Goal: Task Accomplishment & Management: Use online tool/utility

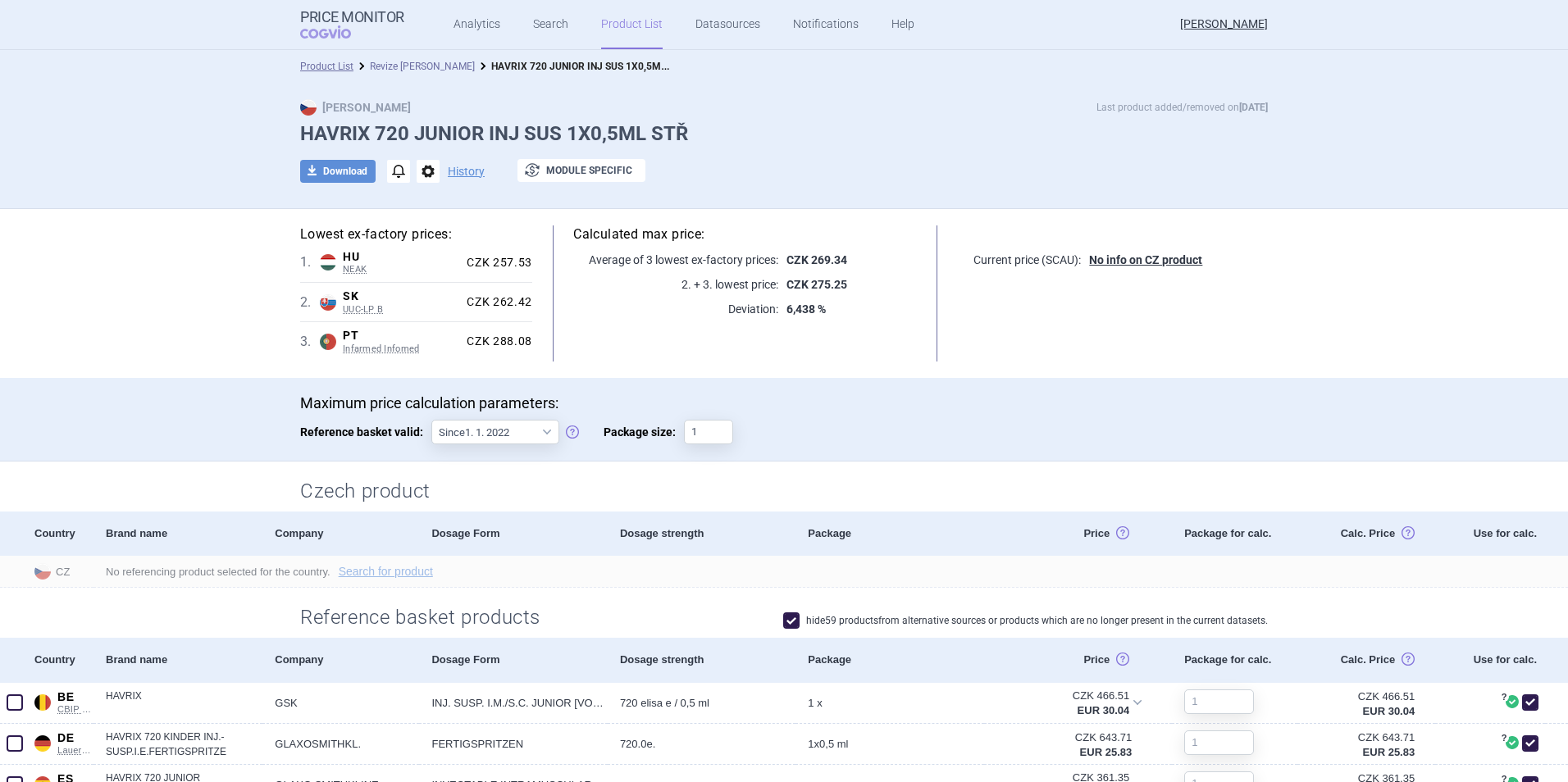
click at [389, 68] on link "Revize [PERSON_NAME]" at bounding box center [422, 66] width 105 height 12
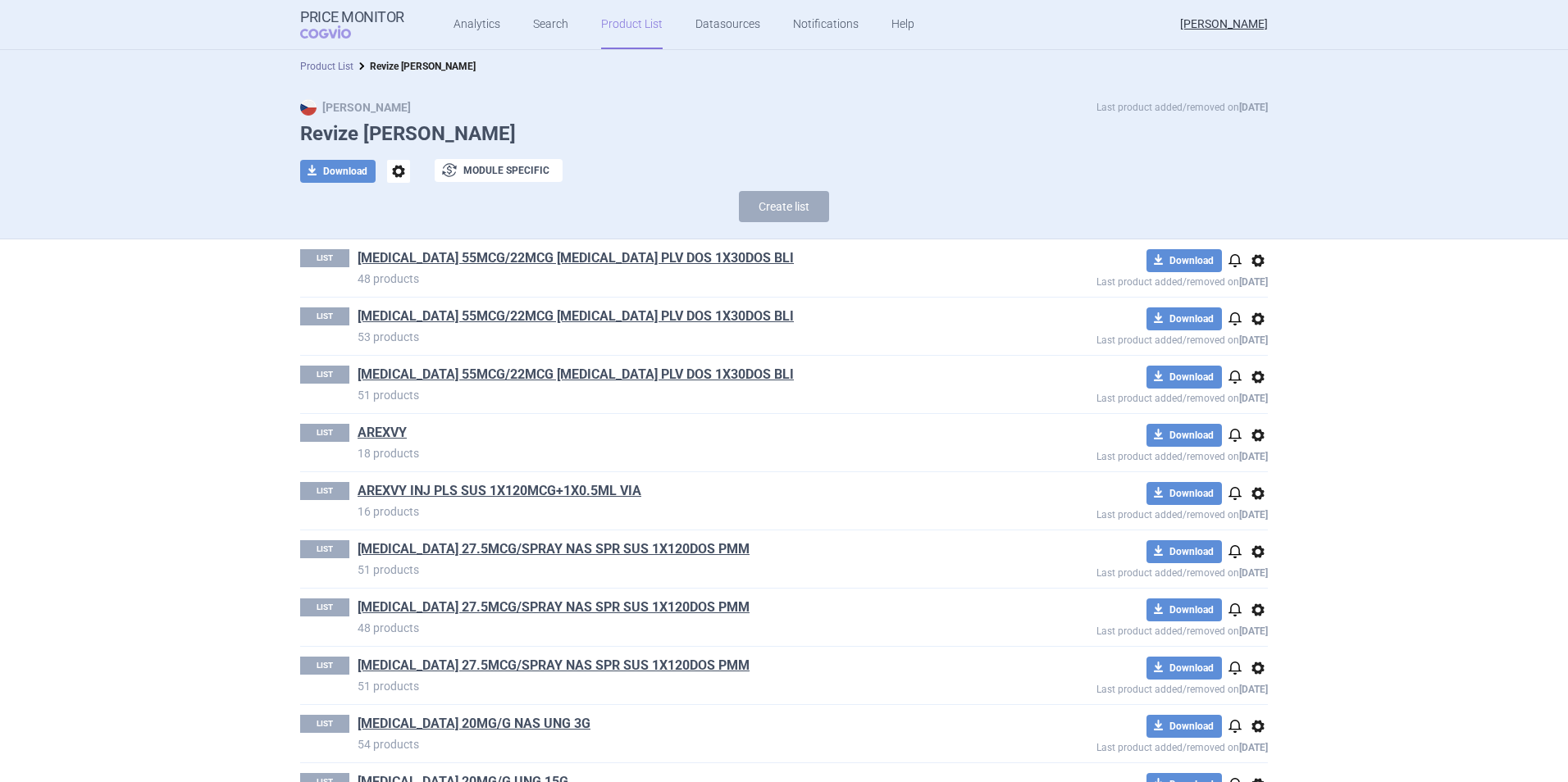
click at [312, 63] on link "Product List" at bounding box center [327, 66] width 53 height 12
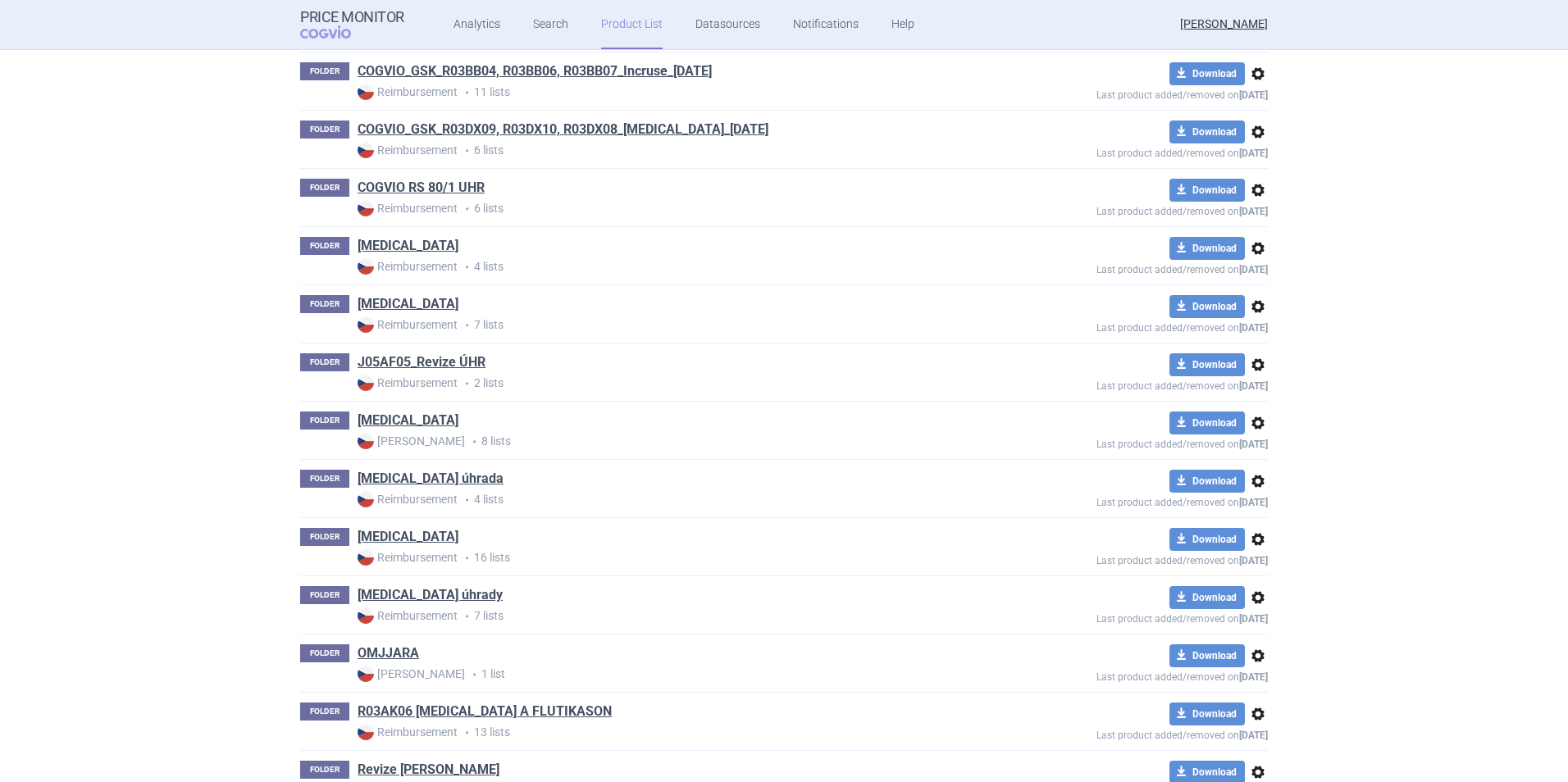
scroll to position [1338, 0]
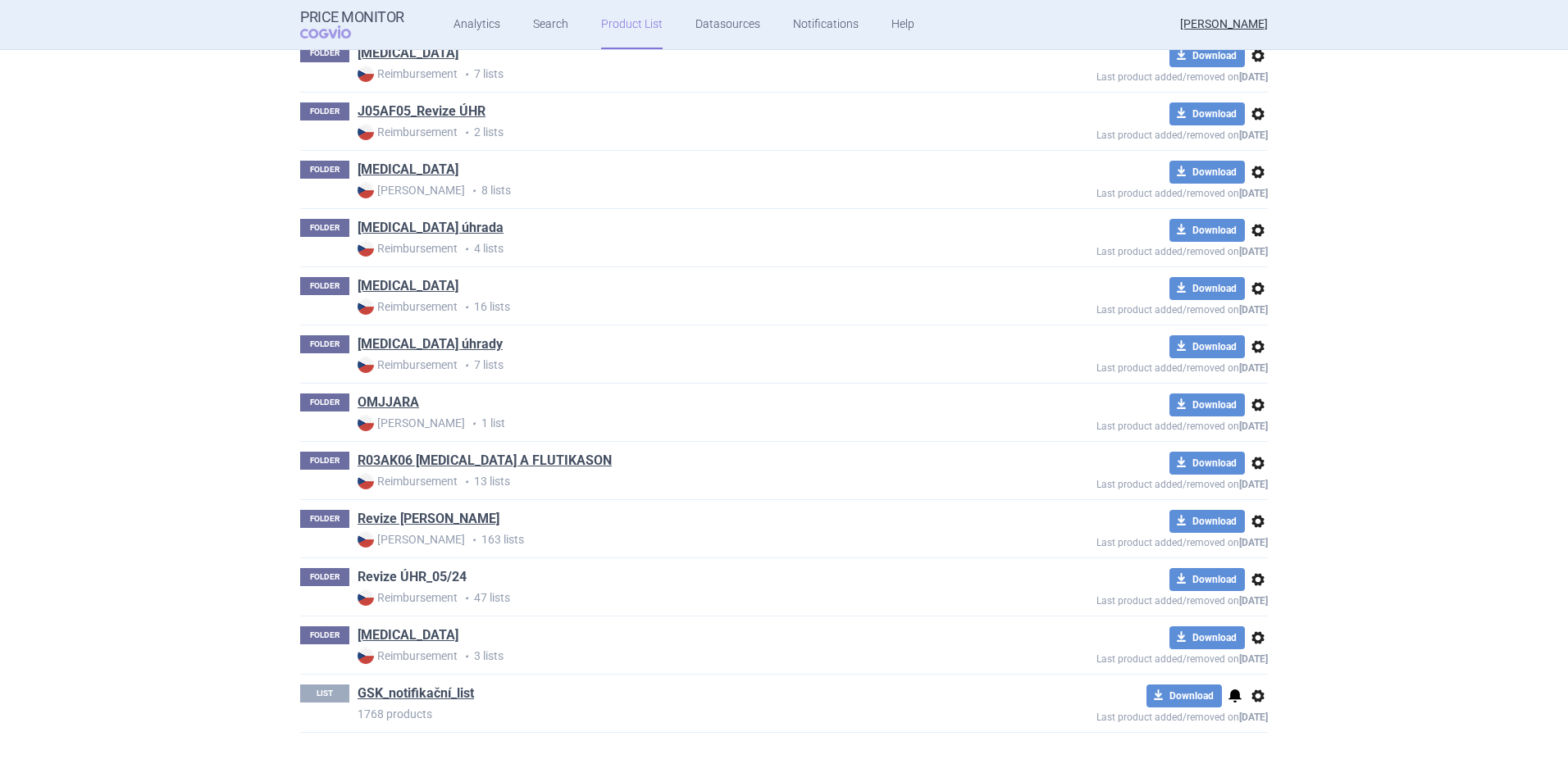
click at [407, 517] on link "Revize ÚHR_05/24" at bounding box center [412, 577] width 109 height 18
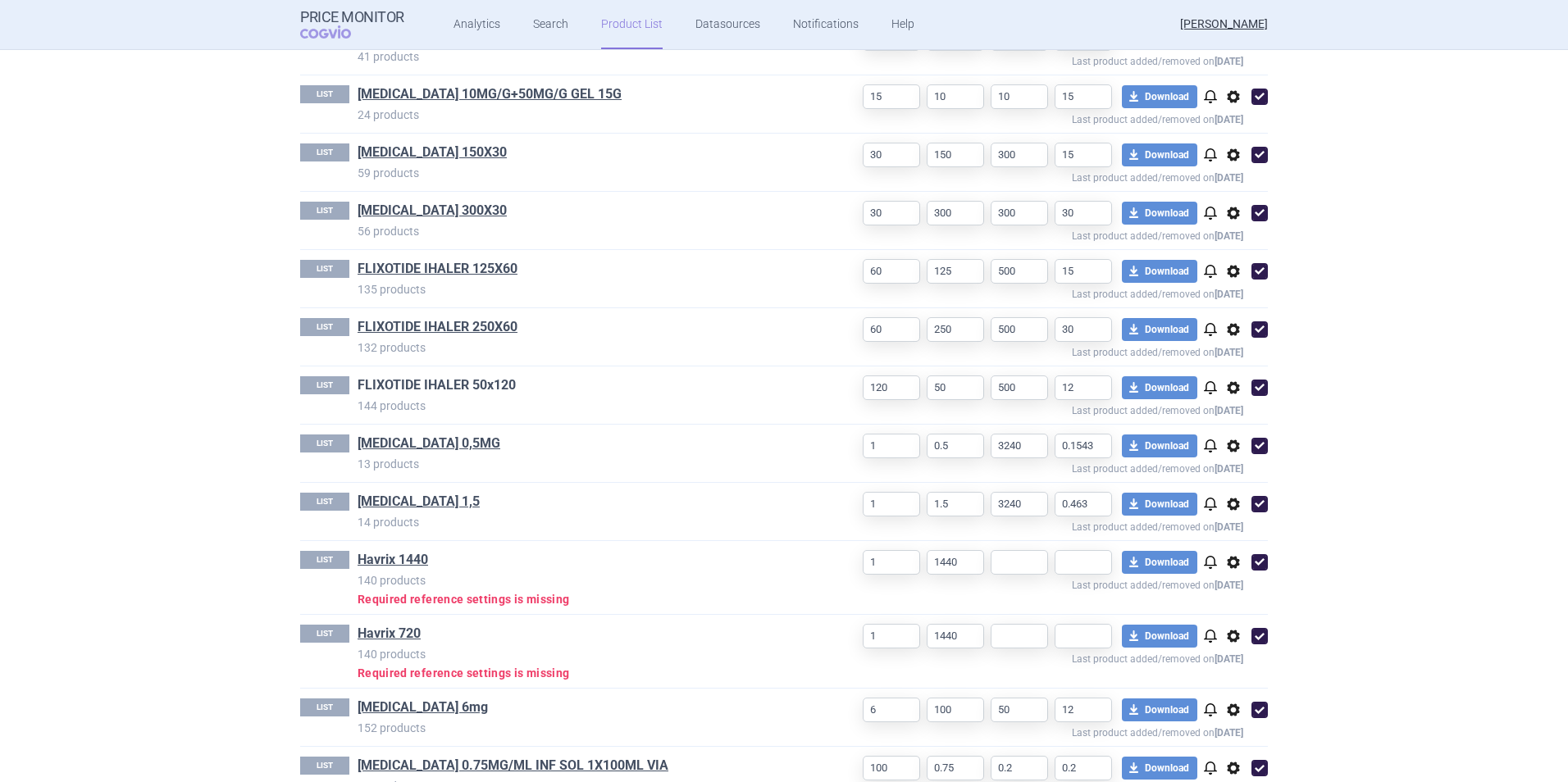
scroll to position [1229, 0]
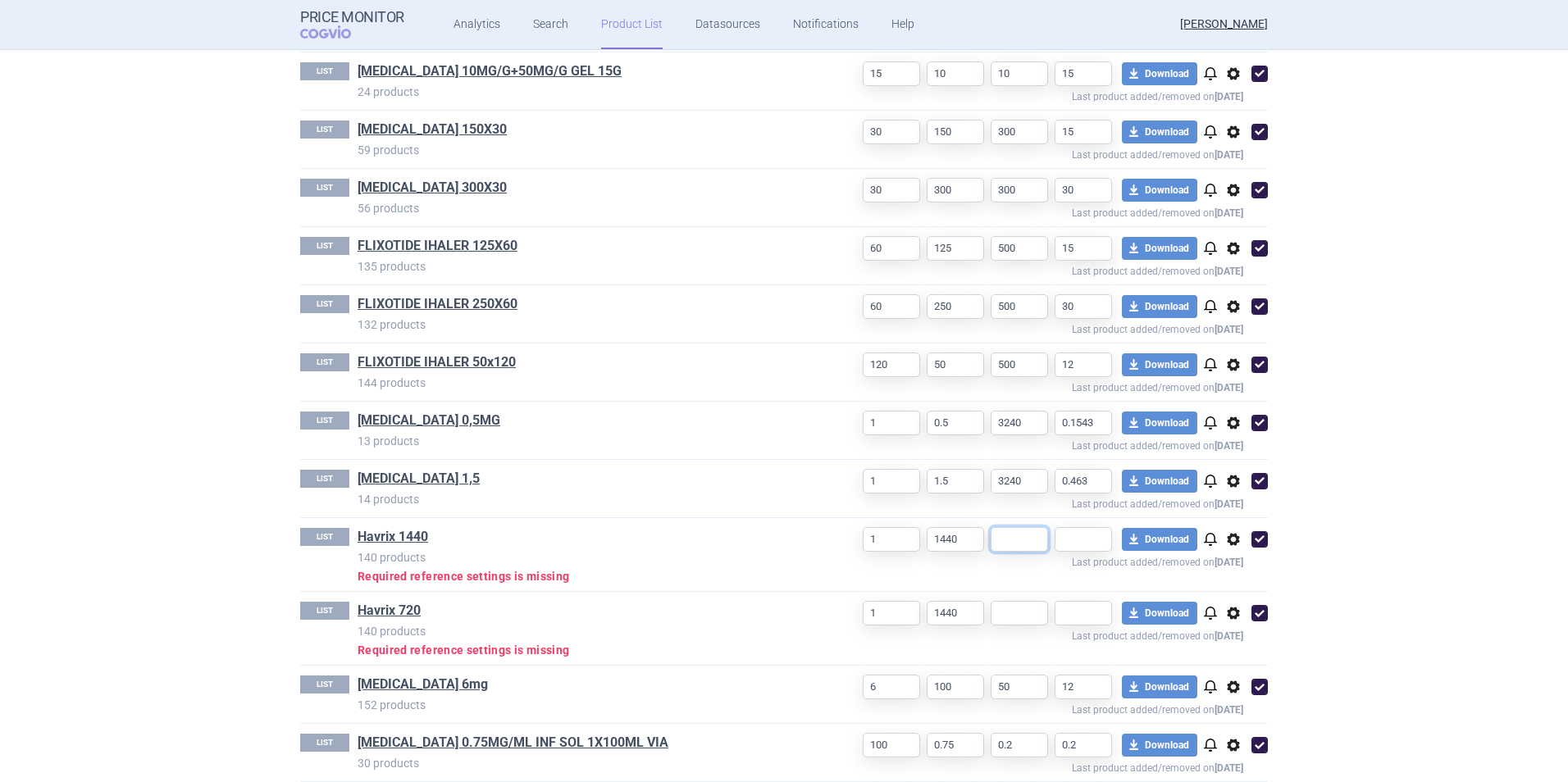
click at [622, 517] on input "text" at bounding box center [1019, 539] width 57 height 25
type input "1"
click at [622, 517] on input "text" at bounding box center [1082, 539] width 57 height 25
type input "1"
click at [622, 443] on section "Product List Revize ÚHR_05/24 Reimbursement Last product added/removed on 29 Se…" at bounding box center [784, 416] width 1568 height 732
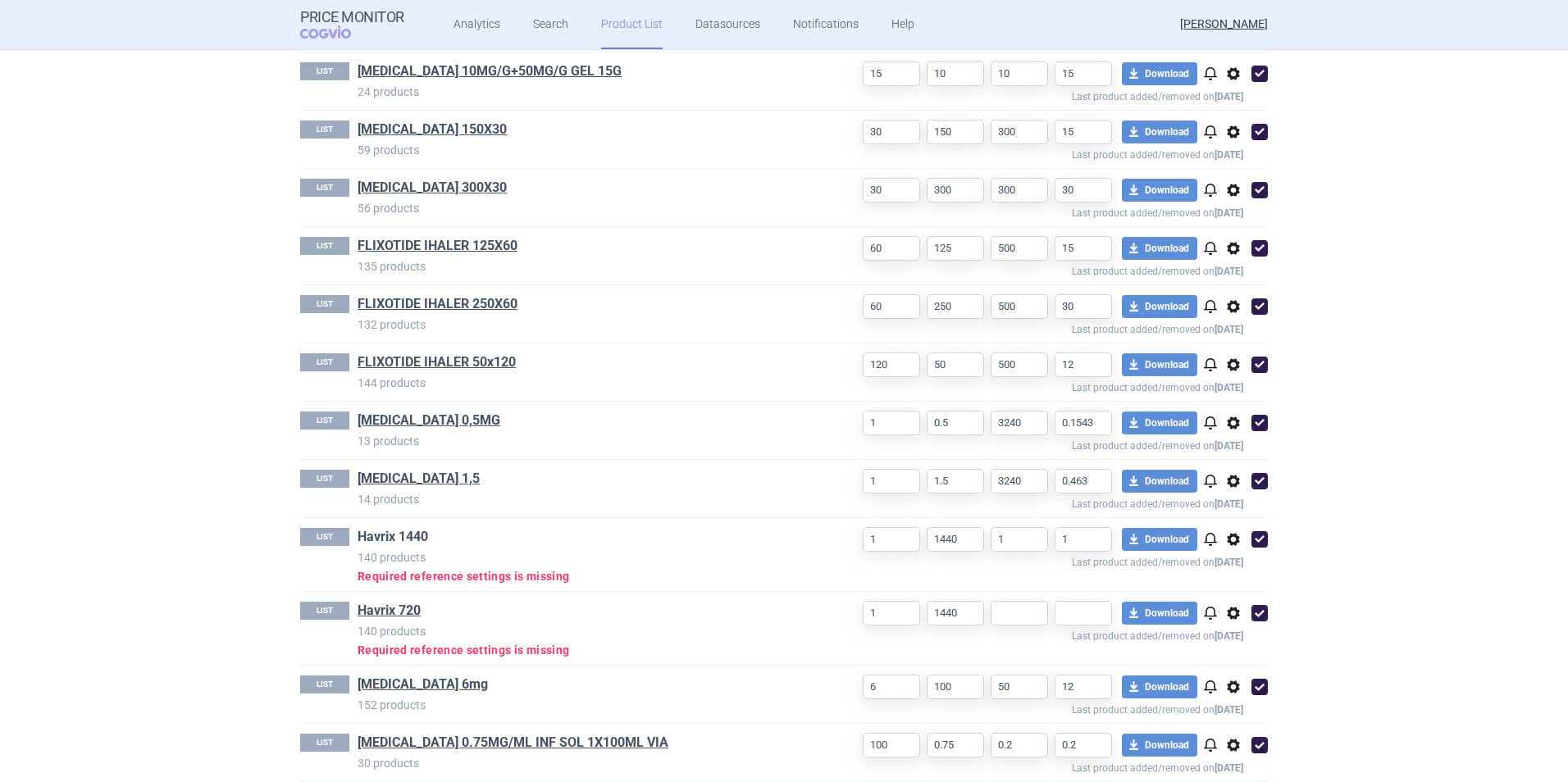
drag, startPoint x: 407, startPoint y: 534, endPoint x: 392, endPoint y: 546, distance: 19.2
click at [405, 517] on link "Havrix 1440" at bounding box center [392, 537] width 70 height 18
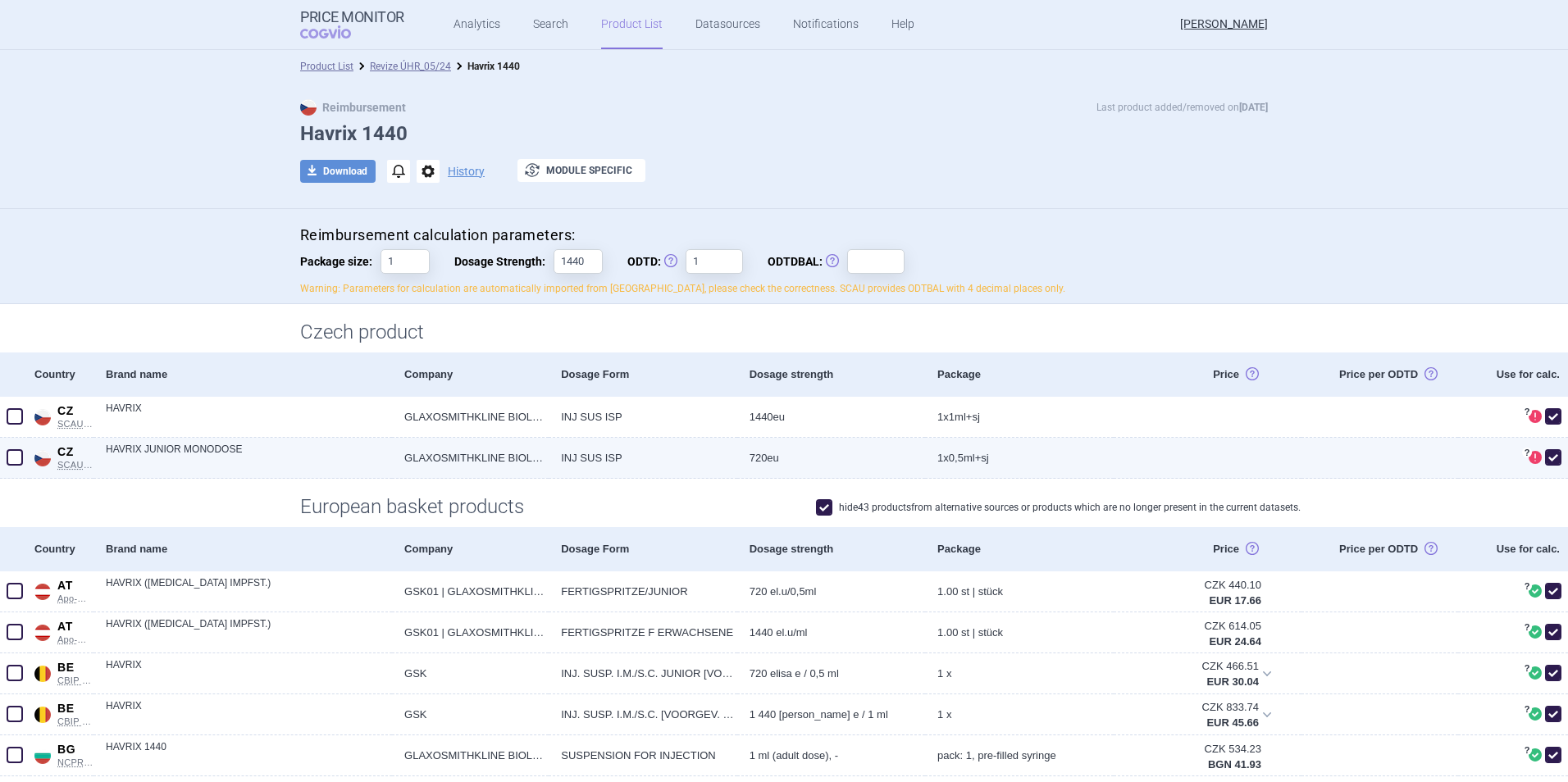
click at [17, 456] on span at bounding box center [15, 457] width 17 height 17
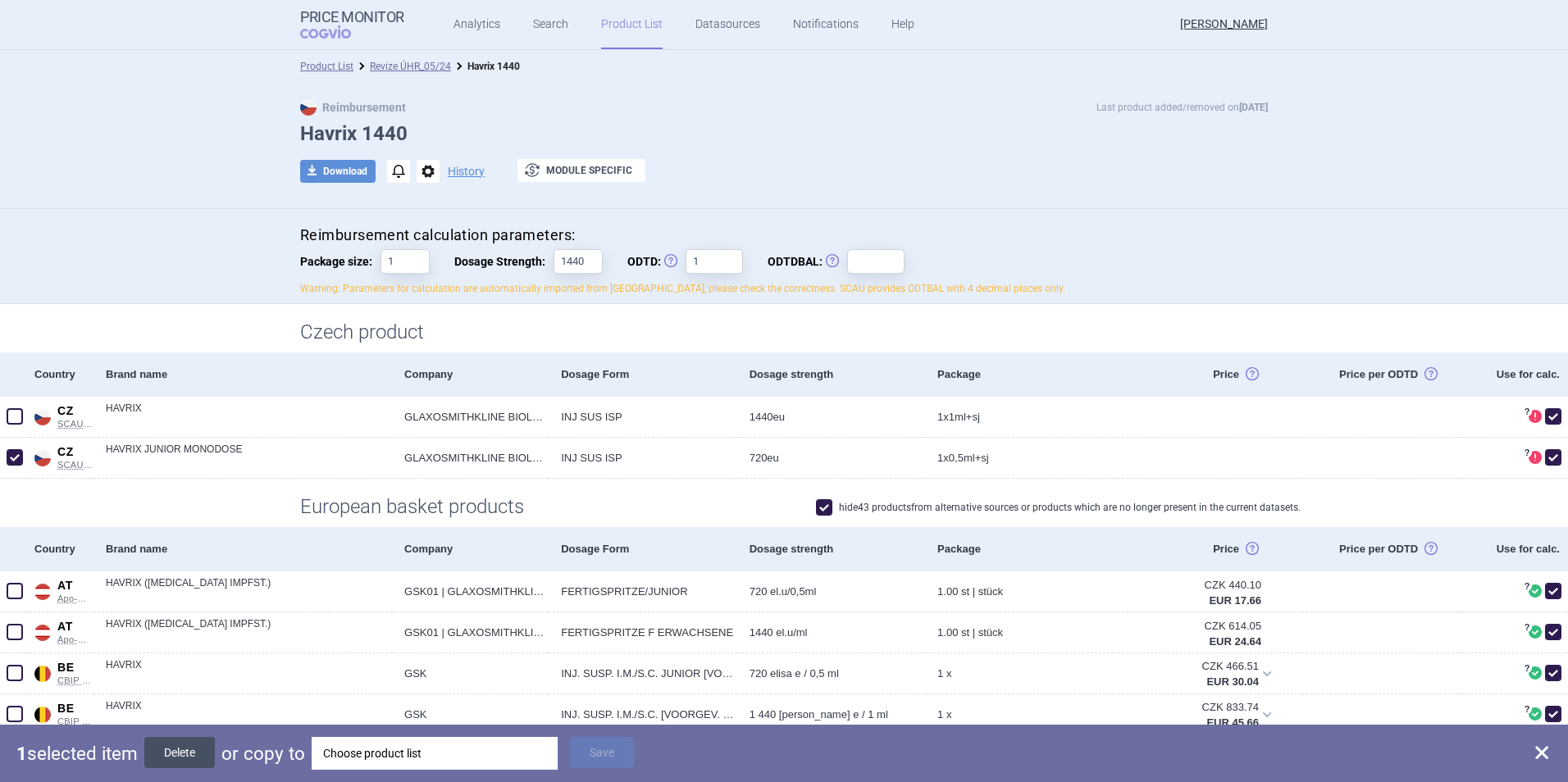
click at [195, 517] on button "Delete" at bounding box center [179, 752] width 70 height 31
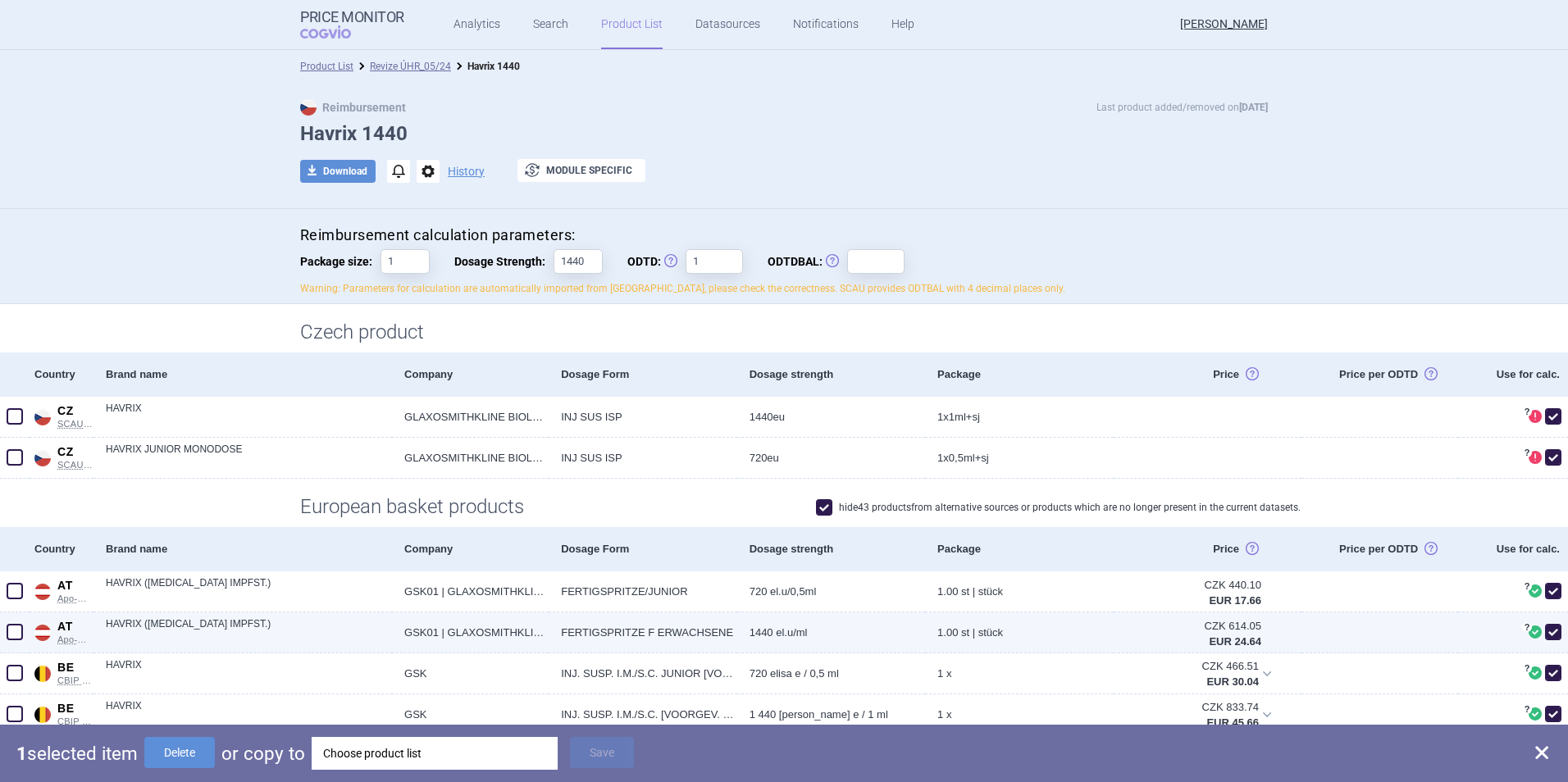
checkbox input "false"
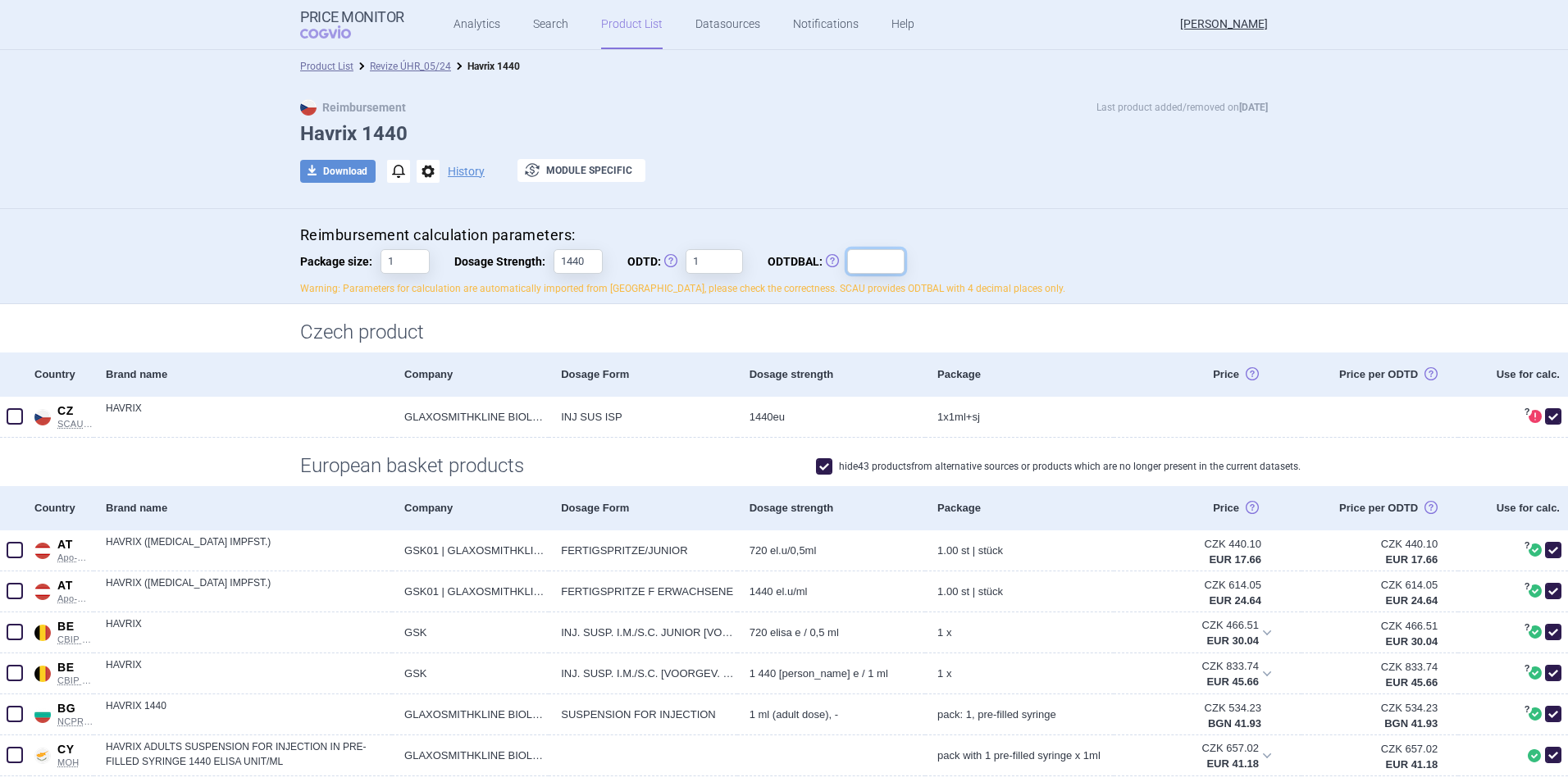
click at [622, 256] on input "ODTDBAL: Obvyklá Denní Terapeutická Dávka Balení" at bounding box center [875, 262] width 57 height 25
type input "1"
click at [622, 220] on div "Reimbursement calculation parameters: Package size: 1 Dosage Strength: 1440 ODT…" at bounding box center [784, 257] width 1568 height 96
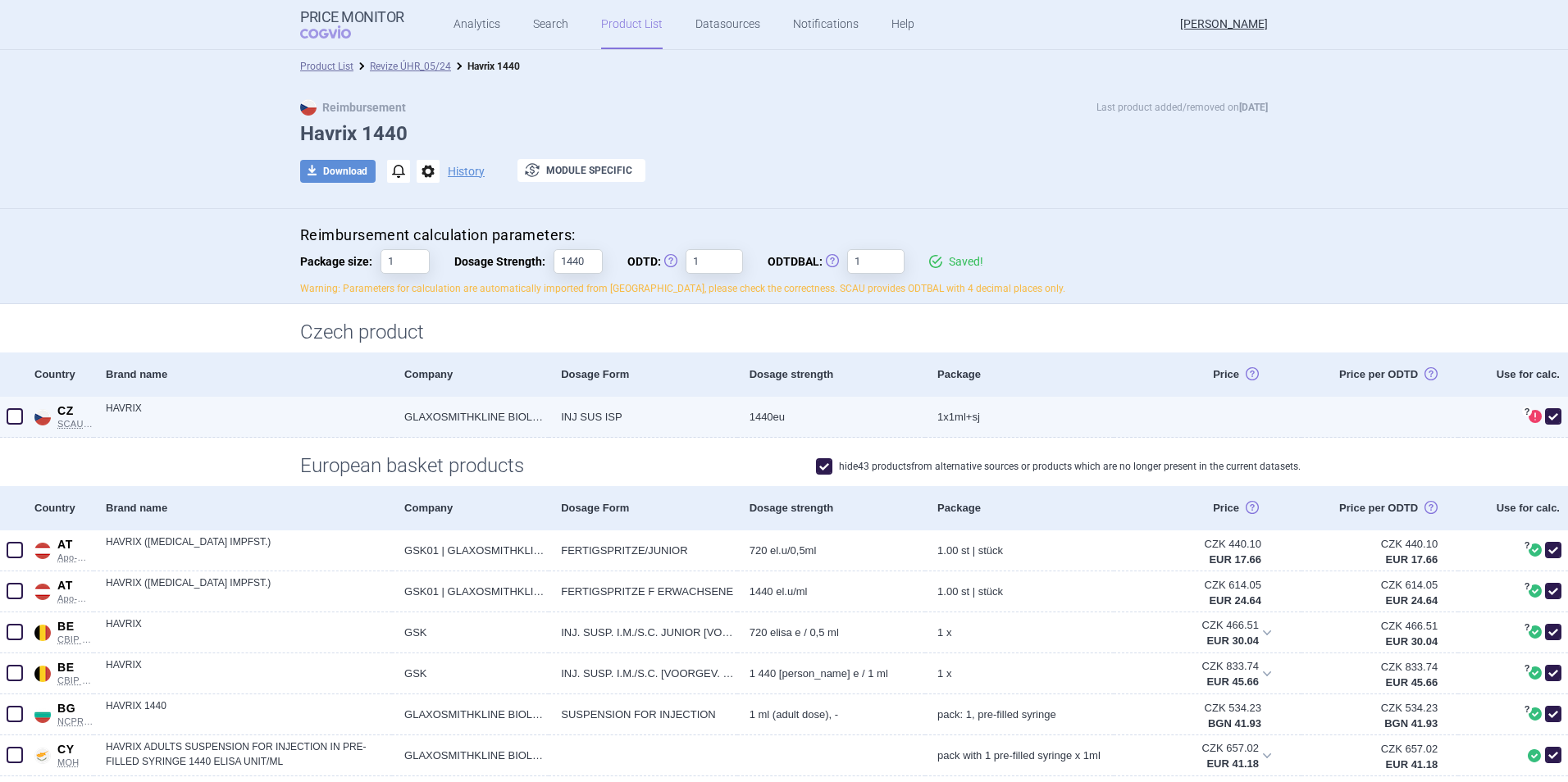
click at [622, 418] on span at bounding box center [1553, 417] width 17 height 17
checkbox input "false"
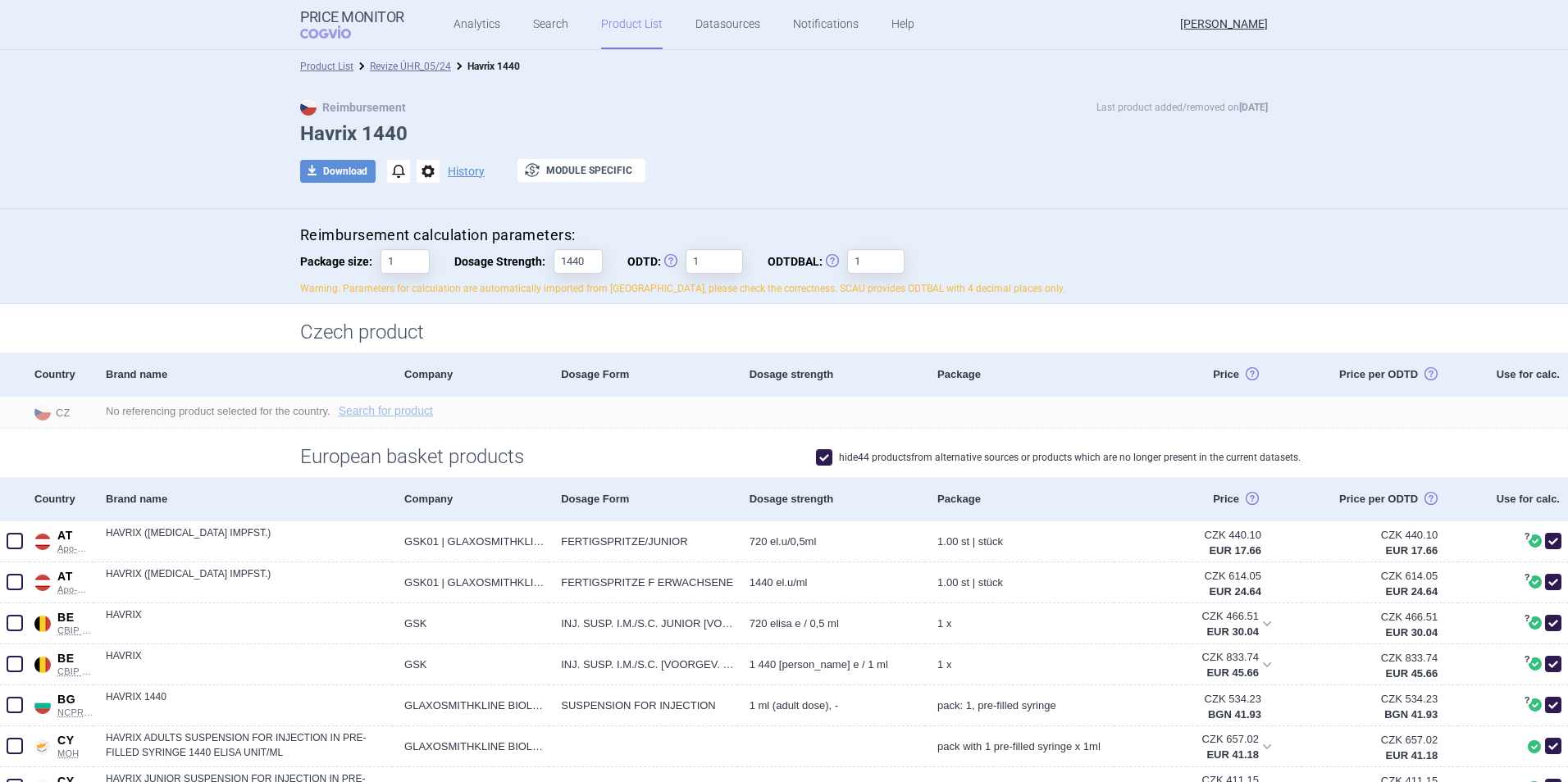
drag, startPoint x: 407, startPoint y: 68, endPoint x: 404, endPoint y: 99, distance: 31.1
click at [407, 68] on link "Revize ÚHR_05/24" at bounding box center [410, 66] width 81 height 12
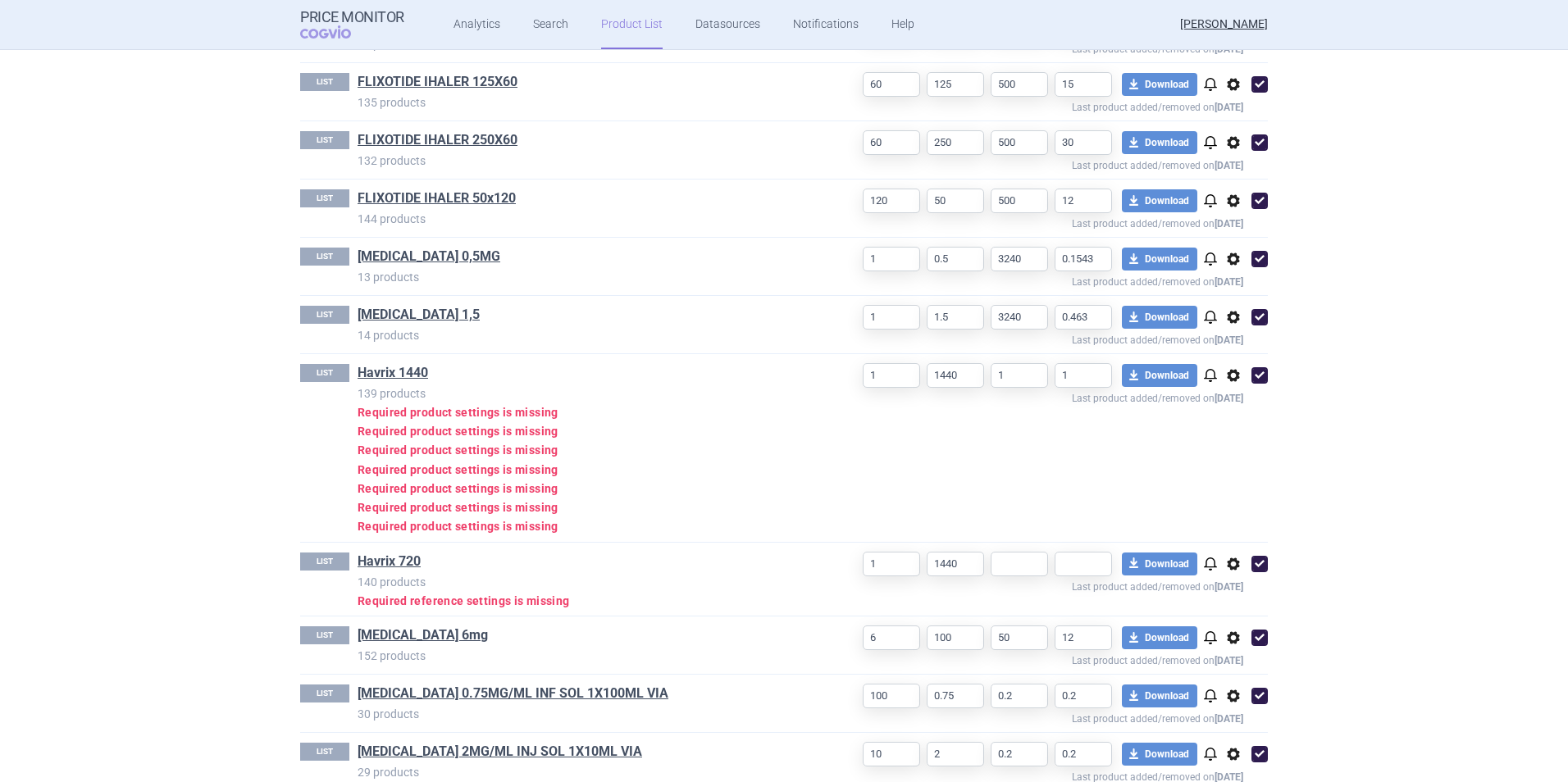
scroll to position [1311, 0]
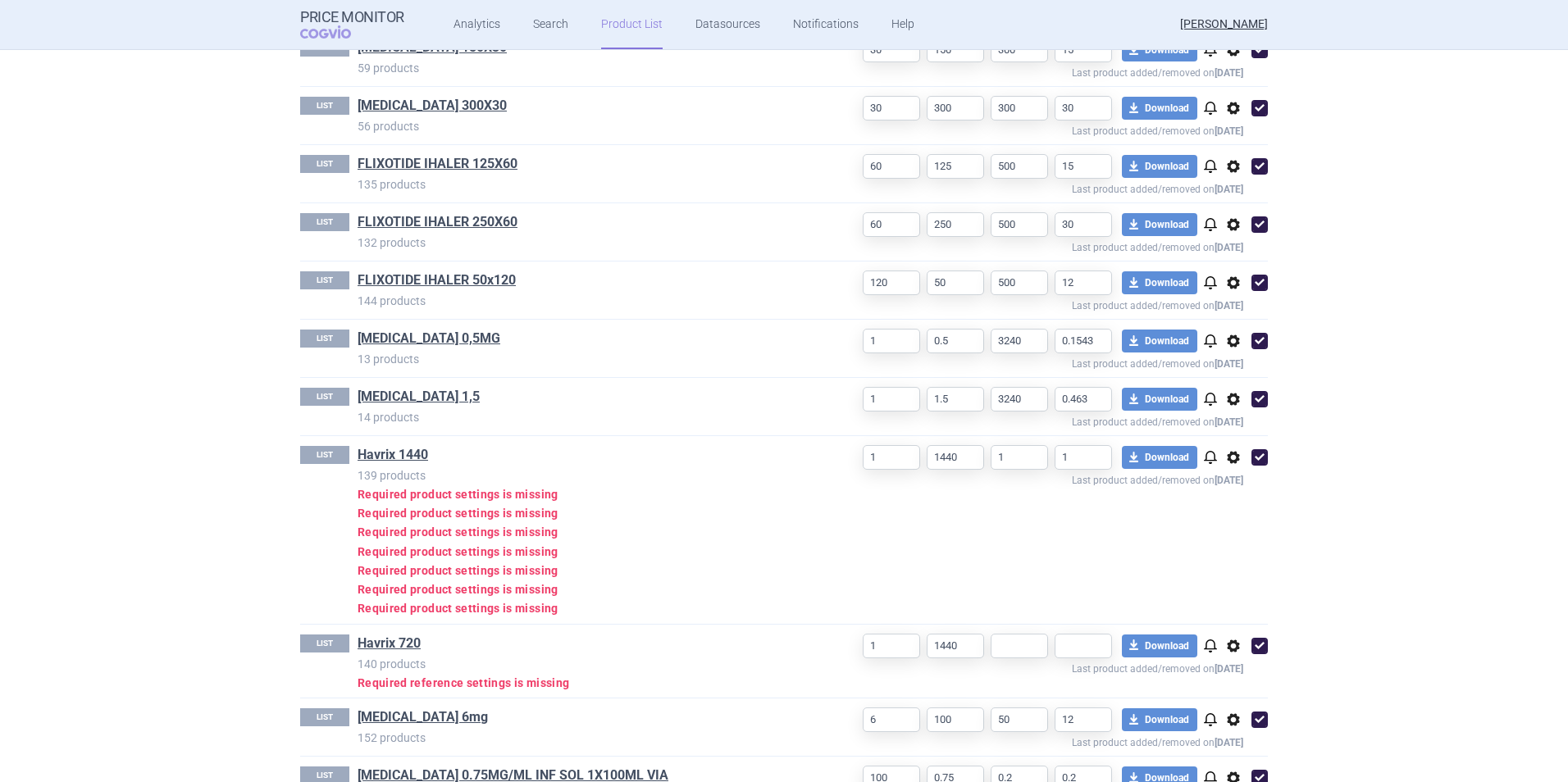
drag, startPoint x: 1258, startPoint y: 465, endPoint x: 1244, endPoint y: 562, distance: 98.0
click at [622, 517] on div "LIST Havrix 1440 139 products Required product settings is missing Required pro…" at bounding box center [783, 529] width 967 height 188
click at [622, 461] on span "options" at bounding box center [1233, 457] width 20 height 20
click at [622, 517] on button "Rename" at bounding box center [1227, 523] width 53 height 24
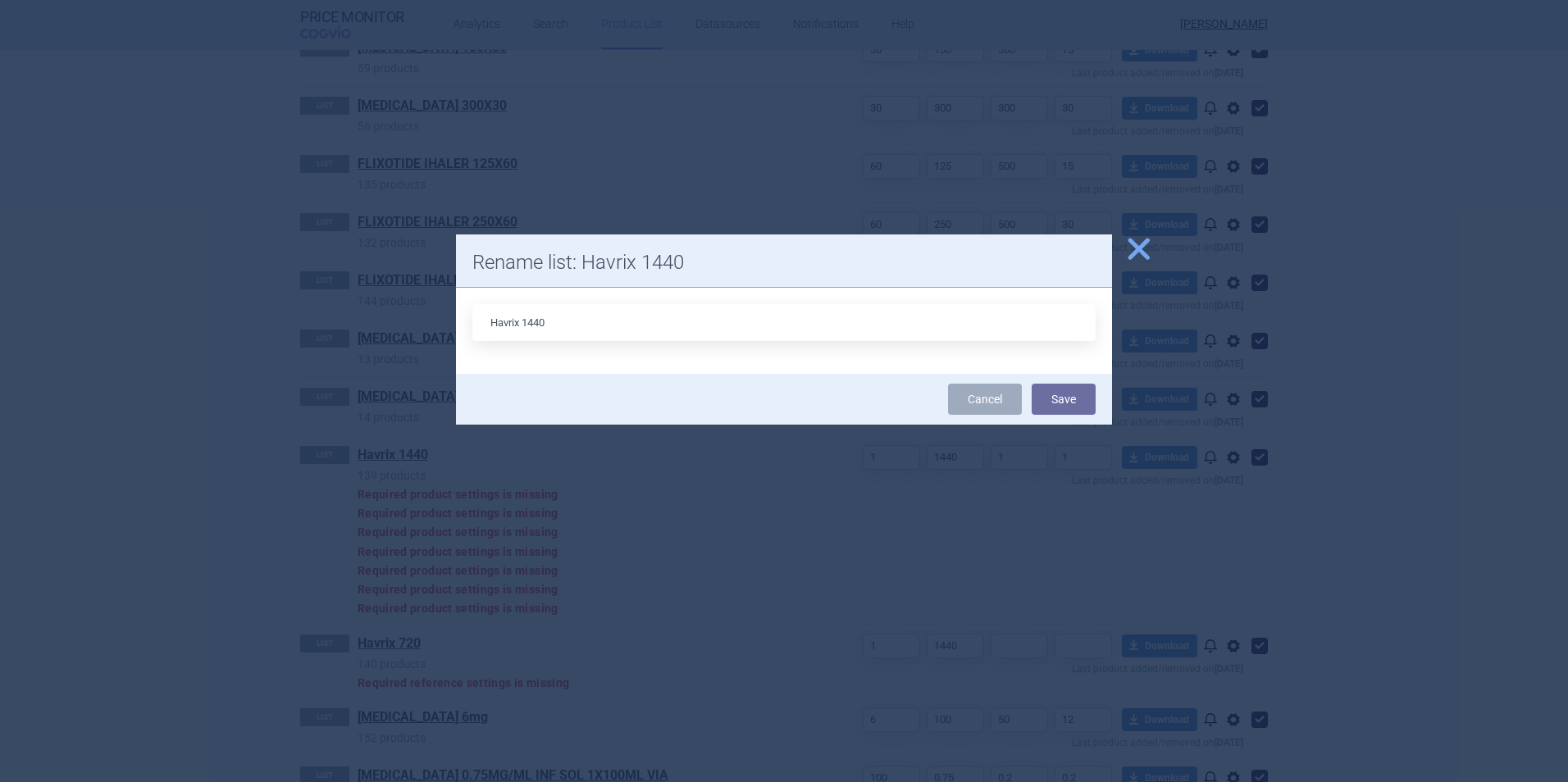
drag, startPoint x: 490, startPoint y: 321, endPoint x: 452, endPoint y: 327, distance: 38.5
click at [452, 517] on div "close Rename list: Havrix 1440 Havrix 1440 Cancel Save" at bounding box center [784, 782] width 1568 height 0
click at [524, 322] on input "HAVRIY_1440_INJ_SUS_1X1ML" at bounding box center [784, 322] width 623 height 37
type input "HAVRIX_1440_INJ_SUS_1X1ML"
click at [622, 398] on button "Save" at bounding box center [1063, 399] width 64 height 31
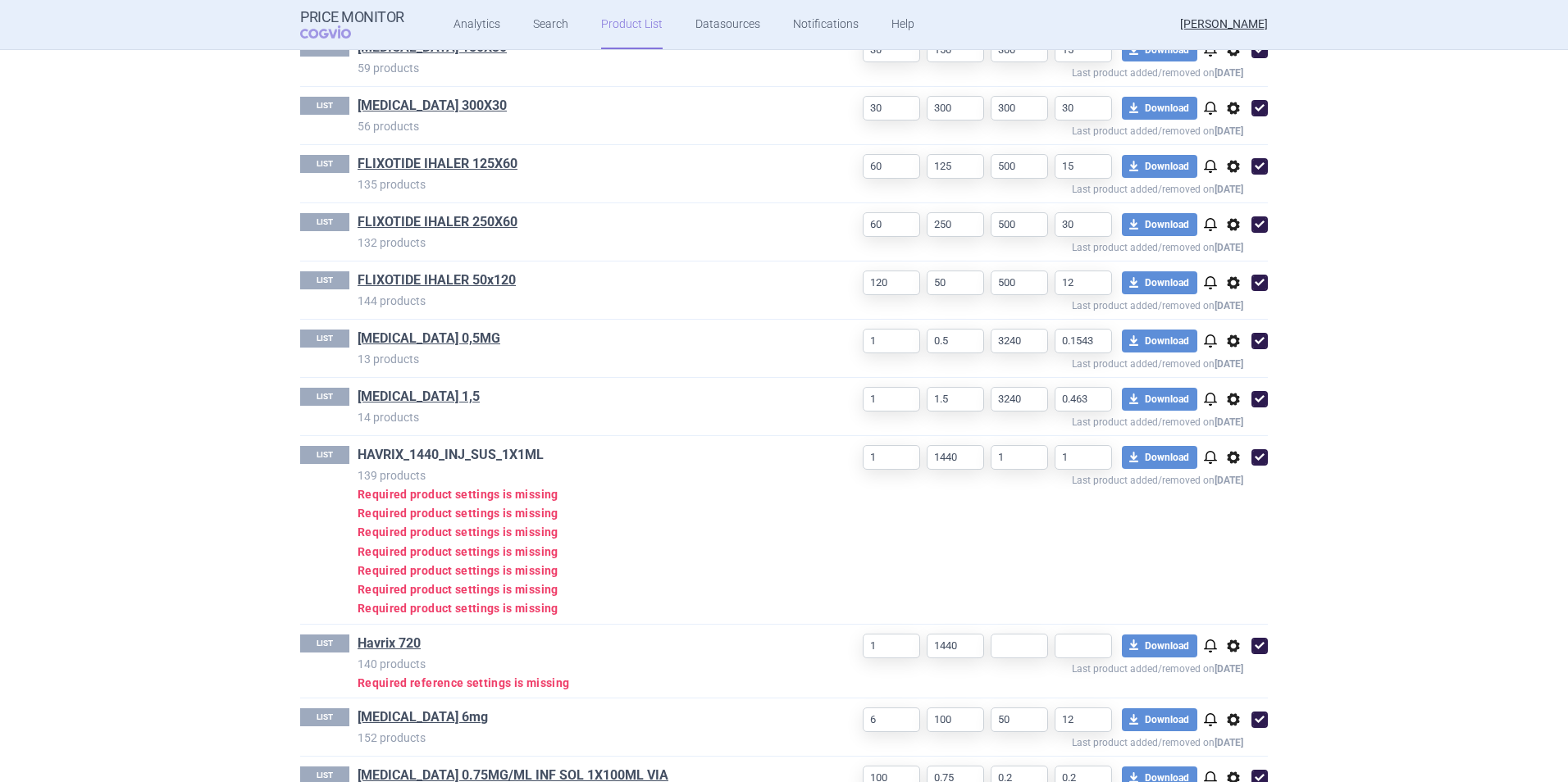
click at [443, 450] on link "HAVRIX_1440_INJ_SUS_1X1ML" at bounding box center [450, 455] width 186 height 18
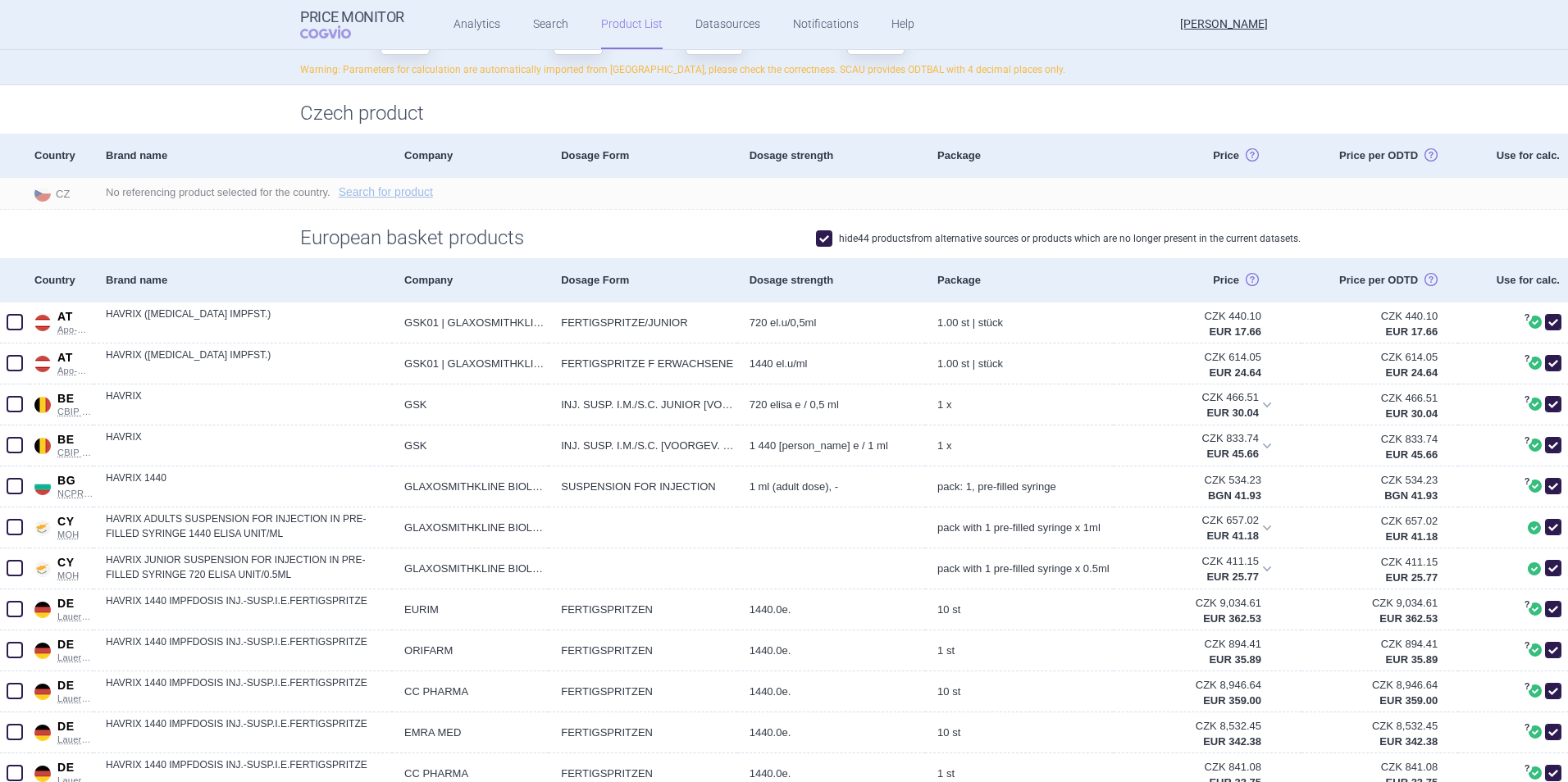
scroll to position [246, 0]
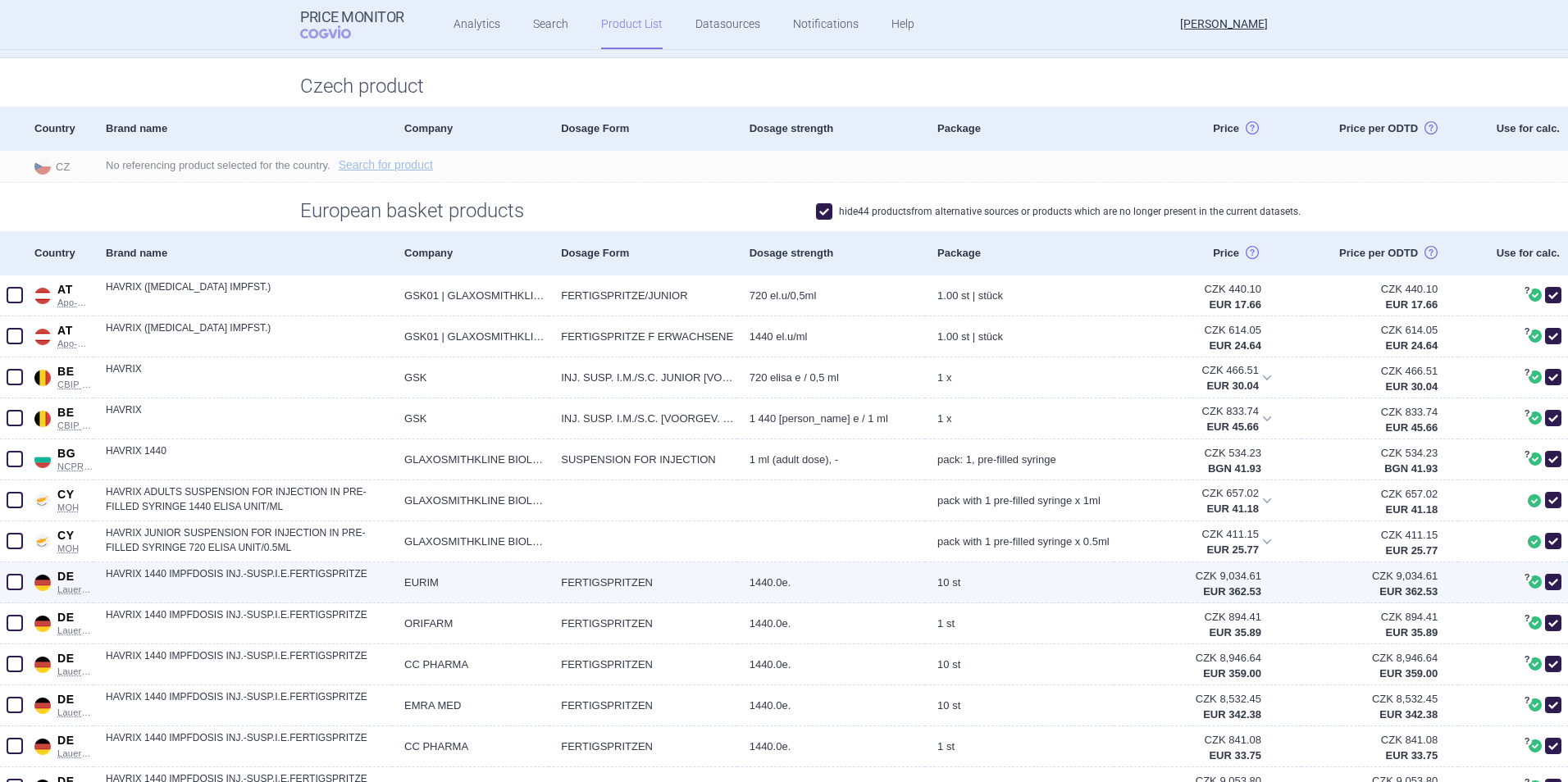
click at [23, 517] on span at bounding box center [15, 582] width 25 height 25
checkbox input "true"
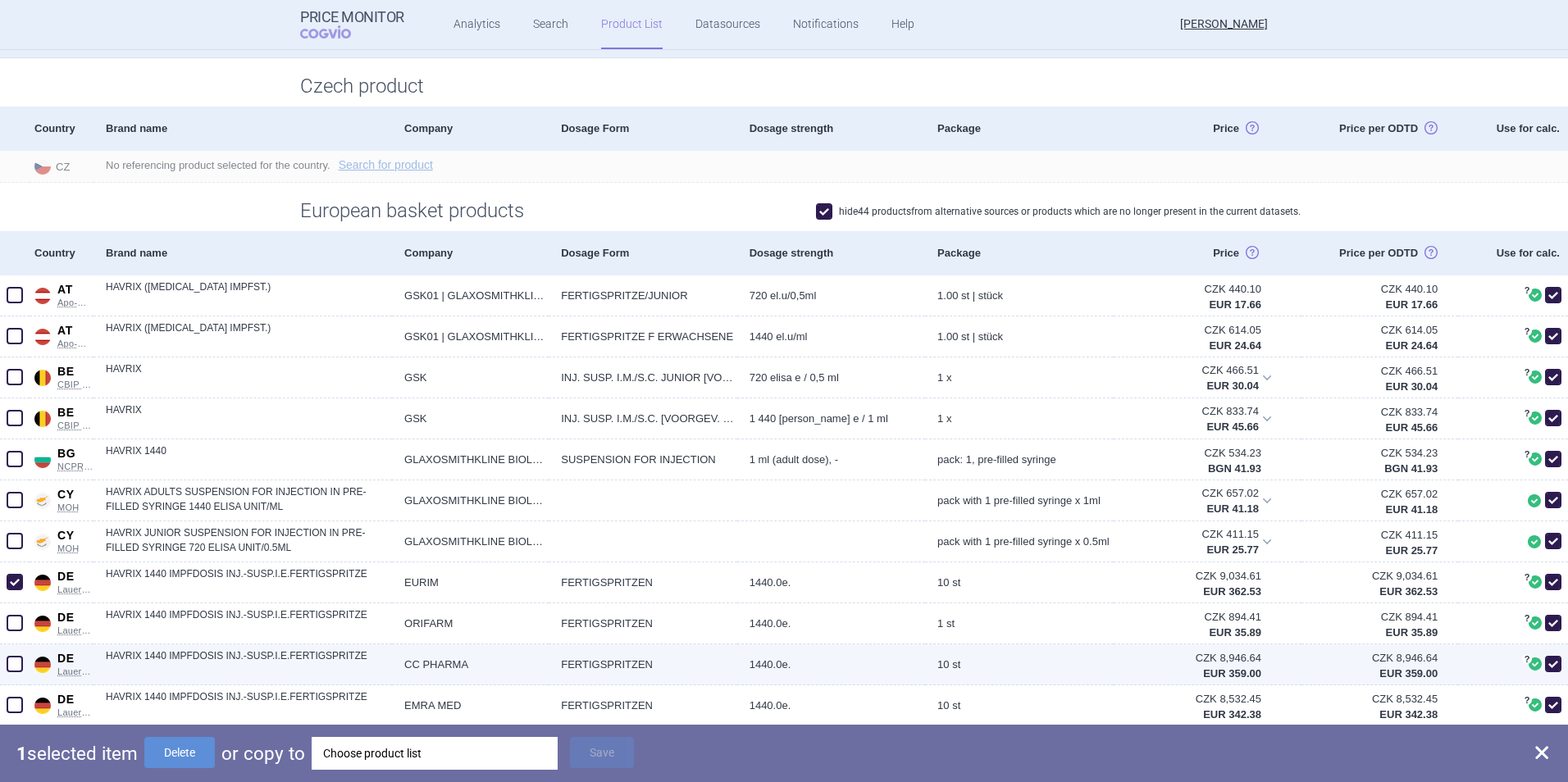
drag, startPoint x: 21, startPoint y: 626, endPoint x: 19, endPoint y: 649, distance: 23.1
click at [20, 517] on span at bounding box center [15, 623] width 17 height 17
checkbox input "true"
click at [25, 517] on div at bounding box center [15, 664] width 30 height 41
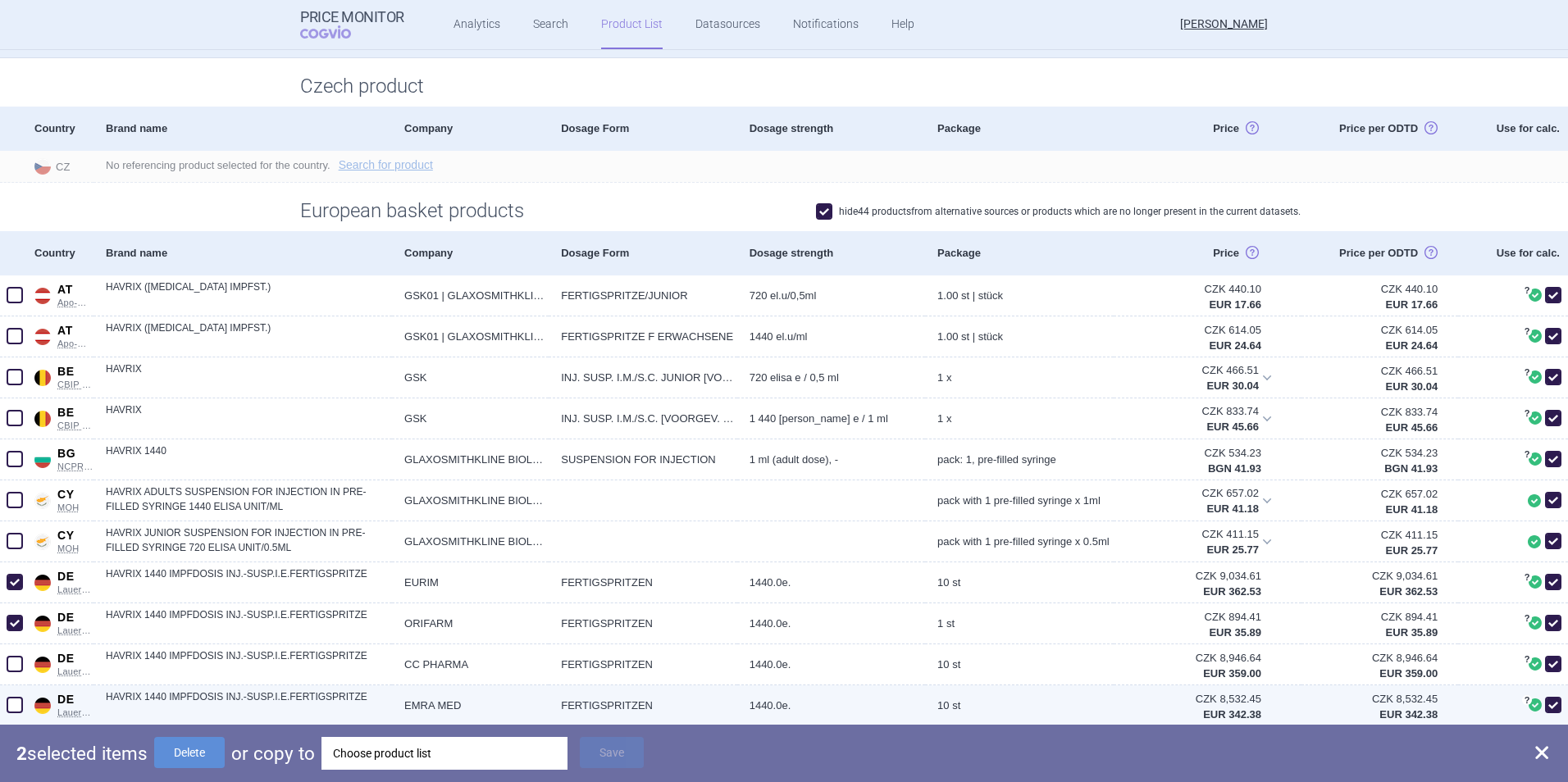
click at [20, 517] on span at bounding box center [15, 705] width 17 height 17
checkbox input "true"
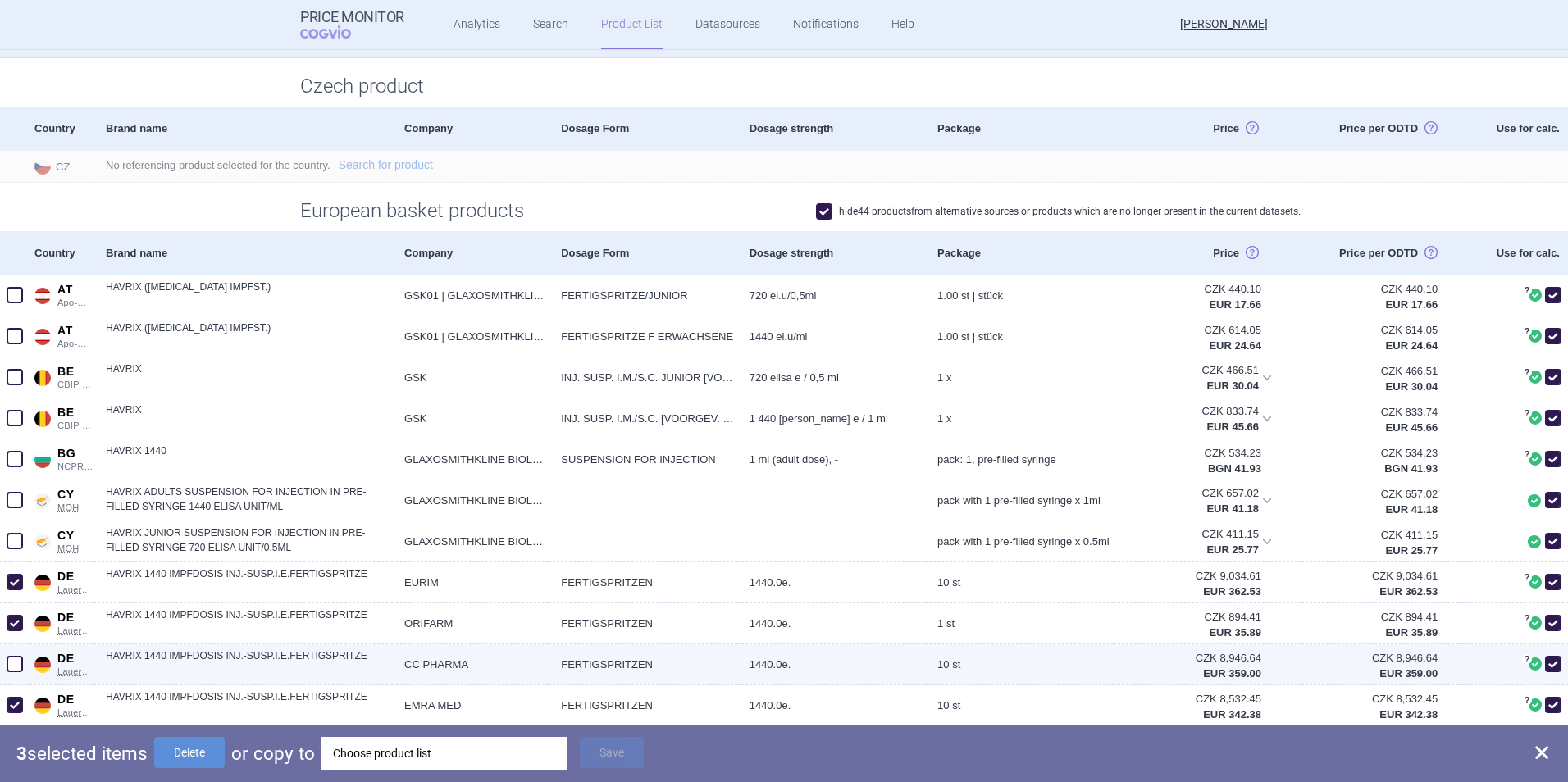
click at [15, 517] on span at bounding box center [15, 664] width 25 height 25
checkbox input "true"
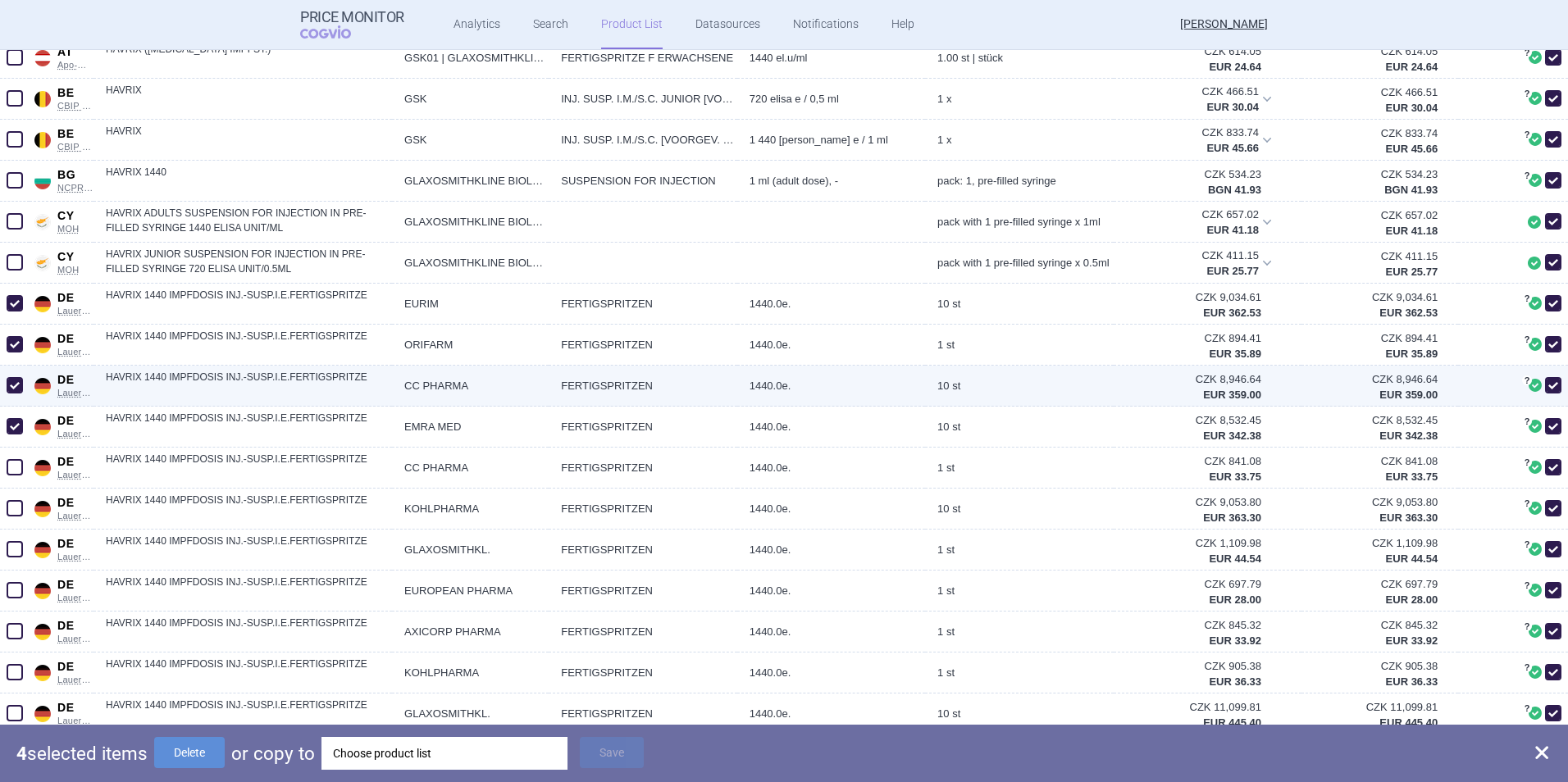
scroll to position [574, 0]
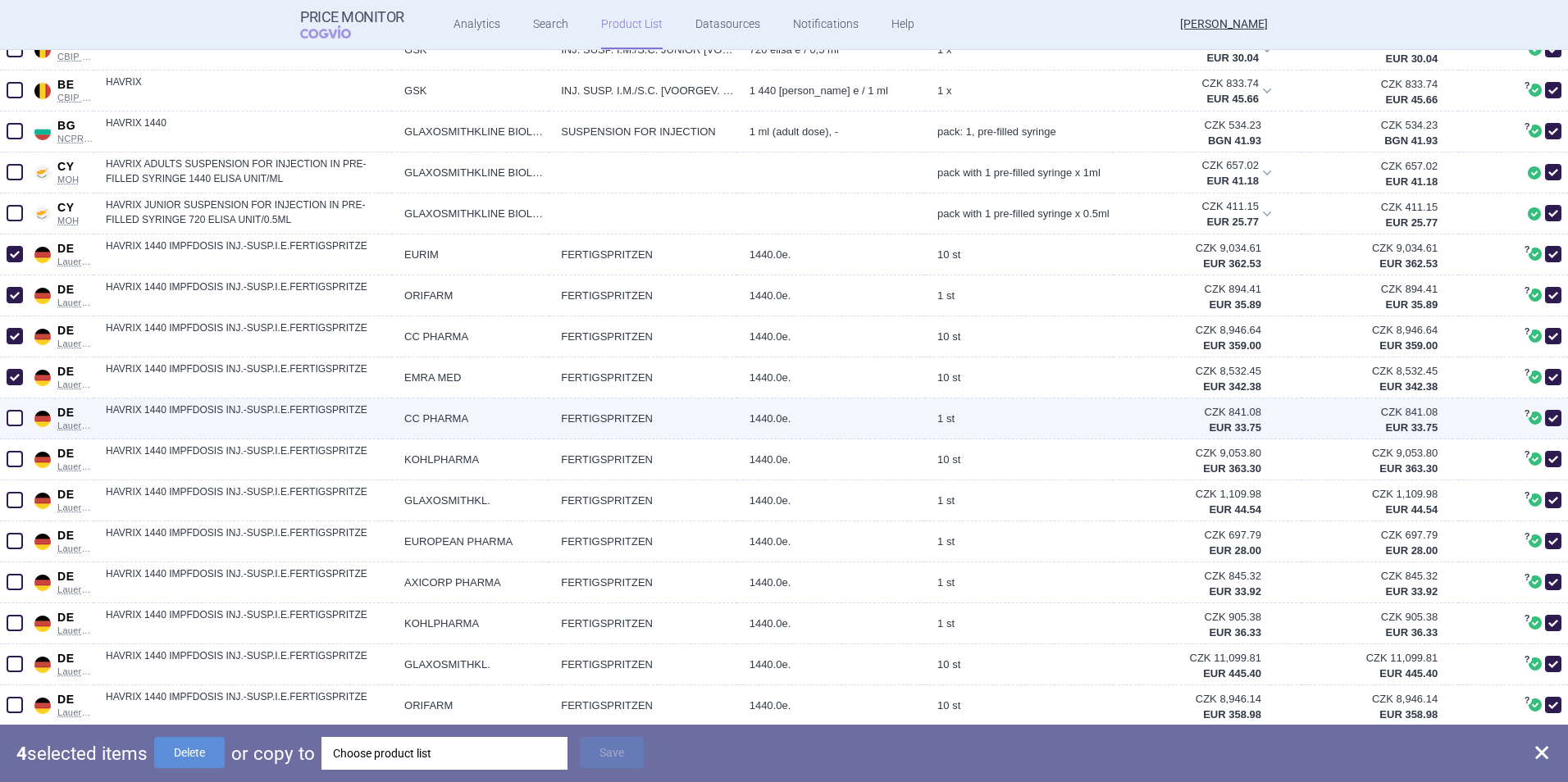
click at [18, 420] on span at bounding box center [15, 418] width 17 height 17
checkbox input "true"
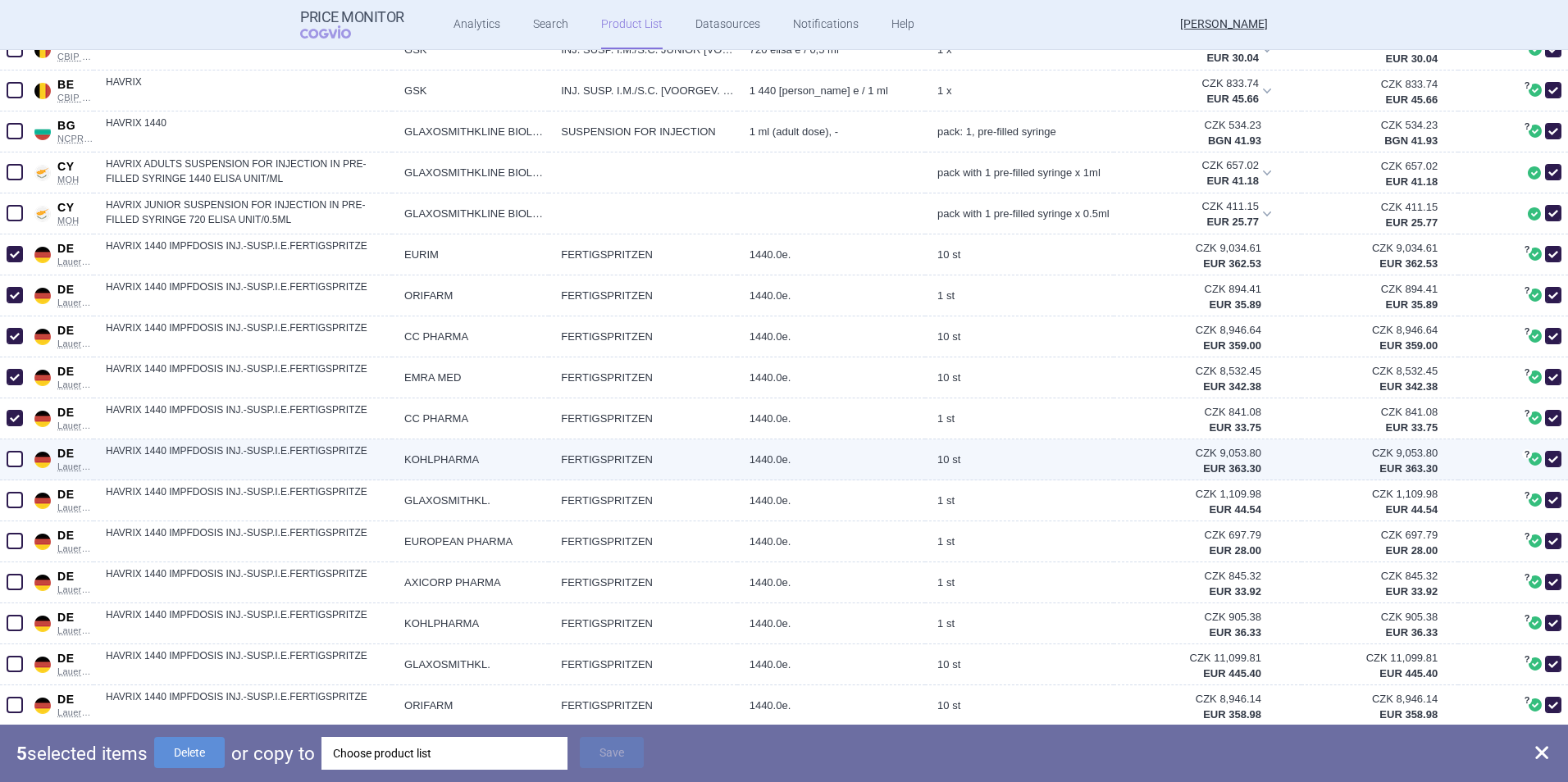
click at [17, 457] on span at bounding box center [15, 459] width 17 height 17
checkbox input "true"
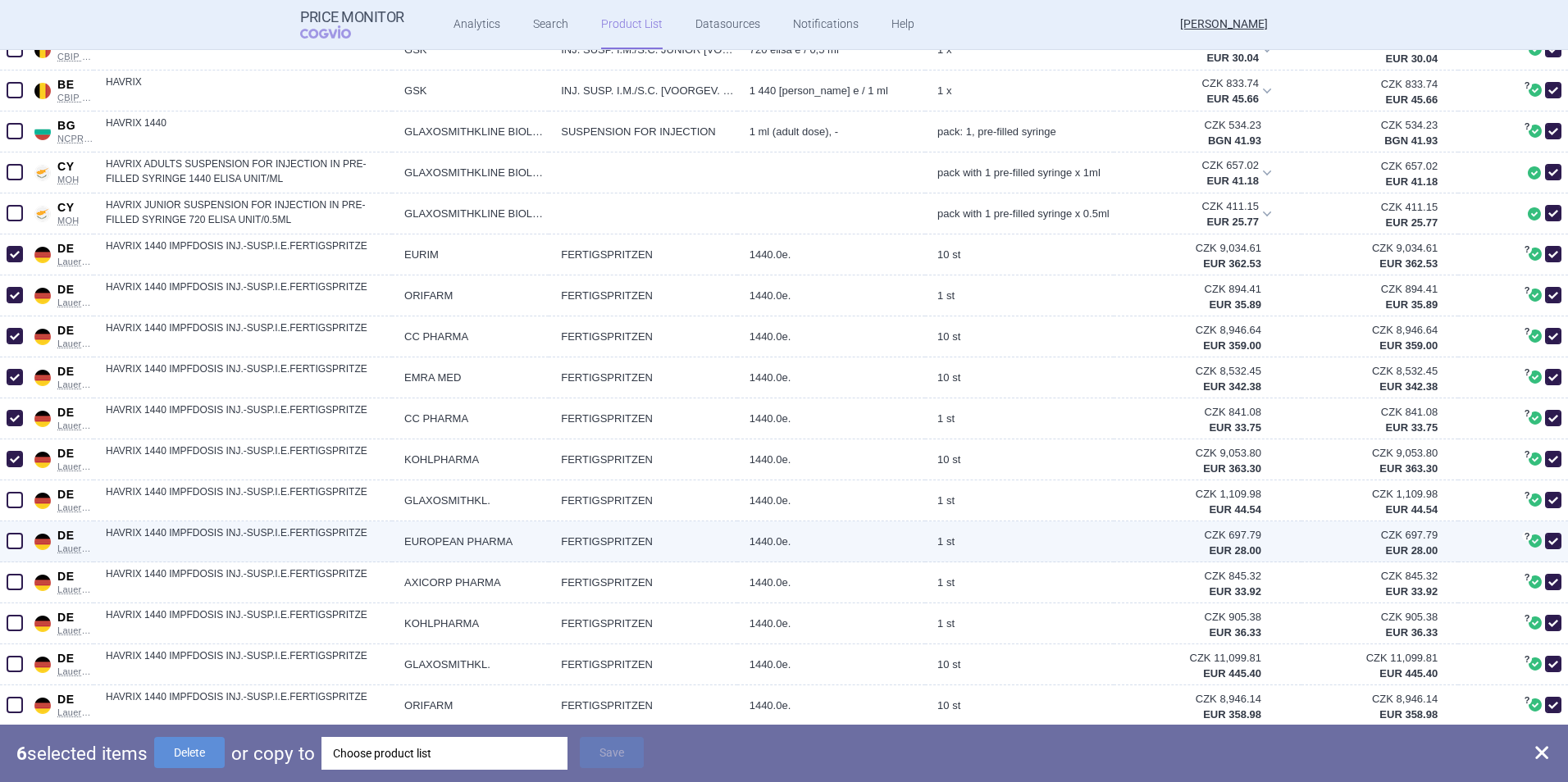
click at [17, 517] on span at bounding box center [15, 541] width 17 height 17
checkbox input "true"
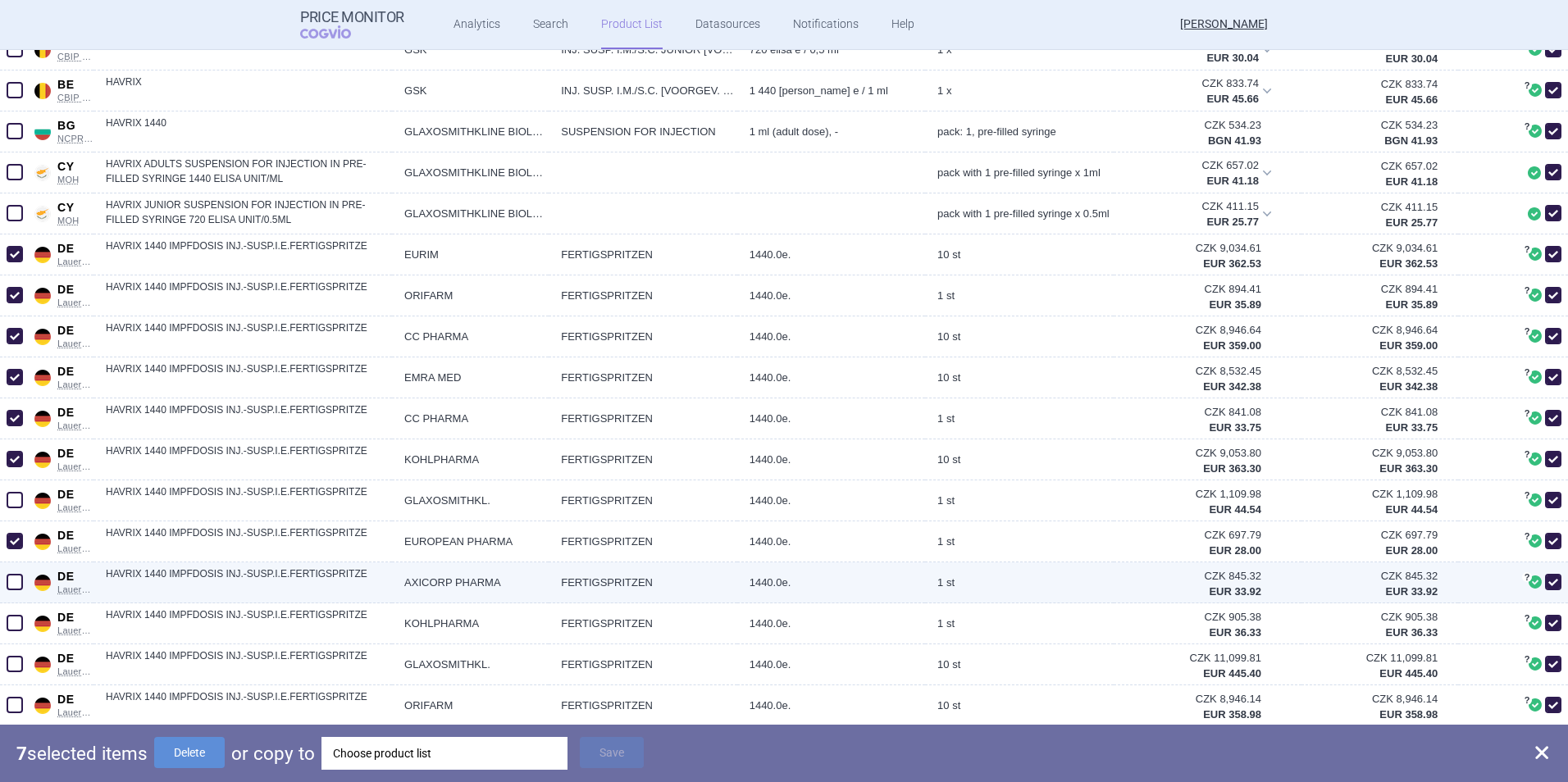
click at [21, 517] on span at bounding box center [15, 582] width 17 height 17
checkbox input "true"
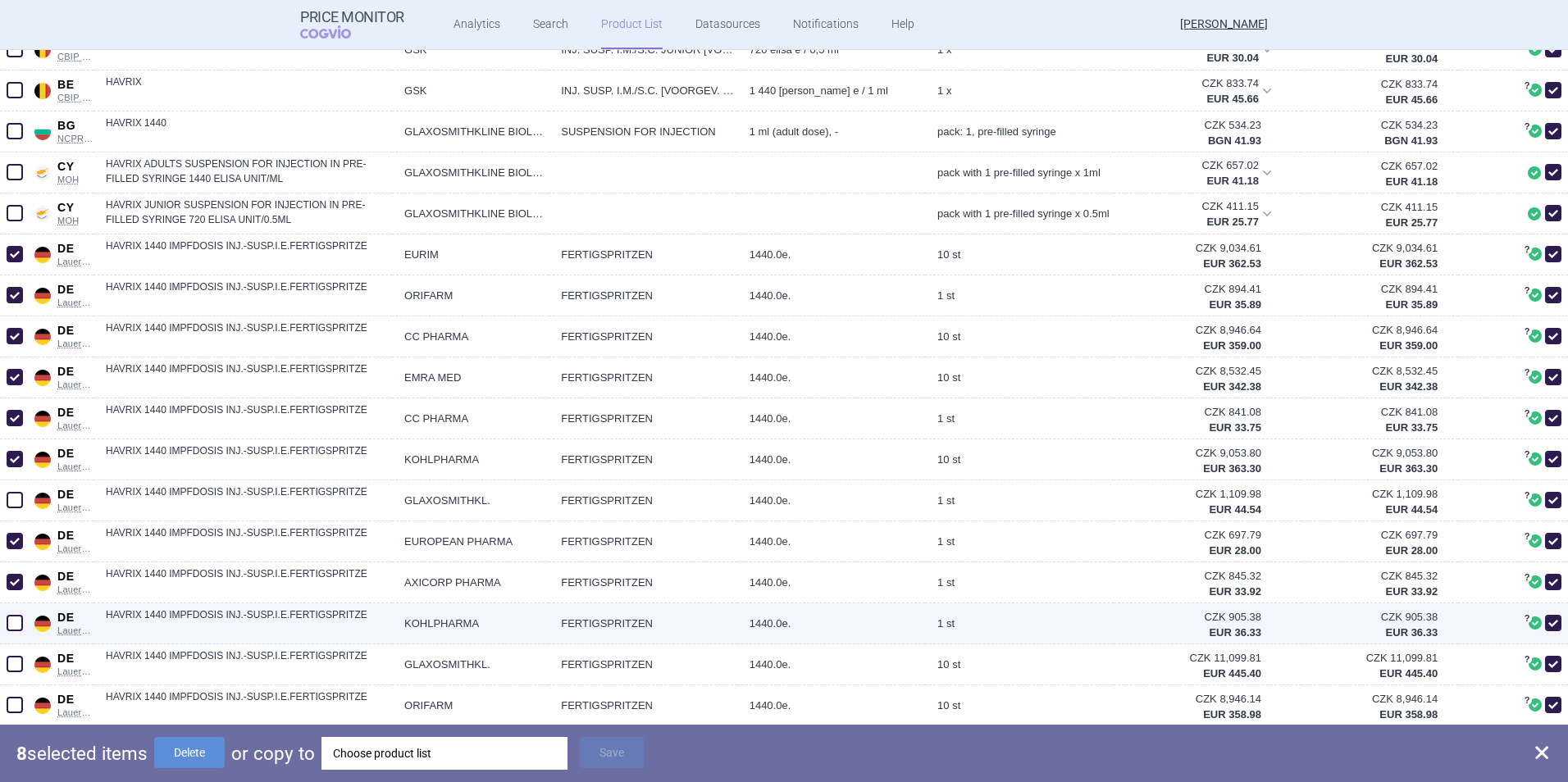
click at [20, 517] on span at bounding box center [15, 623] width 17 height 17
checkbox input "true"
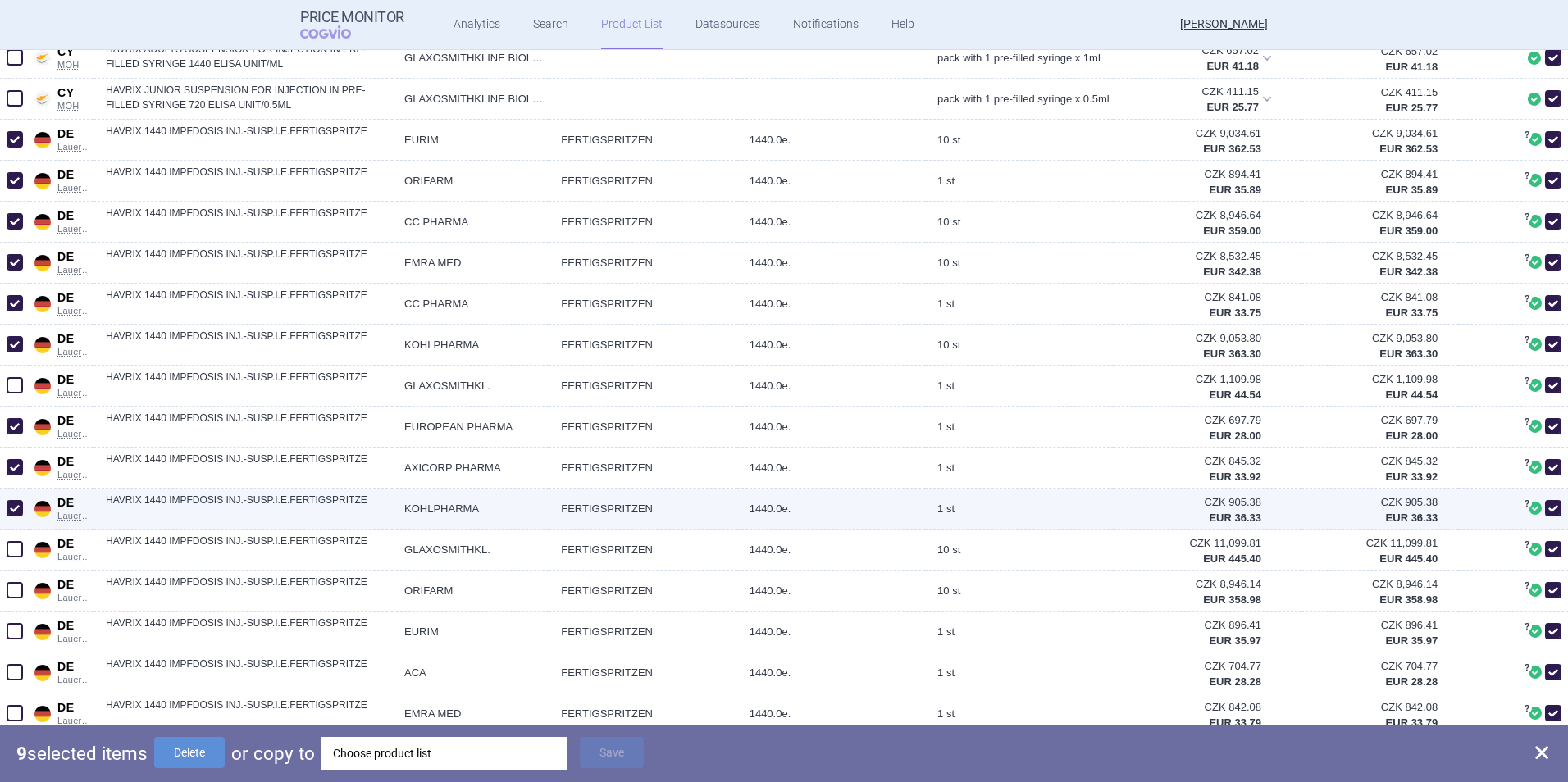
scroll to position [819, 0]
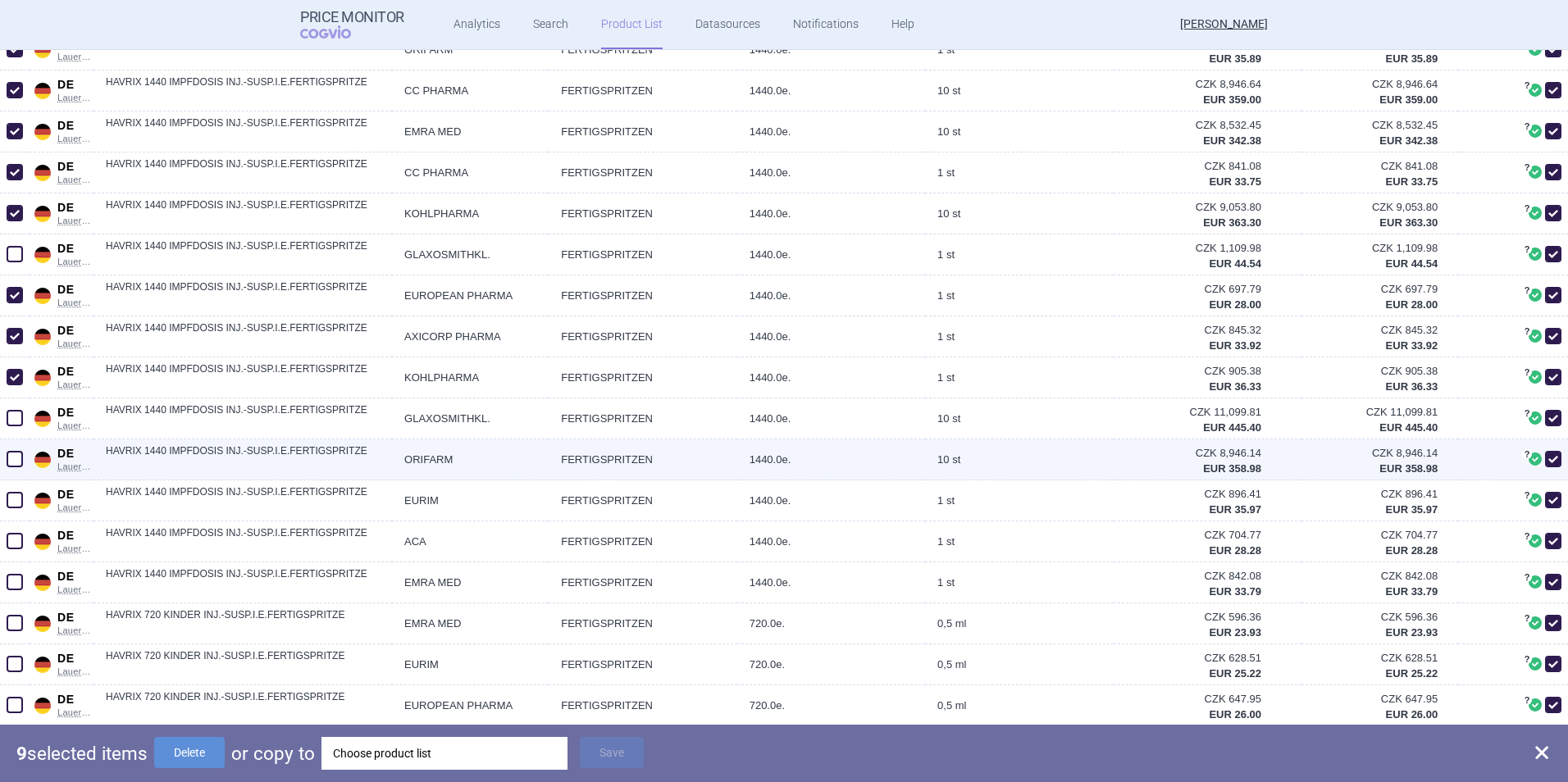
click at [13, 456] on span at bounding box center [15, 459] width 17 height 17
checkbox input "true"
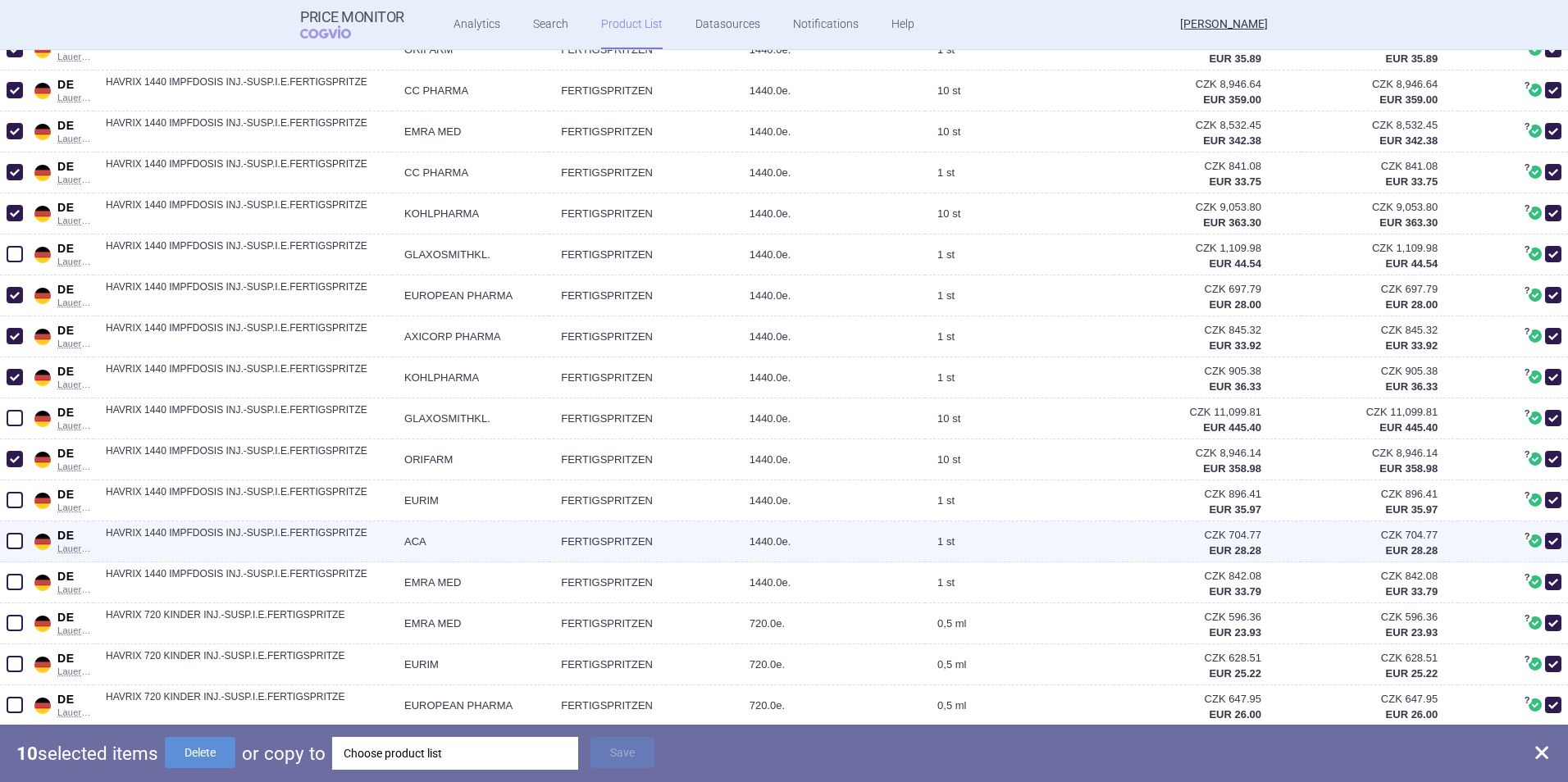
click at [13, 504] on span at bounding box center [15, 500] width 17 height 17
checkbox input "true"
click at [18, 517] on span at bounding box center [15, 541] width 17 height 17
checkbox input "true"
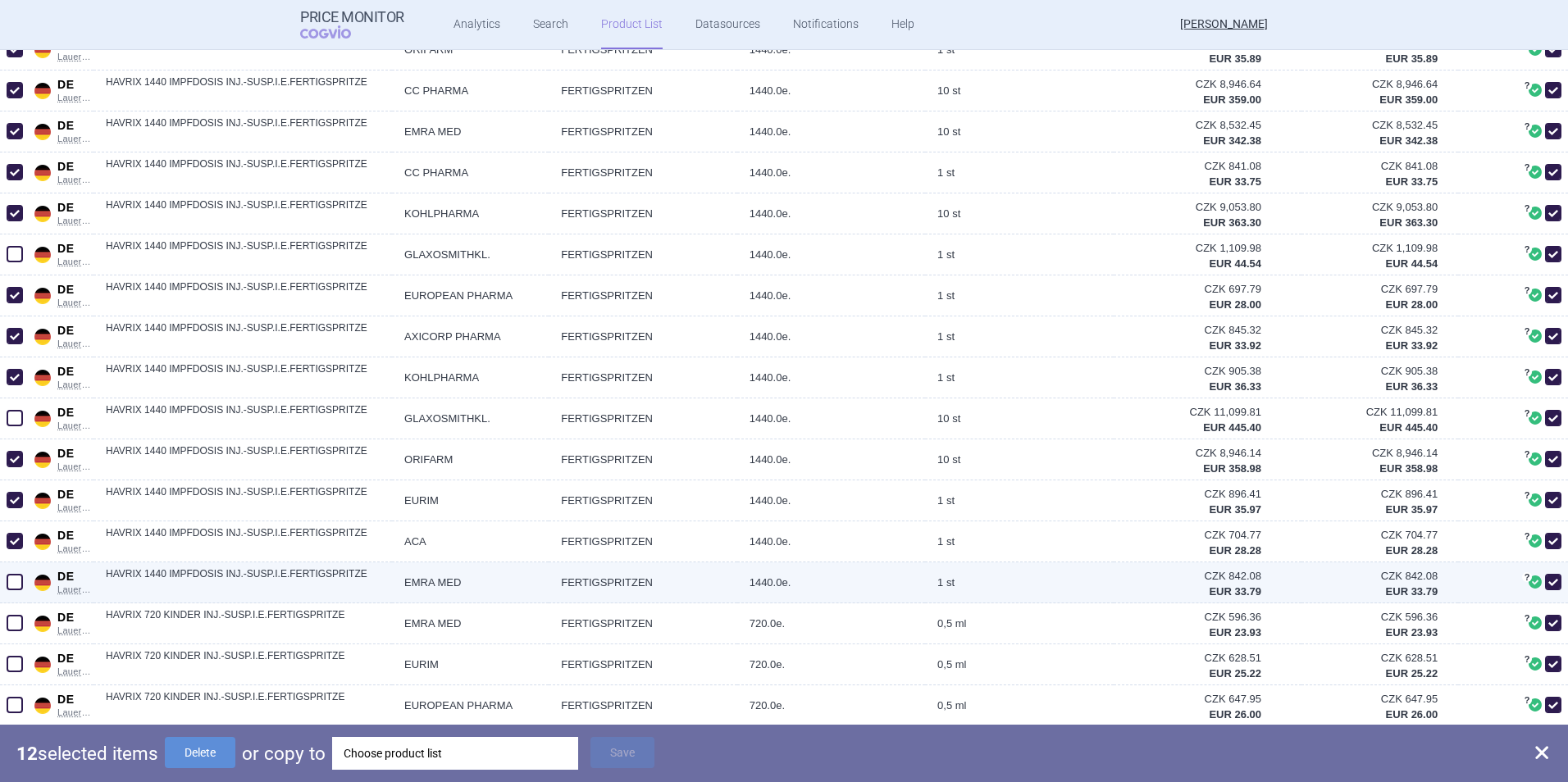
click at [15, 517] on span at bounding box center [15, 582] width 17 height 17
checkbox input "true"
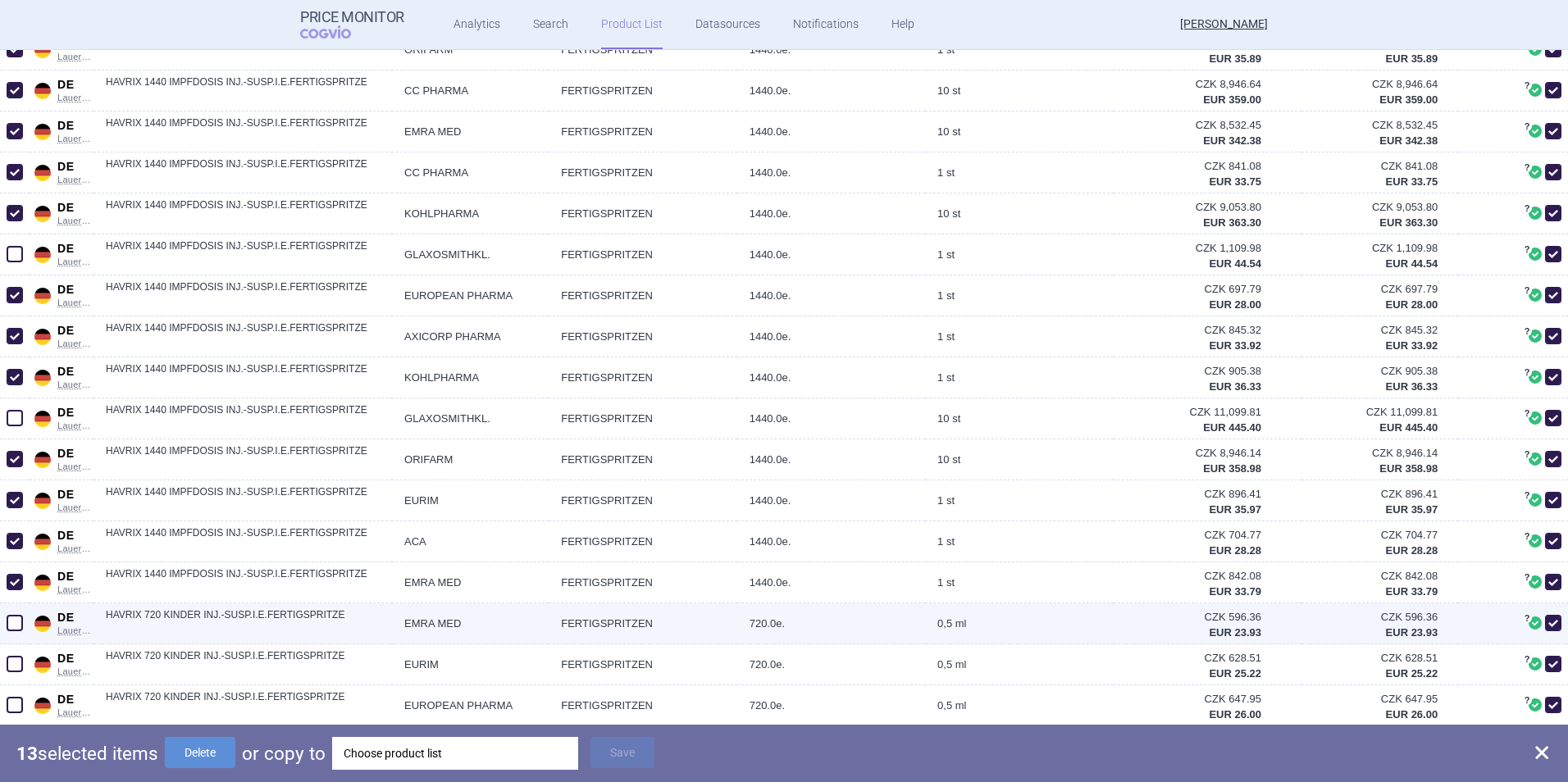
click at [16, 517] on span at bounding box center [15, 623] width 17 height 17
checkbox input "true"
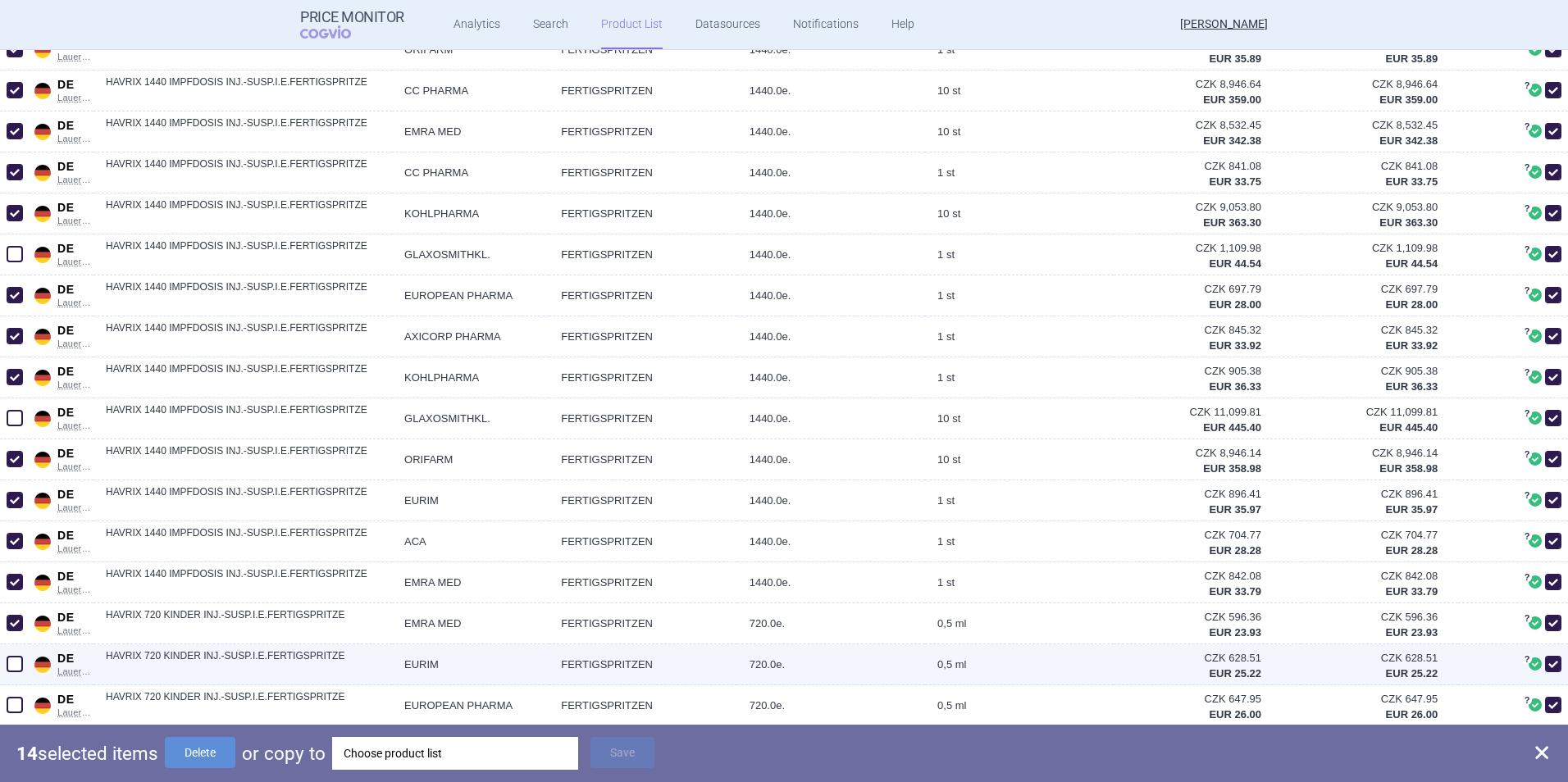
click at [11, 517] on span at bounding box center [15, 664] width 17 height 17
checkbox input "true"
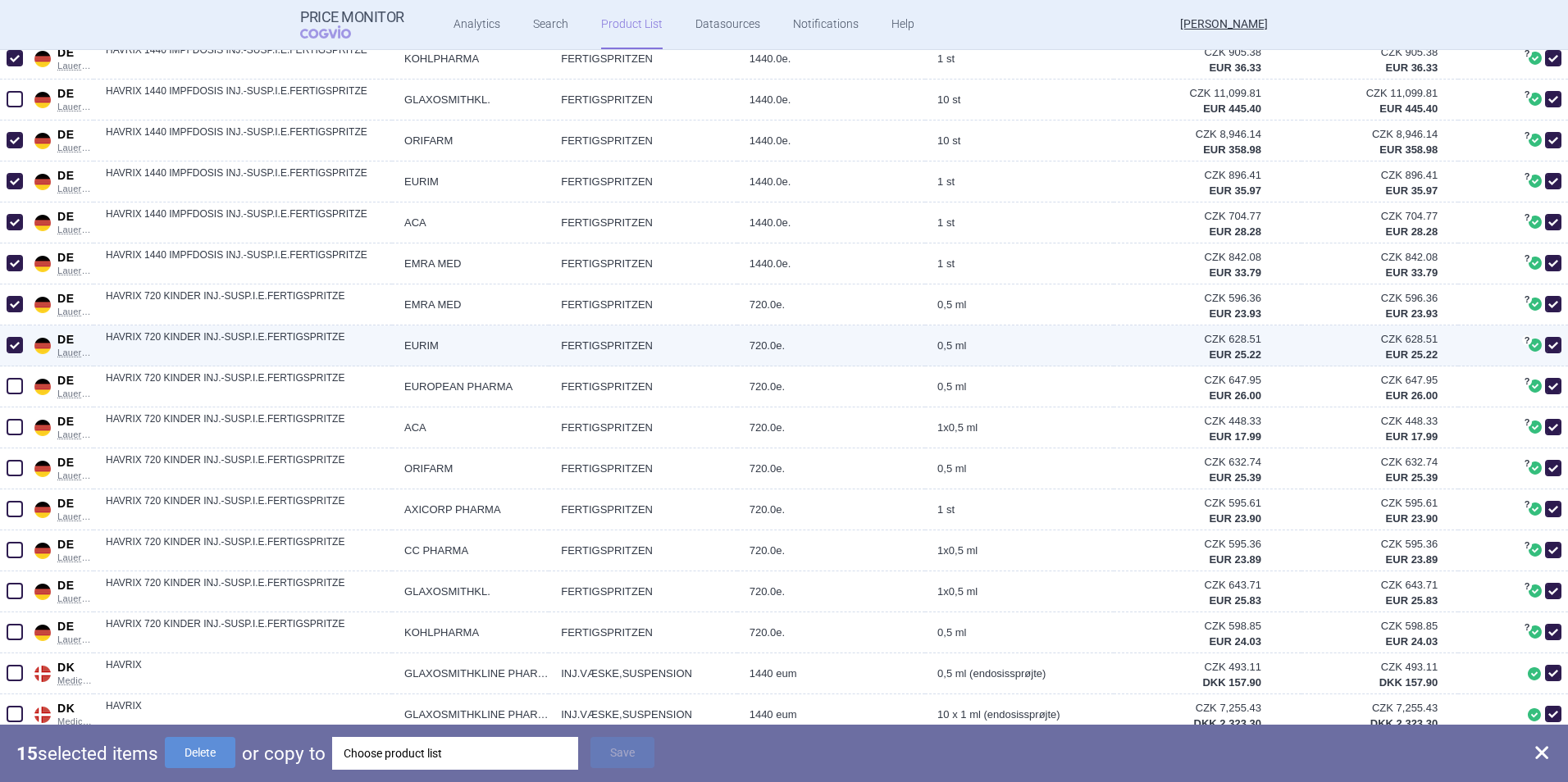
scroll to position [1147, 0]
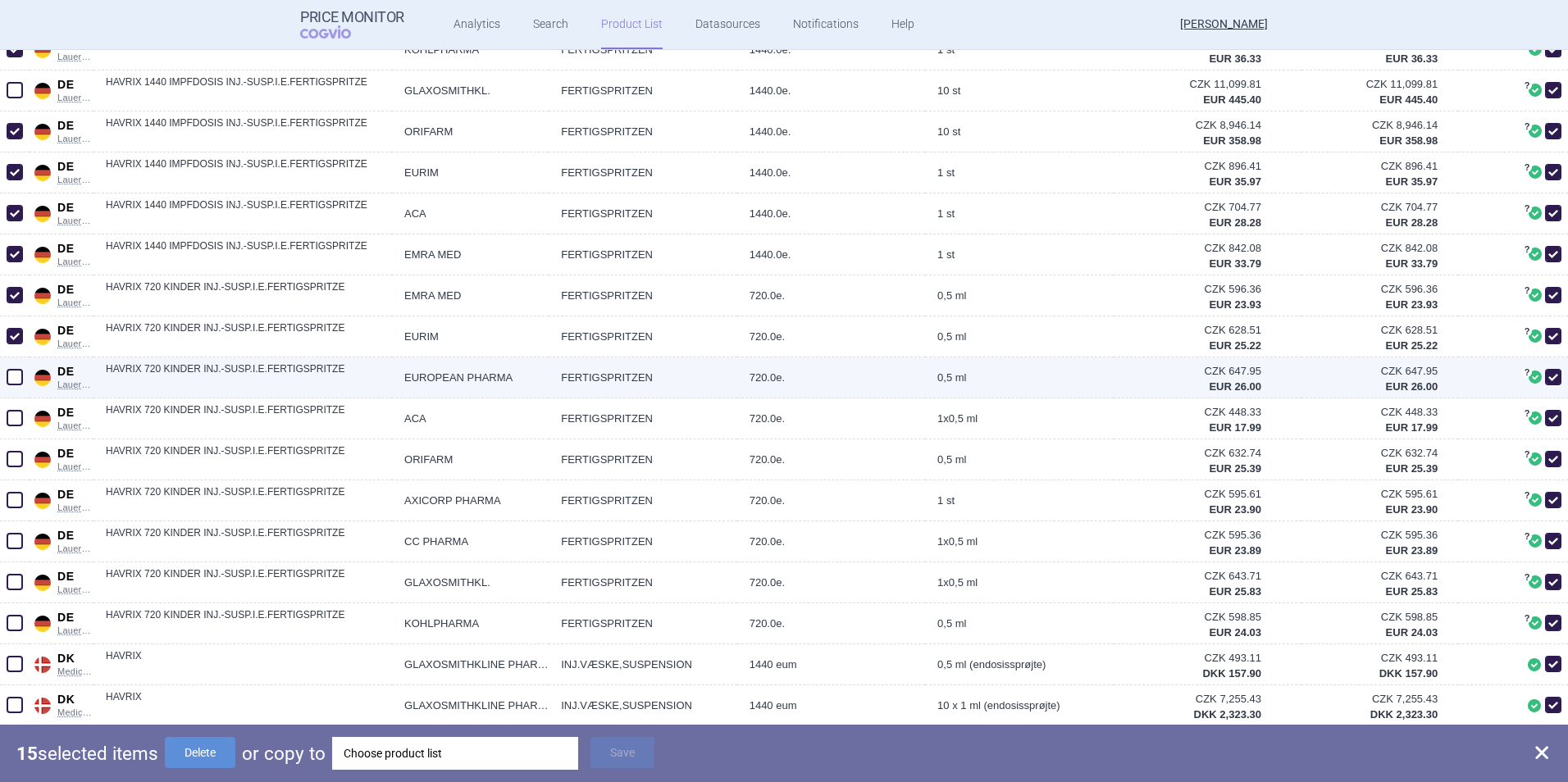
click at [17, 376] on span at bounding box center [15, 377] width 17 height 17
checkbox input "true"
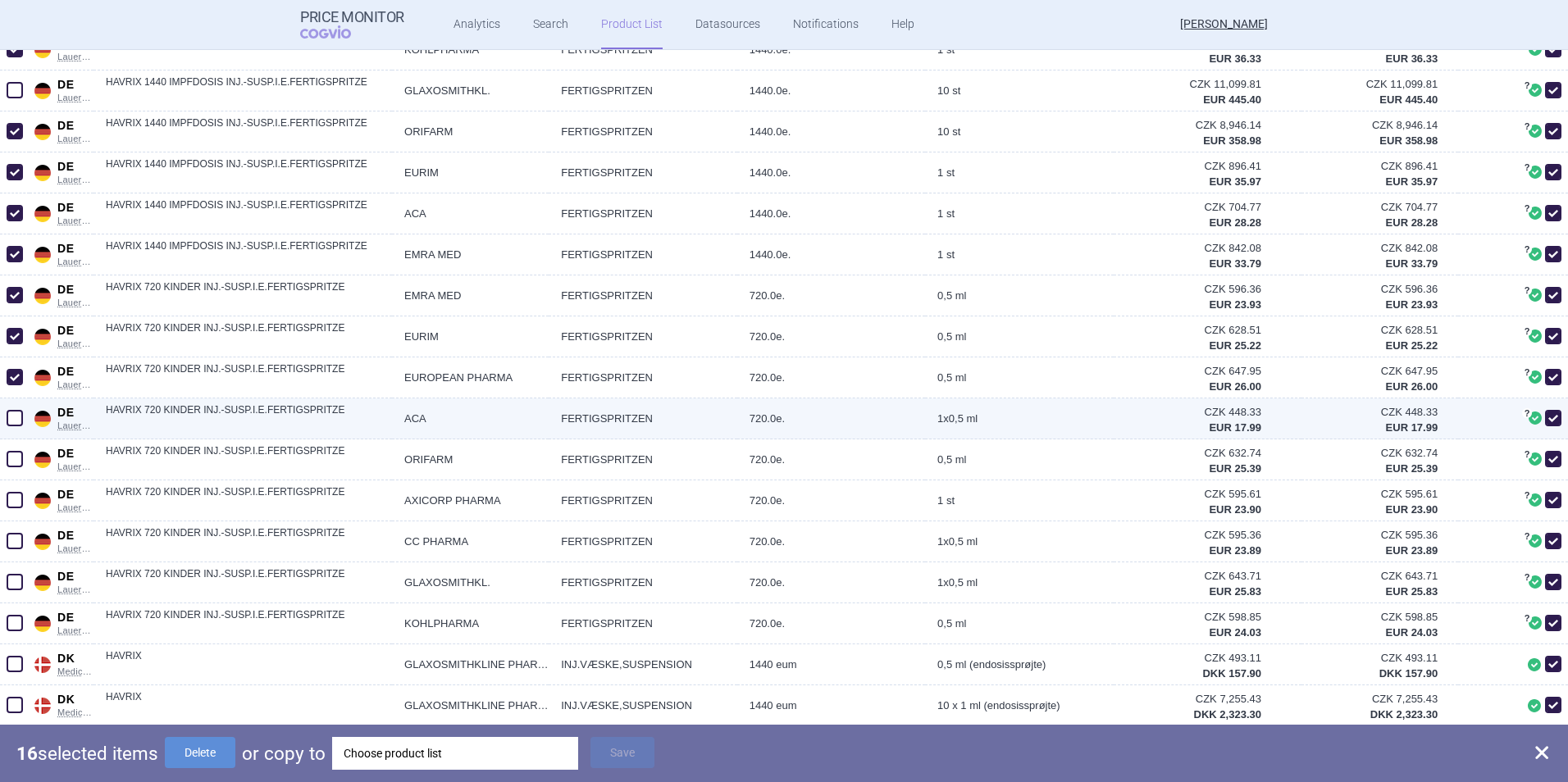
click at [18, 422] on span at bounding box center [15, 418] width 17 height 17
checkbox input "true"
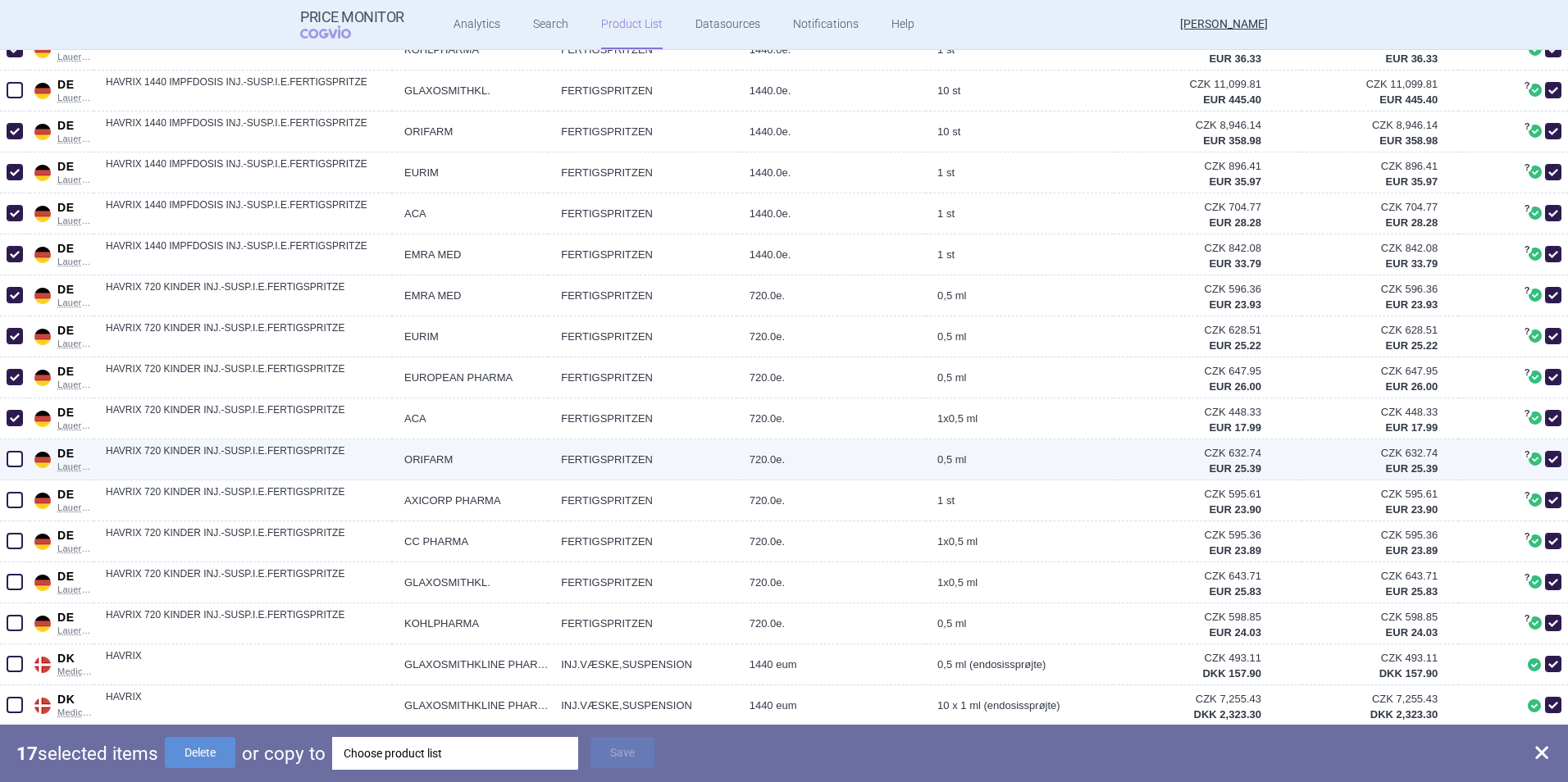
click at [20, 453] on span at bounding box center [15, 459] width 17 height 17
checkbox input "true"
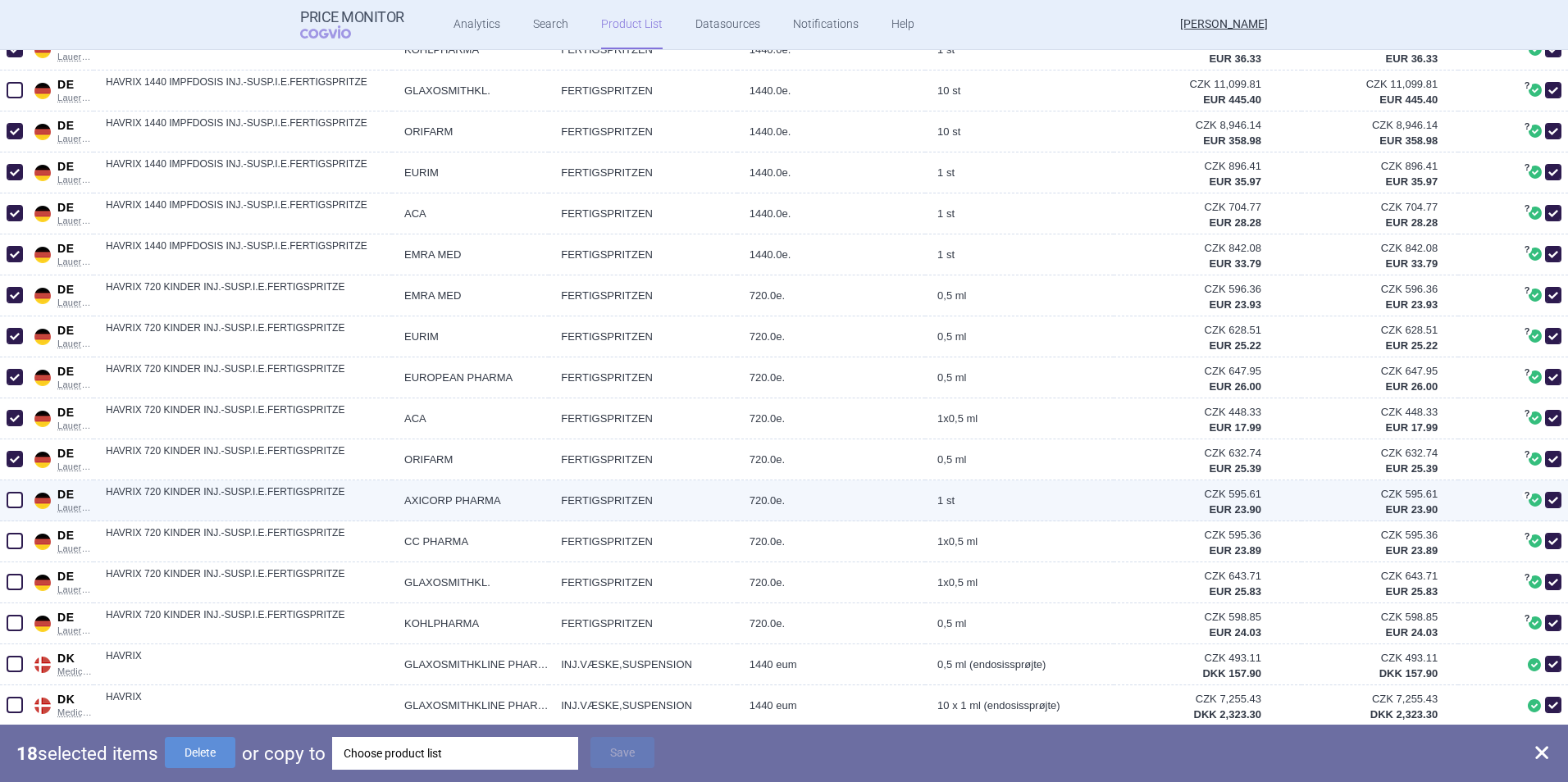
click at [16, 502] on span at bounding box center [15, 500] width 17 height 17
checkbox input "true"
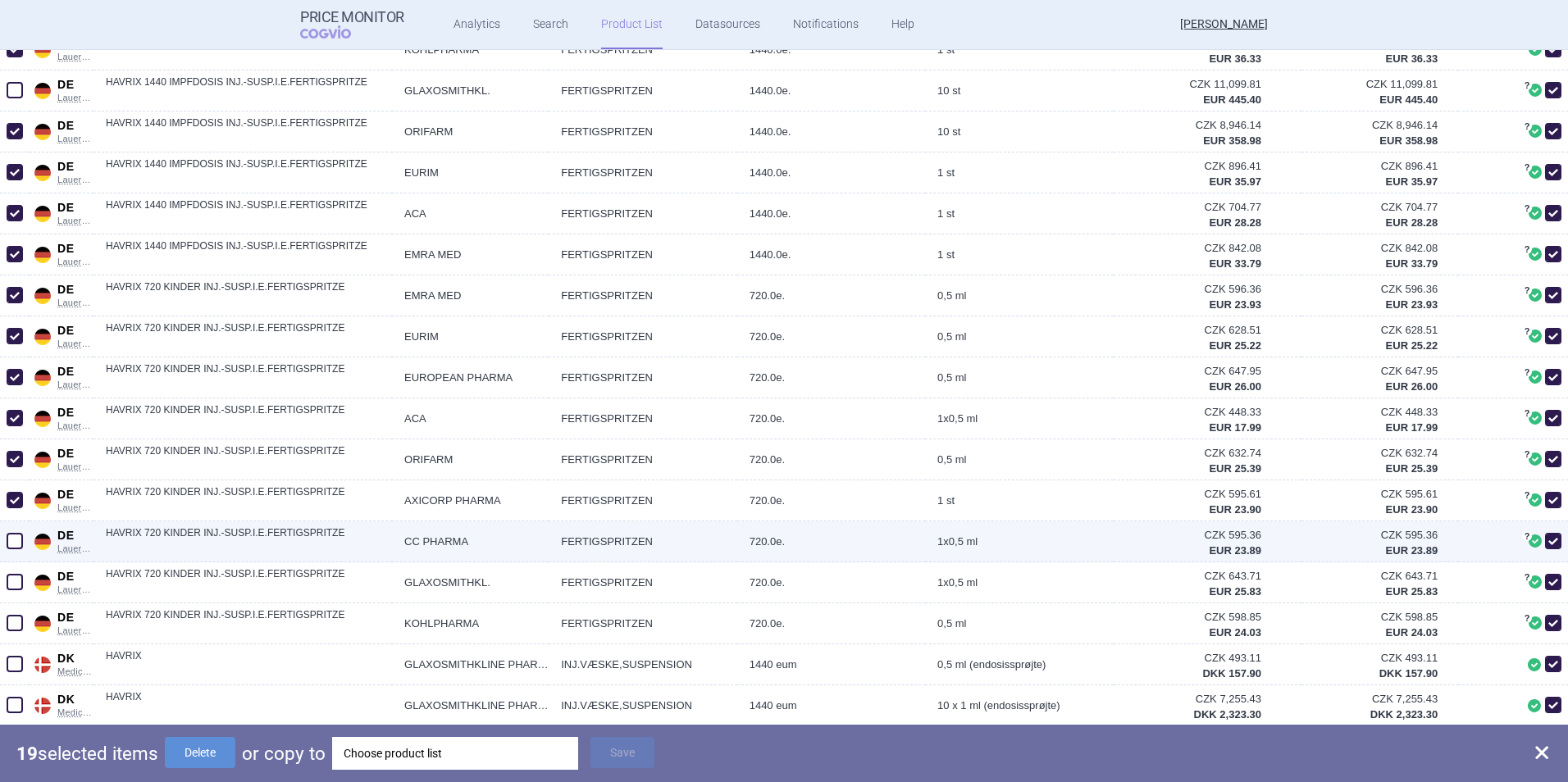
drag, startPoint x: 17, startPoint y: 538, endPoint x: 17, endPoint y: 554, distance: 16.0
click at [17, 517] on span at bounding box center [15, 541] width 17 height 17
checkbox input "true"
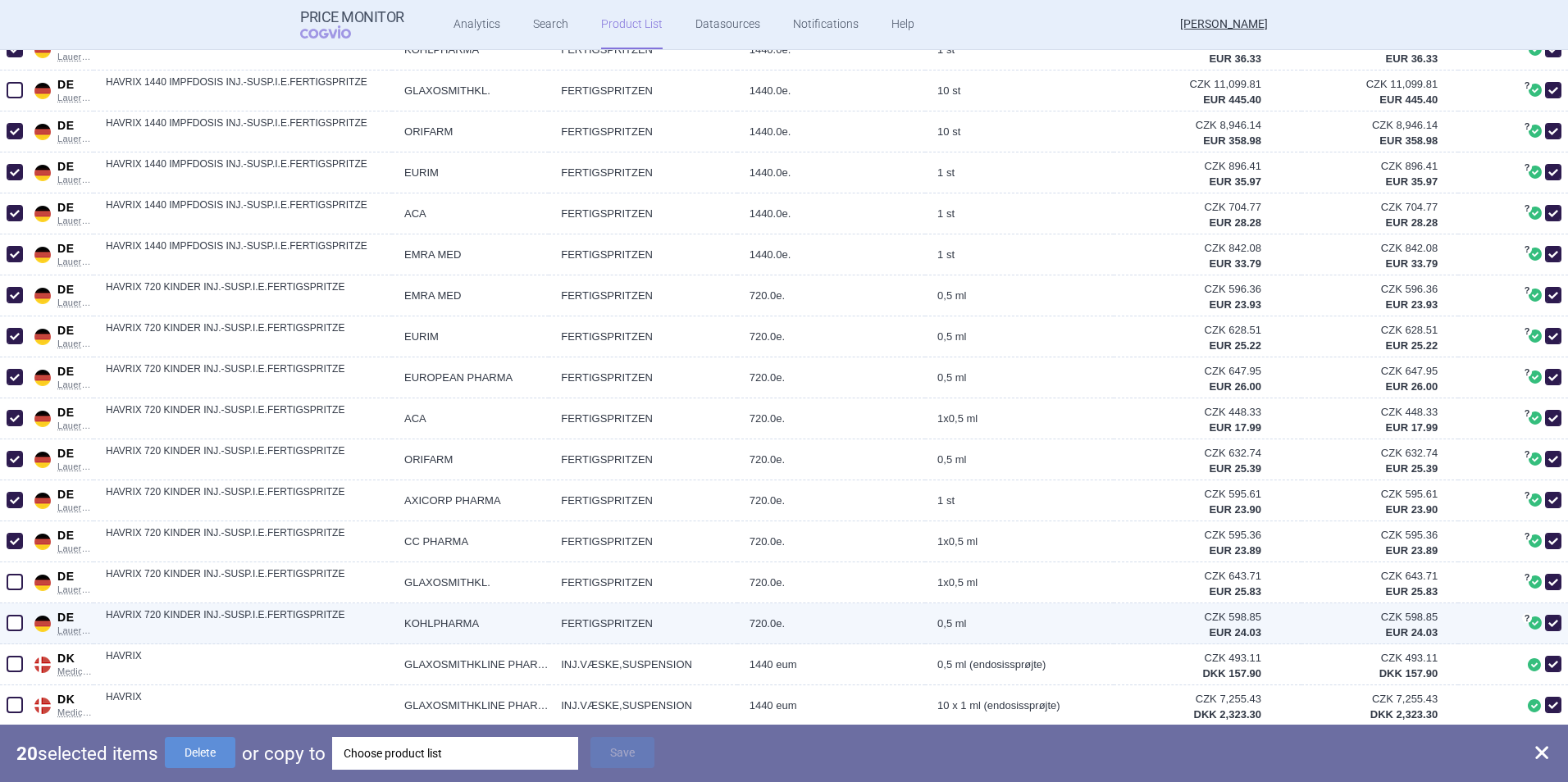
click at [16, 517] on span at bounding box center [15, 623] width 17 height 17
checkbox input "true"
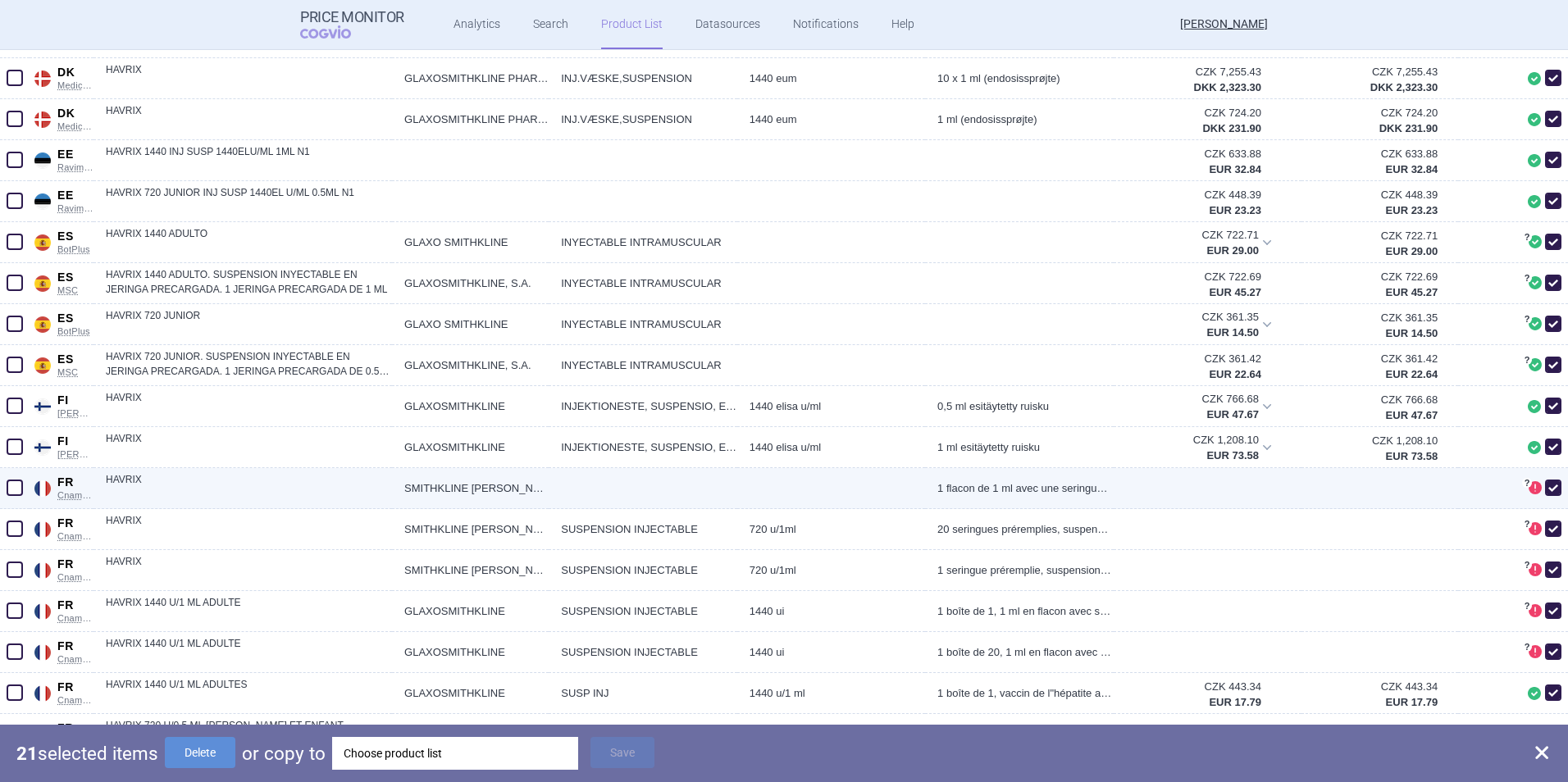
scroll to position [1803, 0]
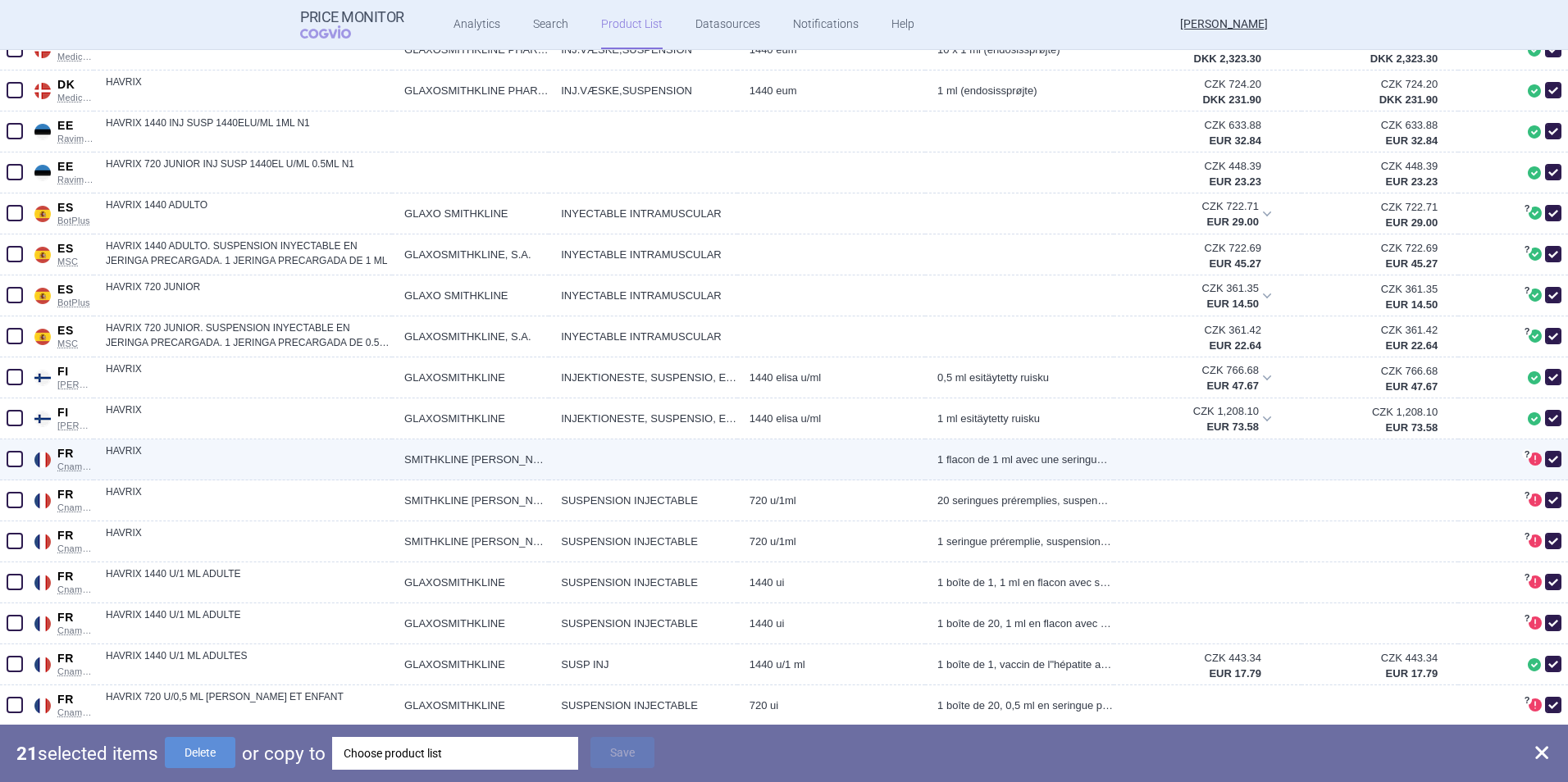
click at [10, 456] on span at bounding box center [15, 459] width 17 height 17
checkbox input "true"
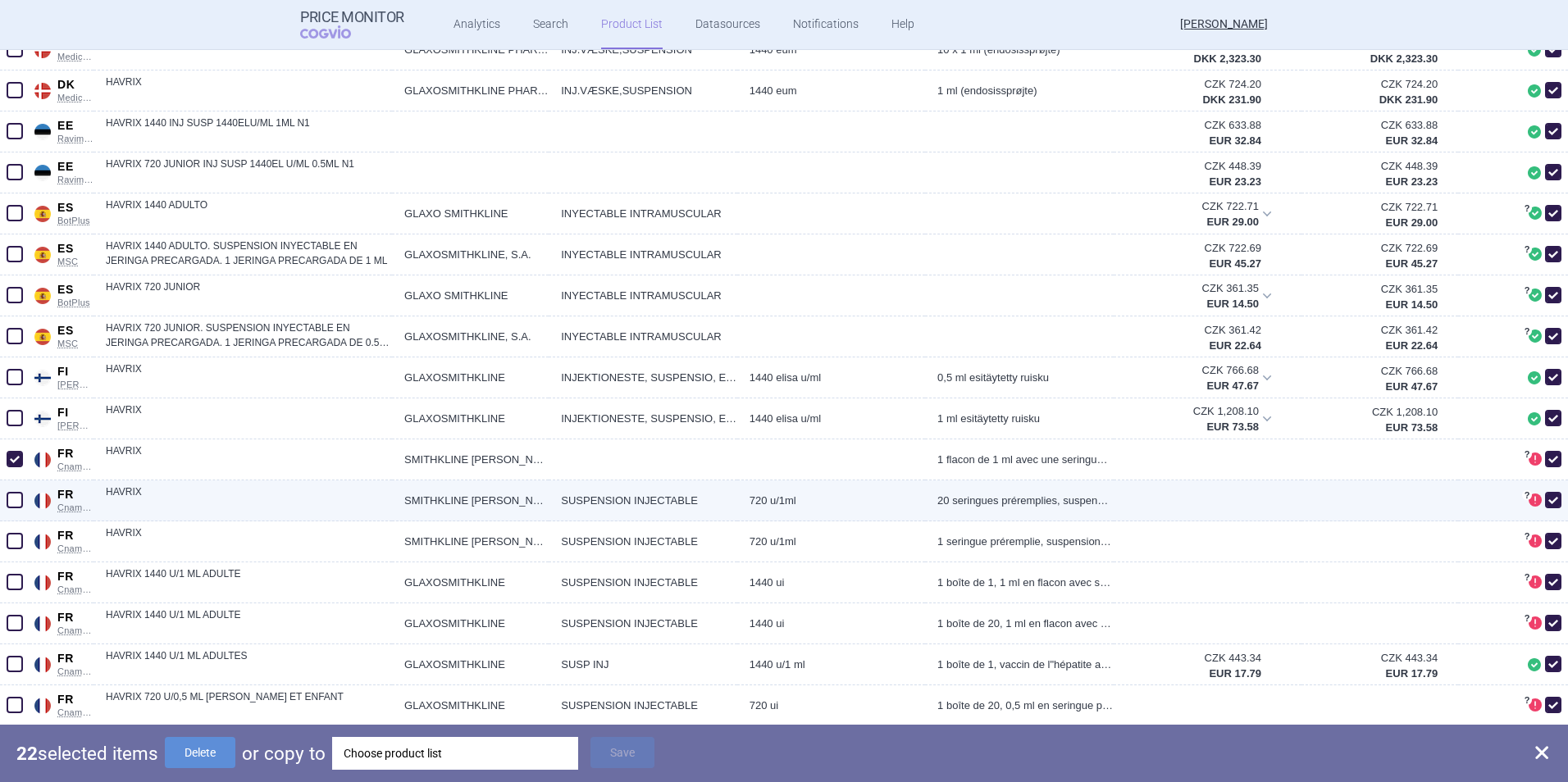
click at [22, 504] on span at bounding box center [15, 500] width 17 height 17
checkbox input "true"
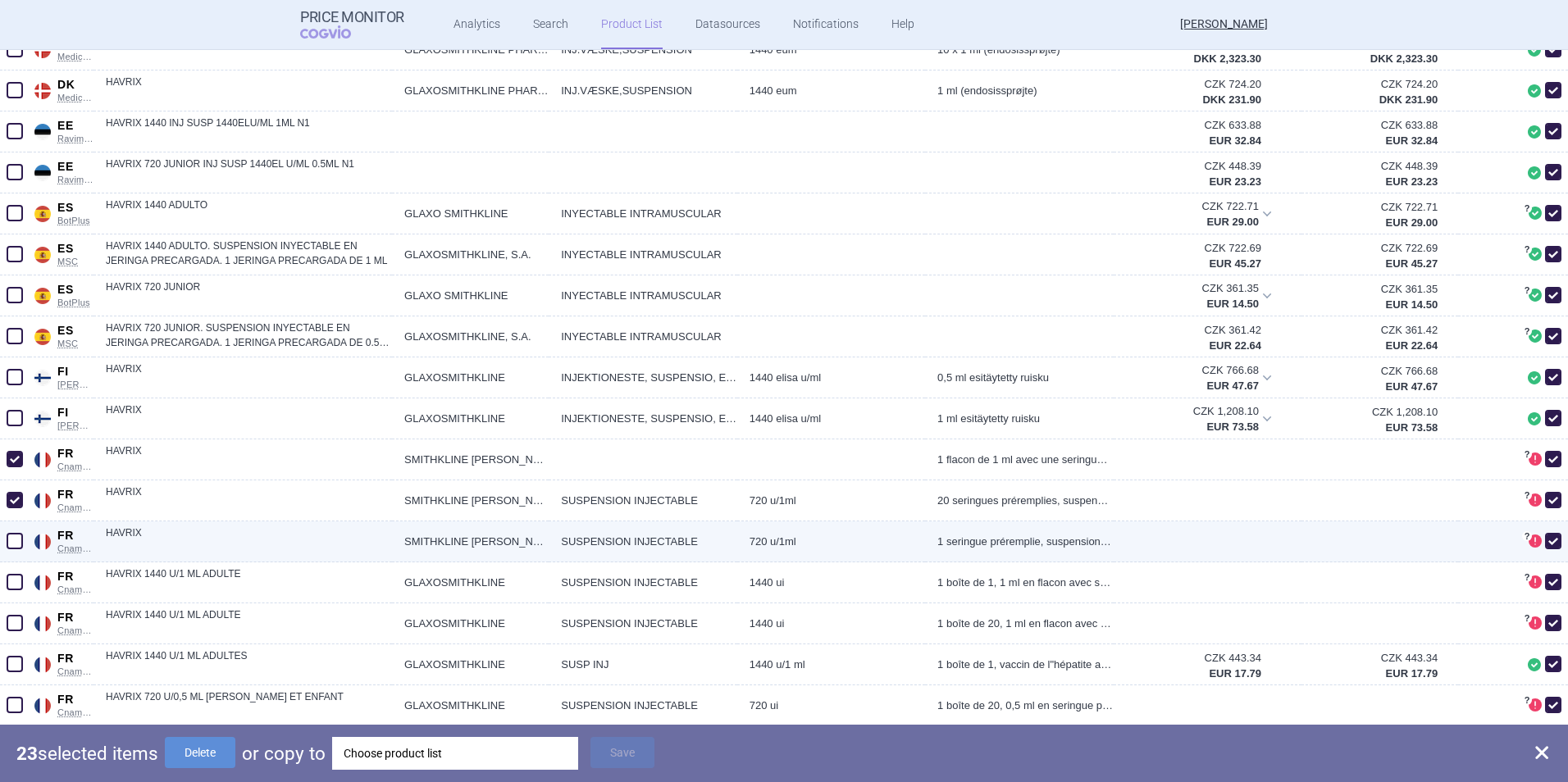
click at [18, 517] on span at bounding box center [15, 541] width 17 height 17
checkbox input "true"
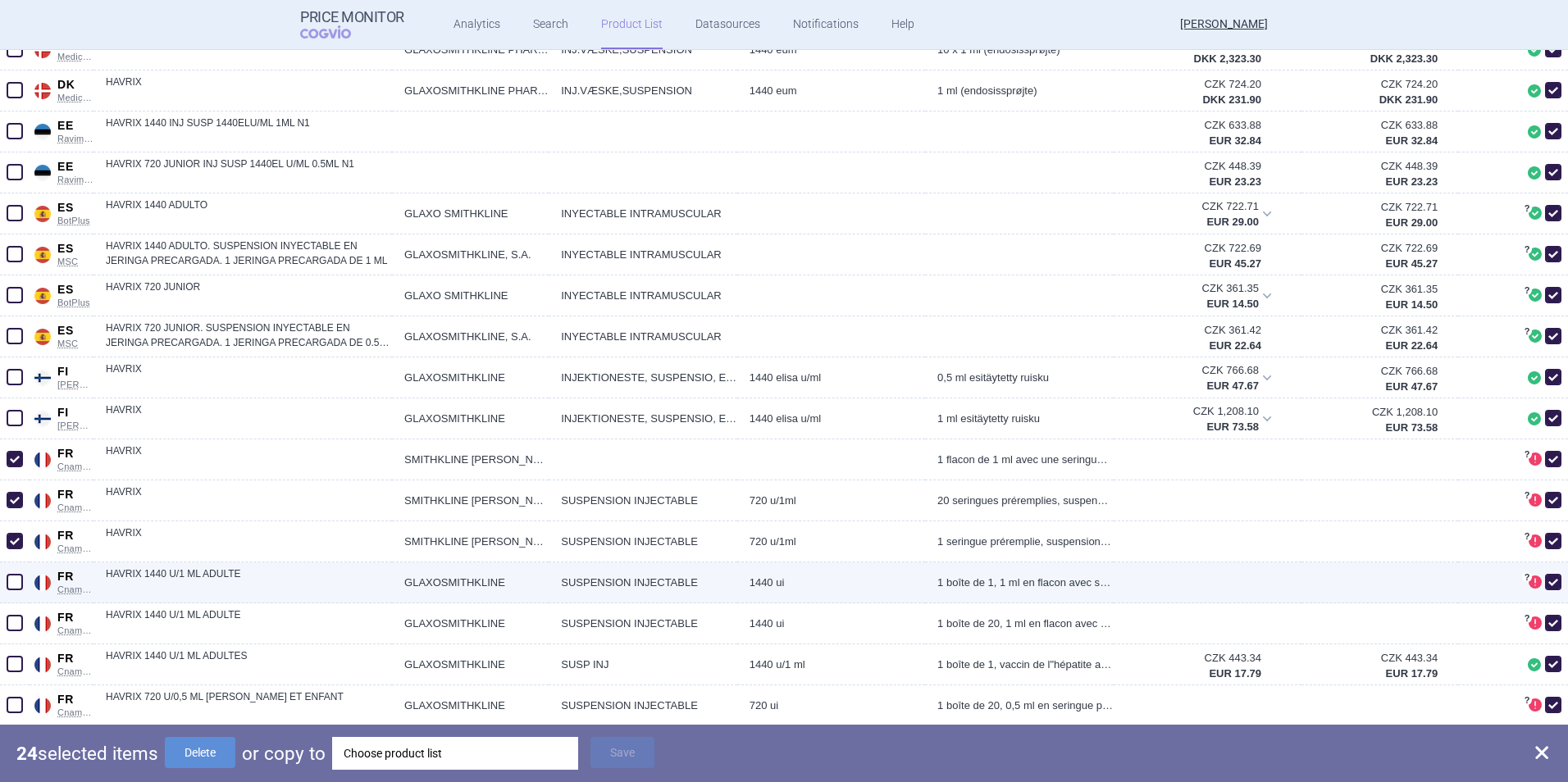
click at [22, 517] on span at bounding box center [15, 582] width 17 height 17
checkbox input "true"
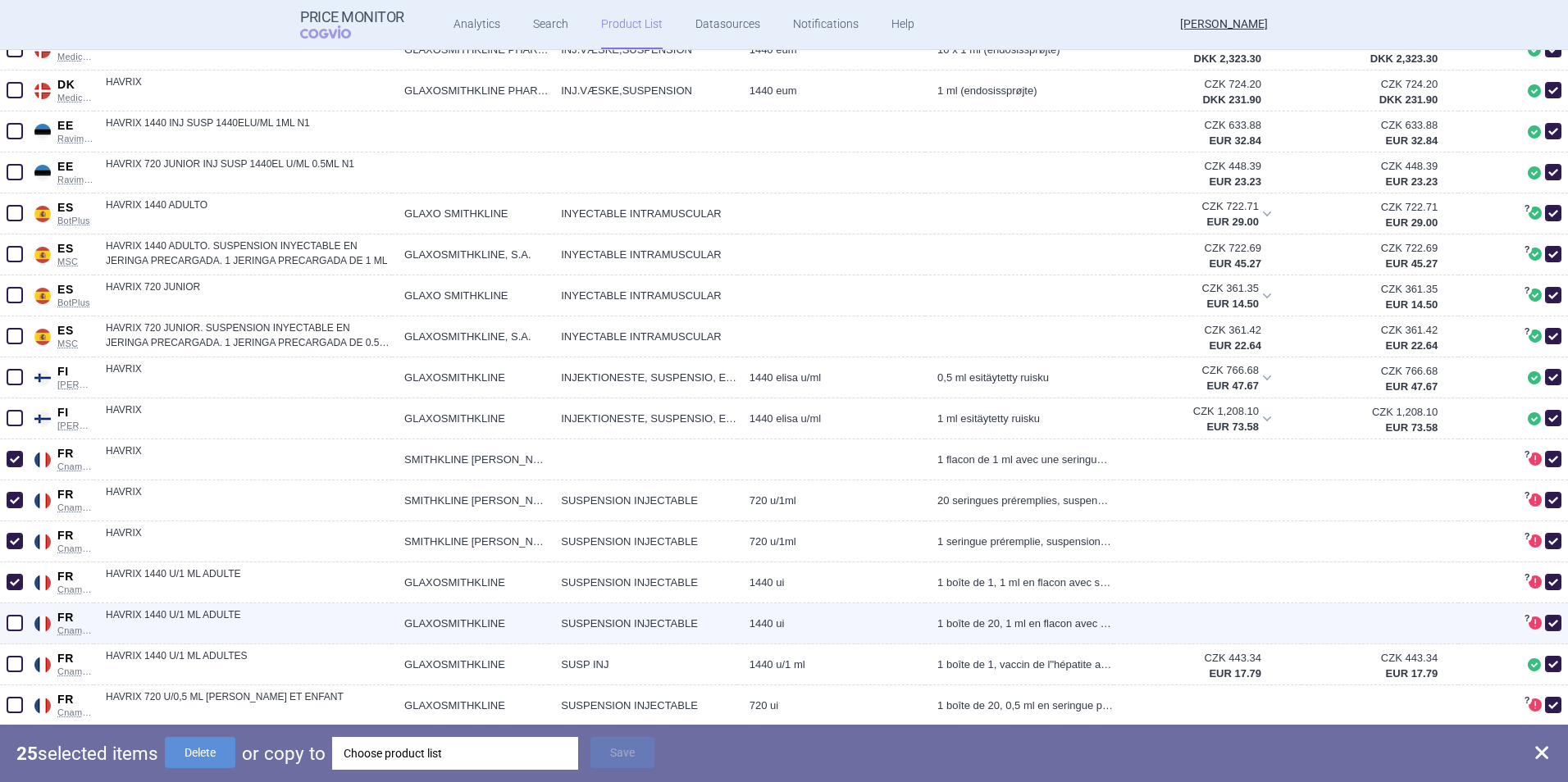
click at [10, 517] on span at bounding box center [15, 623] width 17 height 17
checkbox input "true"
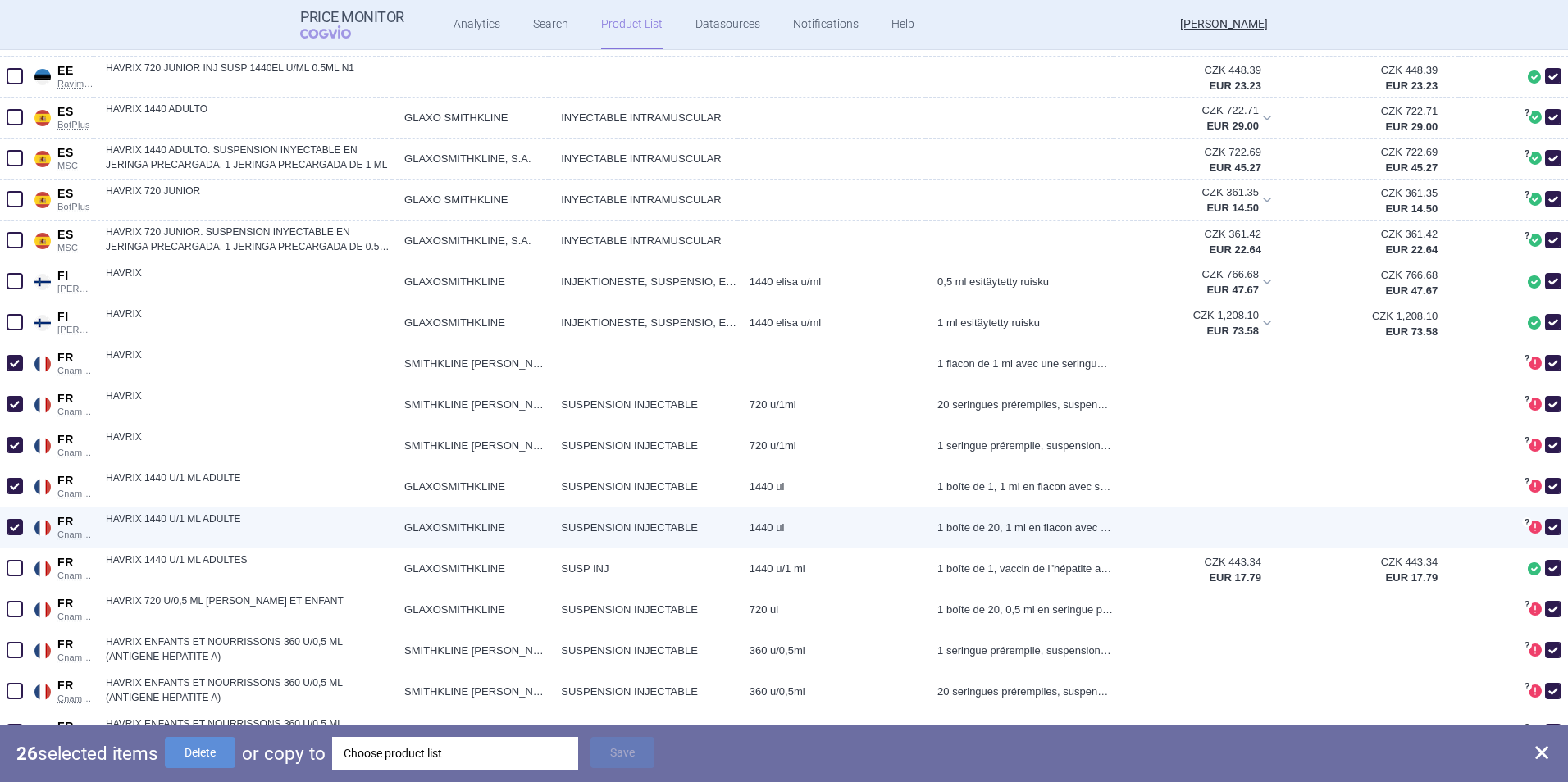
scroll to position [2049, 0]
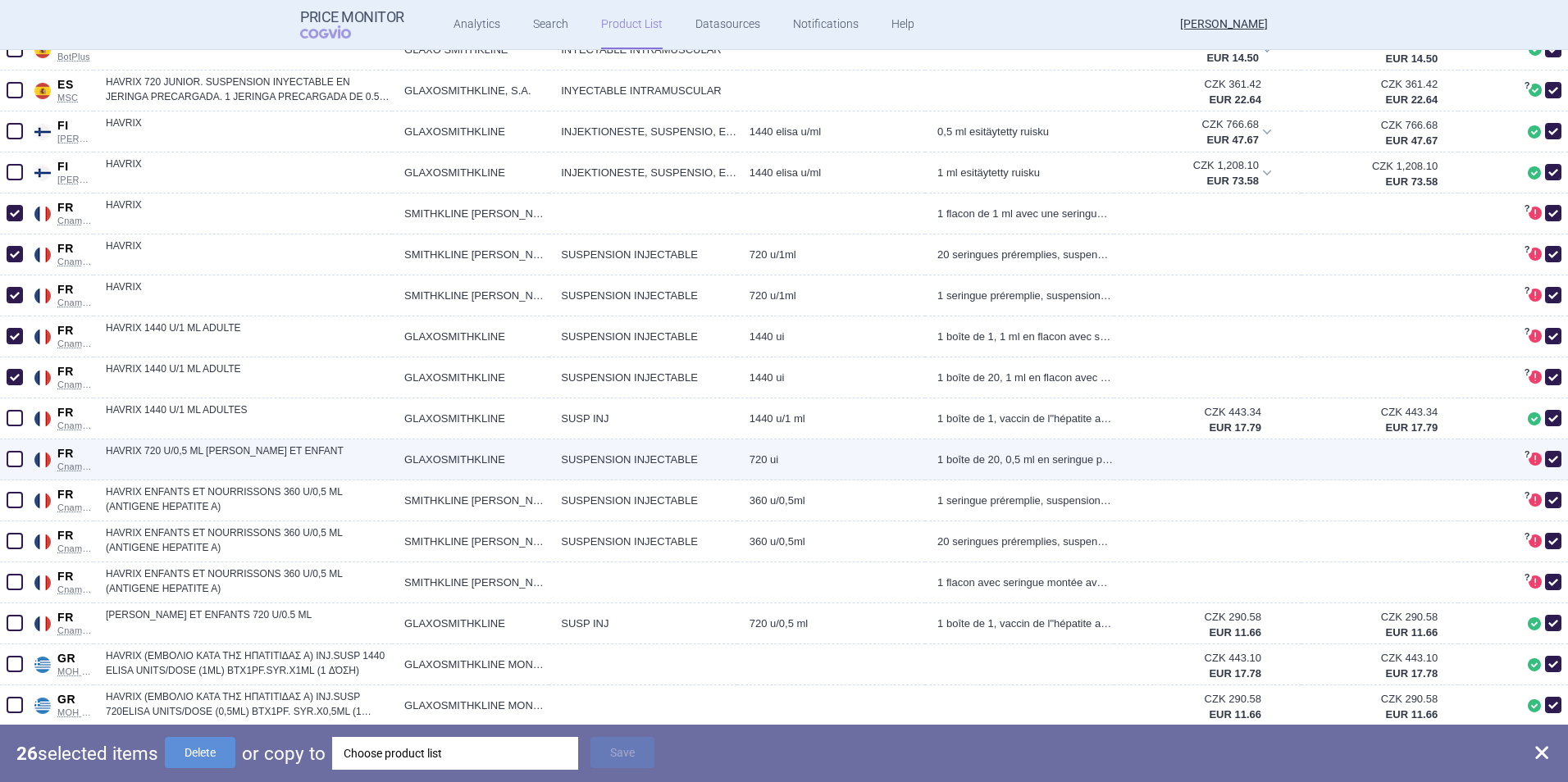
click at [17, 463] on span at bounding box center [15, 459] width 17 height 17
checkbox input "true"
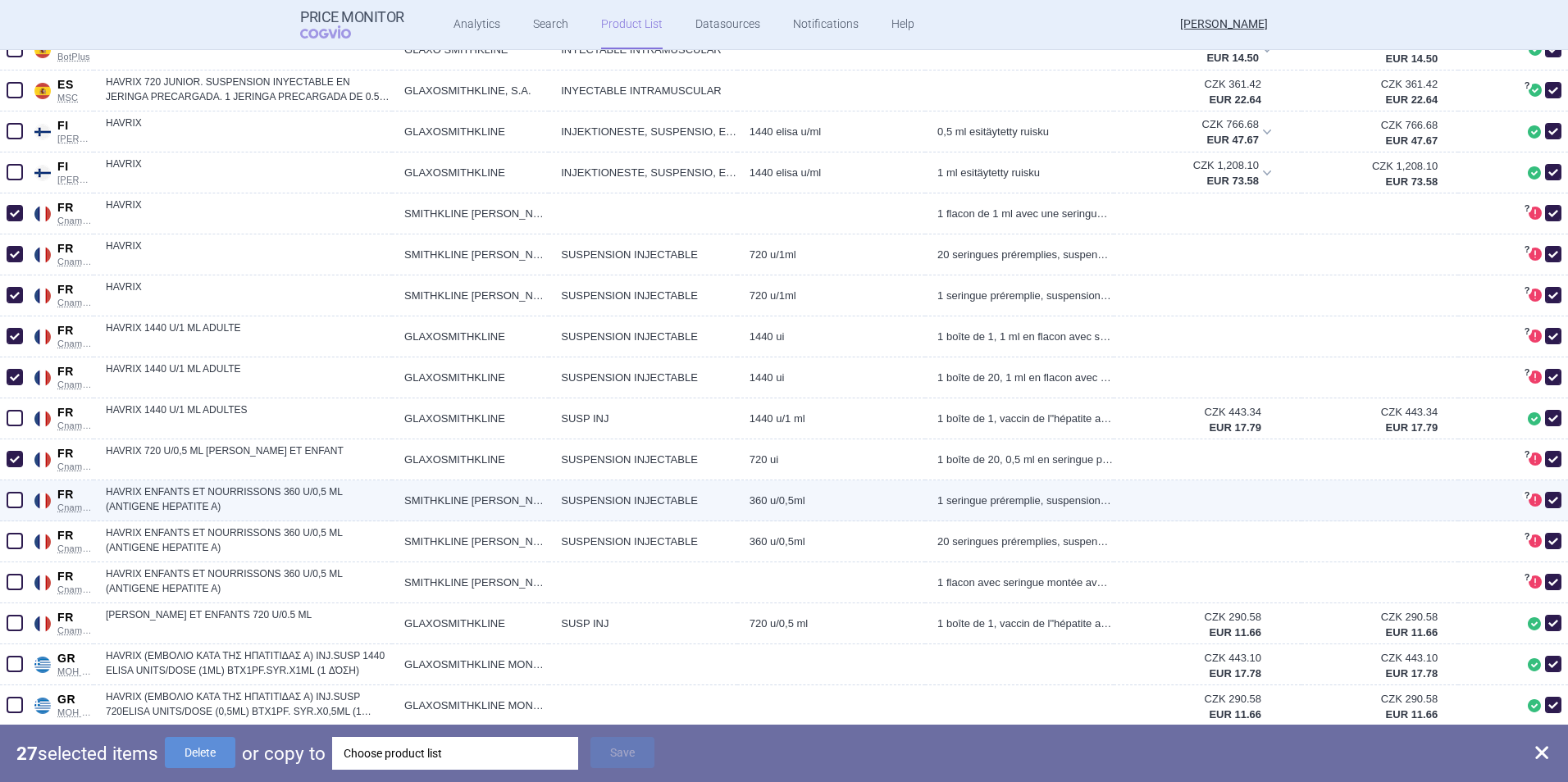
click at [16, 495] on span at bounding box center [15, 500] width 17 height 17
checkbox input "true"
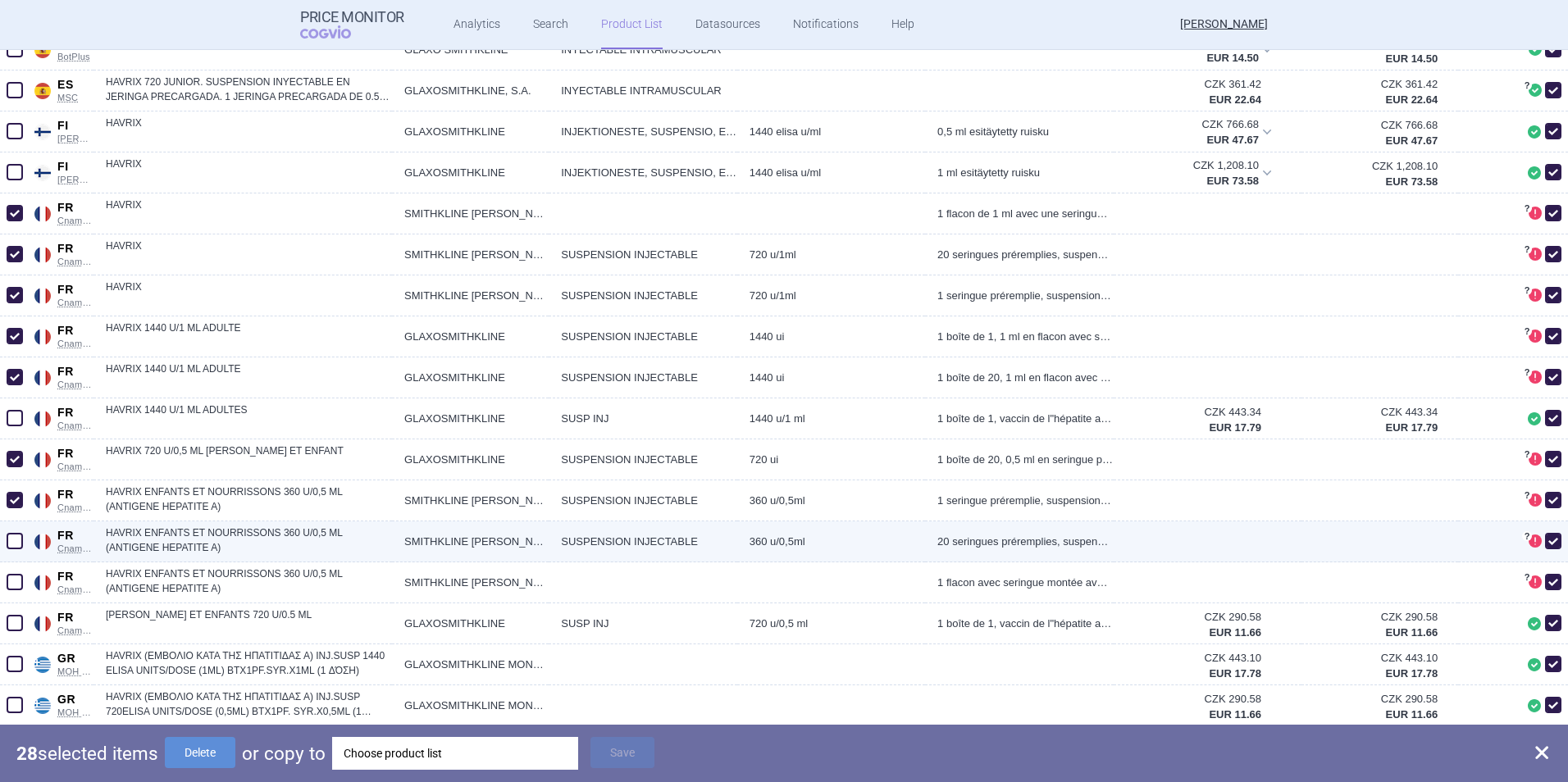
click at [13, 517] on span at bounding box center [15, 541] width 17 height 17
checkbox input "true"
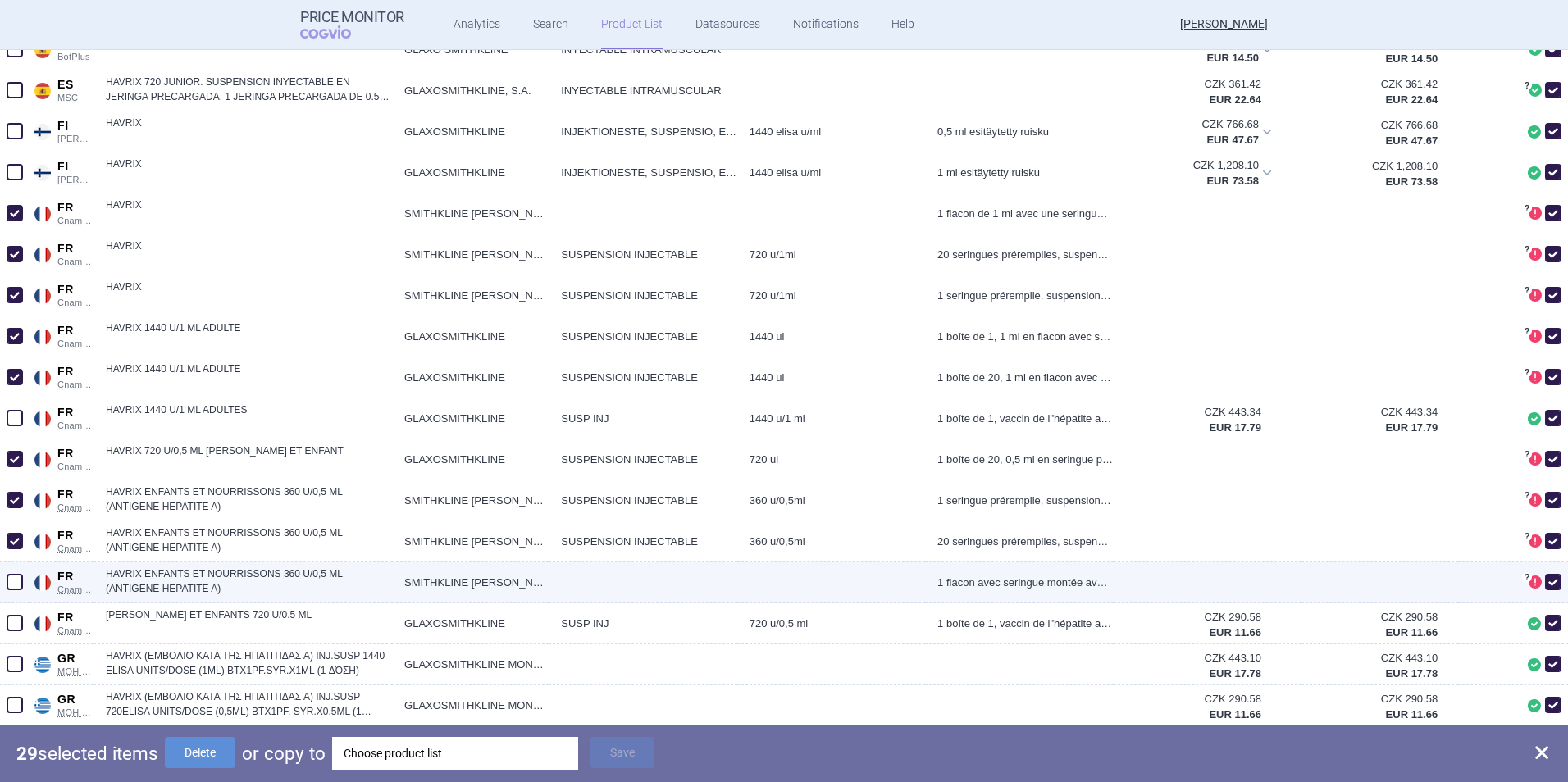
click at [12, 517] on span at bounding box center [15, 582] width 25 height 25
checkbox input "true"
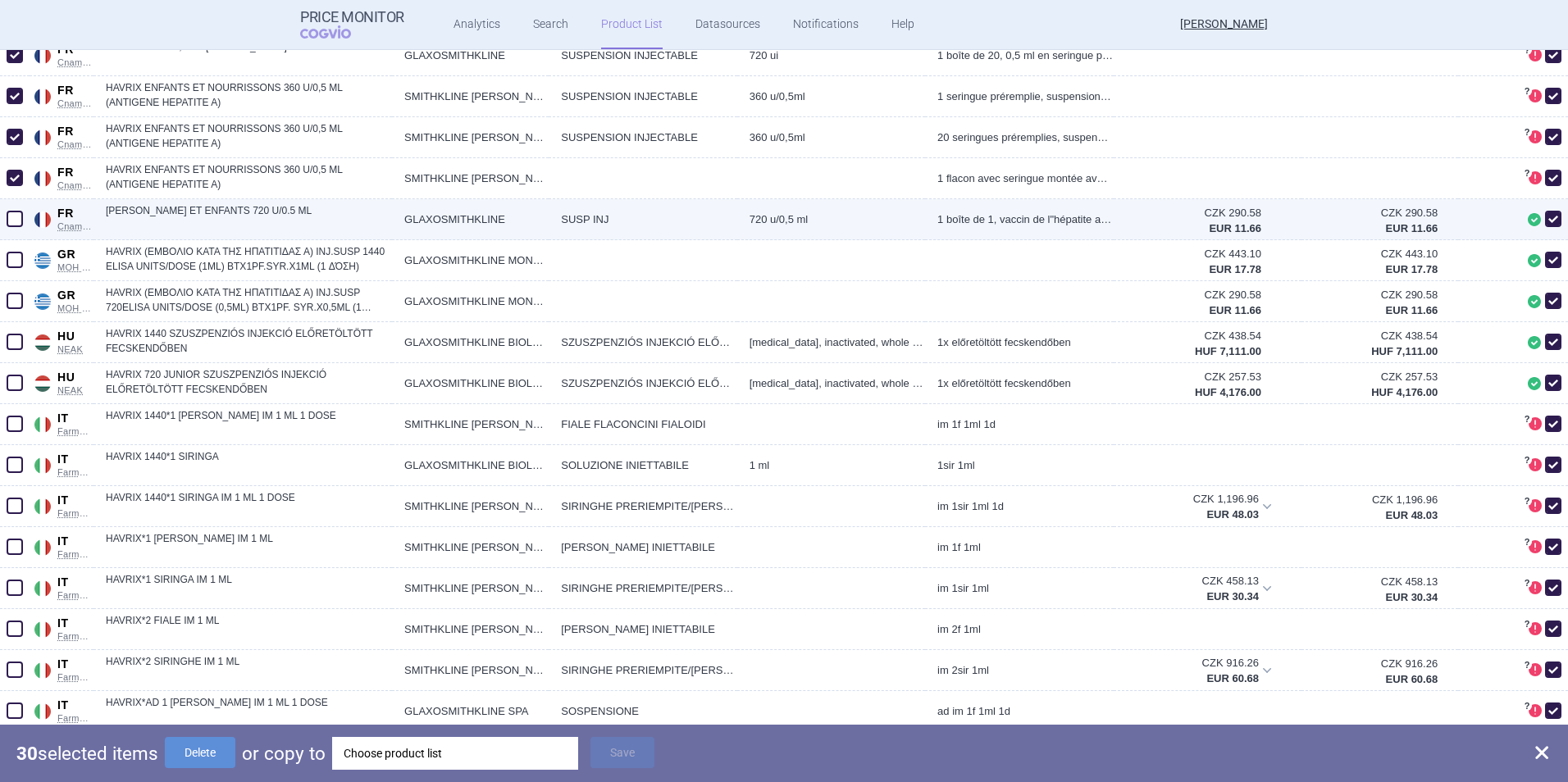
scroll to position [2459, 0]
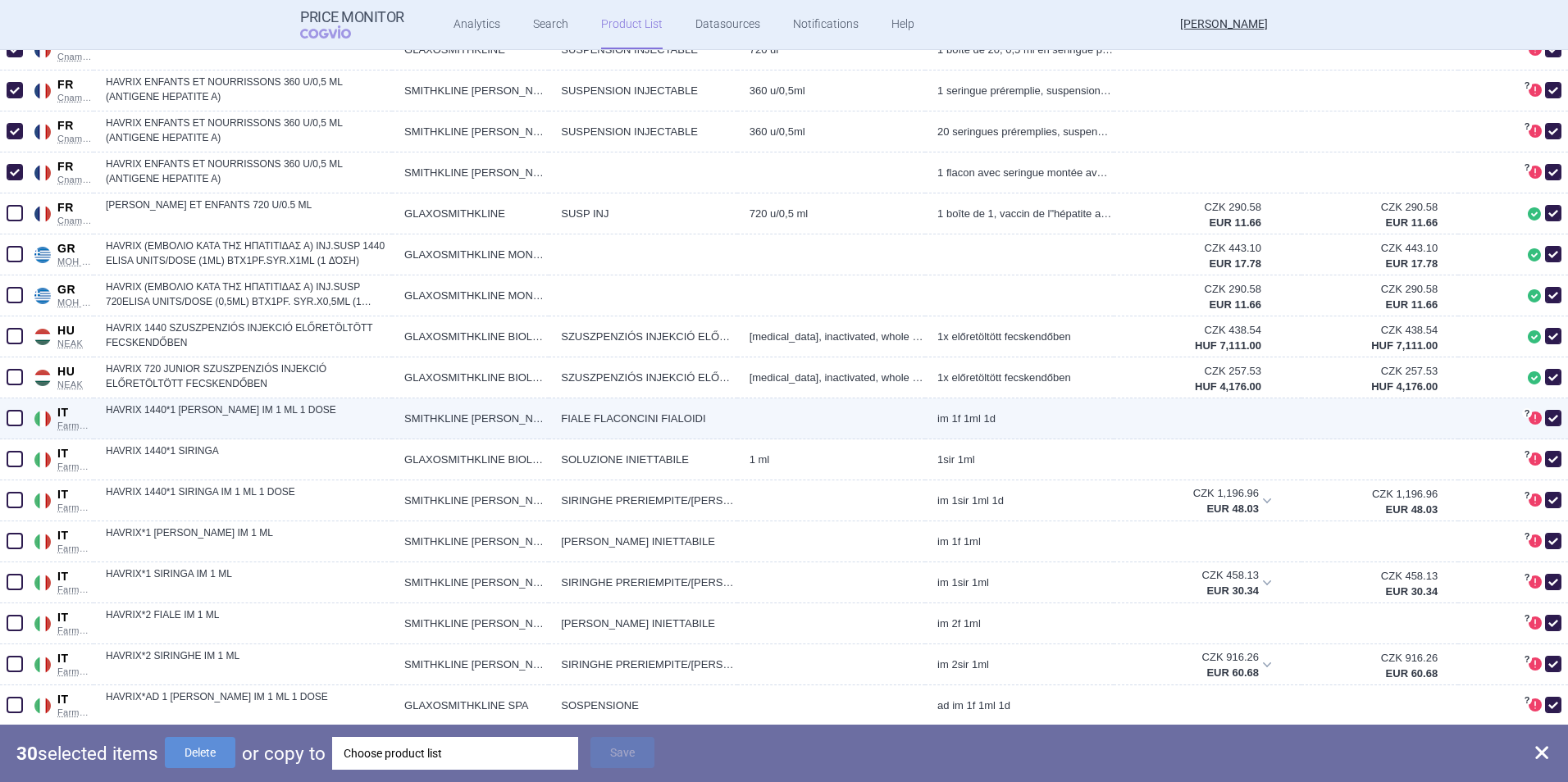
click at [17, 424] on span at bounding box center [15, 418] width 17 height 17
checkbox input "true"
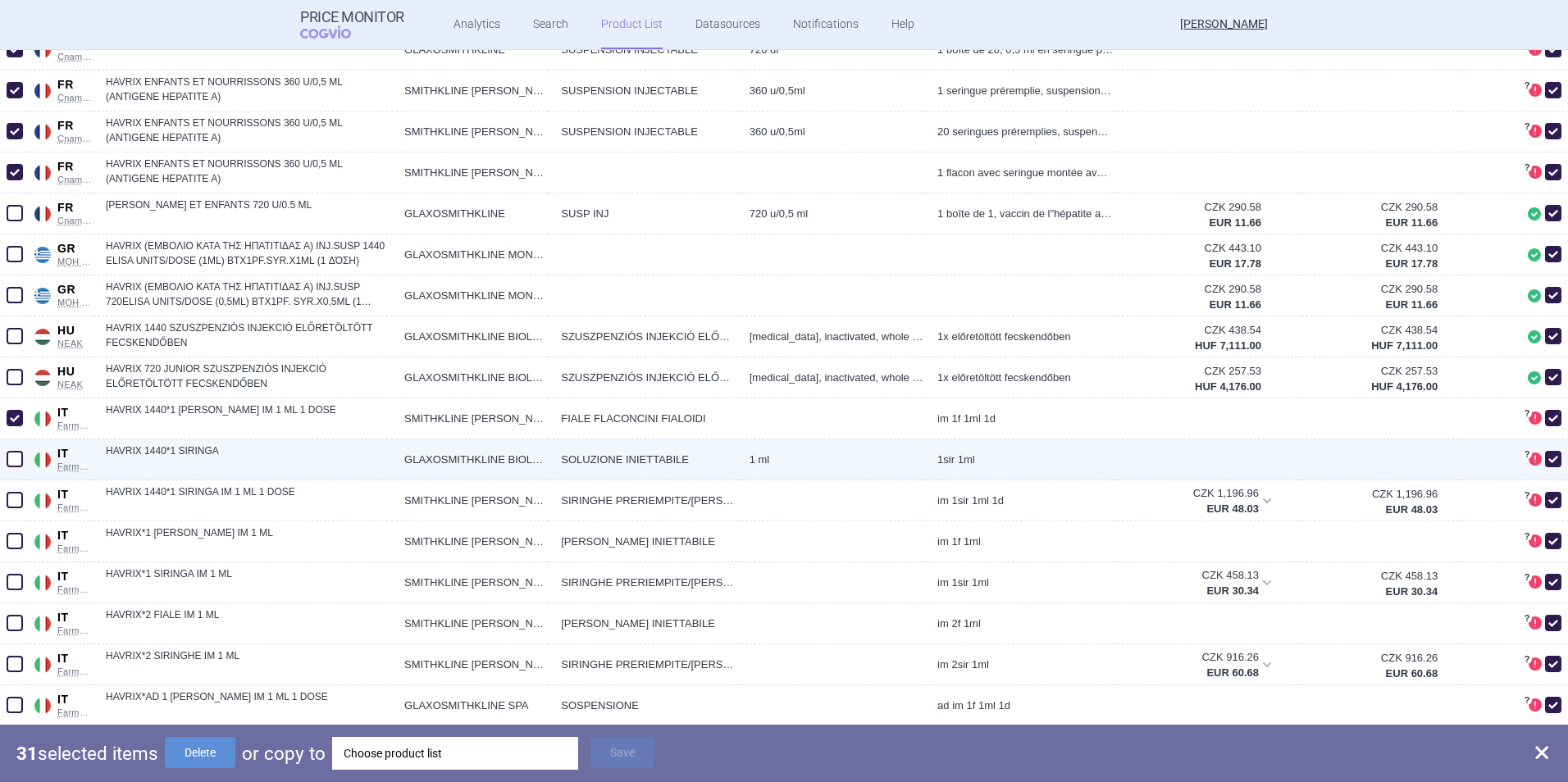
click at [19, 468] on span at bounding box center [15, 459] width 25 height 25
checkbox input "true"
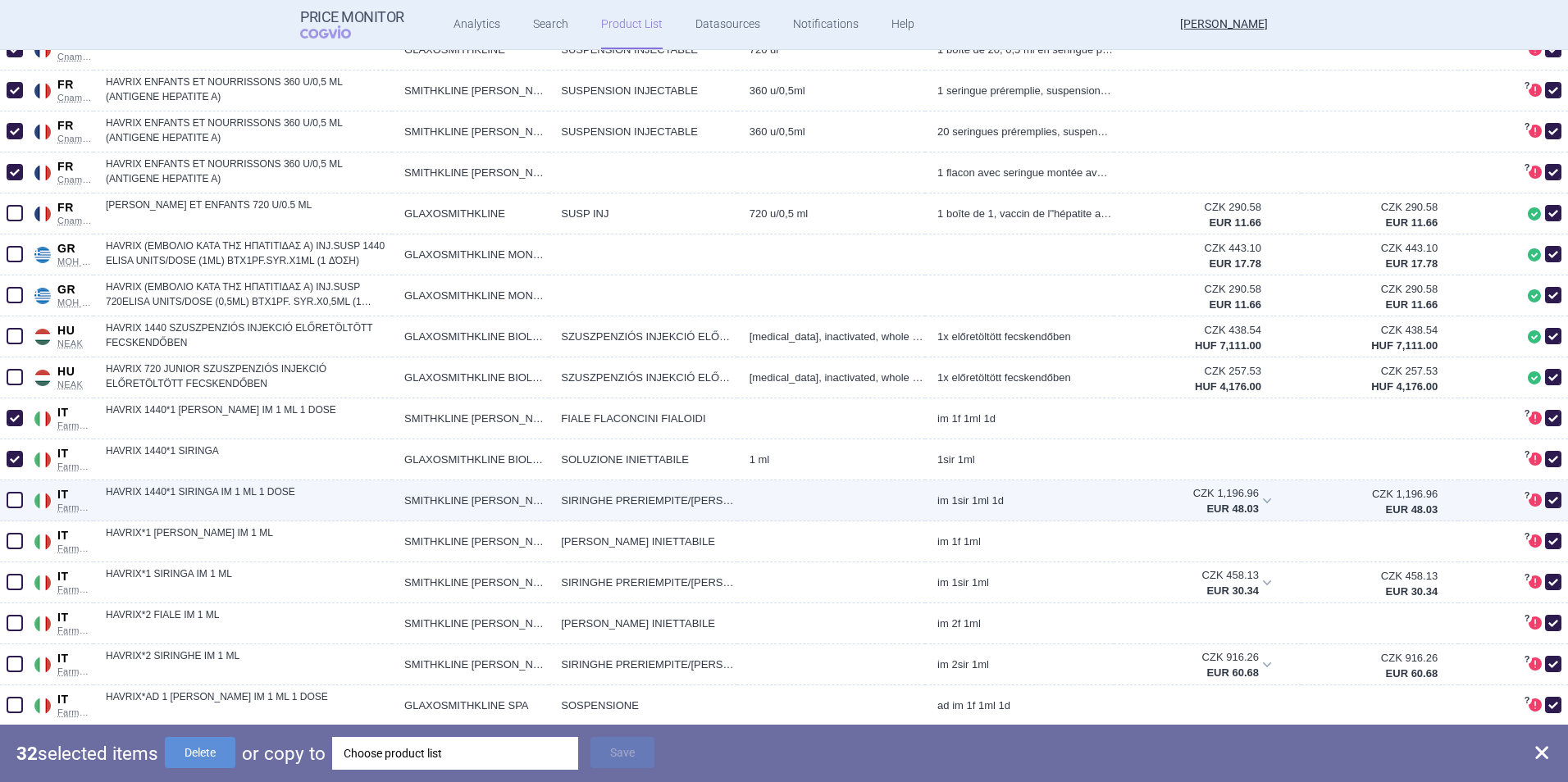
click at [15, 500] on span at bounding box center [15, 500] width 17 height 17
checkbox input "true"
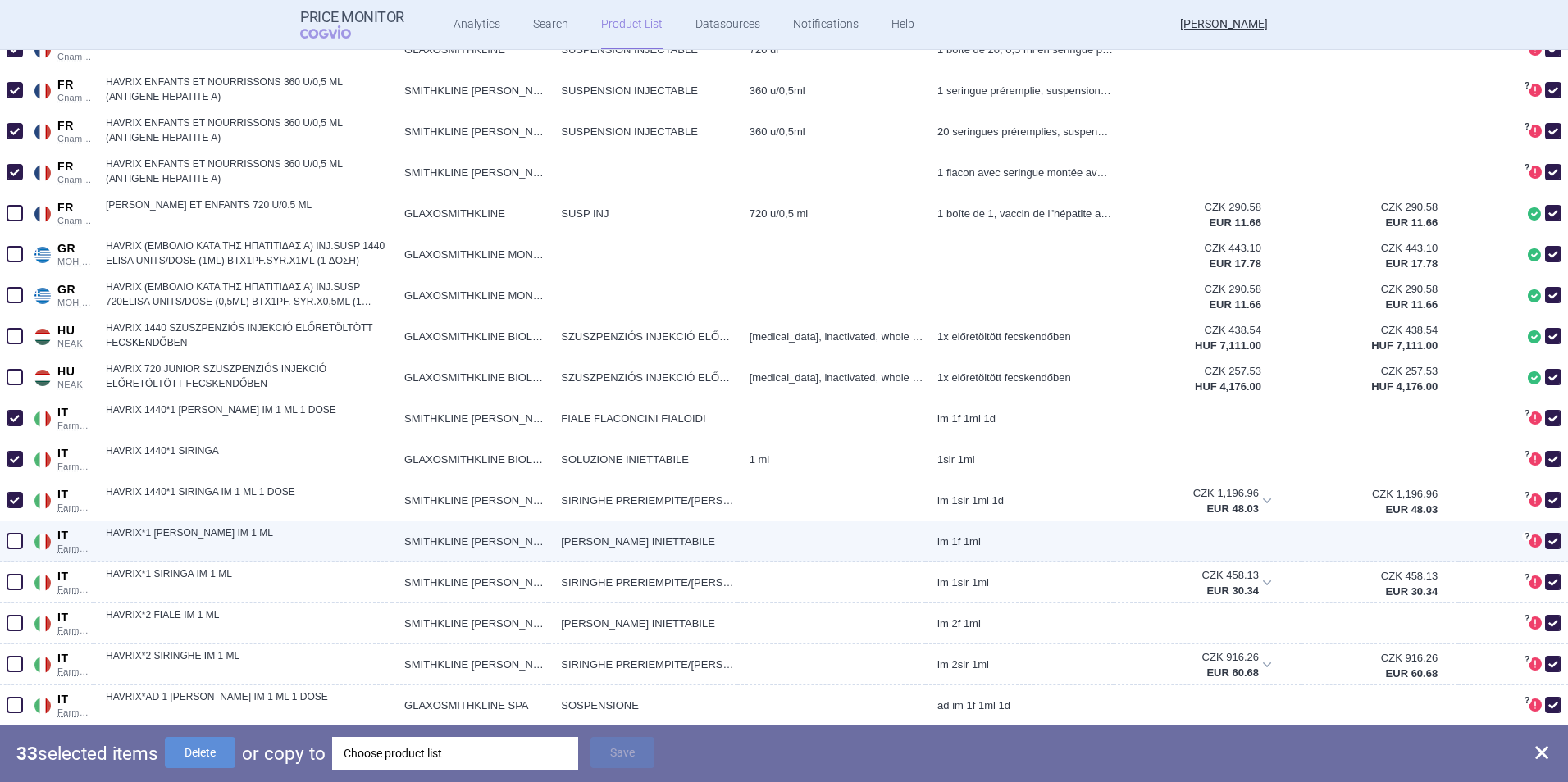
click at [11, 517] on span at bounding box center [15, 541] width 17 height 17
checkbox input "true"
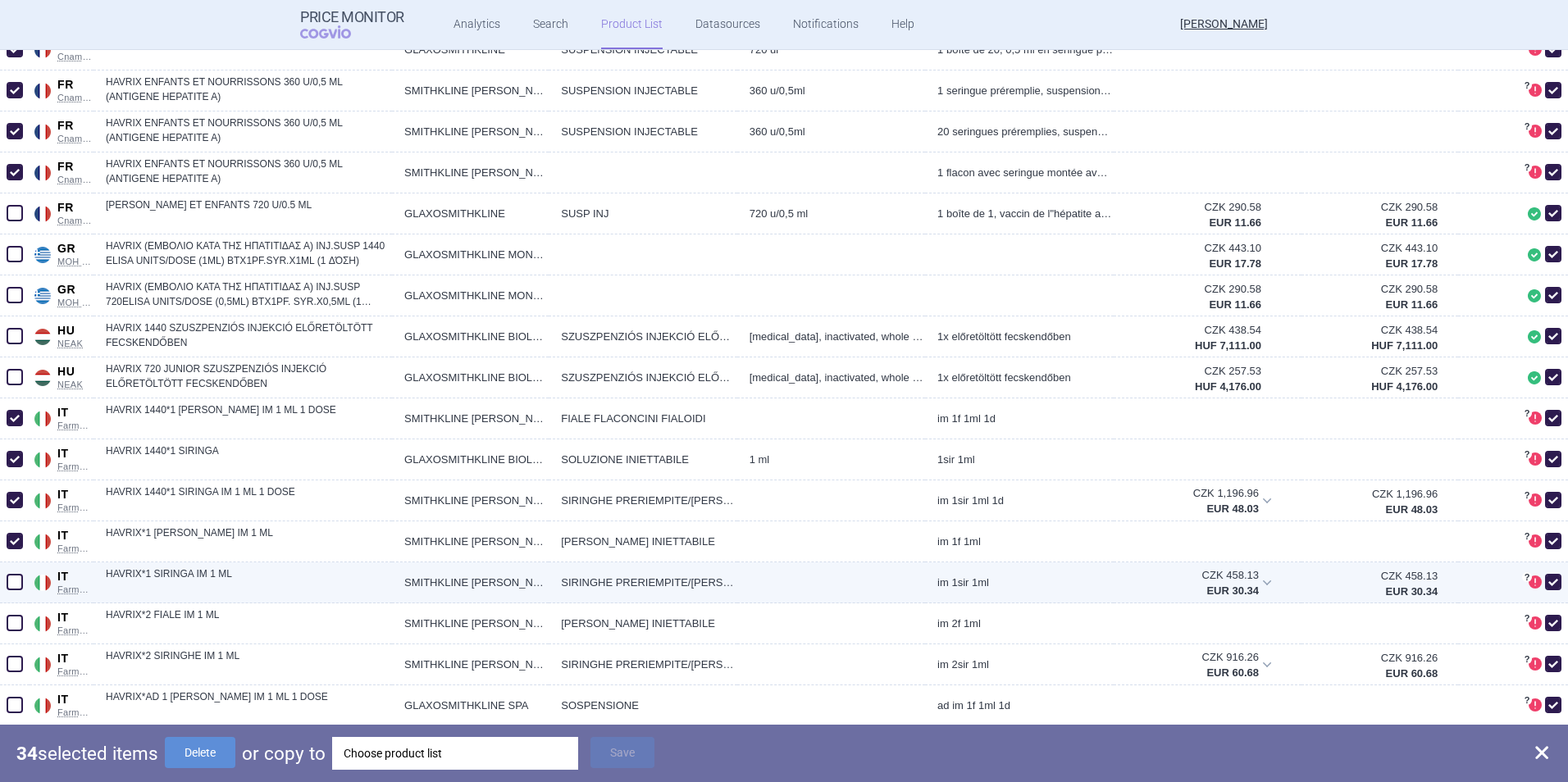
drag, startPoint x: 9, startPoint y: 587, endPoint x: 15, endPoint y: 617, distance: 30.6
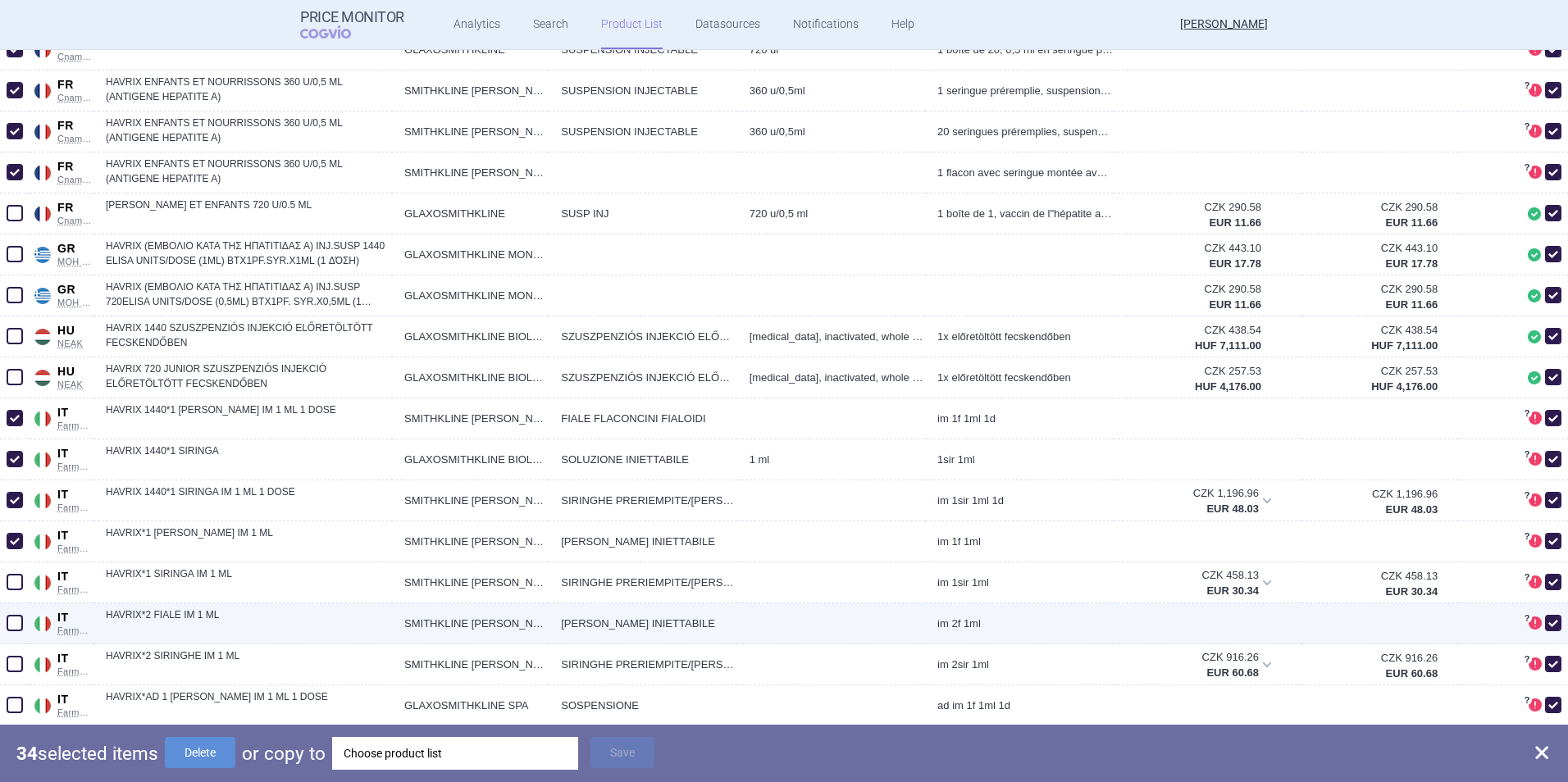
click at [9, 517] on span at bounding box center [15, 582] width 25 height 25
checkbox input "true"
click at [15, 517] on span at bounding box center [15, 623] width 17 height 17
checkbox input "true"
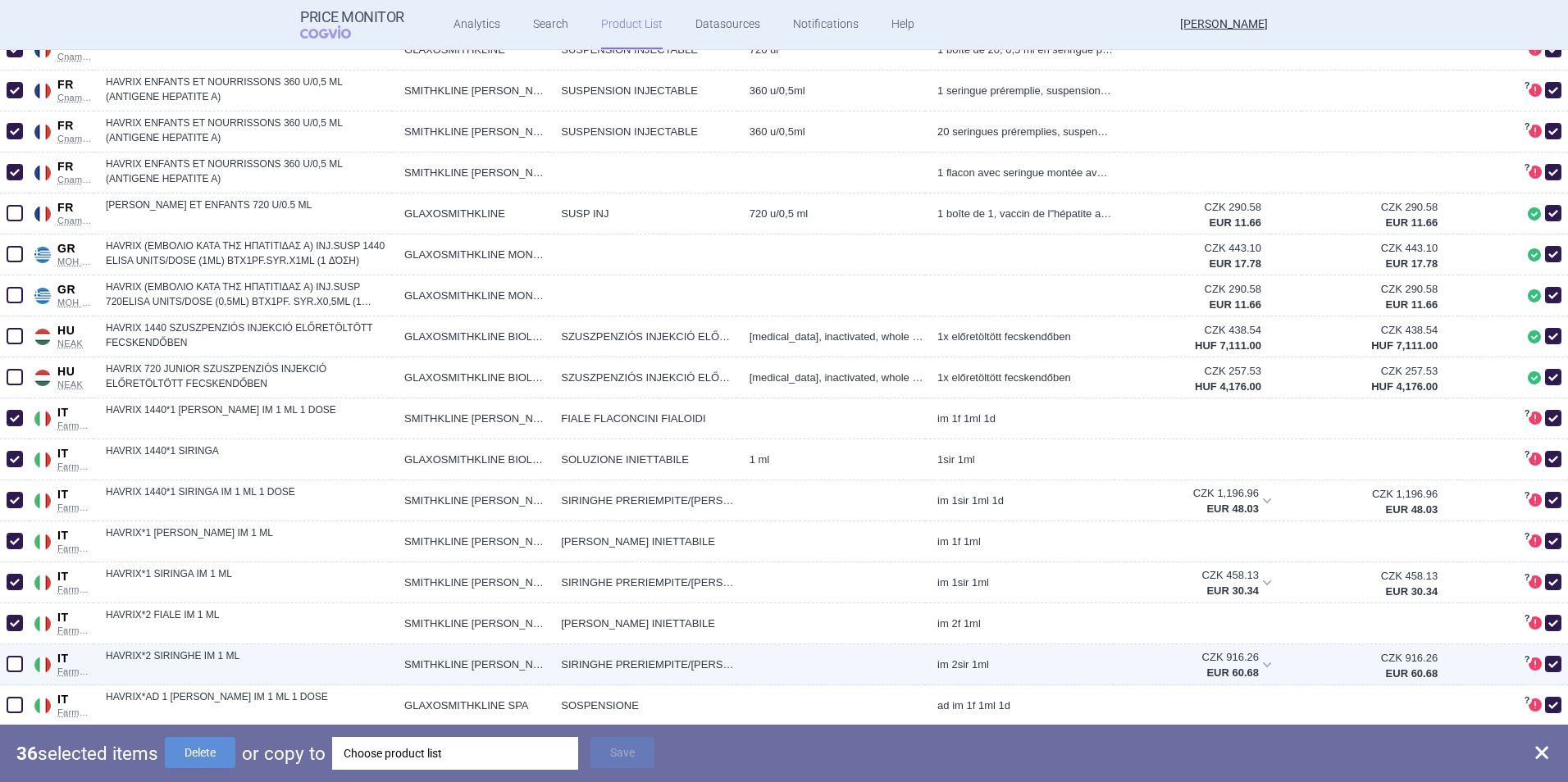
click at [13, 517] on span at bounding box center [15, 664] width 17 height 17
checkbox input "true"
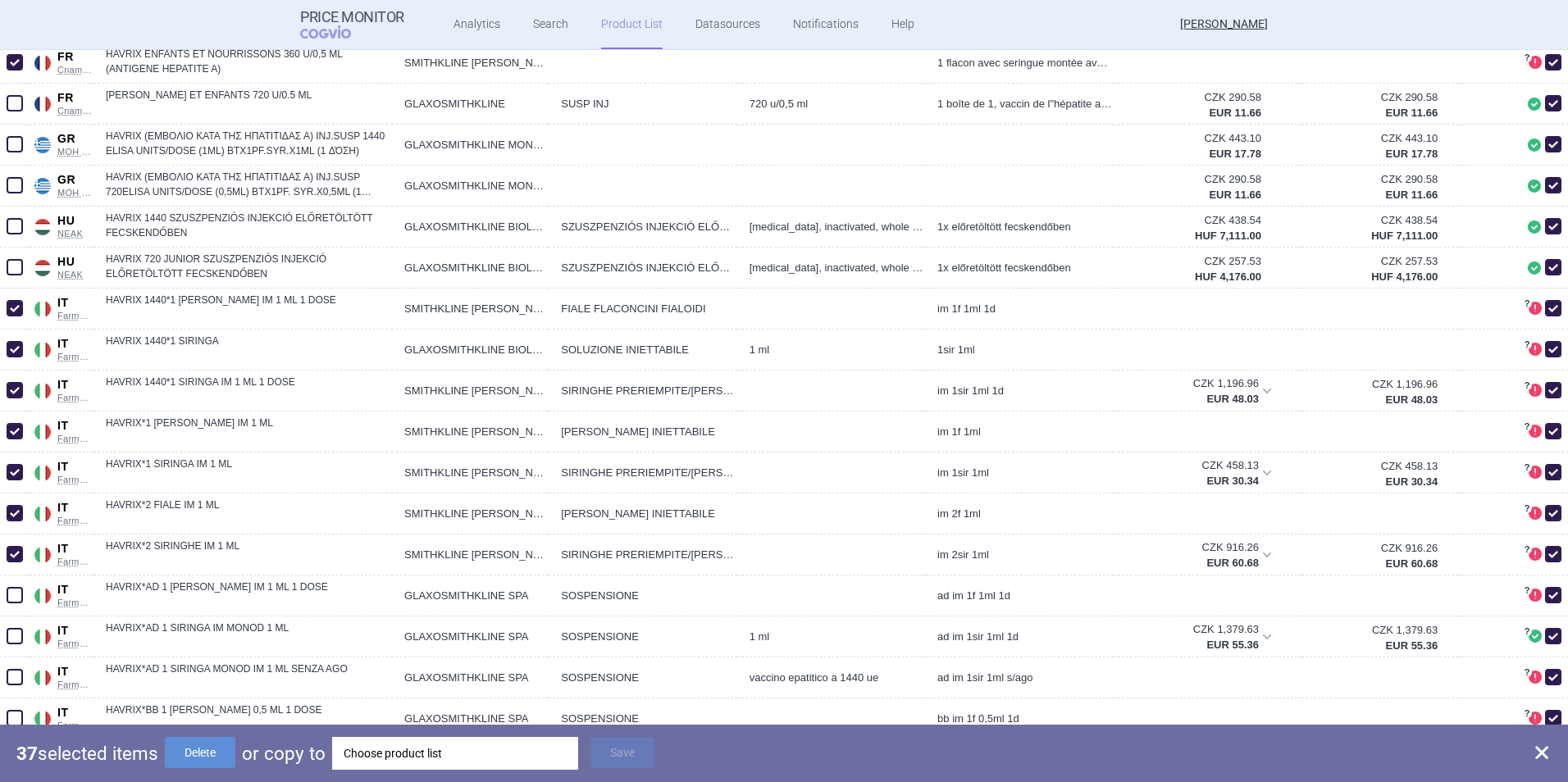
scroll to position [2705, 0]
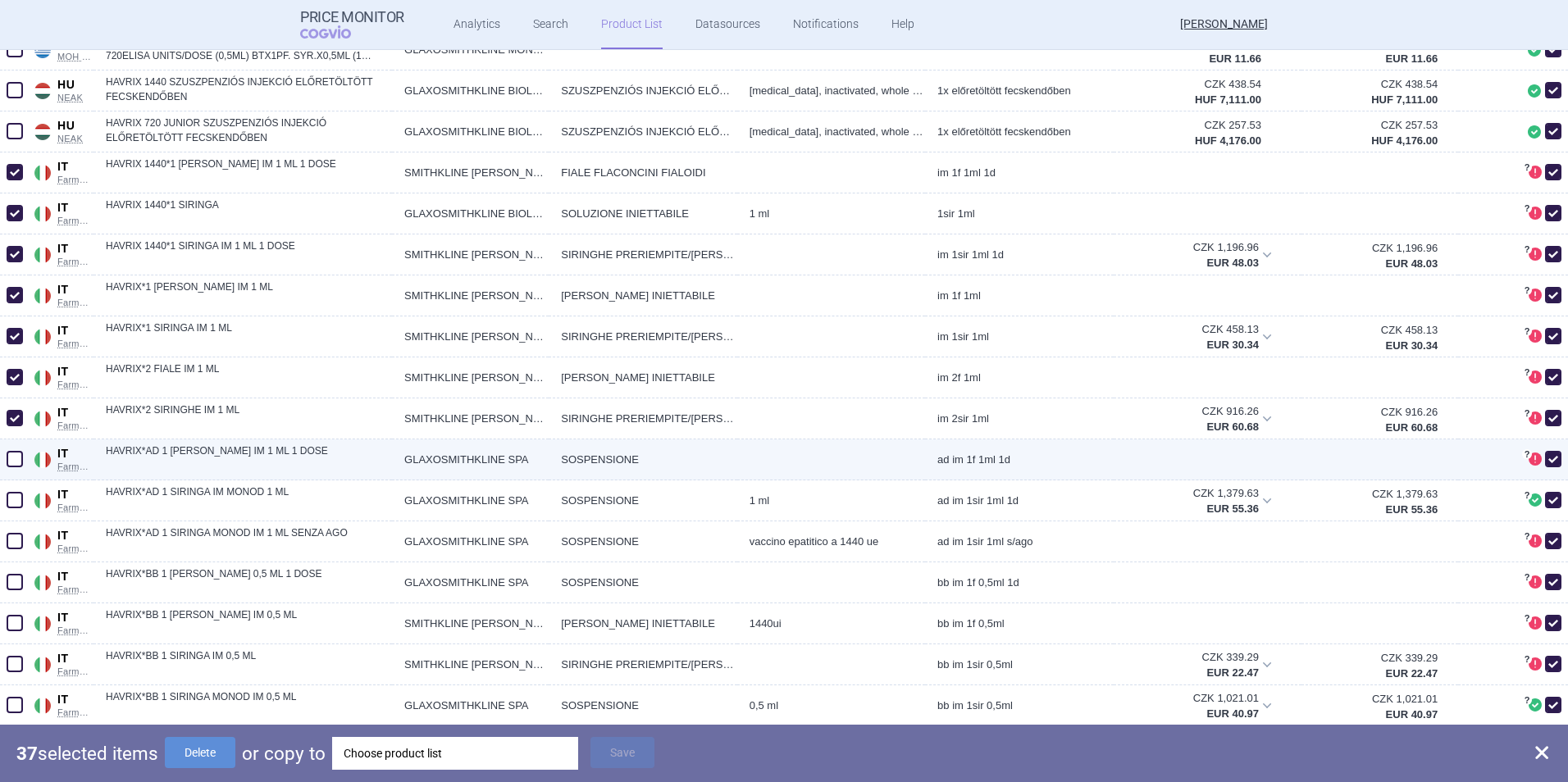
click at [15, 461] on span at bounding box center [15, 459] width 17 height 17
checkbox input "true"
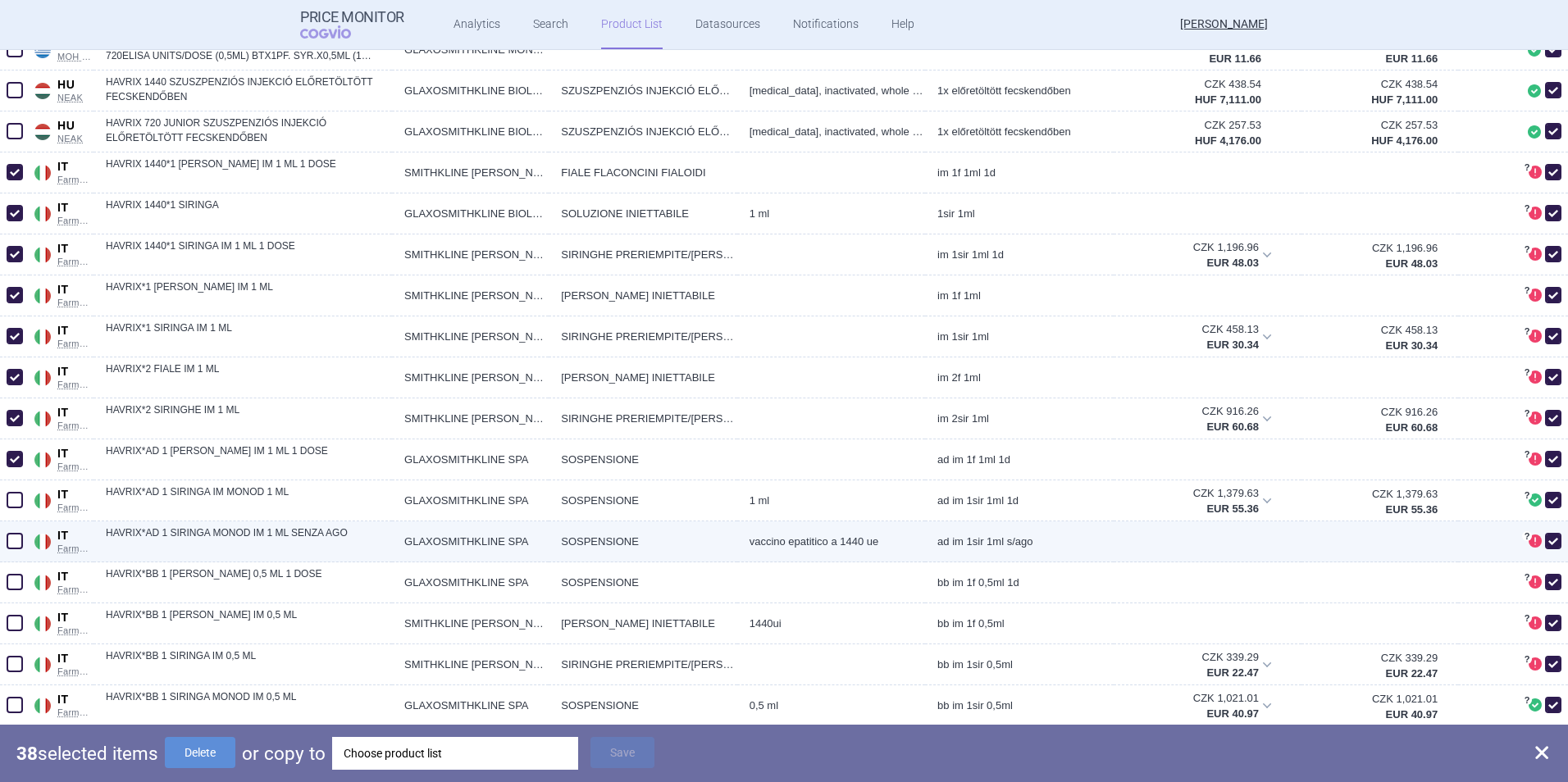
click at [17, 517] on span at bounding box center [15, 541] width 17 height 17
checkbox input "true"
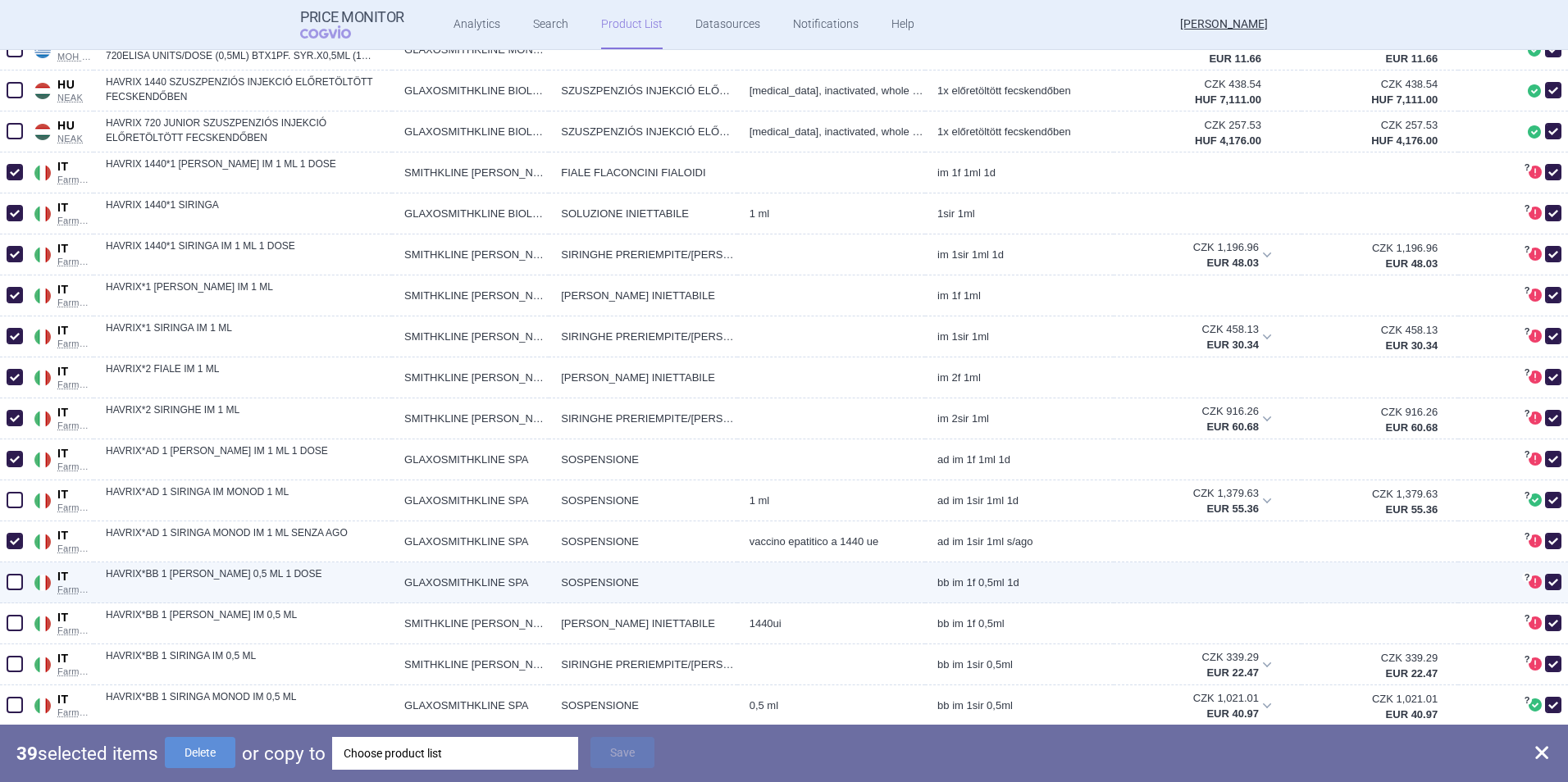
click at [26, 517] on div at bounding box center [15, 582] width 30 height 41
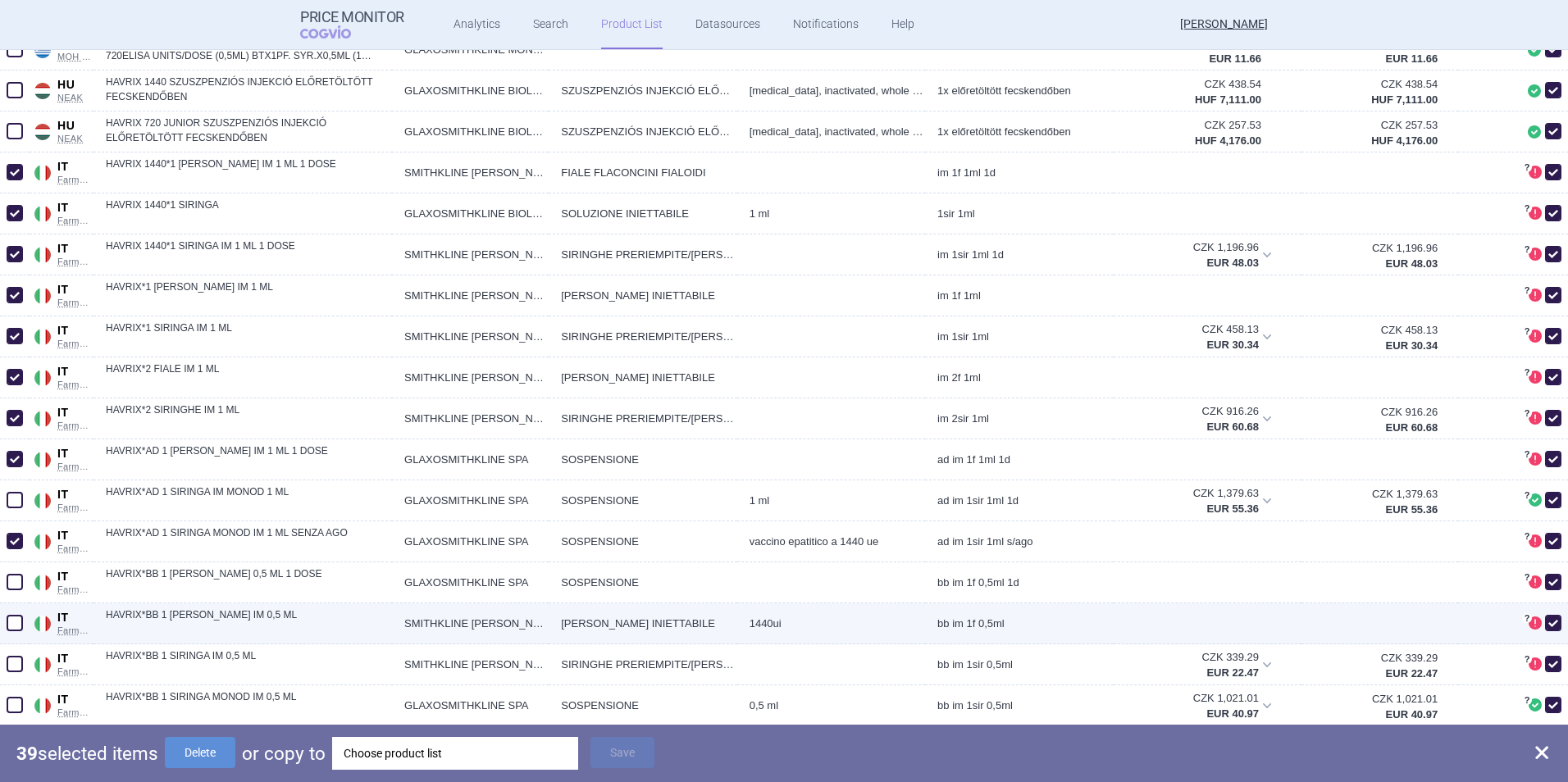
click at [17, 517] on span at bounding box center [15, 623] width 17 height 17
checkbox input "true"
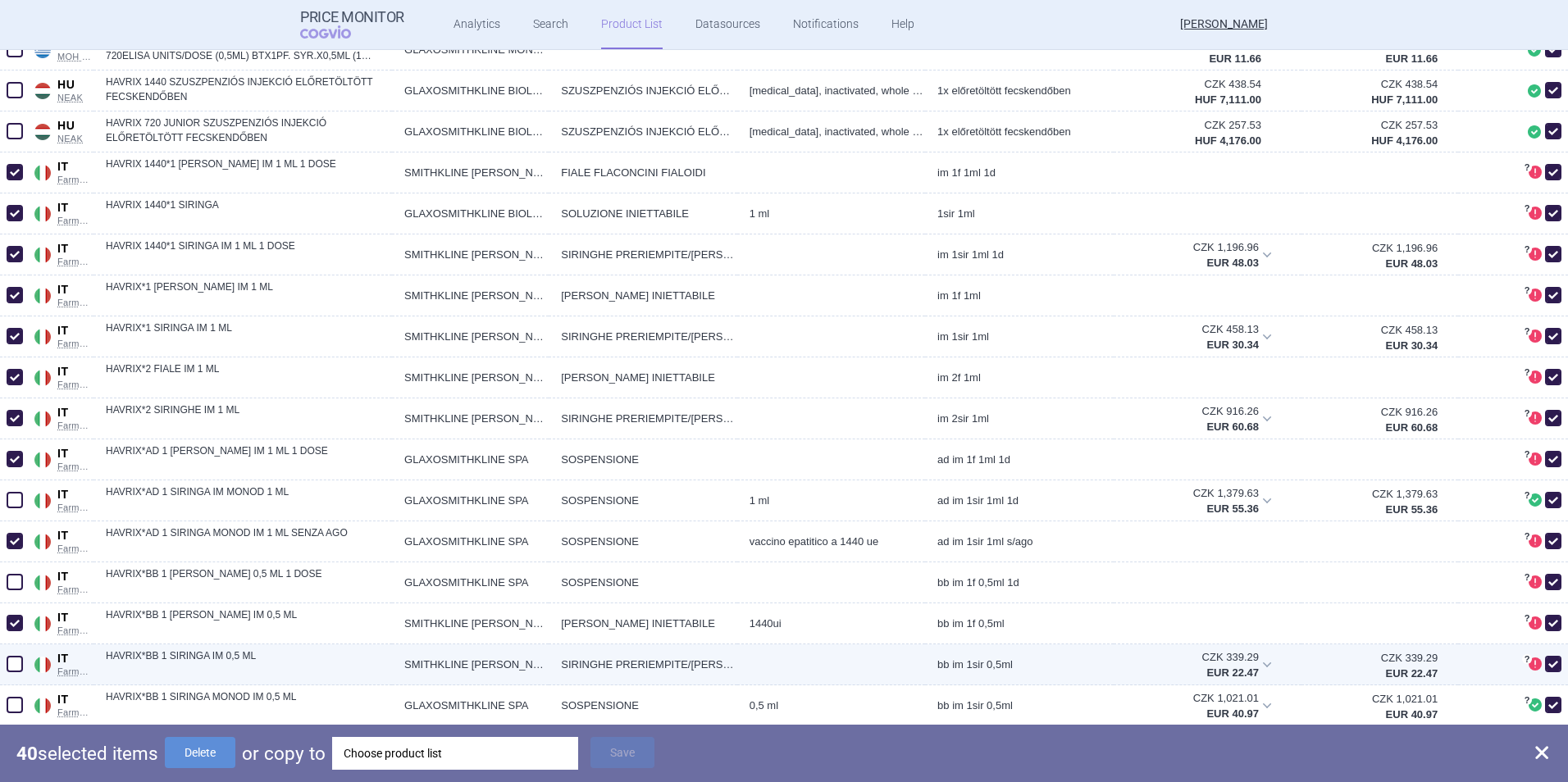
drag, startPoint x: 17, startPoint y: 673, endPoint x: 18, endPoint y: 649, distance: 24.0
click at [17, 517] on span at bounding box center [15, 664] width 25 height 25
checkbox input "true"
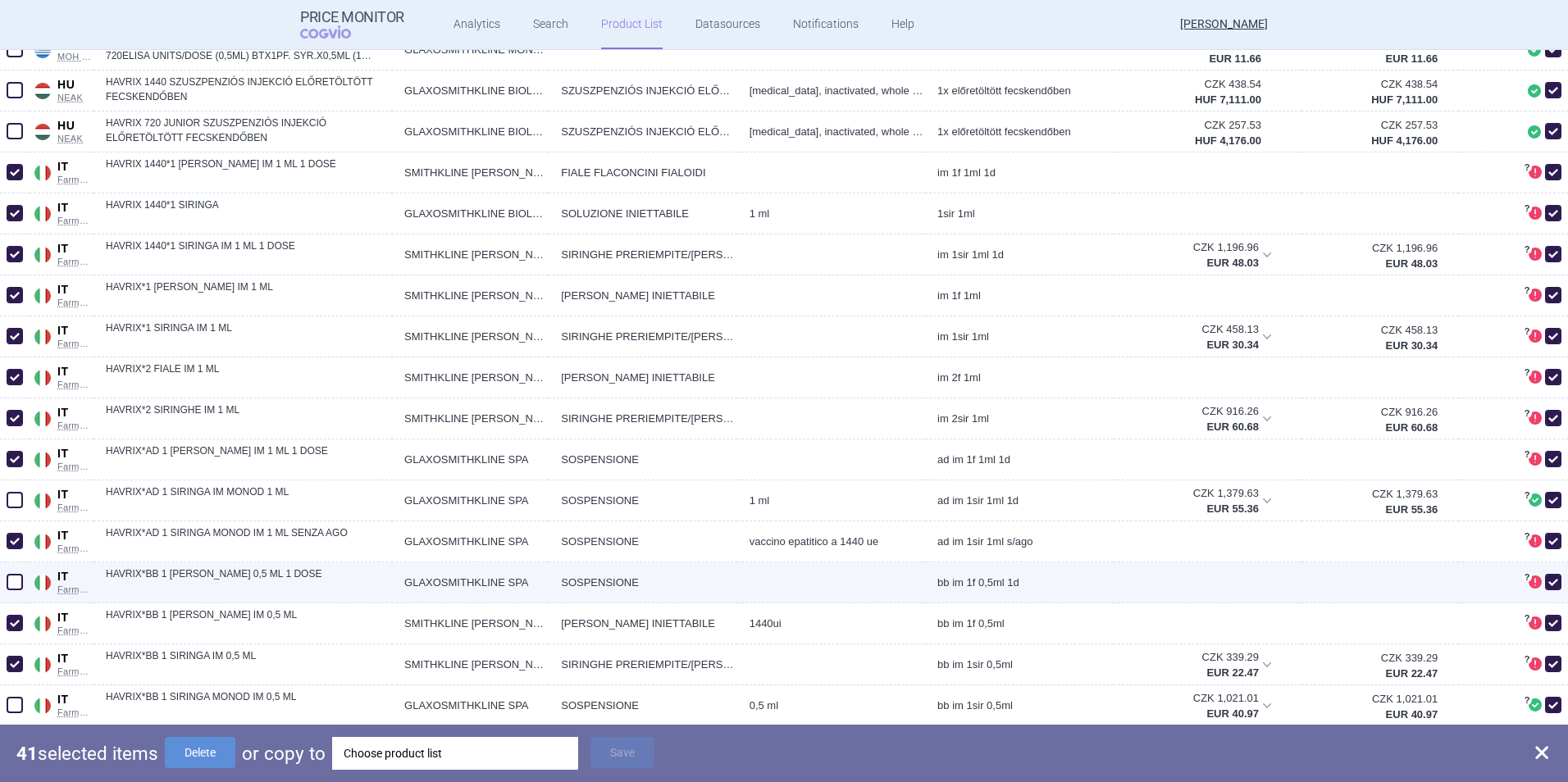
click at [12, 517] on span at bounding box center [15, 582] width 17 height 17
checkbox input "true"
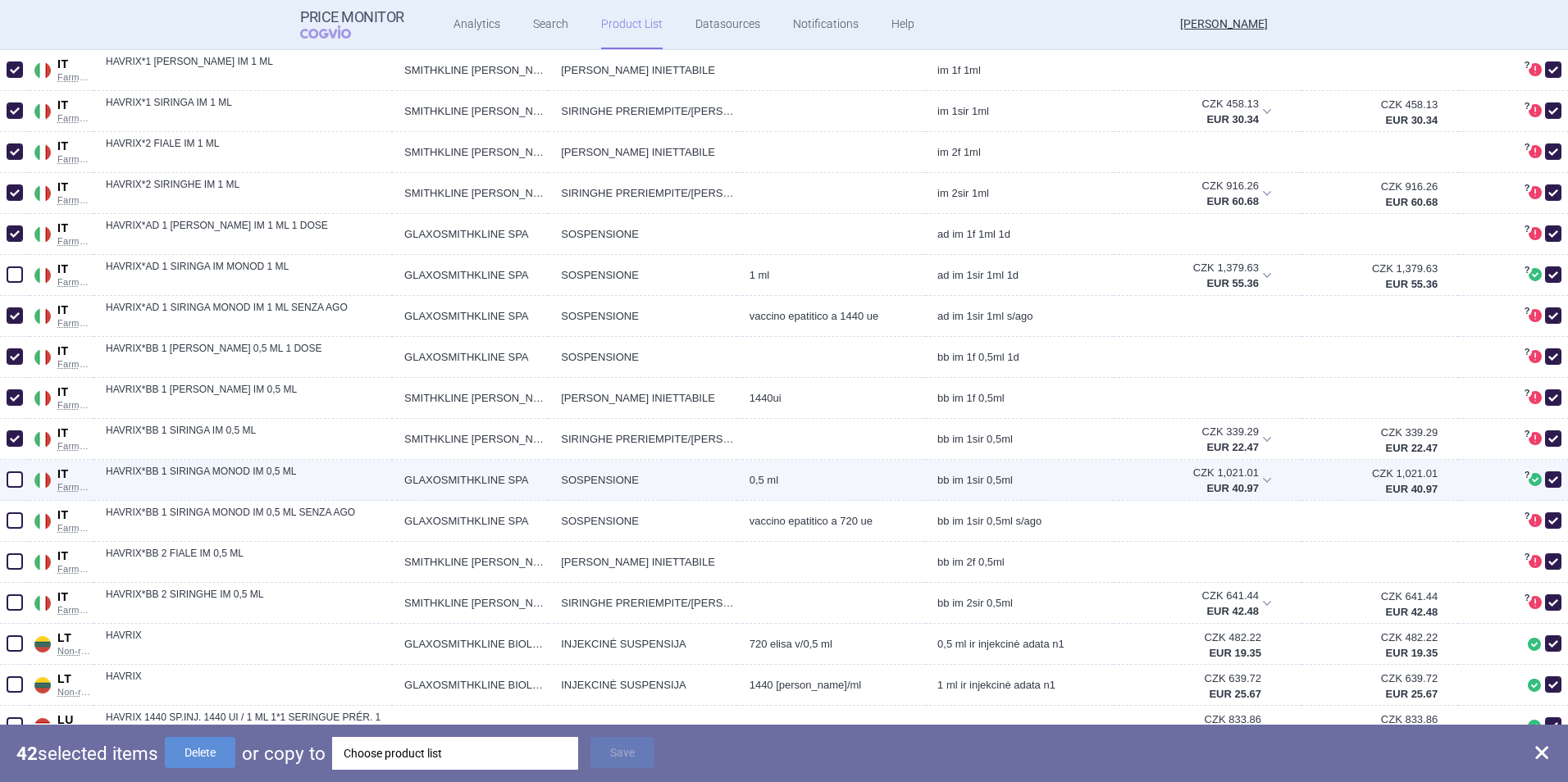
scroll to position [2951, 0]
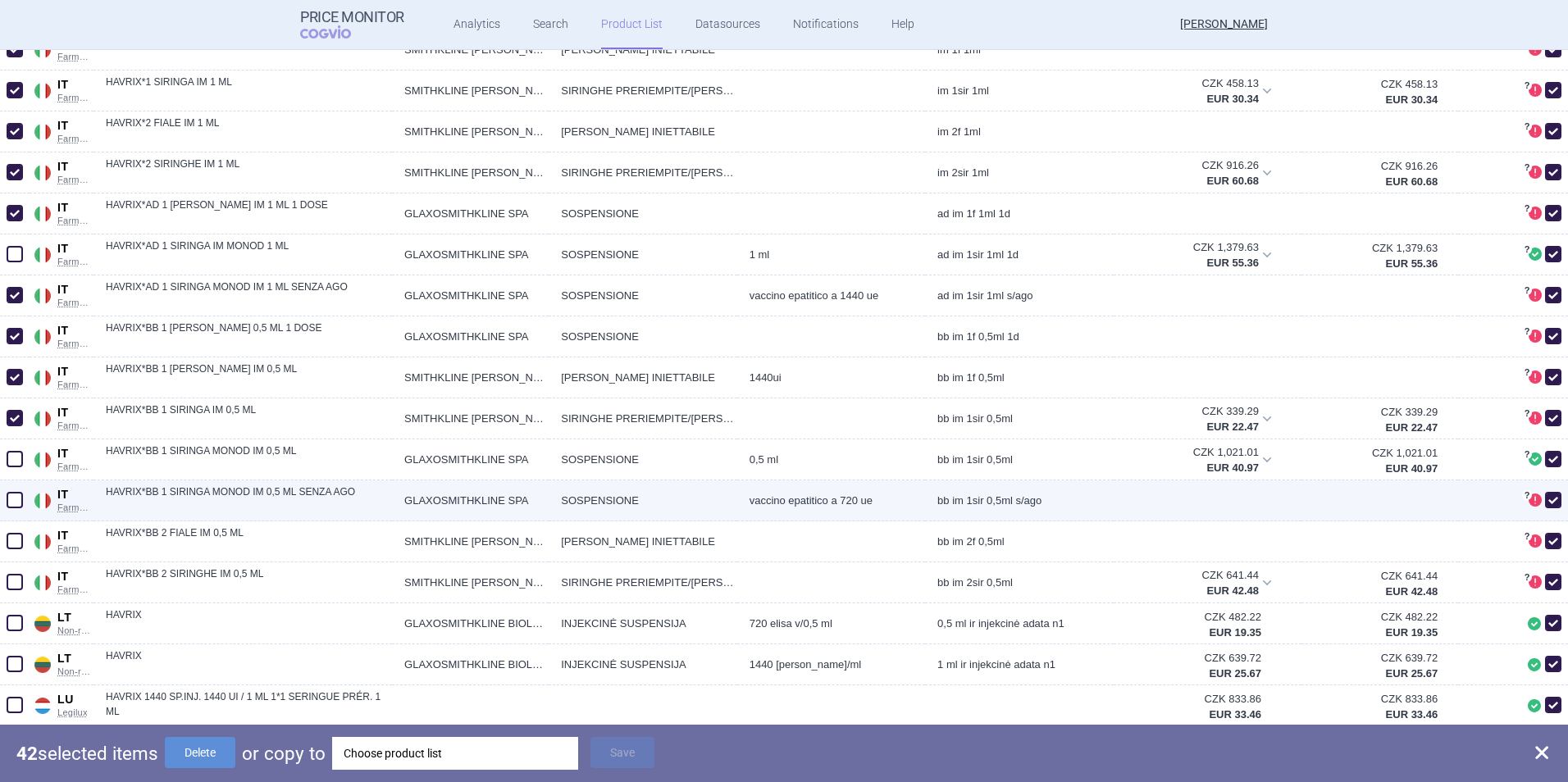
click at [19, 502] on span at bounding box center [15, 500] width 17 height 17
checkbox input "true"
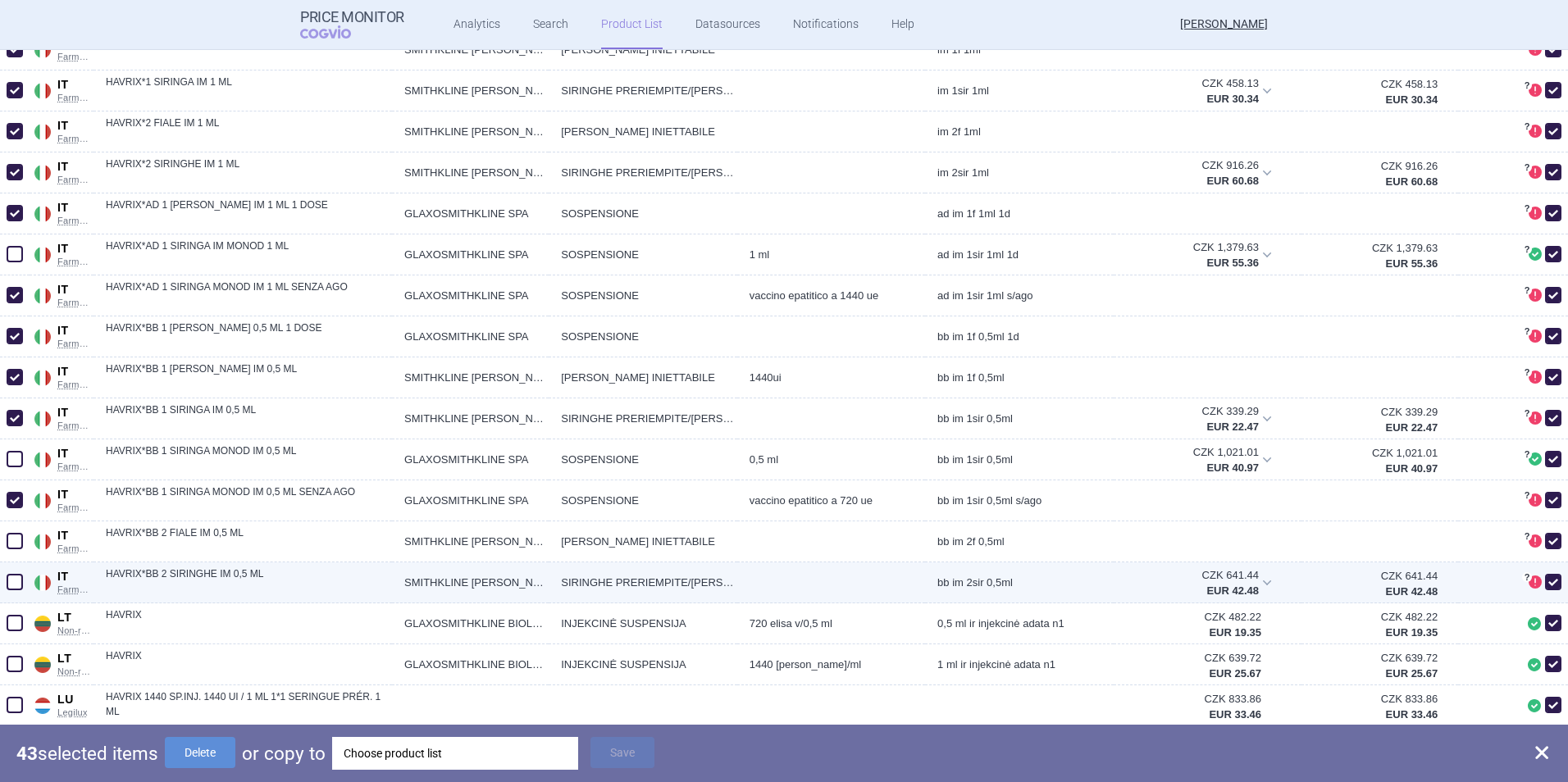
drag, startPoint x: 12, startPoint y: 534, endPoint x: 26, endPoint y: 565, distance: 34.0
click at [14, 517] on span at bounding box center [15, 541] width 17 height 17
checkbox input "true"
click at [19, 517] on span at bounding box center [15, 582] width 17 height 17
checkbox input "true"
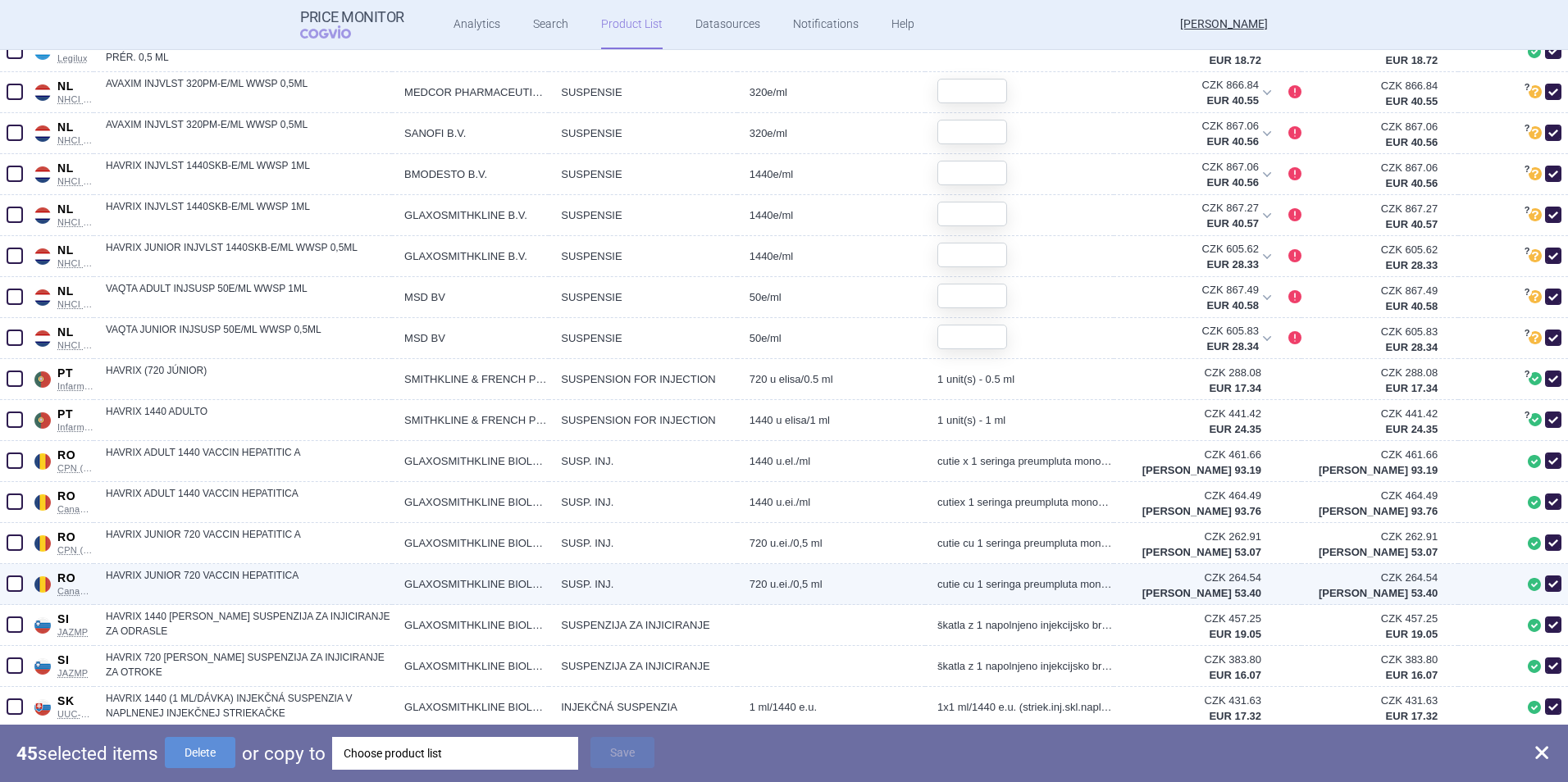
scroll to position [3865, 0]
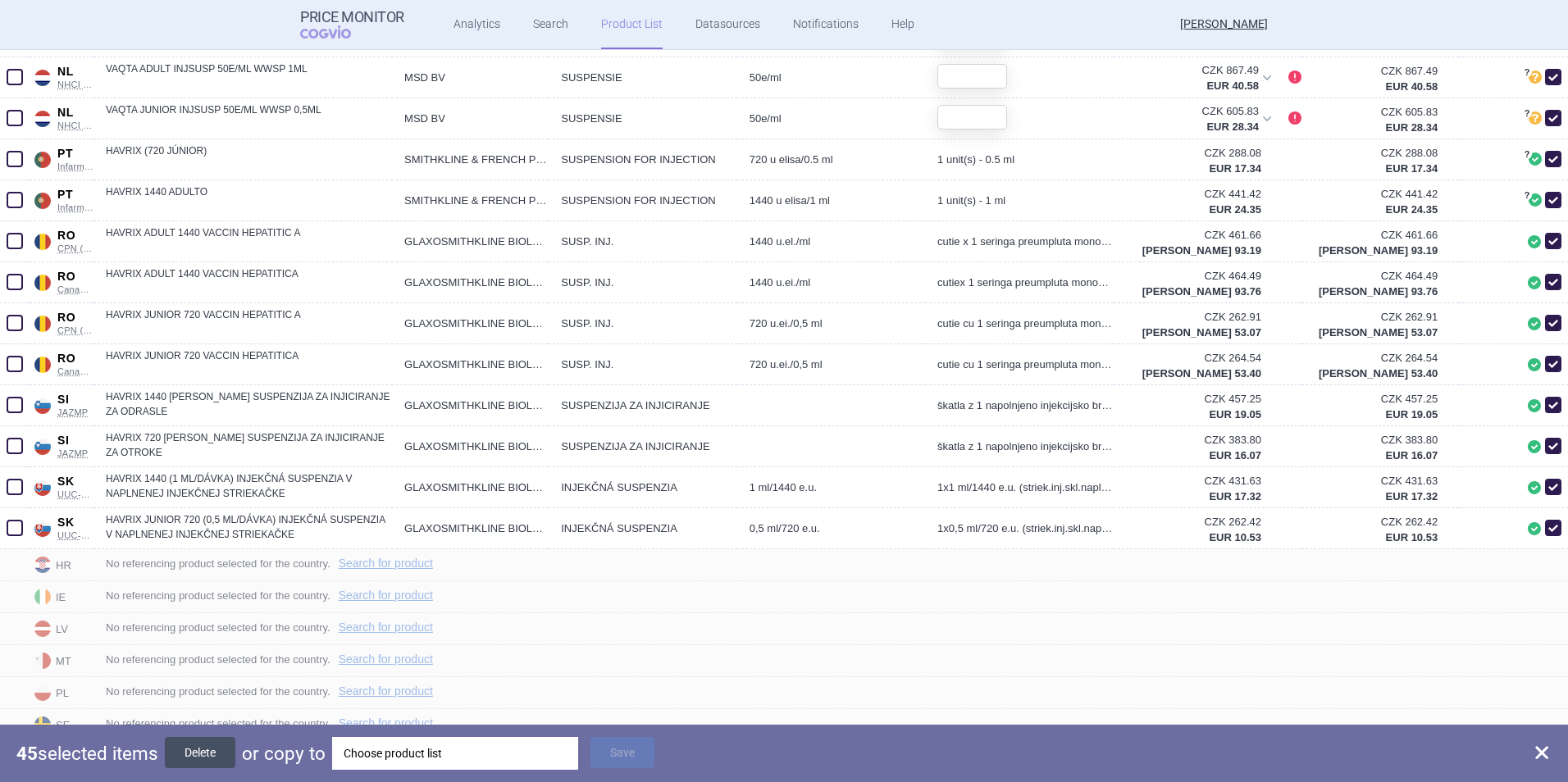
click at [204, 517] on button "Delete" at bounding box center [200, 752] width 70 height 31
checkbox input "false"
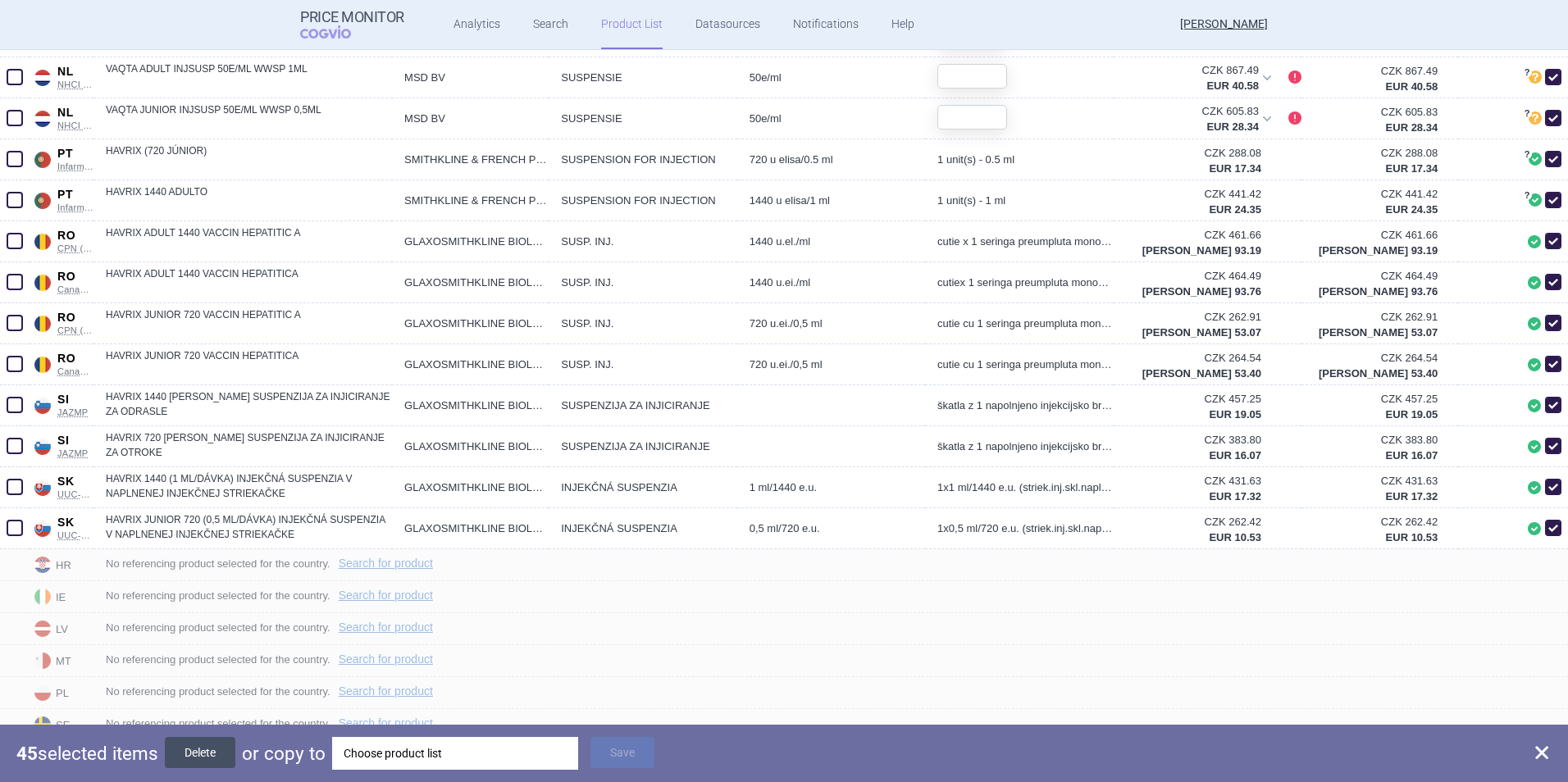
checkbox input "false"
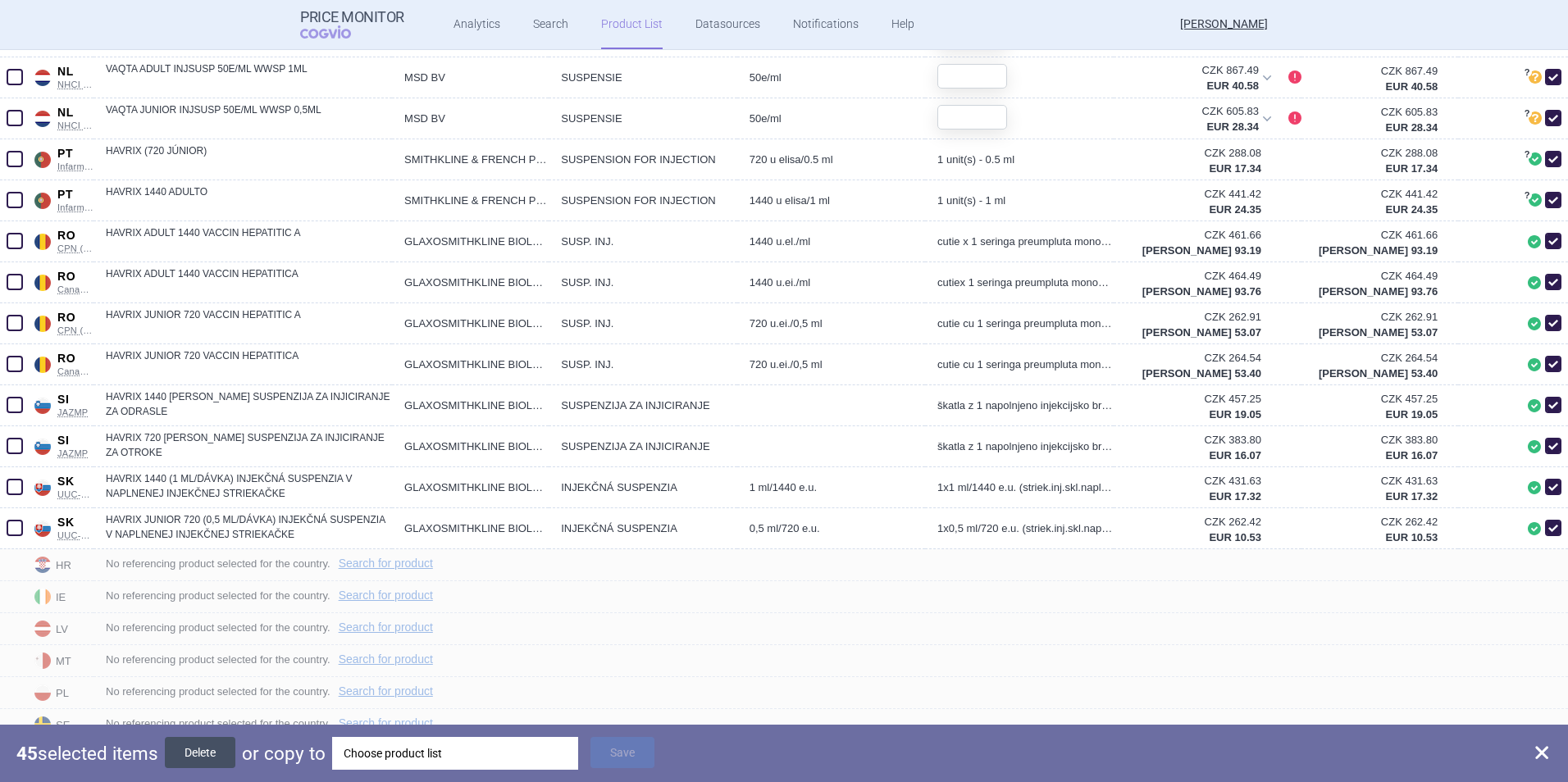
checkbox input "false"
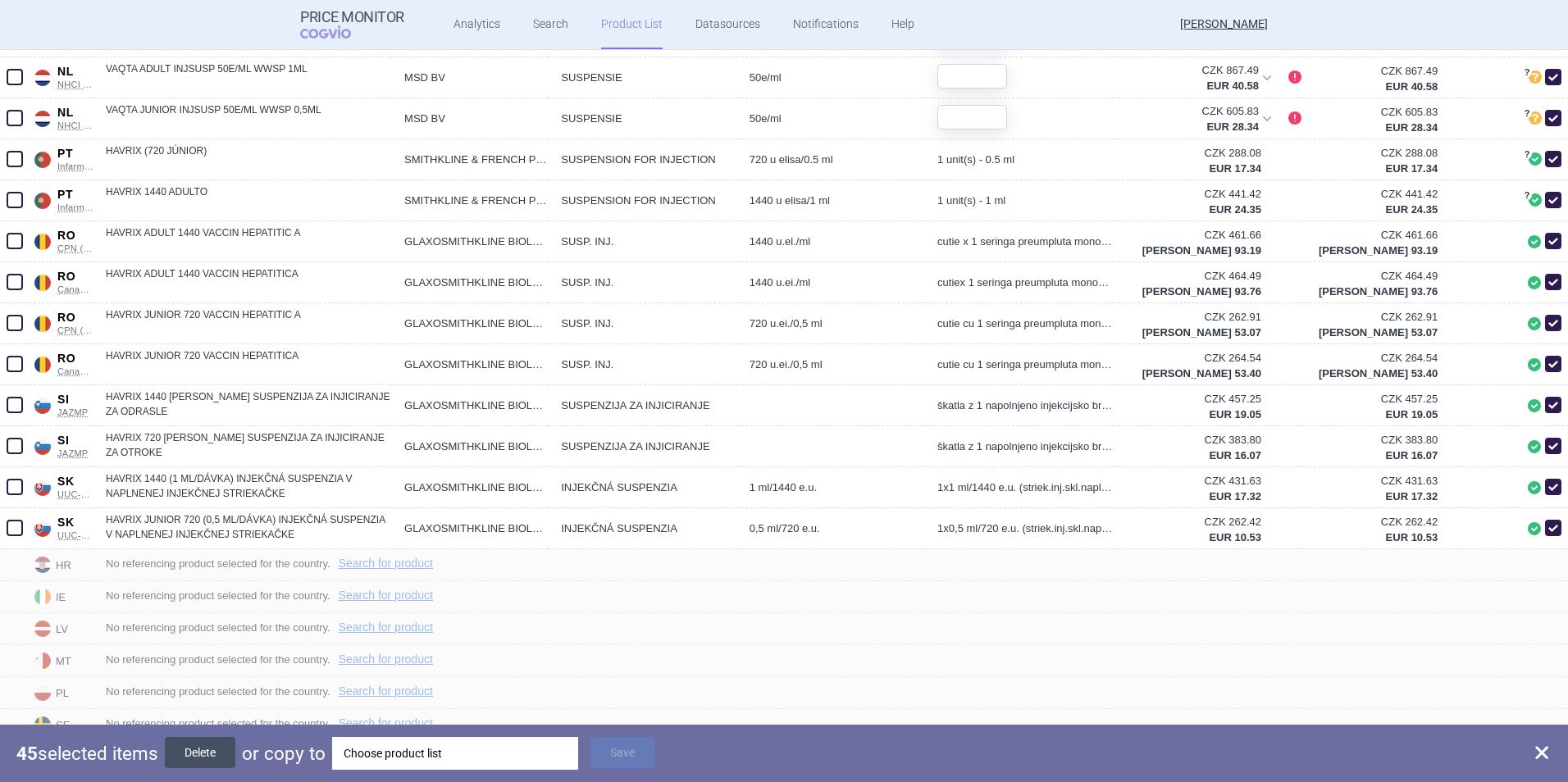
checkbox input "false"
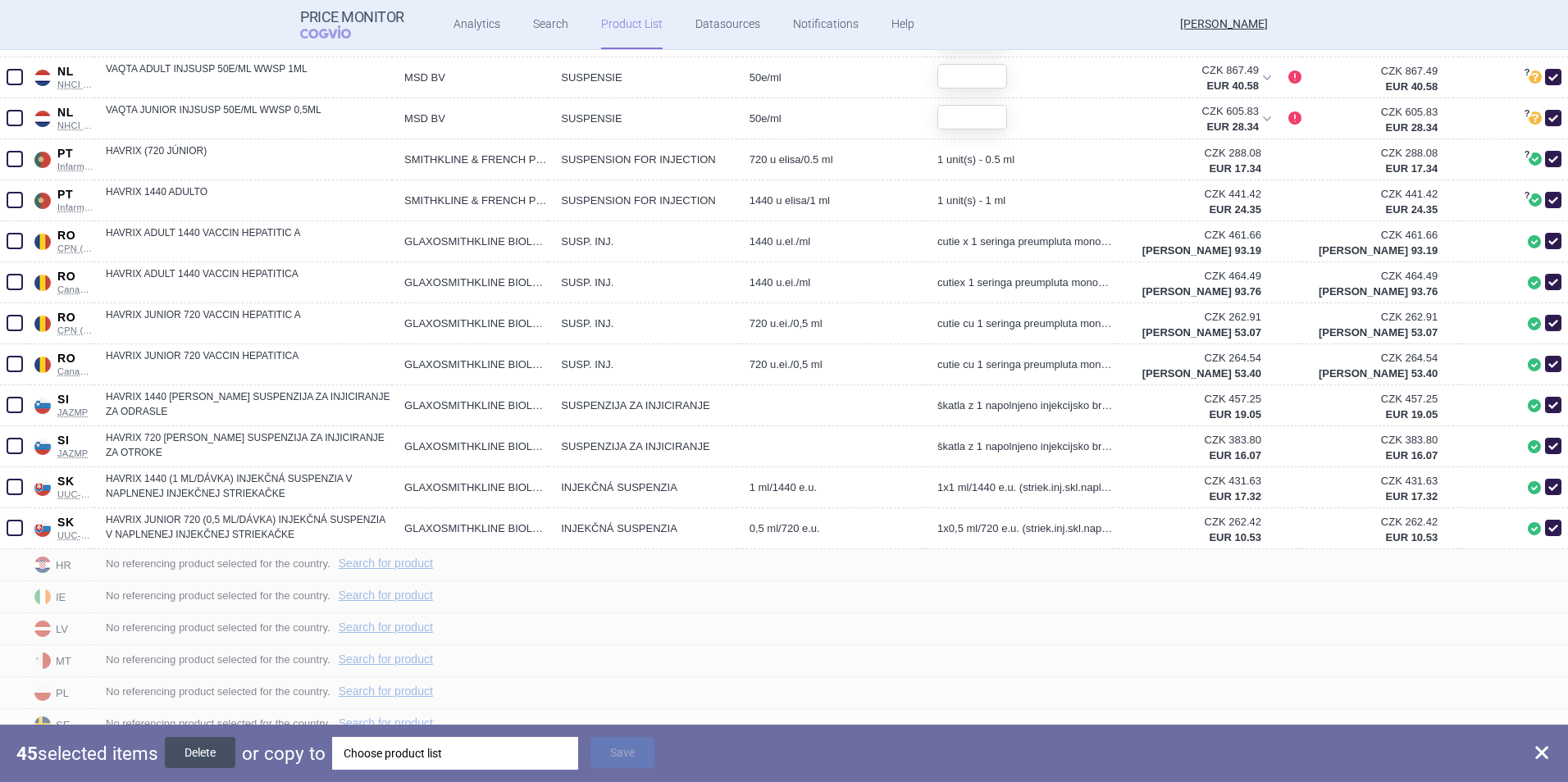
checkbox input "false"
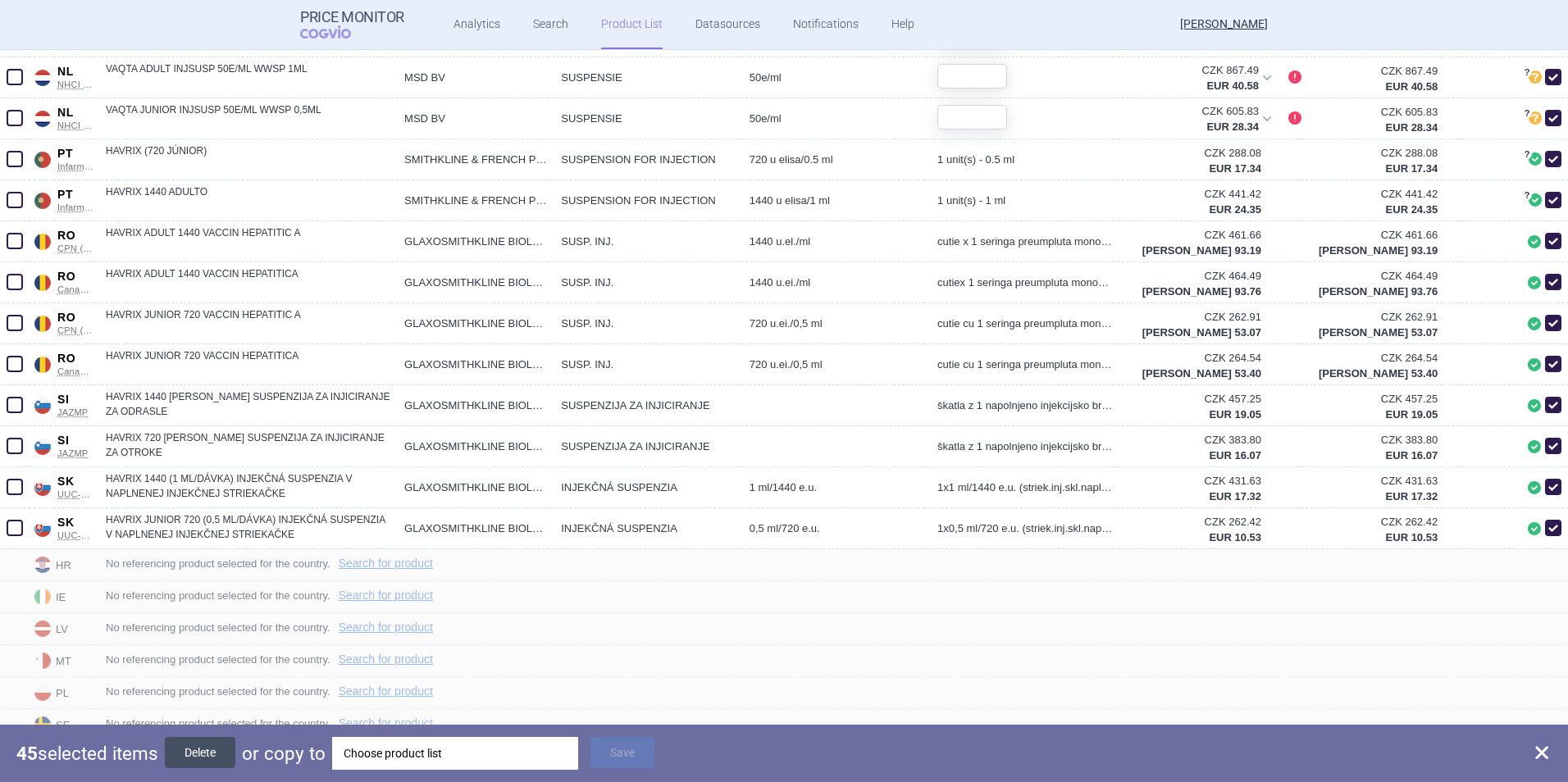
checkbox input "false"
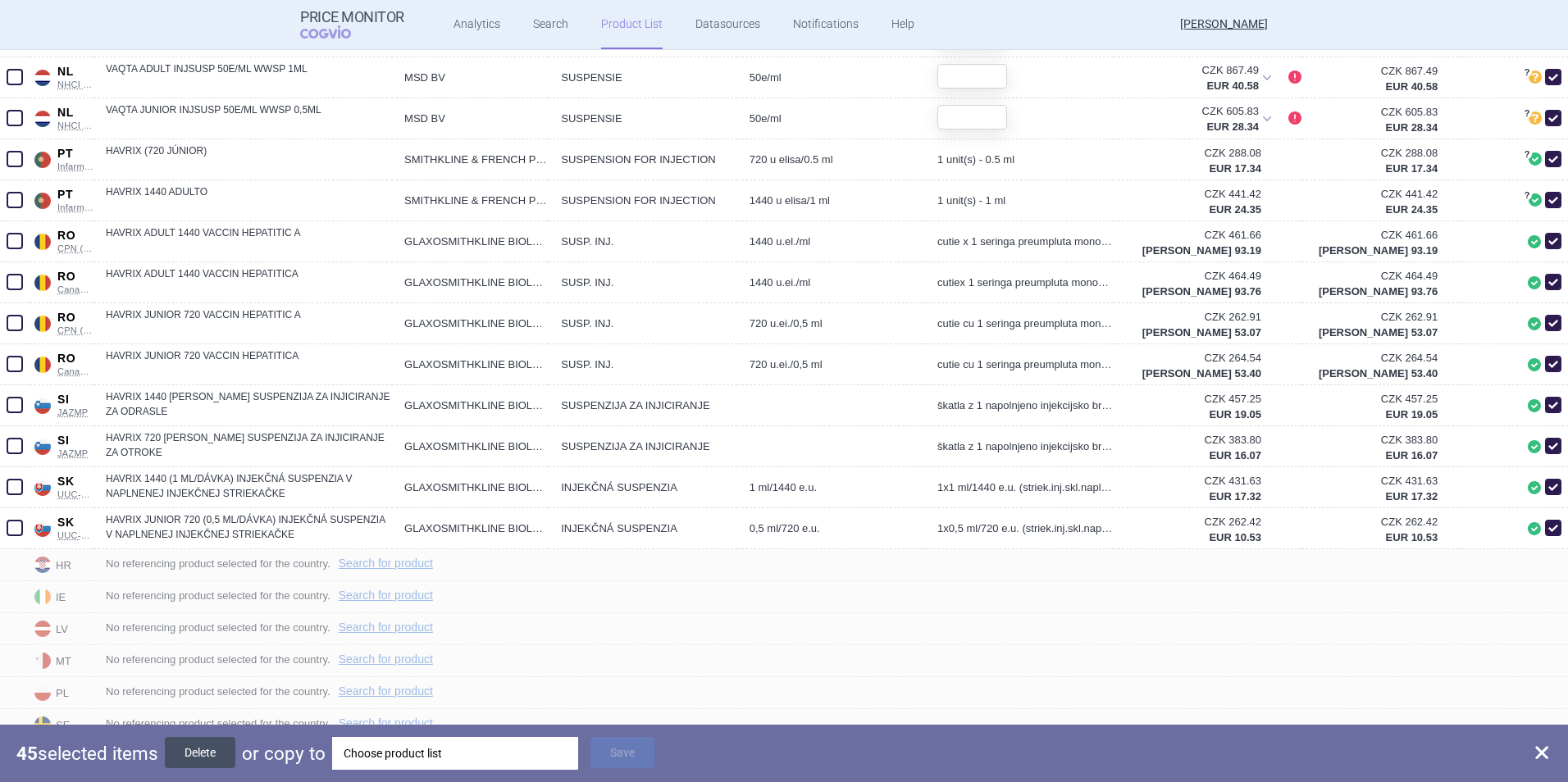
checkbox input "false"
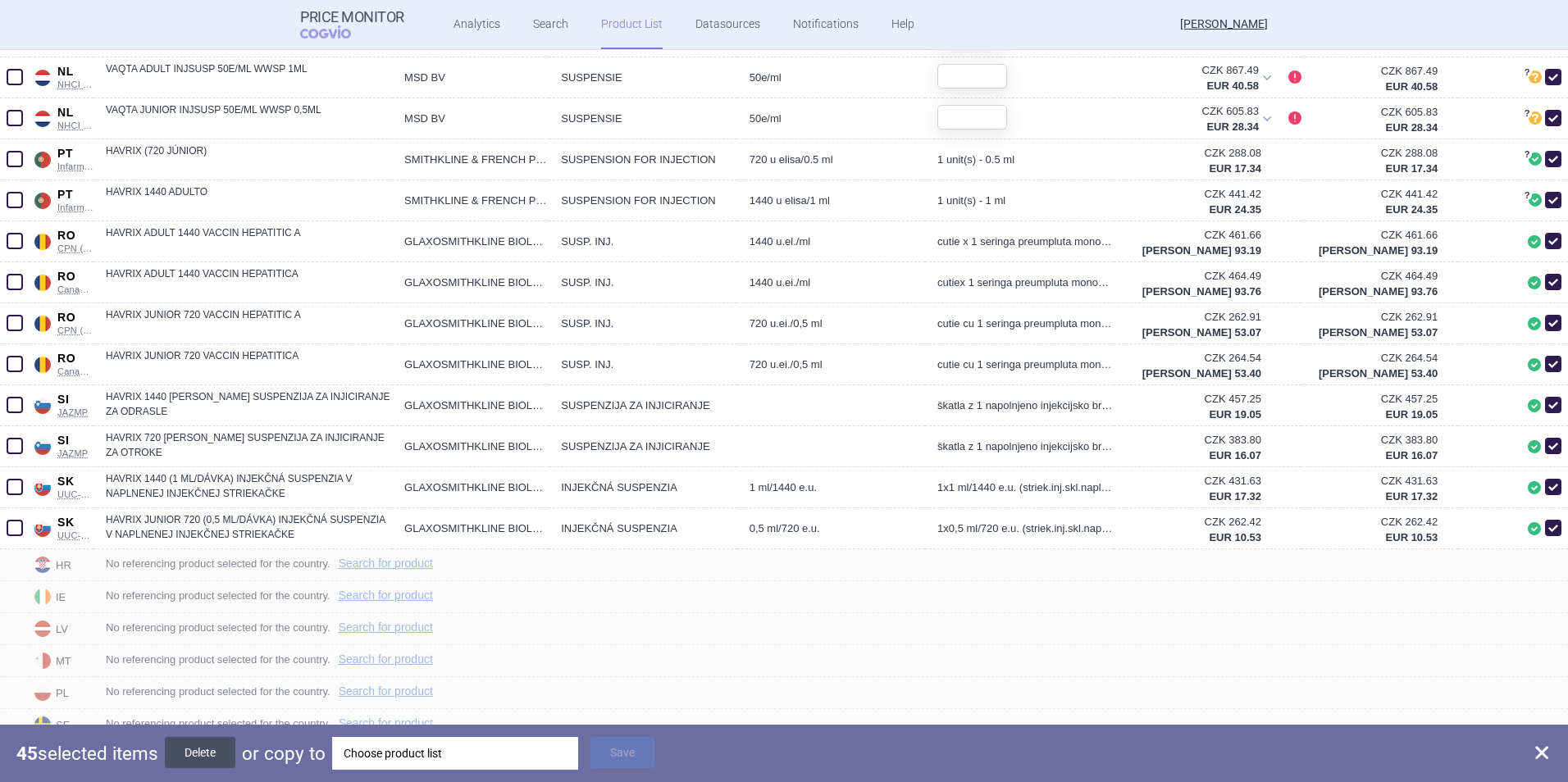
checkbox input "false"
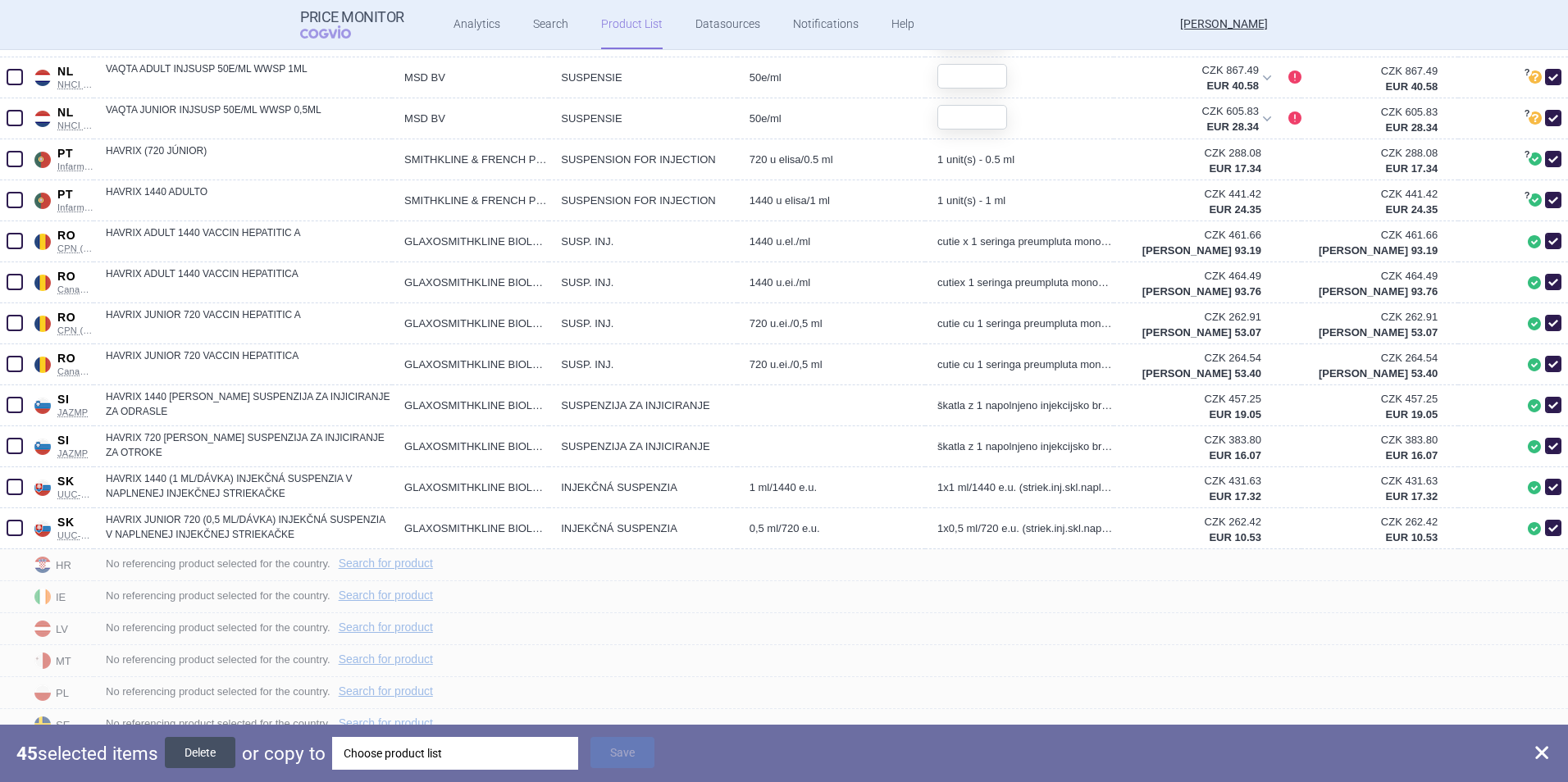
checkbox input "false"
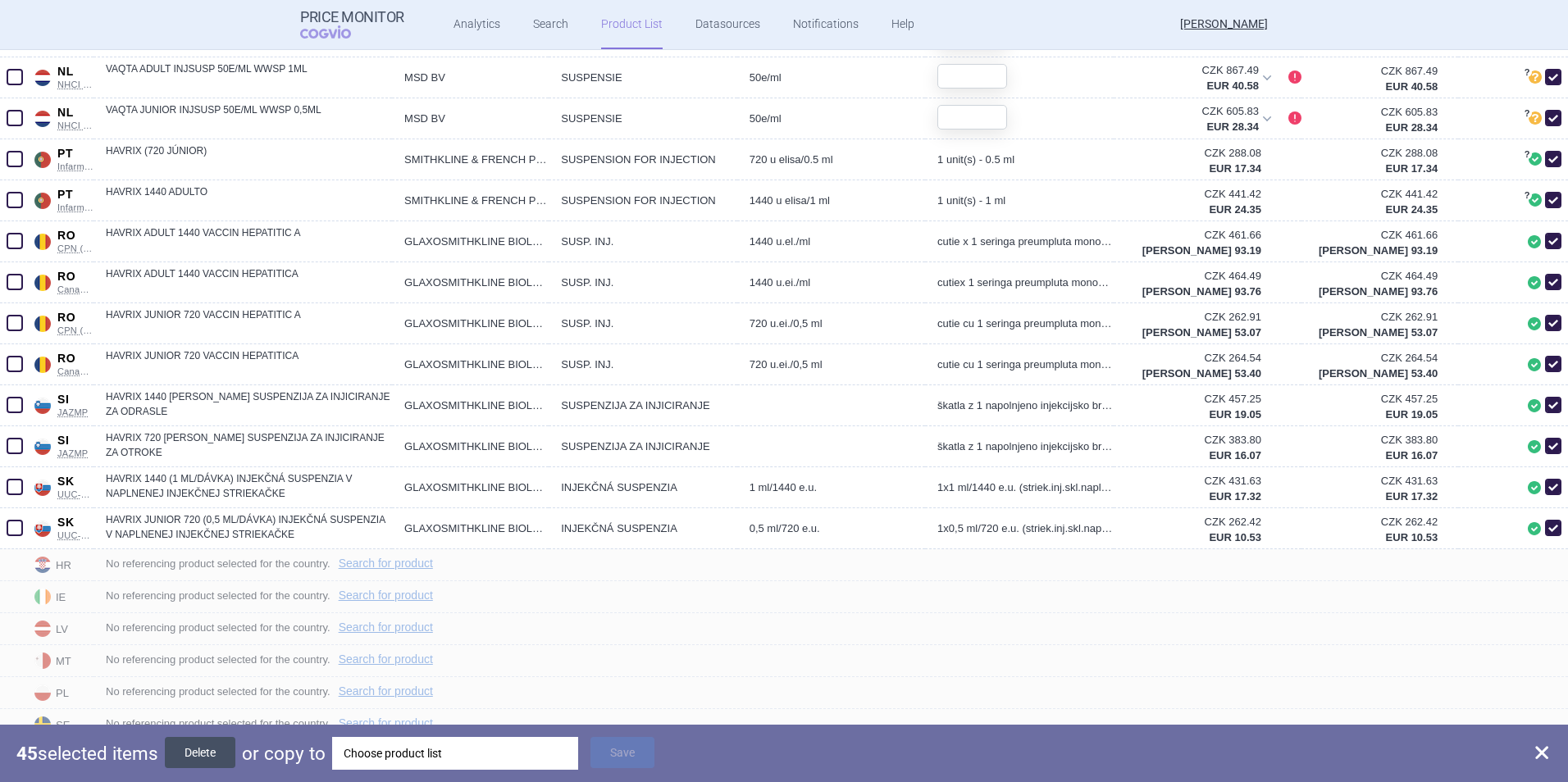
checkbox input "false"
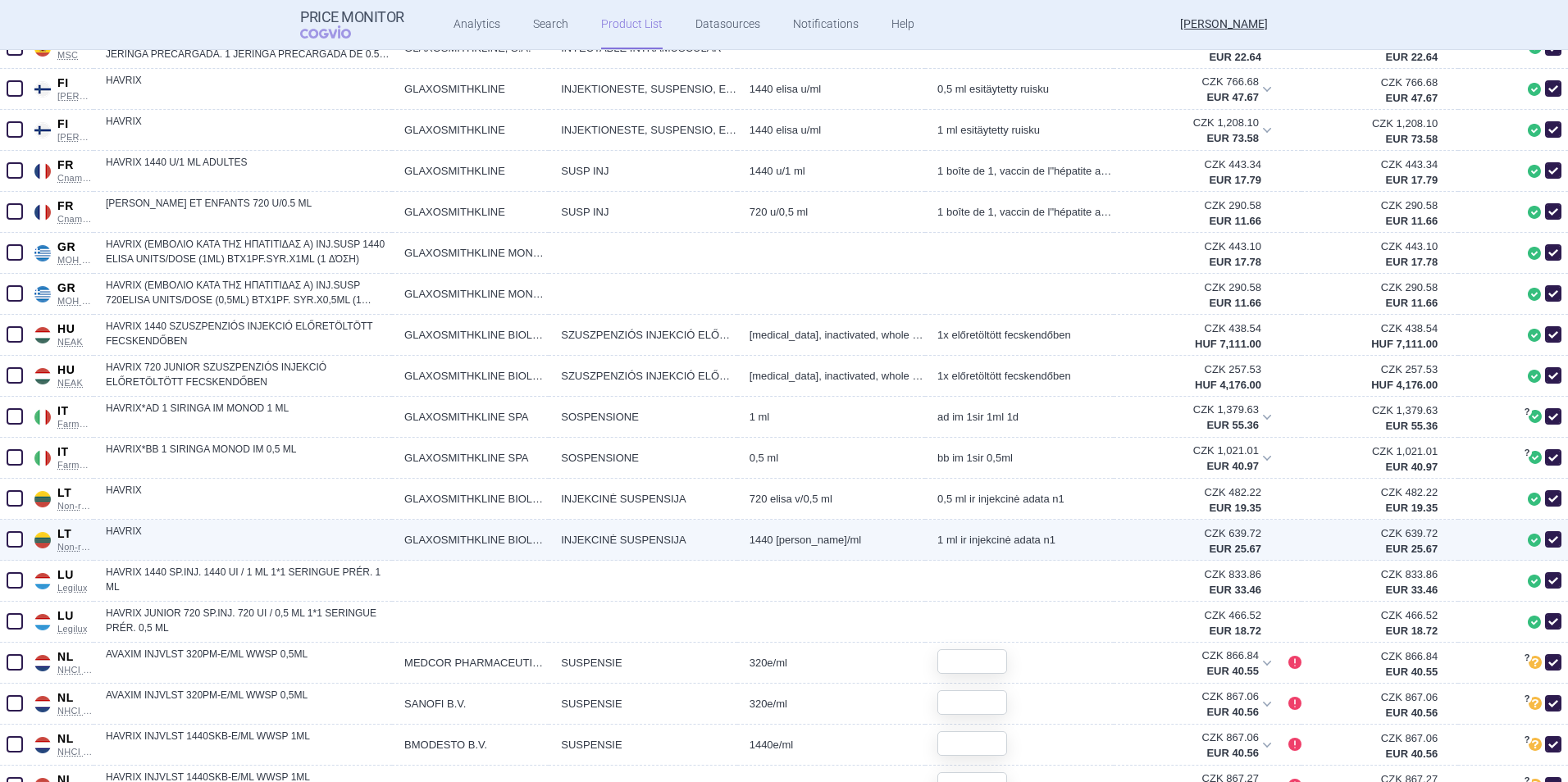
scroll to position [1311, 0]
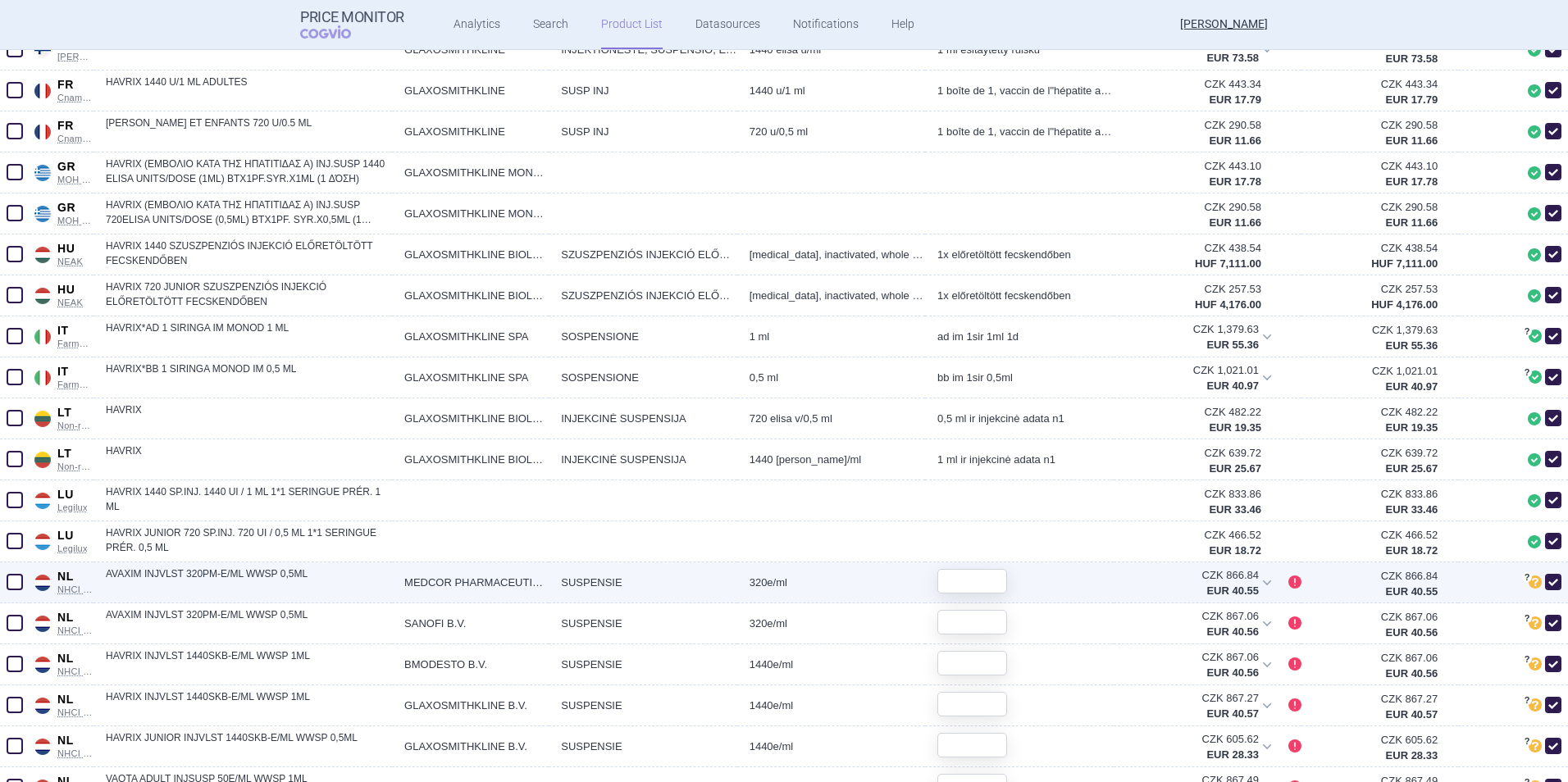
click at [20, 517] on span at bounding box center [15, 582] width 17 height 17
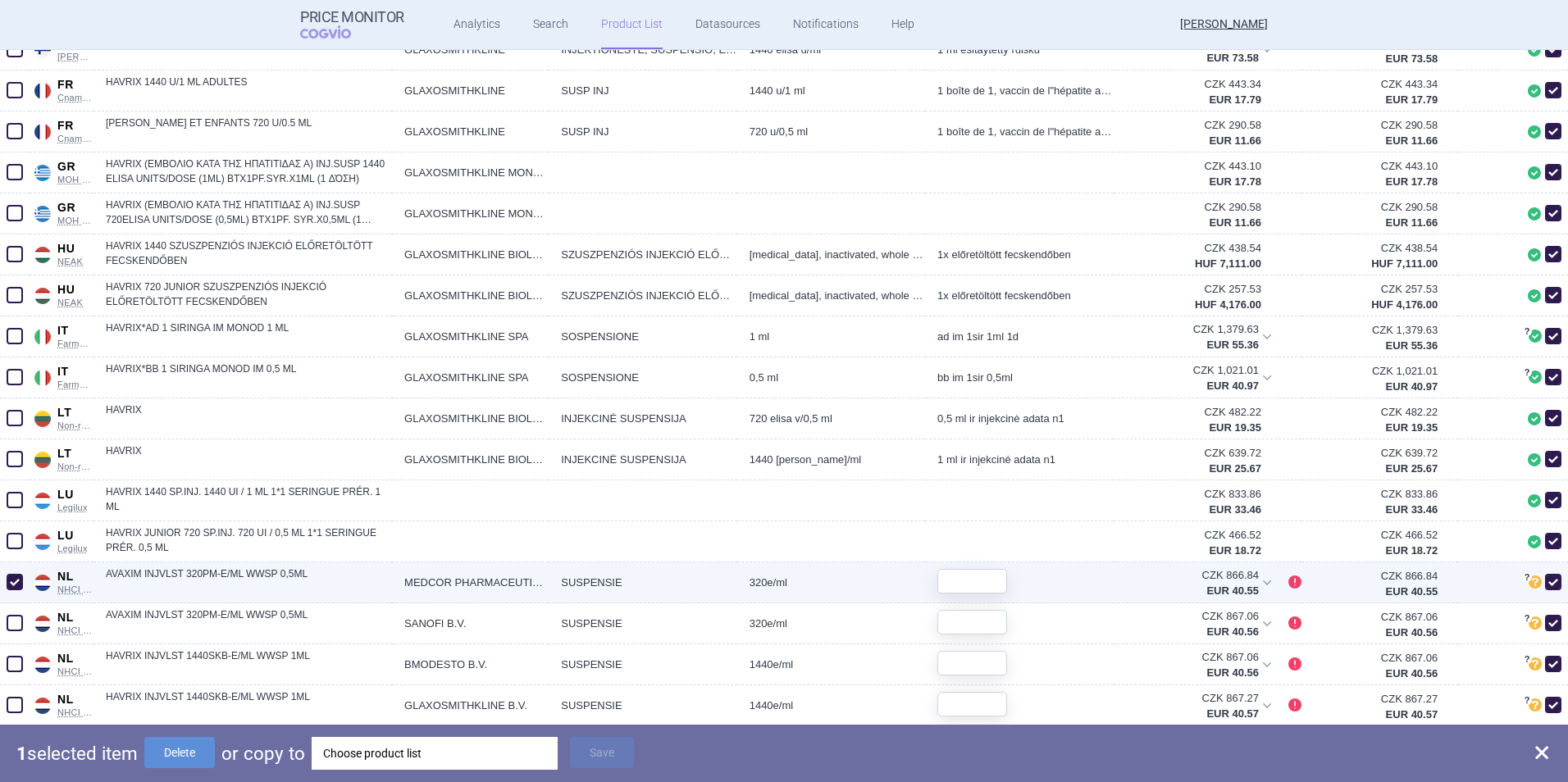
checkbox input "true"
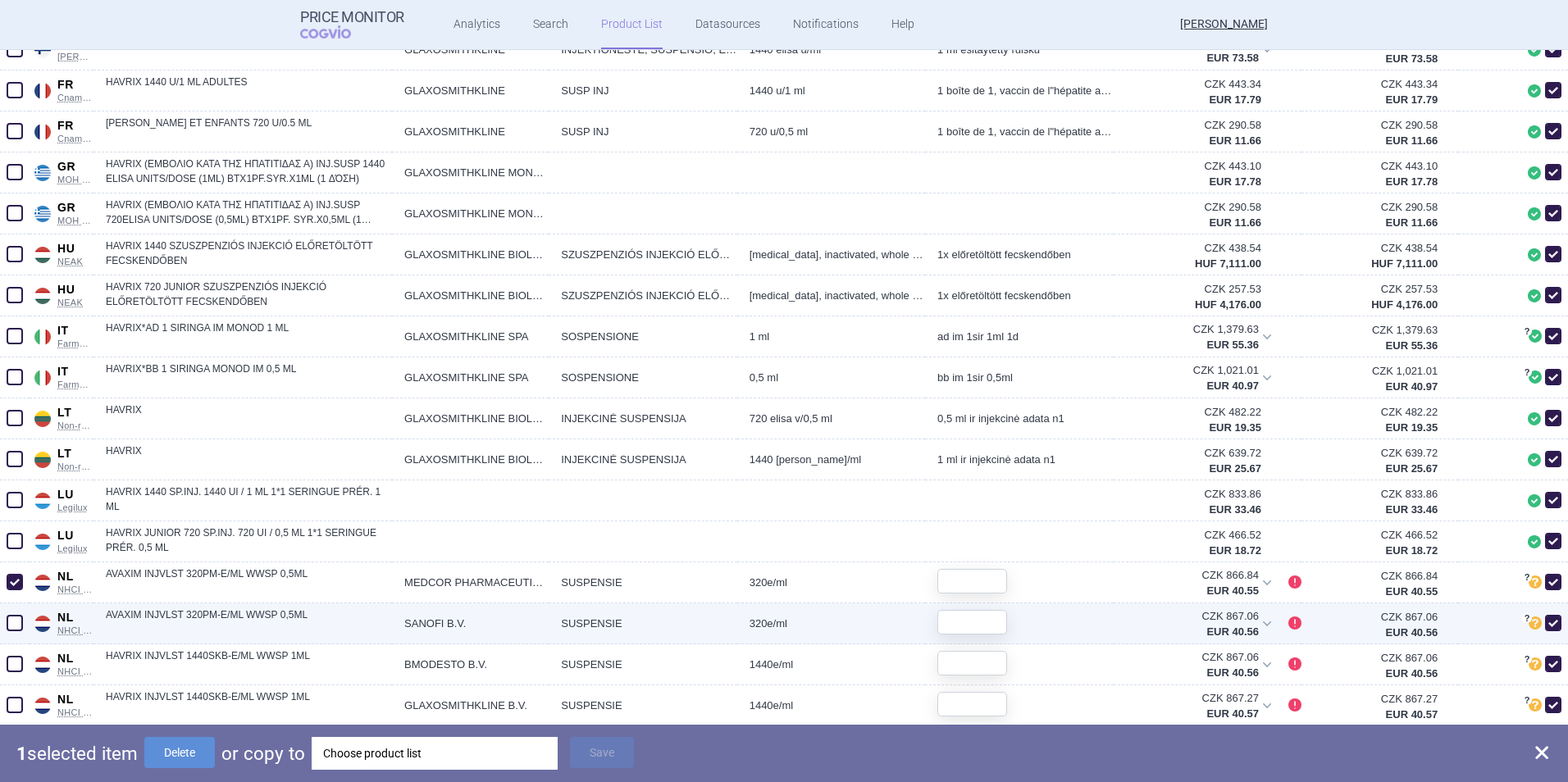
click at [17, 517] on span at bounding box center [15, 623] width 17 height 17
checkbox input "true"
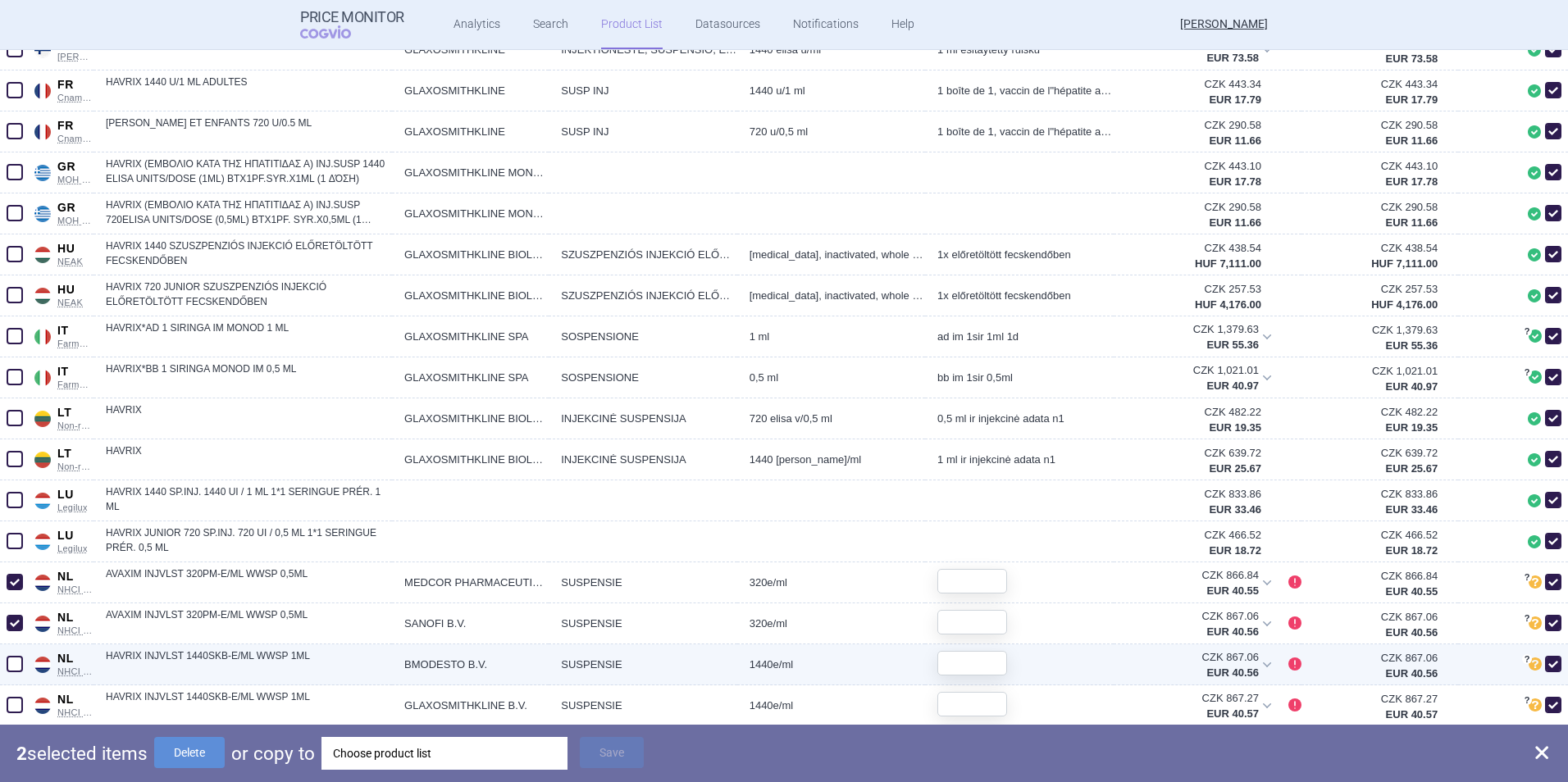
click at [10, 517] on span at bounding box center [15, 664] width 17 height 17
checkbox input "true"
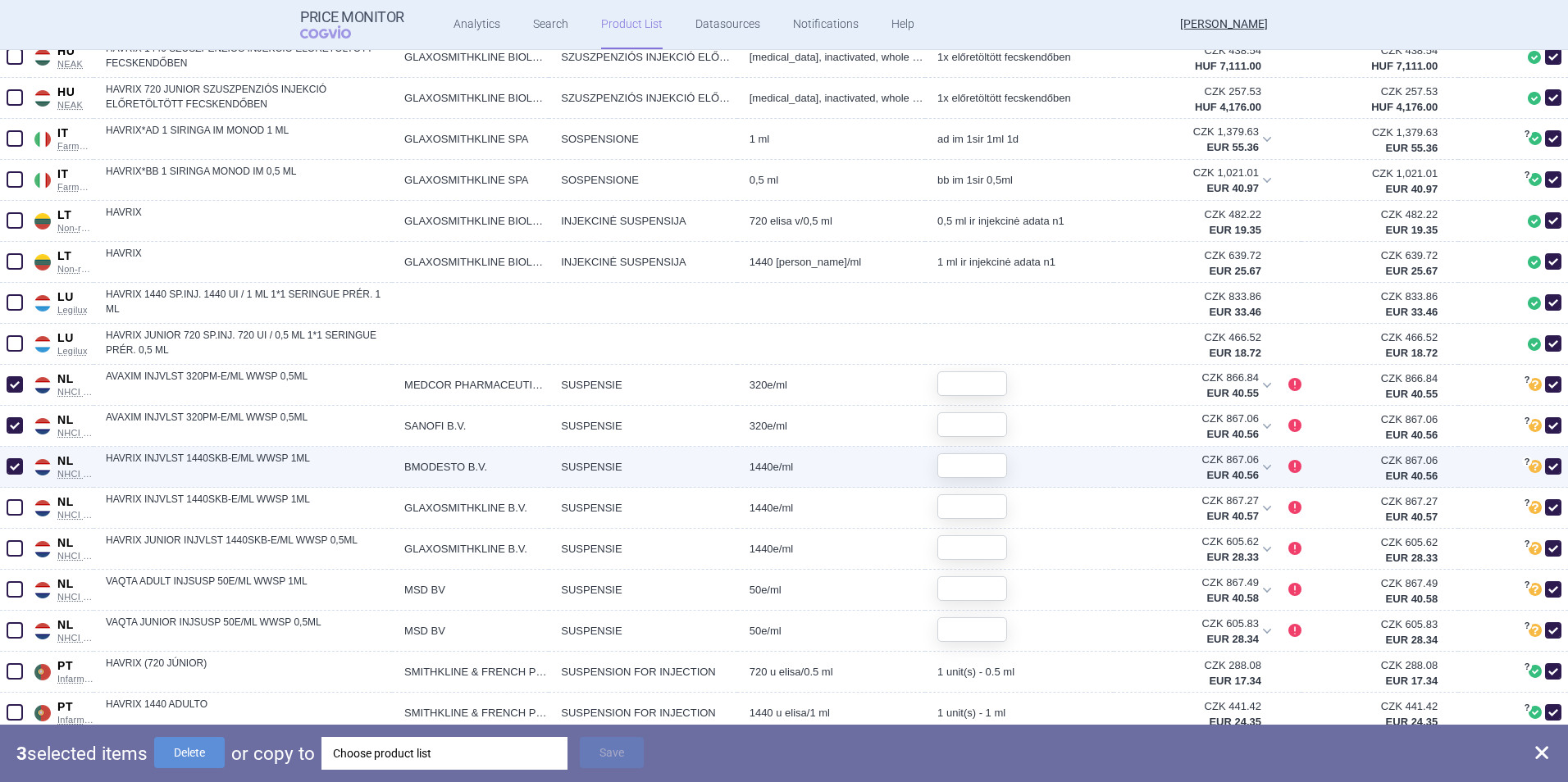
scroll to position [1557, 0]
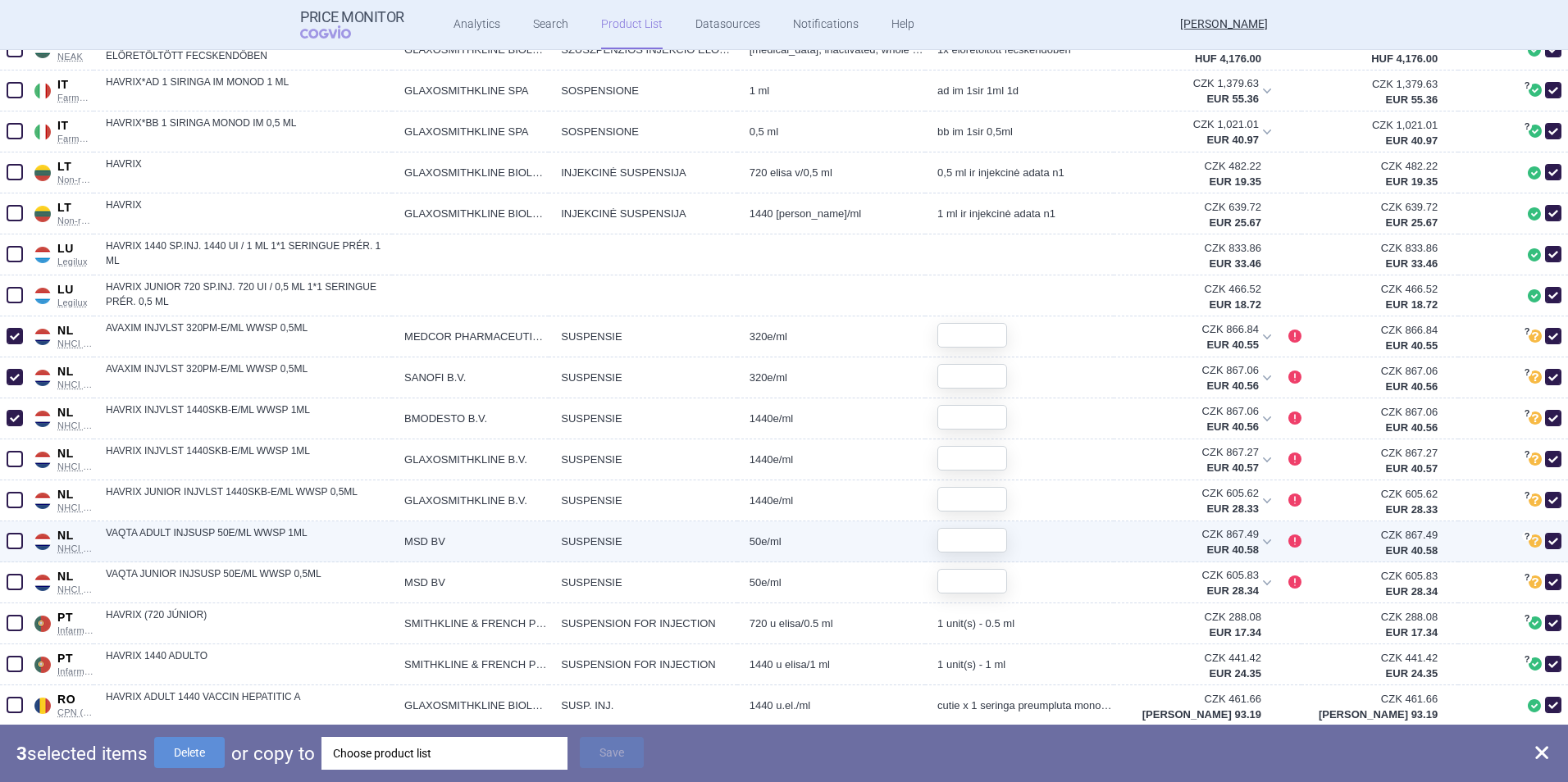
click at [17, 517] on span at bounding box center [15, 541] width 17 height 17
checkbox input "true"
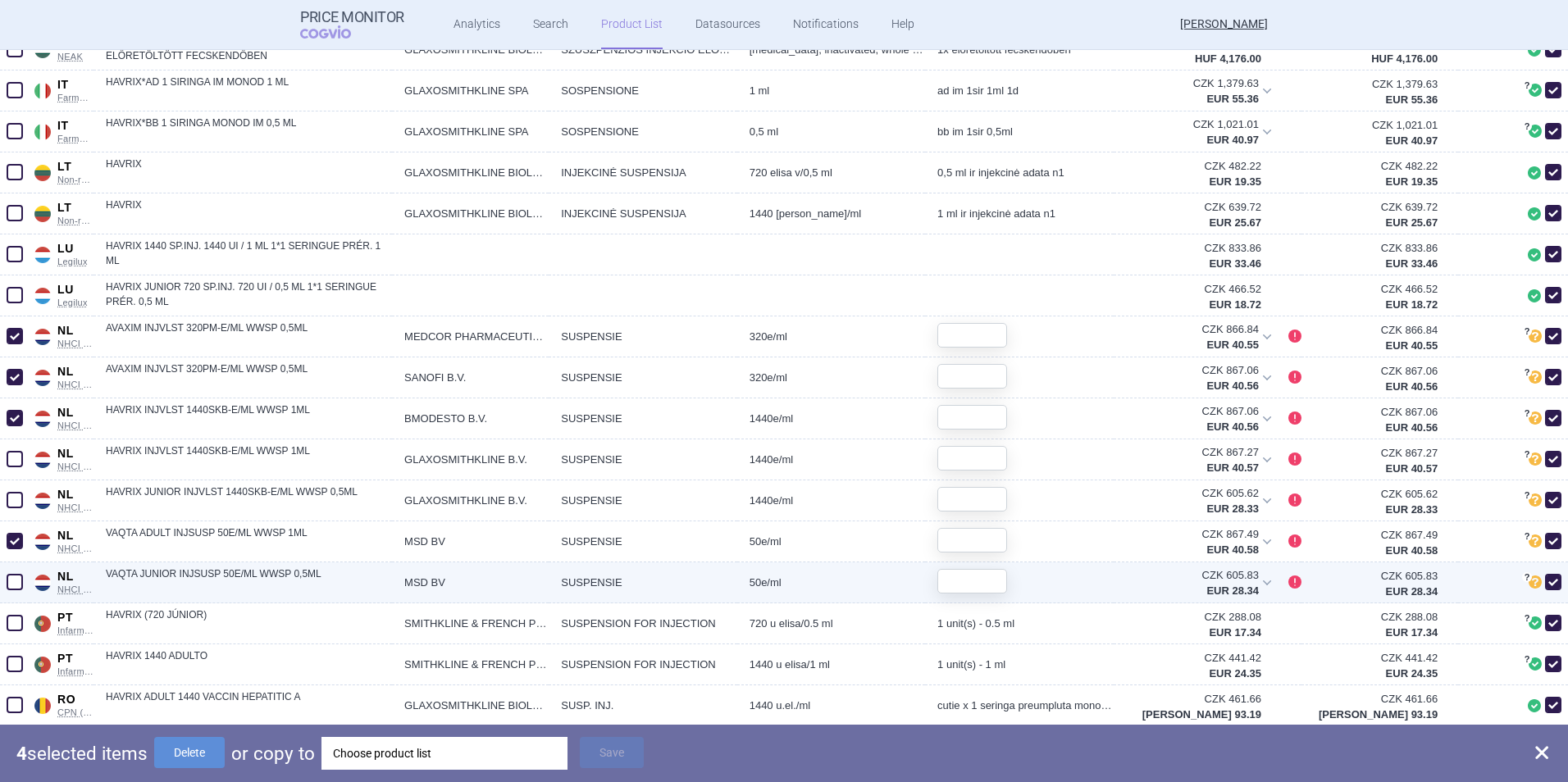
click at [17, 517] on span at bounding box center [15, 582] width 17 height 17
checkbox input "true"
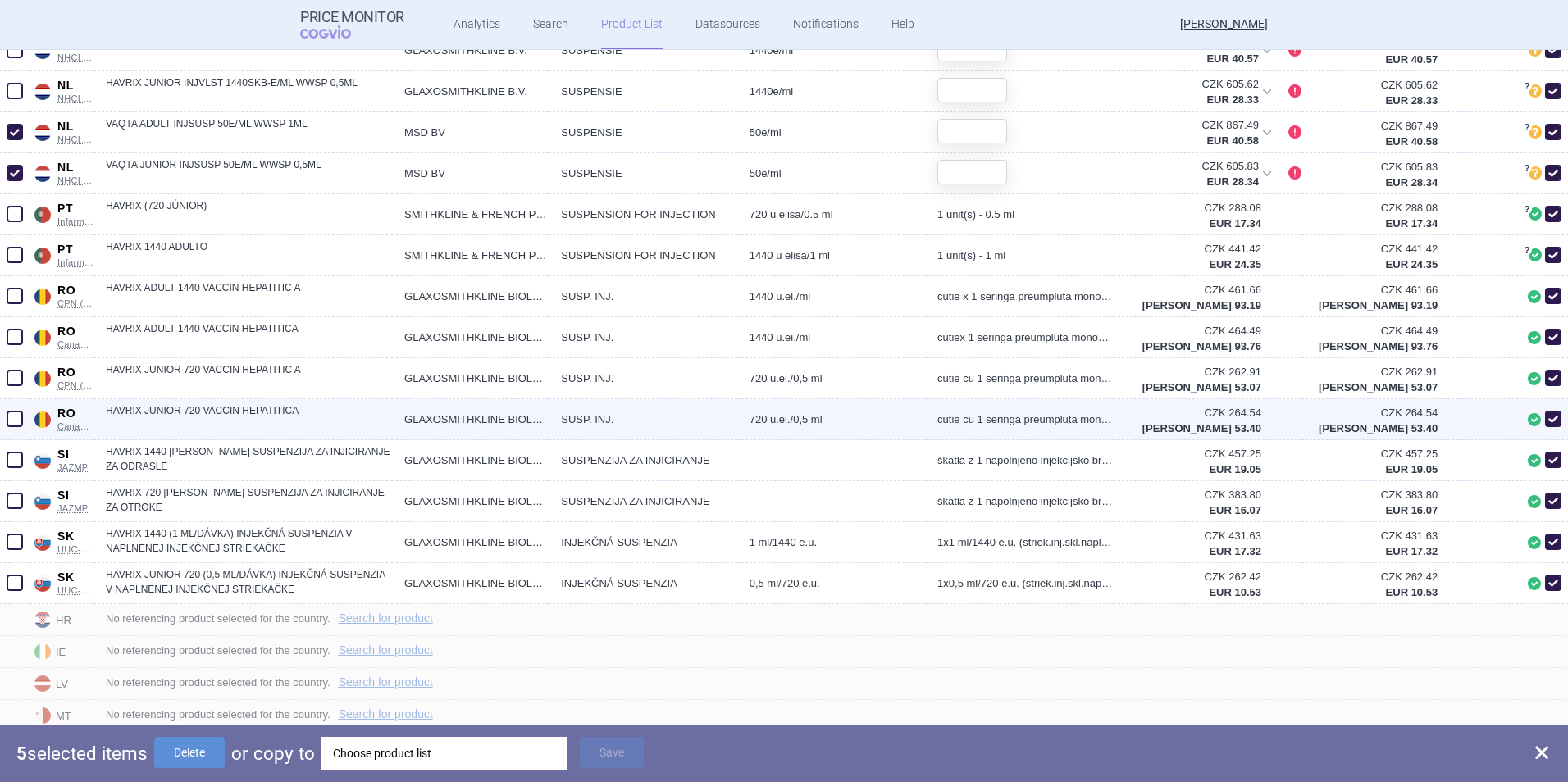
scroll to position [1967, 0]
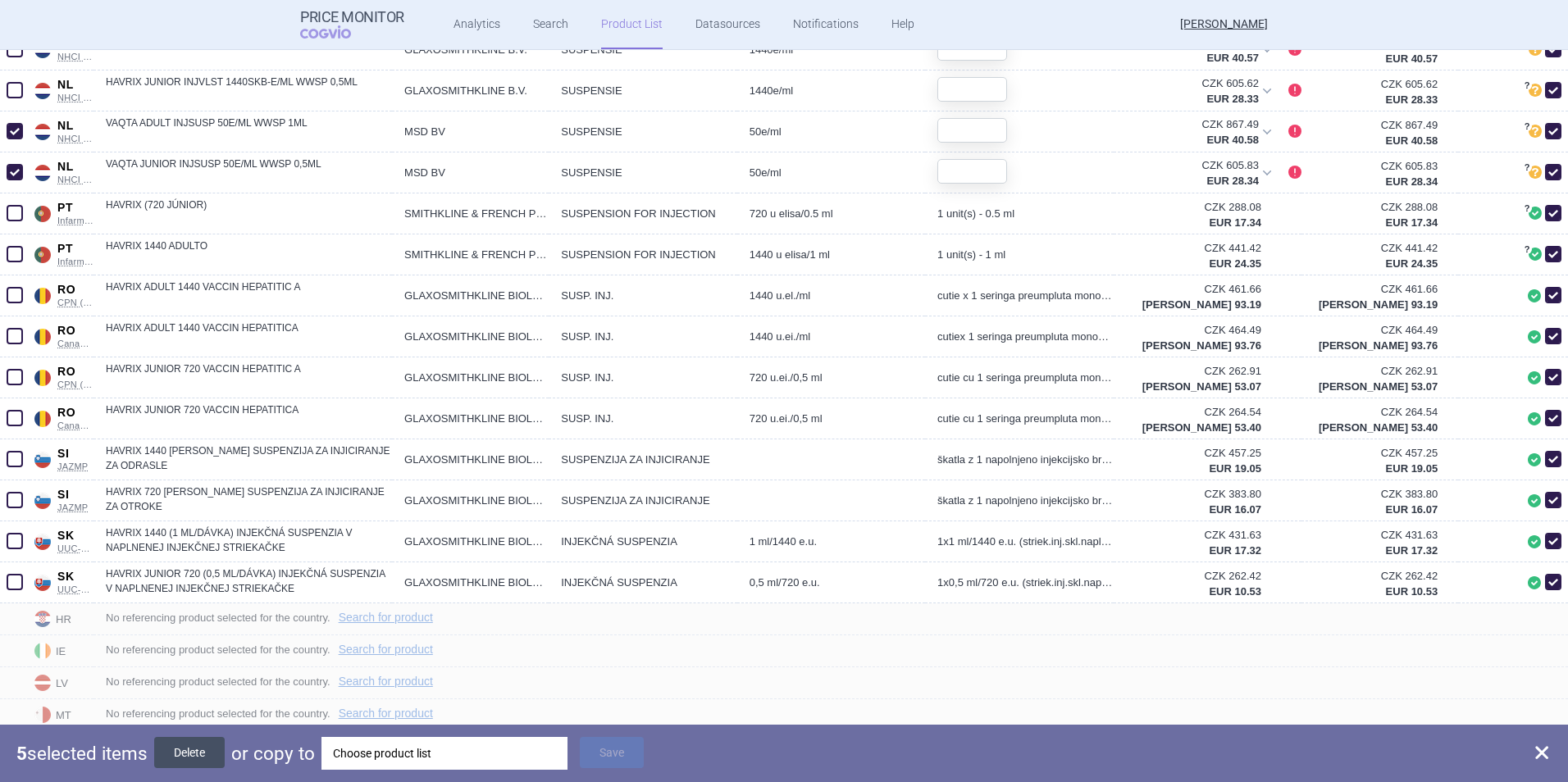
click at [197, 517] on button "Delete" at bounding box center [189, 752] width 70 height 31
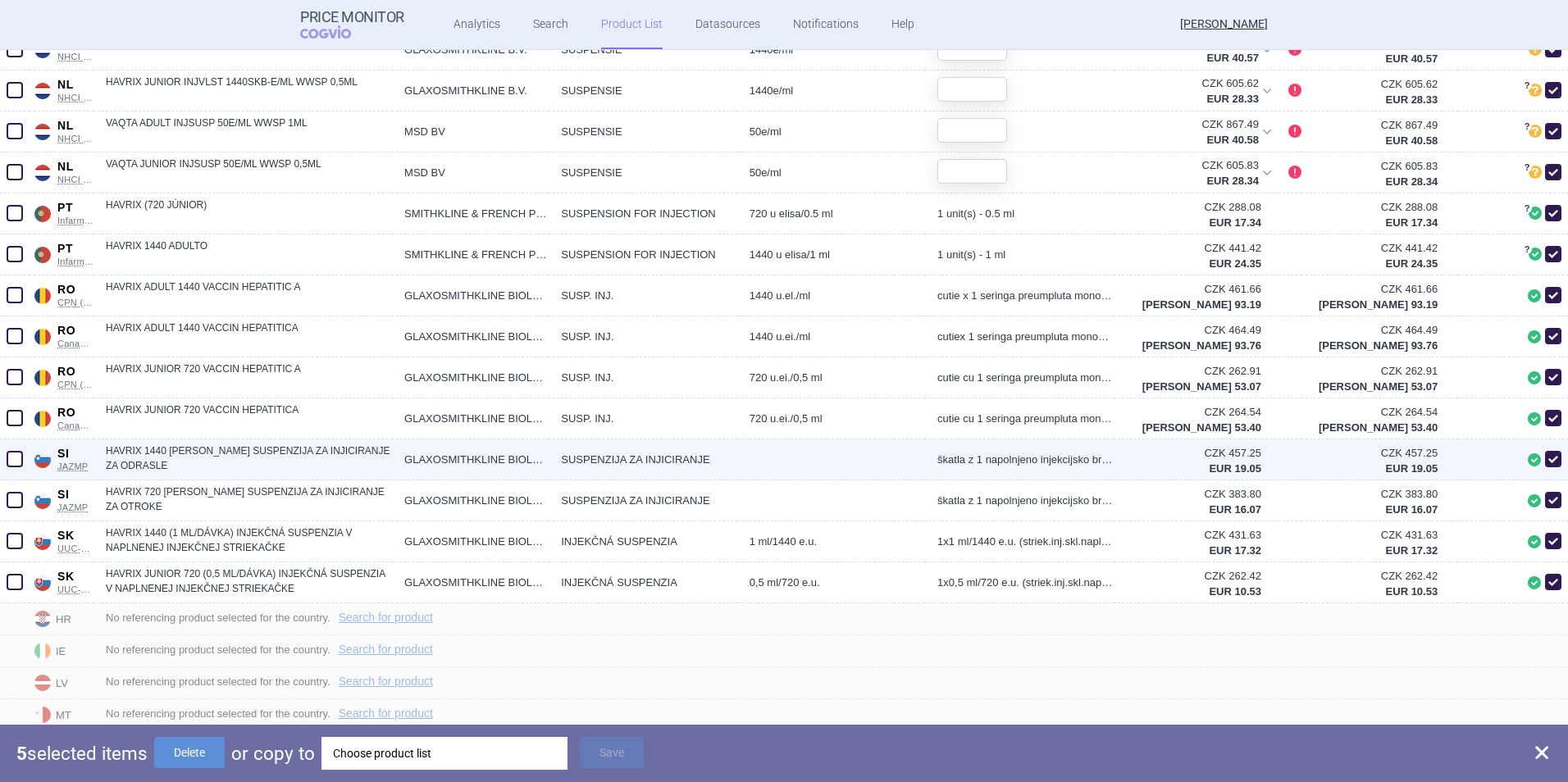
checkbox input "false"
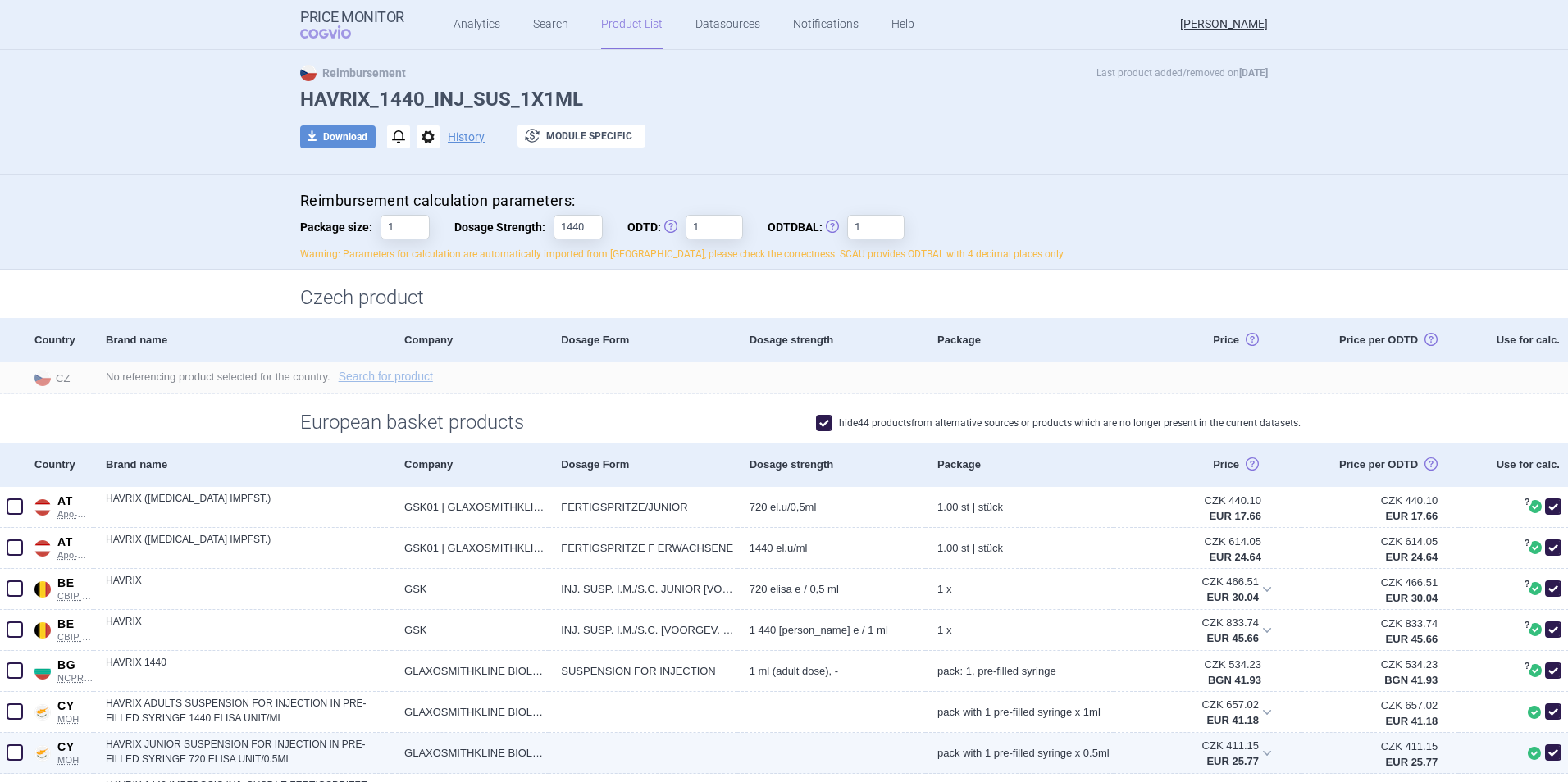
scroll to position [0, 0]
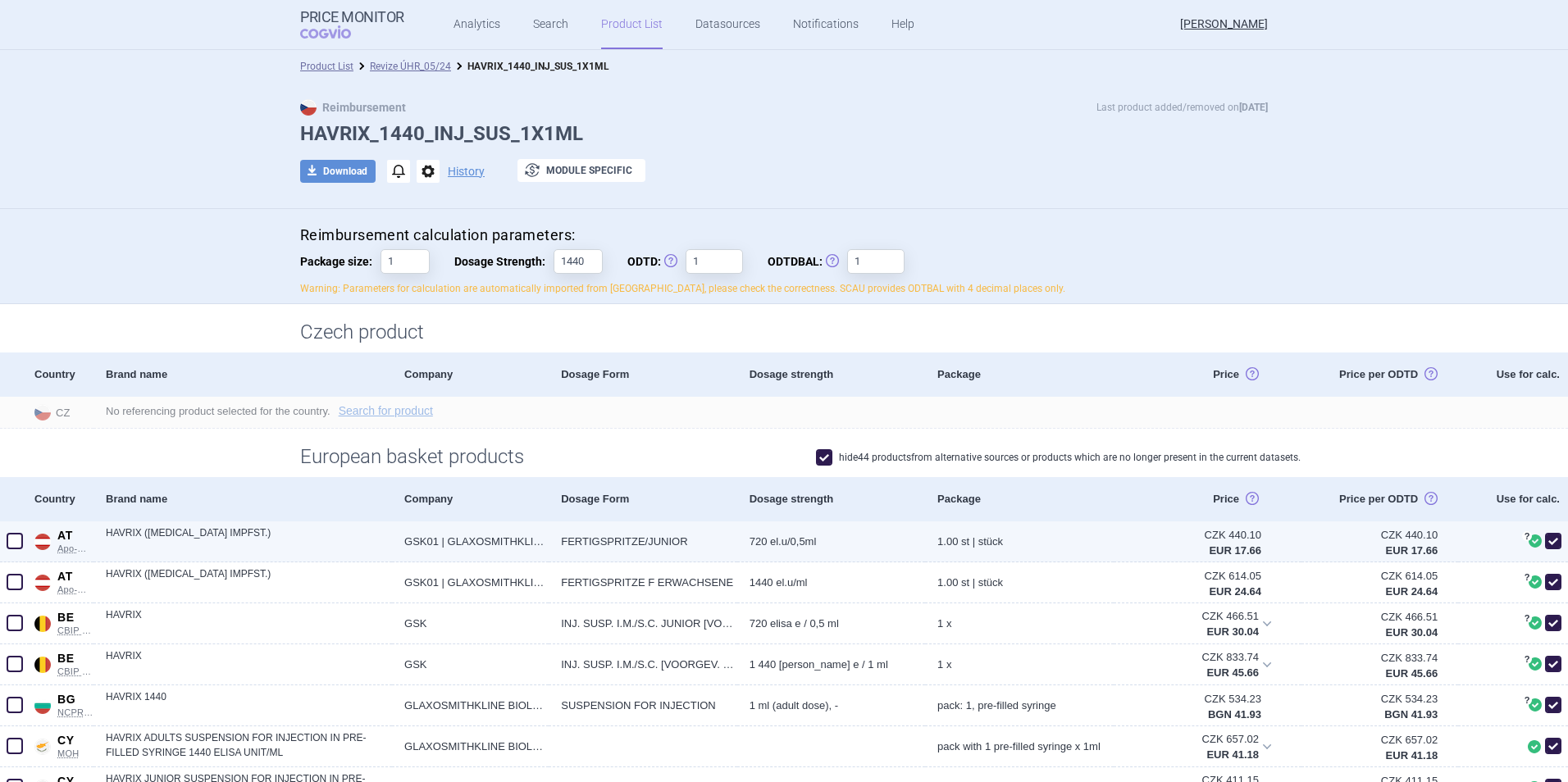
click at [17, 517] on span at bounding box center [15, 541] width 17 height 17
checkbox input "true"
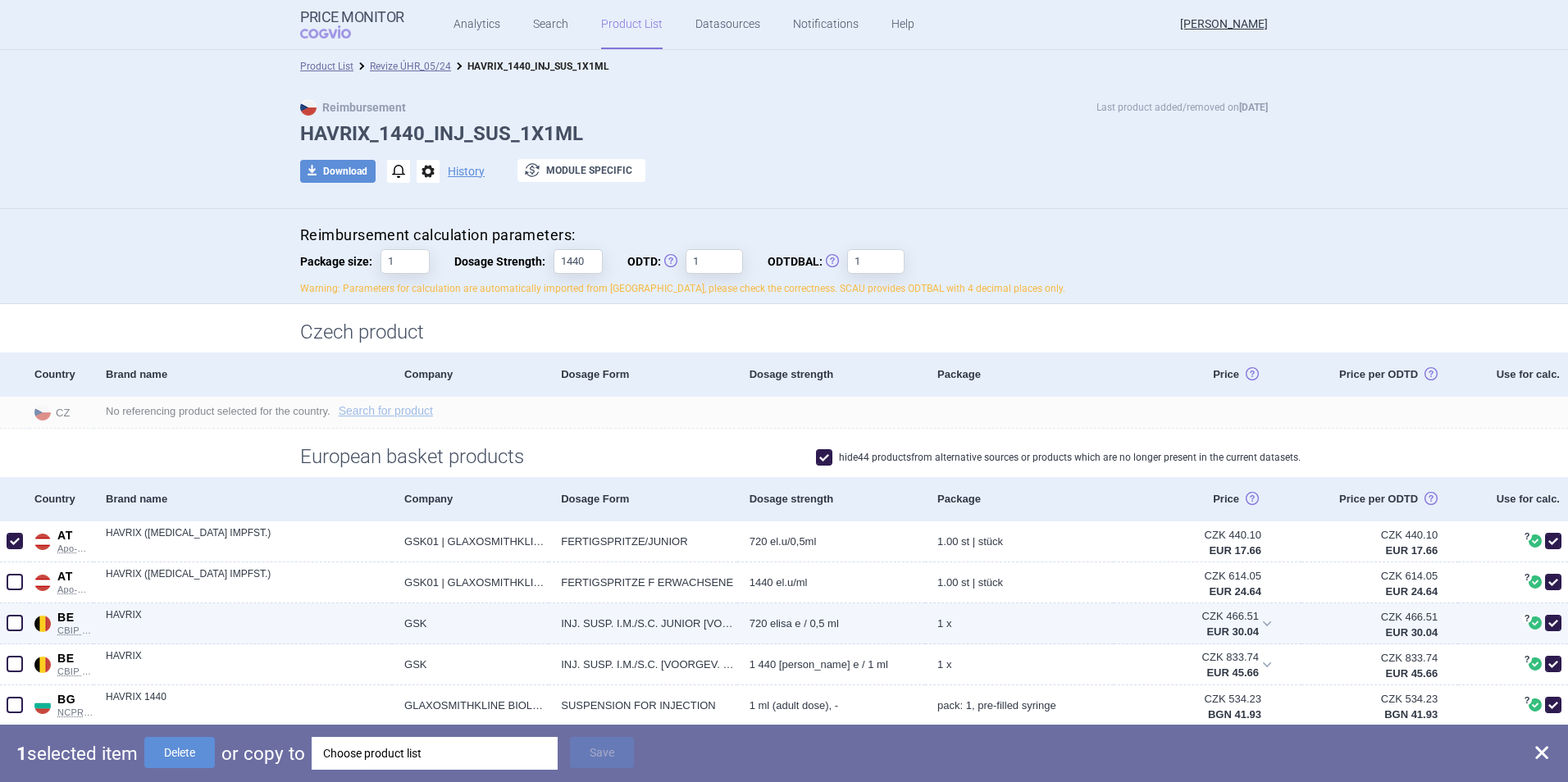
click at [12, 517] on span at bounding box center [15, 623] width 17 height 17
checkbox input "true"
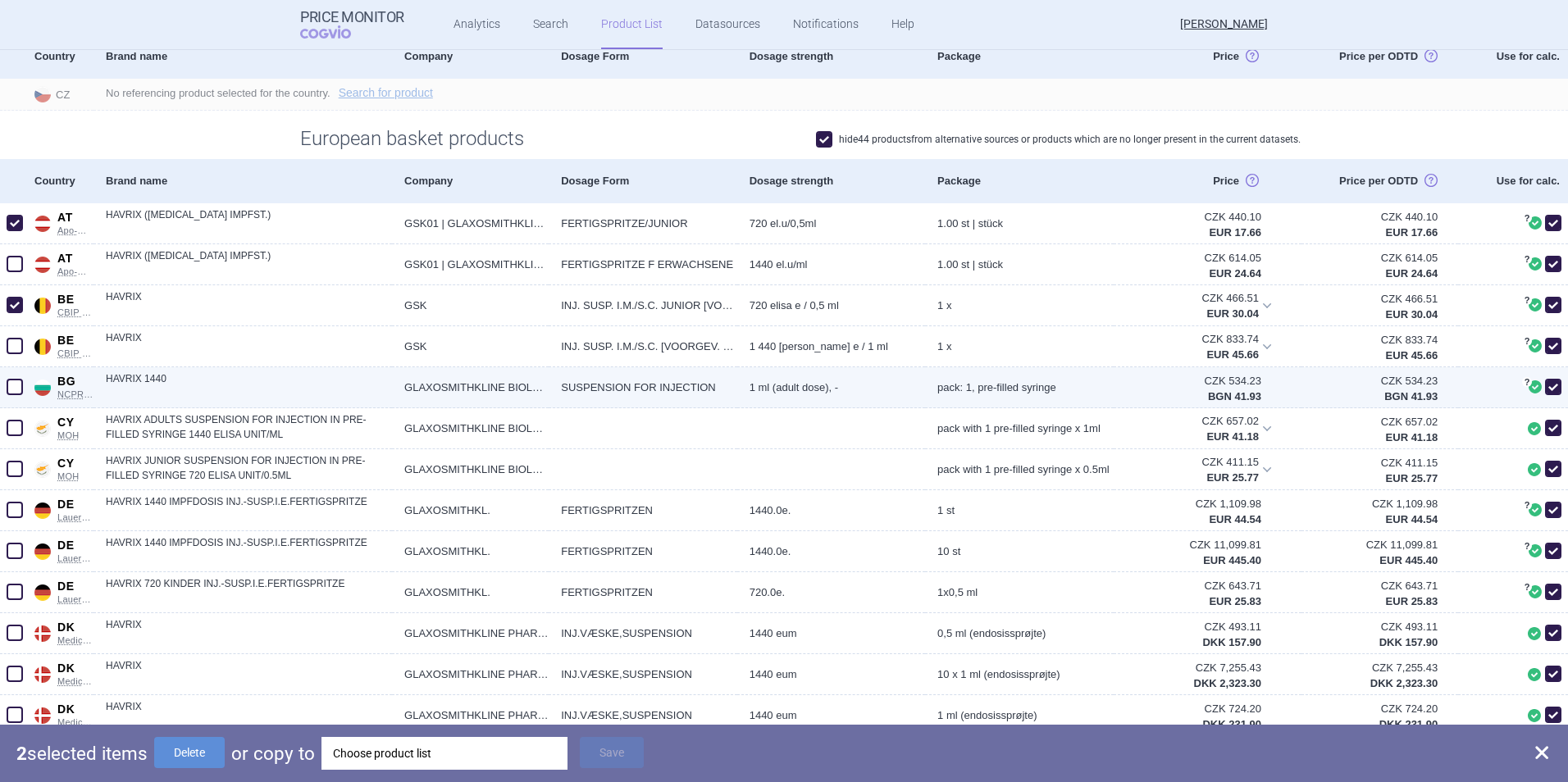
scroll to position [328, 0]
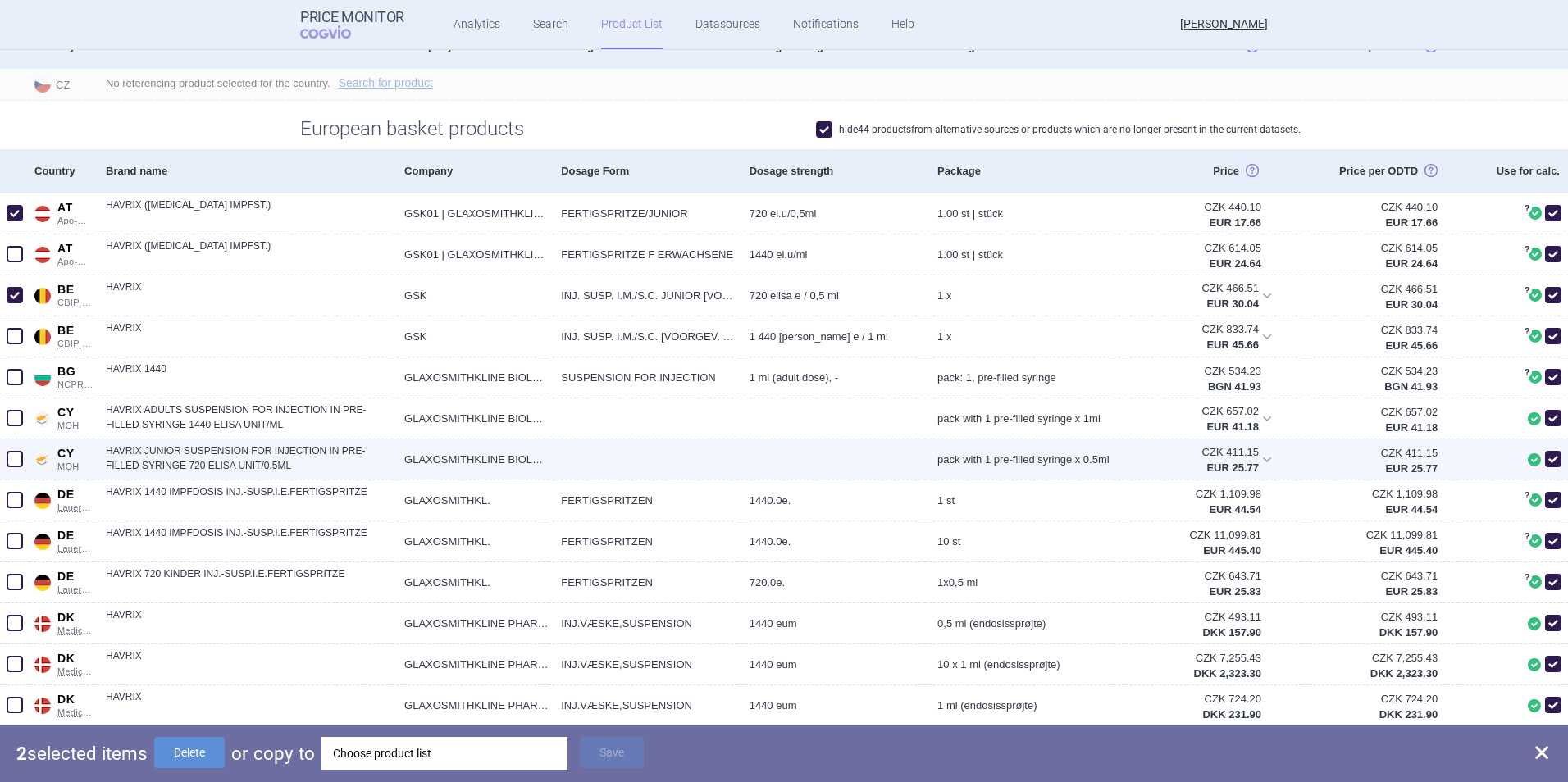
click at [22, 460] on span at bounding box center [15, 459] width 17 height 17
checkbox input "true"
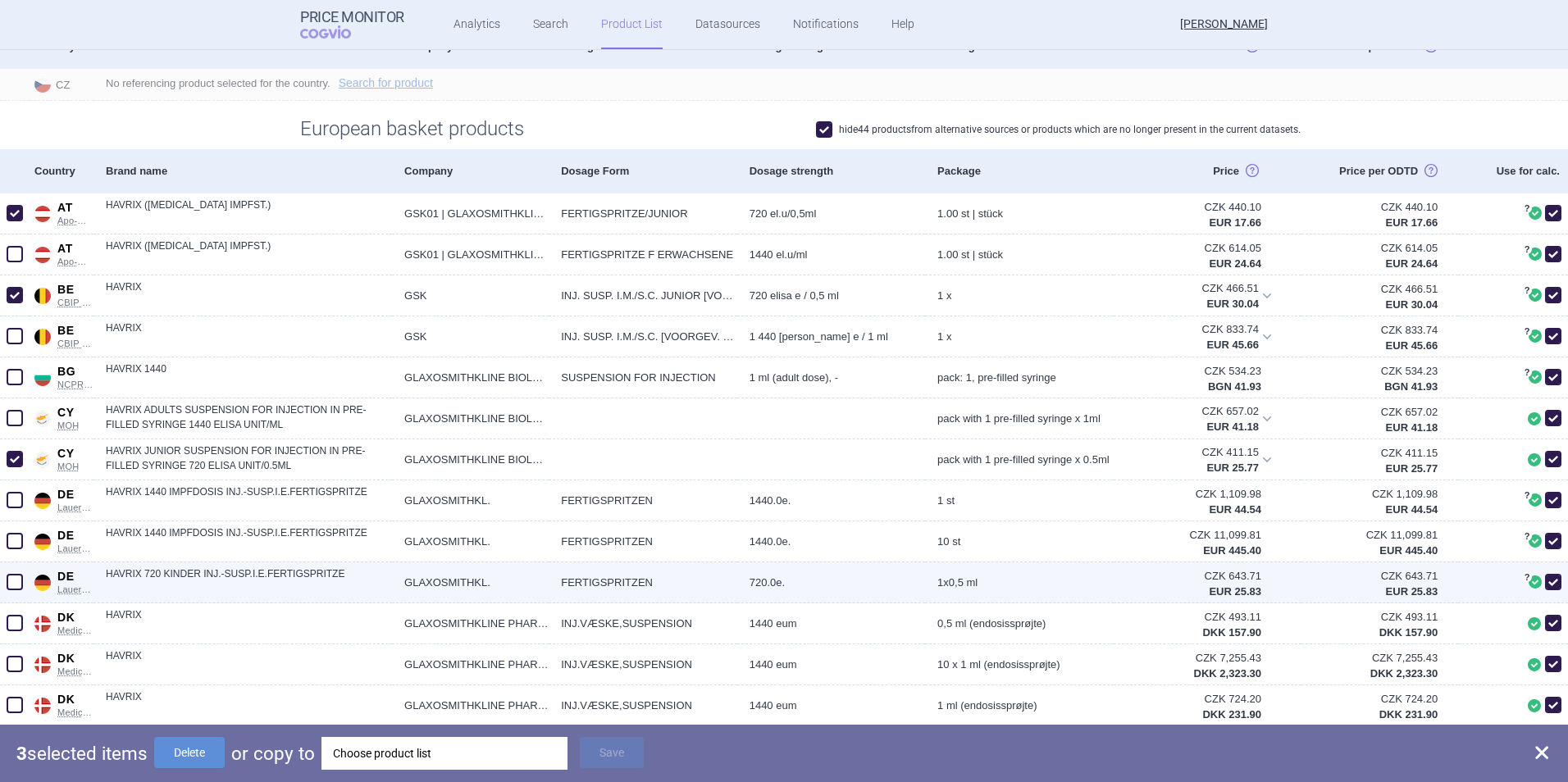
click at [18, 517] on span at bounding box center [15, 582] width 17 height 17
checkbox input "true"
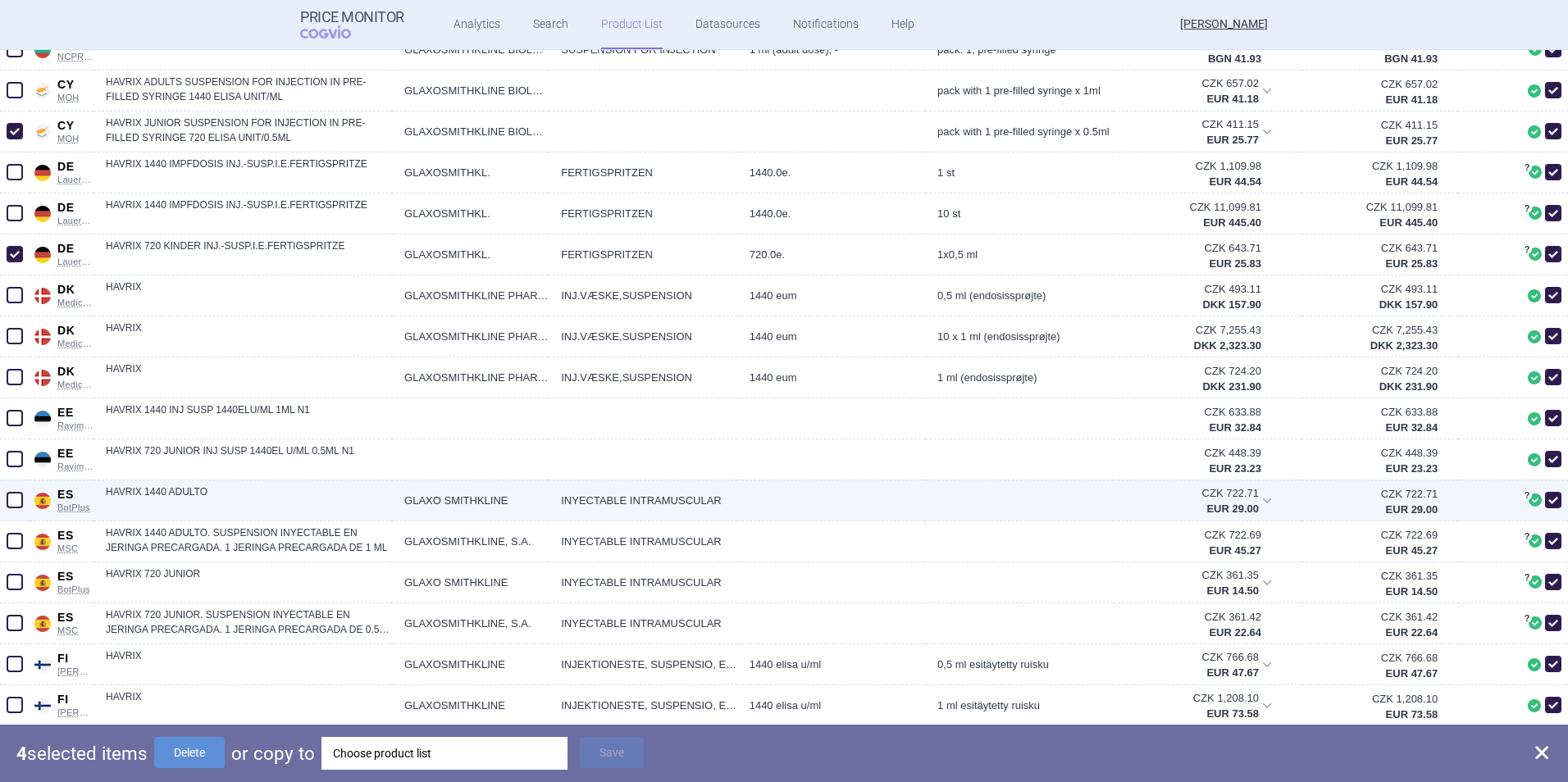
scroll to position [819, 0]
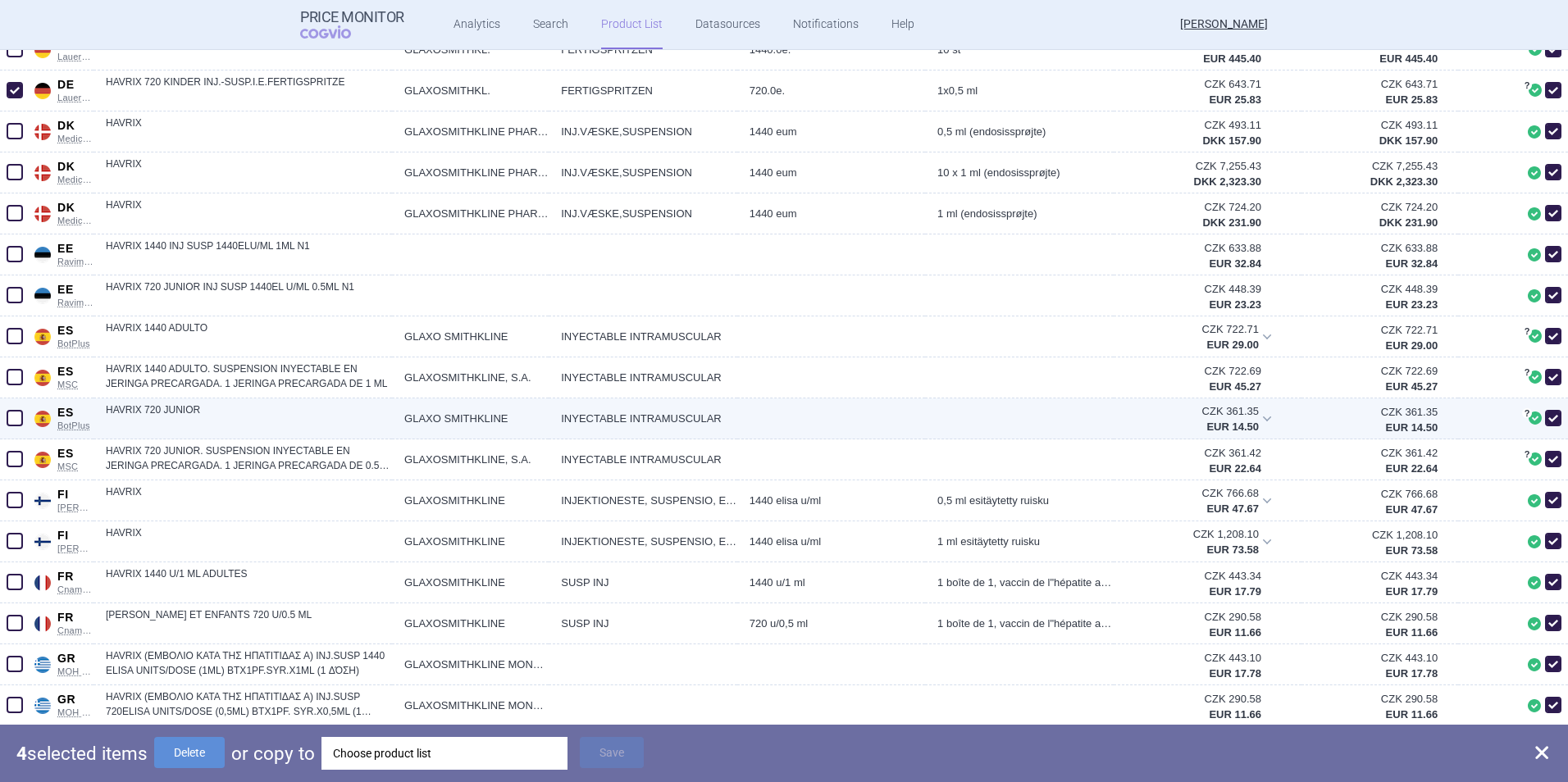
click at [13, 422] on span at bounding box center [15, 418] width 17 height 17
checkbox input "true"
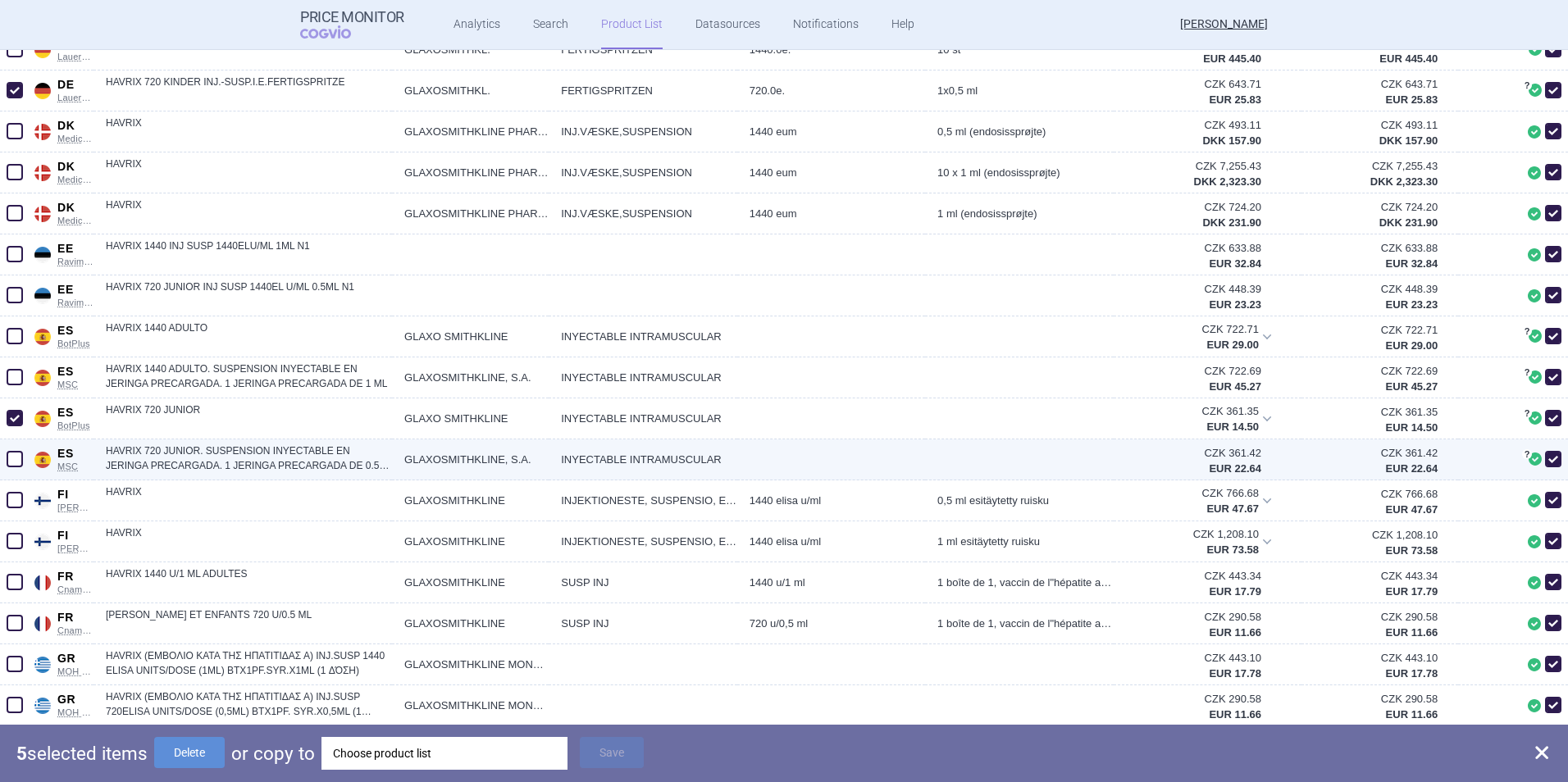
click at [19, 458] on span at bounding box center [15, 459] width 17 height 17
checkbox input "true"
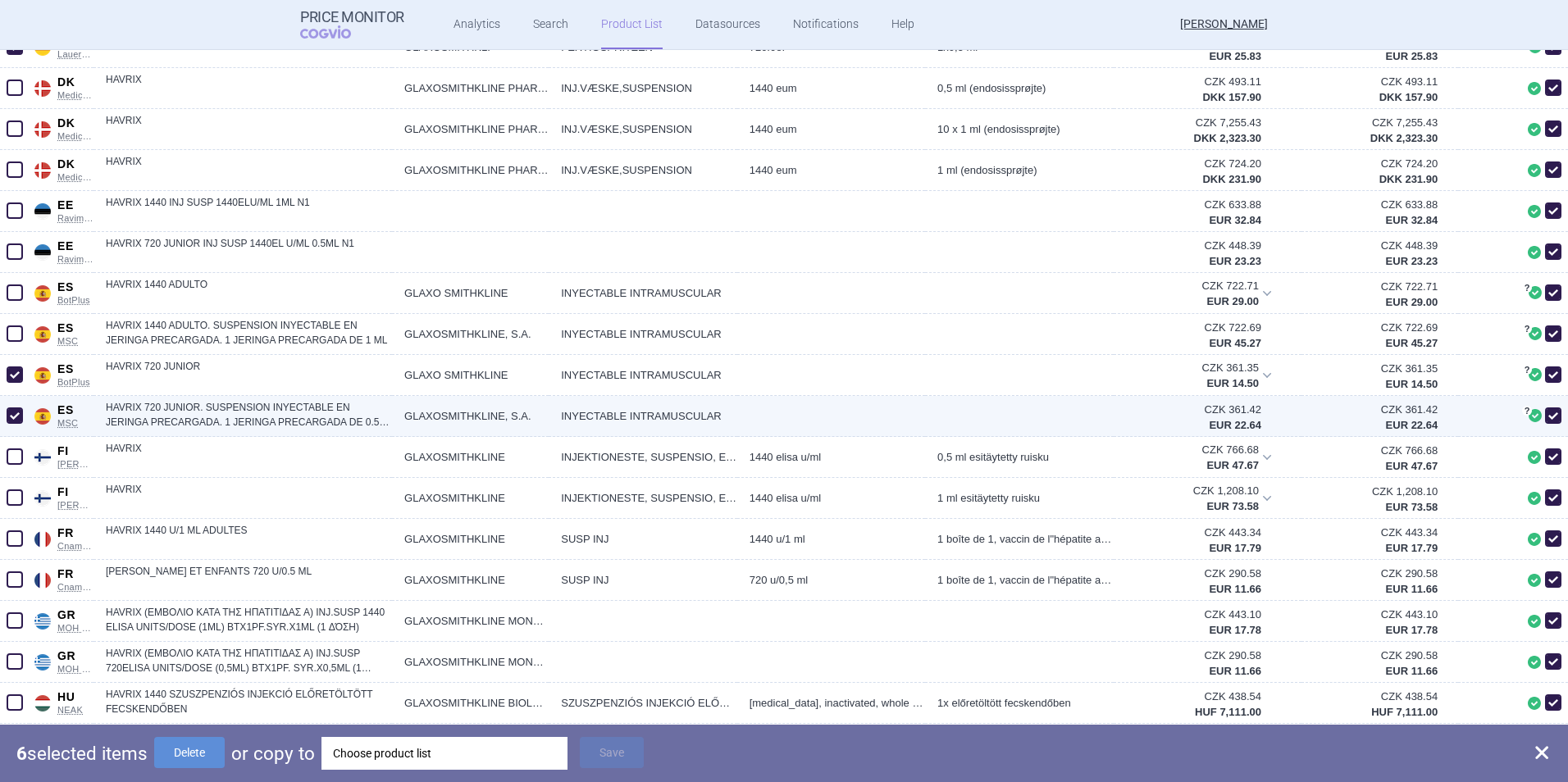
scroll to position [901, 0]
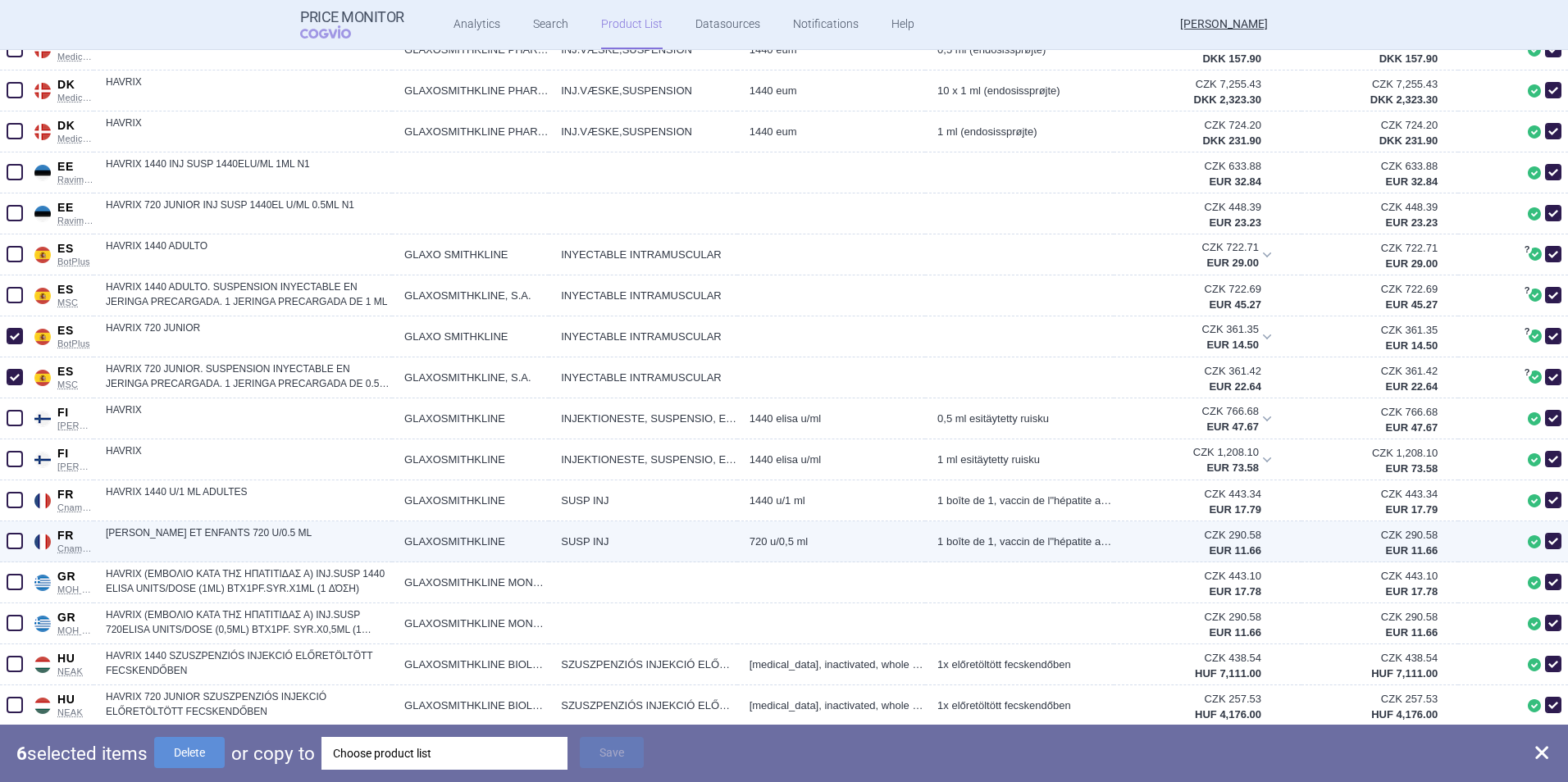
click at [16, 517] on span at bounding box center [15, 541] width 17 height 17
checkbox input "true"
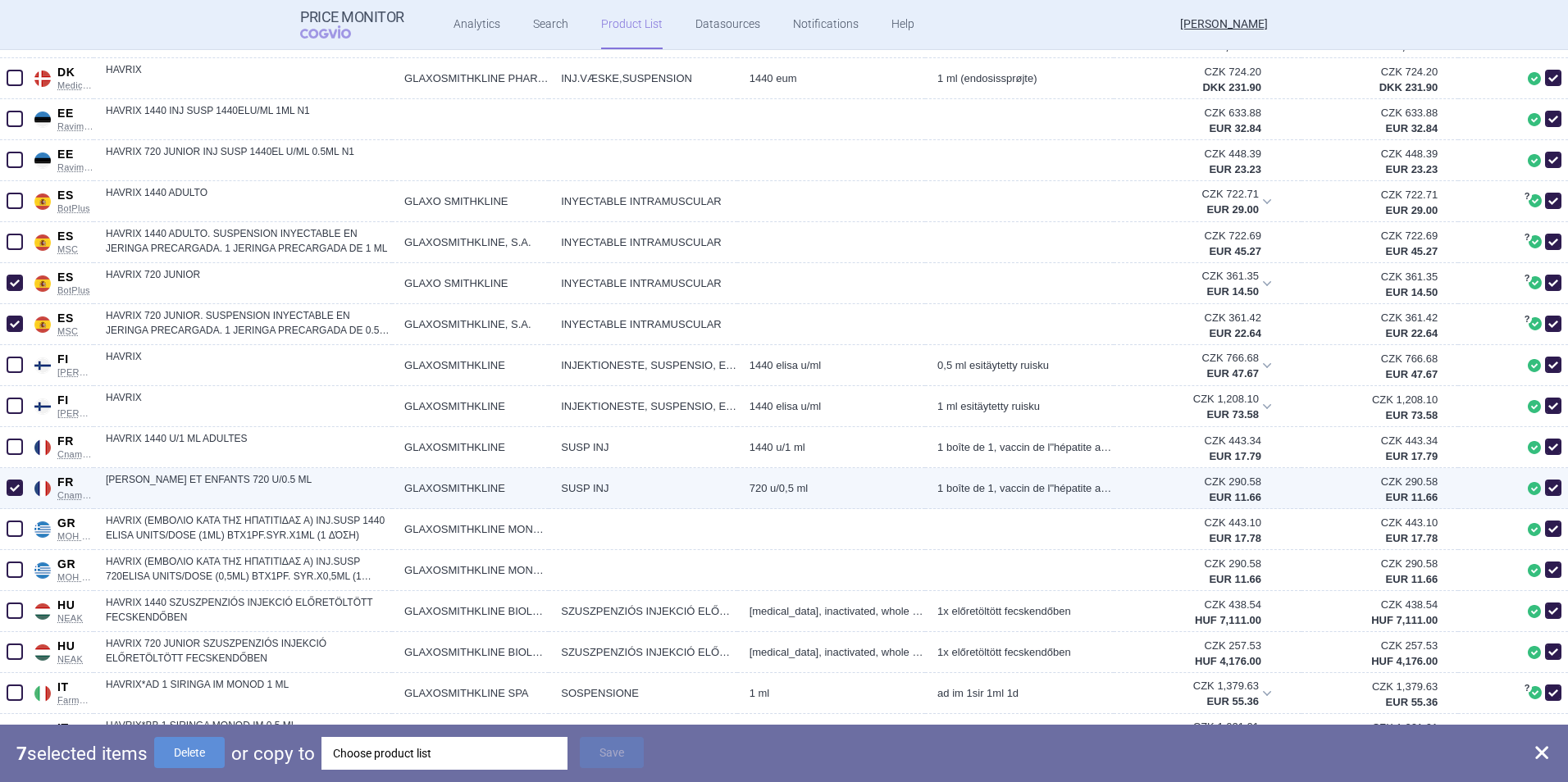
scroll to position [983, 0]
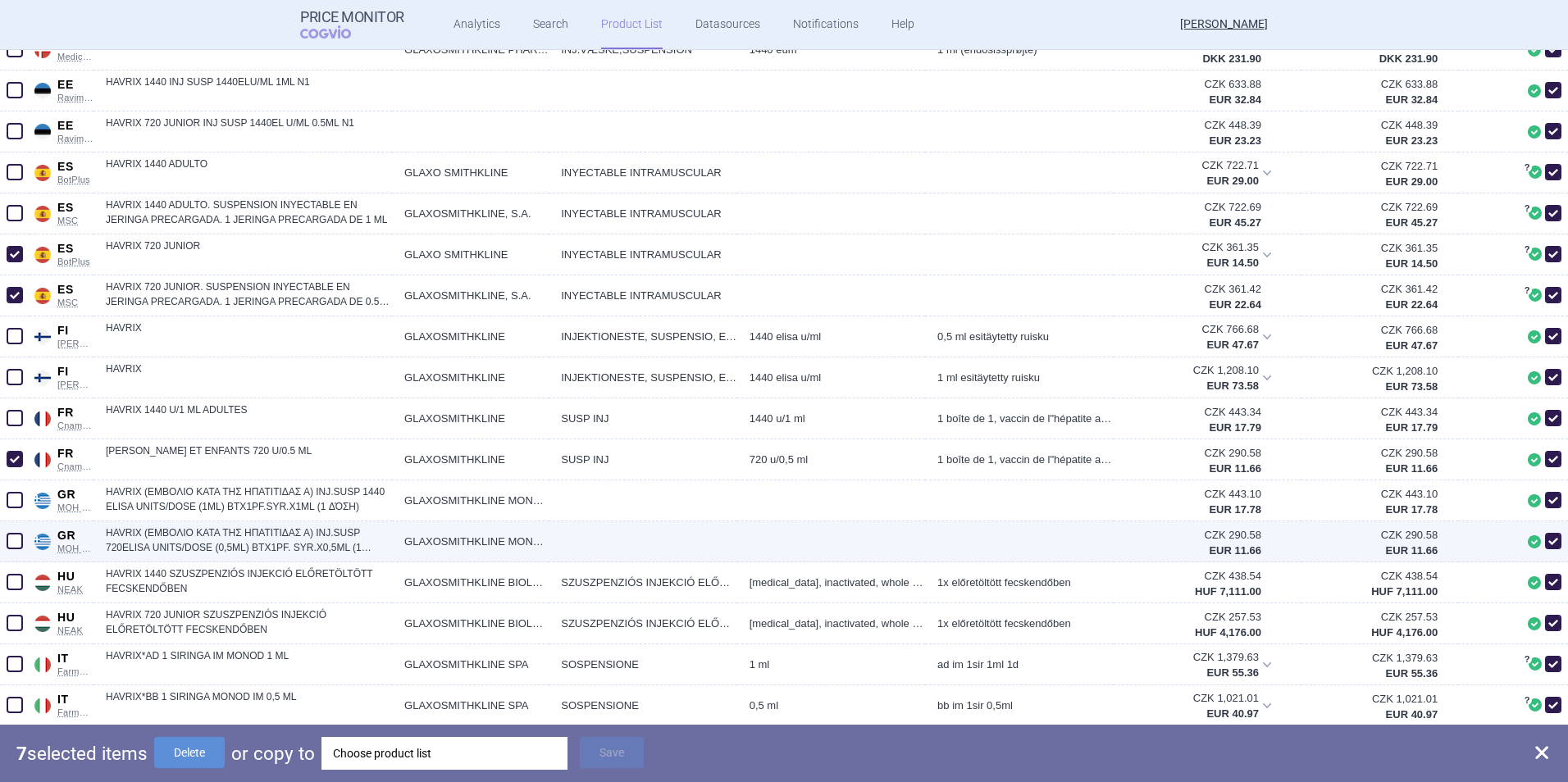
click at [17, 517] on span at bounding box center [15, 541] width 17 height 17
checkbox input "true"
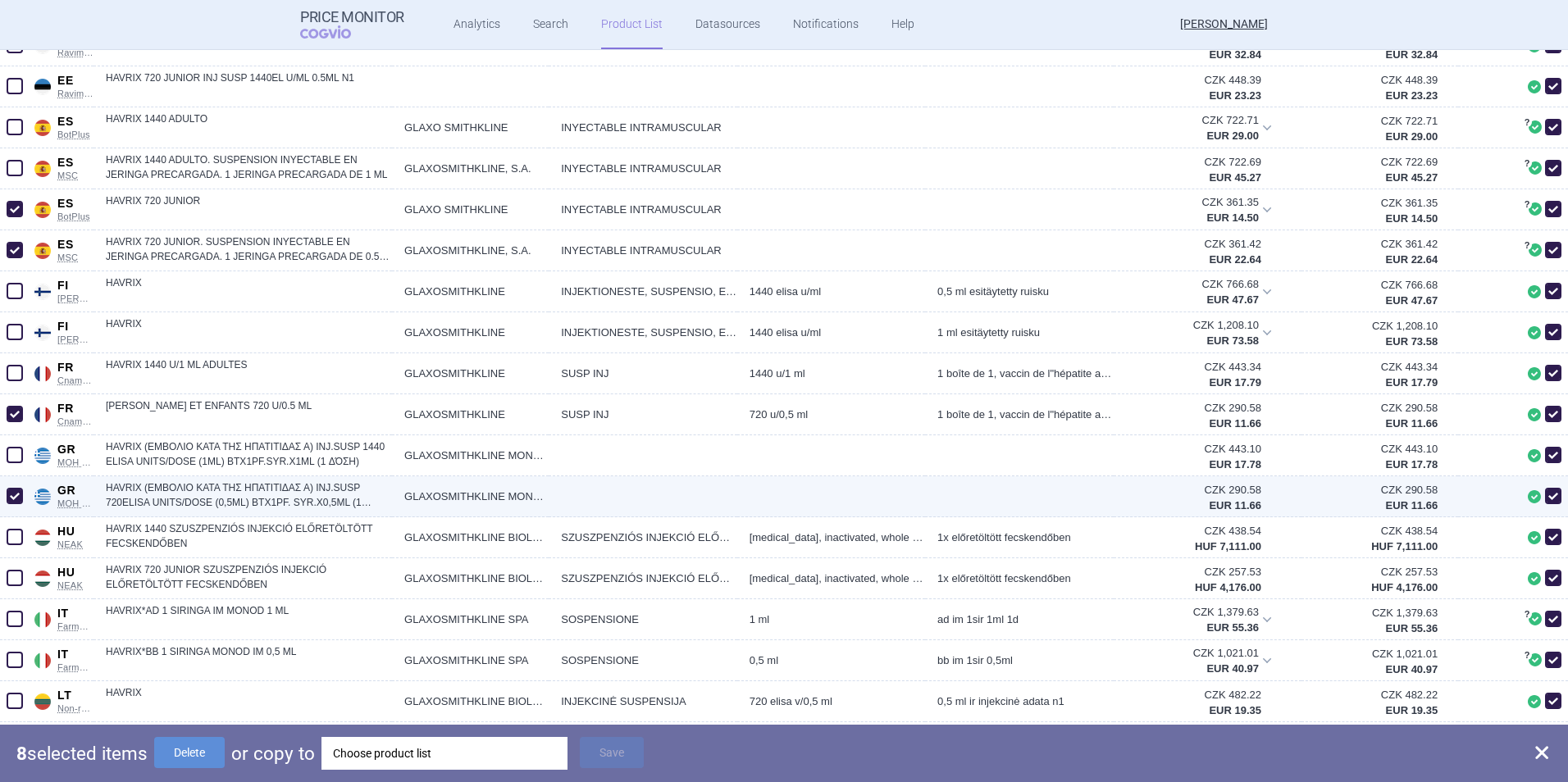
scroll to position [1065, 0]
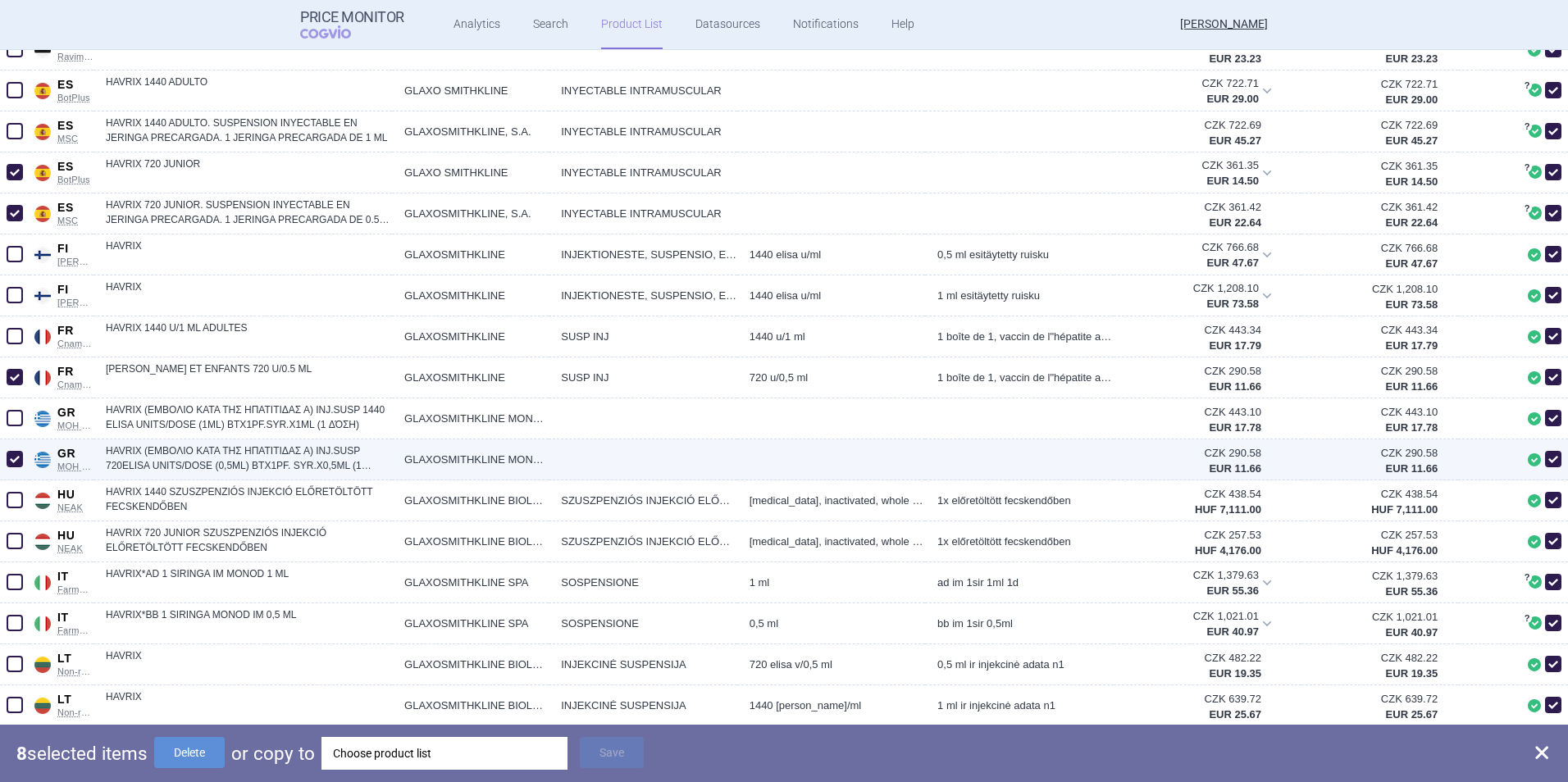
click at [17, 517] on span at bounding box center [15, 541] width 17 height 17
checkbox input "true"
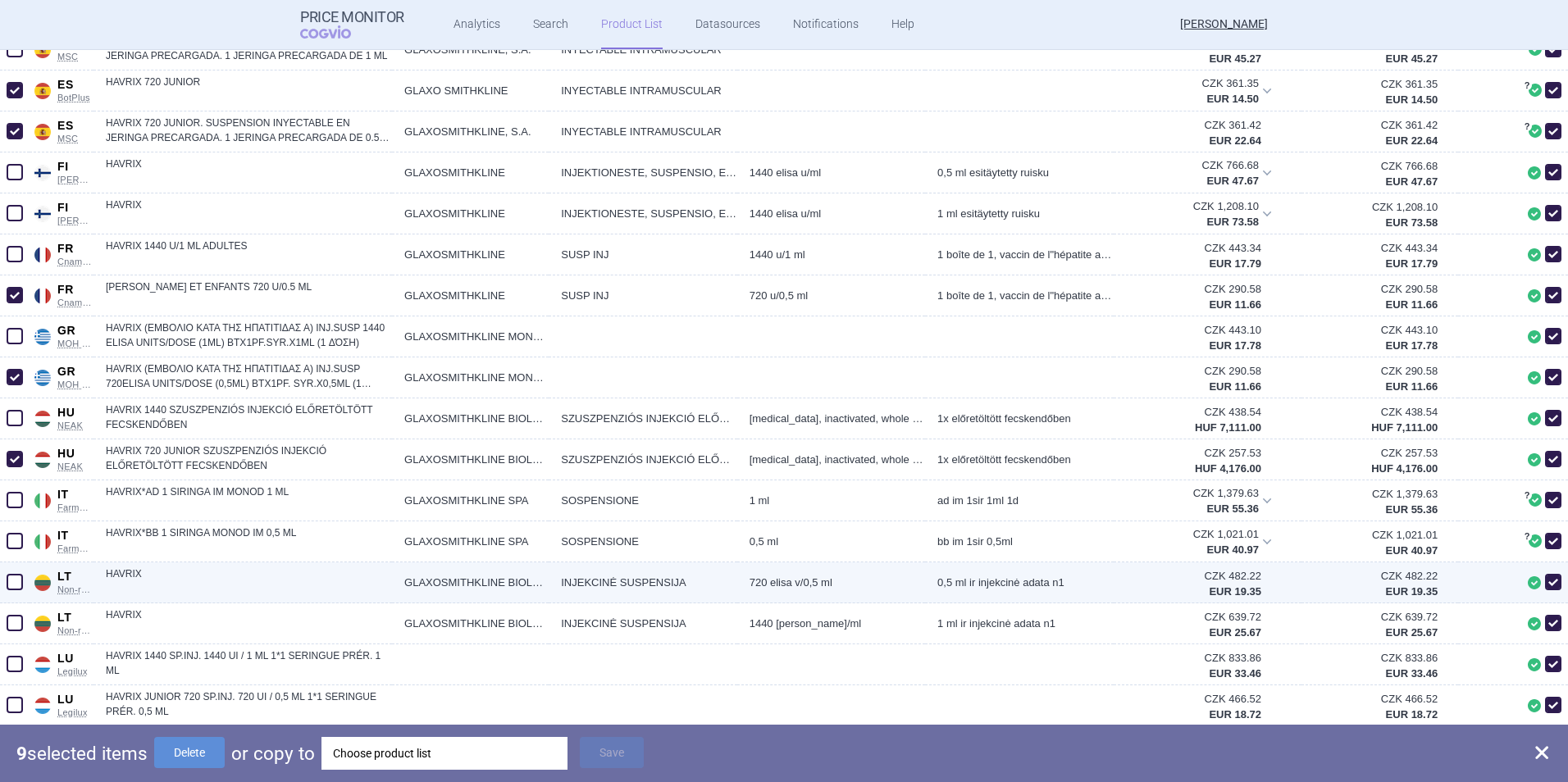
click at [17, 517] on span at bounding box center [15, 582] width 17 height 17
checkbox input "true"
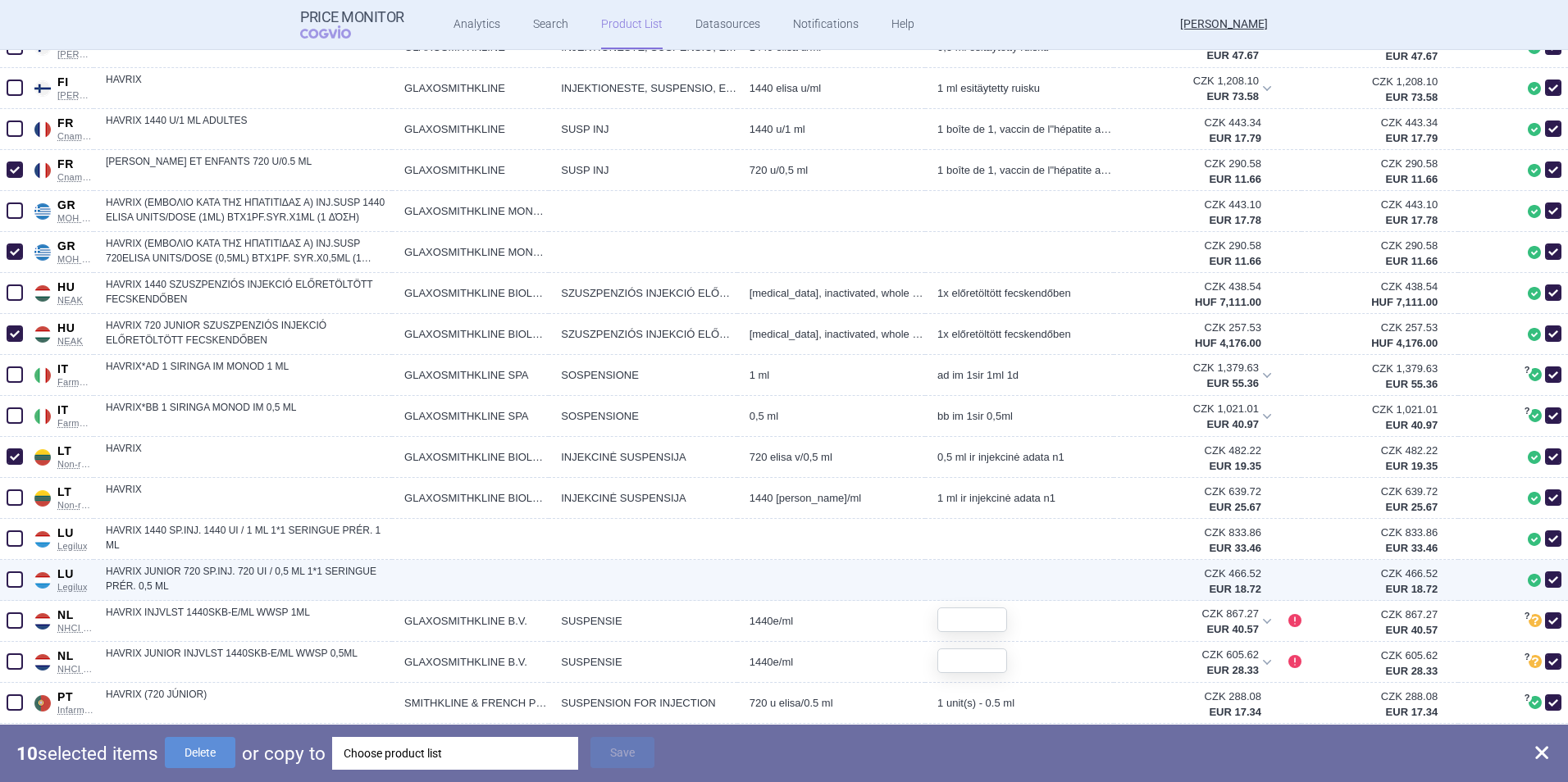
scroll to position [1311, 0]
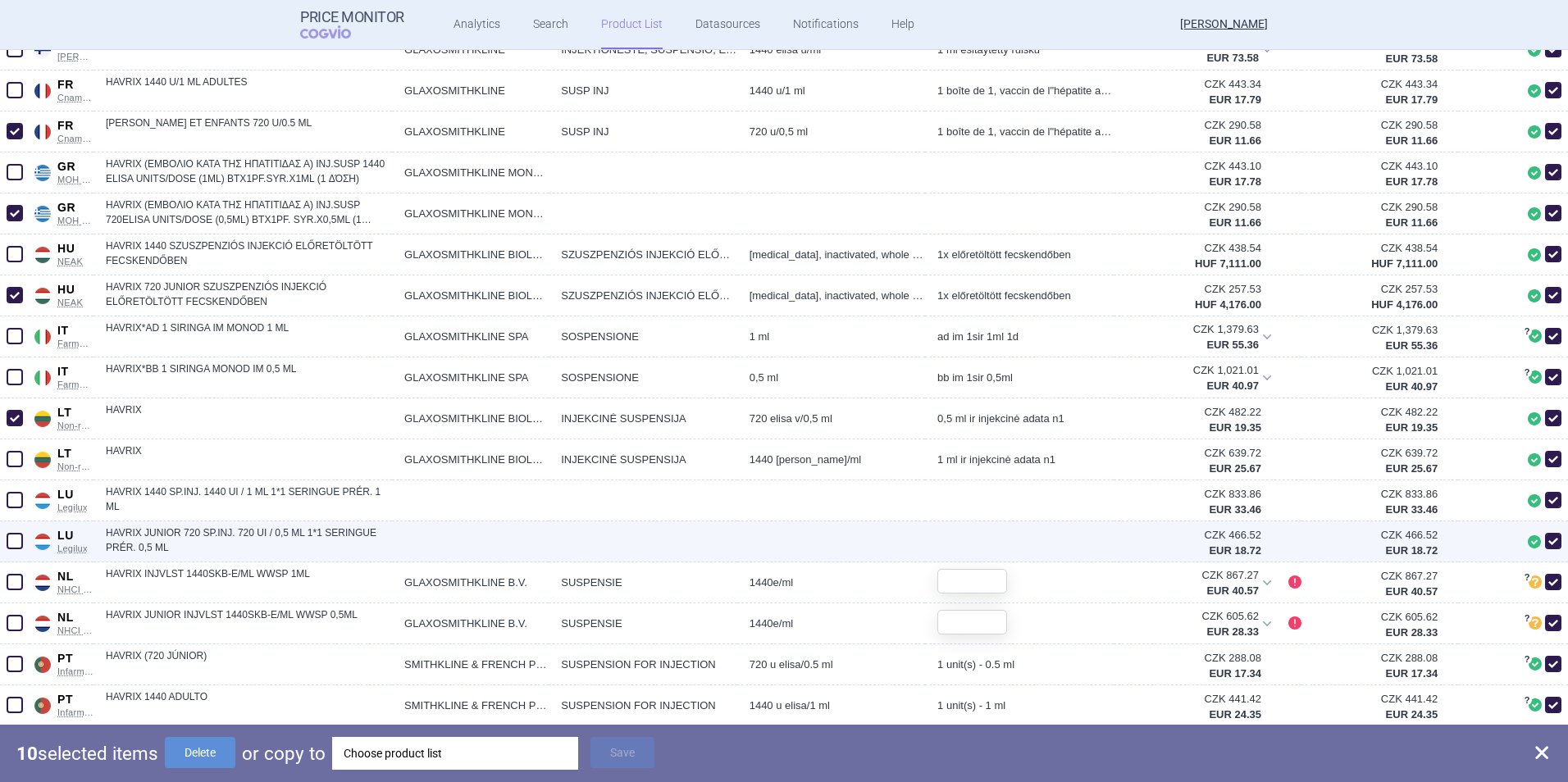
click at [13, 517] on span at bounding box center [15, 541] width 17 height 17
checkbox input "true"
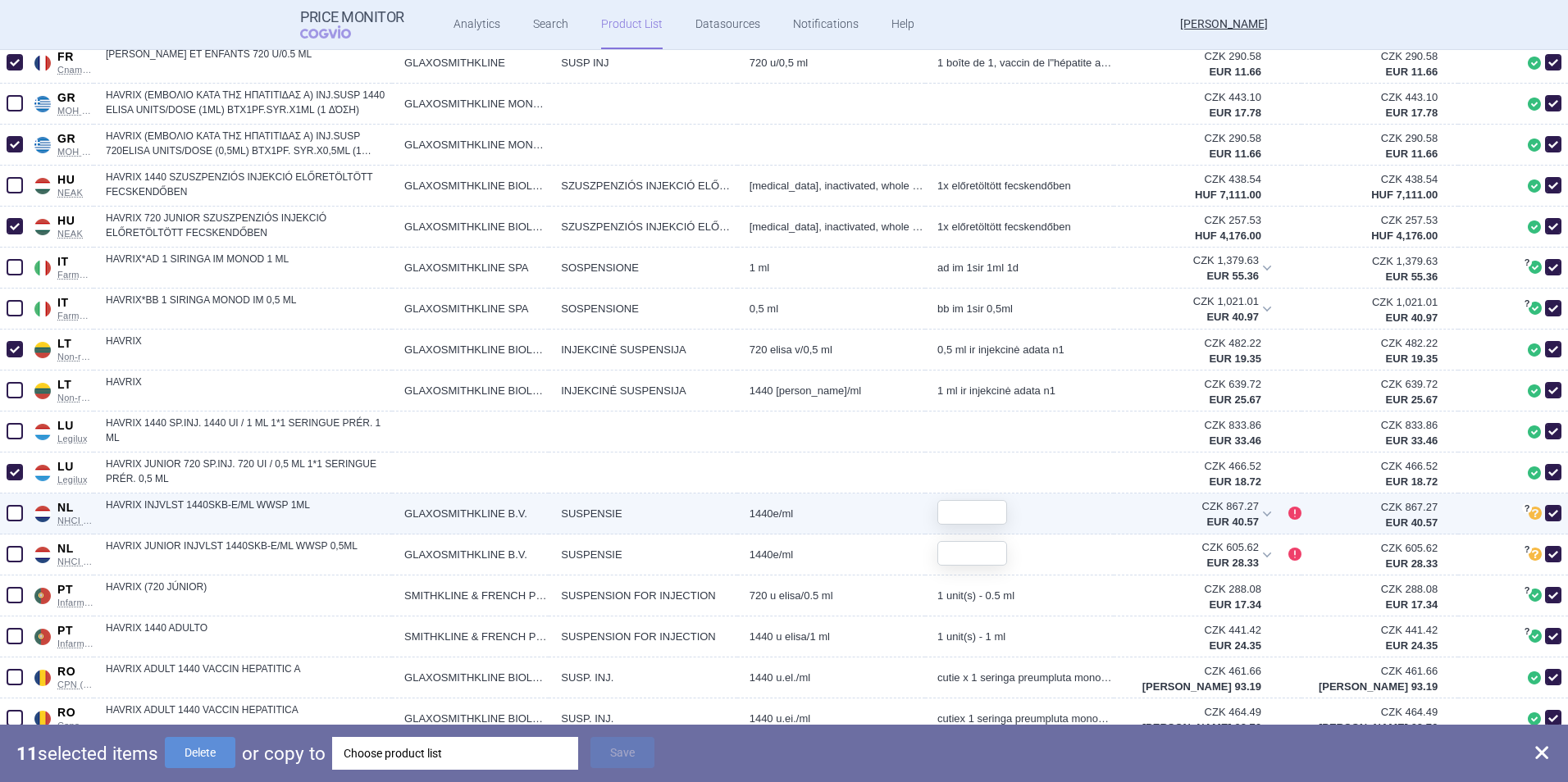
scroll to position [1475, 0]
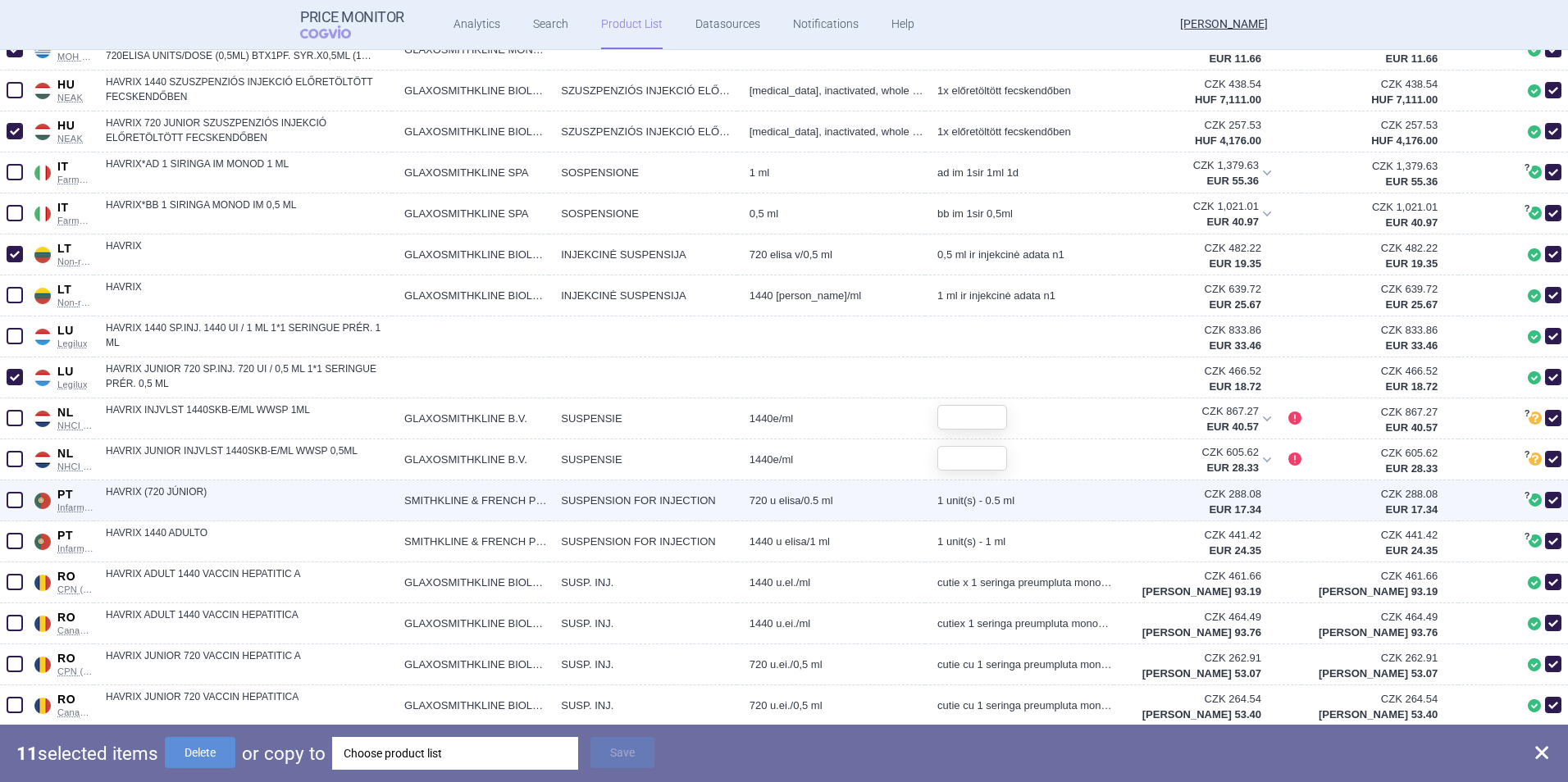
click at [20, 502] on span at bounding box center [15, 500] width 17 height 17
checkbox input "true"
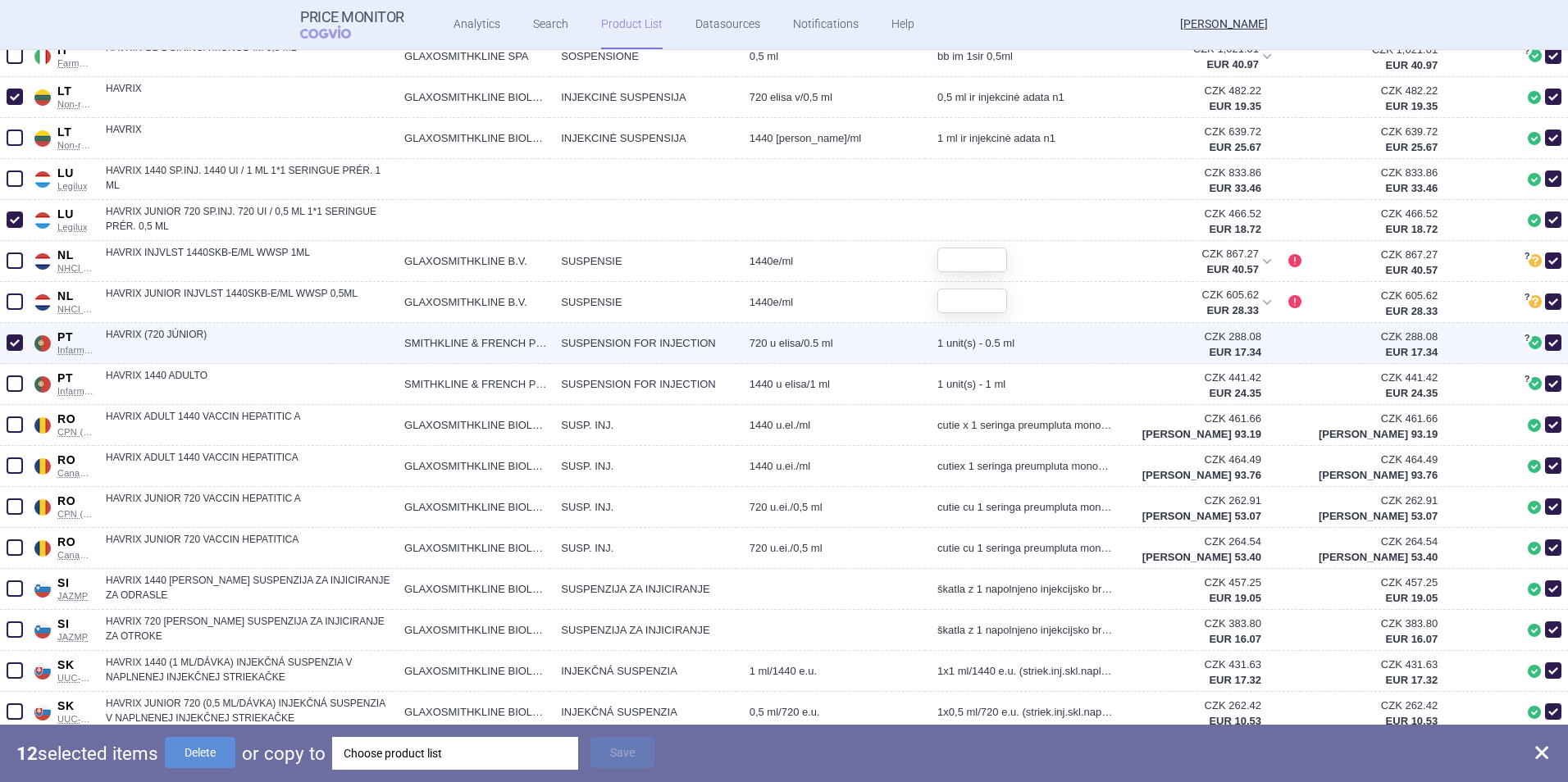
scroll to position [1639, 0]
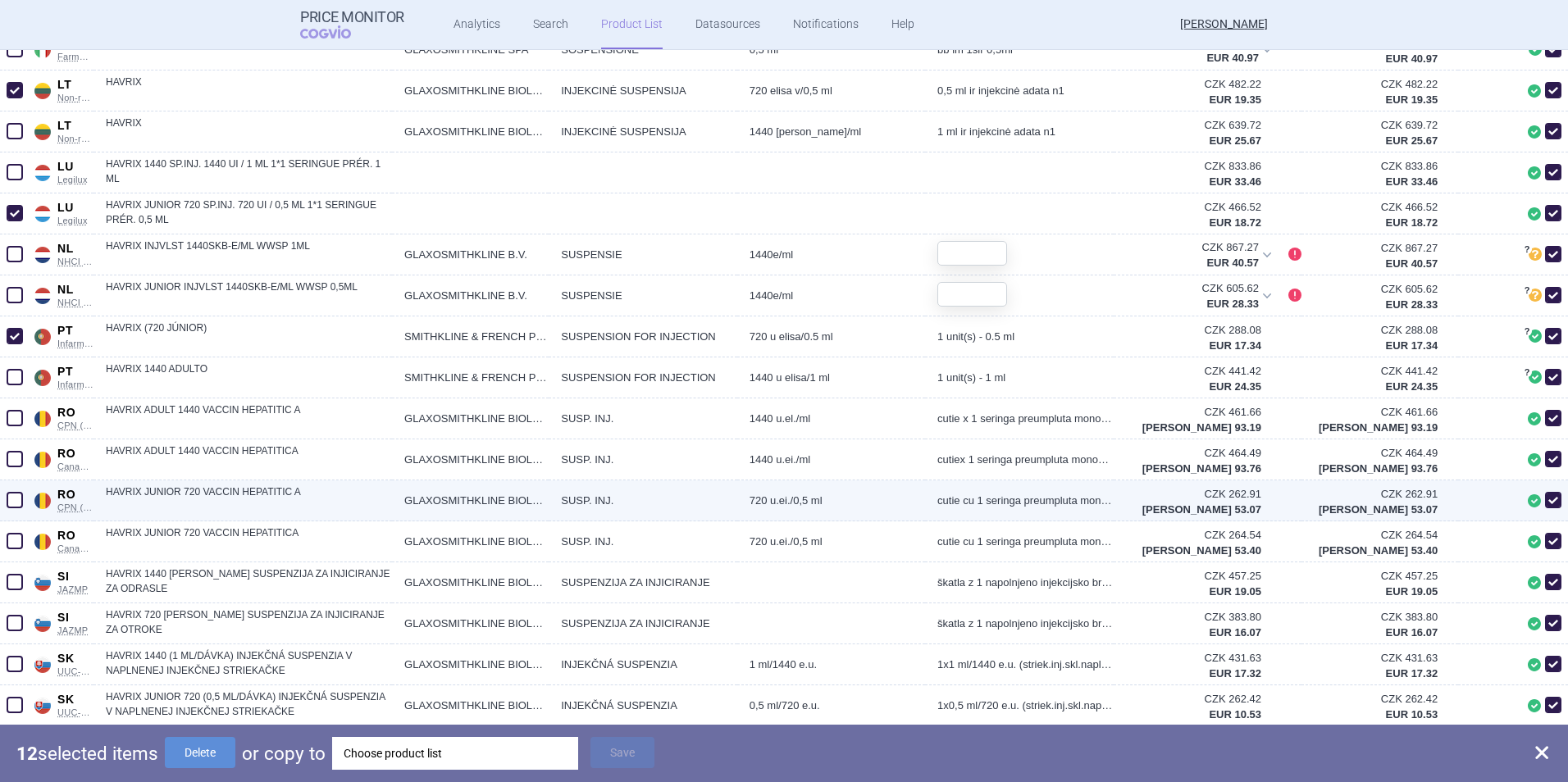
click at [16, 500] on span at bounding box center [15, 500] width 17 height 17
checkbox input "true"
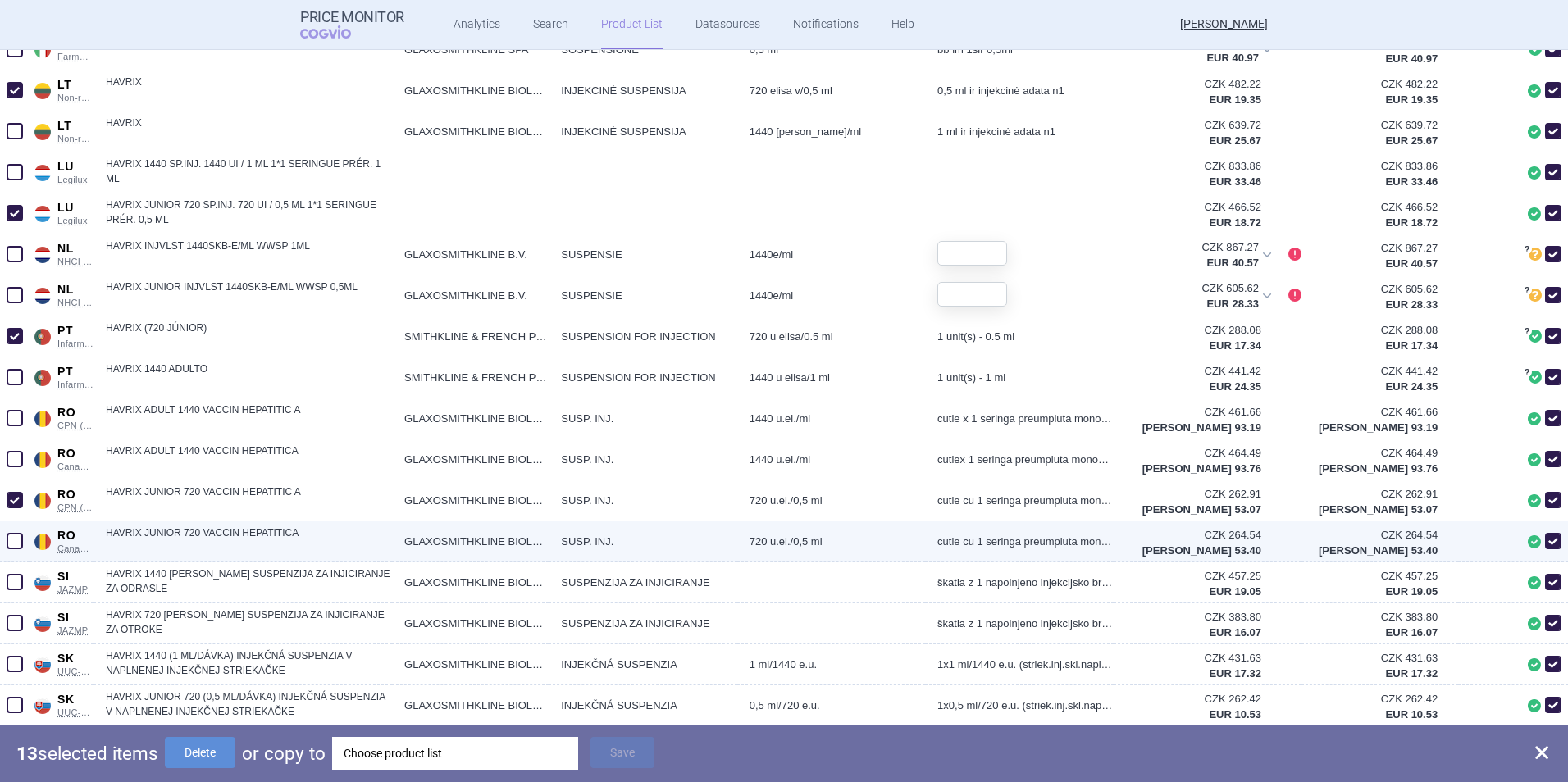
click at [10, 517] on span at bounding box center [15, 541] width 17 height 17
checkbox input "true"
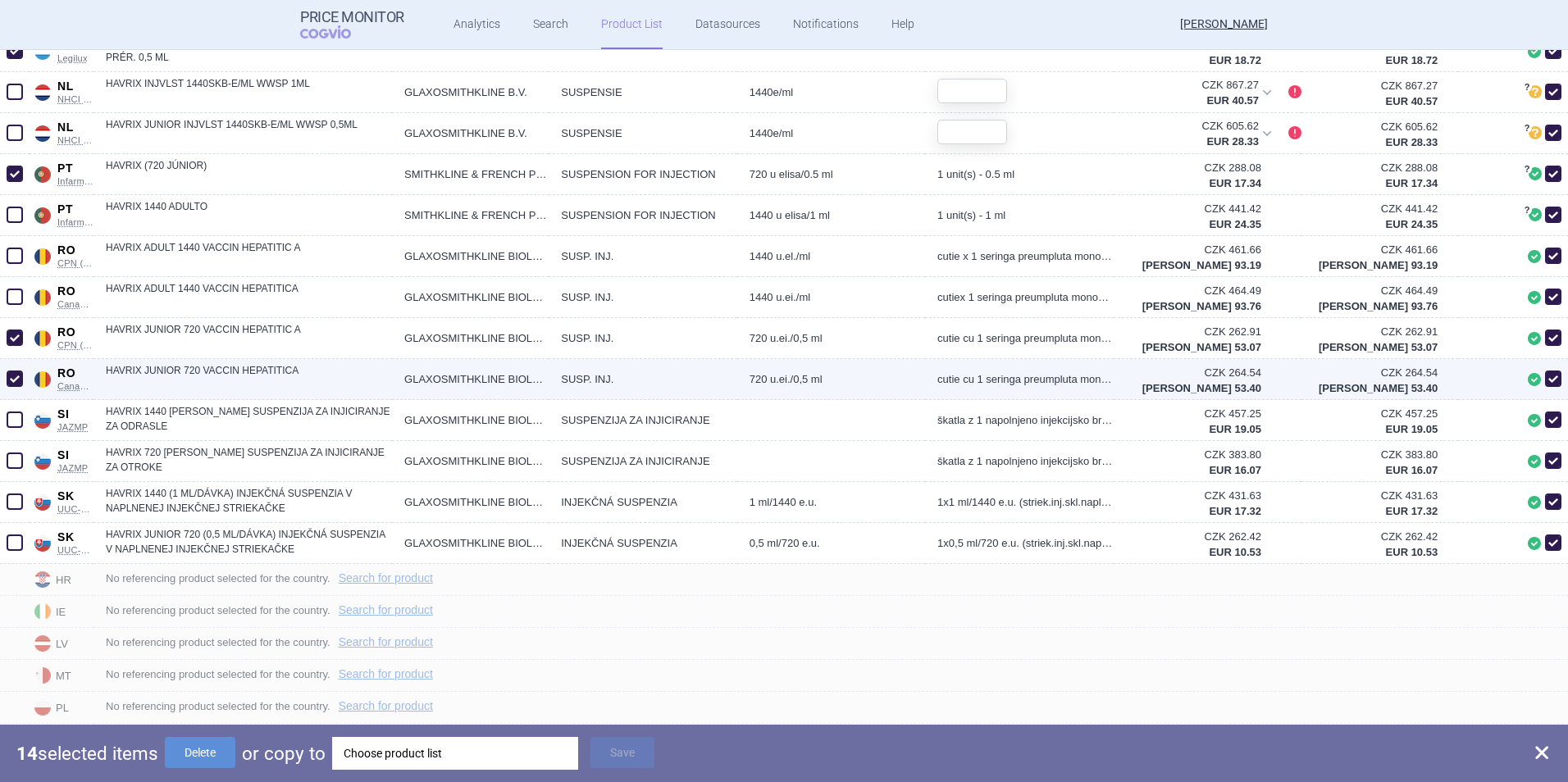
scroll to position [1803, 0]
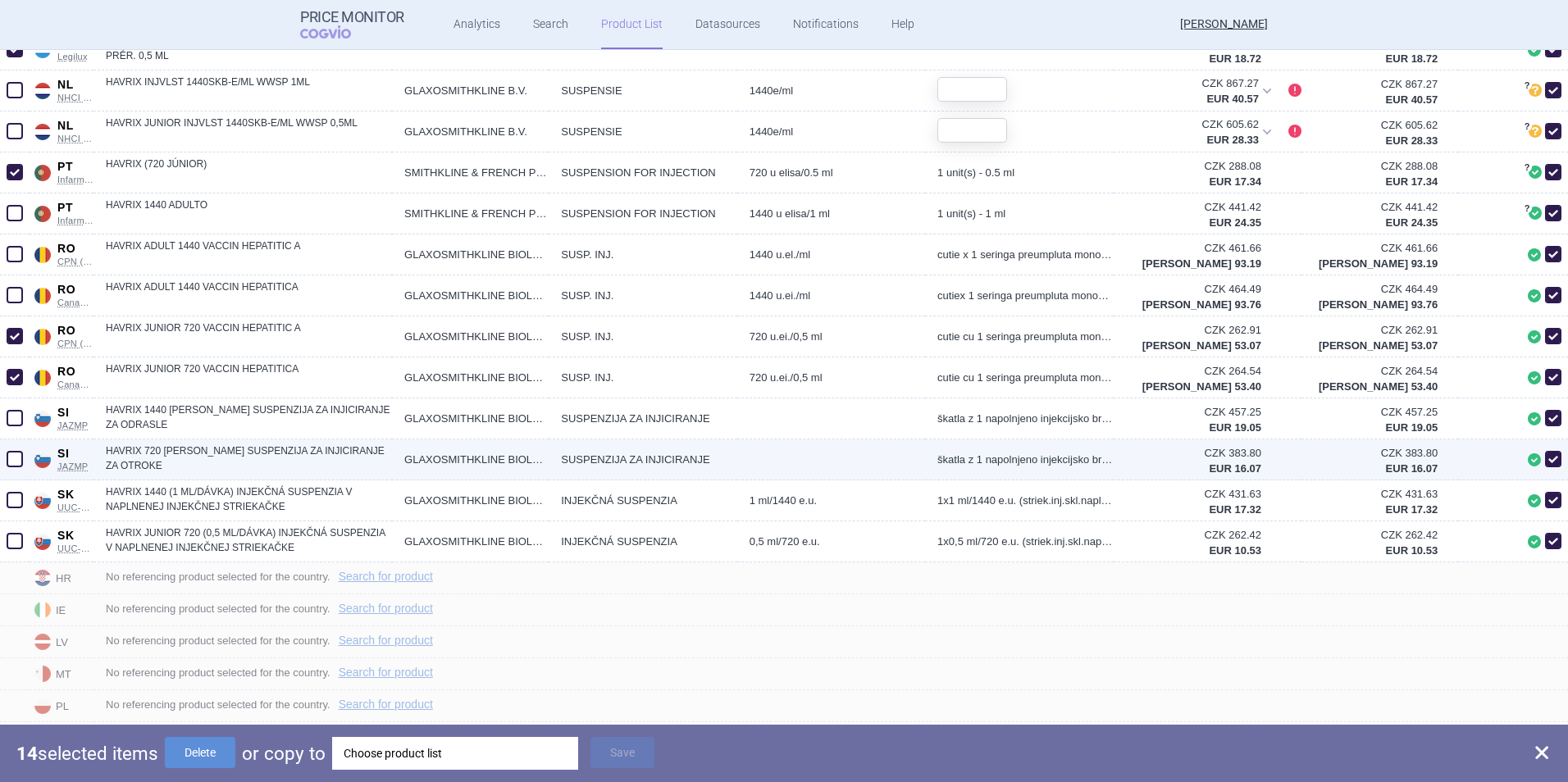
click at [17, 463] on span at bounding box center [15, 459] width 17 height 17
checkbox input "true"
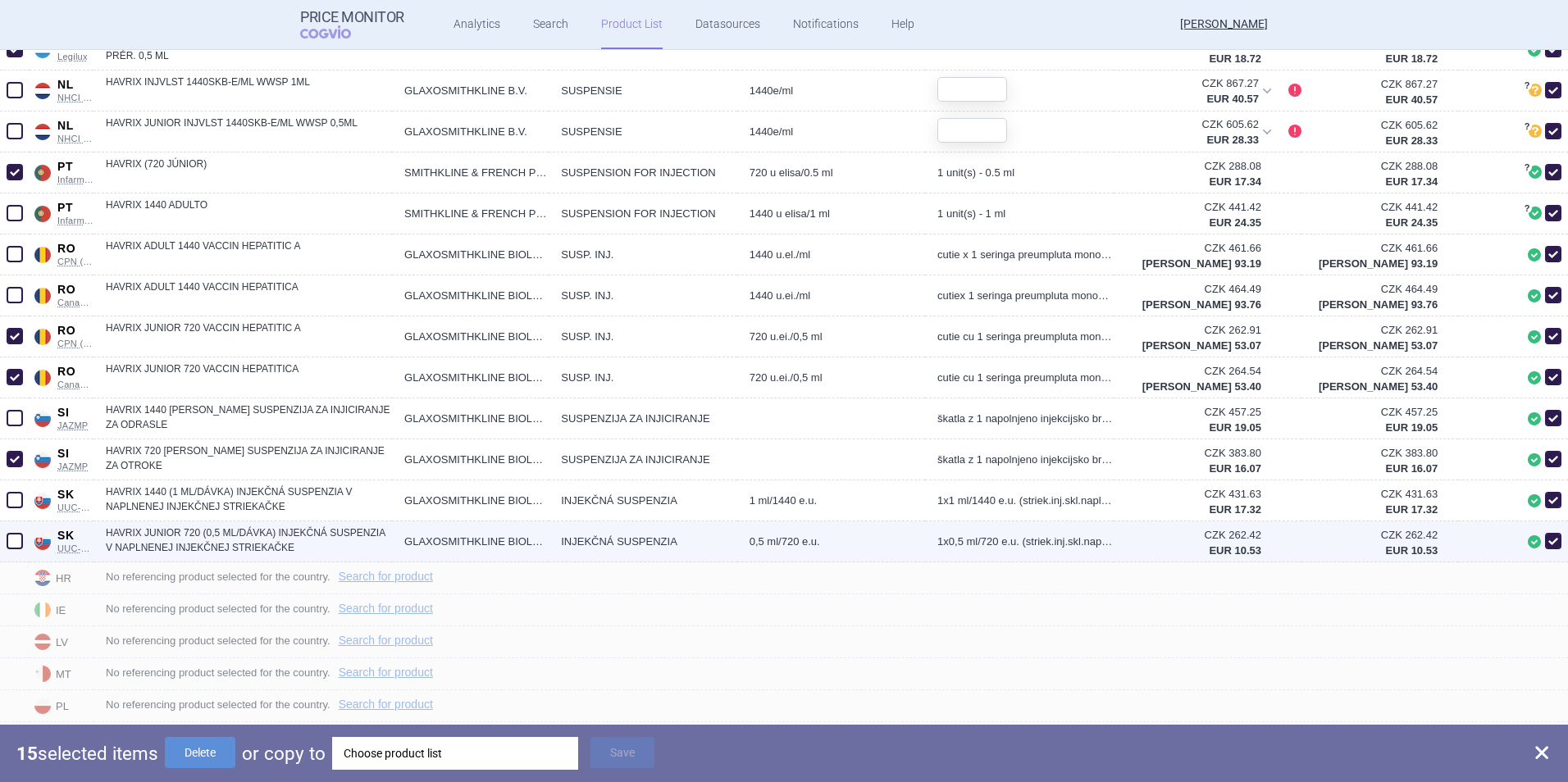
click at [12, 517] on span at bounding box center [15, 541] width 17 height 17
checkbox input "true"
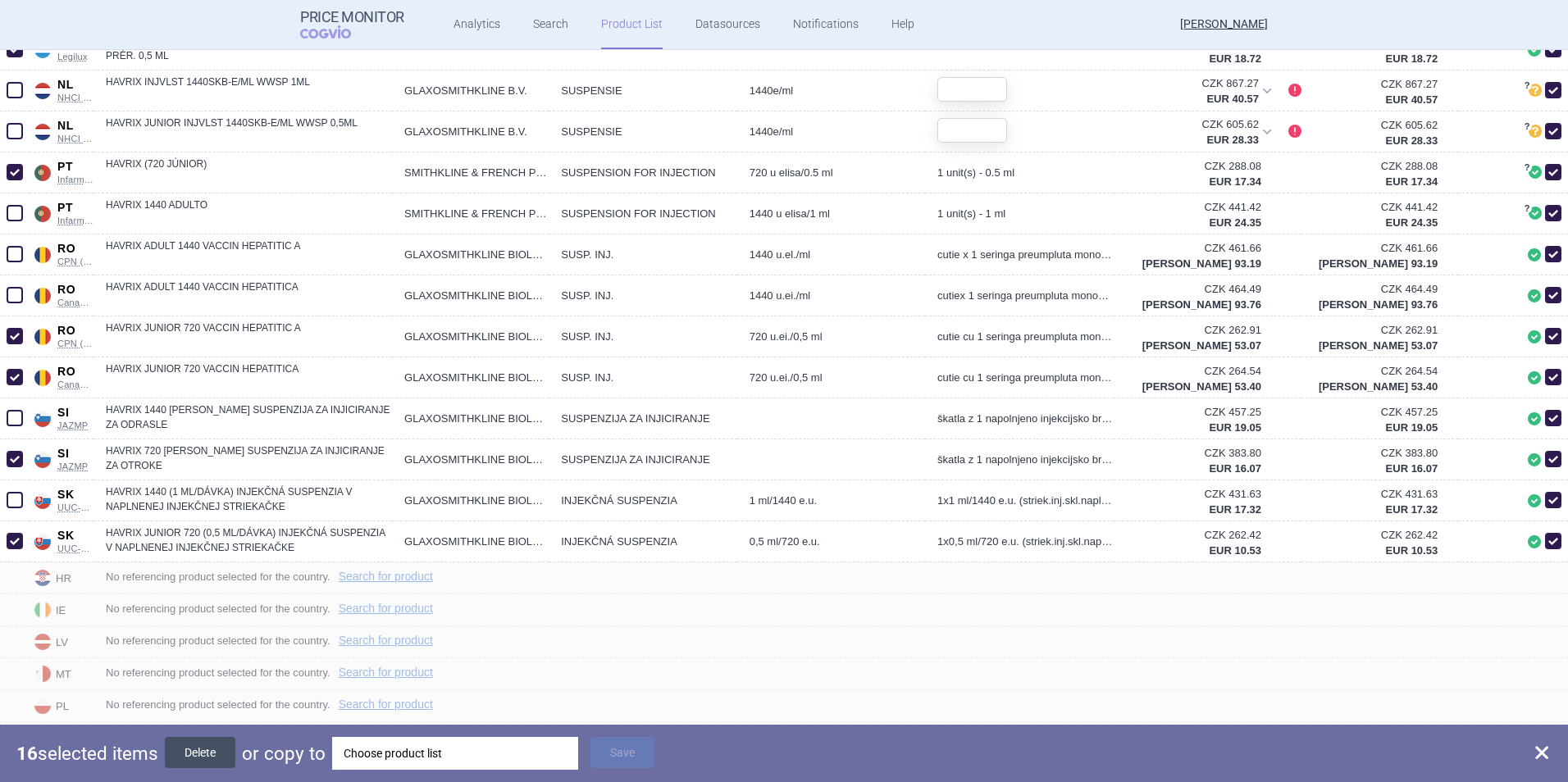
click at [201, 517] on button "Delete" at bounding box center [200, 752] width 70 height 31
checkbox input "false"
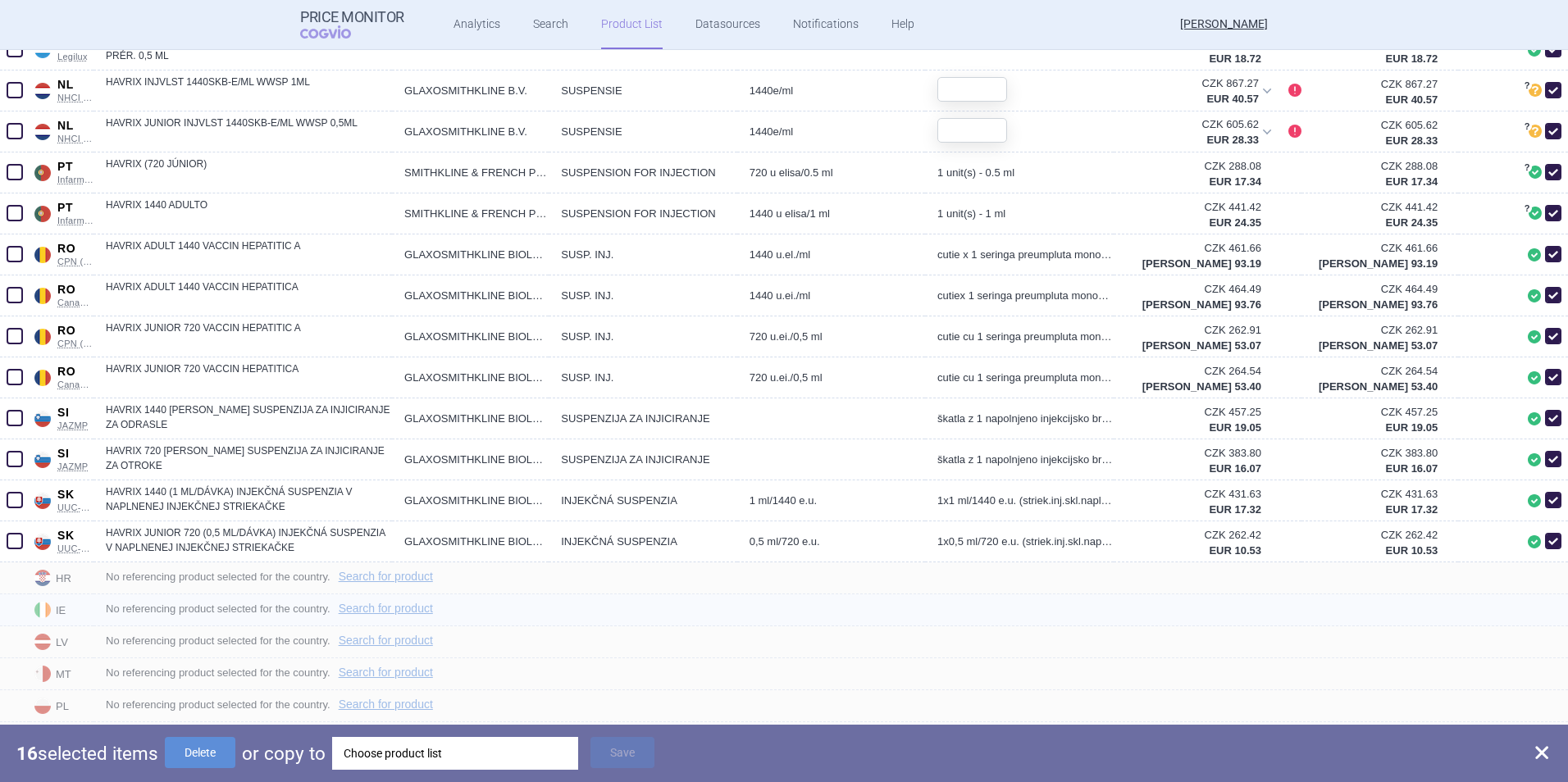
checkbox input "false"
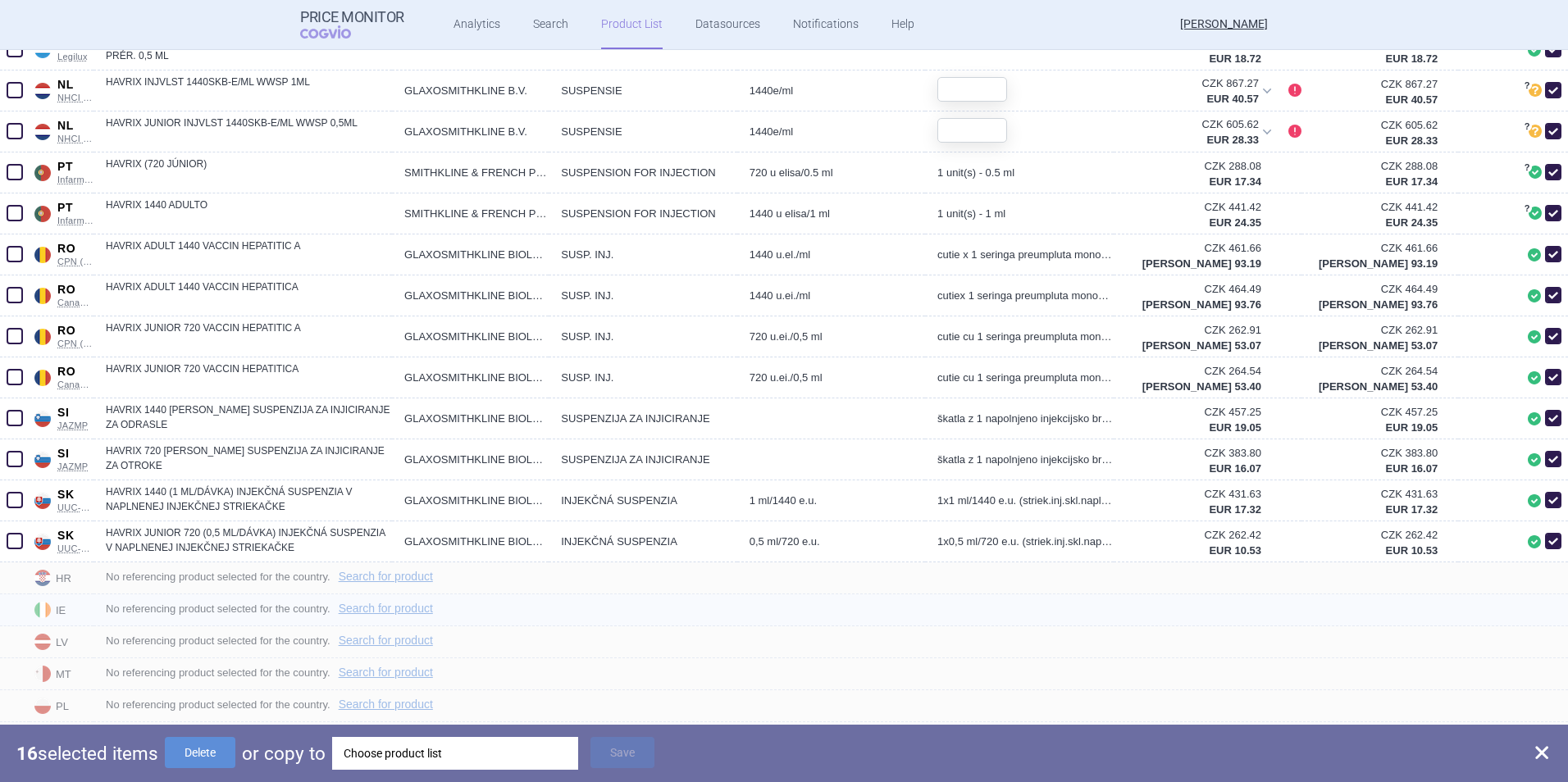
checkbox input "false"
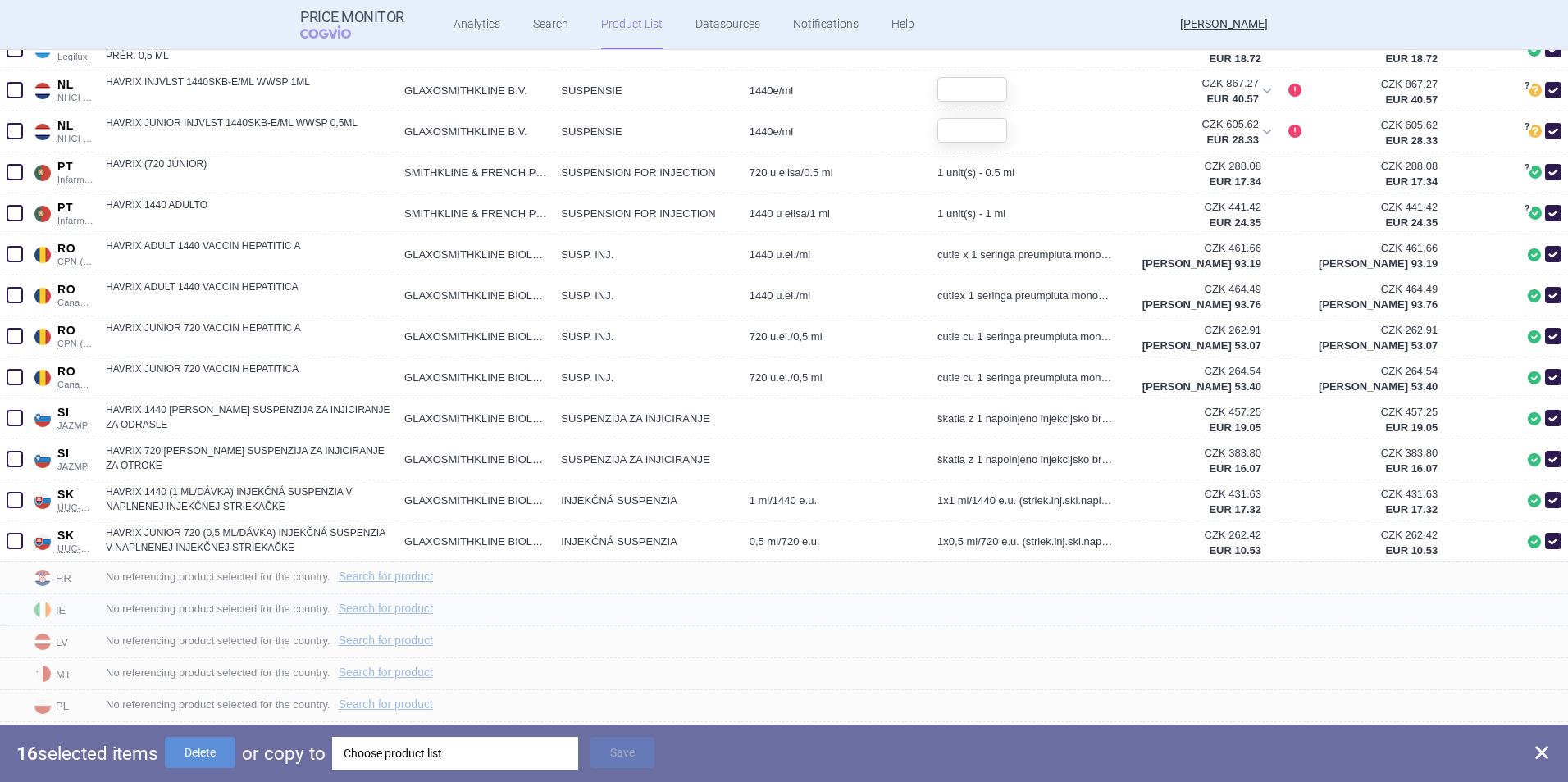
checkbox input "false"
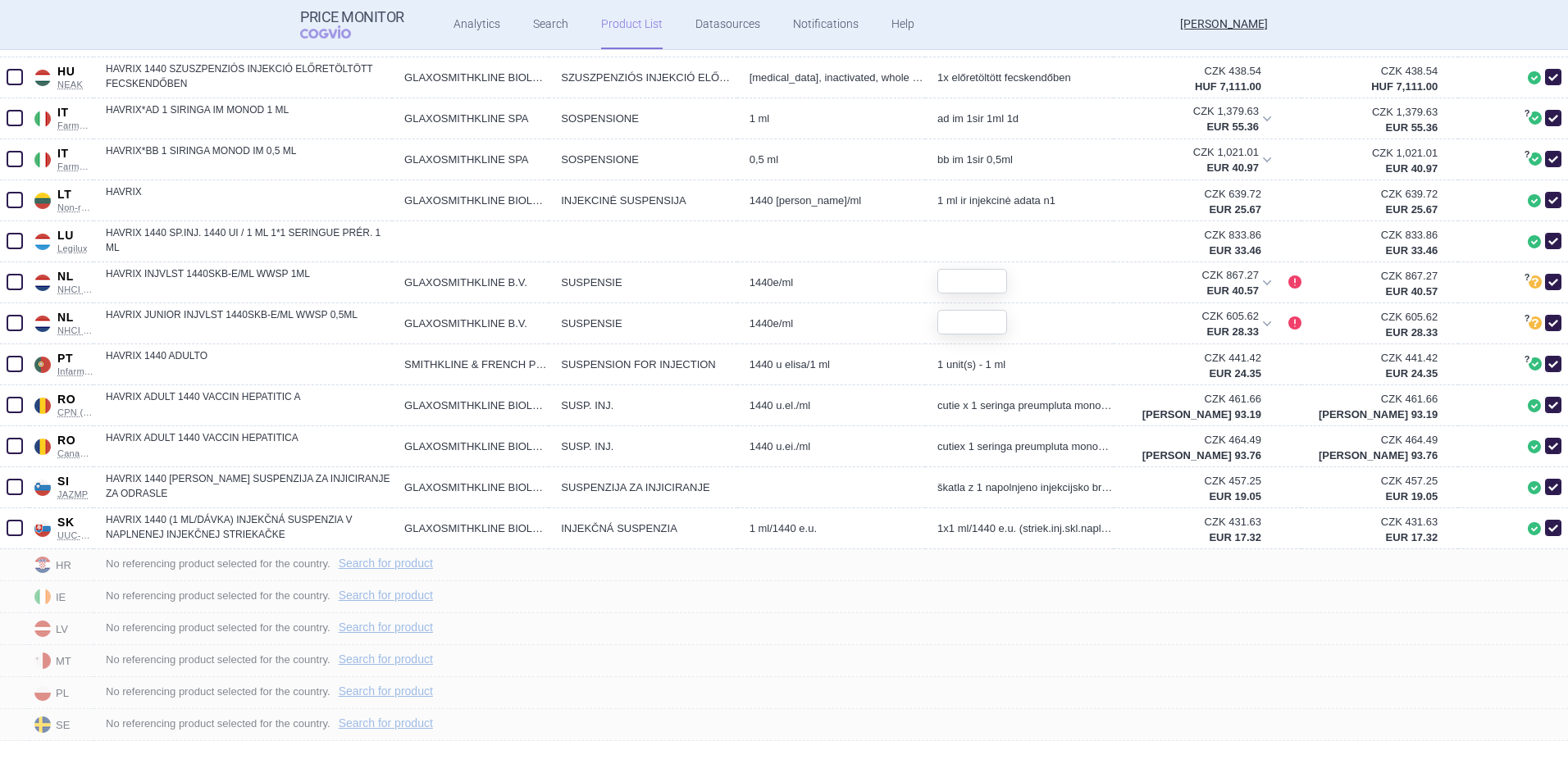
scroll to position [1161, 0]
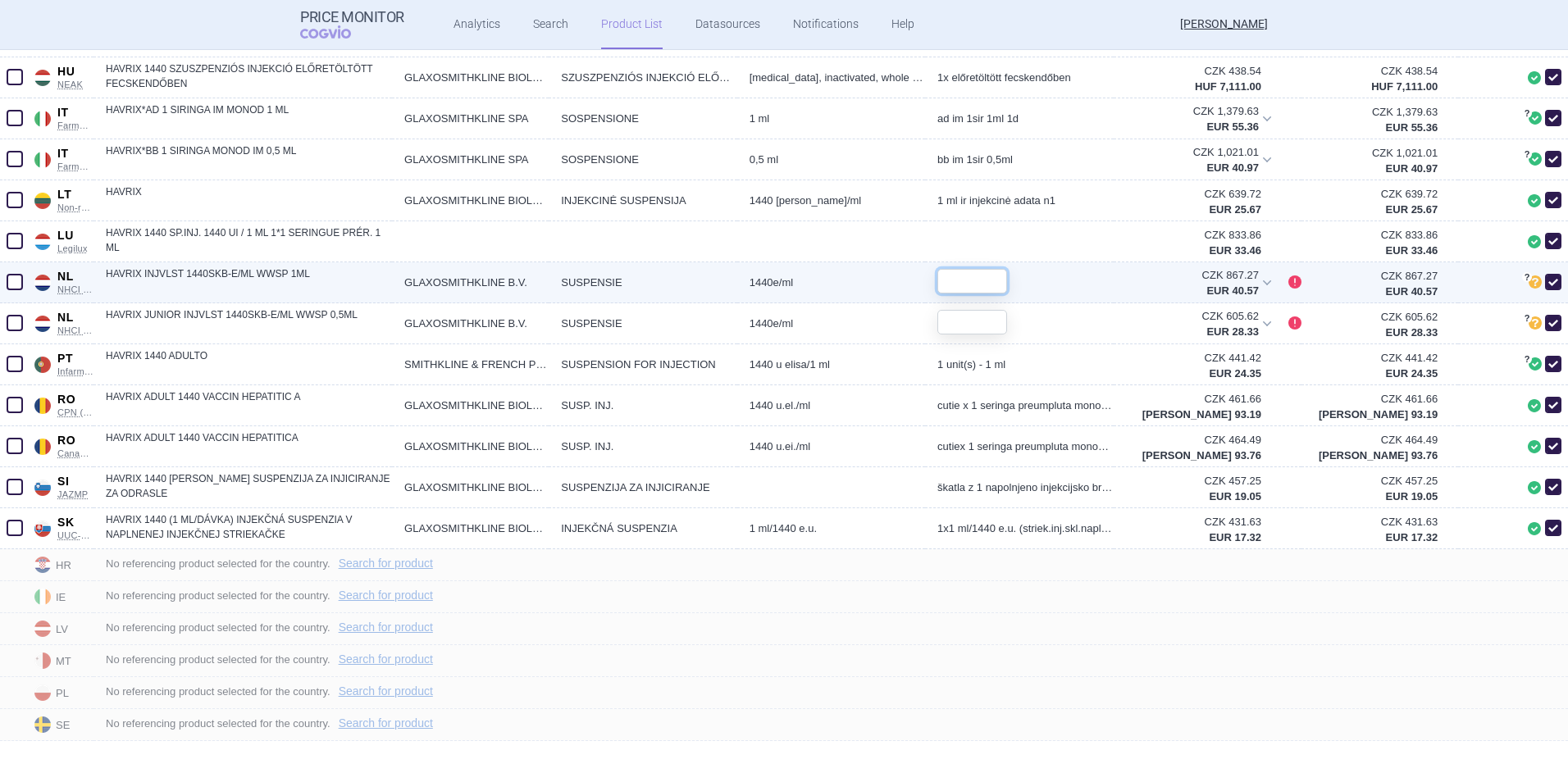
click at [622, 284] on input "text" at bounding box center [972, 282] width 70 height 25
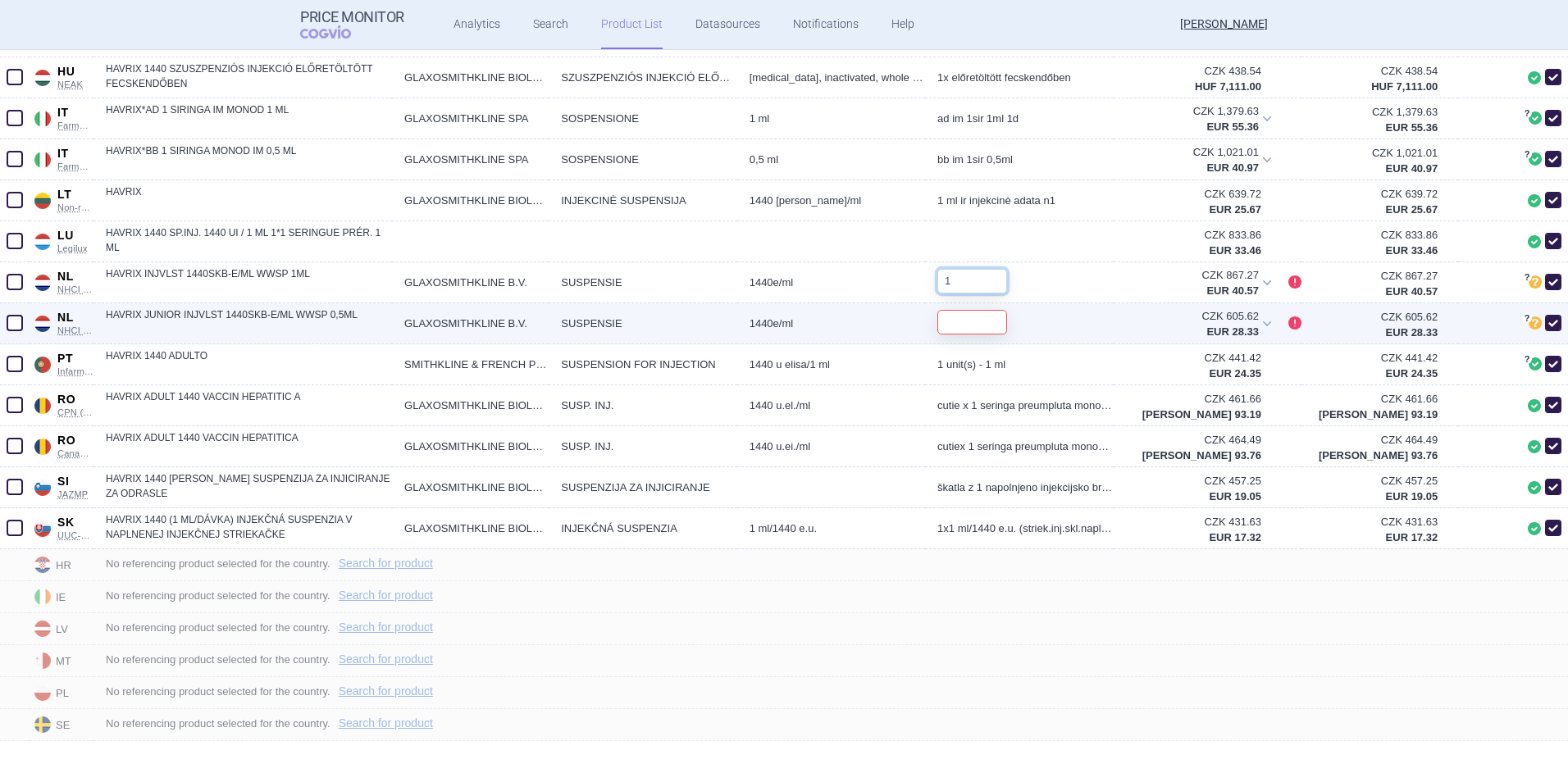
type input "1"
click at [622, 329] on input "text" at bounding box center [972, 322] width 70 height 25
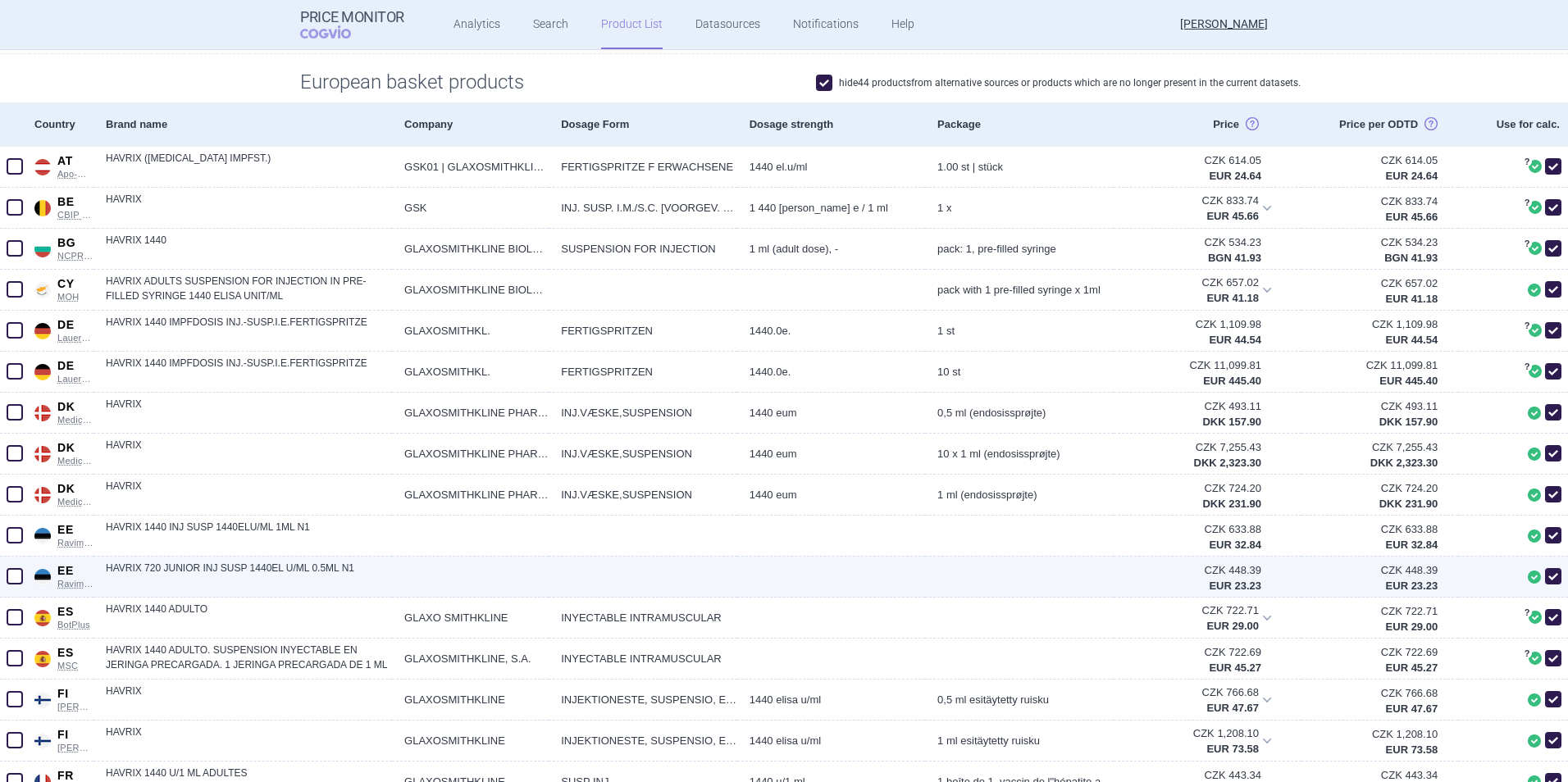
scroll to position [259, 0]
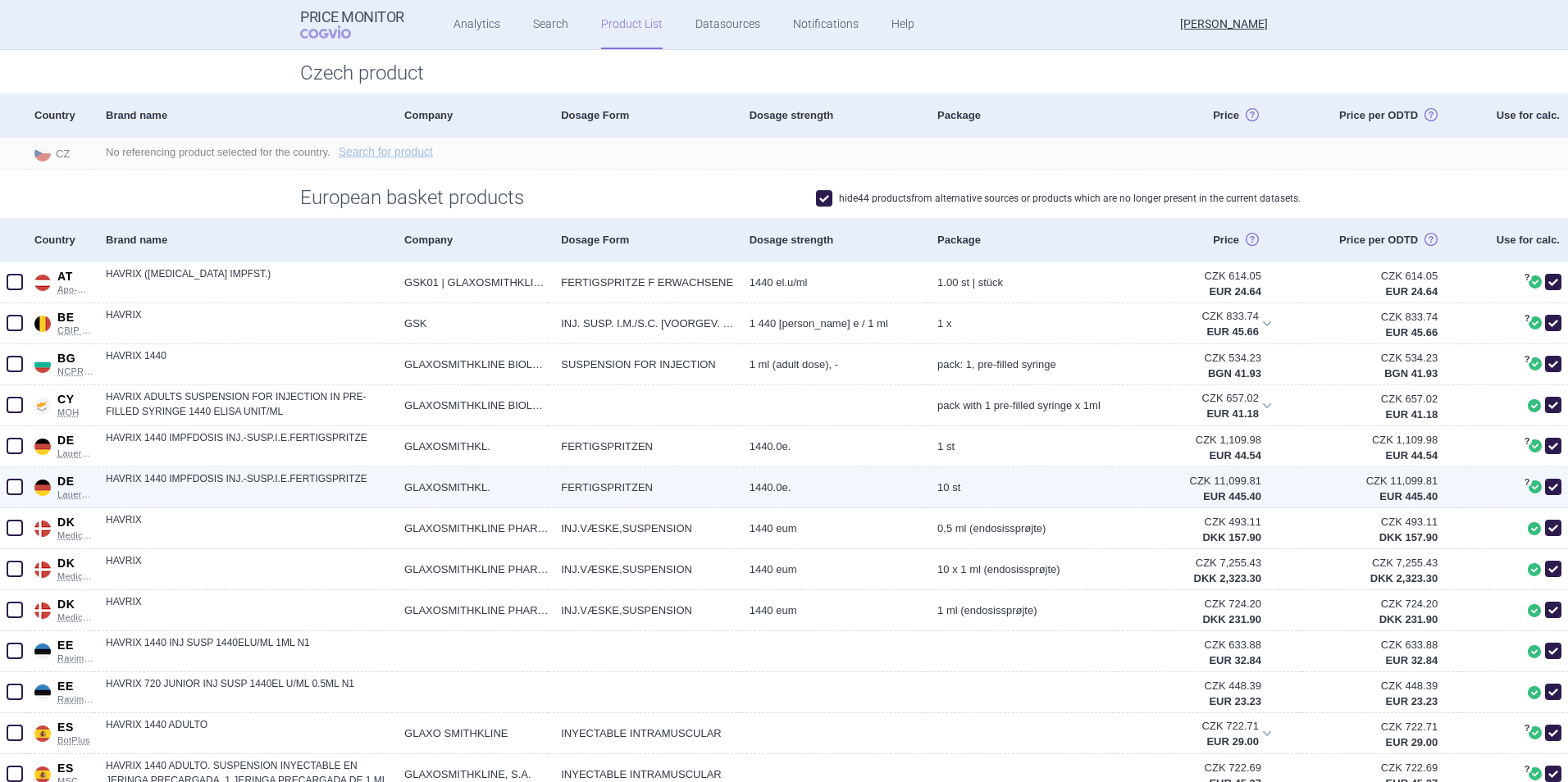
type input "1"
click at [17, 489] on span at bounding box center [15, 487] width 17 height 17
checkbox input "true"
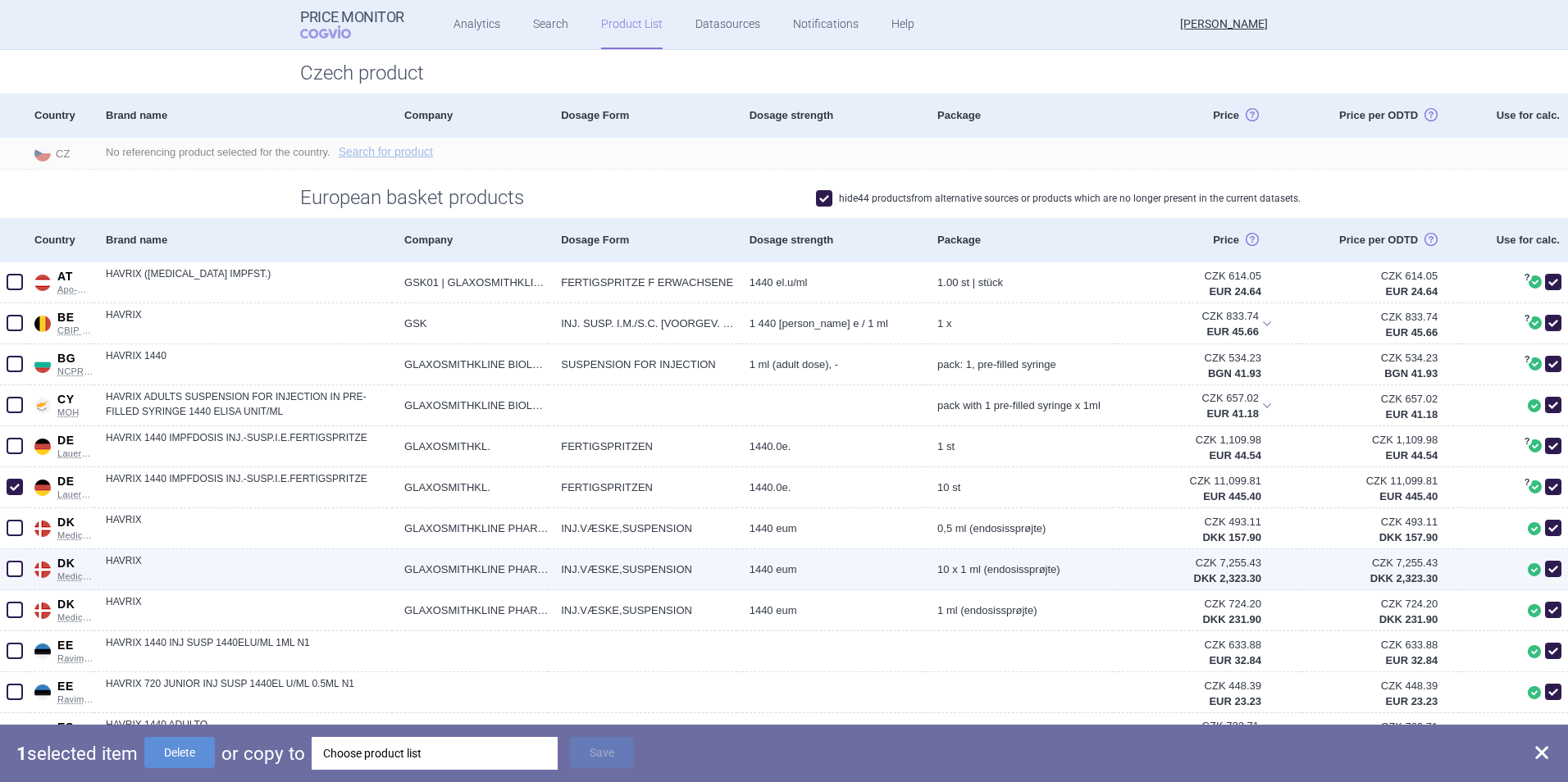
click at [11, 517] on span at bounding box center [15, 569] width 17 height 17
checkbox input "true"
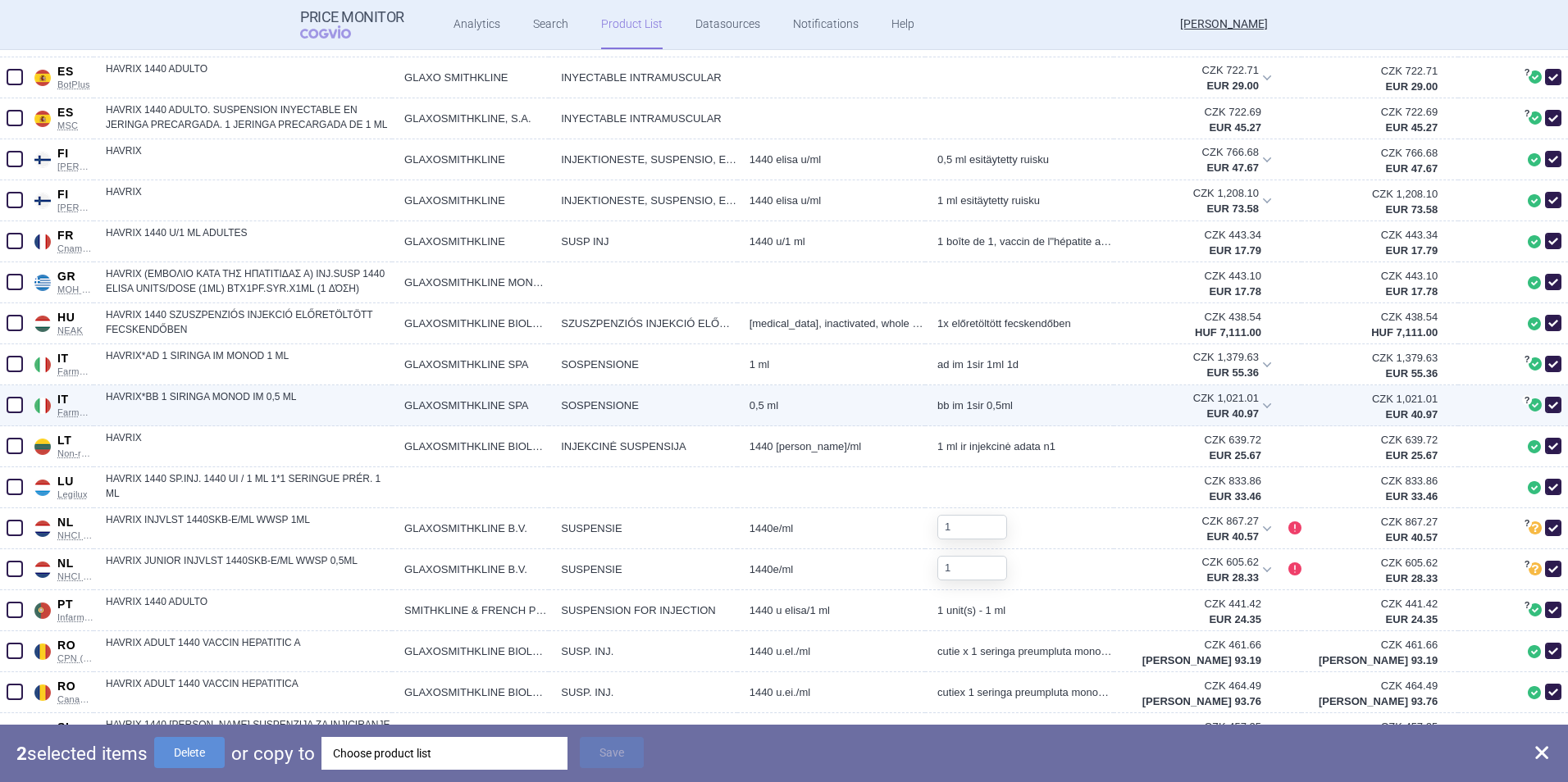
scroll to position [1079, 0]
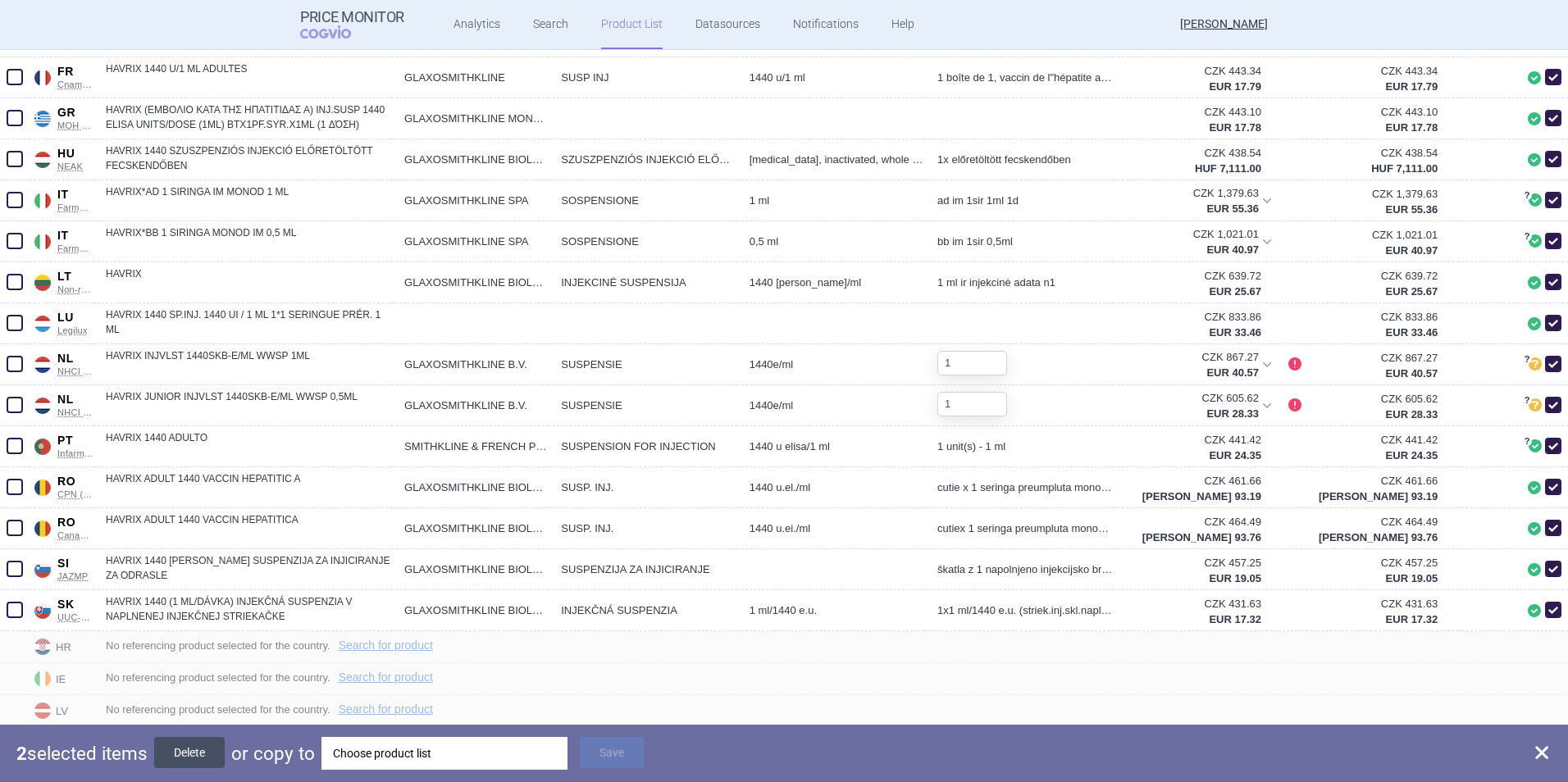
click at [187, 517] on button "Delete" at bounding box center [189, 752] width 70 height 31
checkbox input "false"
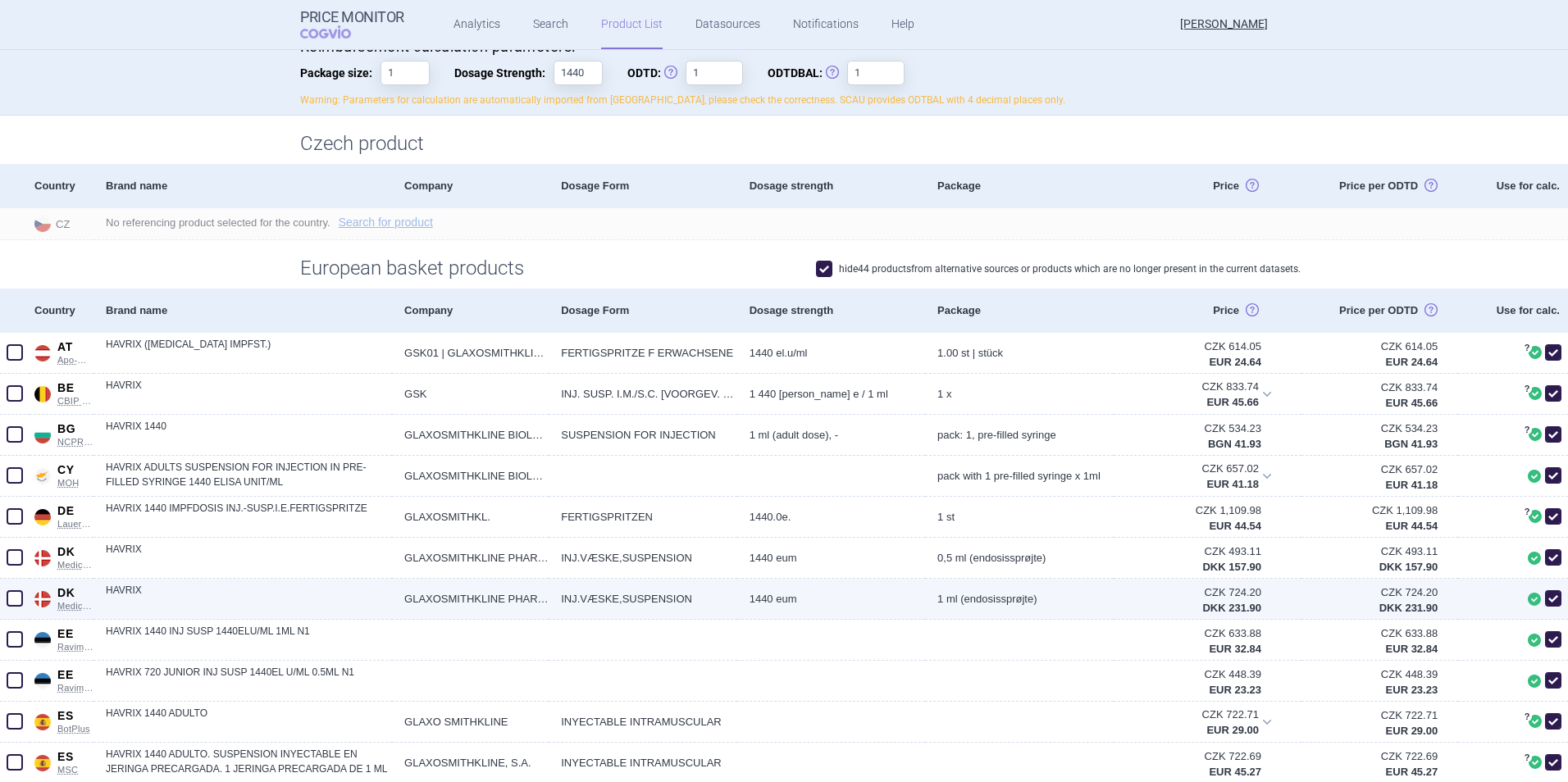
scroll to position [246, 0]
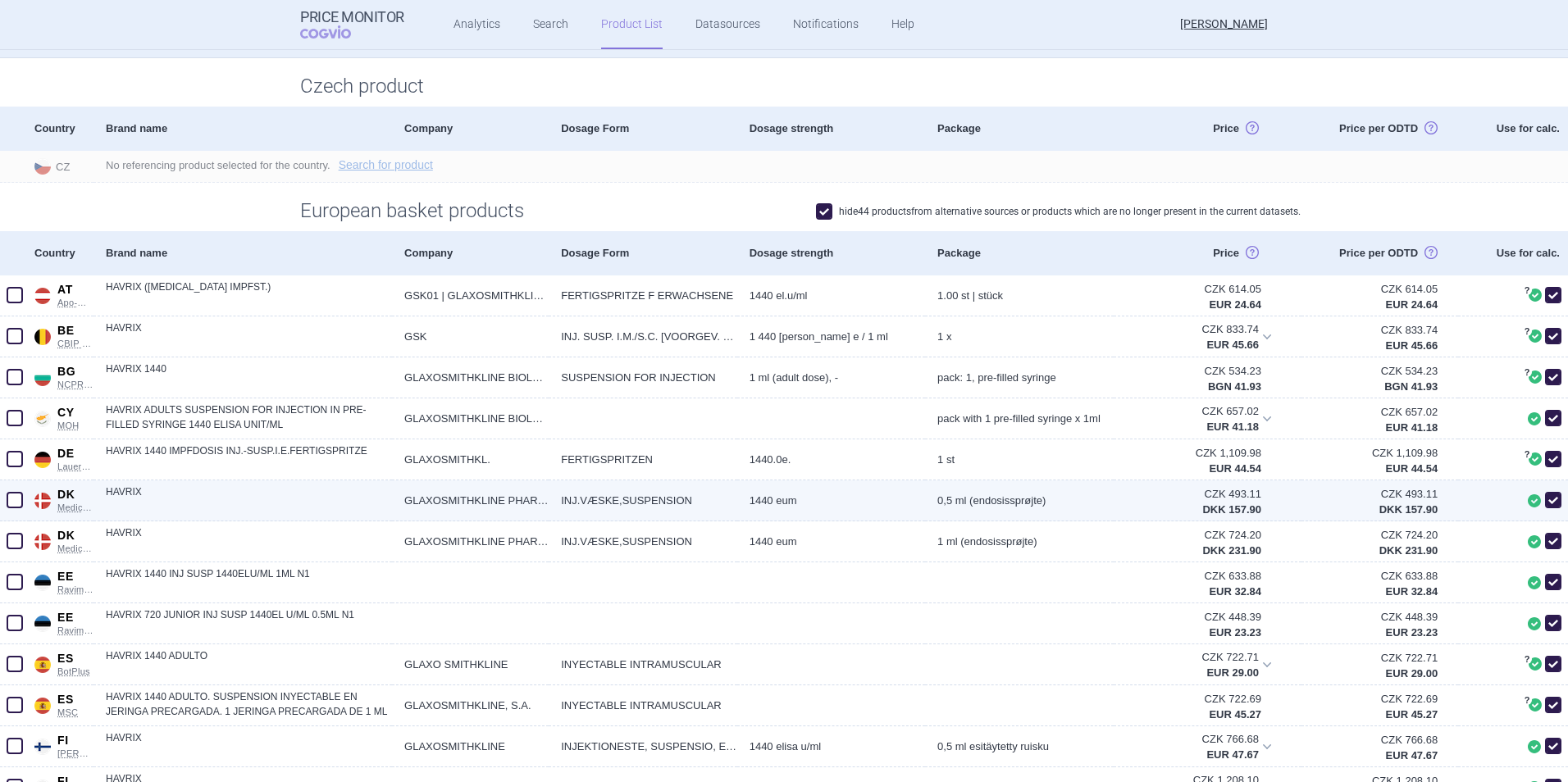
click at [9, 497] on span at bounding box center [15, 500] width 17 height 17
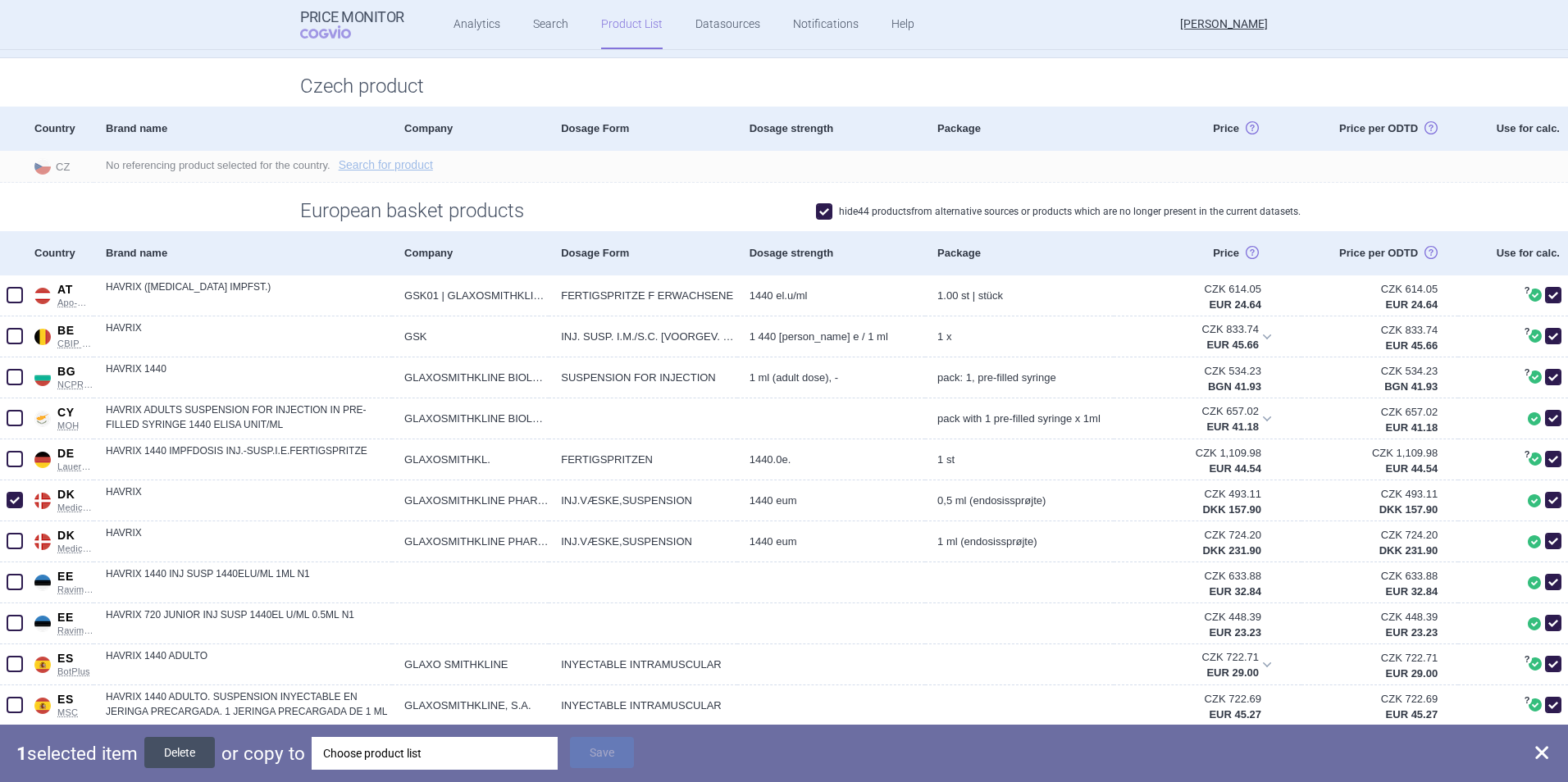
click at [188, 517] on button "Delete" at bounding box center [179, 752] width 70 height 31
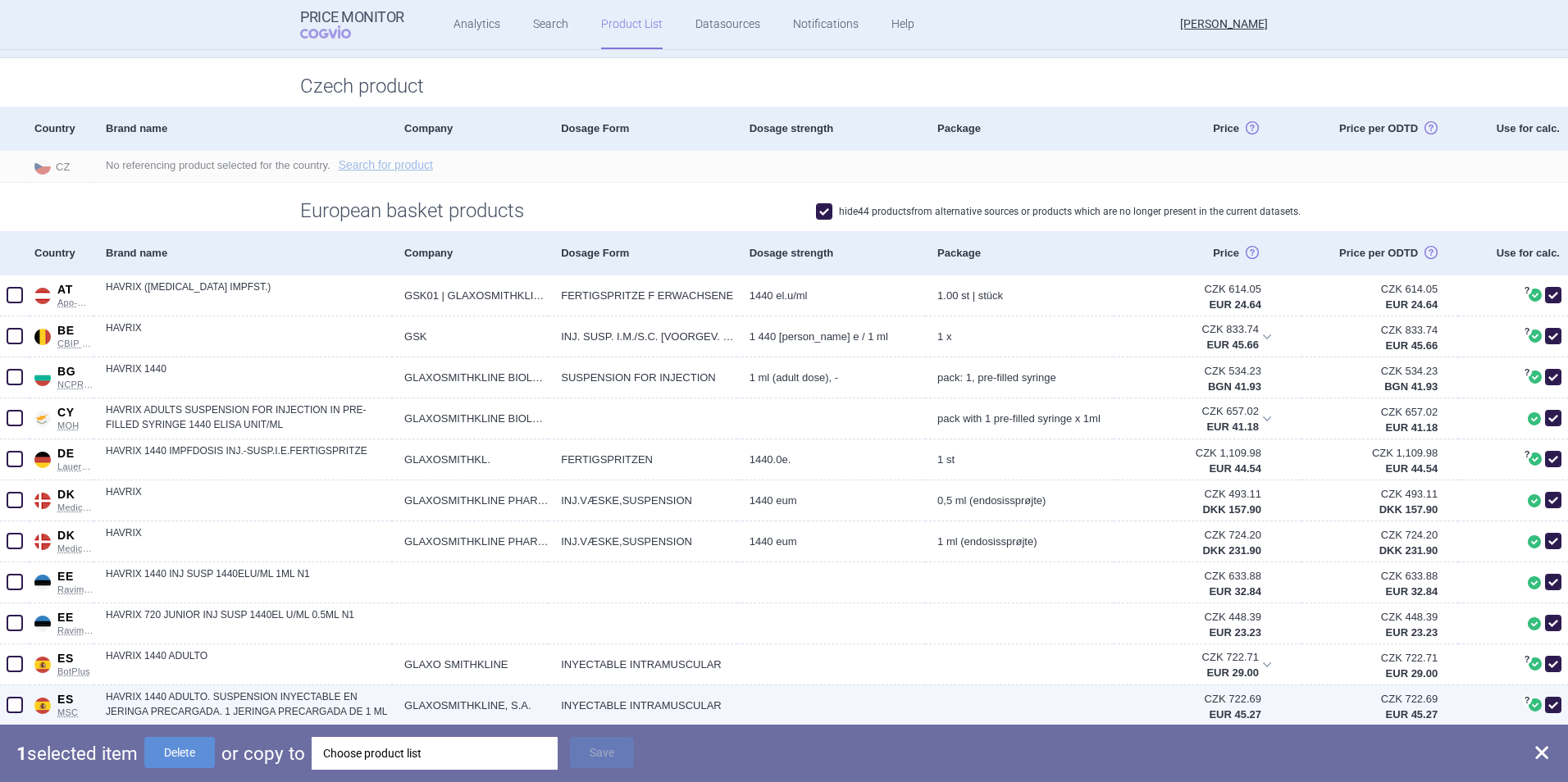
checkbox input "false"
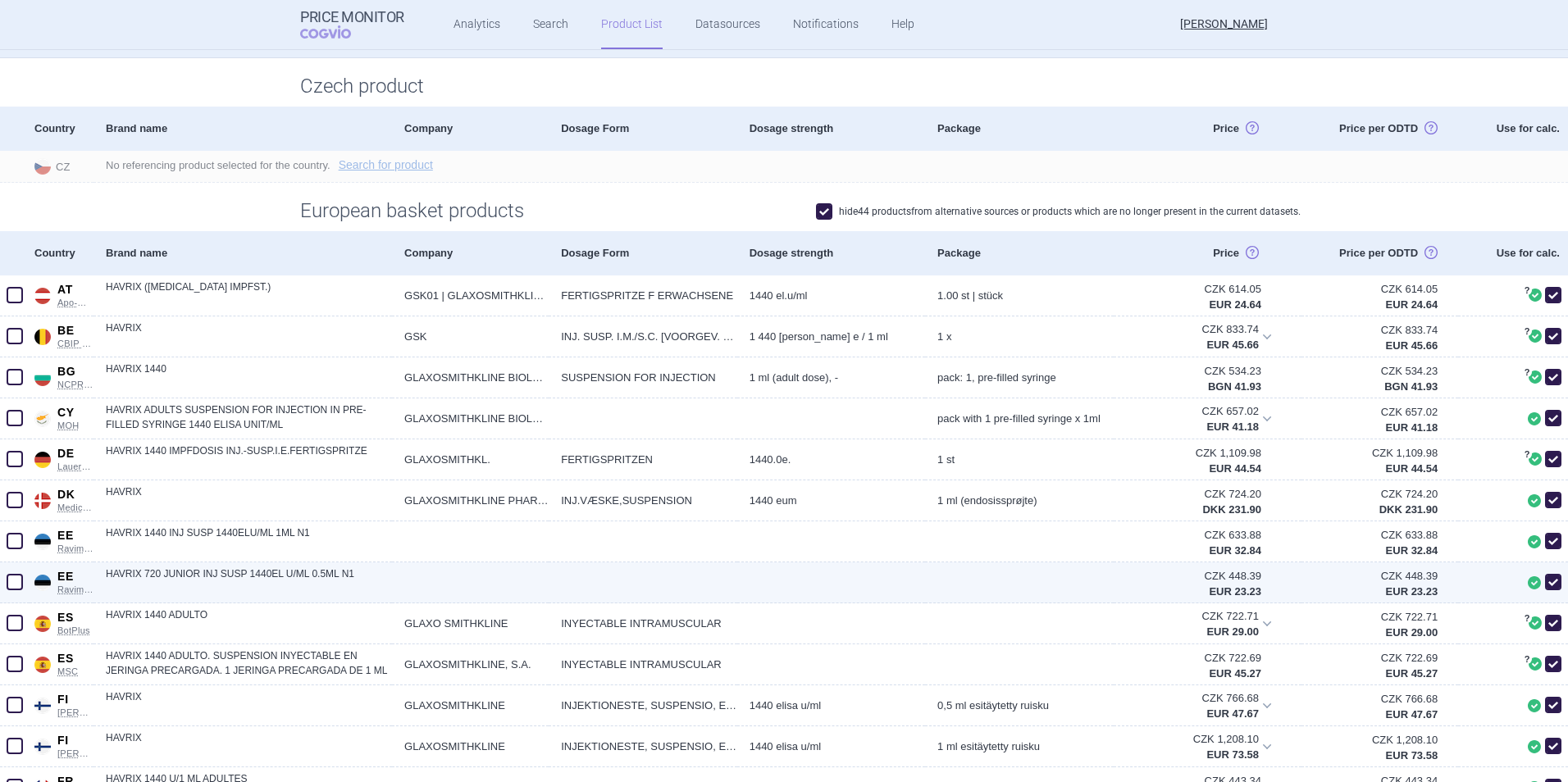
click at [17, 517] on span at bounding box center [15, 582] width 17 height 17
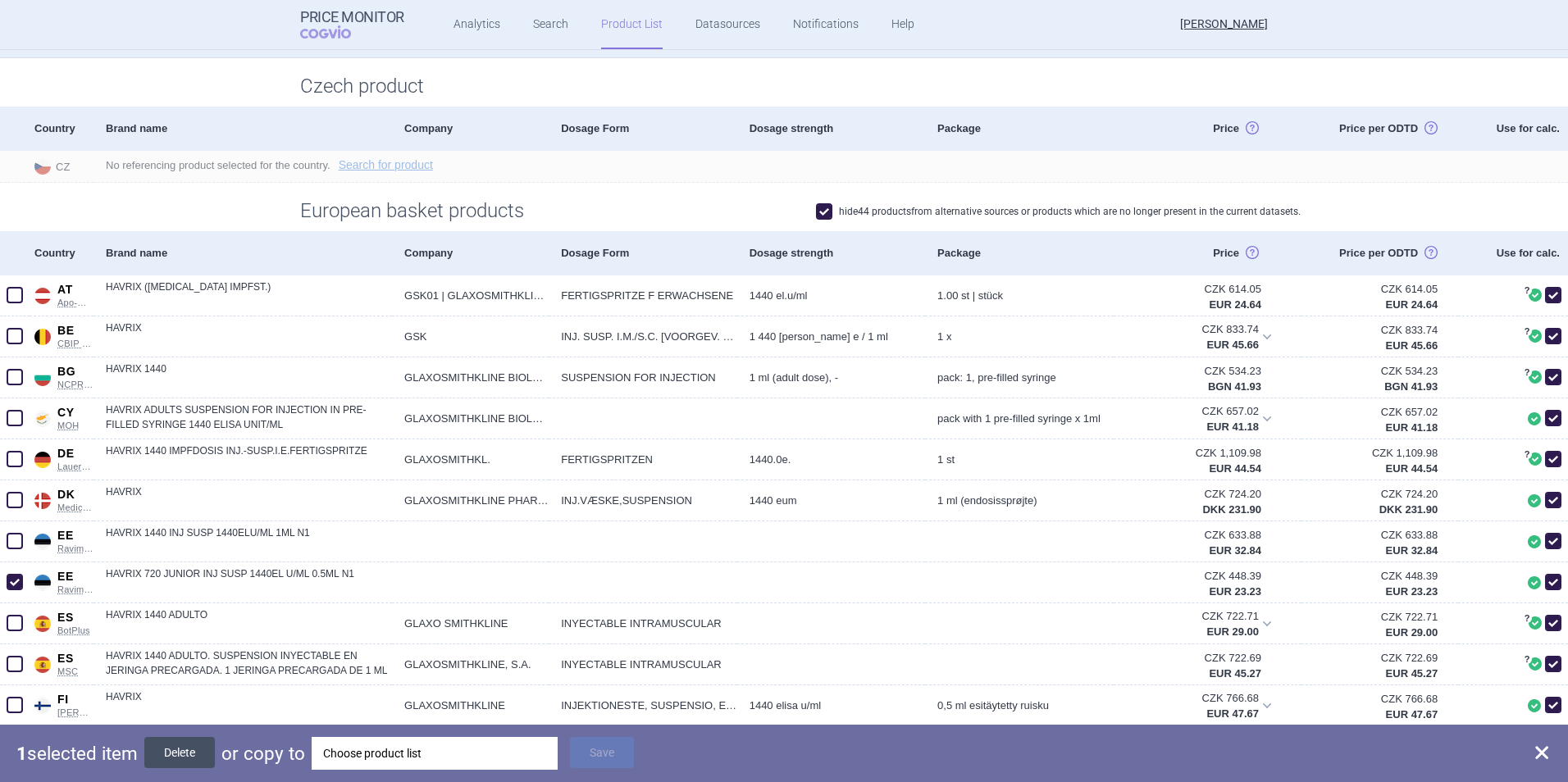
click at [183, 517] on button "Delete" at bounding box center [179, 752] width 70 height 31
checkbox input "false"
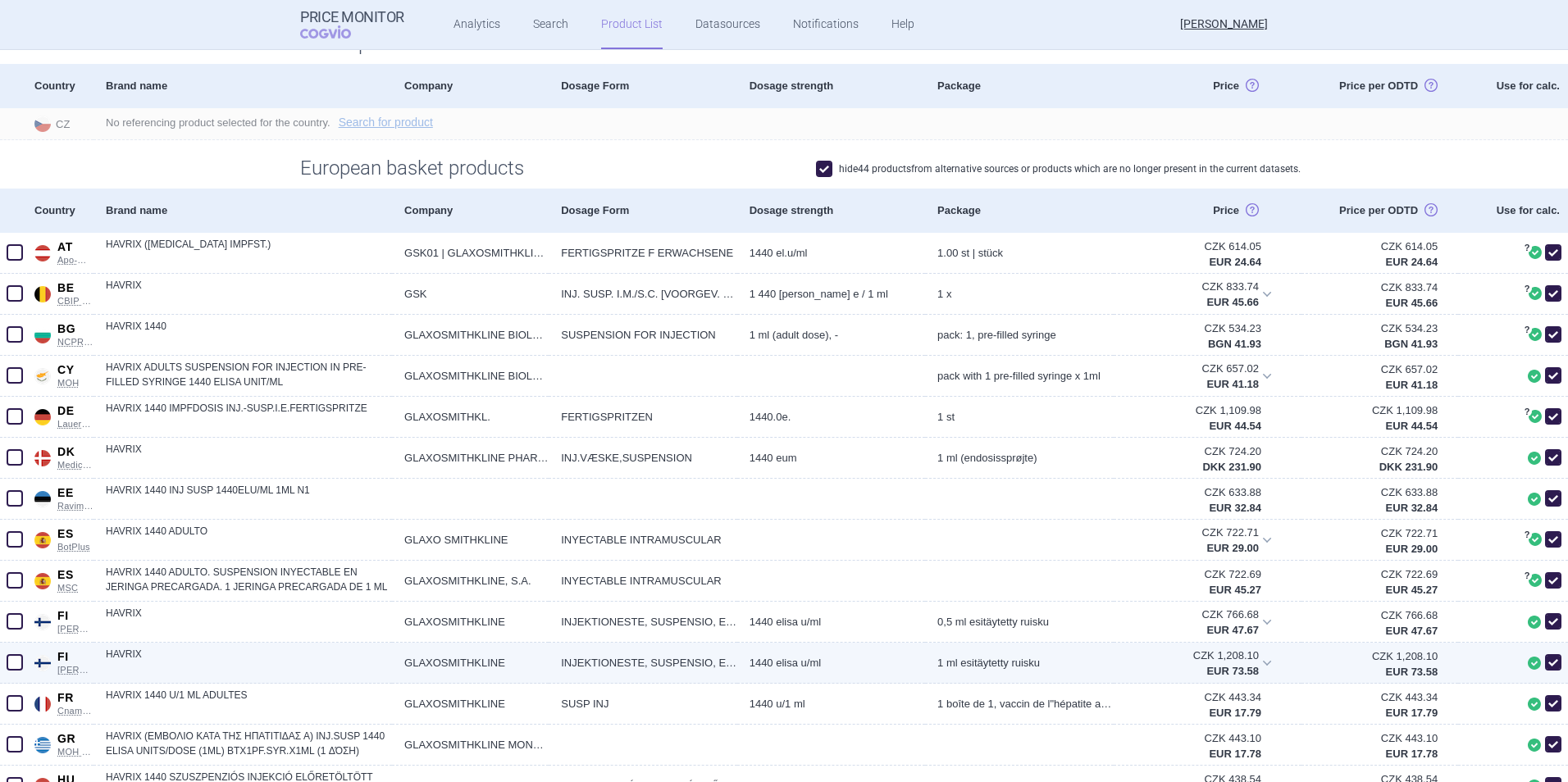
scroll to position [328, 0]
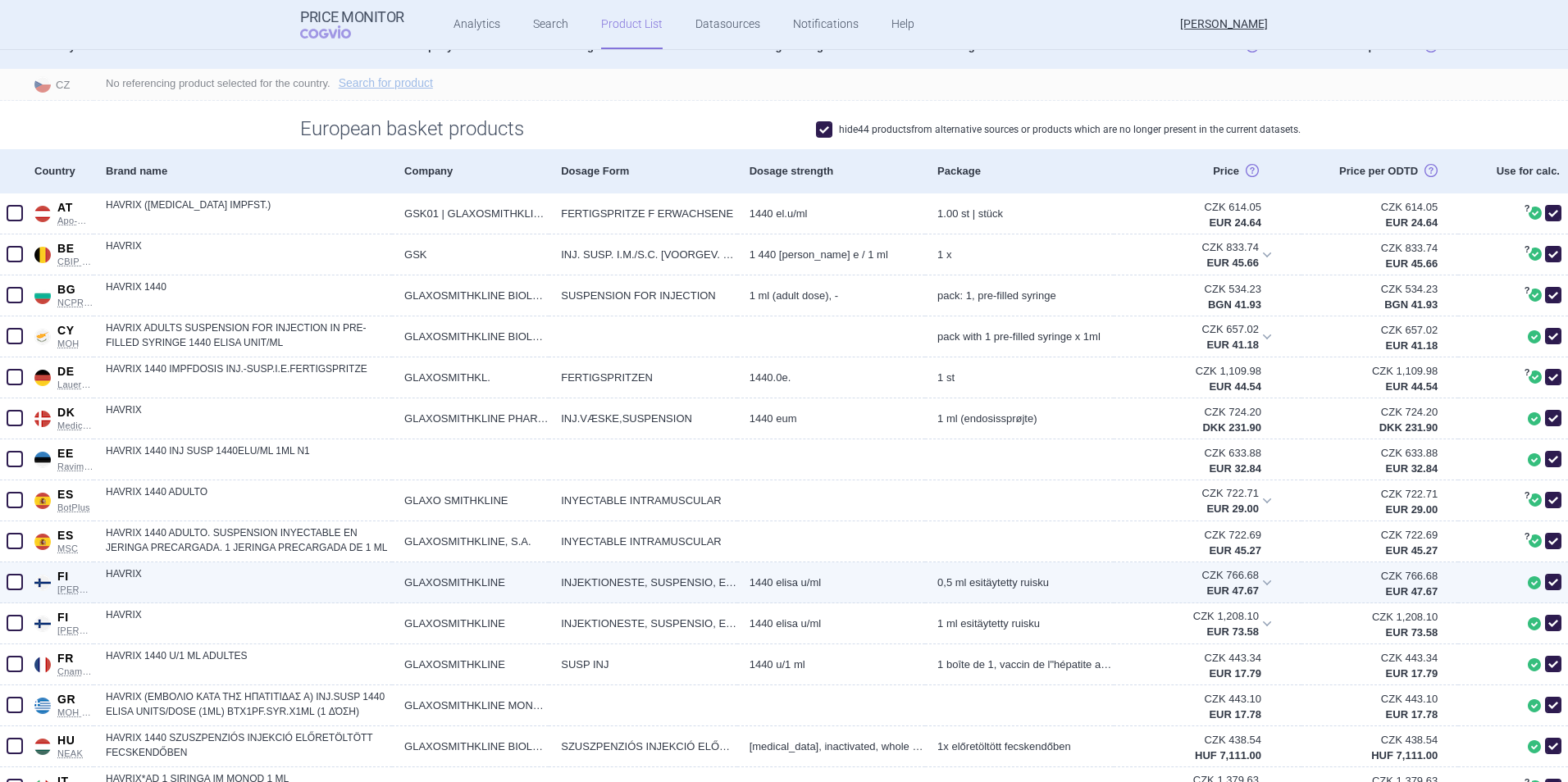
click at [17, 517] on span at bounding box center [15, 582] width 17 height 17
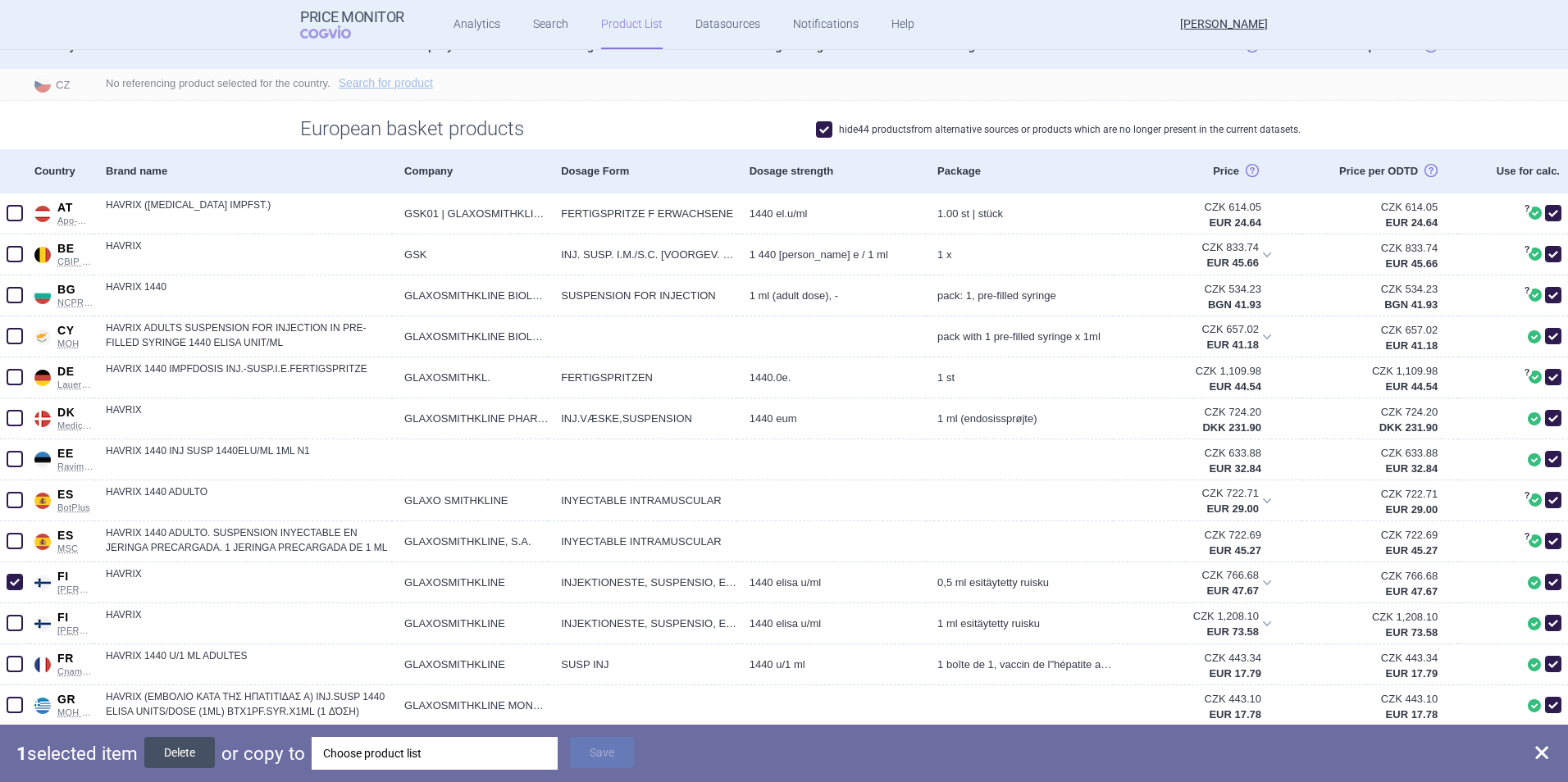
click at [191, 517] on button "Delete" at bounding box center [179, 752] width 70 height 31
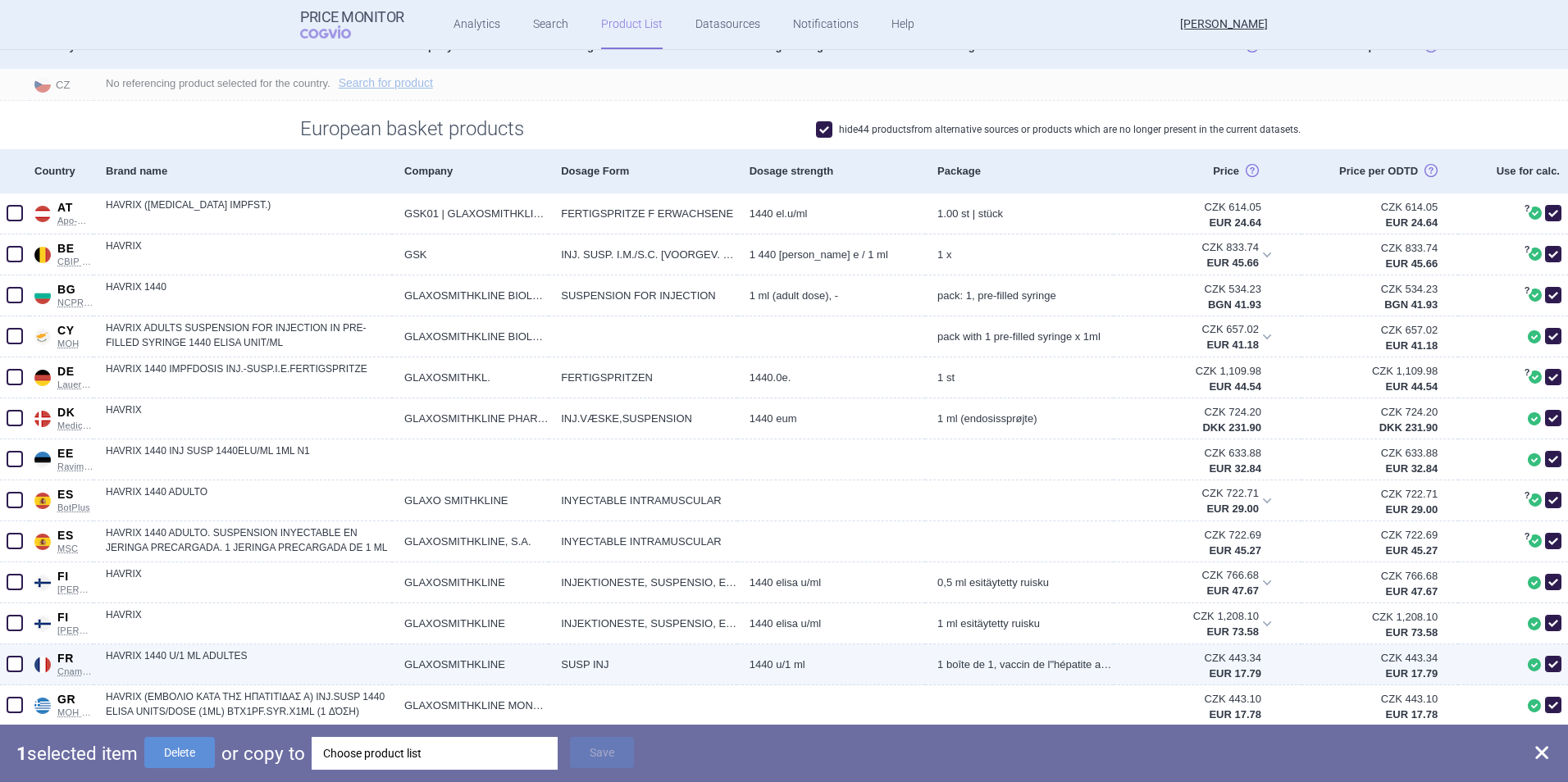
checkbox input "false"
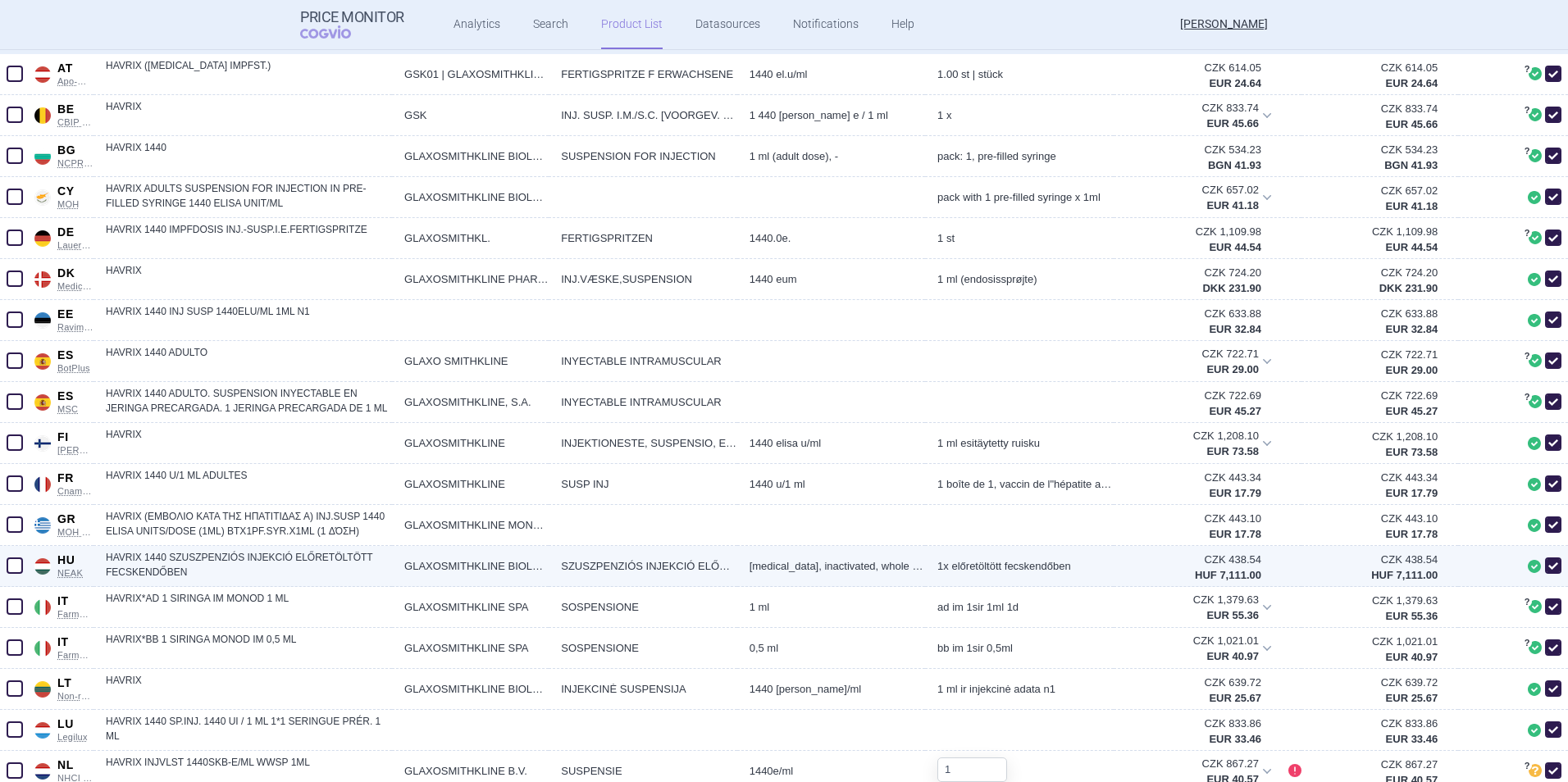
scroll to position [492, 0]
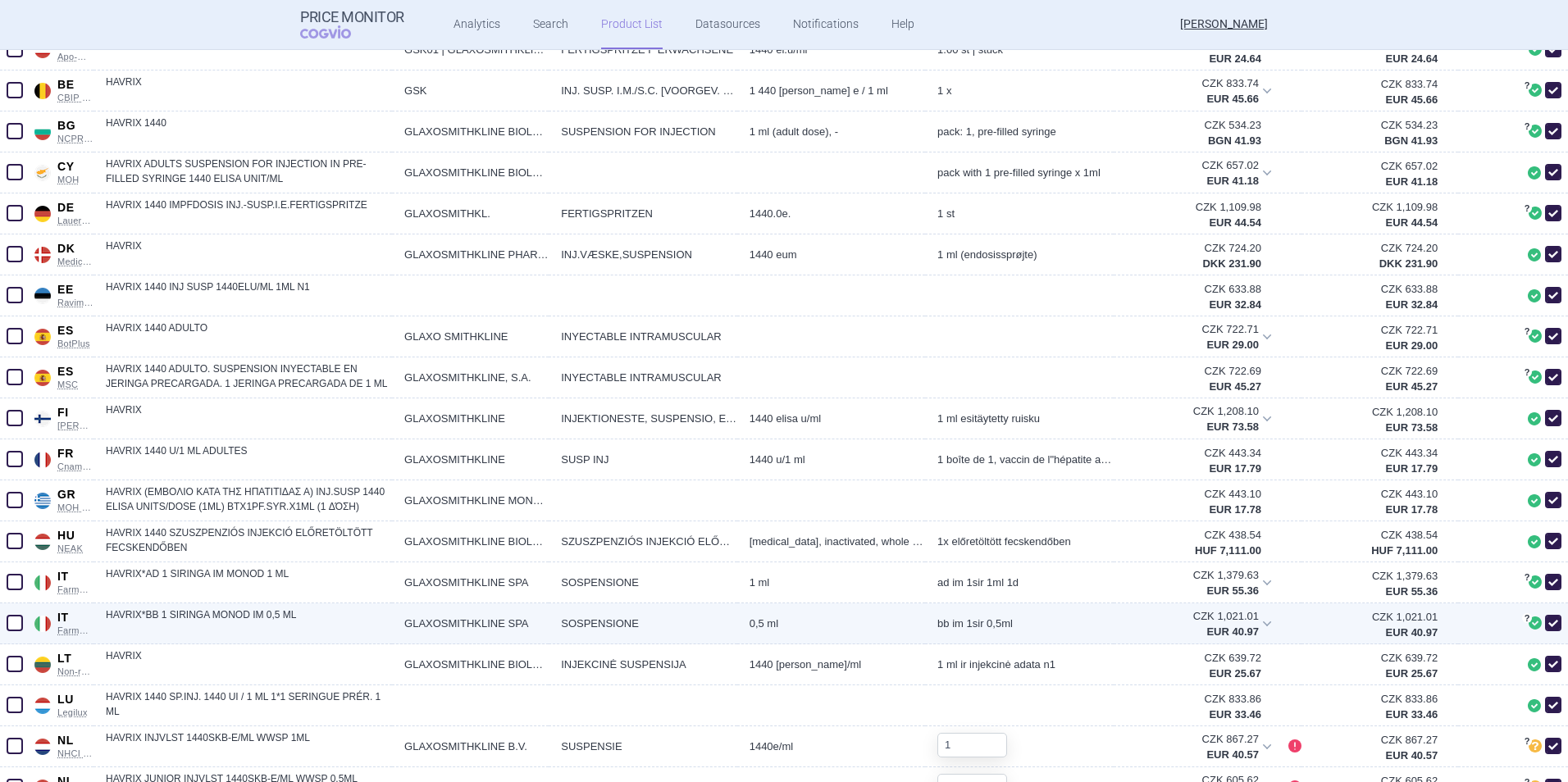
click at [20, 517] on span at bounding box center [15, 623] width 17 height 17
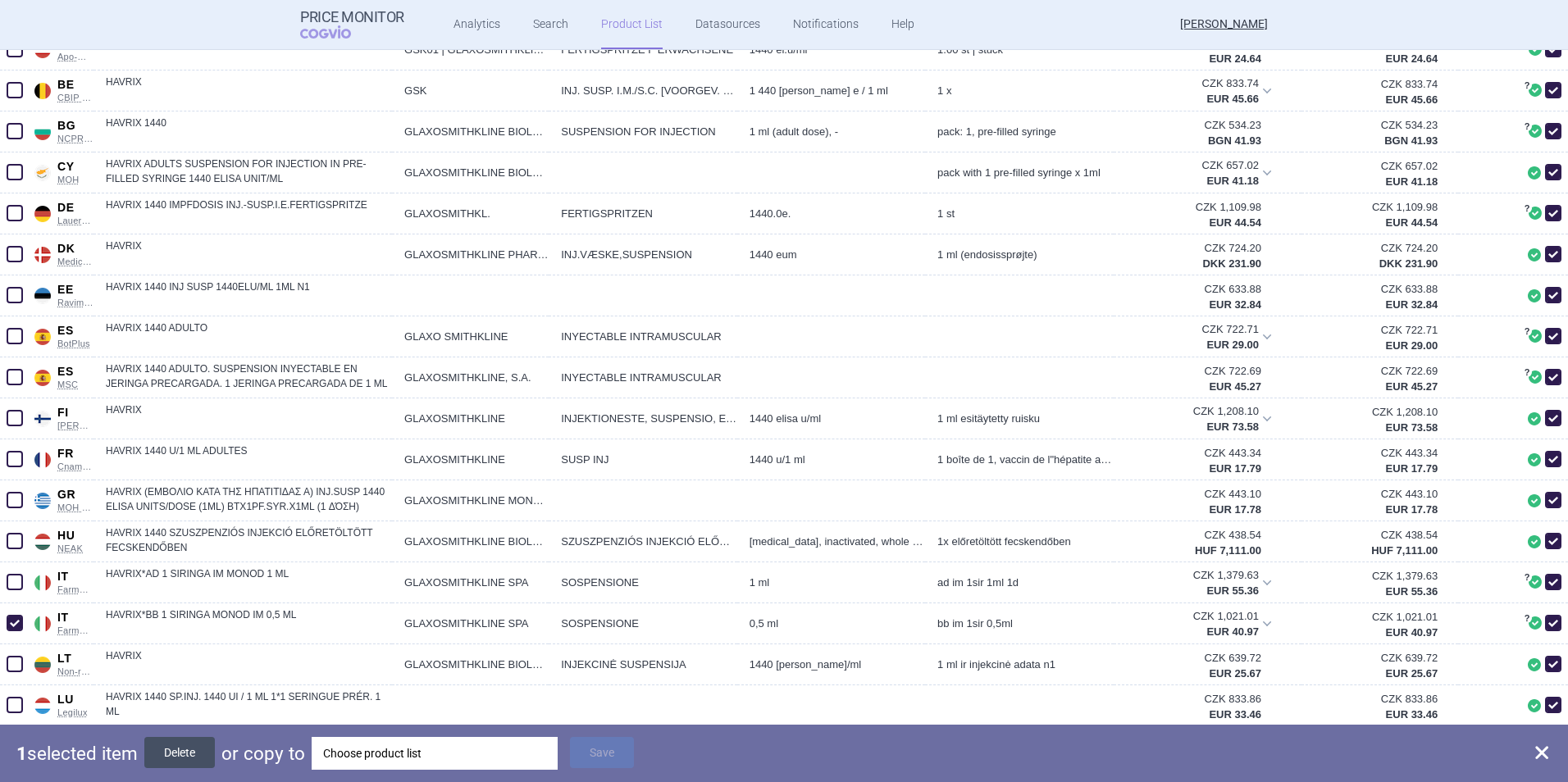
click at [183, 517] on button "Delete" at bounding box center [179, 752] width 70 height 31
checkbox input "false"
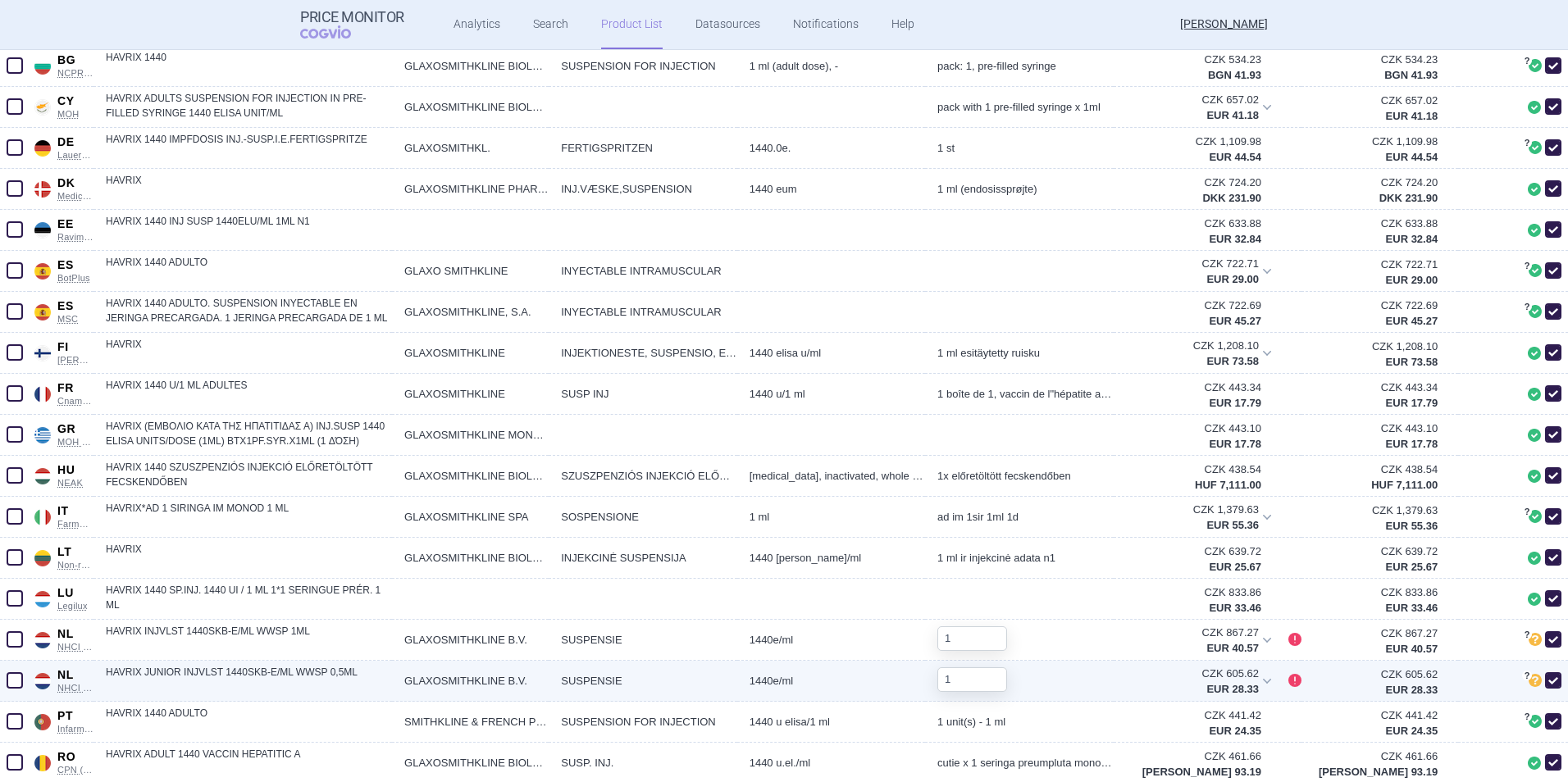
scroll to position [656, 0]
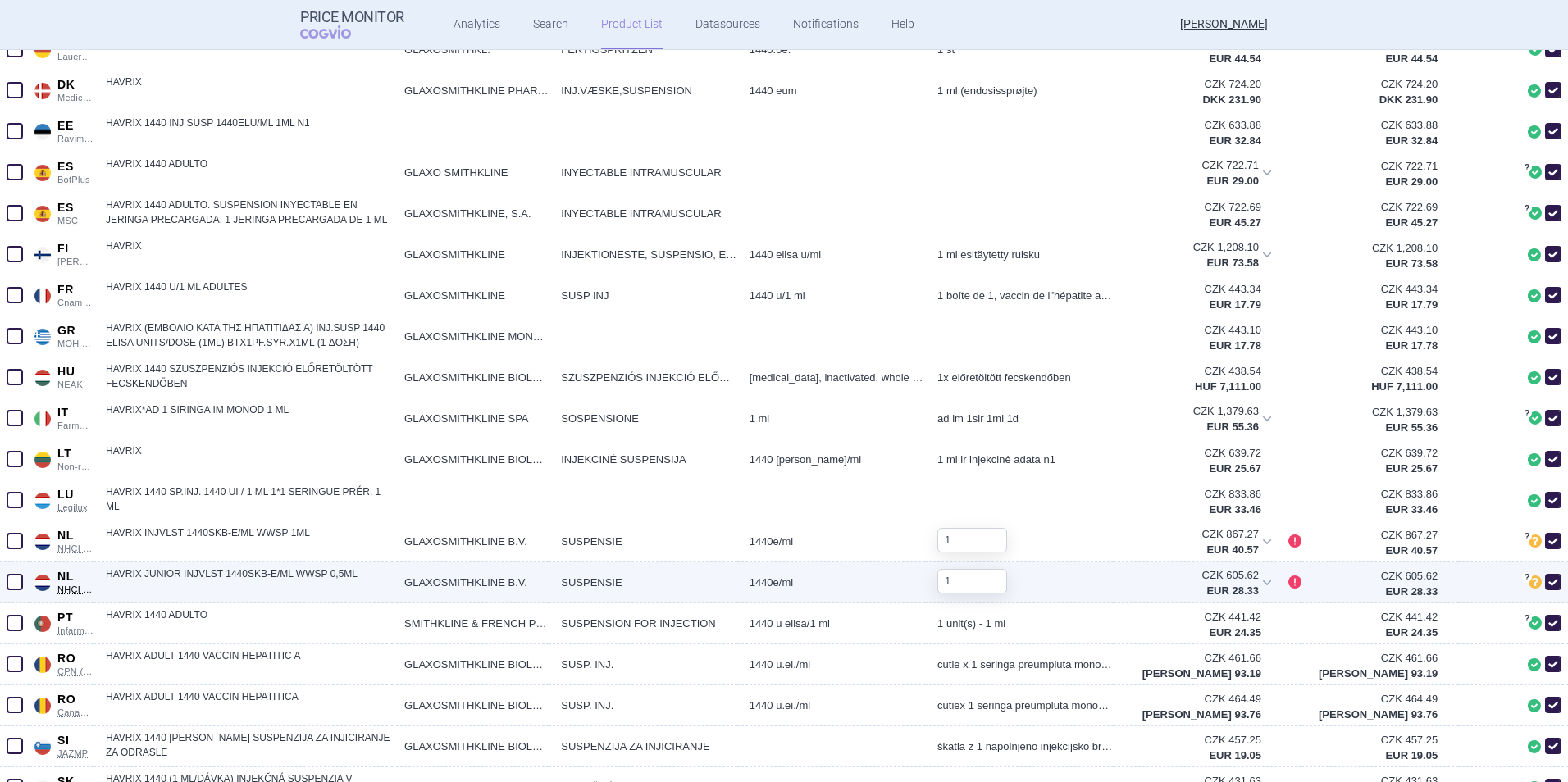
drag, startPoint x: 16, startPoint y: 582, endPoint x: 38, endPoint y: 592, distance: 24.2
click at [16, 517] on span at bounding box center [15, 582] width 17 height 17
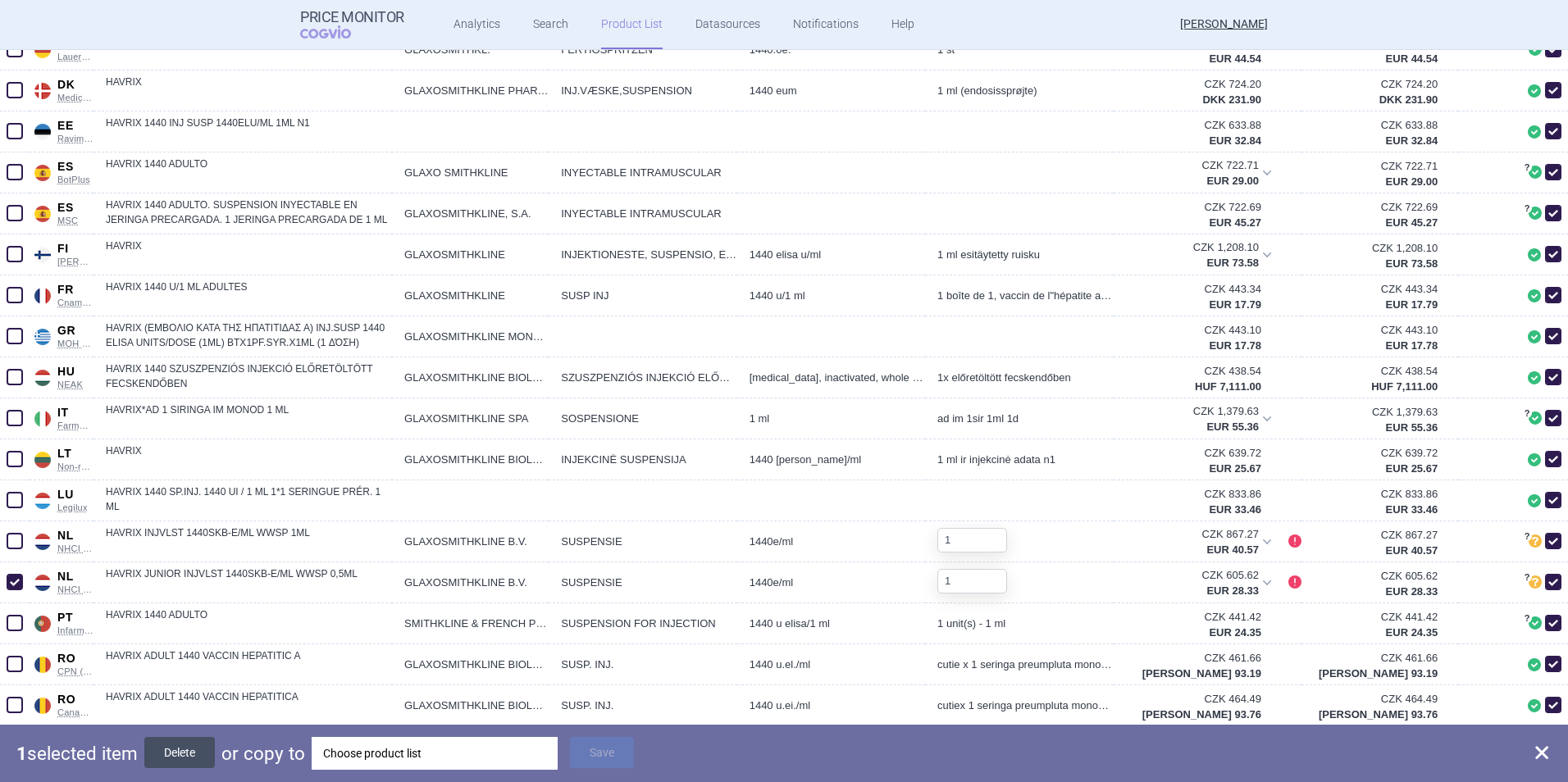
click at [183, 517] on button "Delete" at bounding box center [179, 752] width 70 height 31
checkbox input "false"
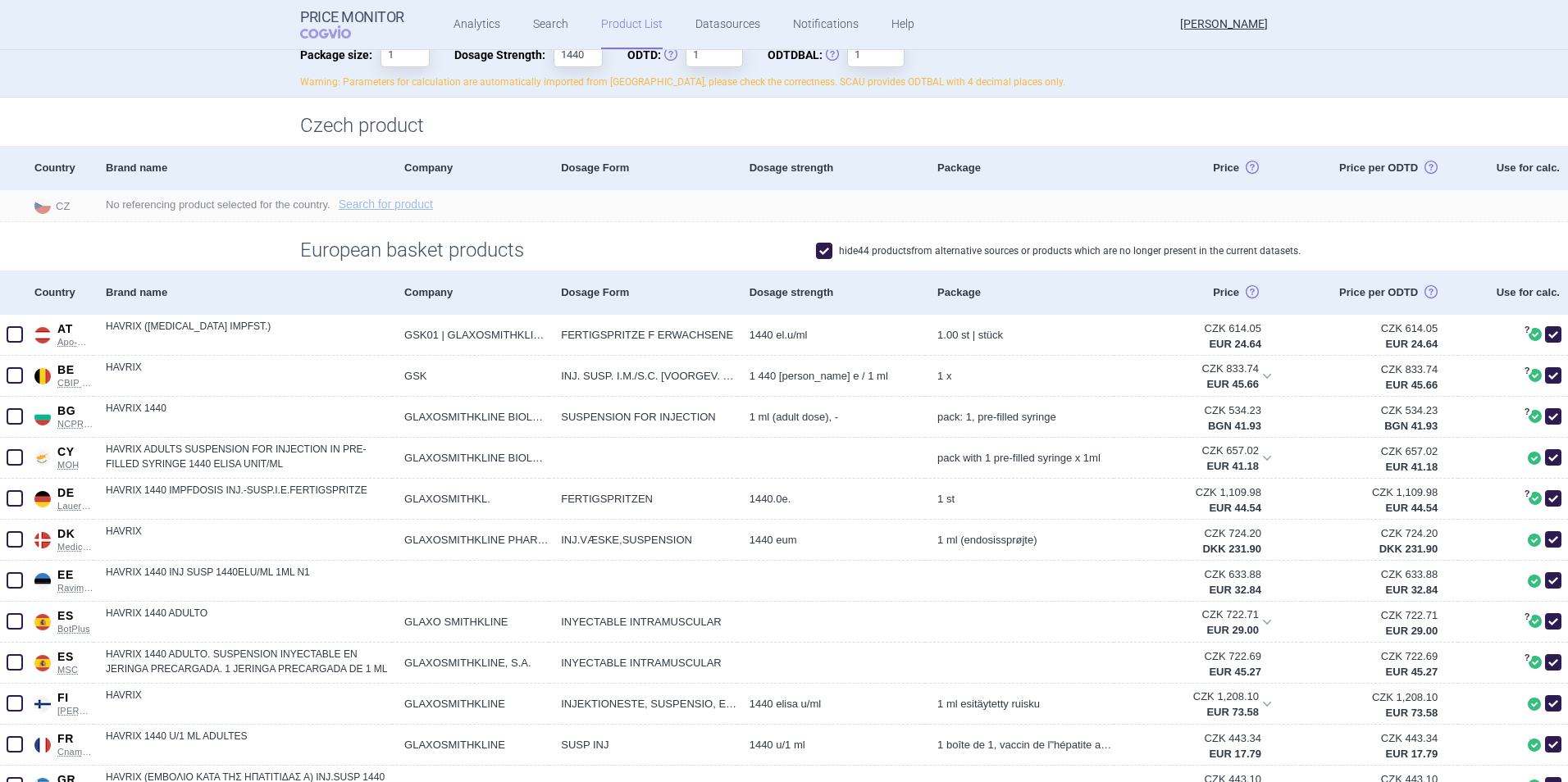
scroll to position [382, 0]
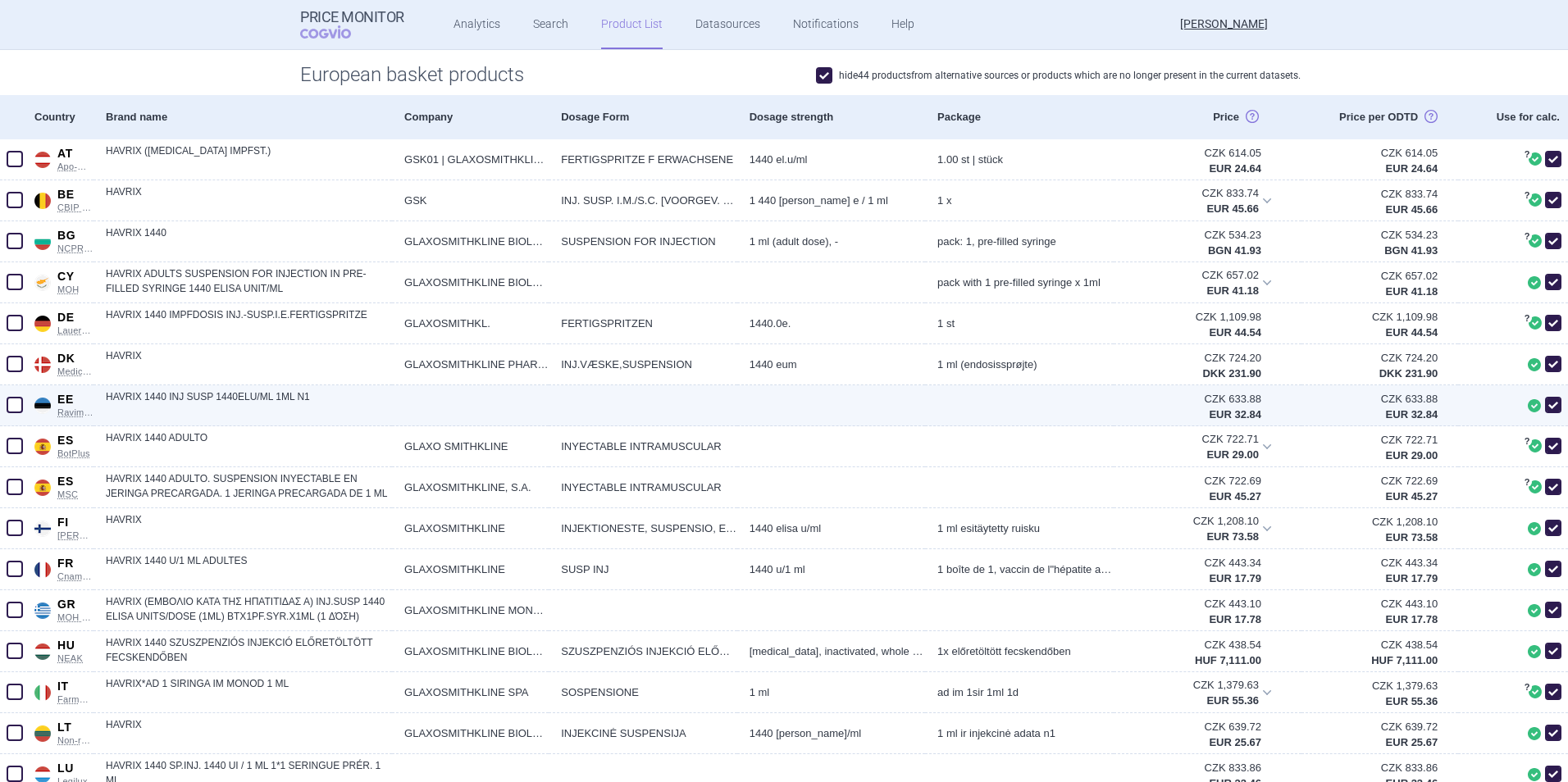
click at [191, 393] on link "HAVRIX 1440 INJ SUSP 1440ELU/ML 1ML N1" at bounding box center [249, 404] width 286 height 30
select select "EUR"
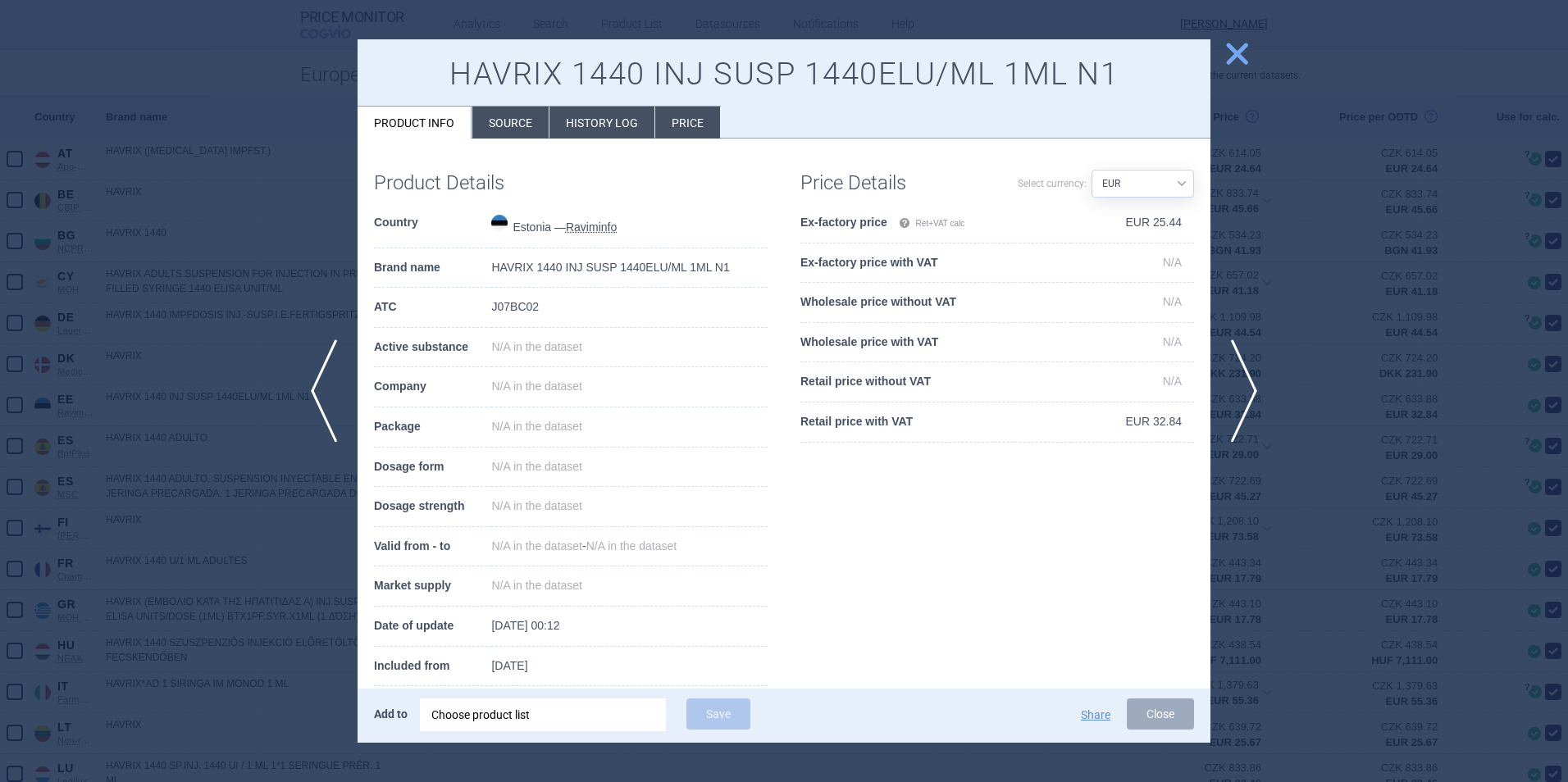
click at [496, 122] on li "Source" at bounding box center [511, 123] width 76 height 32
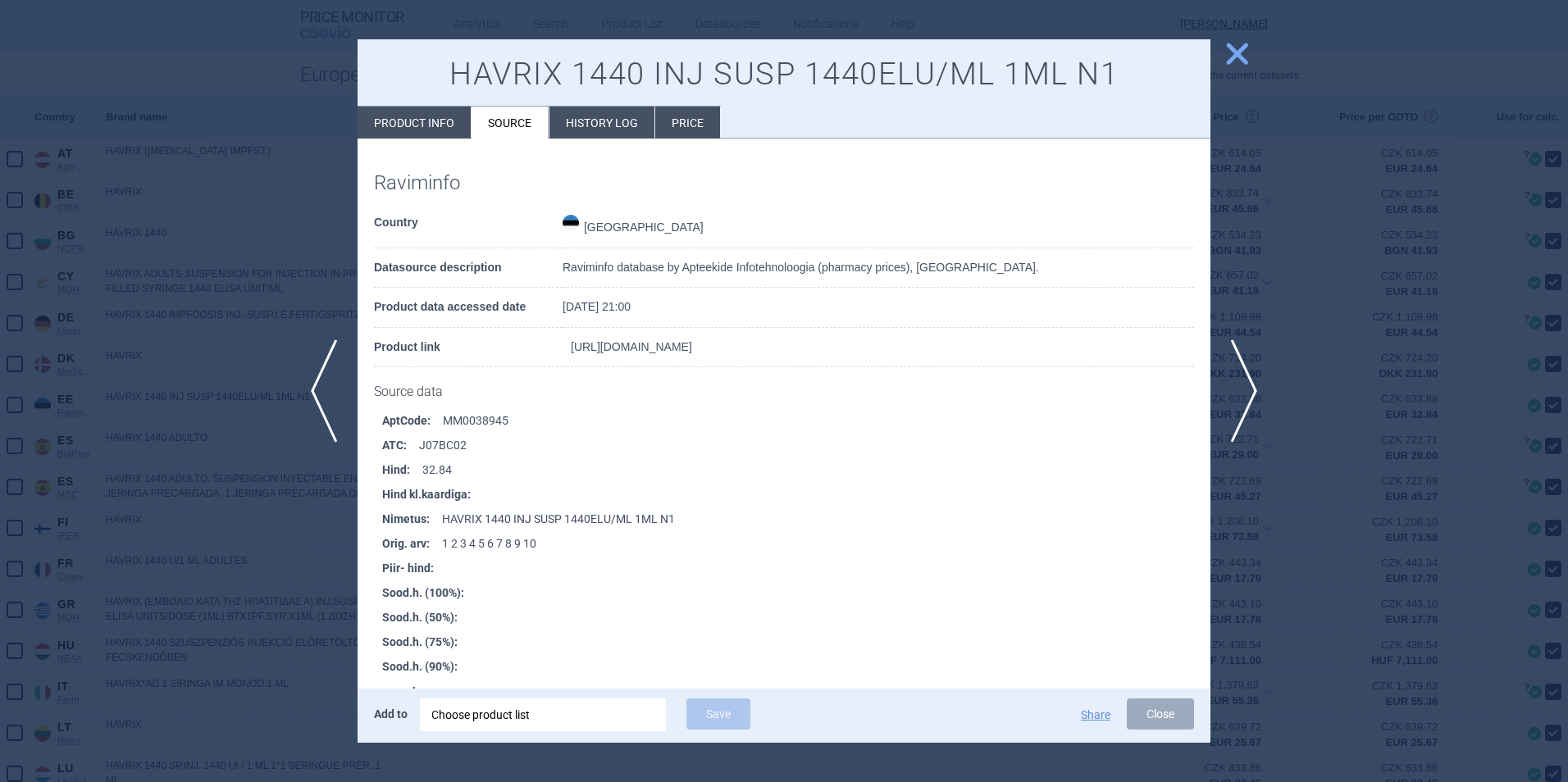
click at [622, 351] on link "[URL][DOMAIN_NAME]" at bounding box center [632, 347] width 121 height 12
click at [1153, 714] on button "Close" at bounding box center [1159, 714] width 67 height 31
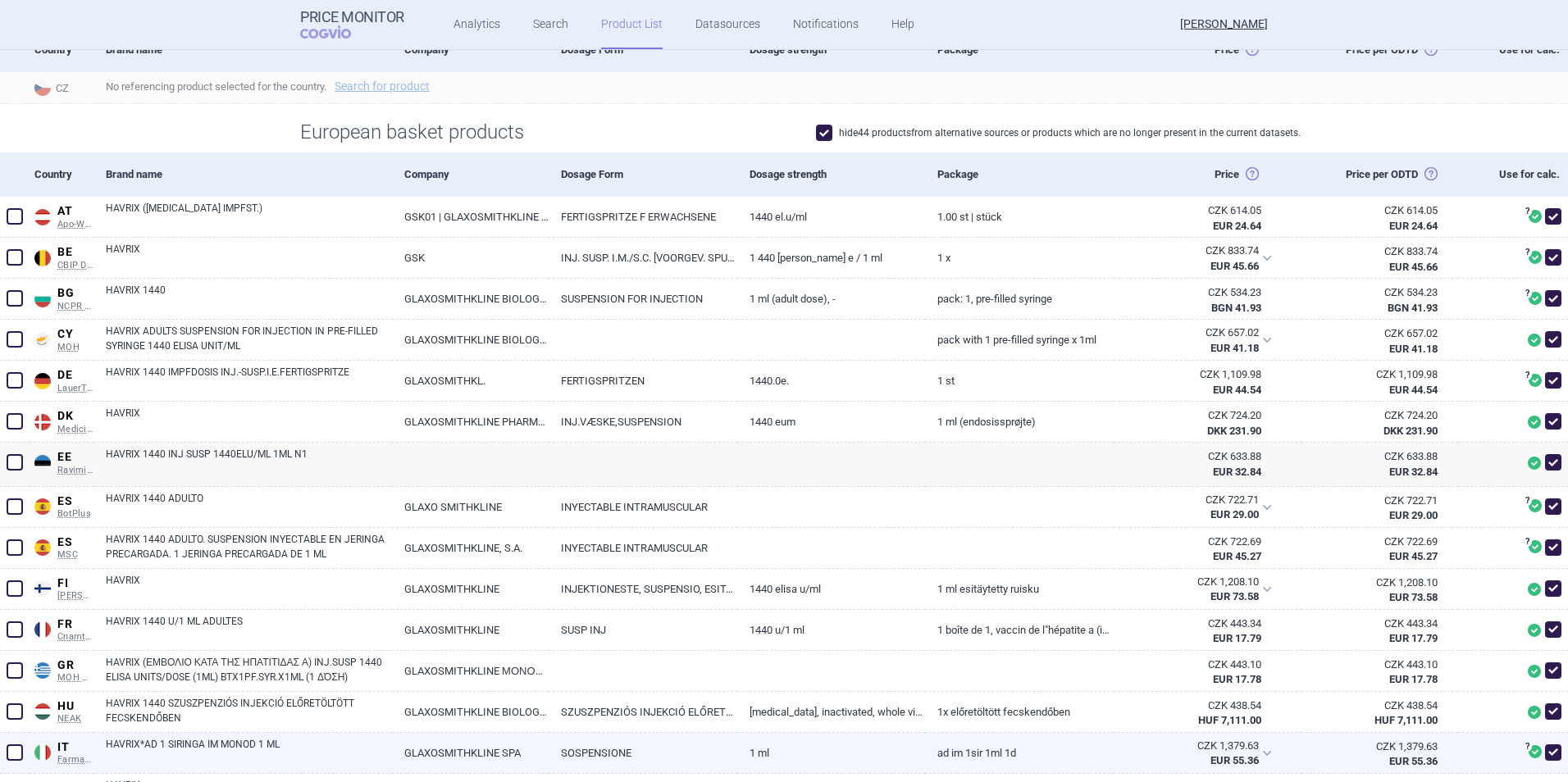
scroll to position [303, 0]
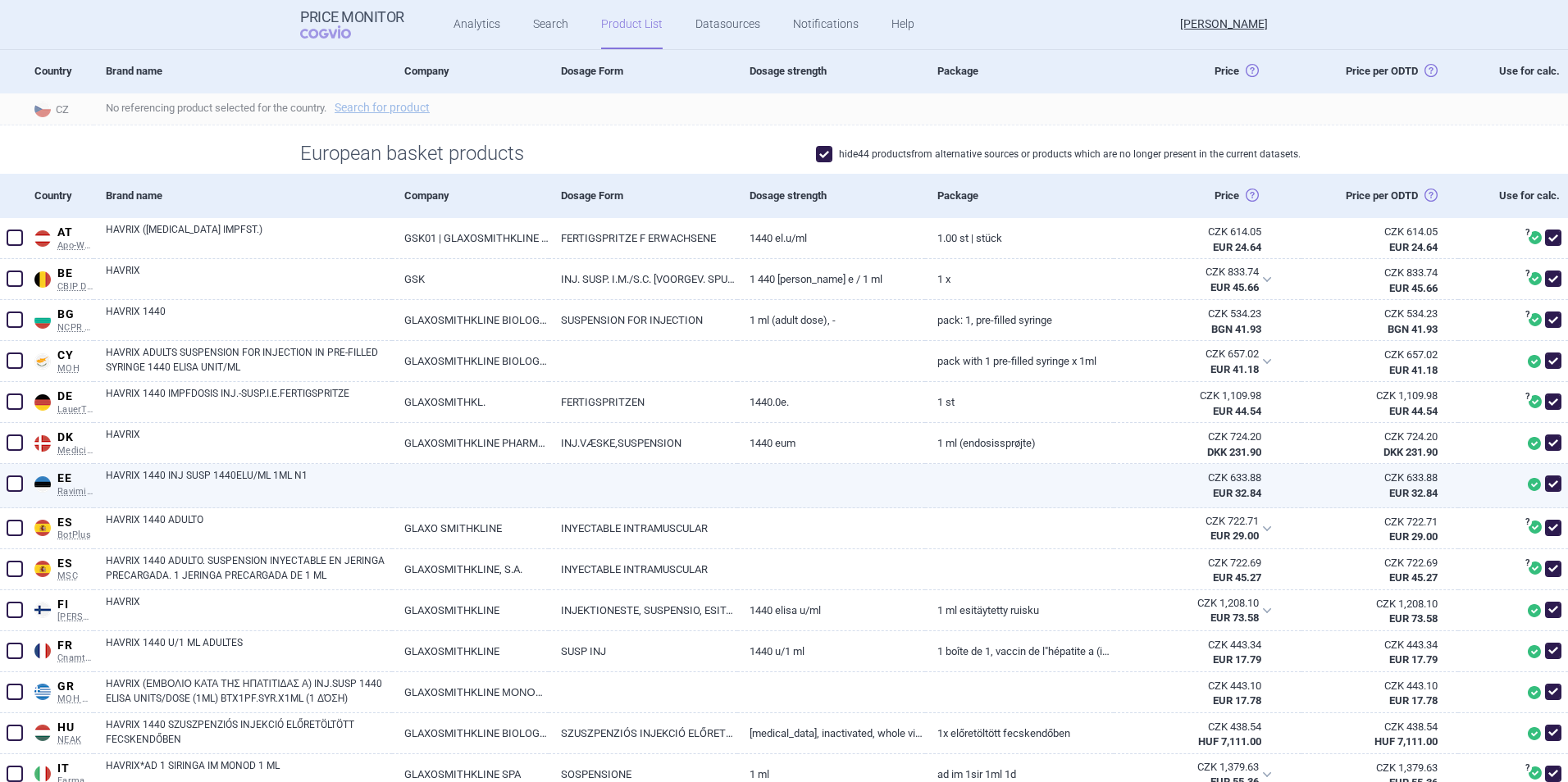
click at [206, 473] on link "HAVRIX 1440 INJ SUSP 1440ELU/ML 1ML N1" at bounding box center [249, 483] width 286 height 30
select select "EUR"
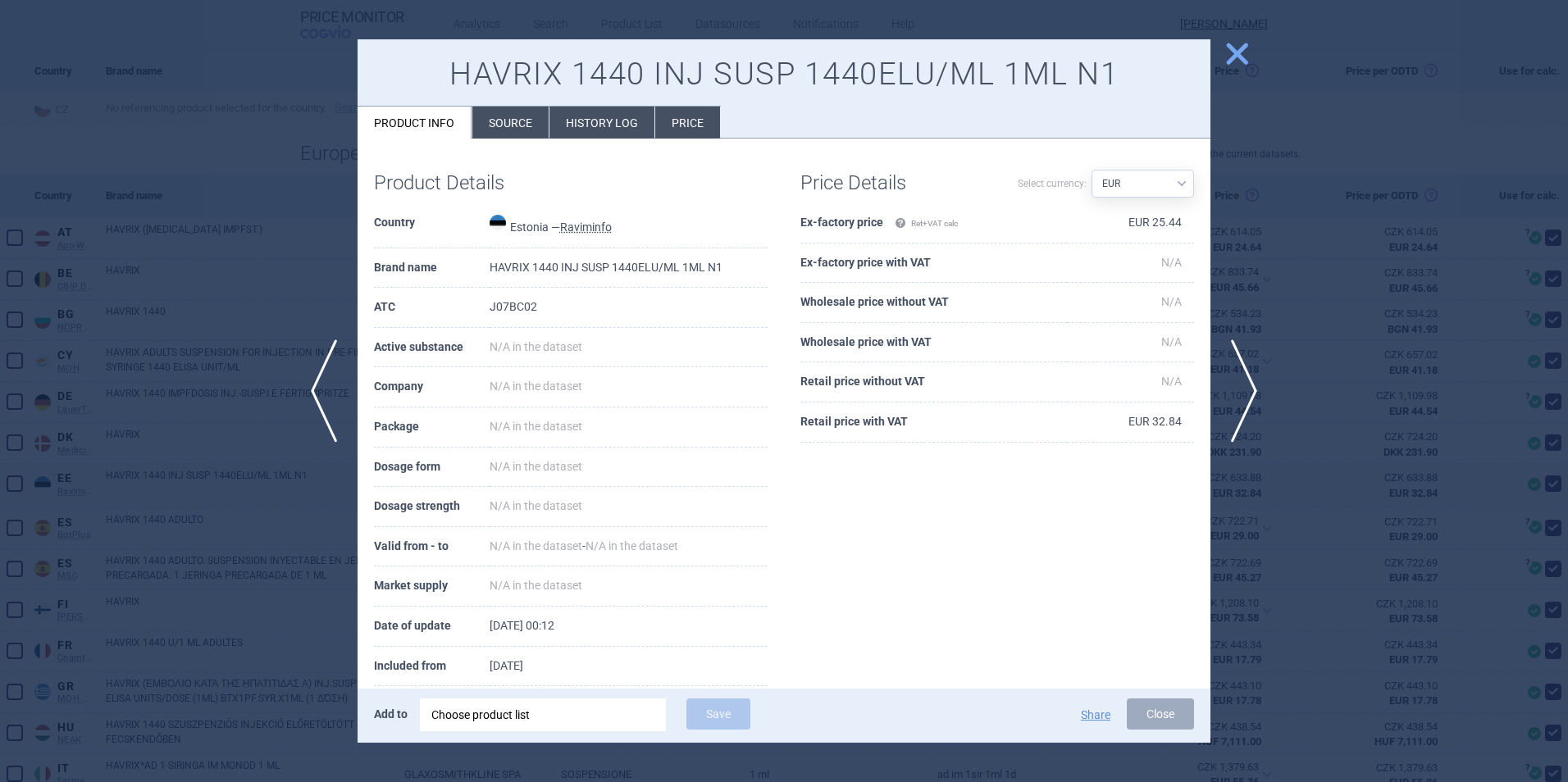
click at [504, 123] on li "Source" at bounding box center [511, 123] width 76 height 32
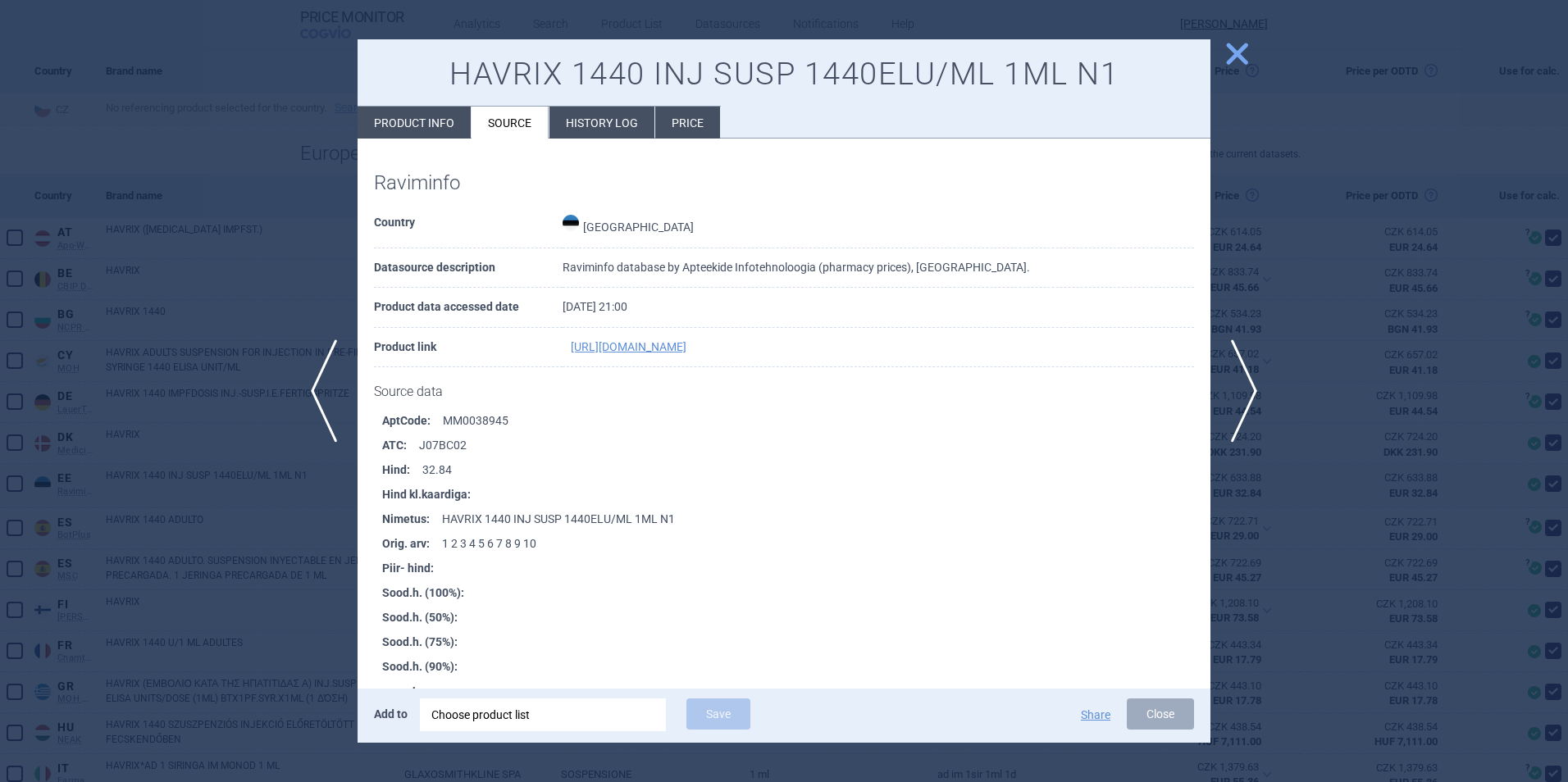
drag, startPoint x: 618, startPoint y: 342, endPoint x: 638, endPoint y: 579, distance: 237.8
click at [618, 343] on link "[URL][DOMAIN_NAME]" at bounding box center [629, 347] width 116 height 12
click at [1153, 702] on button "Close" at bounding box center [1159, 714] width 67 height 31
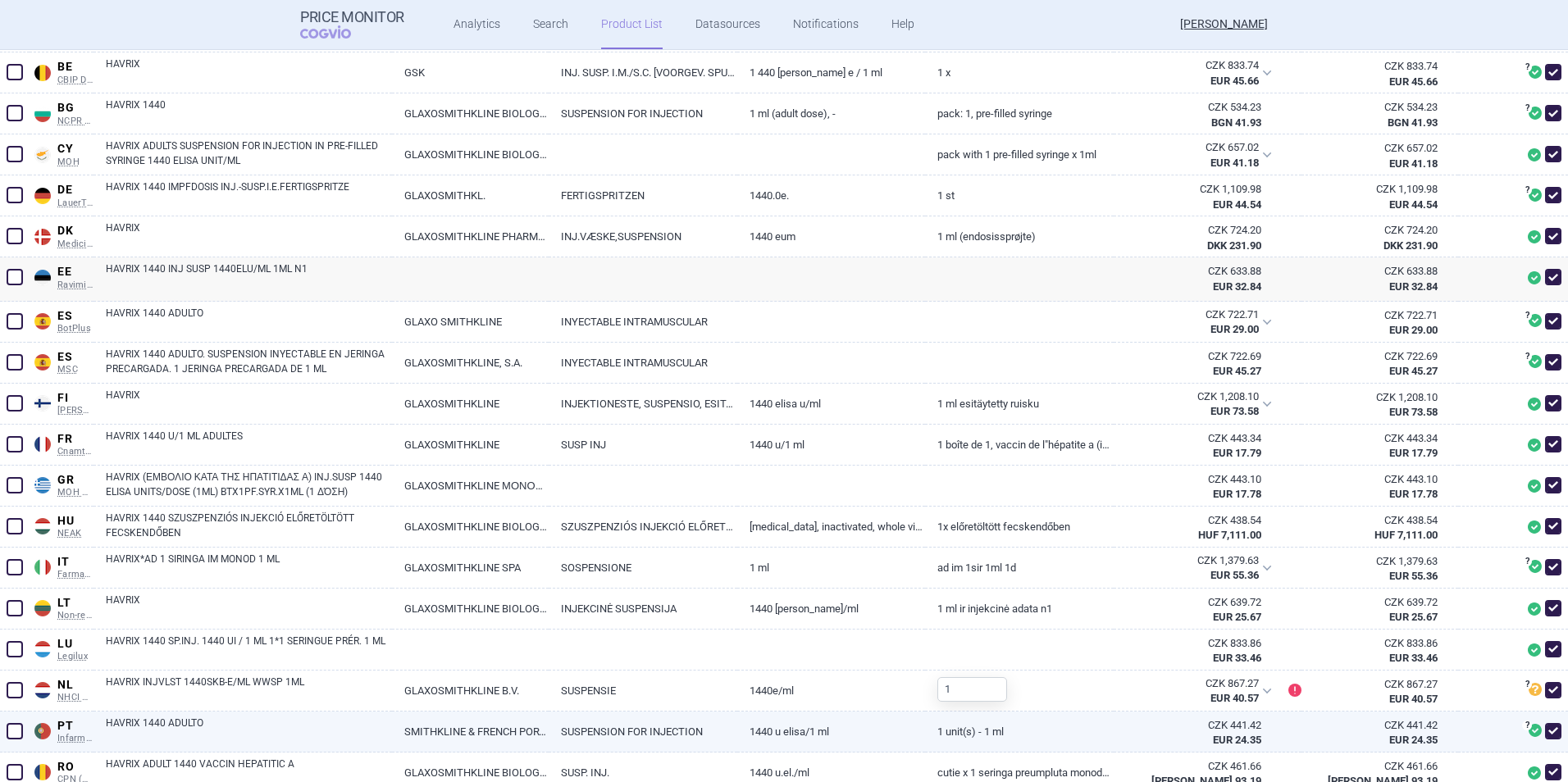
scroll to position [877, 0]
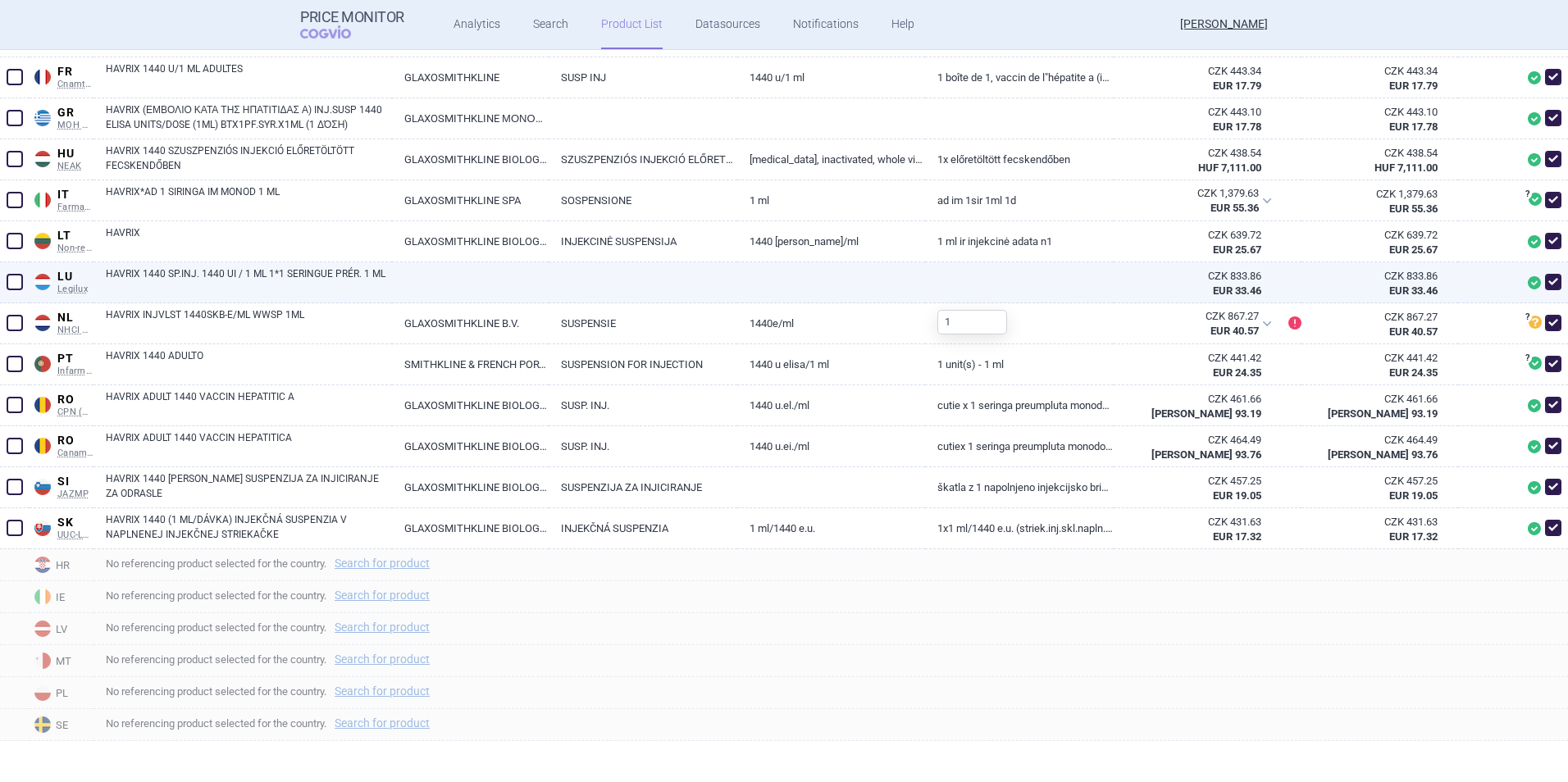
click at [283, 272] on link "HAVRIX 1440 SP.INJ. 1440 UI / 1 ML 1*1 SERINGUE PRÉR. 1 ML" at bounding box center [249, 282] width 286 height 30
select select "EUR"
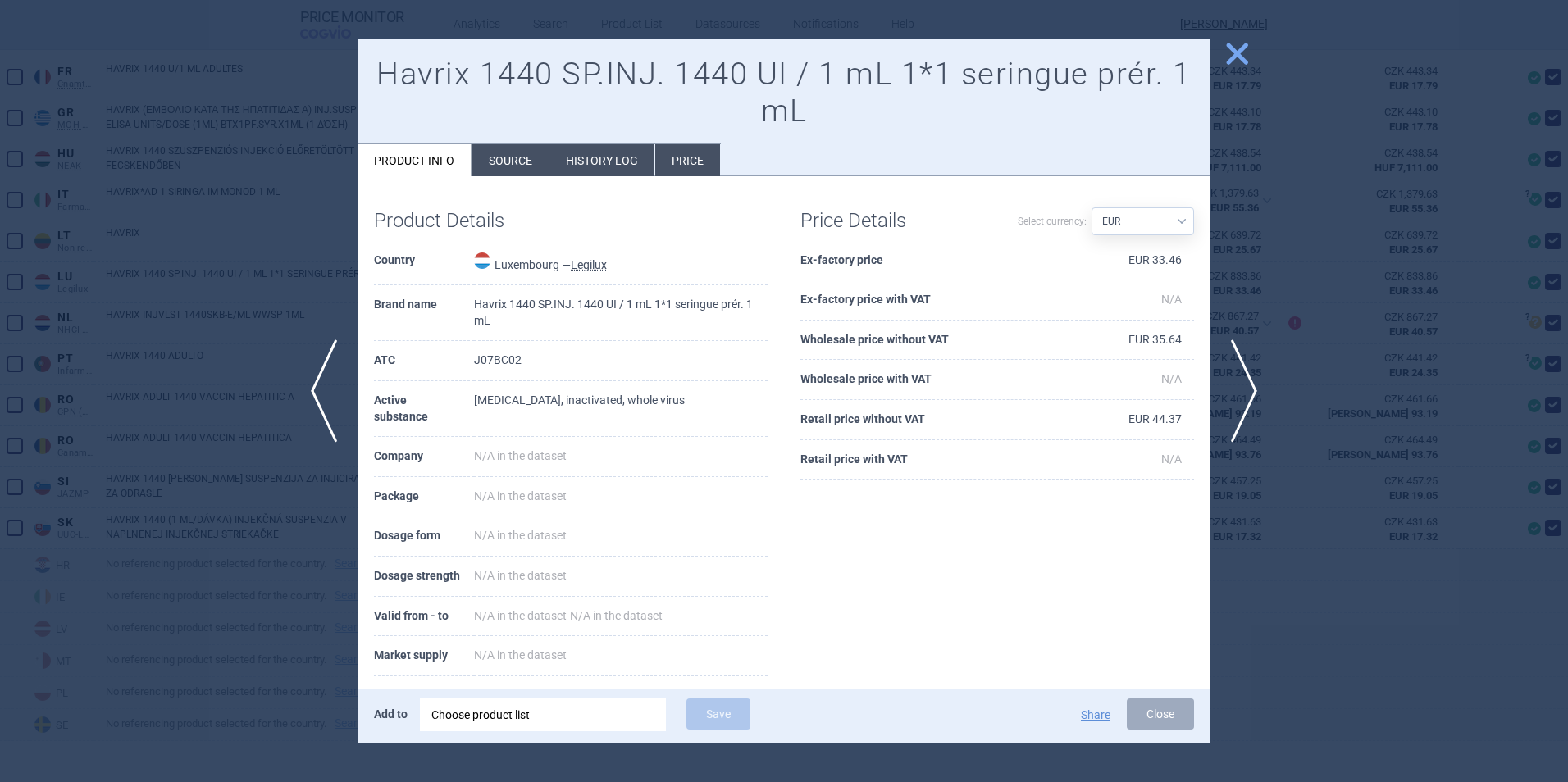
drag, startPoint x: 493, startPoint y: 163, endPoint x: 556, endPoint y: 277, distance: 130.2
click at [494, 166] on li "Source" at bounding box center [511, 160] width 76 height 32
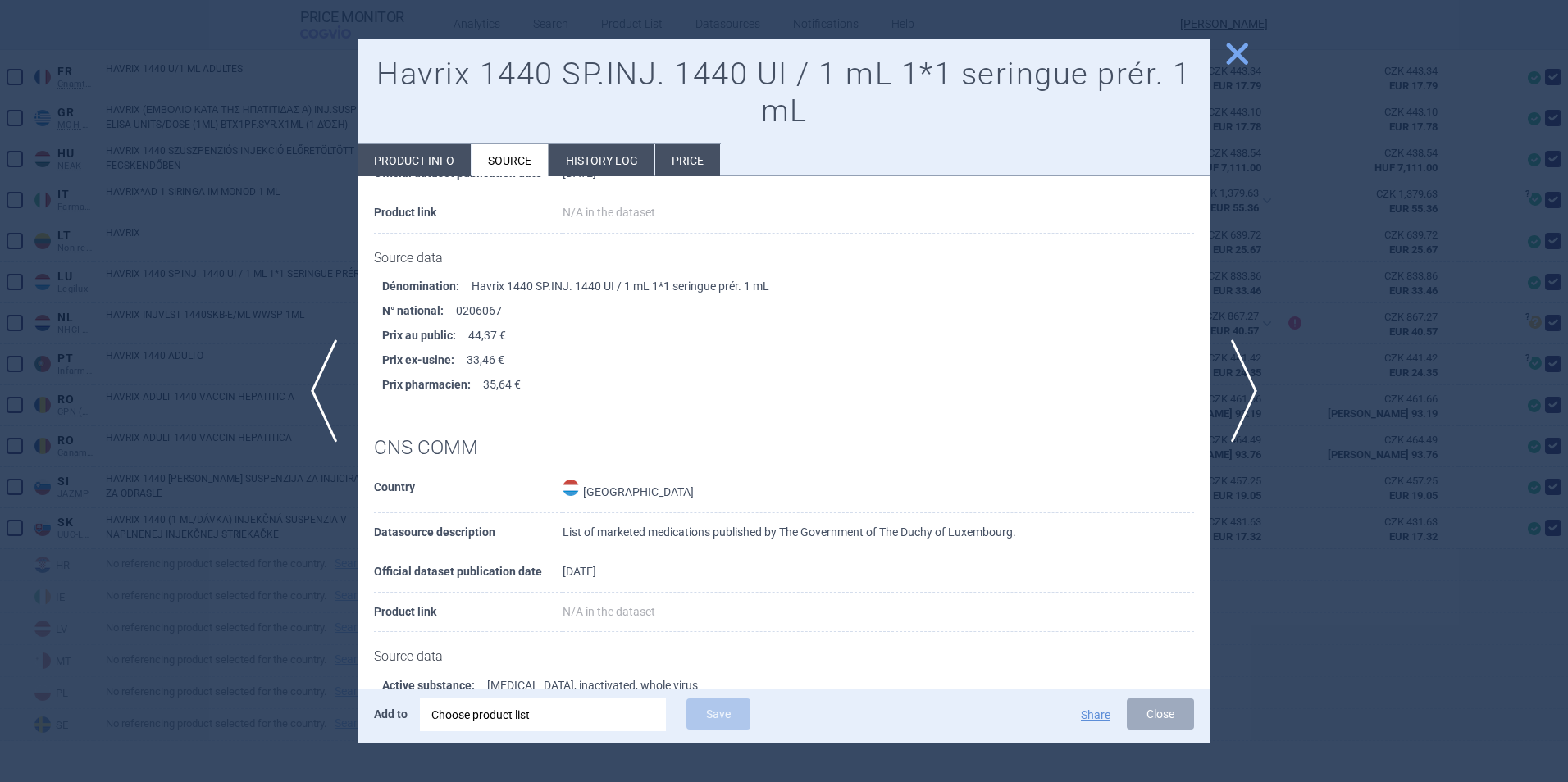
scroll to position [253, 0]
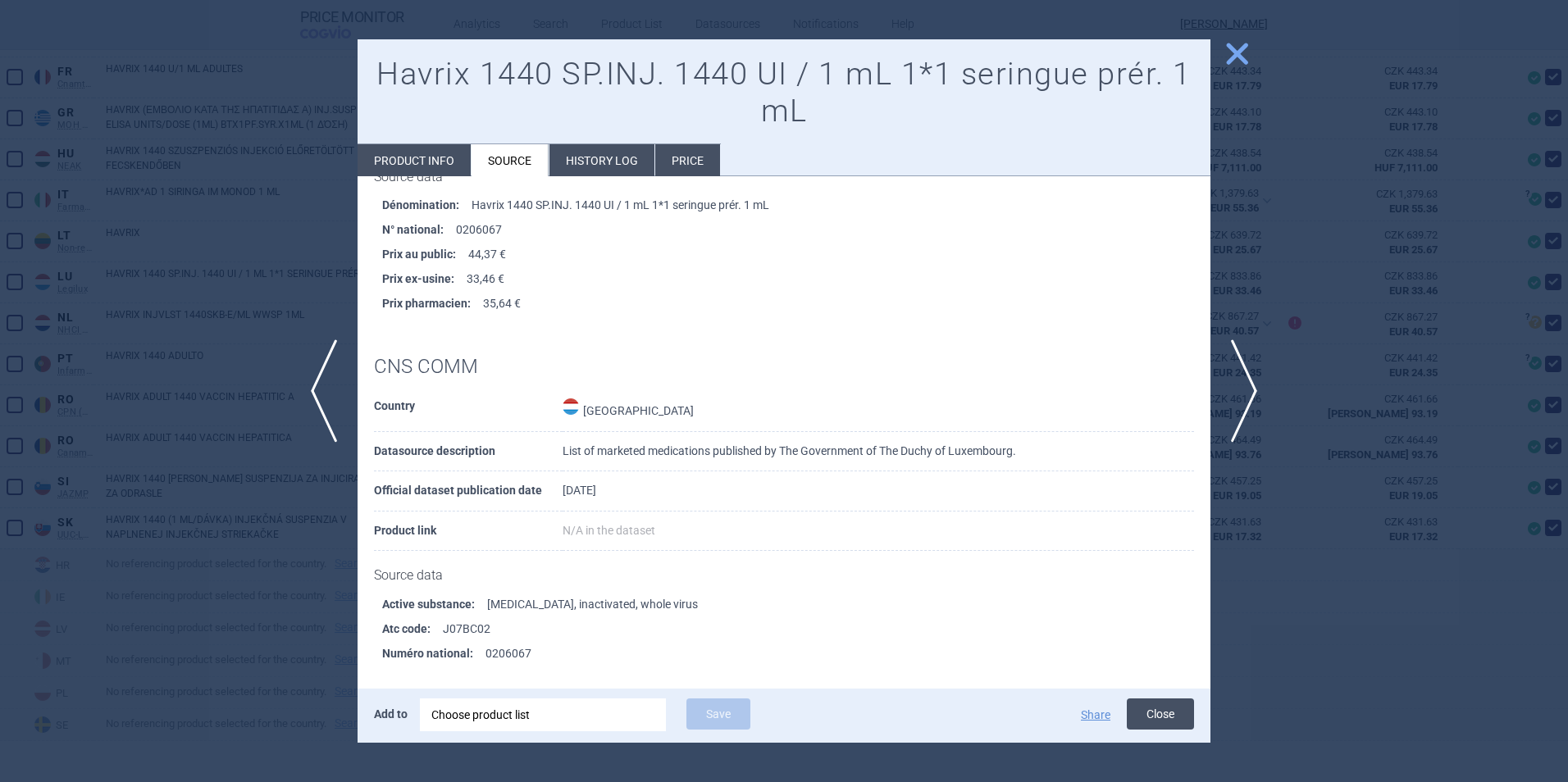
click at [1164, 707] on button "Close" at bounding box center [1159, 714] width 67 height 31
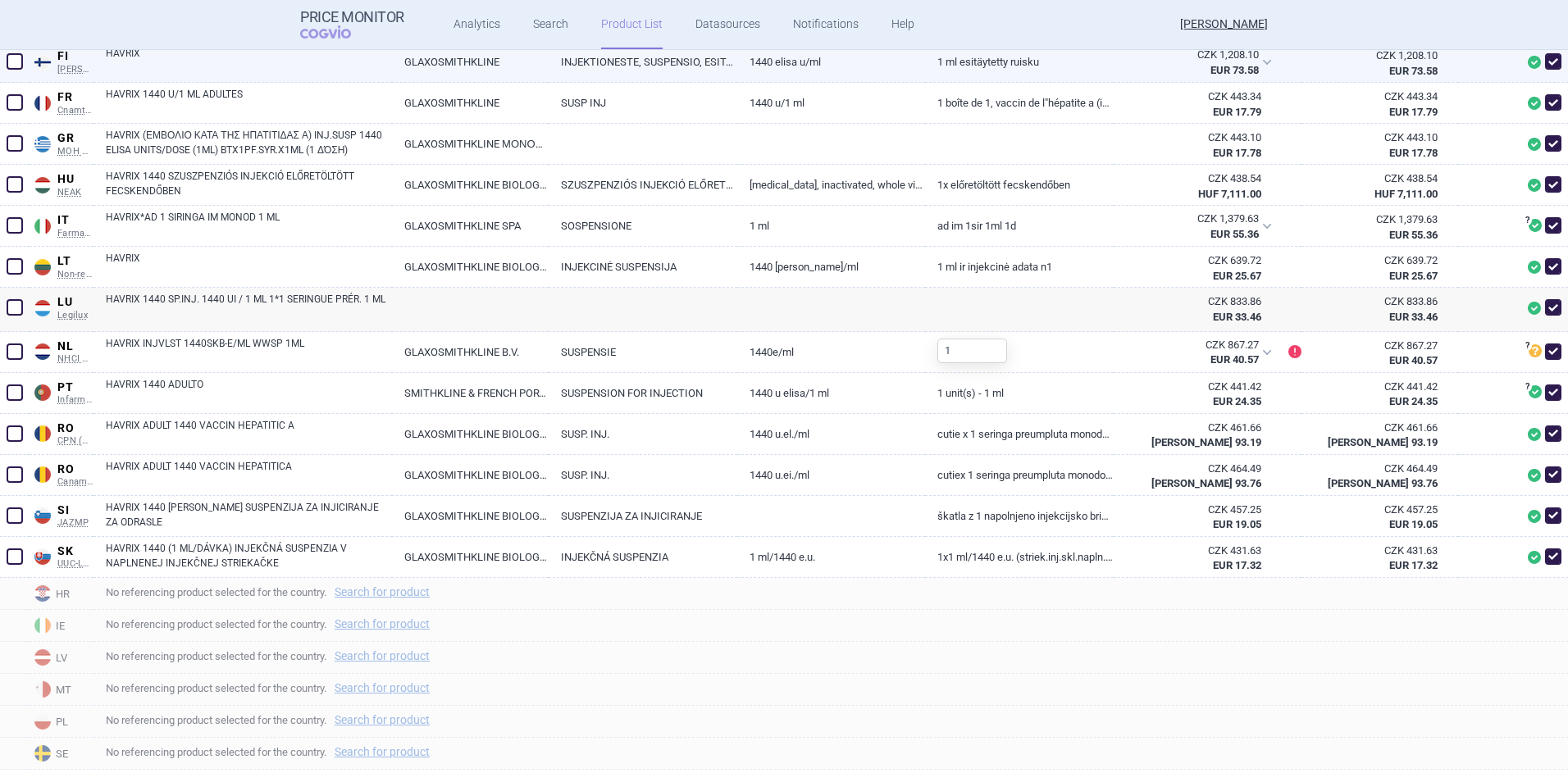
scroll to position [874, 0]
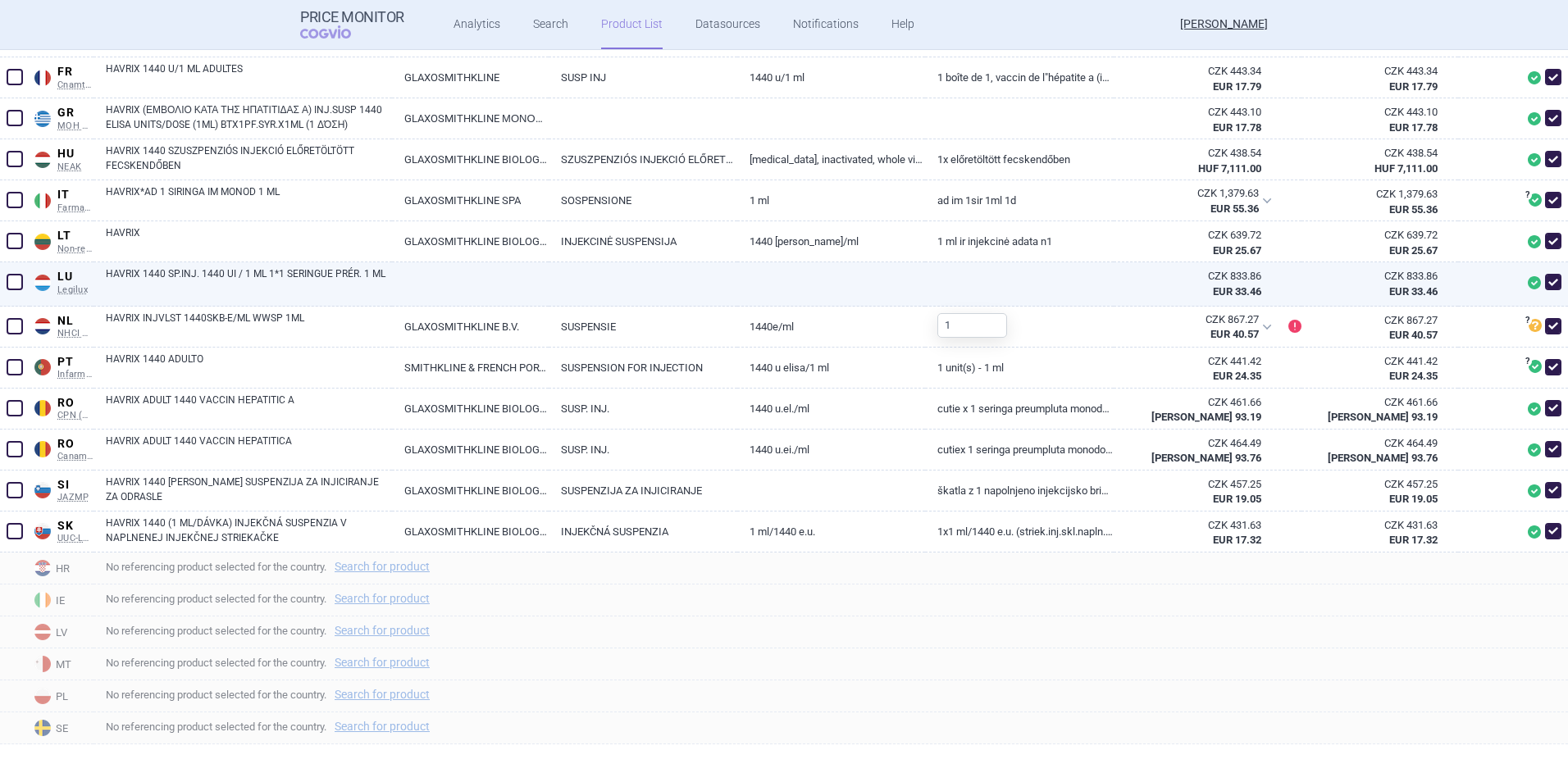
click at [249, 270] on link "HAVRIX 1440 SP.INJ. 1440 UI / 1 ML 1*1 SERINGUE PRÉR. 1 ML" at bounding box center [249, 282] width 286 height 30
select select "EUR"
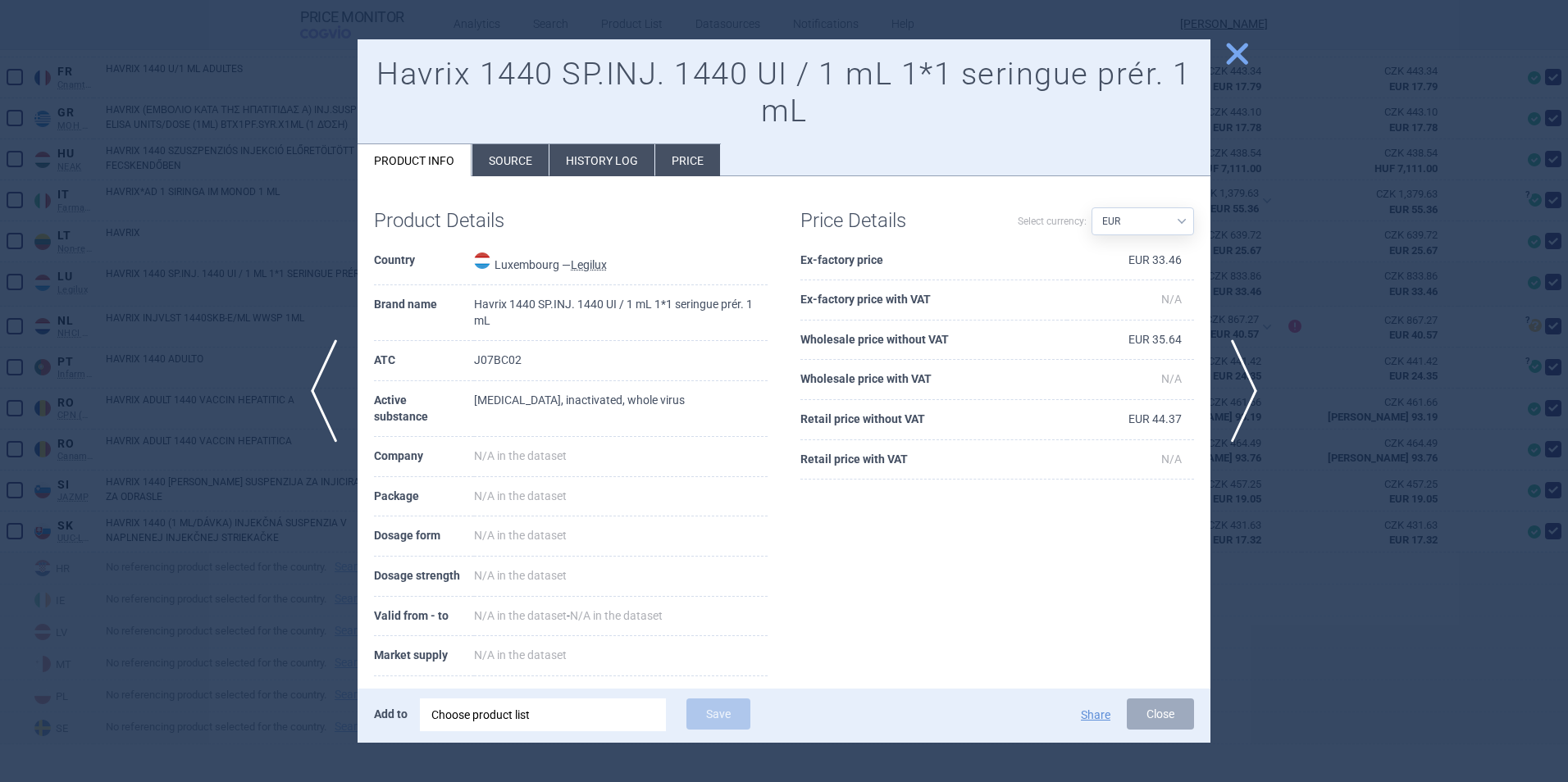
click at [509, 156] on li "Source" at bounding box center [511, 160] width 76 height 32
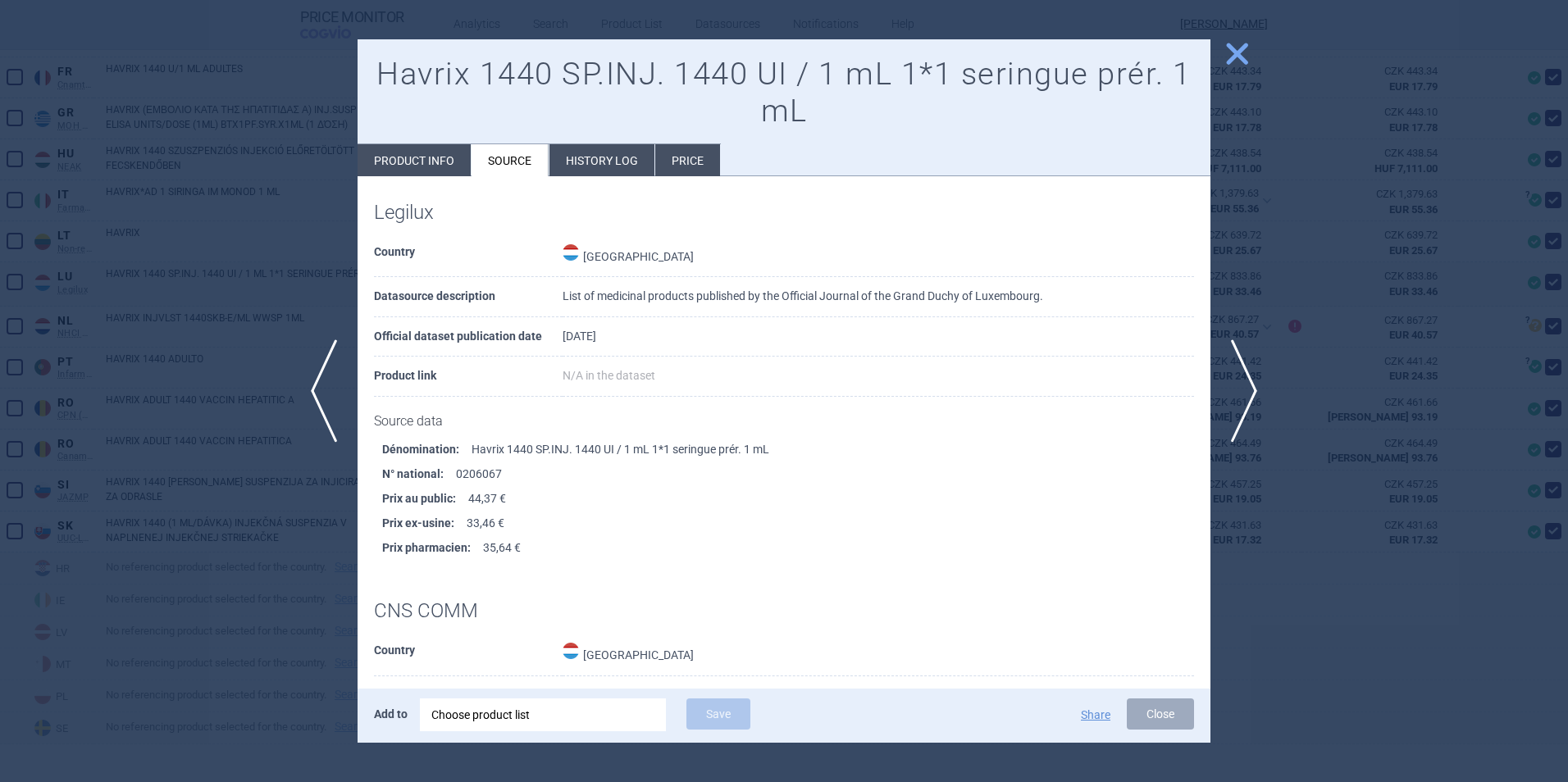
scroll to position [7, 0]
click at [1149, 705] on button "Close" at bounding box center [1159, 714] width 67 height 31
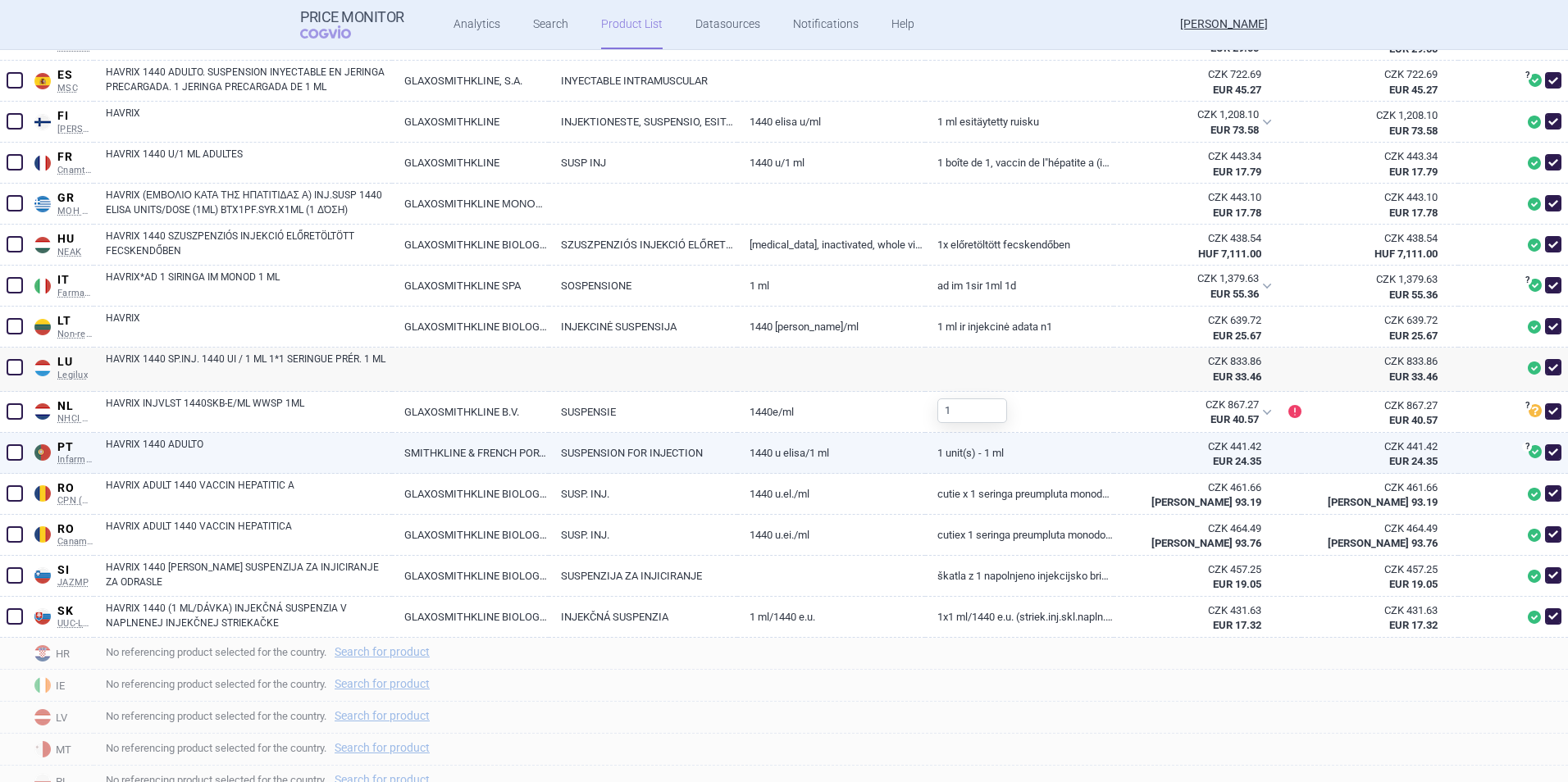
scroll to position [877, 0]
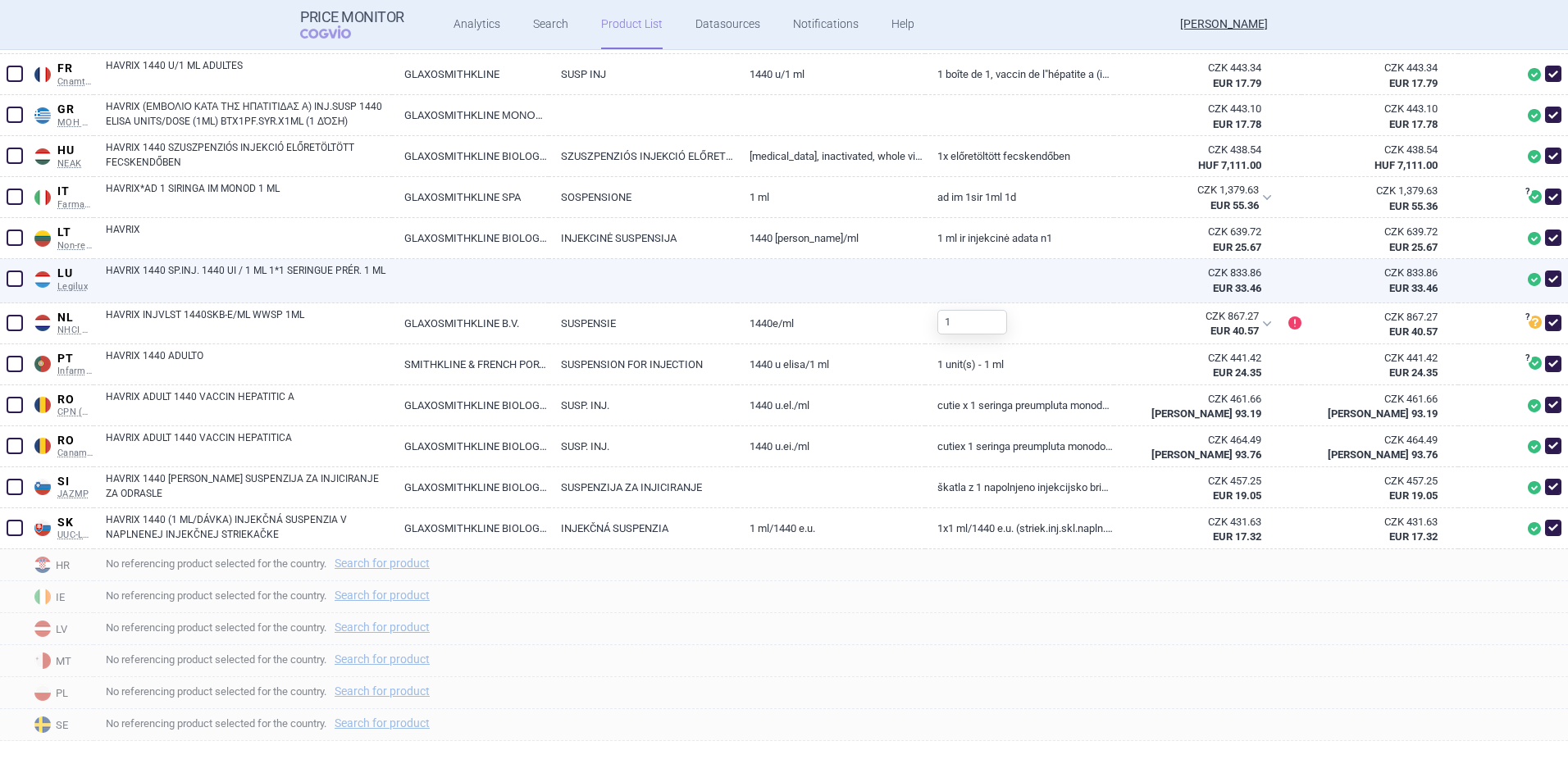
click at [1545, 277] on span at bounding box center [1553, 278] width 17 height 17
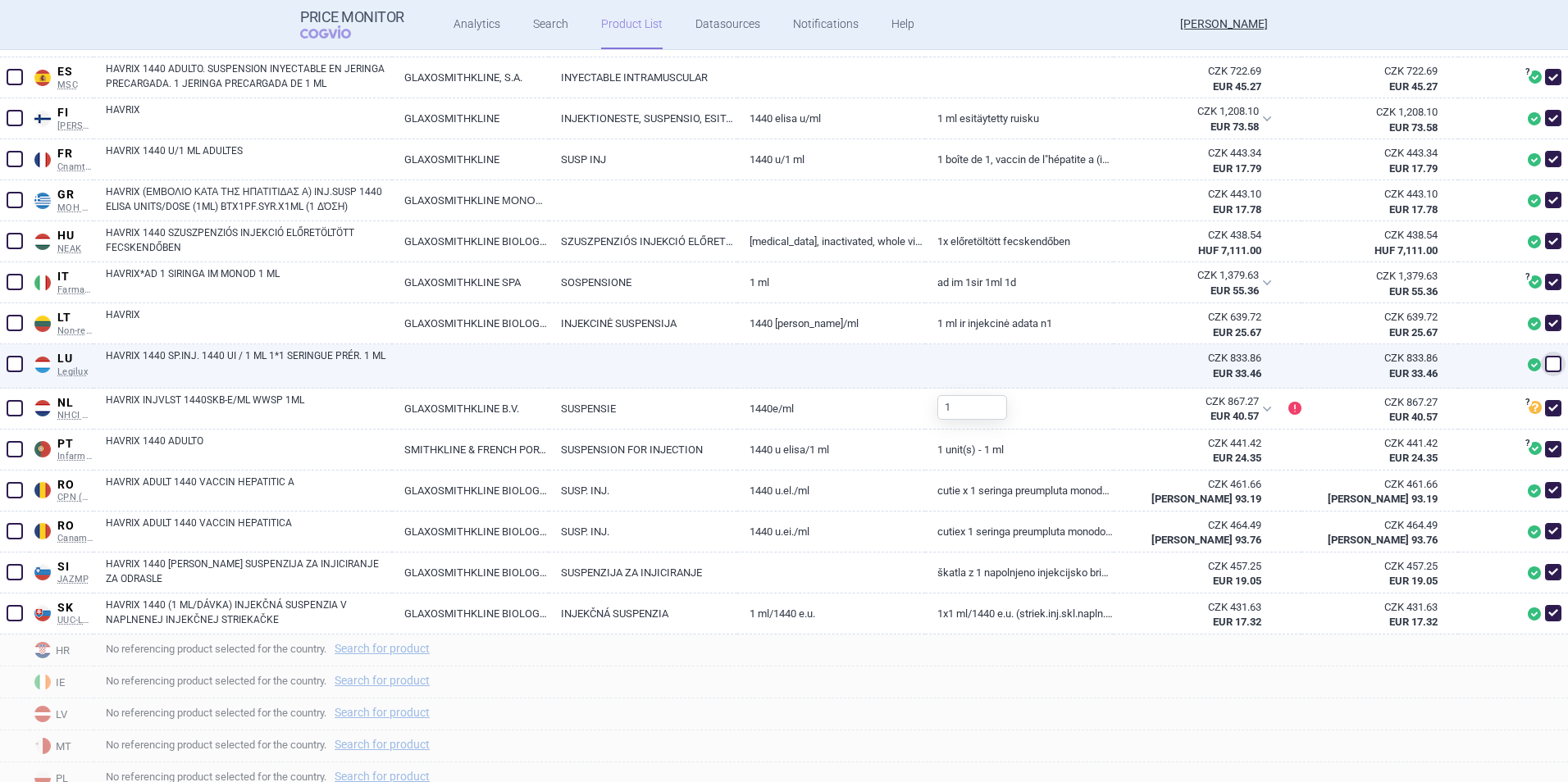
scroll to position [795, 0]
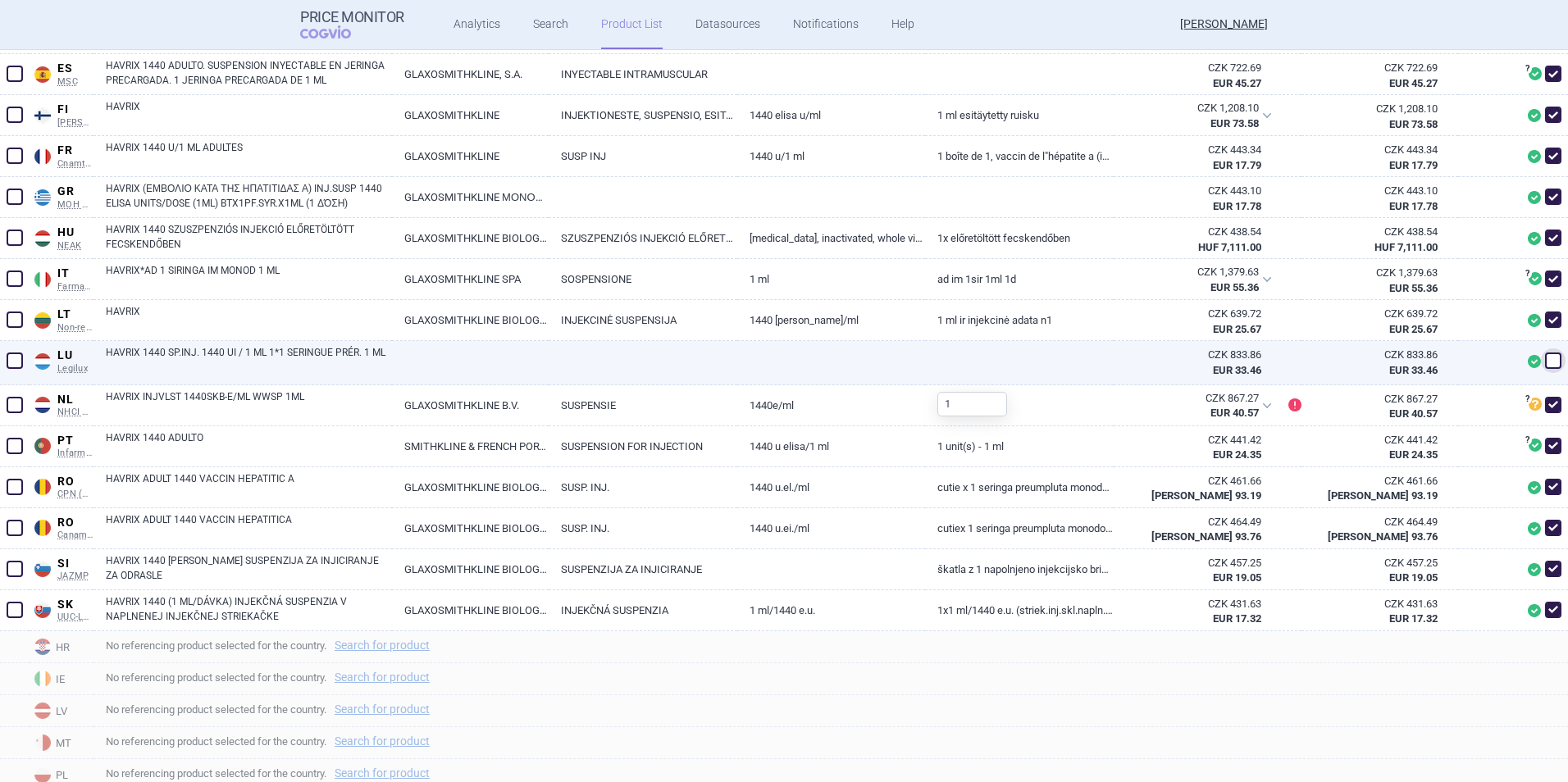
click at [1545, 358] on span at bounding box center [1553, 360] width 17 height 17
checkbox input "true"
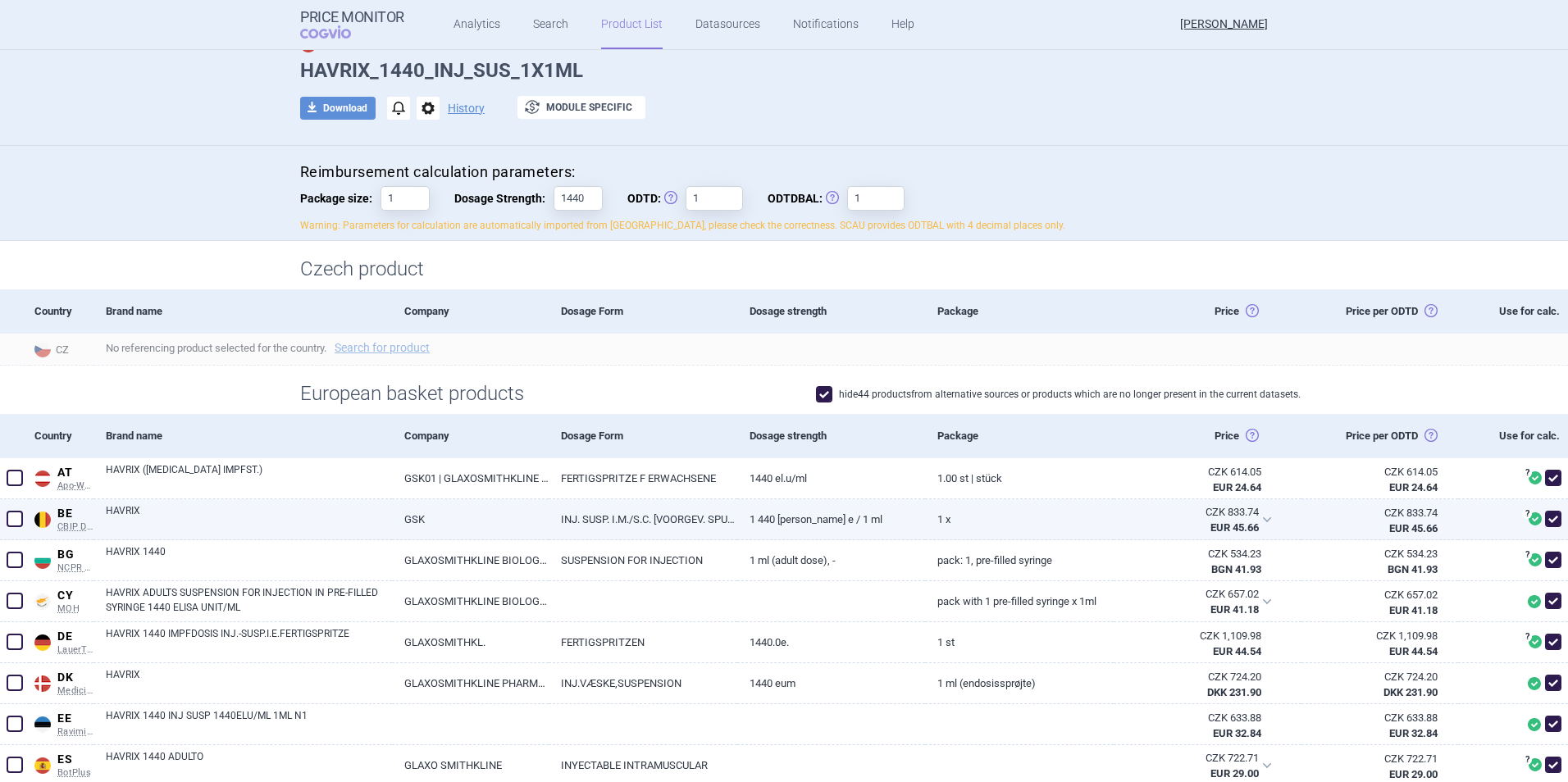
scroll to position [0, 0]
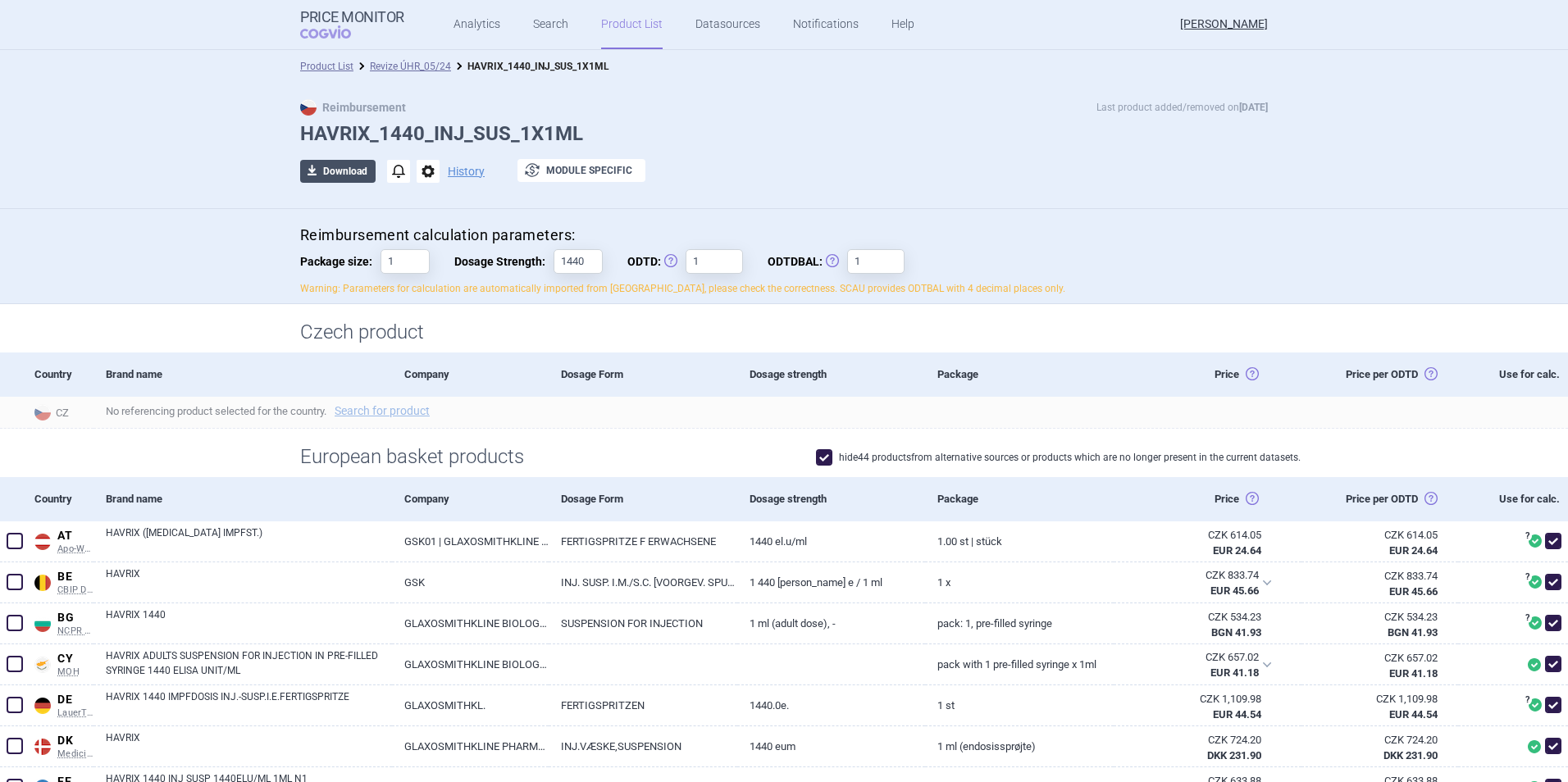
click at [346, 175] on button "download Download" at bounding box center [337, 171] width 75 height 23
select select "EUR"
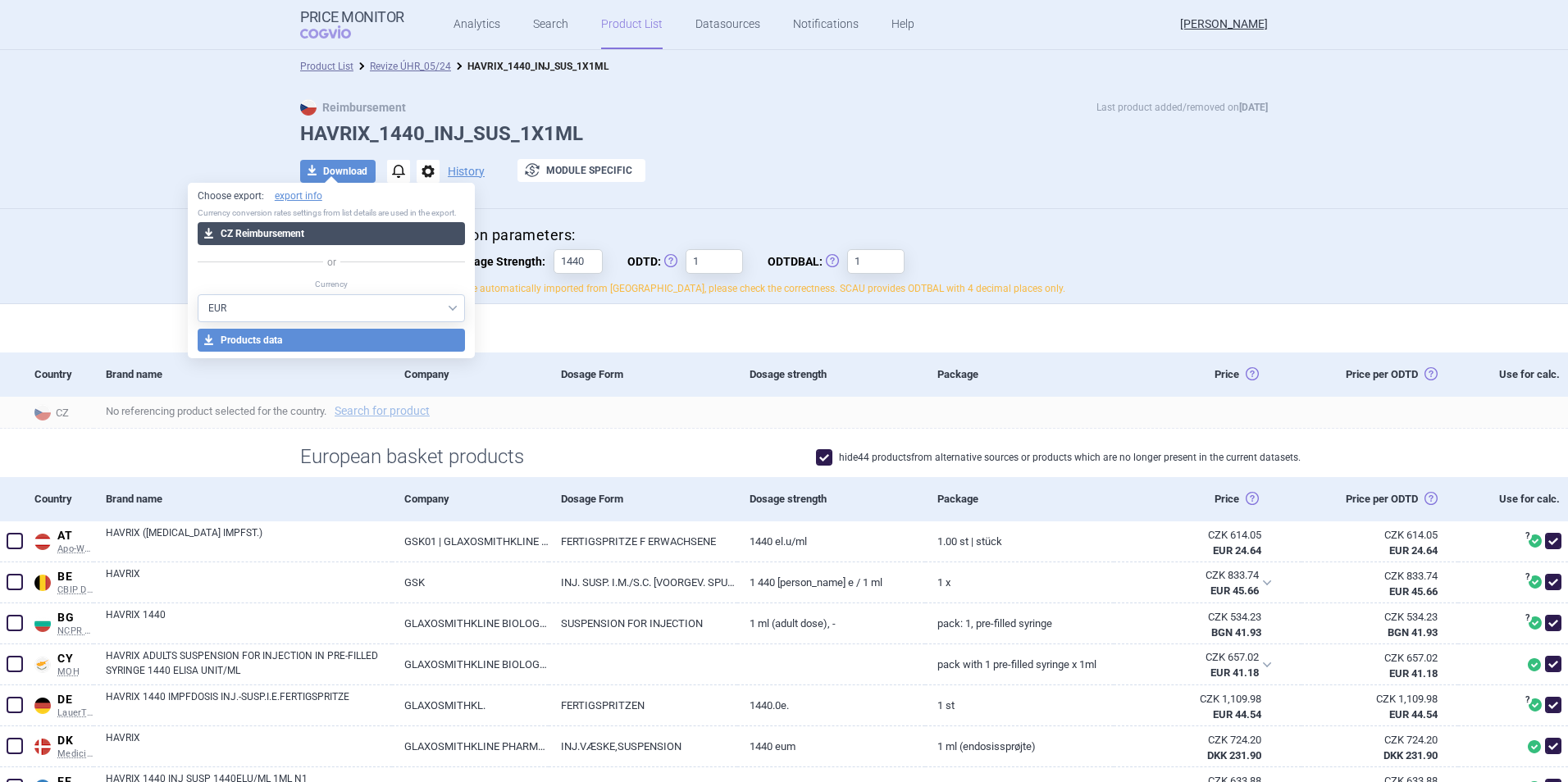
click at [303, 236] on button "download CZ Reimbursement" at bounding box center [332, 234] width 269 height 23
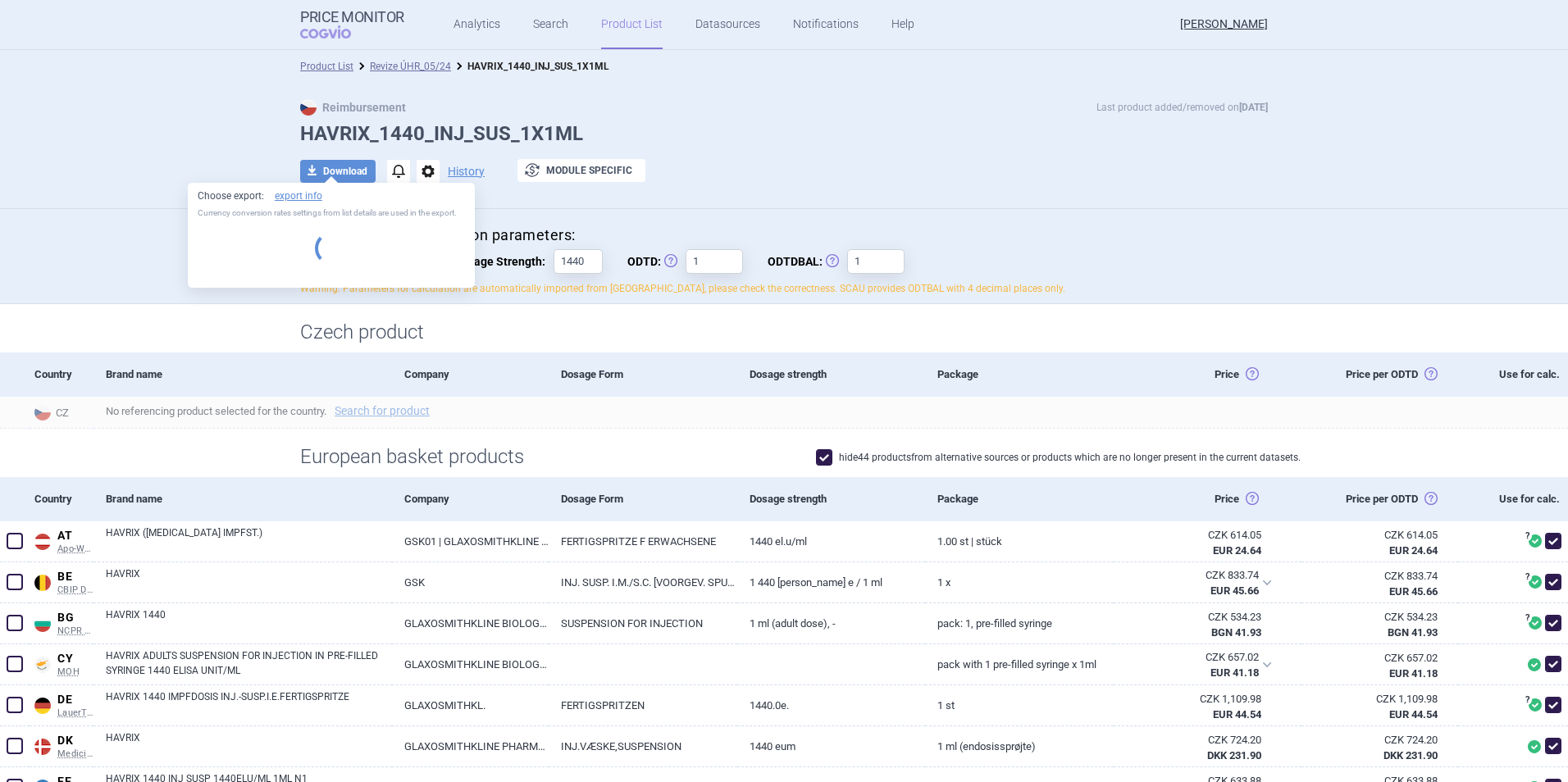
select select "EUR"
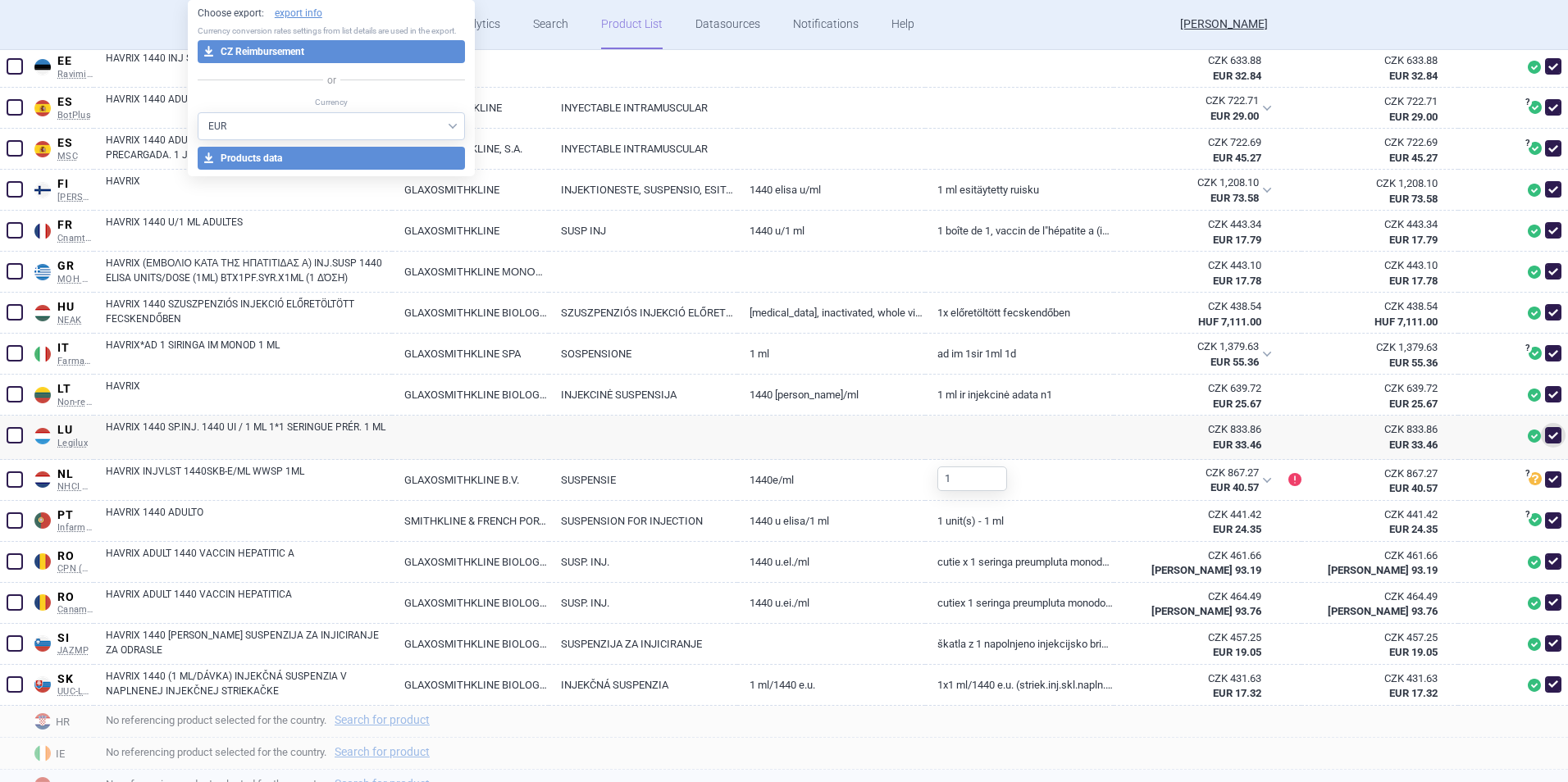
scroll to position [877, 0]
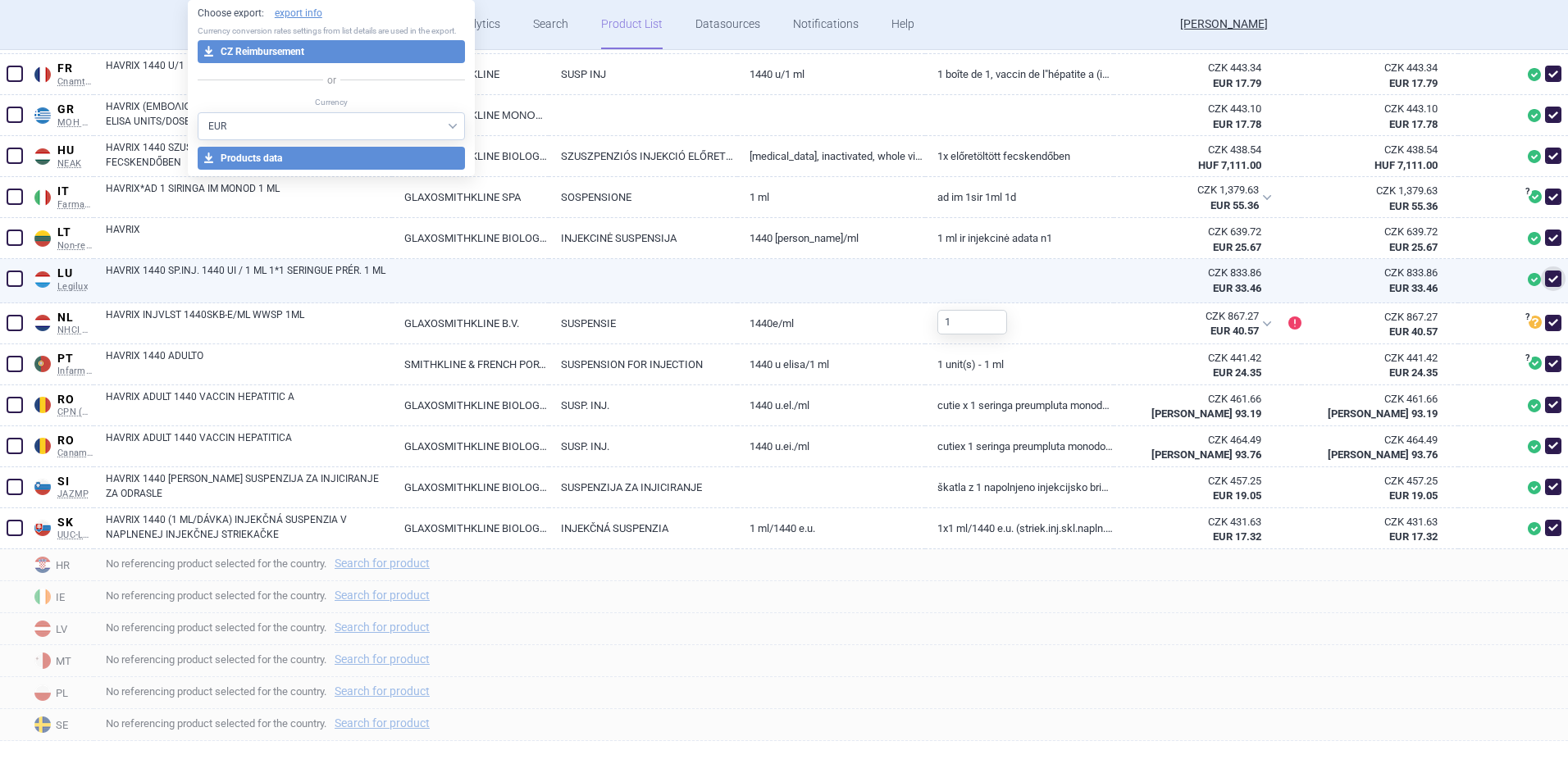
click at [1545, 279] on span at bounding box center [1553, 278] width 17 height 17
checkbox input "false"
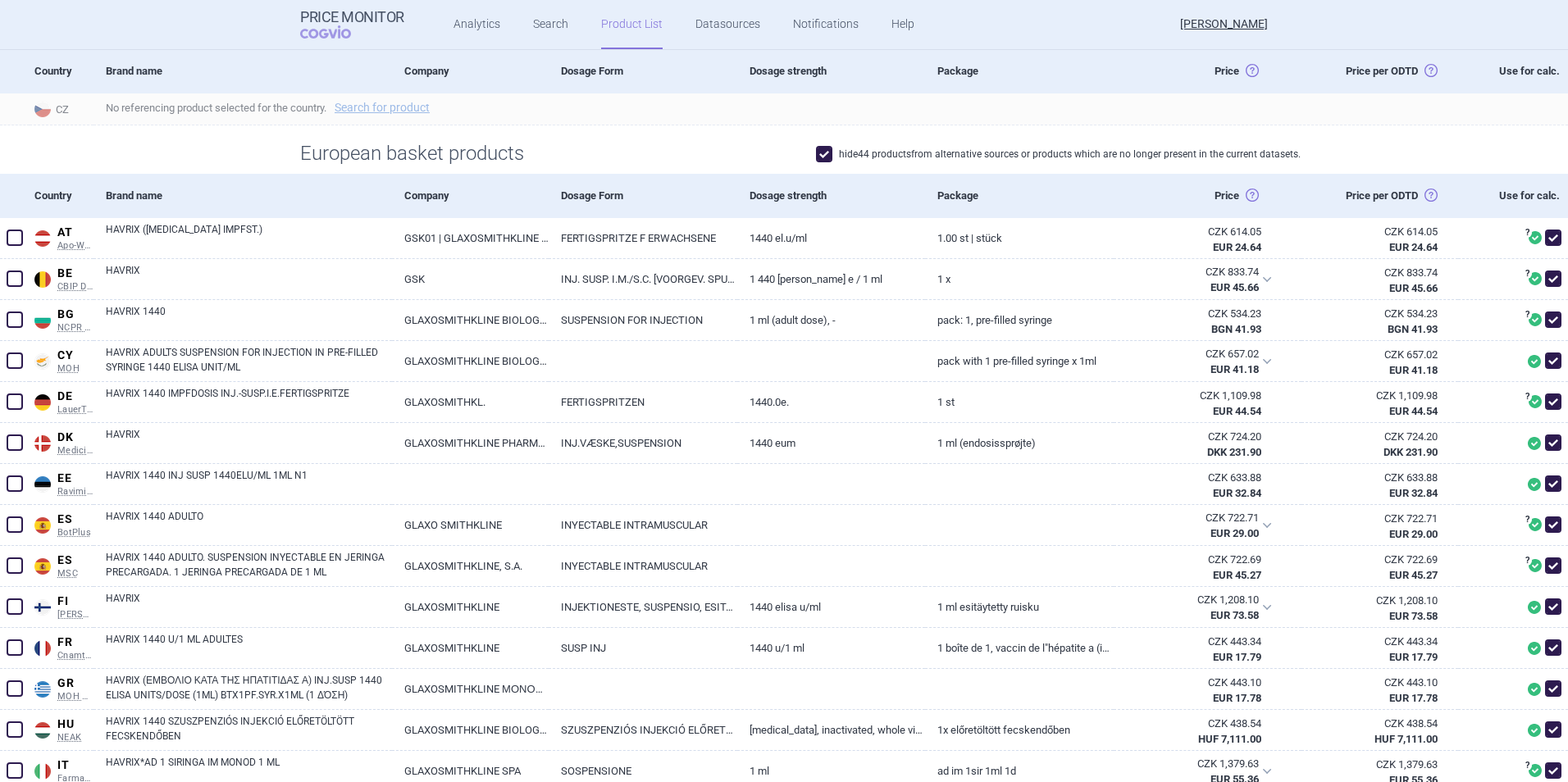
scroll to position [0, 0]
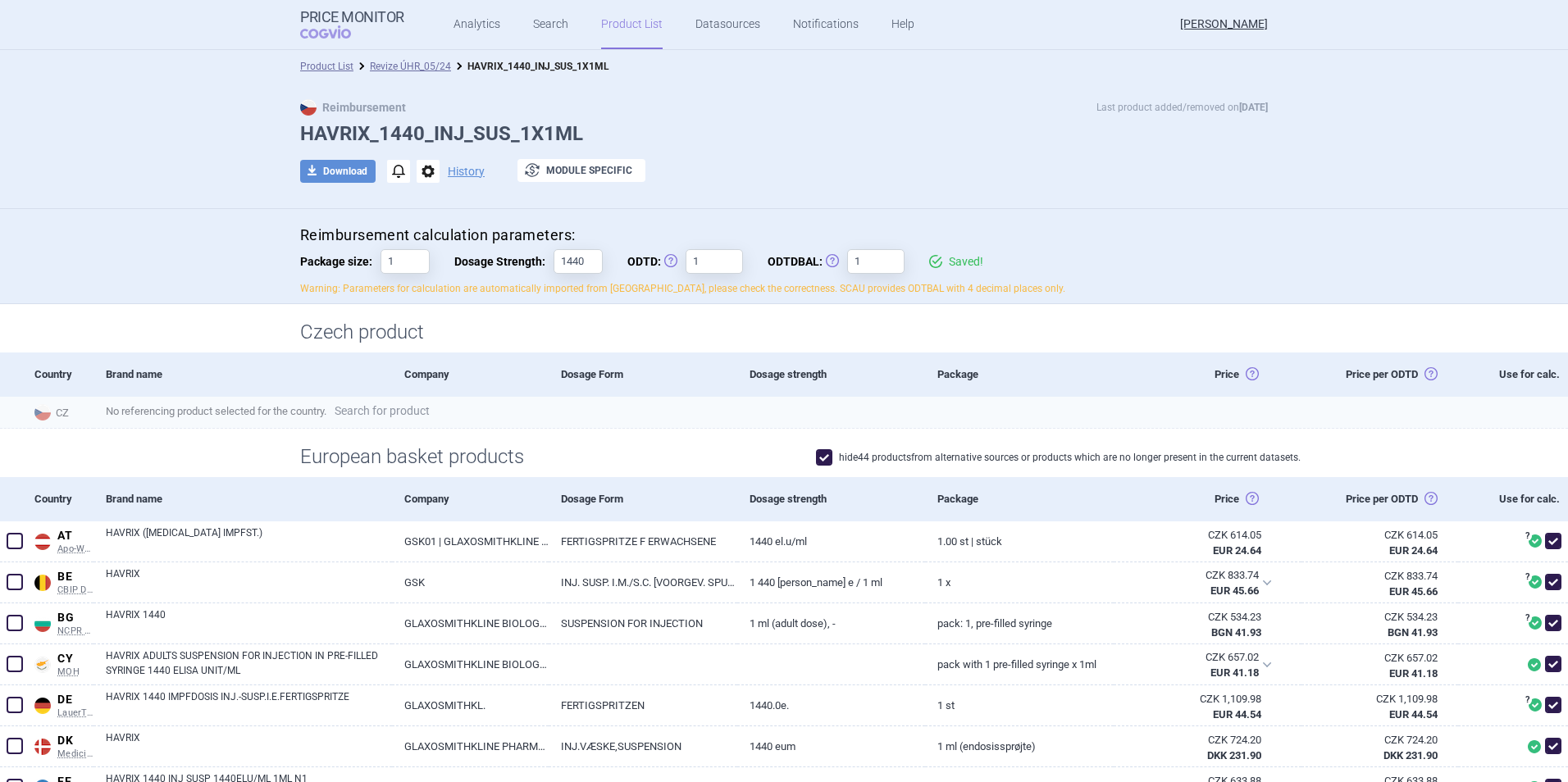
drag, startPoint x: 327, startPoint y: 176, endPoint x: 358, endPoint y: 406, distance: 232.1
click at [330, 186] on div "Reimbursement Last product added/removed on [DATE] HAVRIX_1440_INJ_SUS_1X1ML do…" at bounding box center [784, 150] width 1033 height 101
click at [331, 171] on button "download Download" at bounding box center [337, 171] width 75 height 23
select select "EUR"
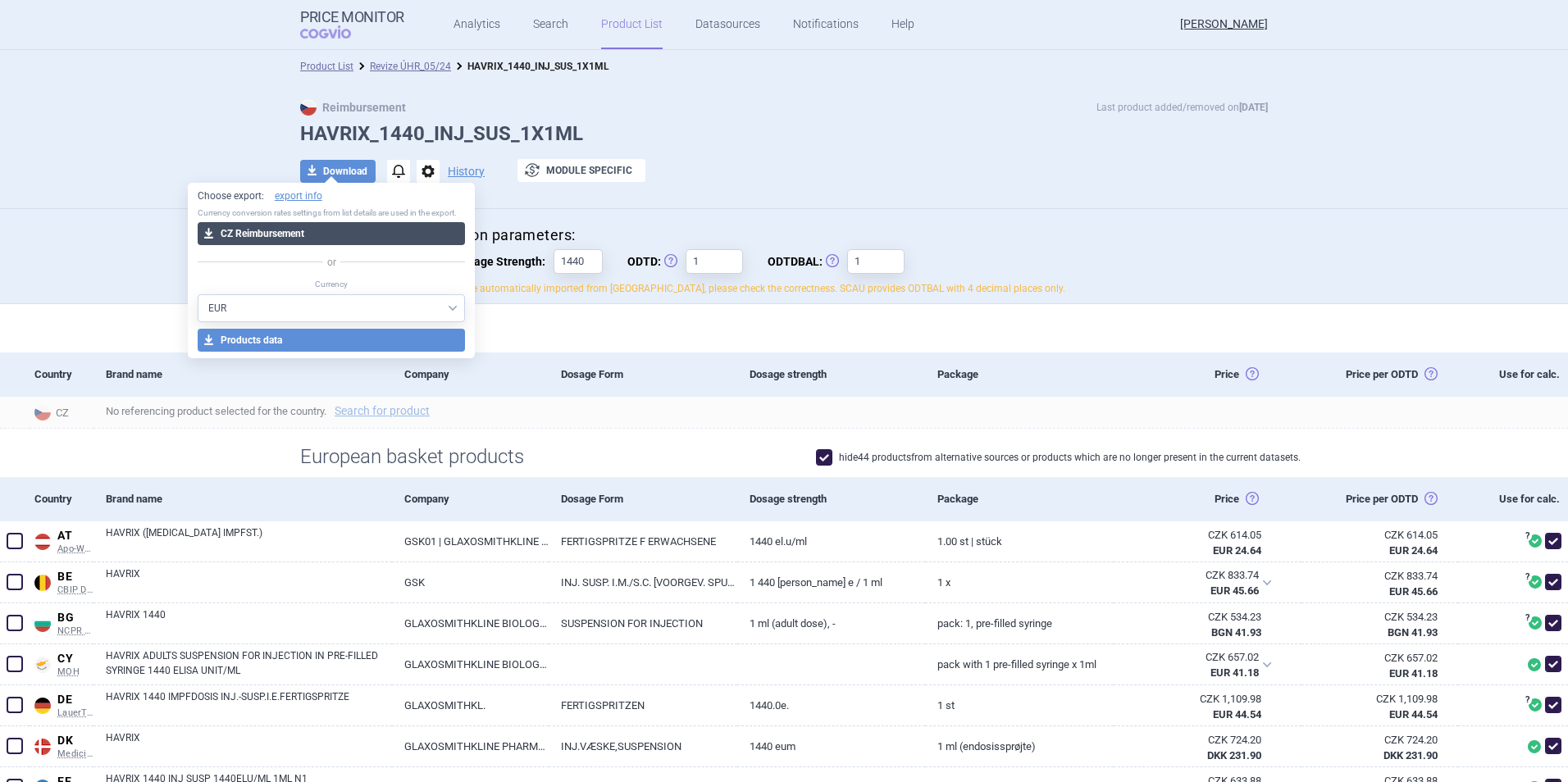
click at [298, 234] on button "download CZ Reimbursement" at bounding box center [332, 234] width 269 height 23
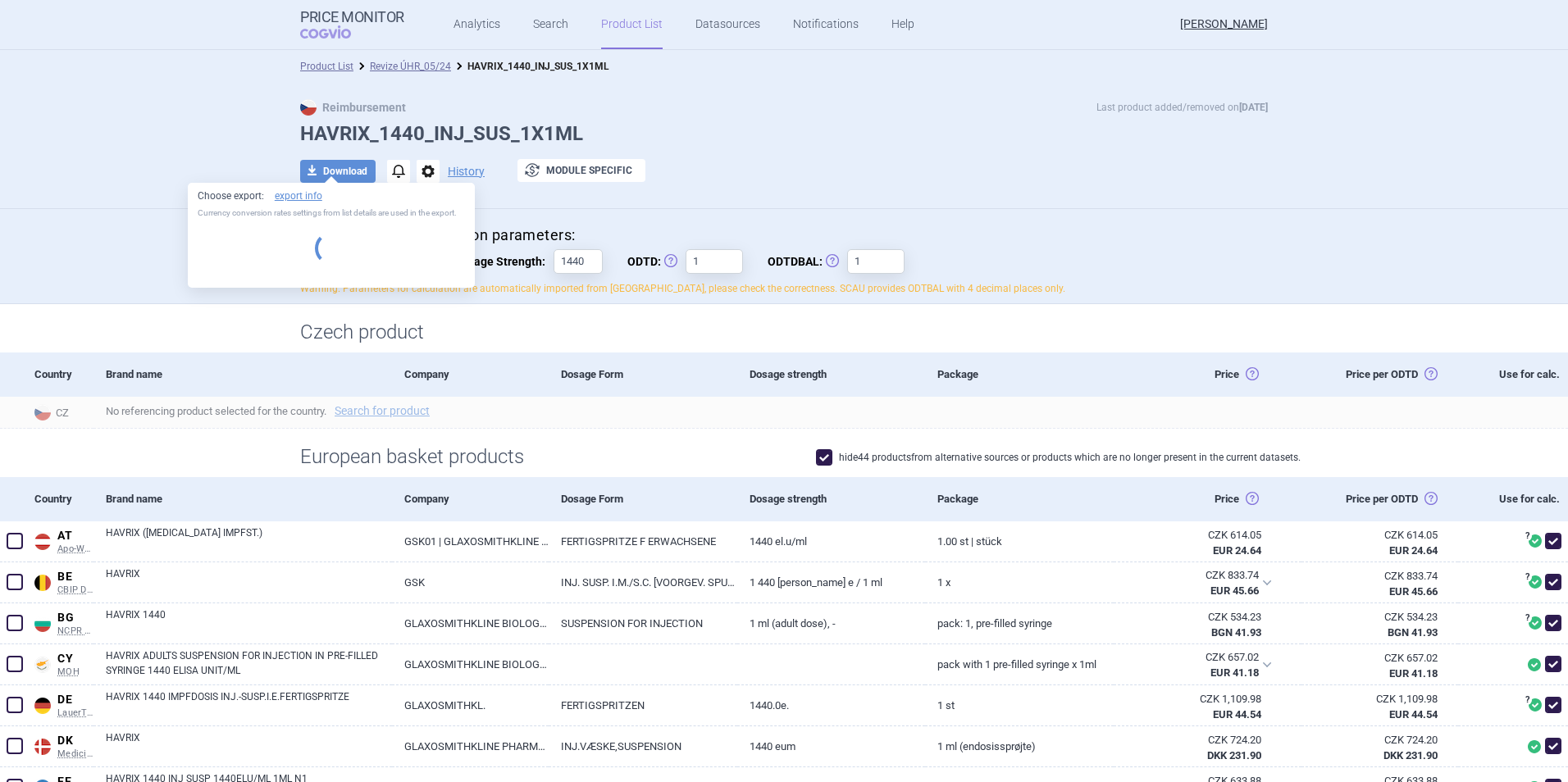
select select "EUR"
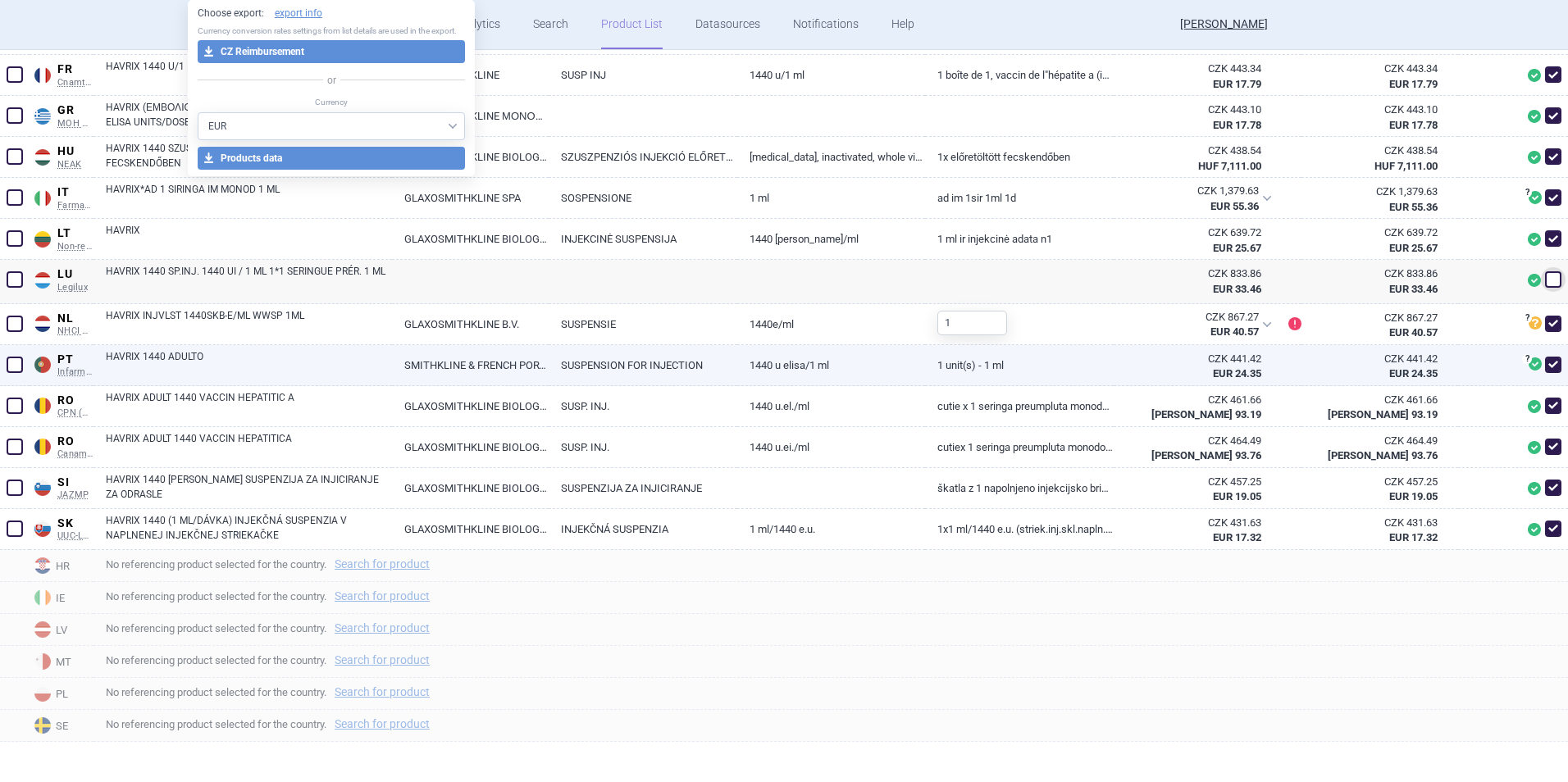
scroll to position [877, 0]
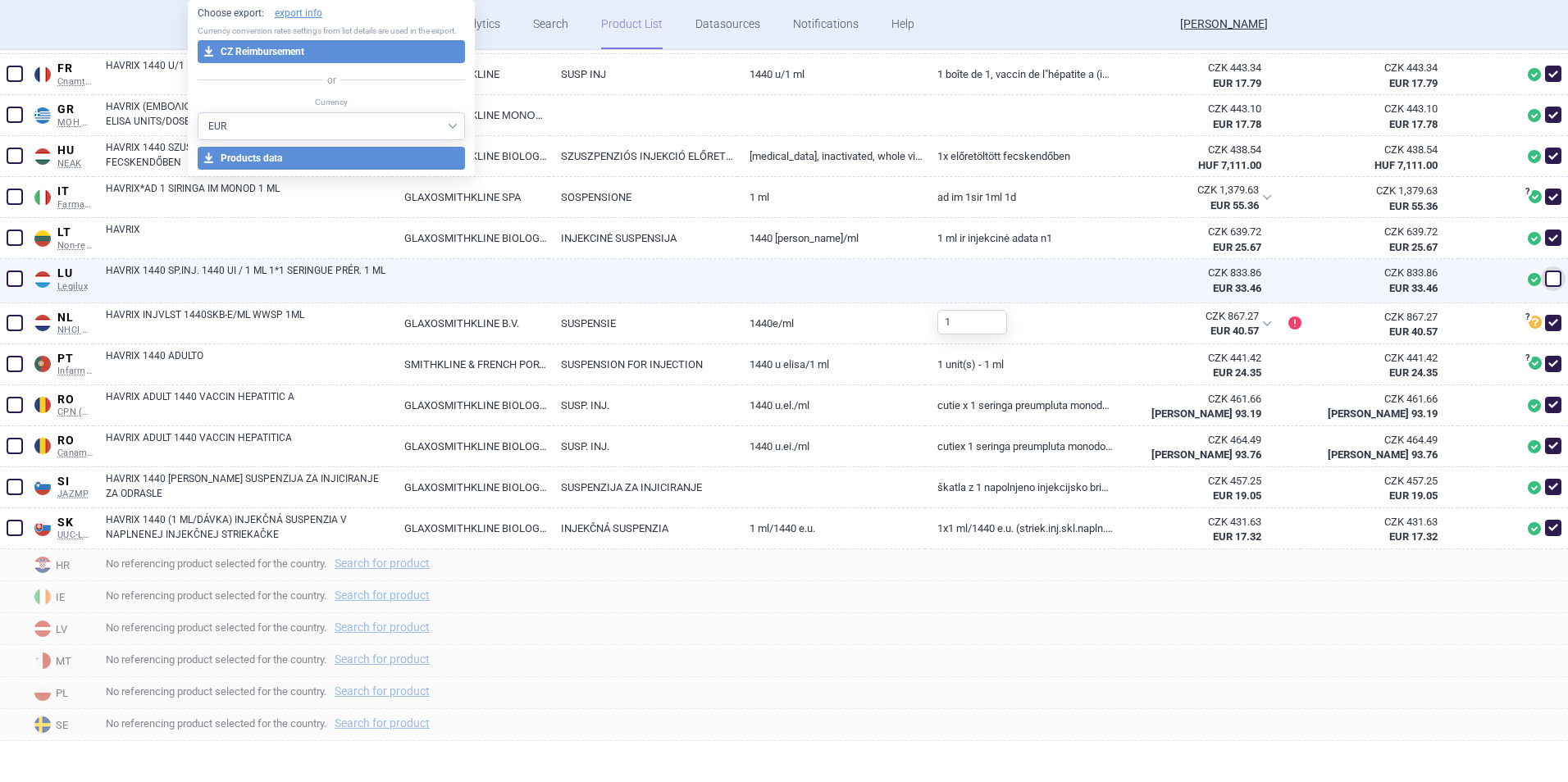
click at [1545, 280] on span at bounding box center [1553, 278] width 17 height 17
checkbox input "true"
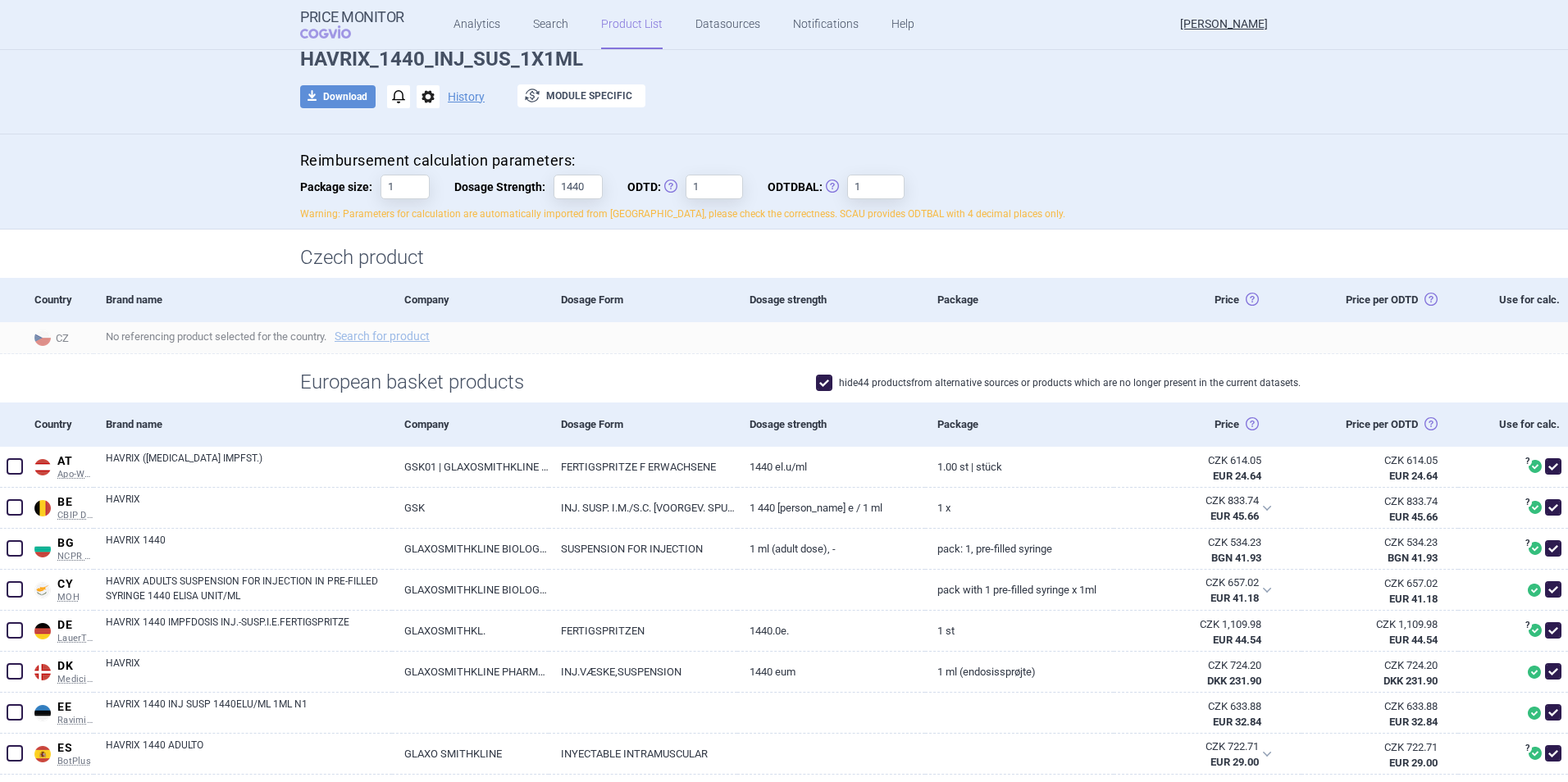
scroll to position [0, 0]
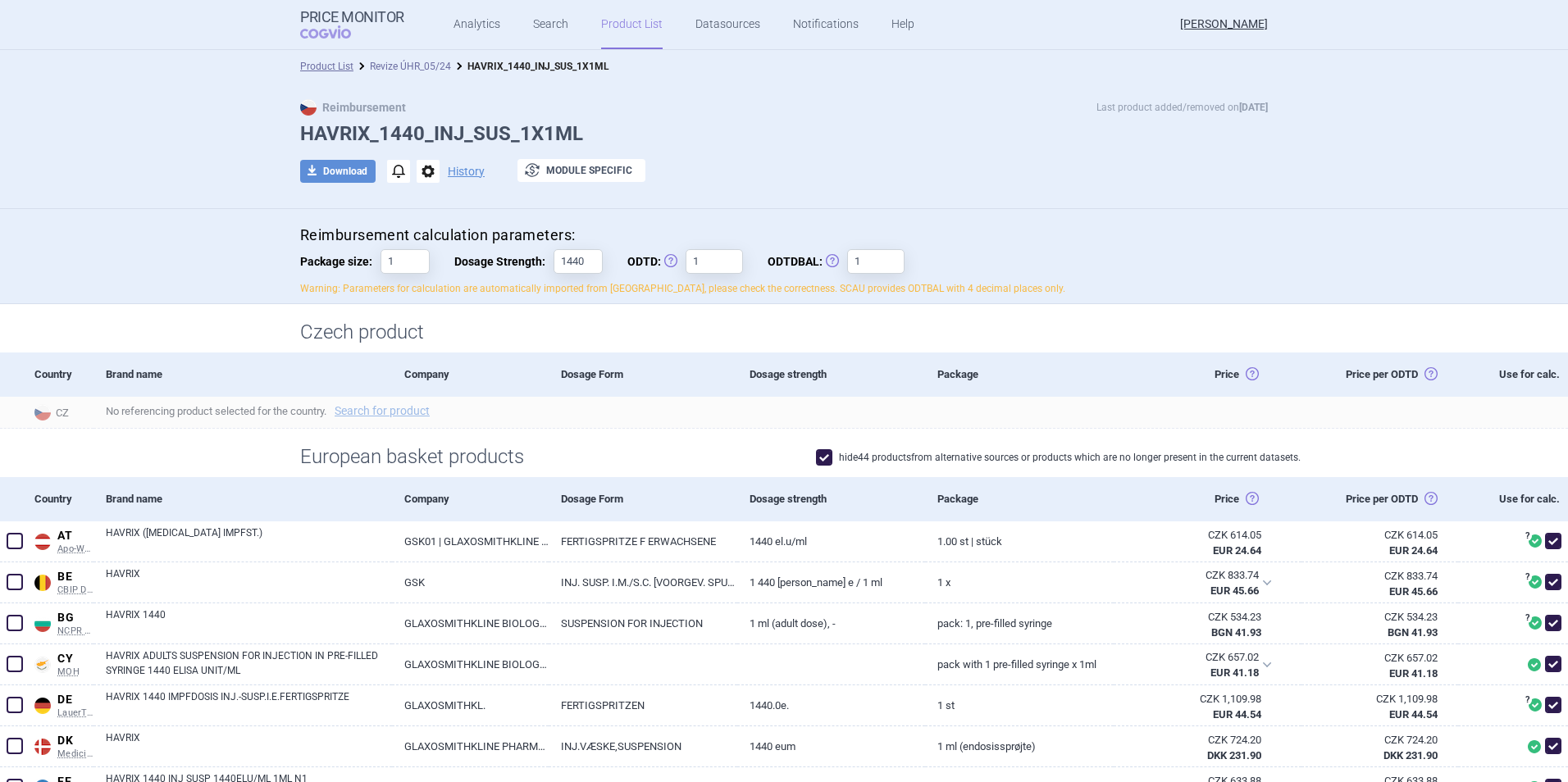
click at [399, 65] on link "Revize ÚHR_05/24" at bounding box center [410, 66] width 81 height 12
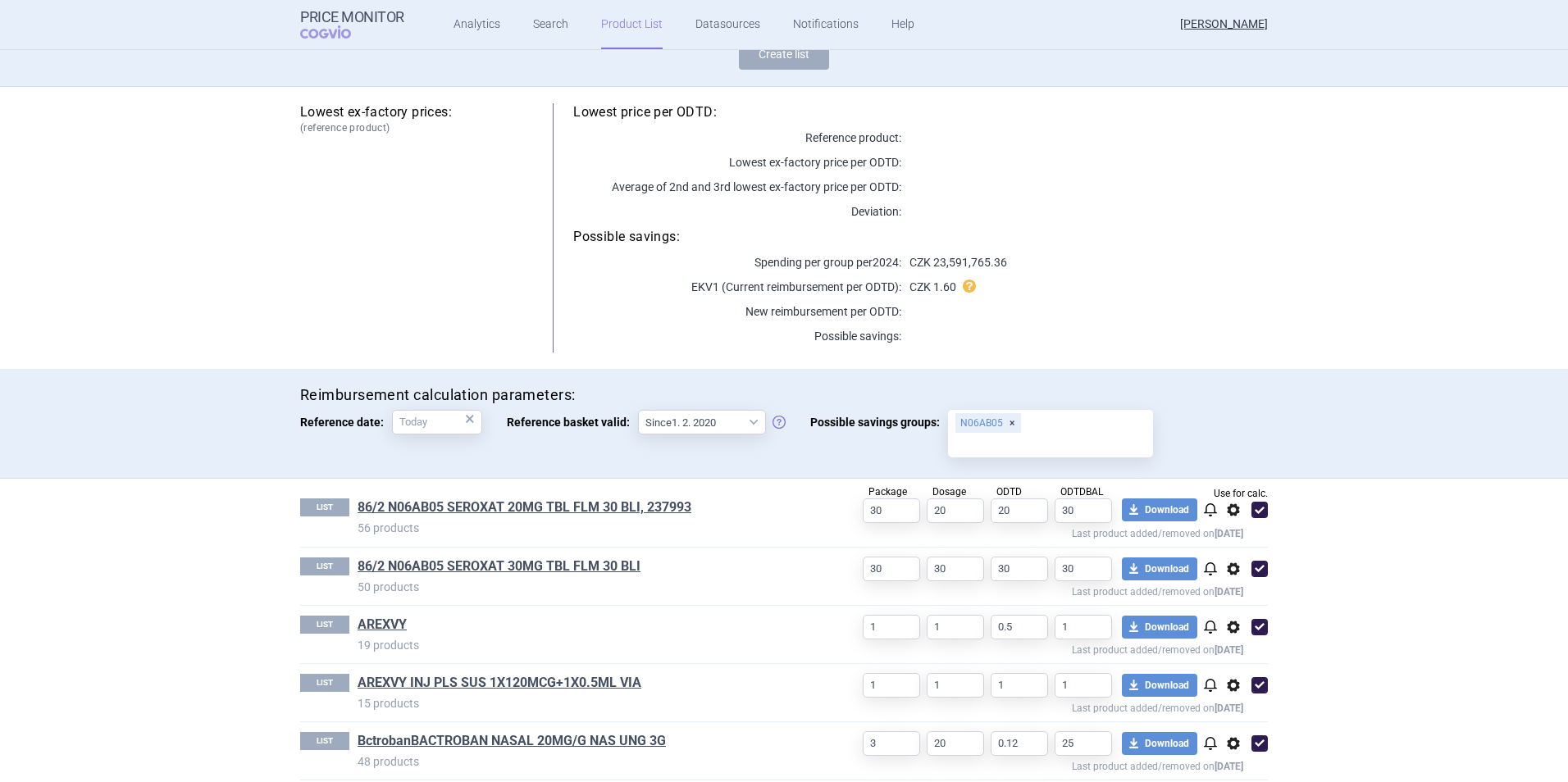
scroll to position [328, 0]
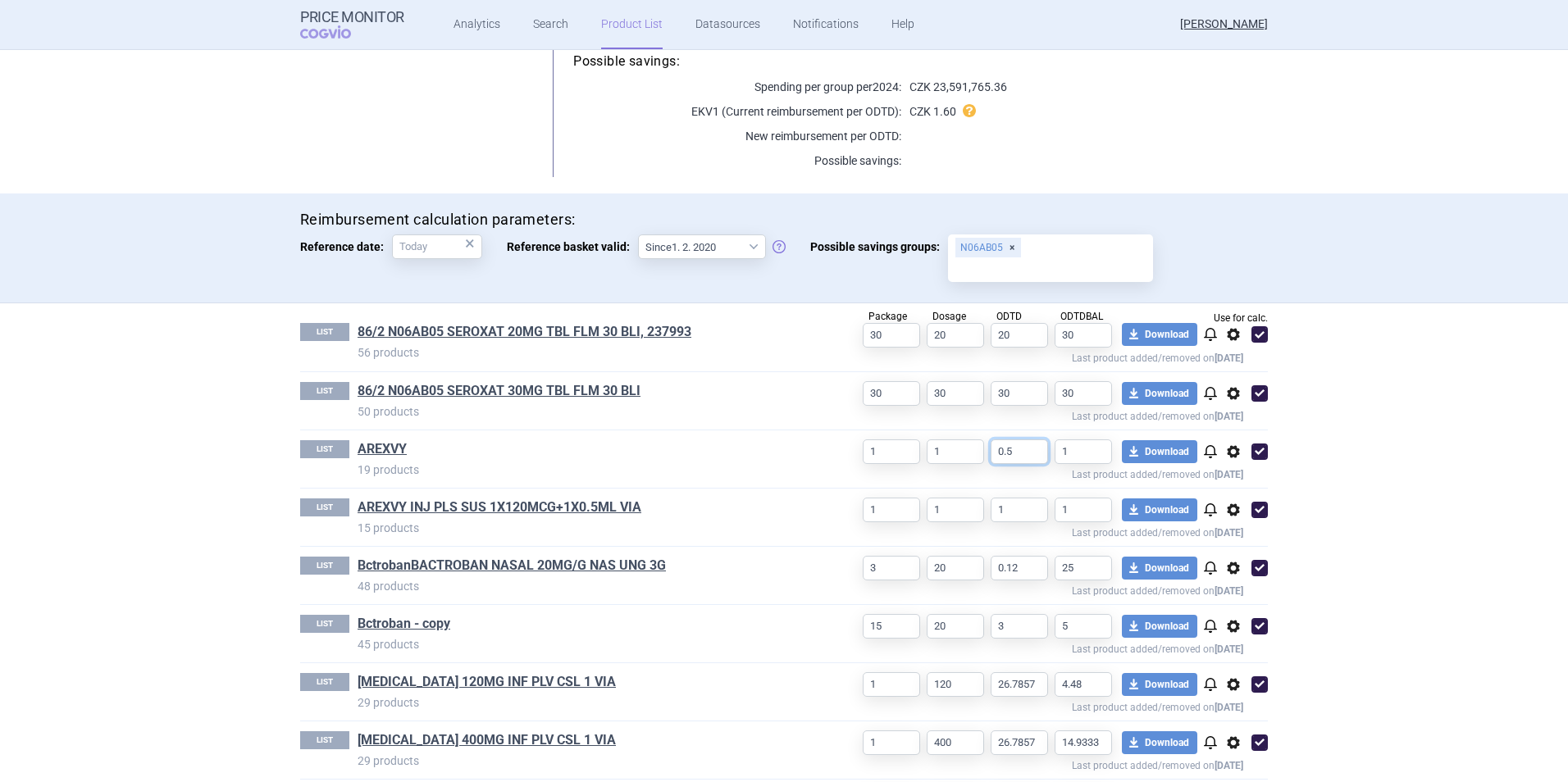
drag, startPoint x: 1010, startPoint y: 451, endPoint x: 964, endPoint y: 440, distance: 47.3
click at [976, 451] on div "1 1 0.5 1 download Download notifications options Last product added/removed on…" at bounding box center [1039, 460] width 455 height 40
type input "1"
drag, startPoint x: 951, startPoint y: 459, endPoint x: 914, endPoint y: 459, distance: 37.0
click at [914, 459] on div "1 1 1 1 download Download notifications options Last product added/removed on […" at bounding box center [1039, 460] width 455 height 40
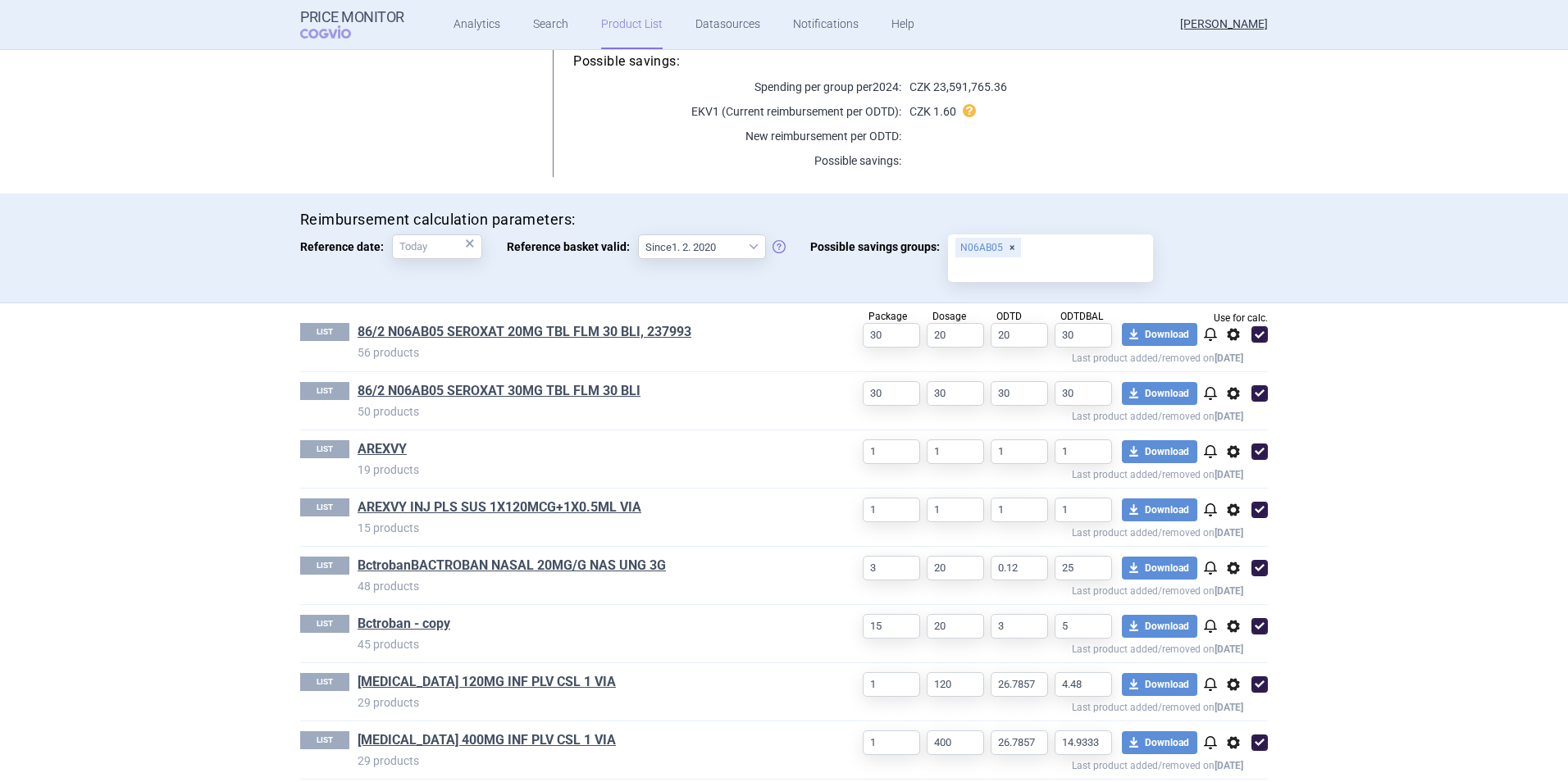
click at [1241, 247] on div "Reimbursement calculation parameters: Reference date: × Reference basket valid:…" at bounding box center [783, 248] width 967 height 77
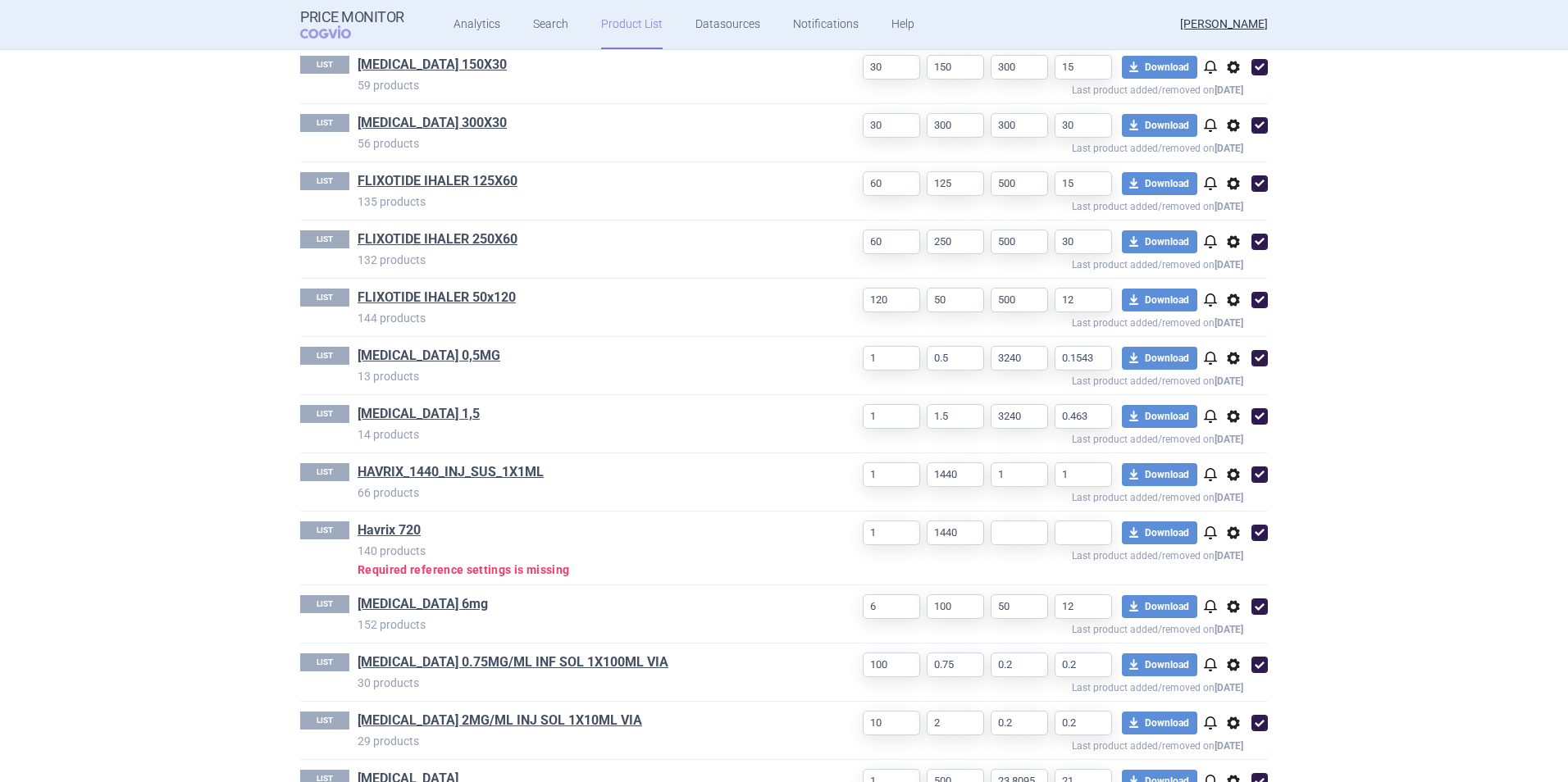
scroll to position [1311, 0]
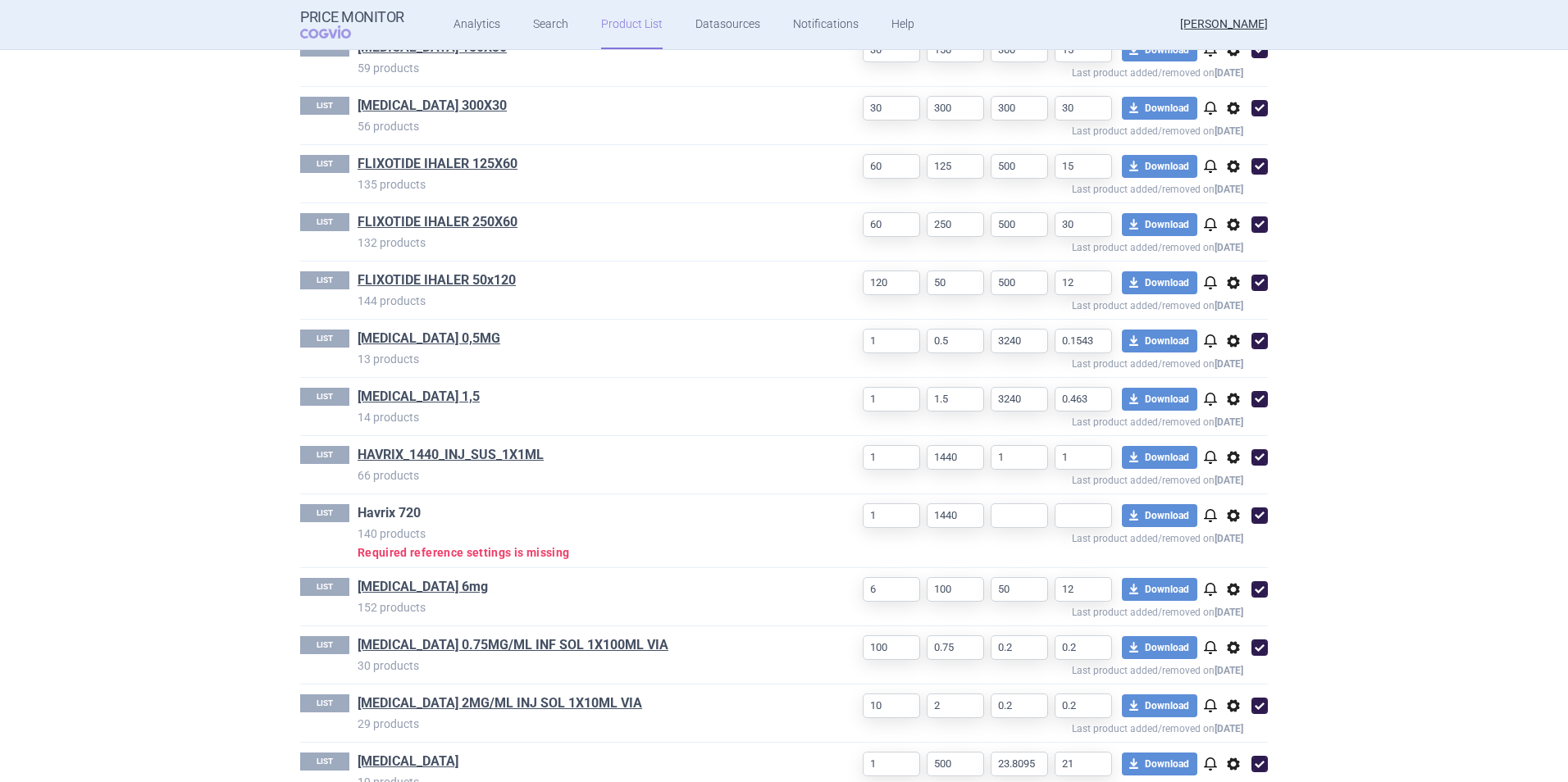
click at [395, 507] on link "Havrix 720" at bounding box center [389, 513] width 63 height 18
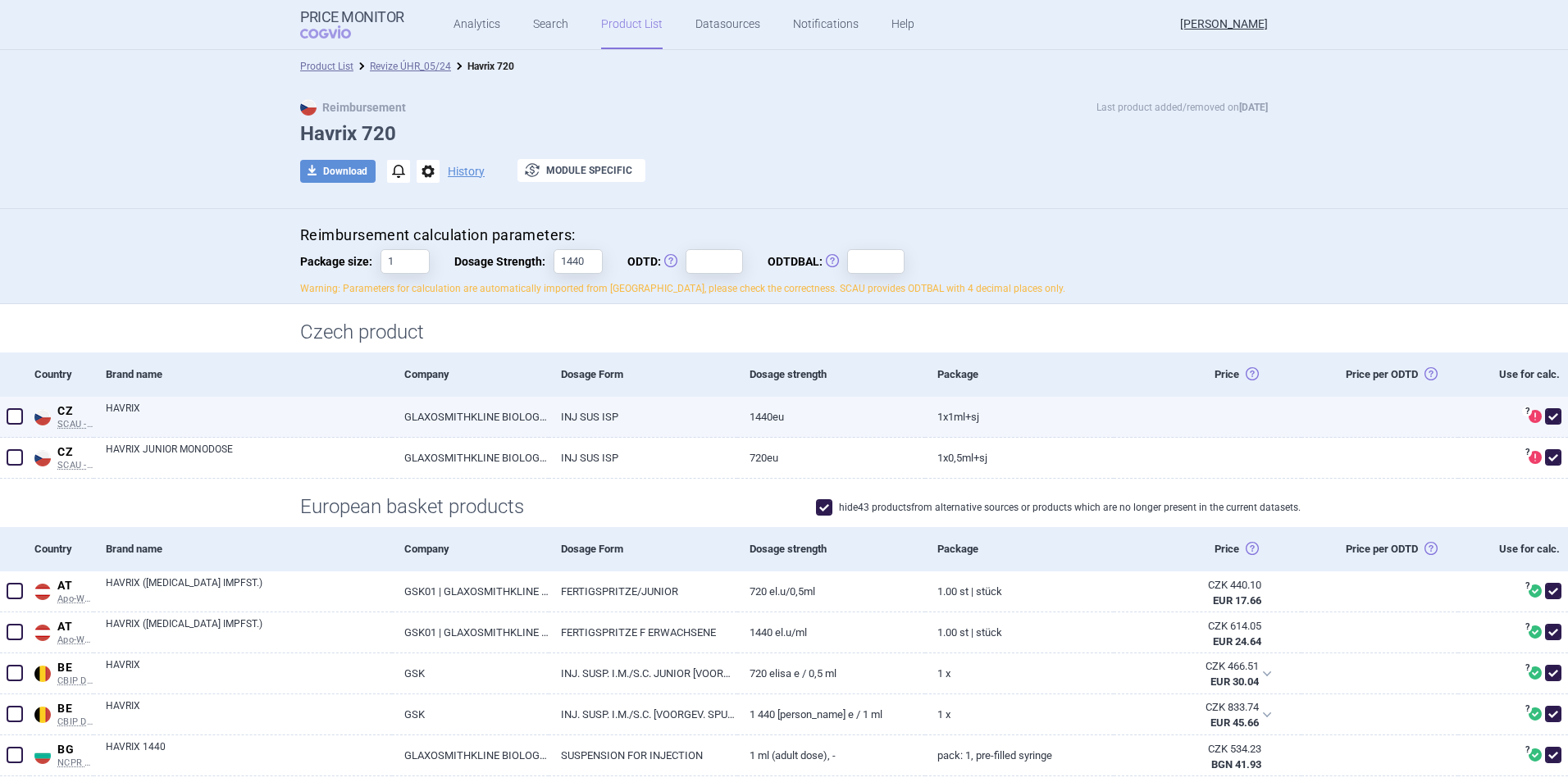
click at [15, 417] on span at bounding box center [15, 417] width 17 height 17
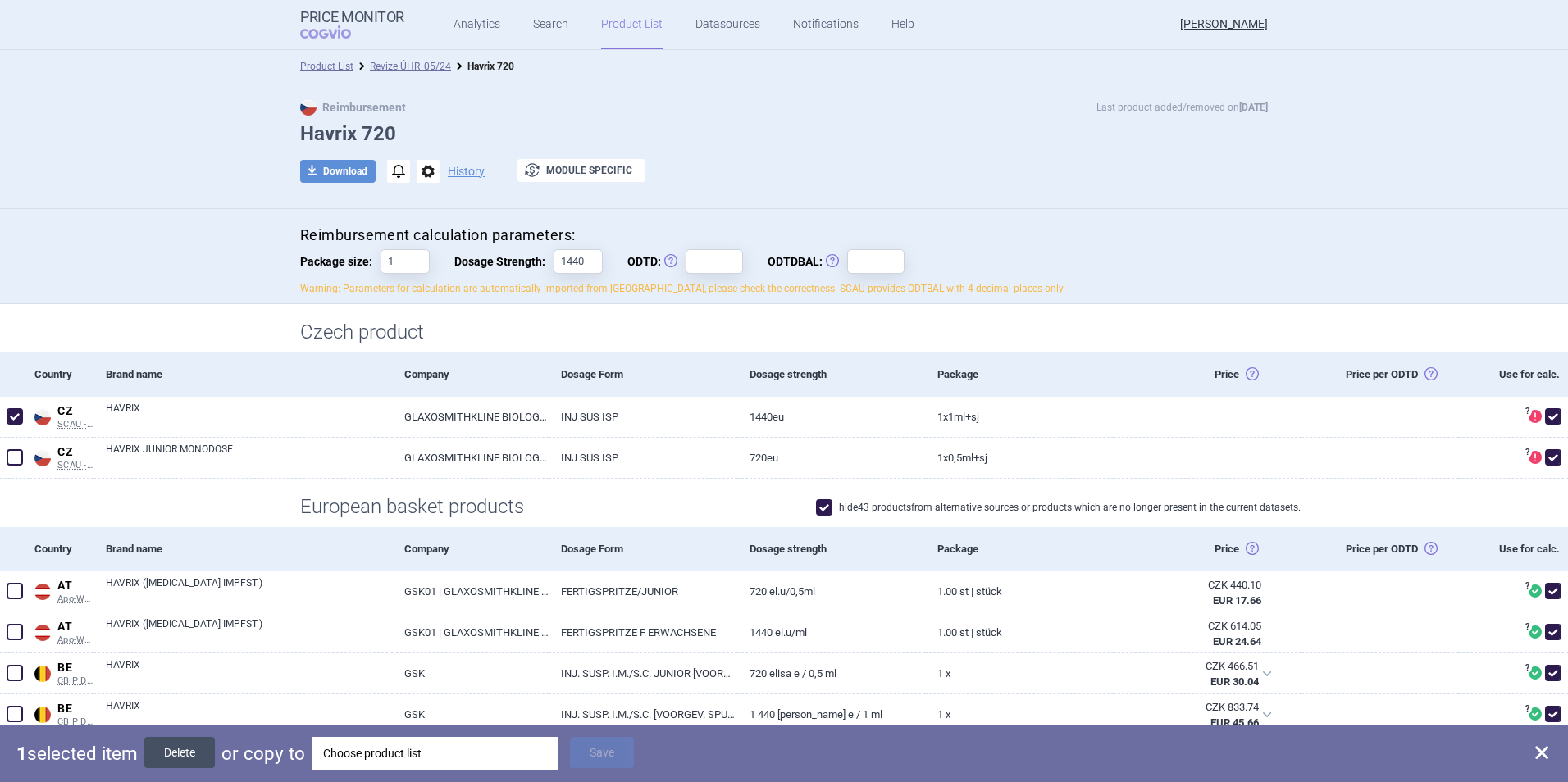
click at [194, 747] on button "Delete" at bounding box center [179, 752] width 70 height 31
checkbox input "false"
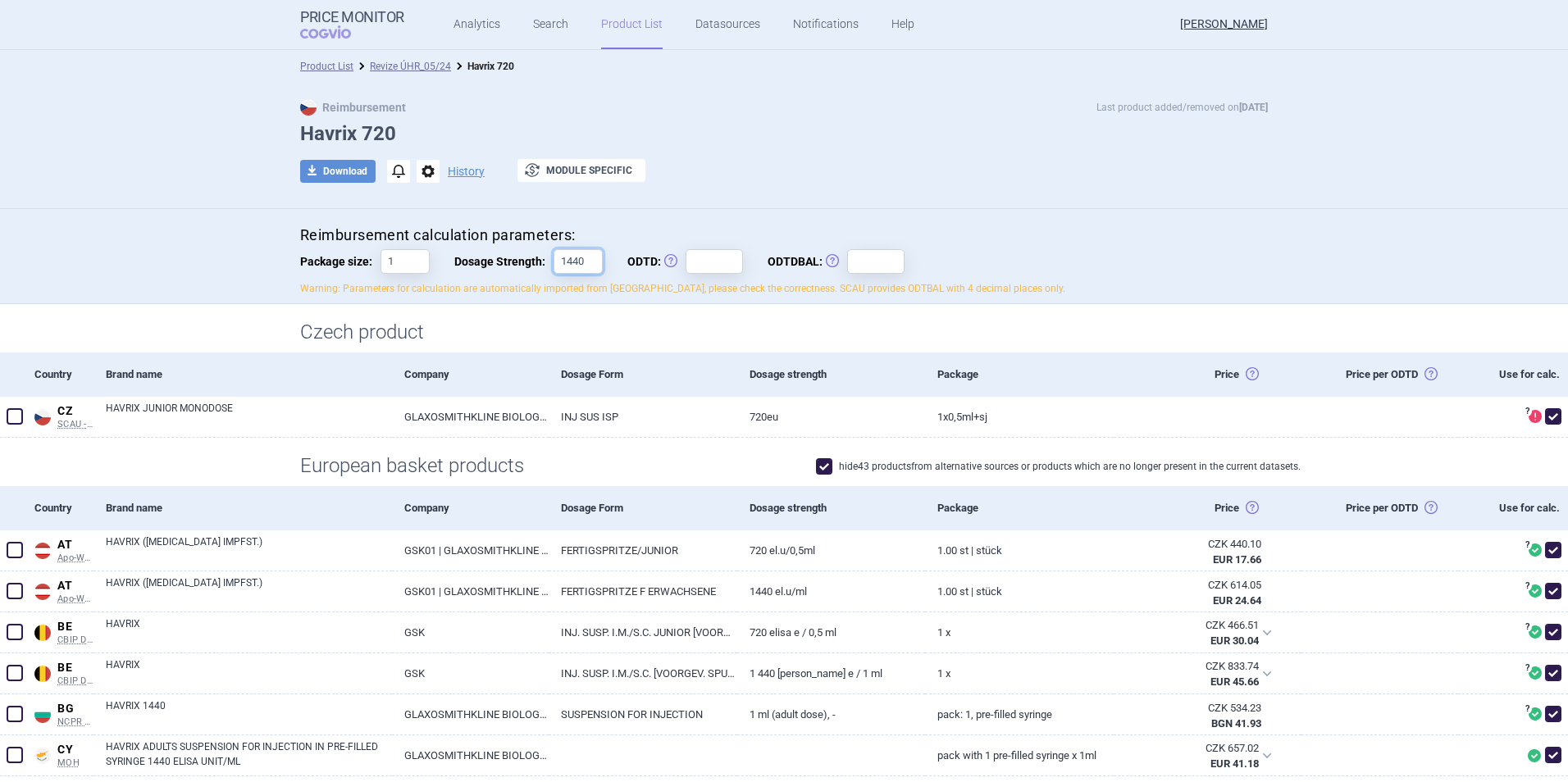
drag, startPoint x: 578, startPoint y: 260, endPoint x: 540, endPoint y: 259, distance: 38.0
click at [540, 259] on label "Dosage Strength: 1440" at bounding box center [528, 262] width 148 height 25
type input "720"
click at [690, 259] on input "ODTD: Obvyklá Denní Terapeutická Dávka" at bounding box center [714, 262] width 57 height 25
type input "1"
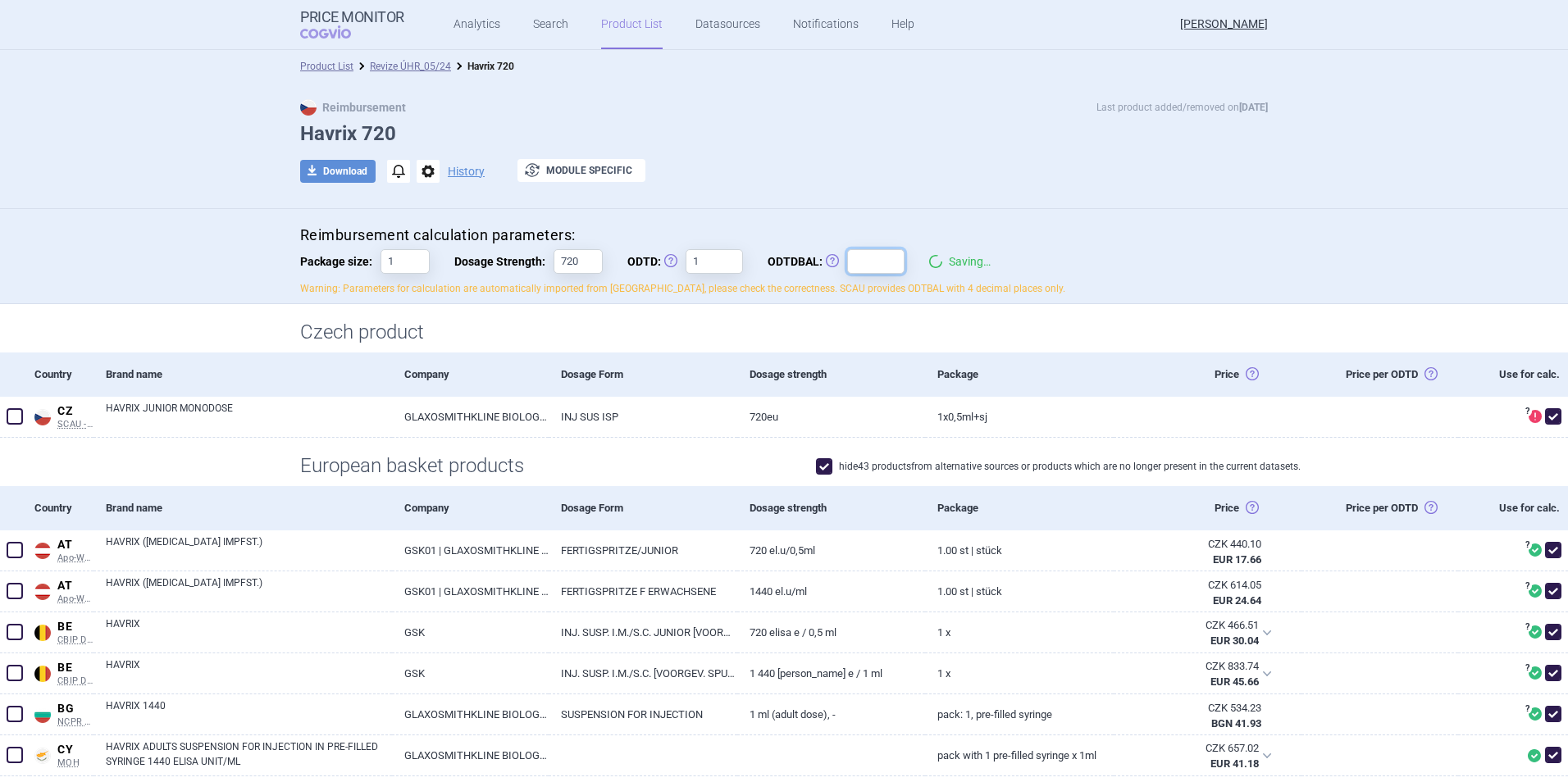
click at [859, 260] on input "ODTDBAL: Obvyklá Denní Terapeutická Dávka Balení" at bounding box center [875, 262] width 57 height 25
type input "1"
click at [901, 197] on div at bounding box center [783, 196] width 967 height 8
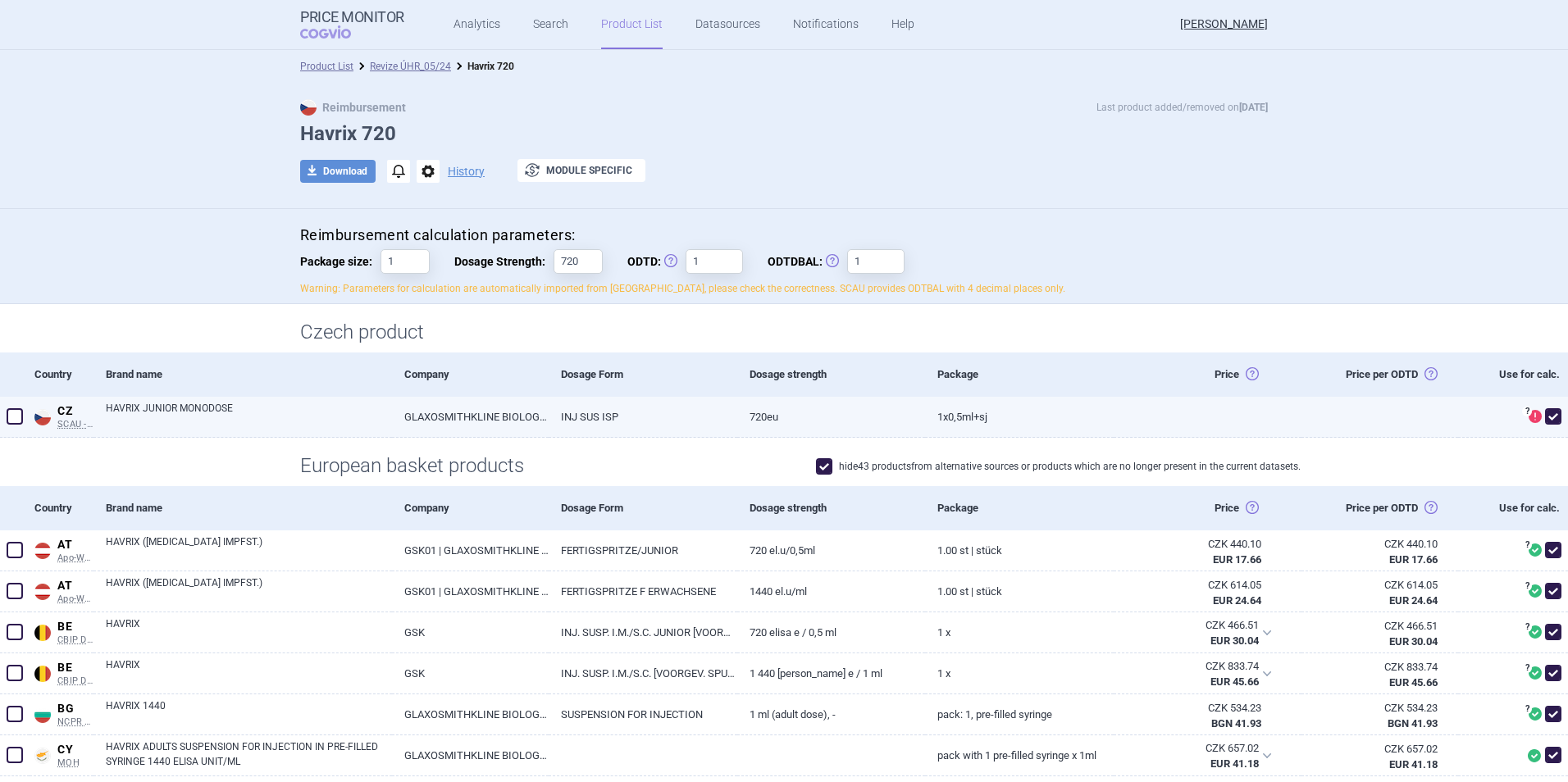
click at [1545, 417] on span at bounding box center [1553, 417] width 17 height 17
checkbox input "false"
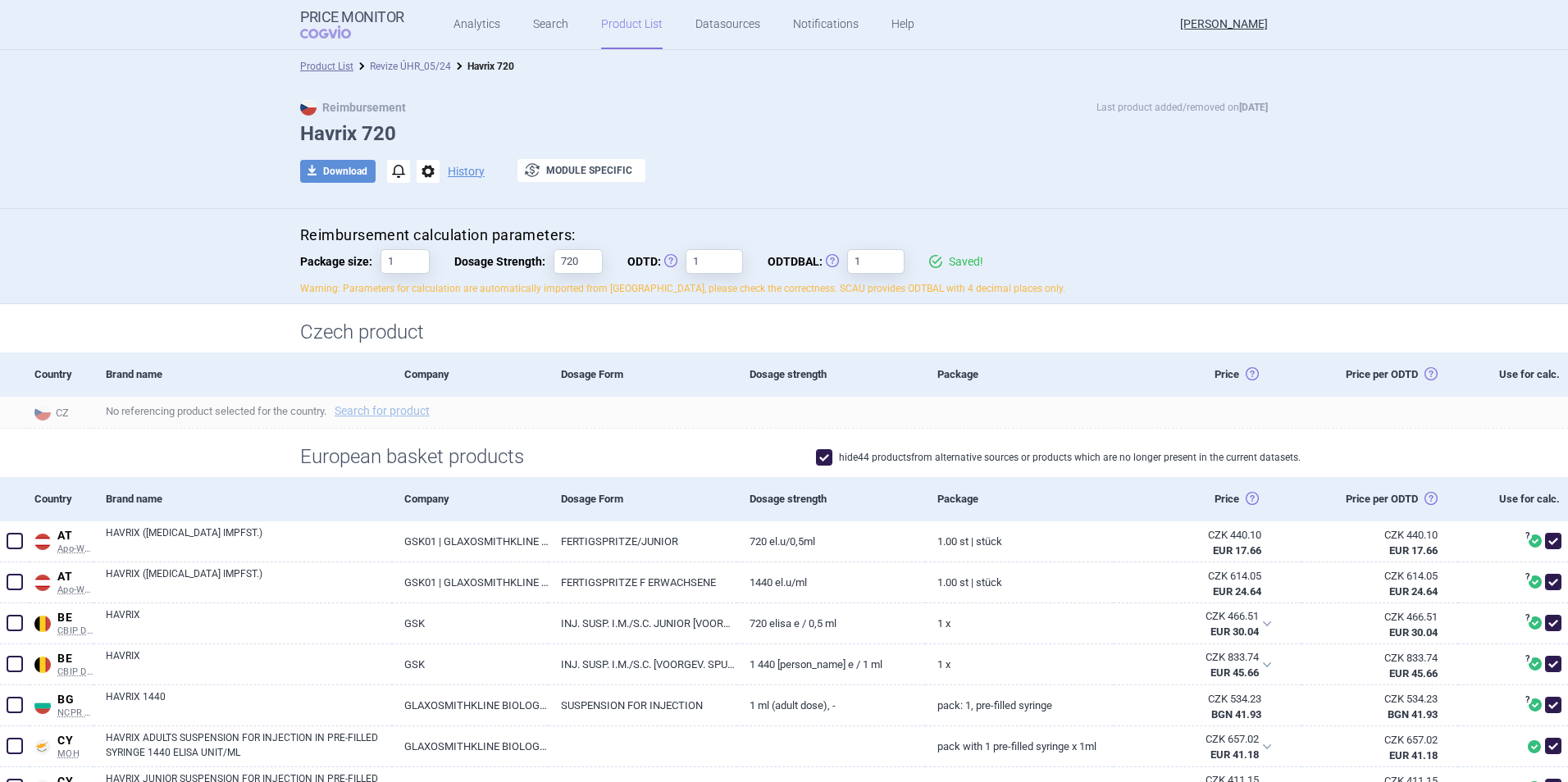
click at [383, 64] on link "Revize ÚHR_05/24" at bounding box center [410, 66] width 81 height 12
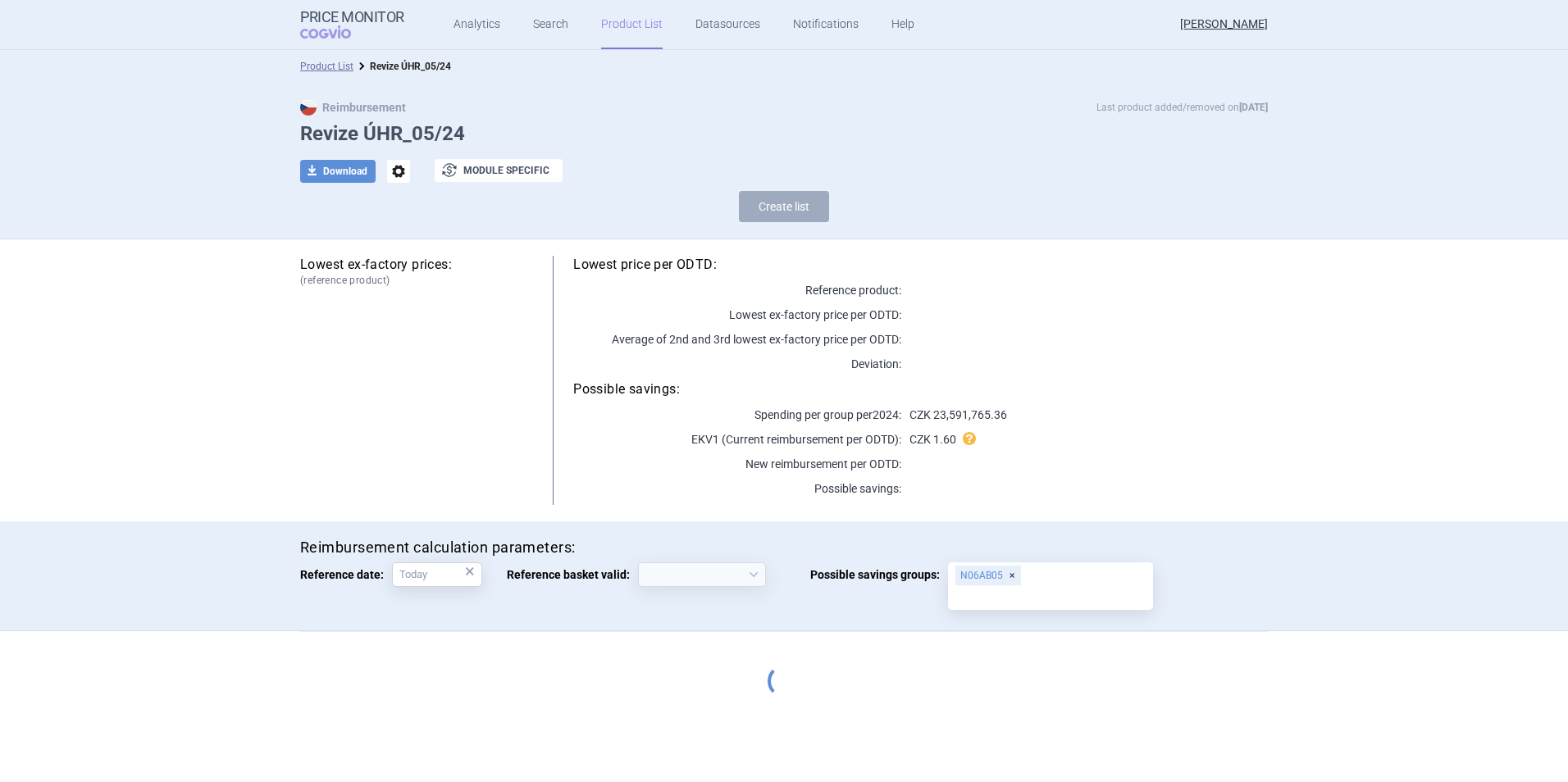
select select "[DATE]"
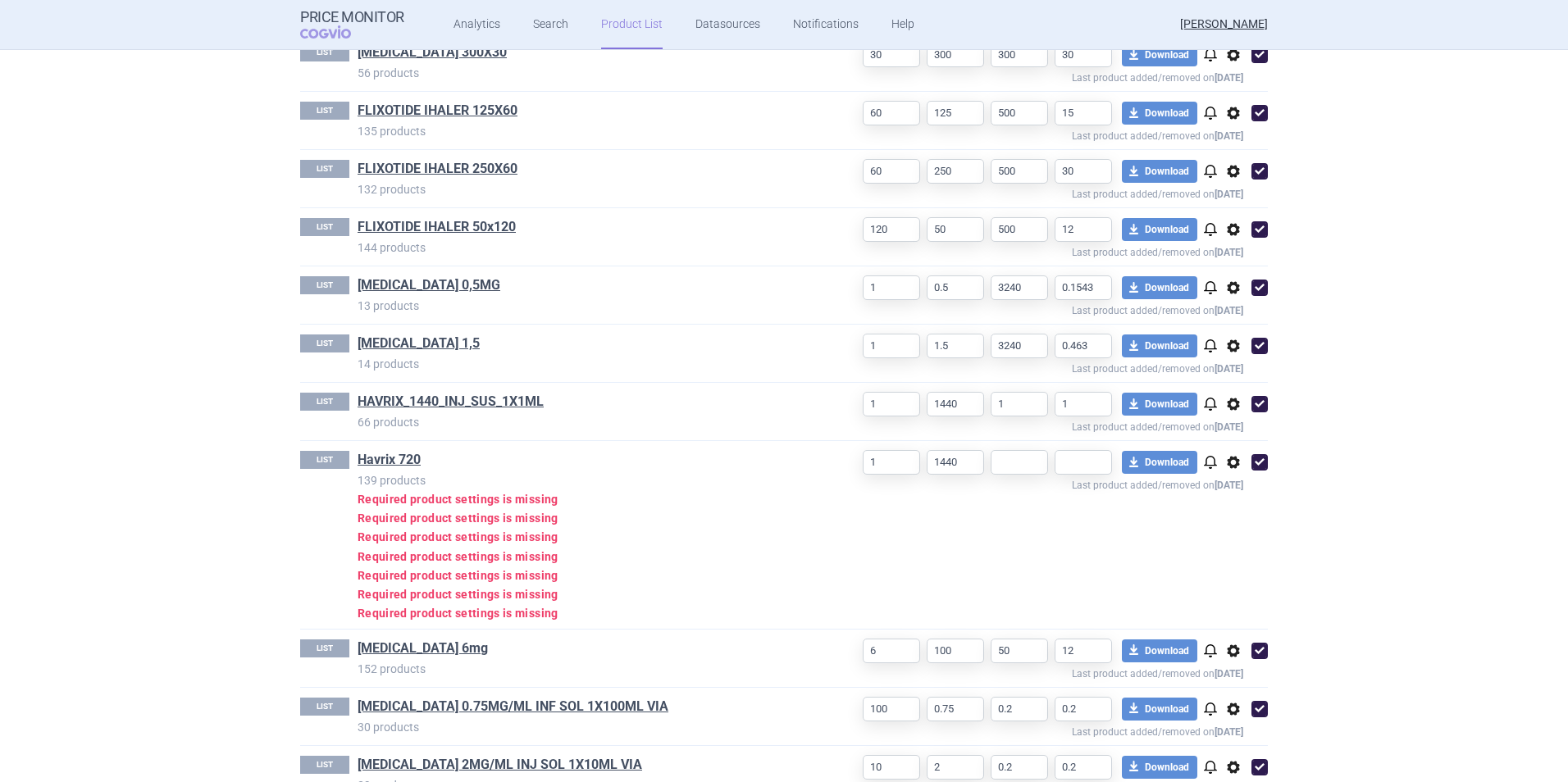
scroll to position [1393, 0]
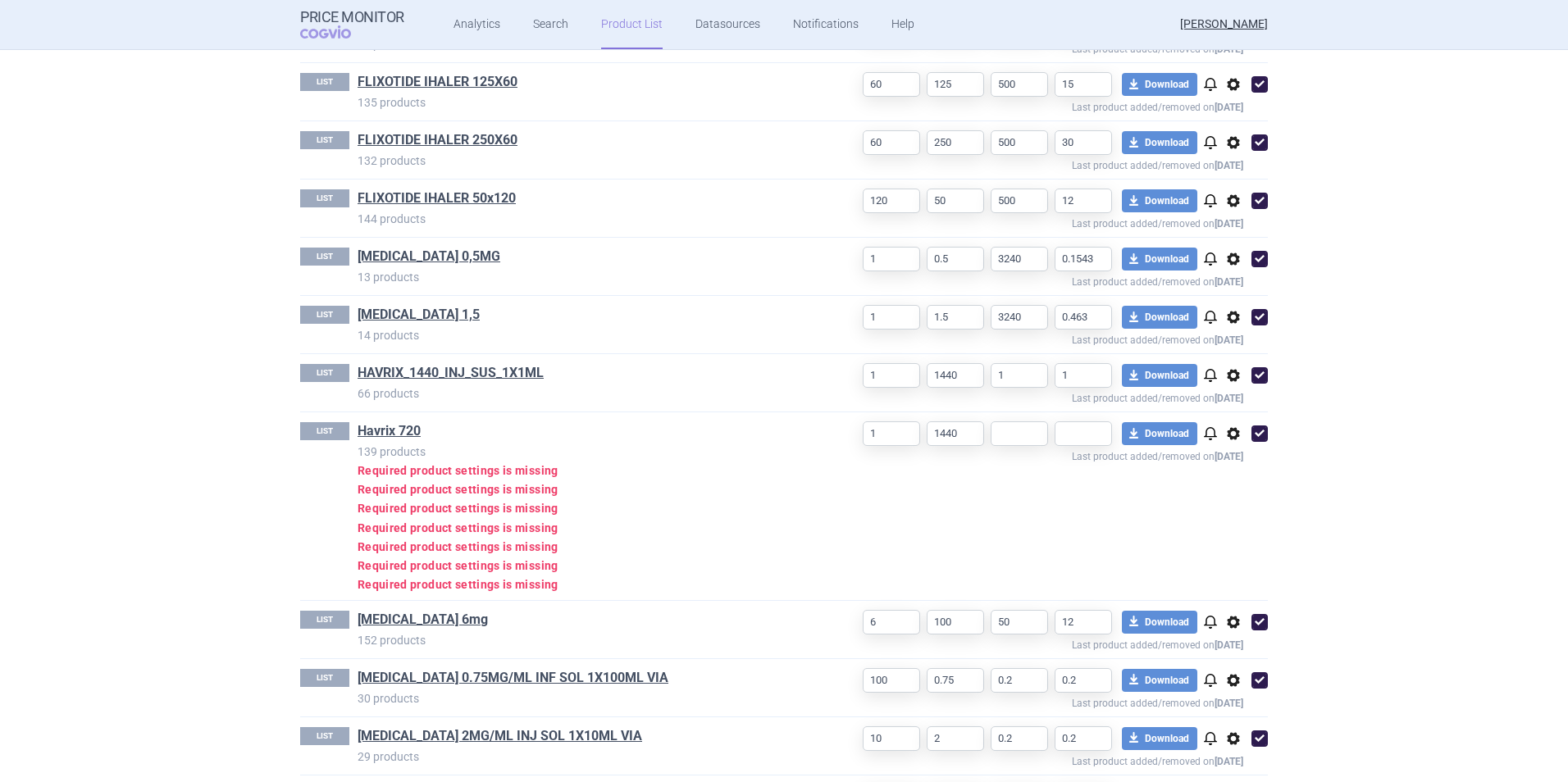
click at [1232, 437] on span "options" at bounding box center [1233, 434] width 20 height 20
click at [1232, 495] on button "Rename" at bounding box center [1226, 499] width 52 height 24
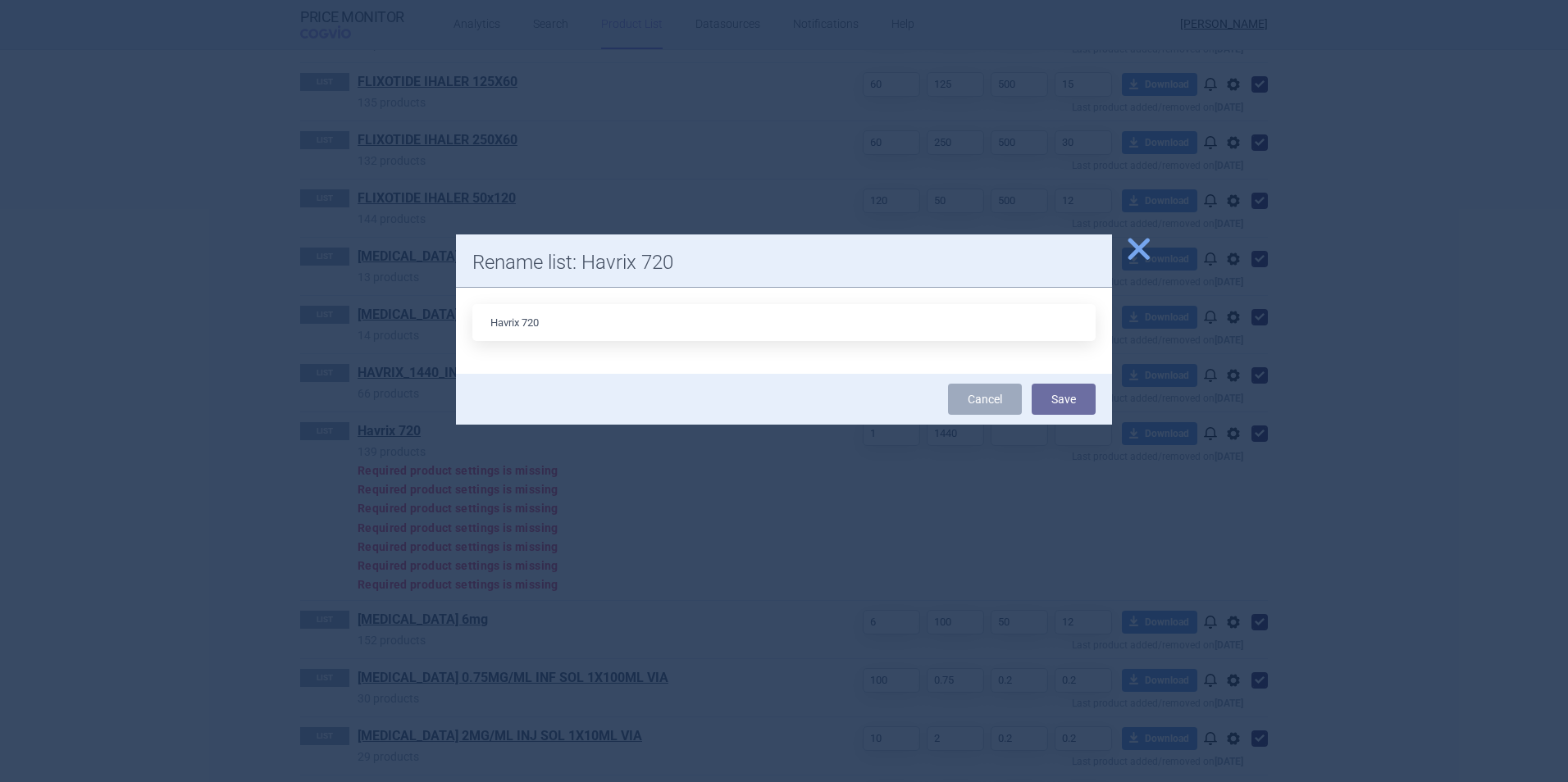
drag, startPoint x: 579, startPoint y: 328, endPoint x: 315, endPoint y: 314, distance: 264.4
click at [315, 781] on div "close Rename list: Havrix 720 Havrix 720 Cancel Save" at bounding box center [784, 782] width 1568 height 0
type input "HAVRIX_720_JUNIOR_INJ_SUS_1X05ML"
click at [1060, 398] on button "Save" at bounding box center [1063, 399] width 64 height 31
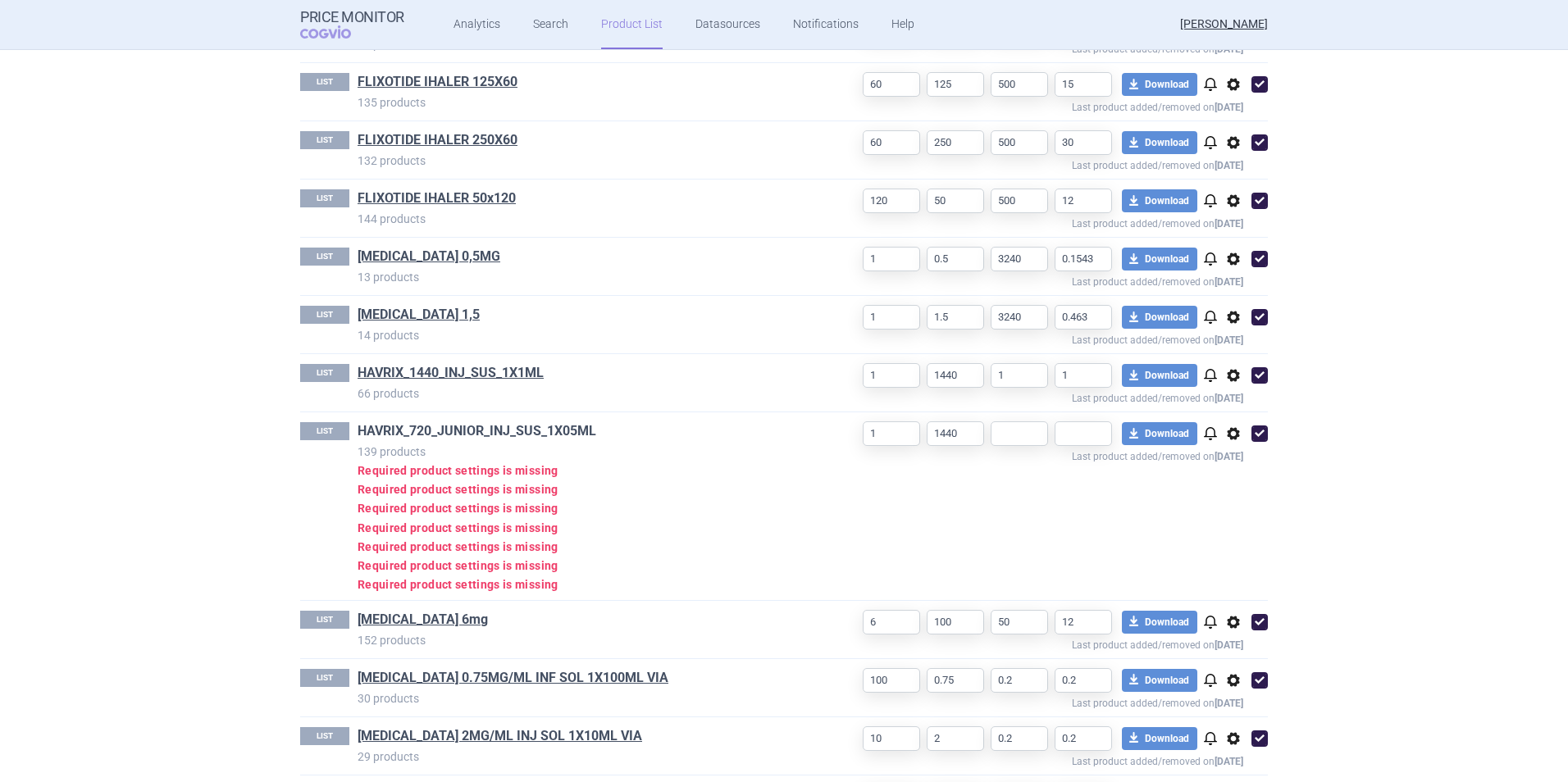
click at [389, 428] on link "HAVRIX_720_JUNIOR_INJ_SUS_1X05ML" at bounding box center [477, 432] width 239 height 18
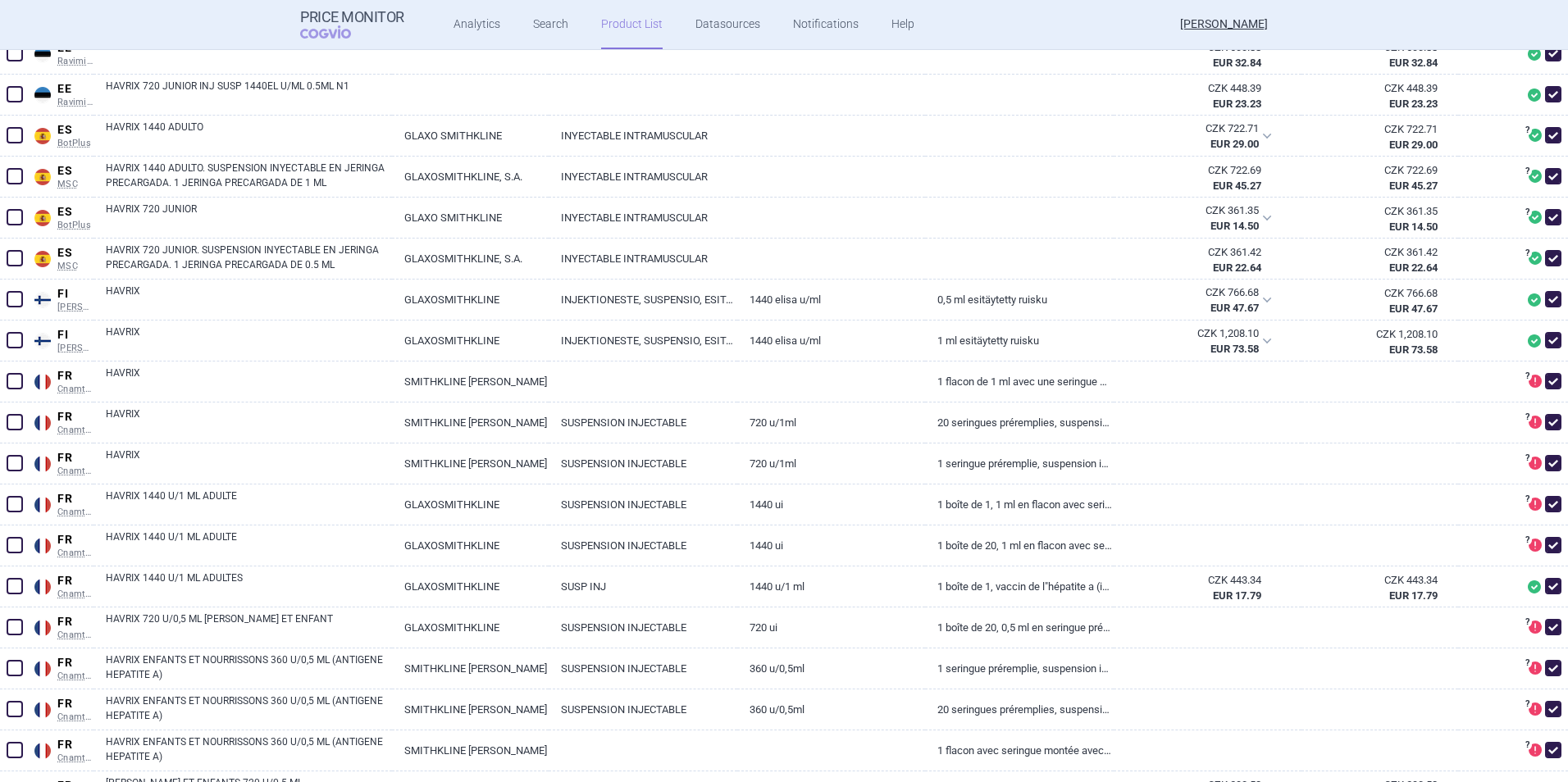
scroll to position [1885, 0]
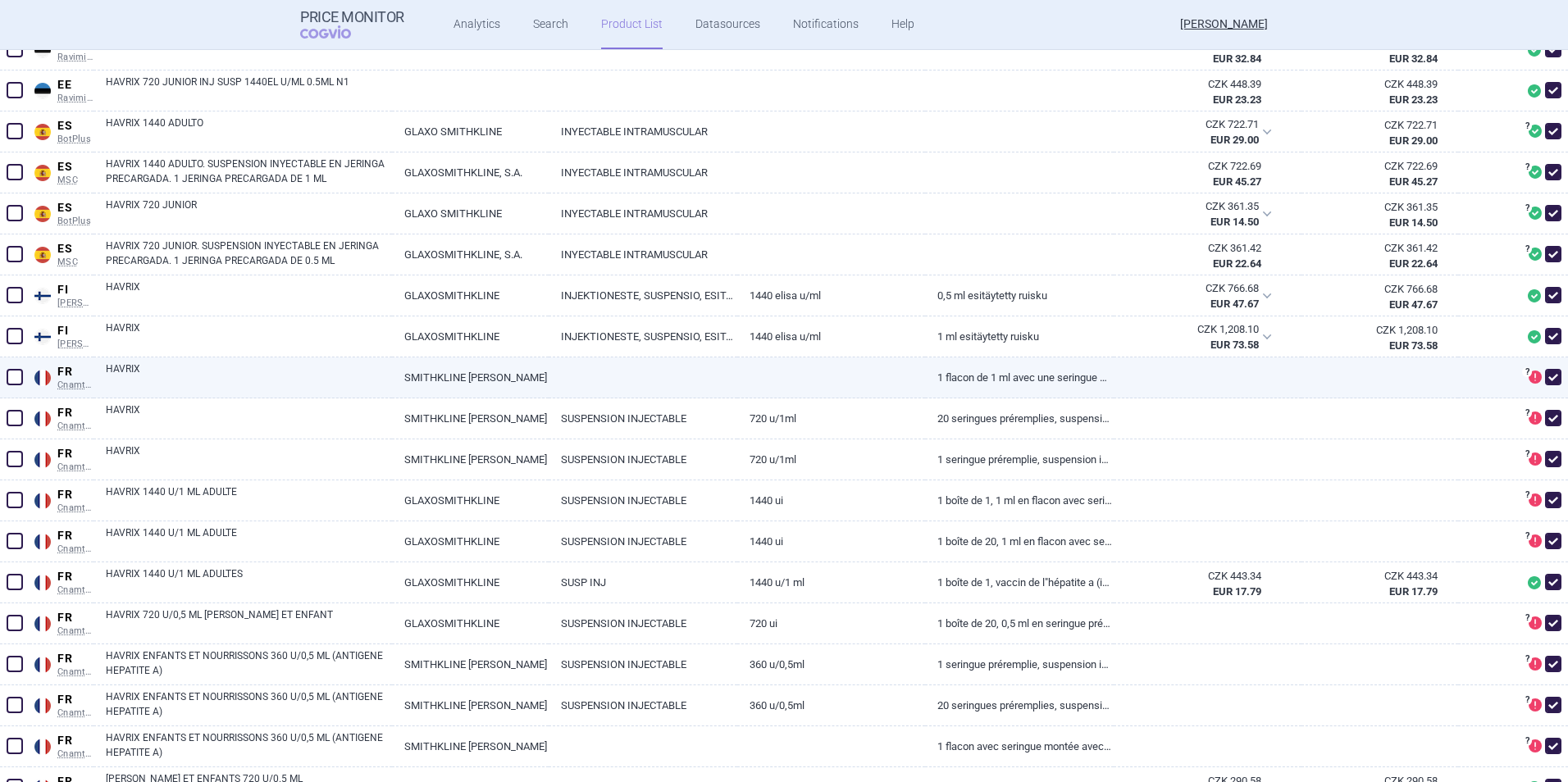
click at [19, 382] on span at bounding box center [15, 377] width 17 height 17
checkbox input "true"
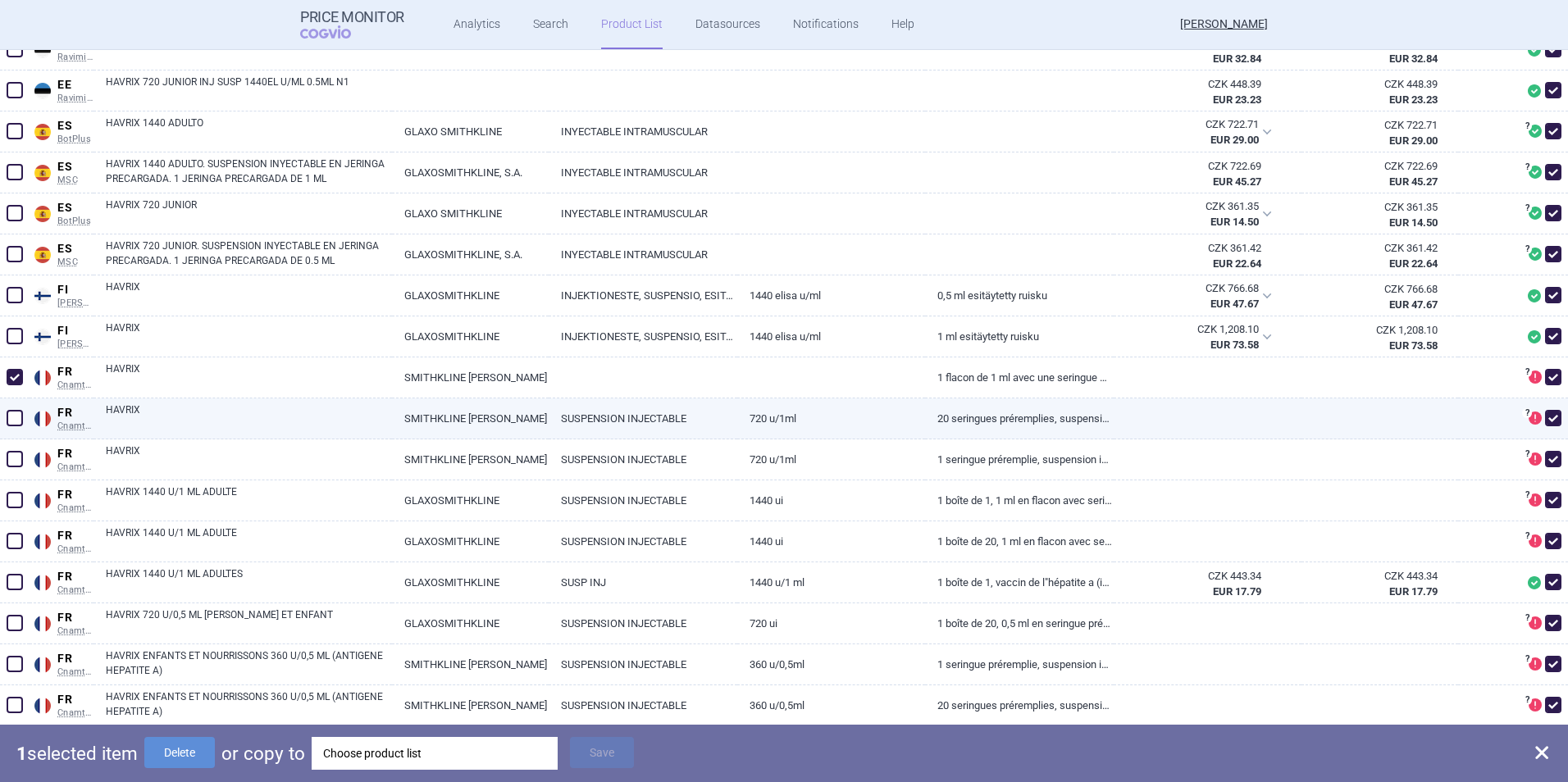
drag, startPoint x: 20, startPoint y: 418, endPoint x: 17, endPoint y: 435, distance: 17.3
click at [20, 419] on span at bounding box center [15, 418] width 17 height 17
checkbox input "true"
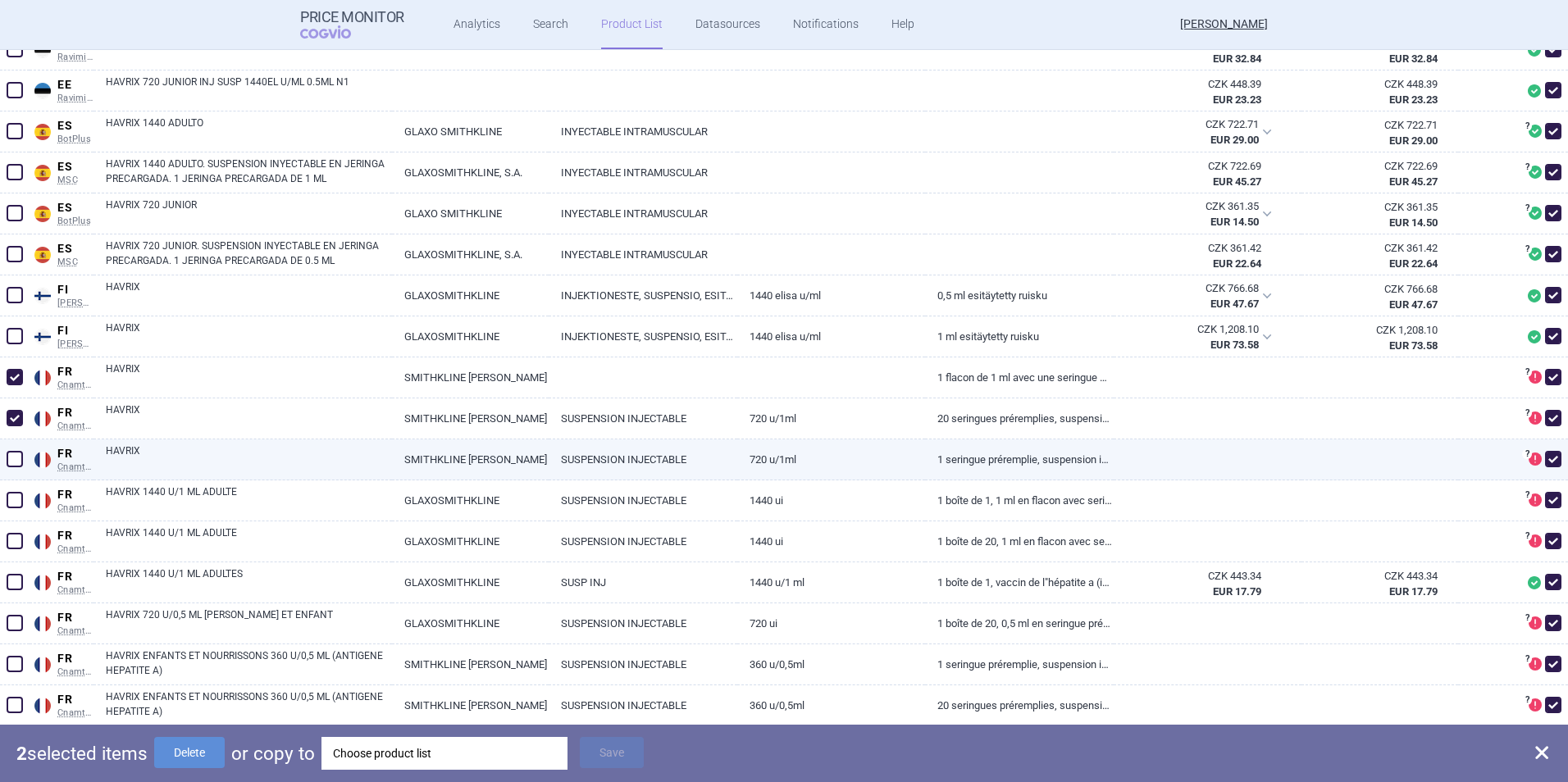
drag, startPoint x: 17, startPoint y: 461, endPoint x: 16, endPoint y: 483, distance: 22.0
click at [16, 461] on span at bounding box center [15, 459] width 17 height 17
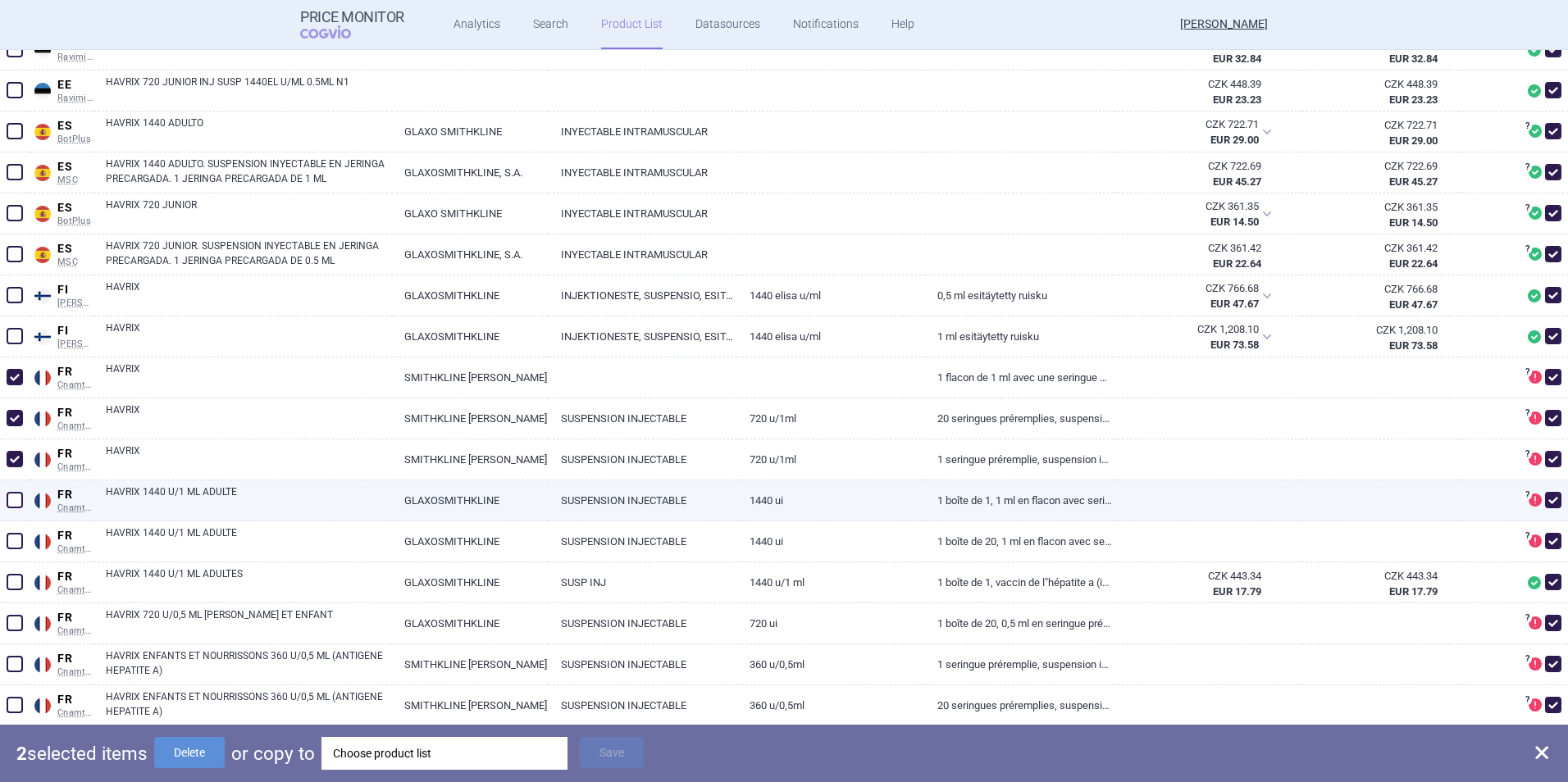
checkbox input "true"
drag, startPoint x: 7, startPoint y: 502, endPoint x: 7, endPoint y: 514, distance: 12.0
click at [7, 504] on span at bounding box center [15, 500] width 17 height 17
checkbox input "true"
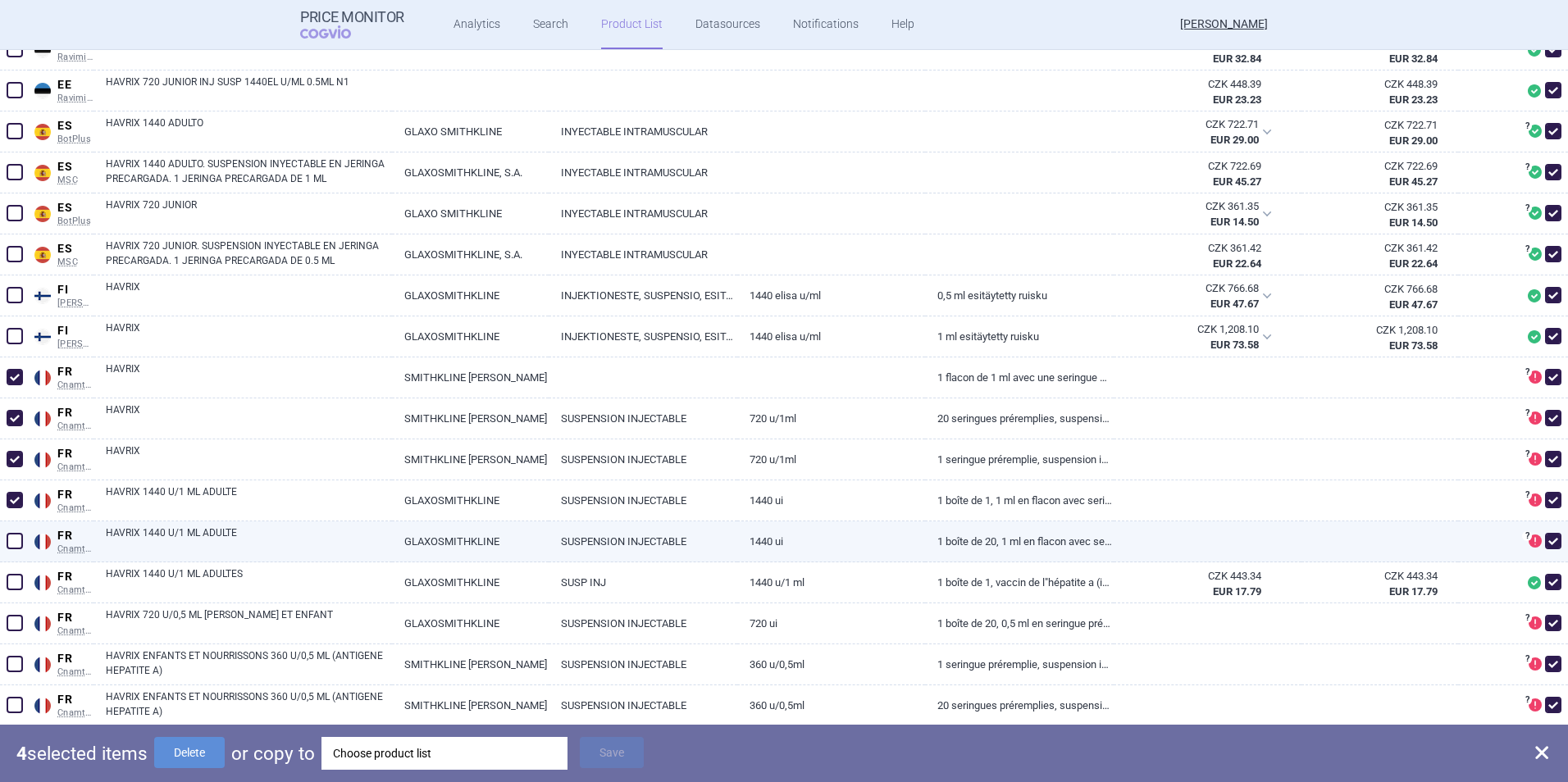
drag, startPoint x: 8, startPoint y: 542, endPoint x: 14, endPoint y: 550, distance: 10.0
click at [9, 542] on span at bounding box center [15, 541] width 17 height 17
checkbox input "true"
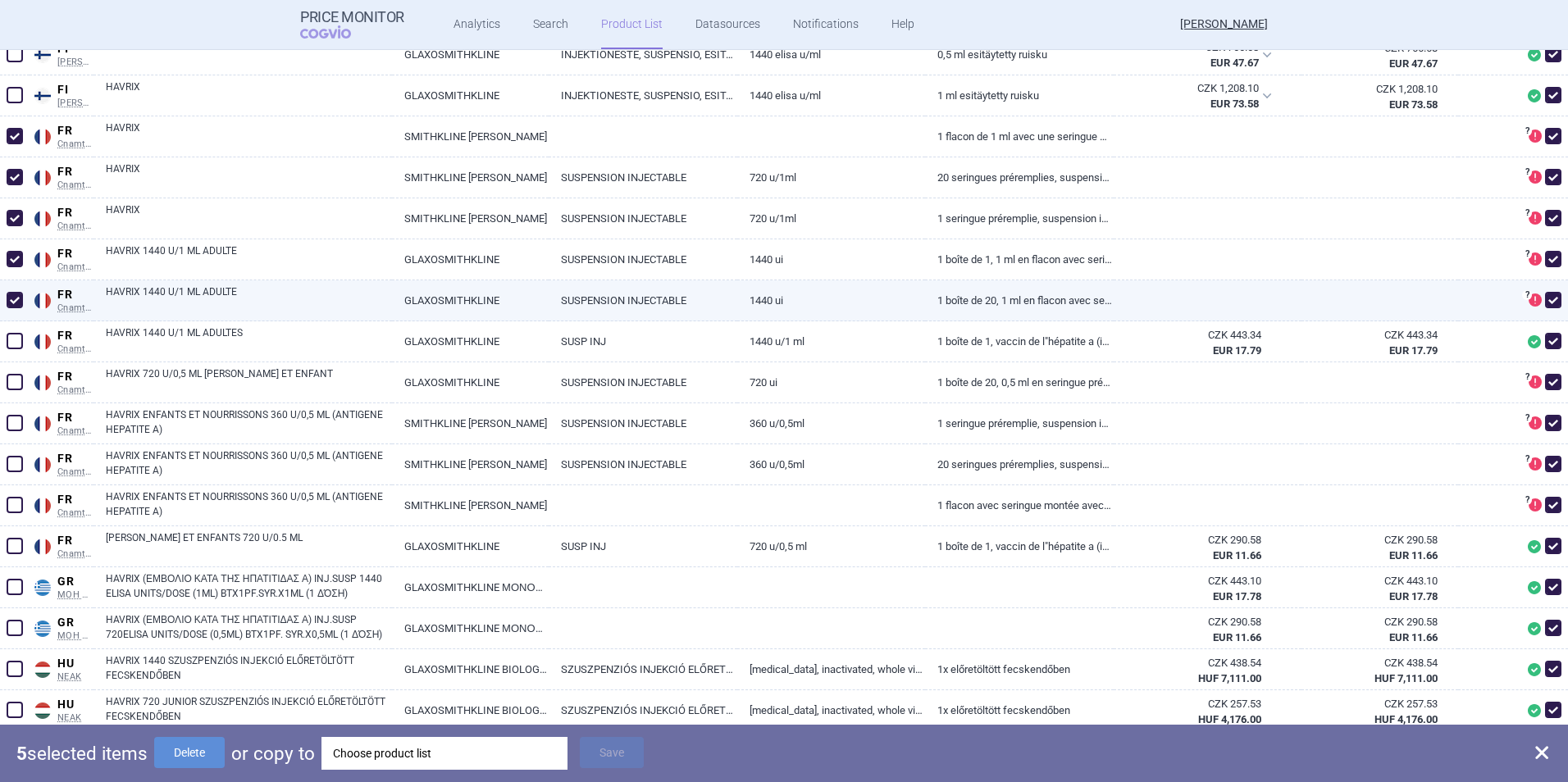
scroll to position [2131, 0]
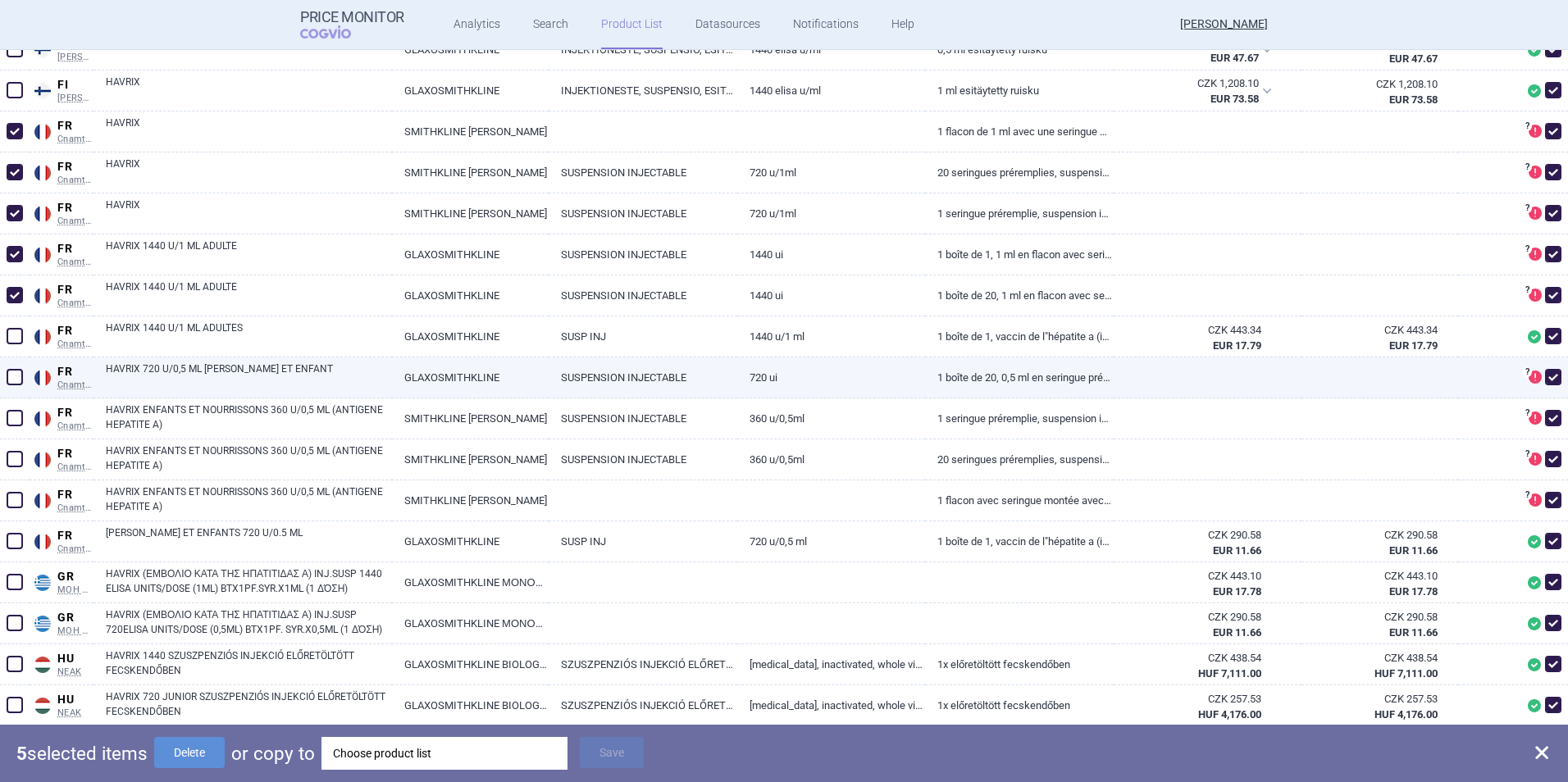
drag, startPoint x: 17, startPoint y: 375, endPoint x: 14, endPoint y: 416, distance: 41.1
click at [17, 378] on span at bounding box center [15, 377] width 17 height 17
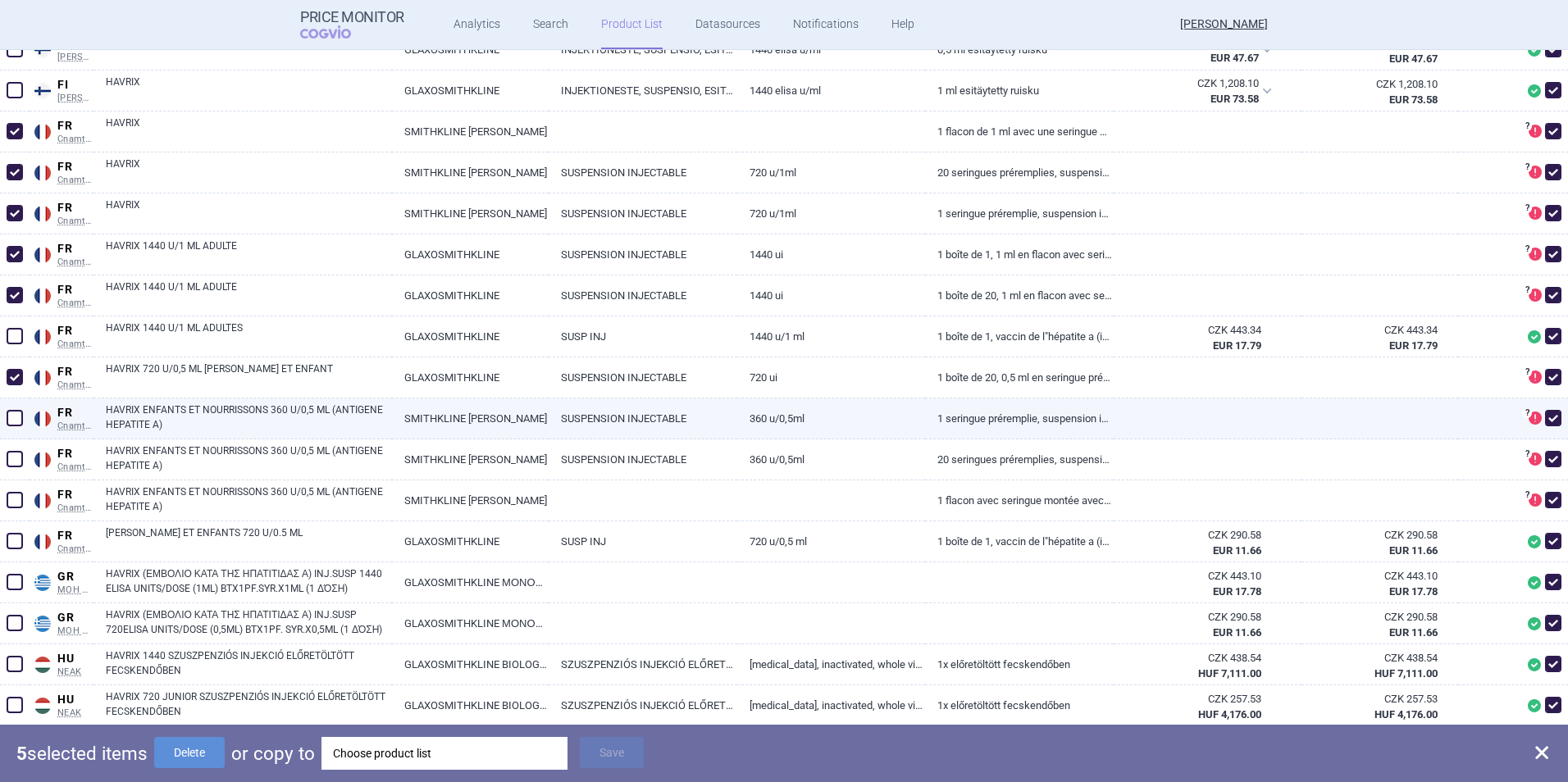
checkbox input "true"
click at [14, 416] on span at bounding box center [15, 418] width 17 height 17
checkbox input "true"
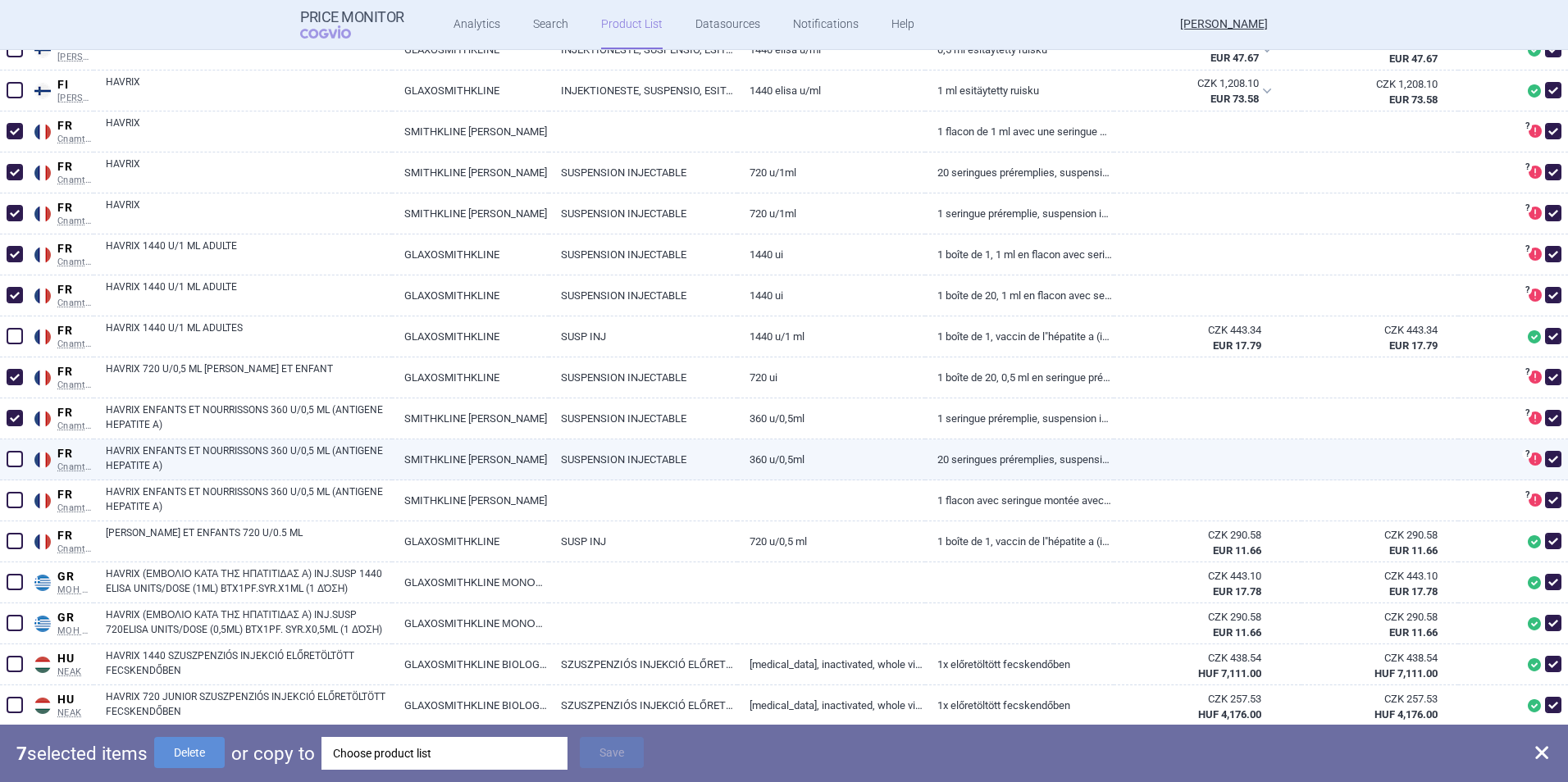
drag, startPoint x: 23, startPoint y: 457, endPoint x: 20, endPoint y: 466, distance: 9.5
click at [24, 458] on span at bounding box center [15, 459] width 25 height 25
checkbox input "true"
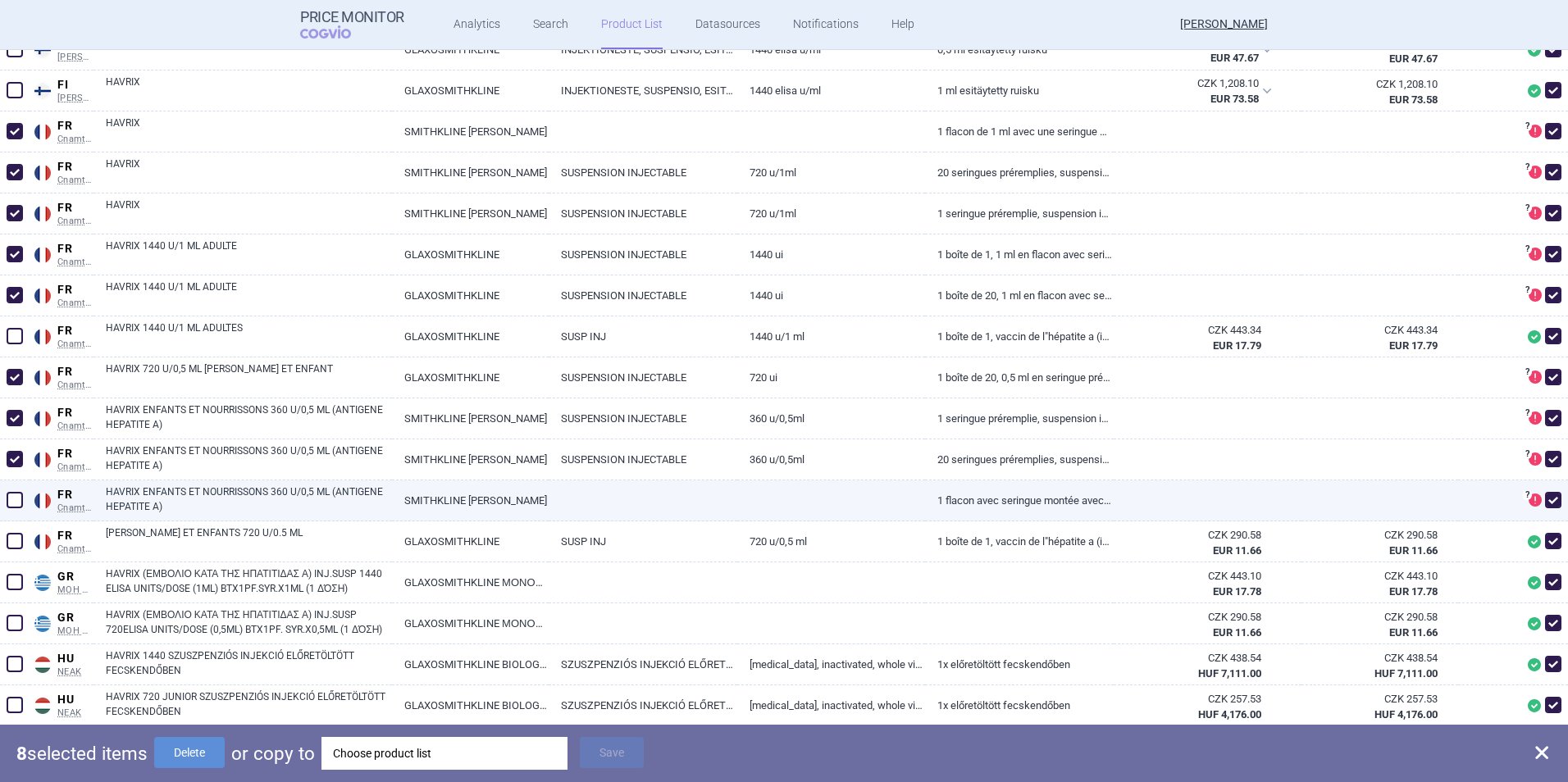
click at [11, 495] on span at bounding box center [15, 500] width 17 height 17
checkbox input "true"
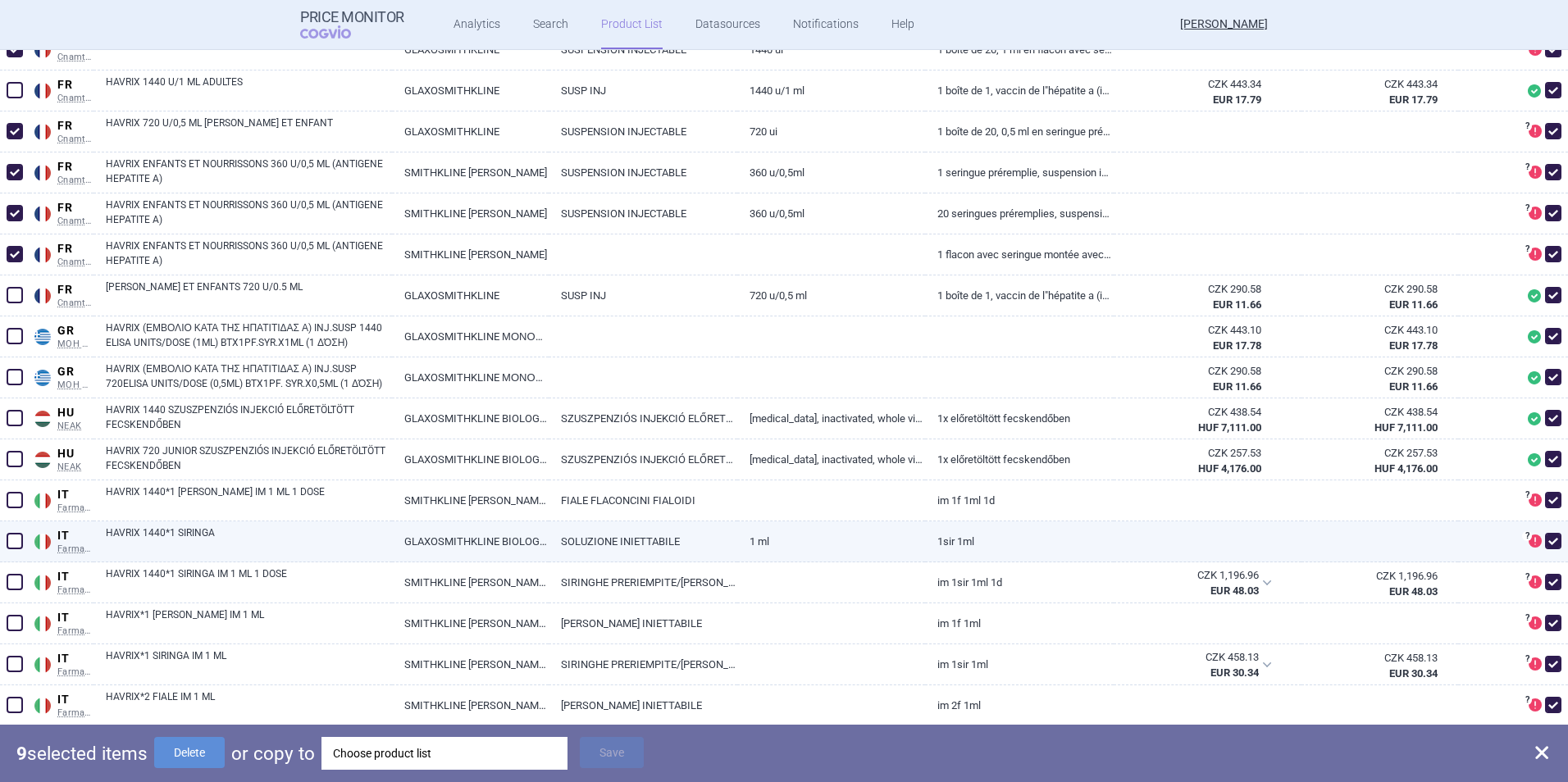
drag, startPoint x: 11, startPoint y: 503, endPoint x: 22, endPoint y: 526, distance: 25.5
click at [12, 504] on span at bounding box center [15, 500] width 17 height 17
checkbox input "true"
click at [16, 541] on span at bounding box center [15, 541] width 17 height 17
checkbox input "true"
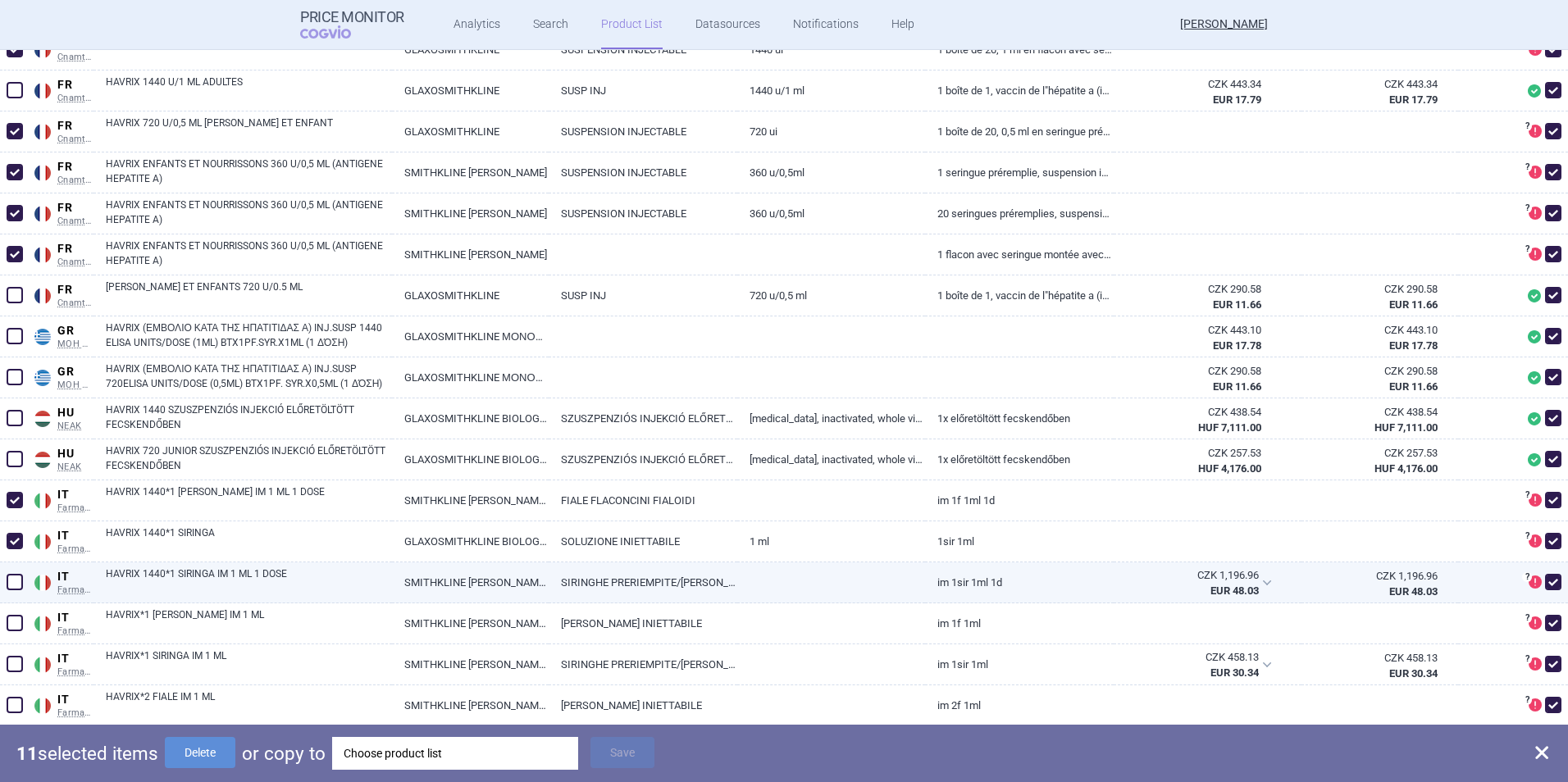
click at [14, 582] on span at bounding box center [15, 582] width 17 height 17
checkbox input "true"
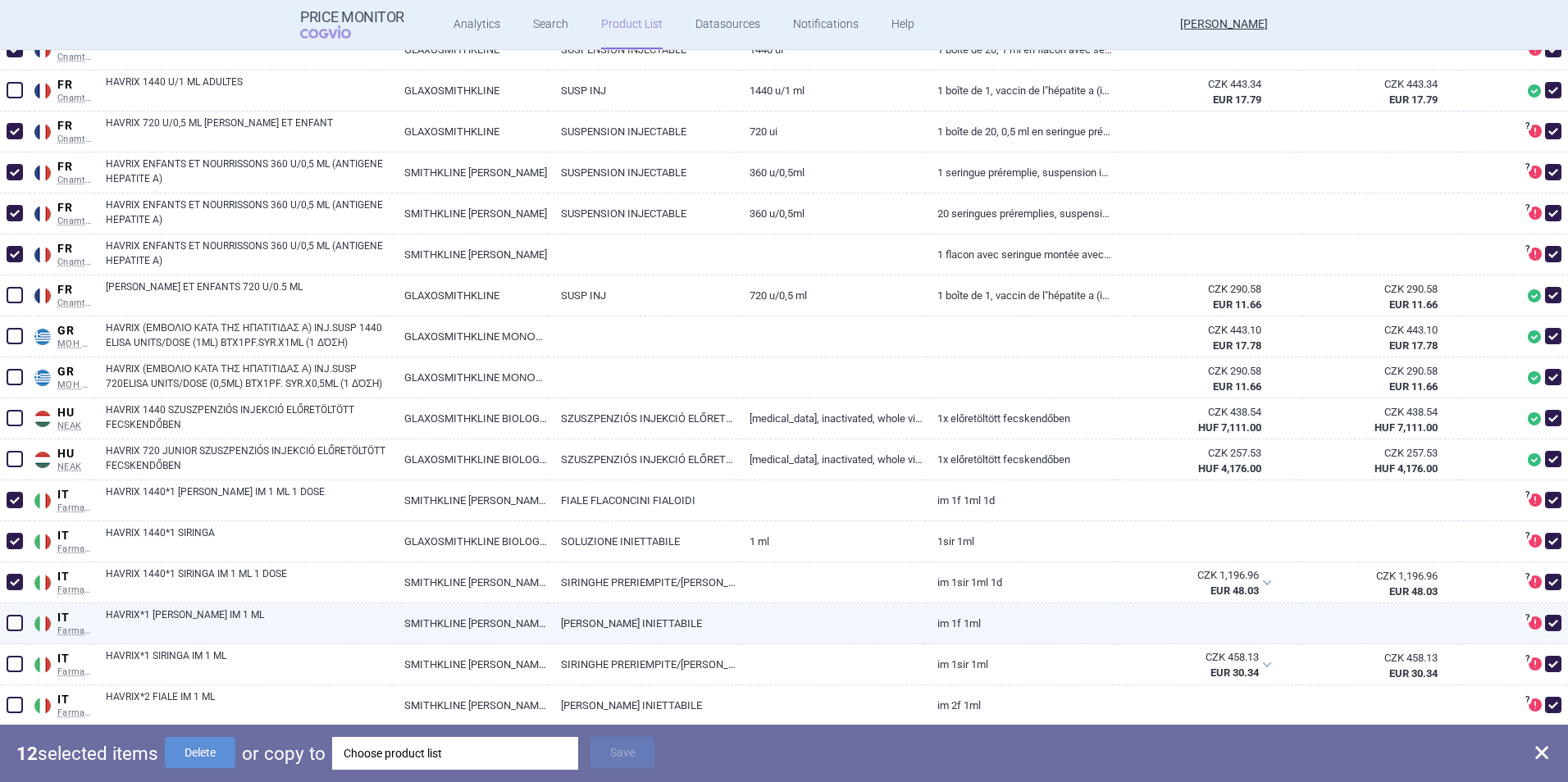
click at [13, 623] on span at bounding box center [15, 623] width 17 height 17
checkbox input "true"
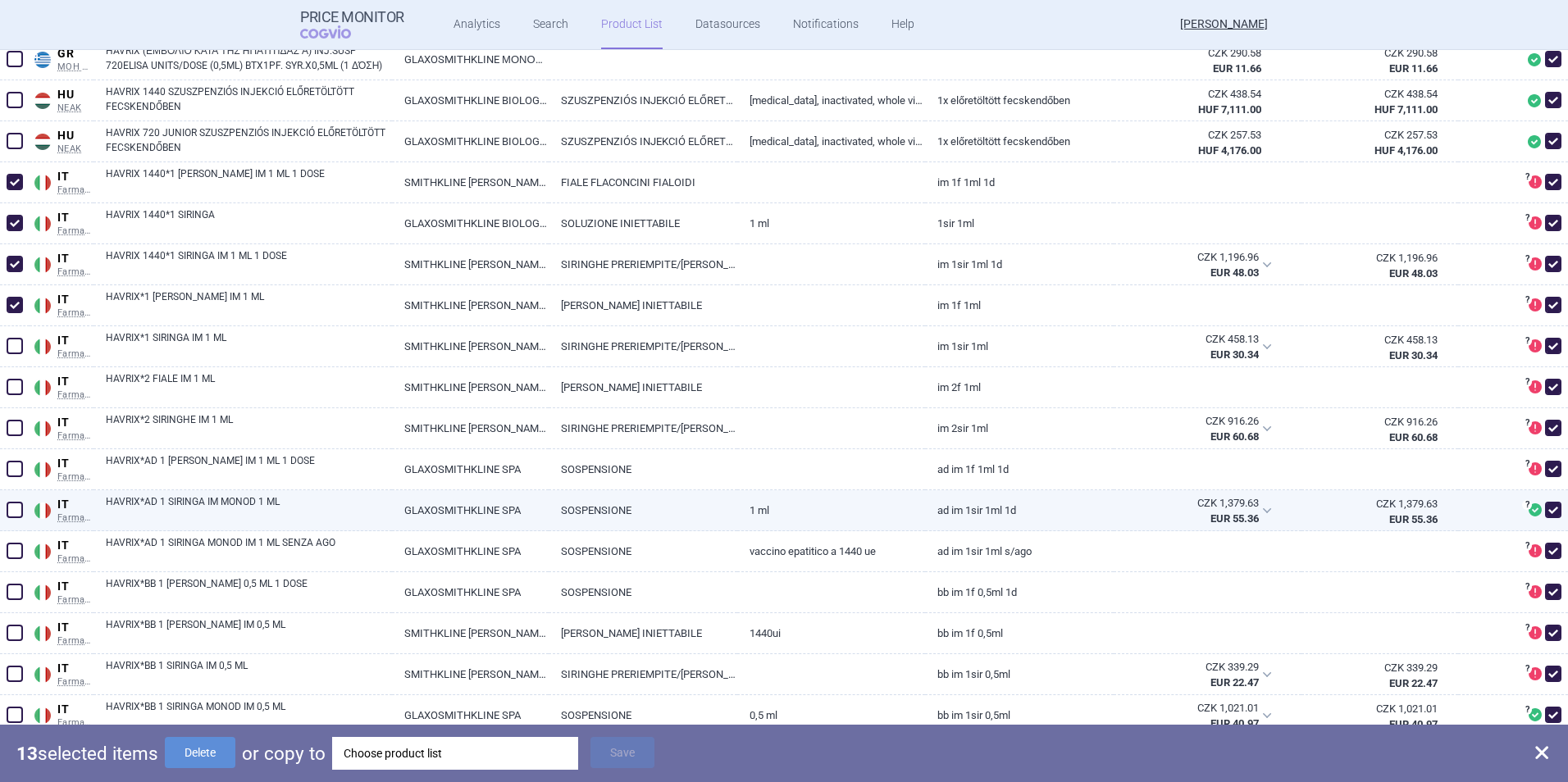
scroll to position [2705, 0]
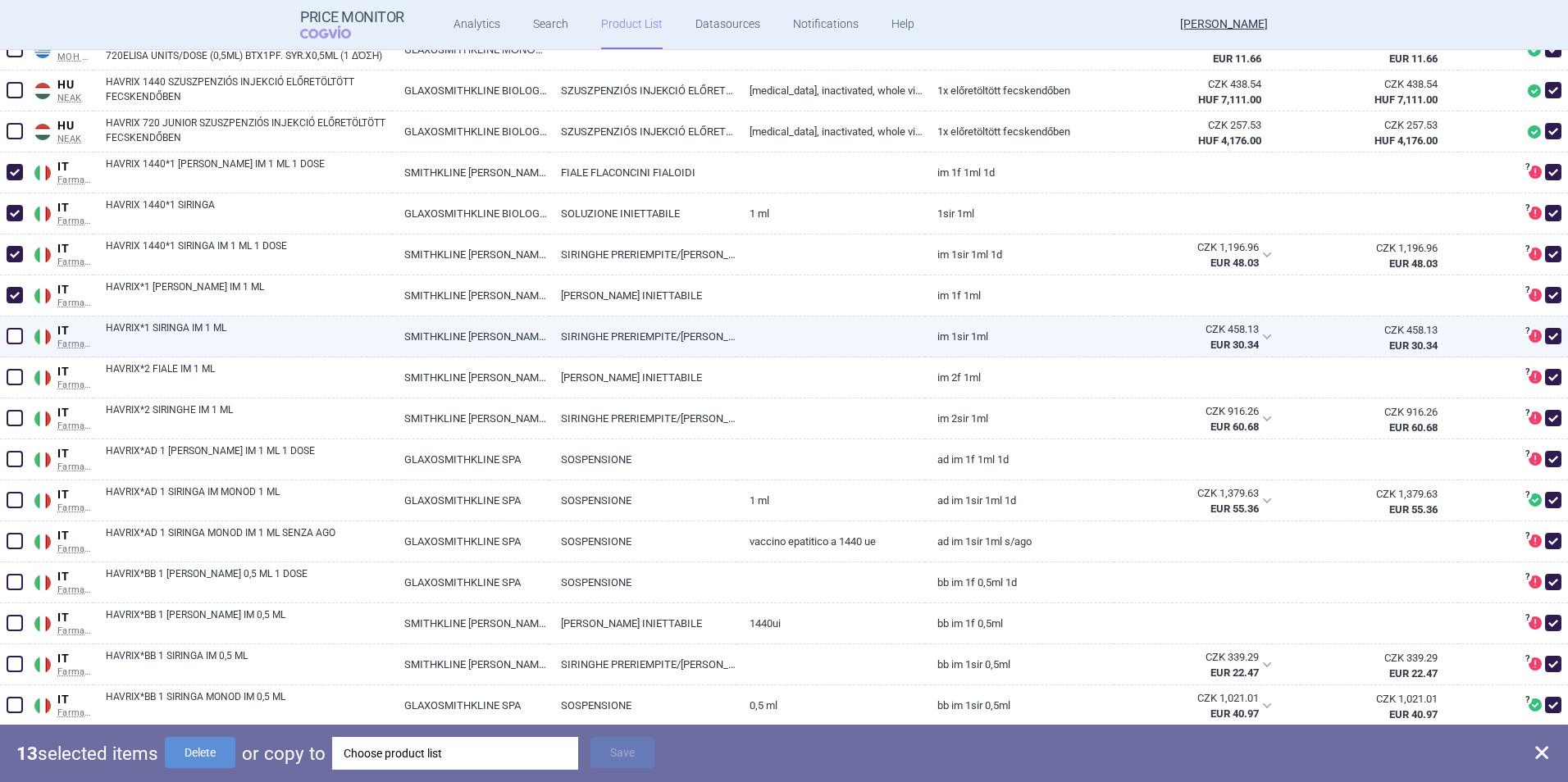
click at [15, 339] on span at bounding box center [15, 336] width 17 height 17
checkbox input "true"
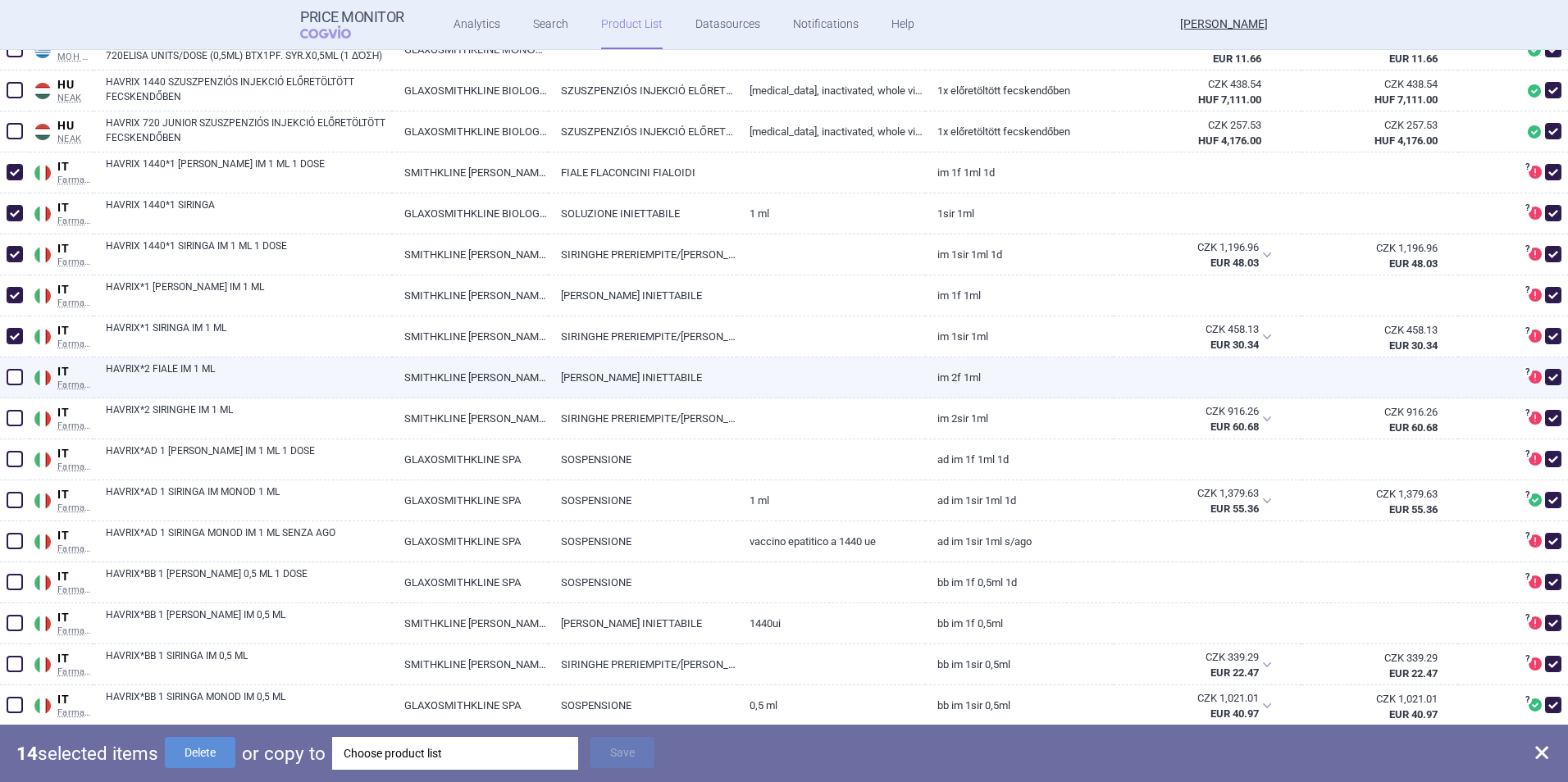
drag, startPoint x: 15, startPoint y: 375, endPoint x: 18, endPoint y: 416, distance: 41.1
click at [15, 376] on span at bounding box center [15, 377] width 17 height 17
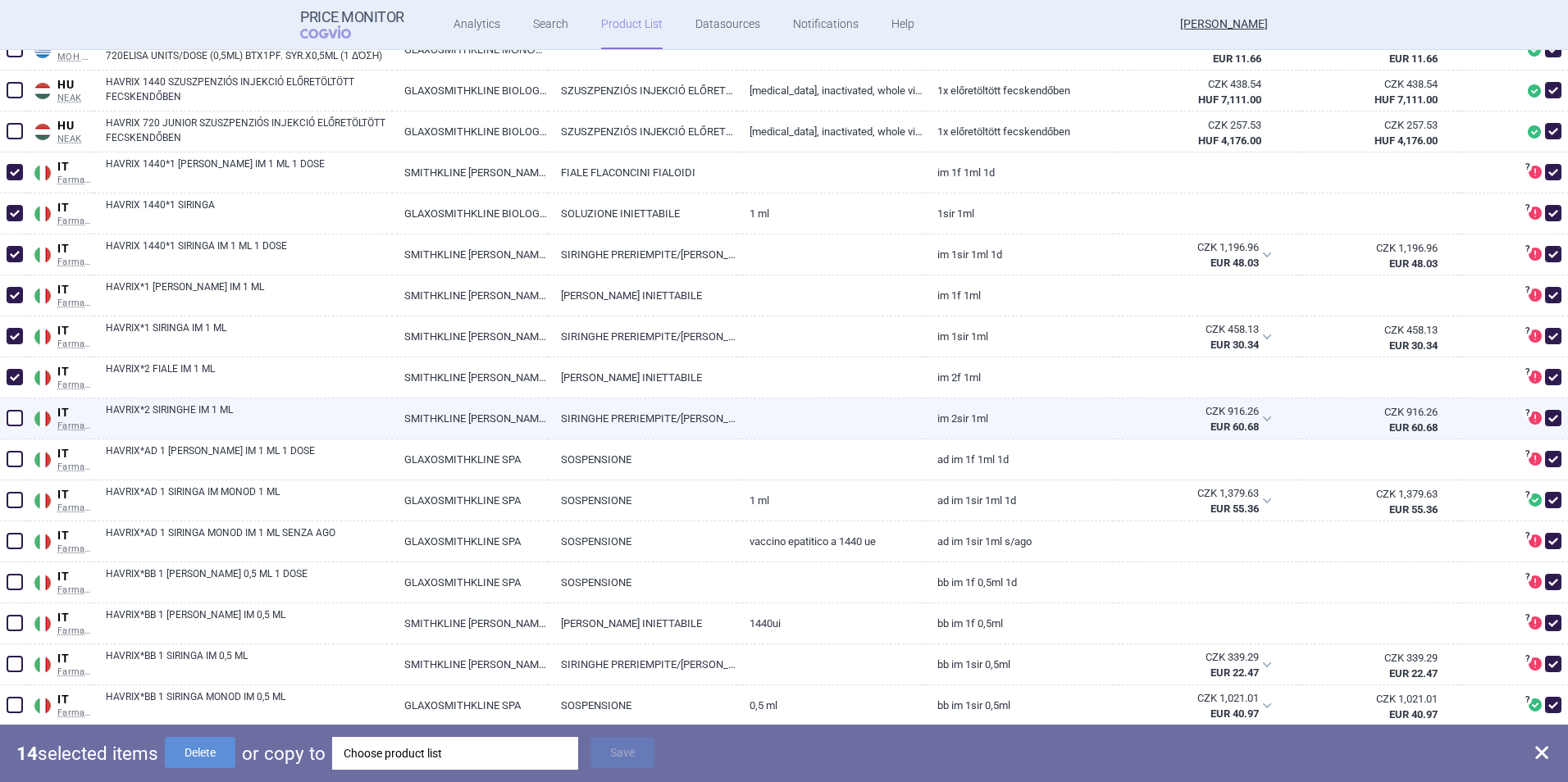
checkbox input "true"
click at [19, 421] on span at bounding box center [15, 418] width 17 height 17
checkbox input "true"
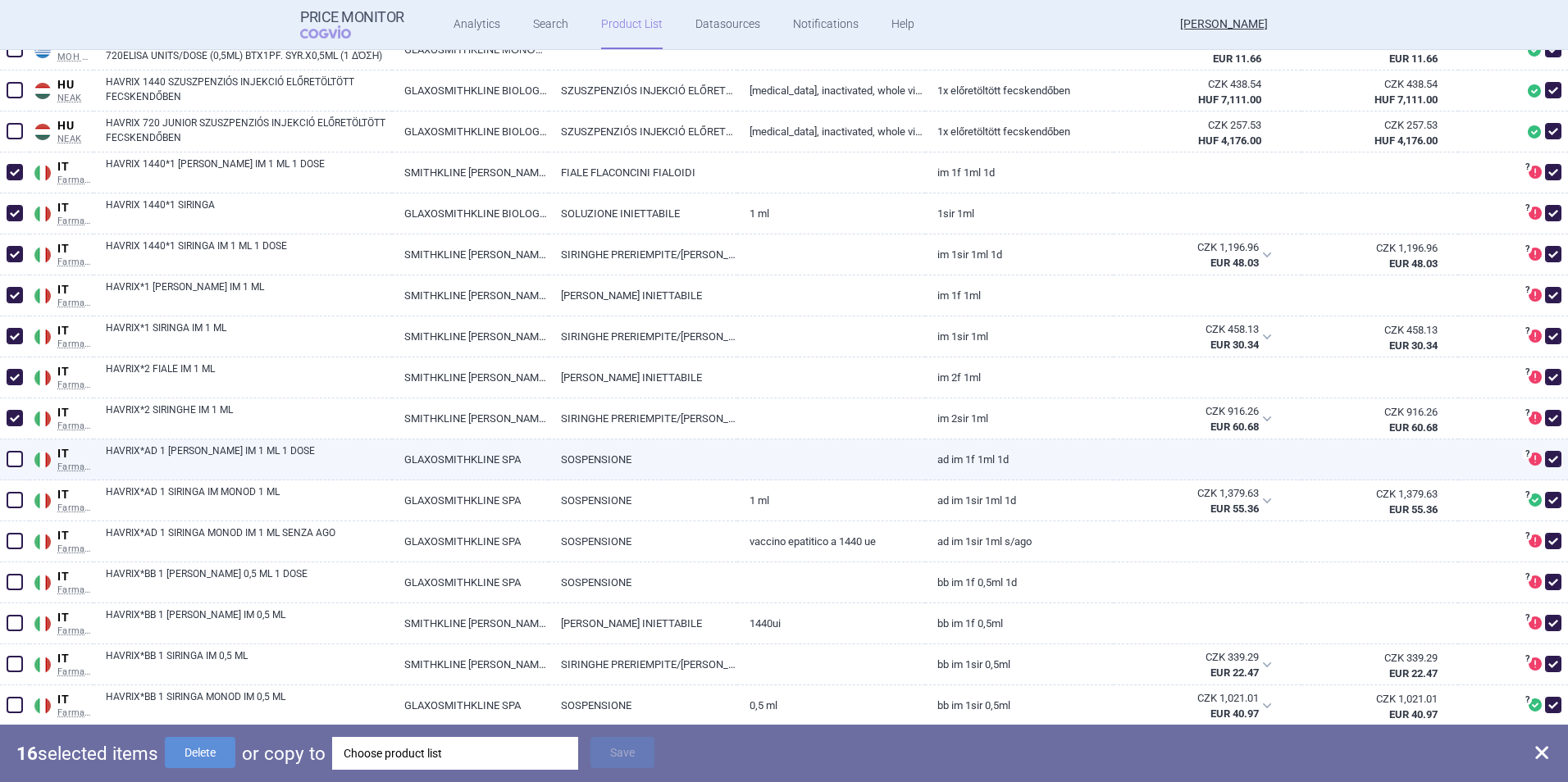
click at [16, 460] on span at bounding box center [15, 459] width 17 height 17
checkbox input "true"
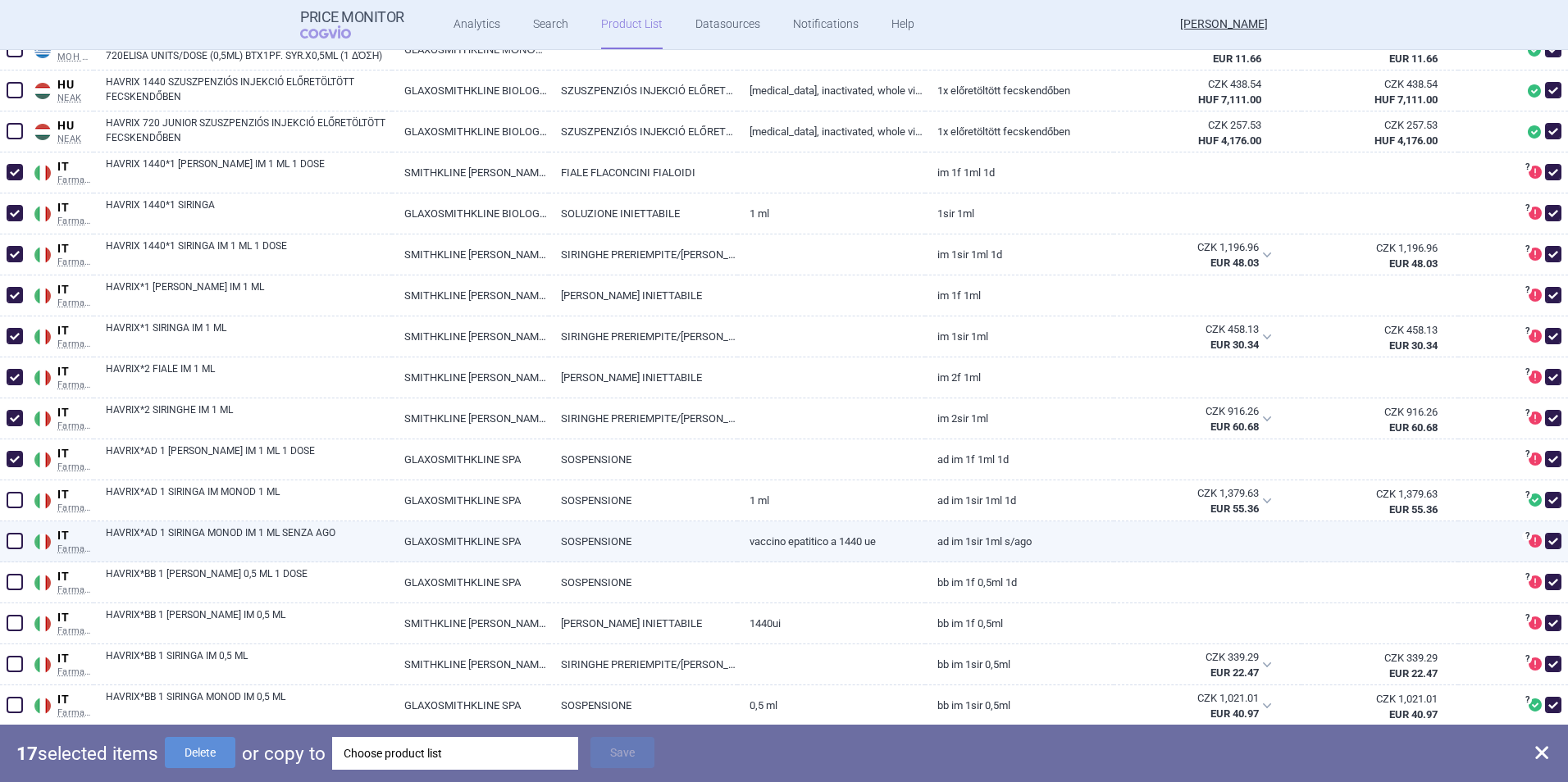
click at [18, 540] on span at bounding box center [15, 541] width 17 height 17
checkbox input "true"
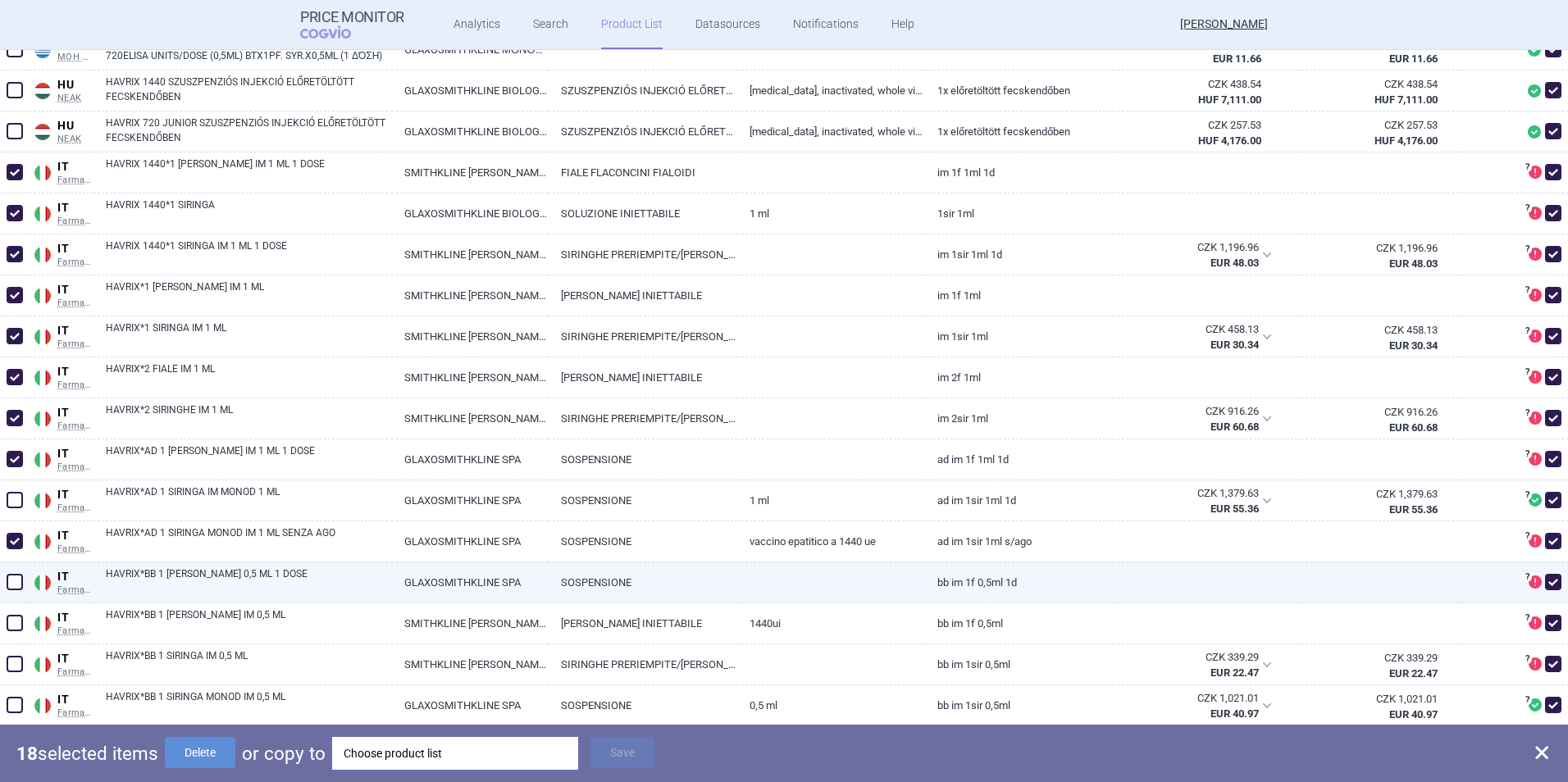
click at [15, 582] on span at bounding box center [15, 582] width 17 height 17
checkbox input "true"
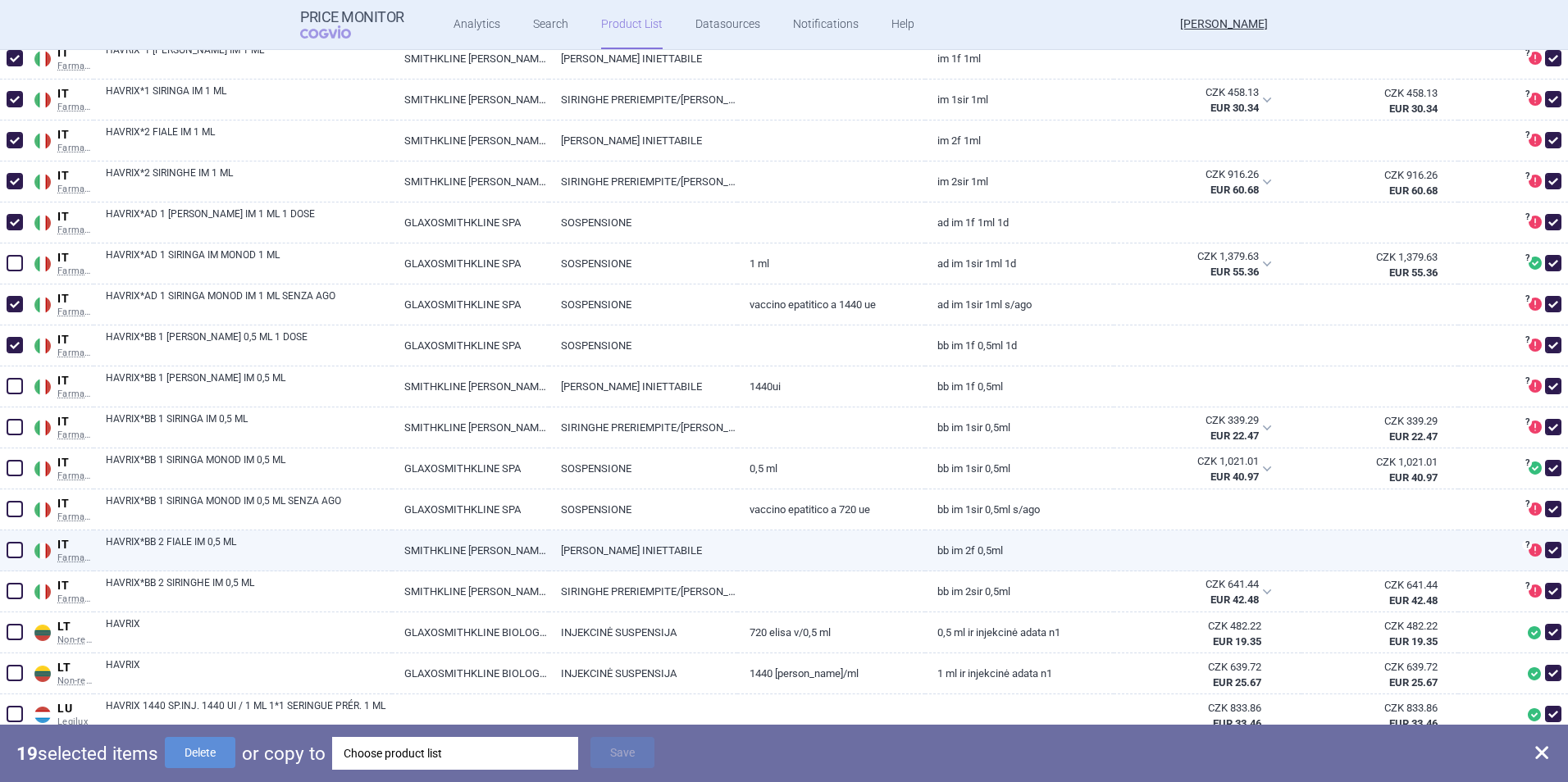
scroll to position [2951, 0]
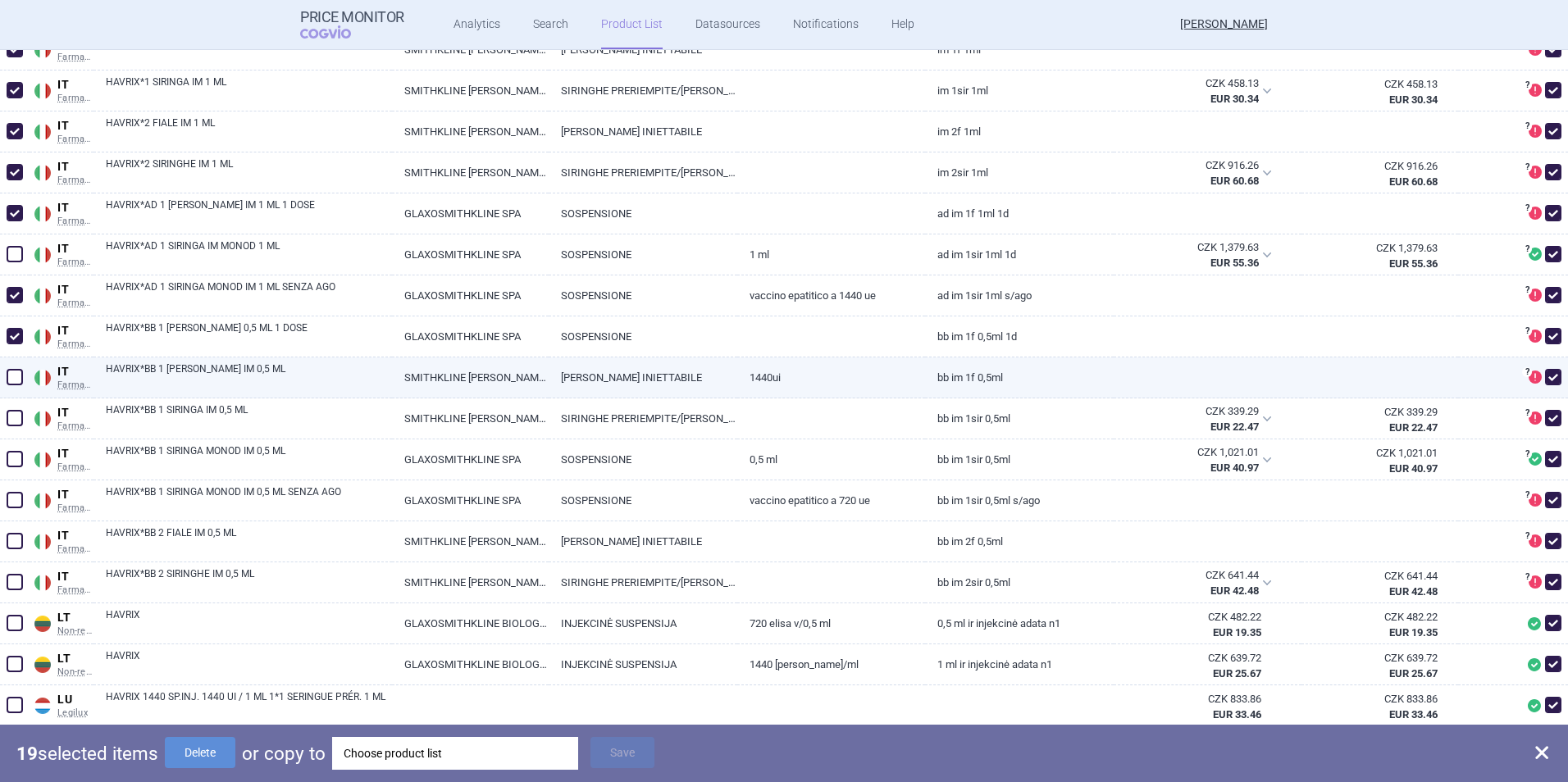
click at [11, 374] on span at bounding box center [15, 377] width 17 height 17
checkbox input "true"
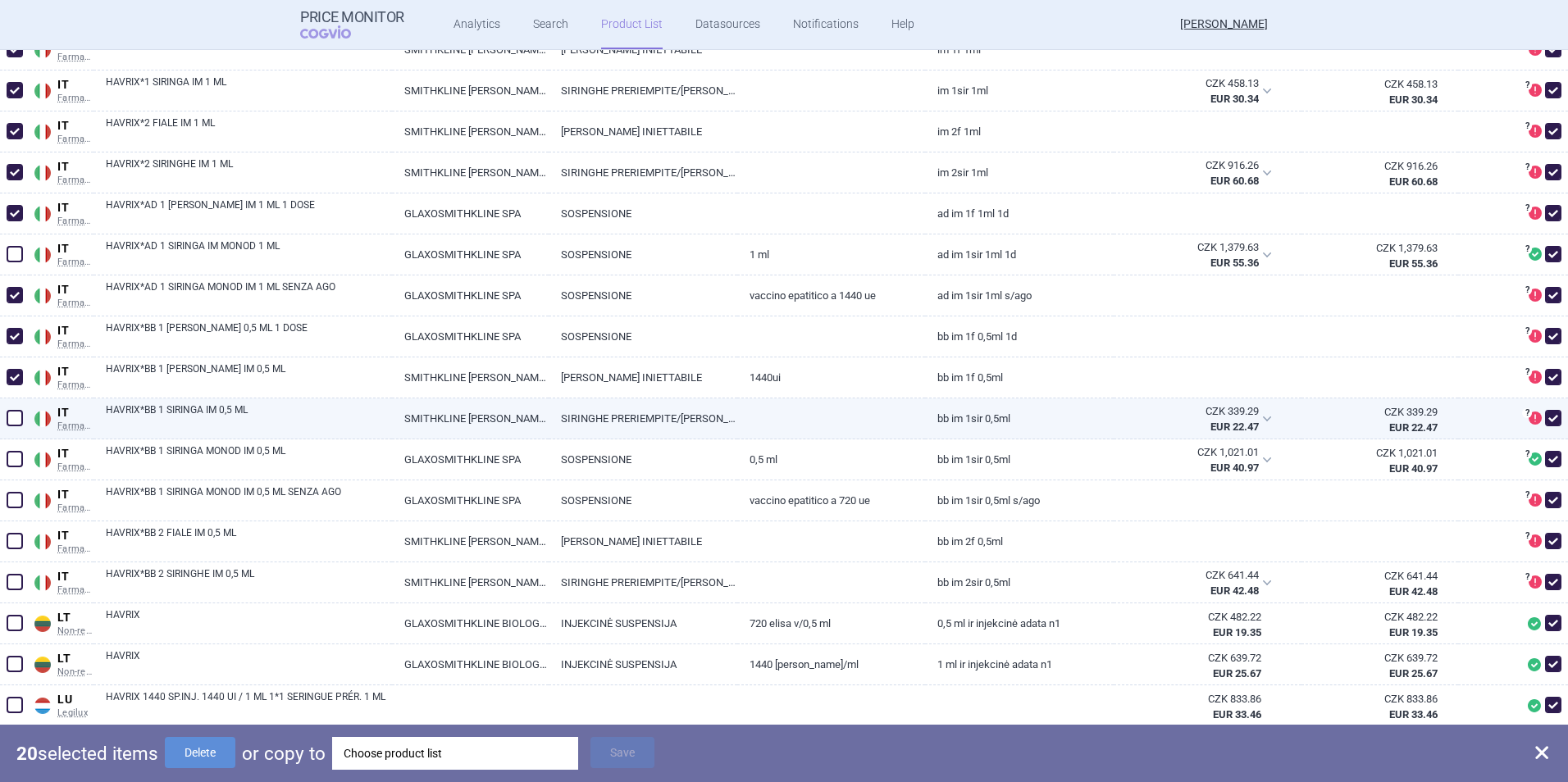
click at [13, 418] on span at bounding box center [15, 418] width 17 height 17
checkbox input "true"
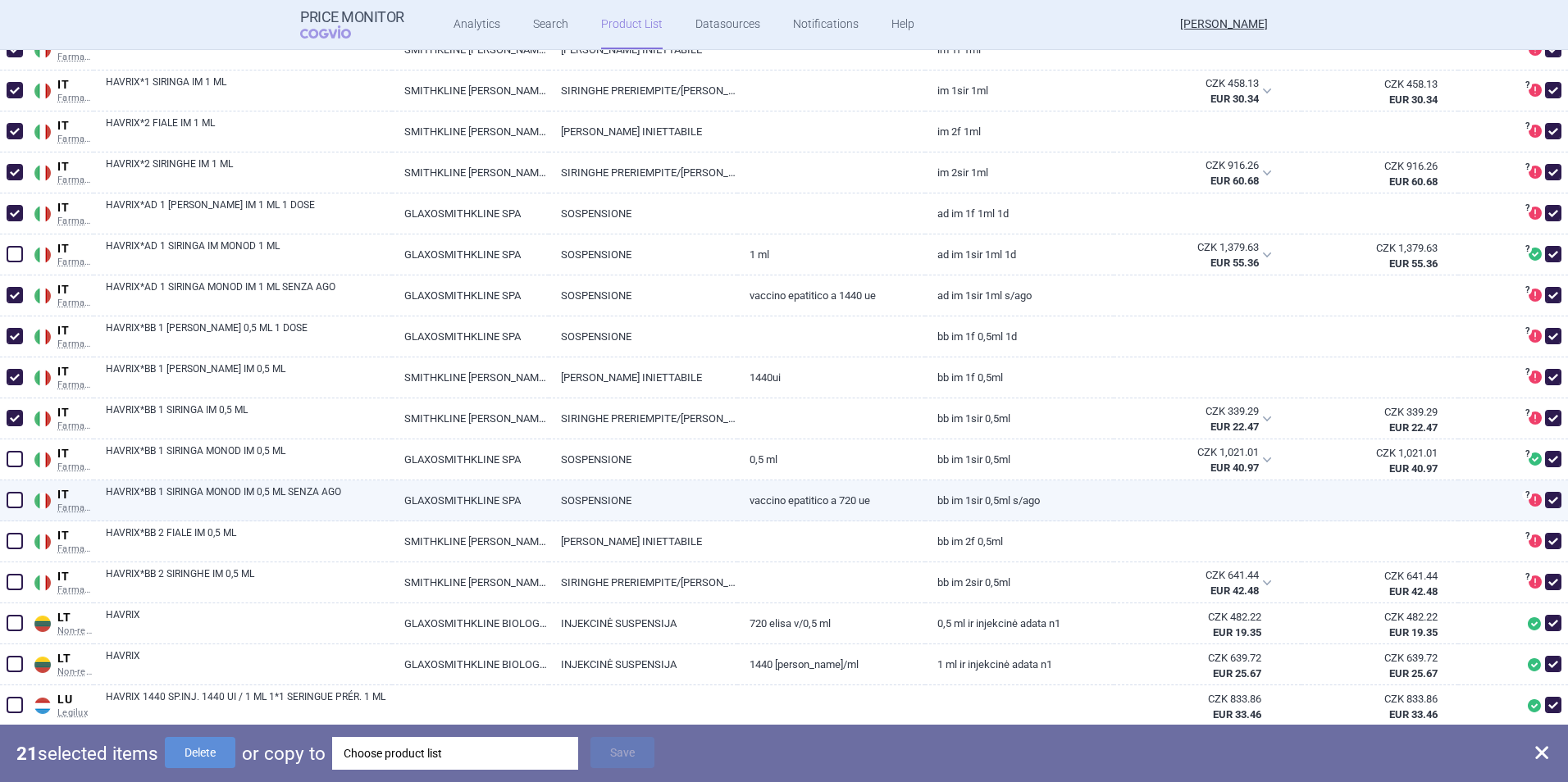
click at [19, 500] on span at bounding box center [15, 500] width 17 height 17
checkbox input "true"
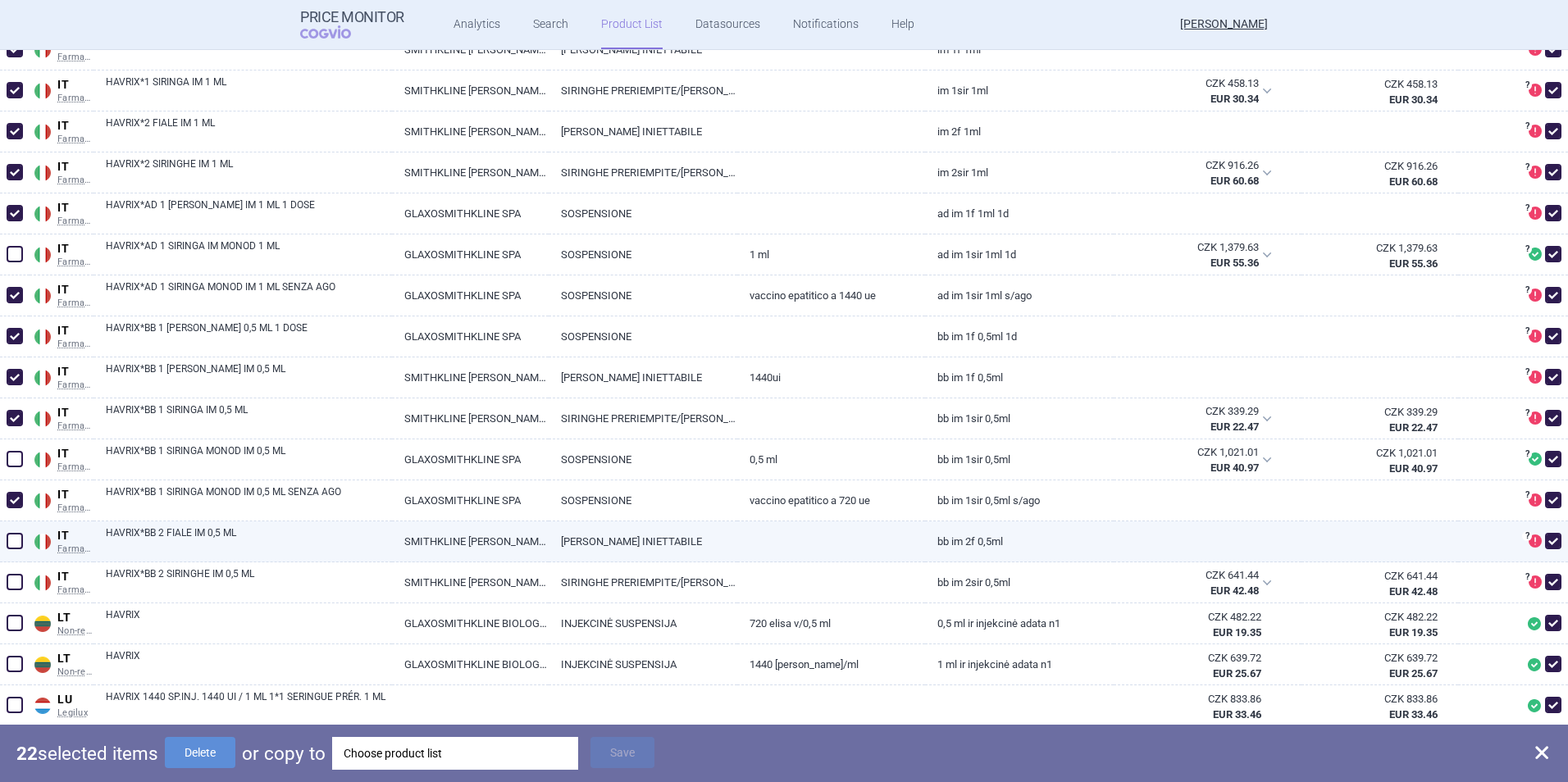
click at [14, 538] on span at bounding box center [15, 541] width 17 height 17
checkbox input "true"
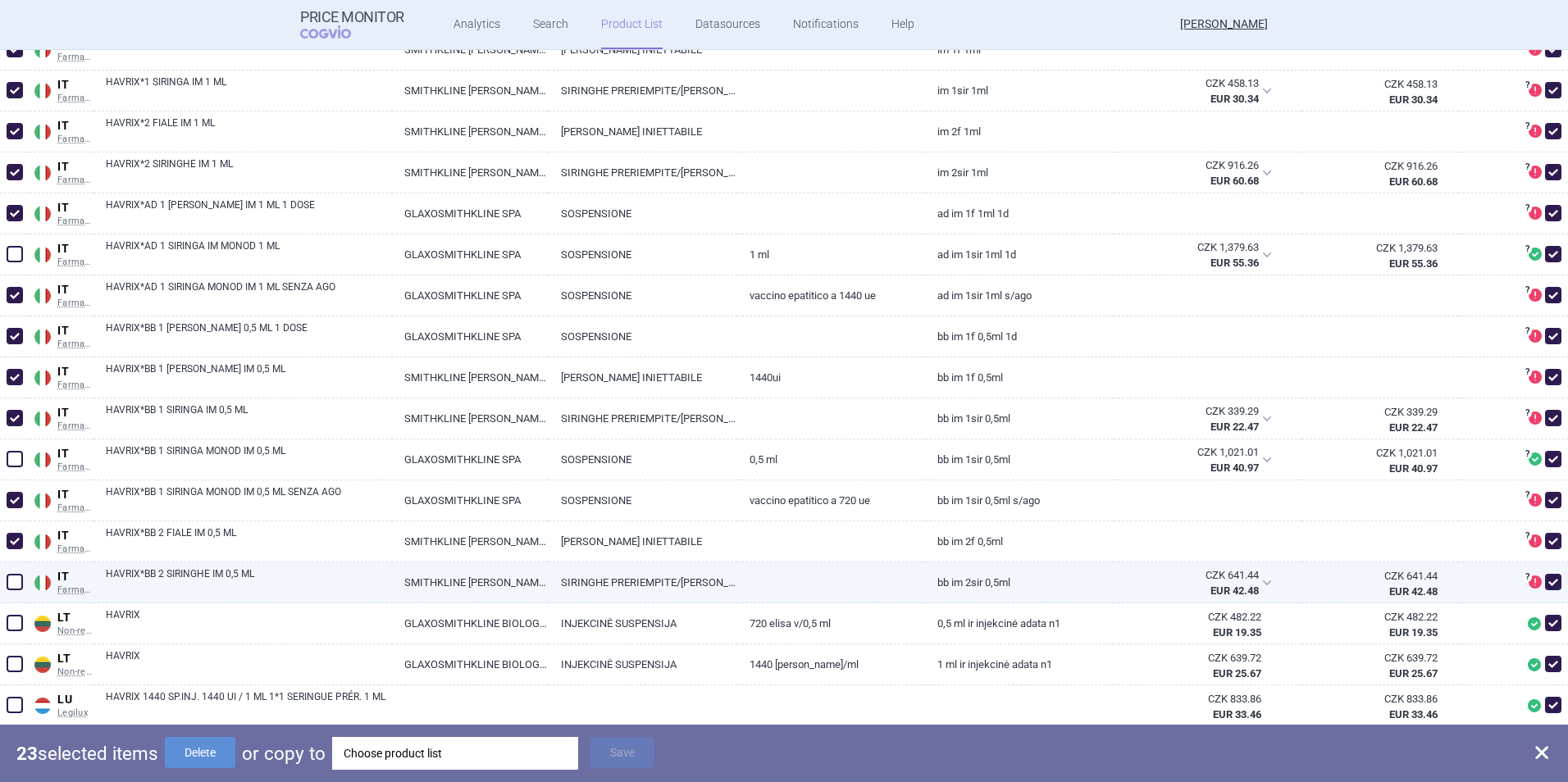
click at [15, 579] on span at bounding box center [15, 582] width 17 height 17
checkbox input "true"
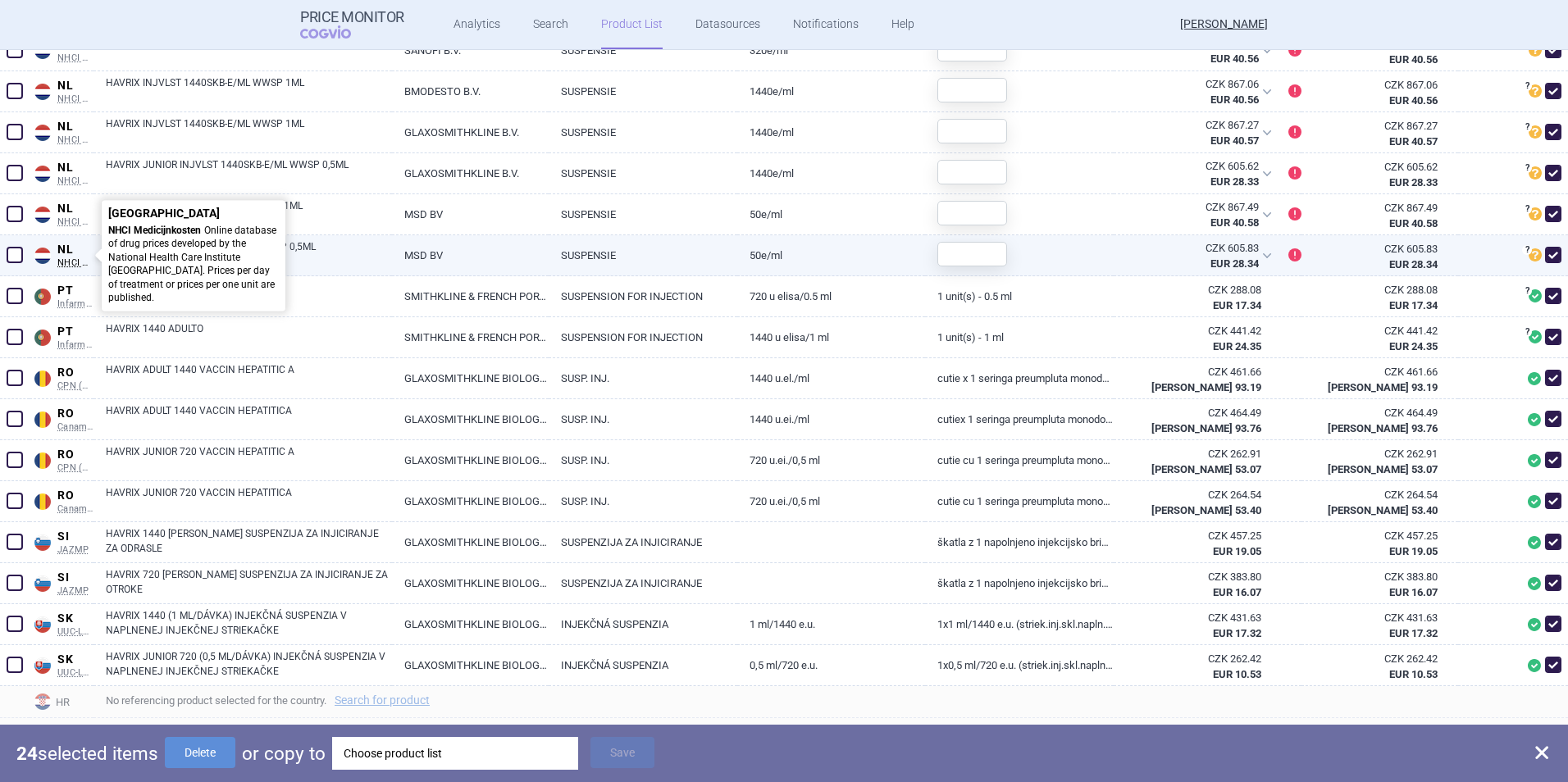
scroll to position [3770, 0]
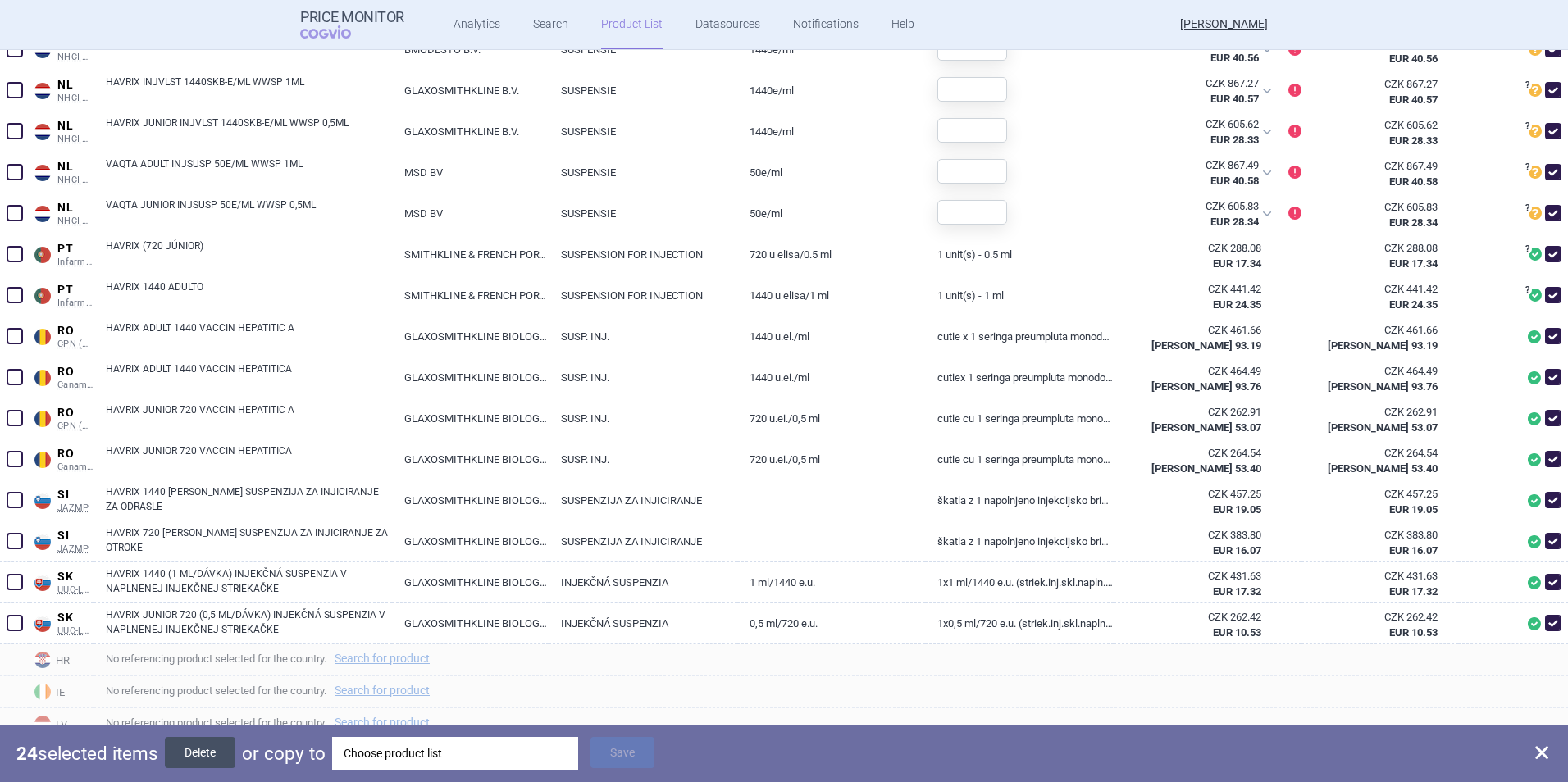
click at [208, 745] on button "Delete" at bounding box center [200, 752] width 70 height 31
checkbox input "false"
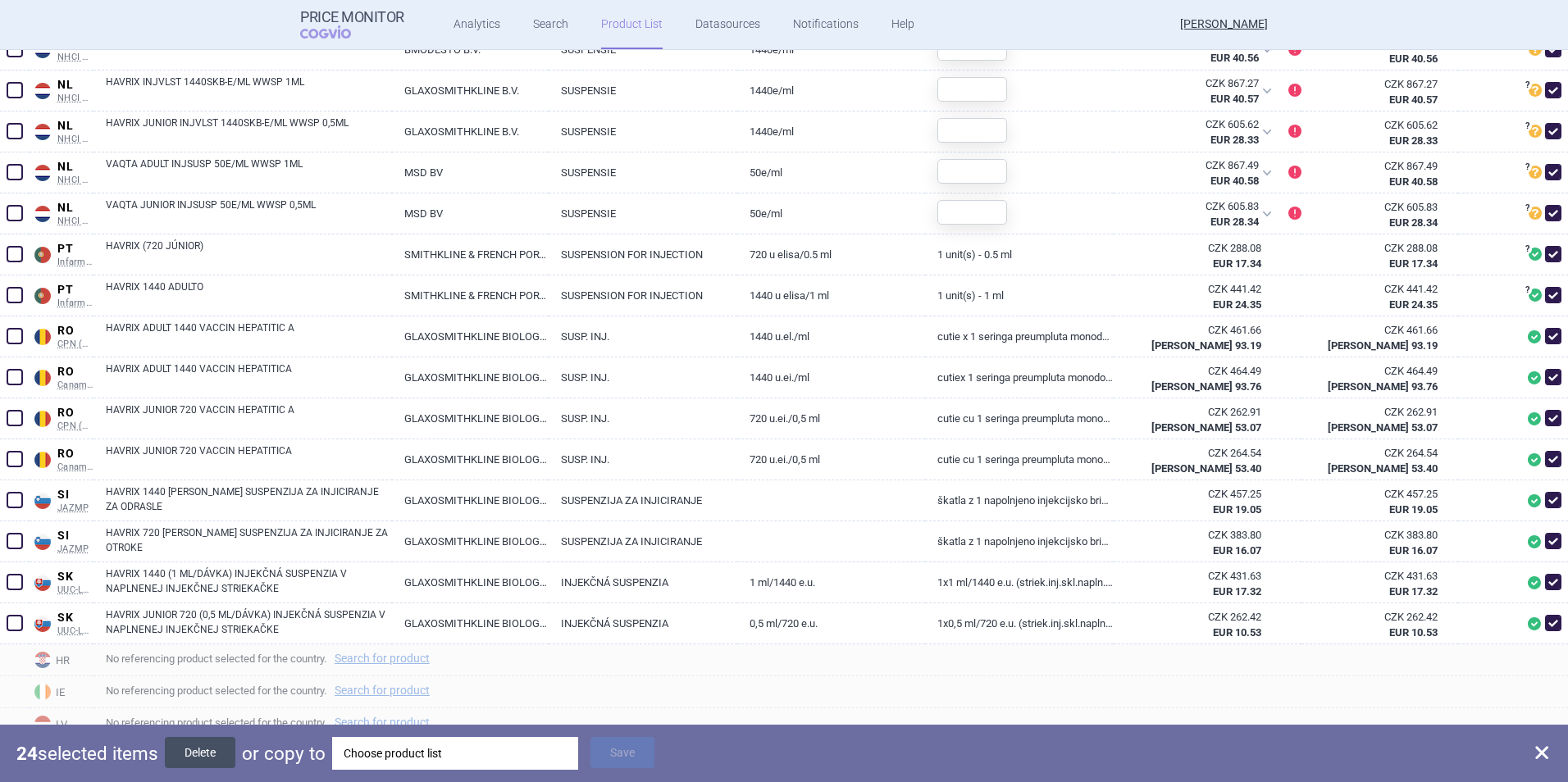
checkbox input "false"
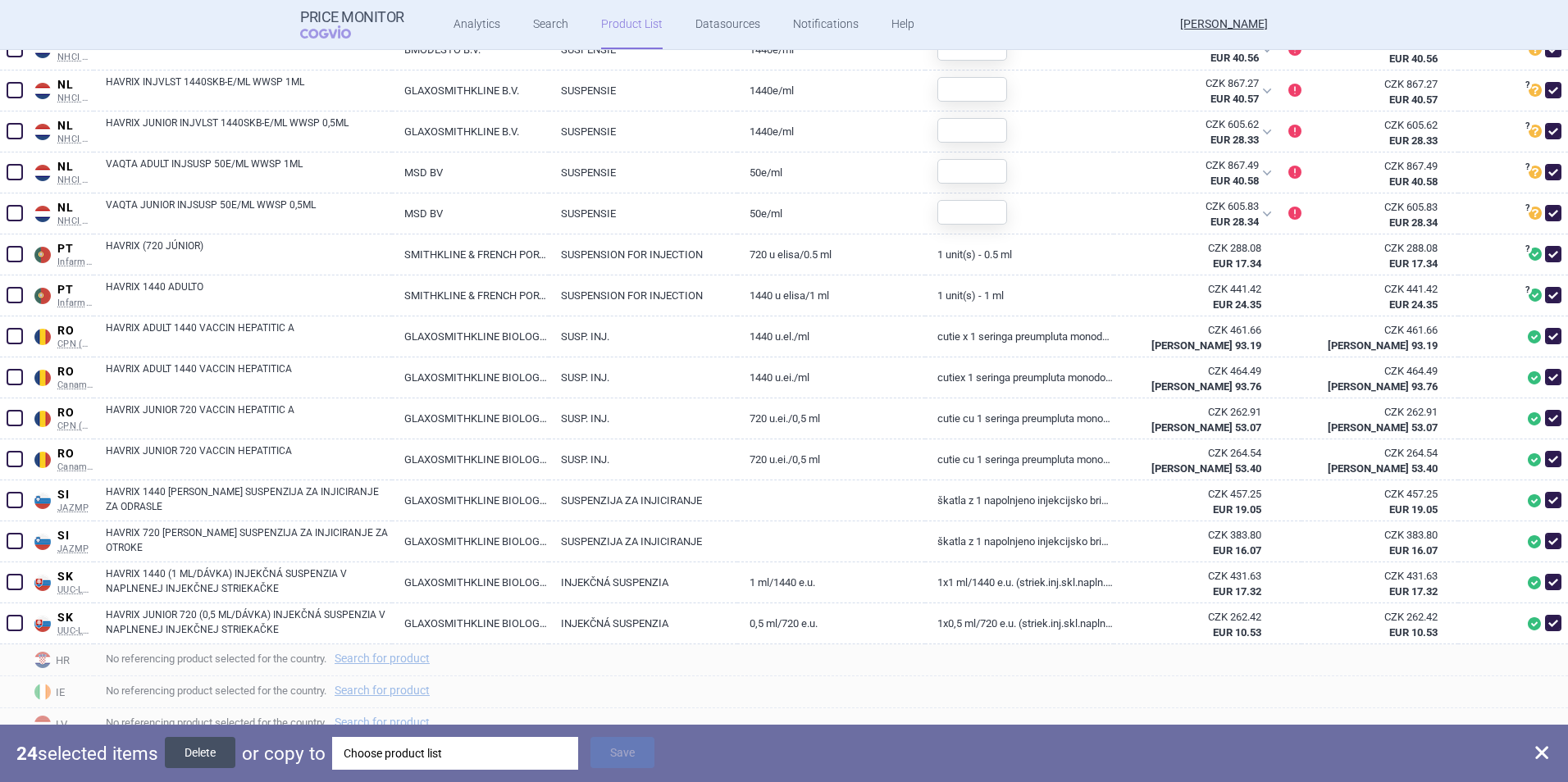
checkbox input "false"
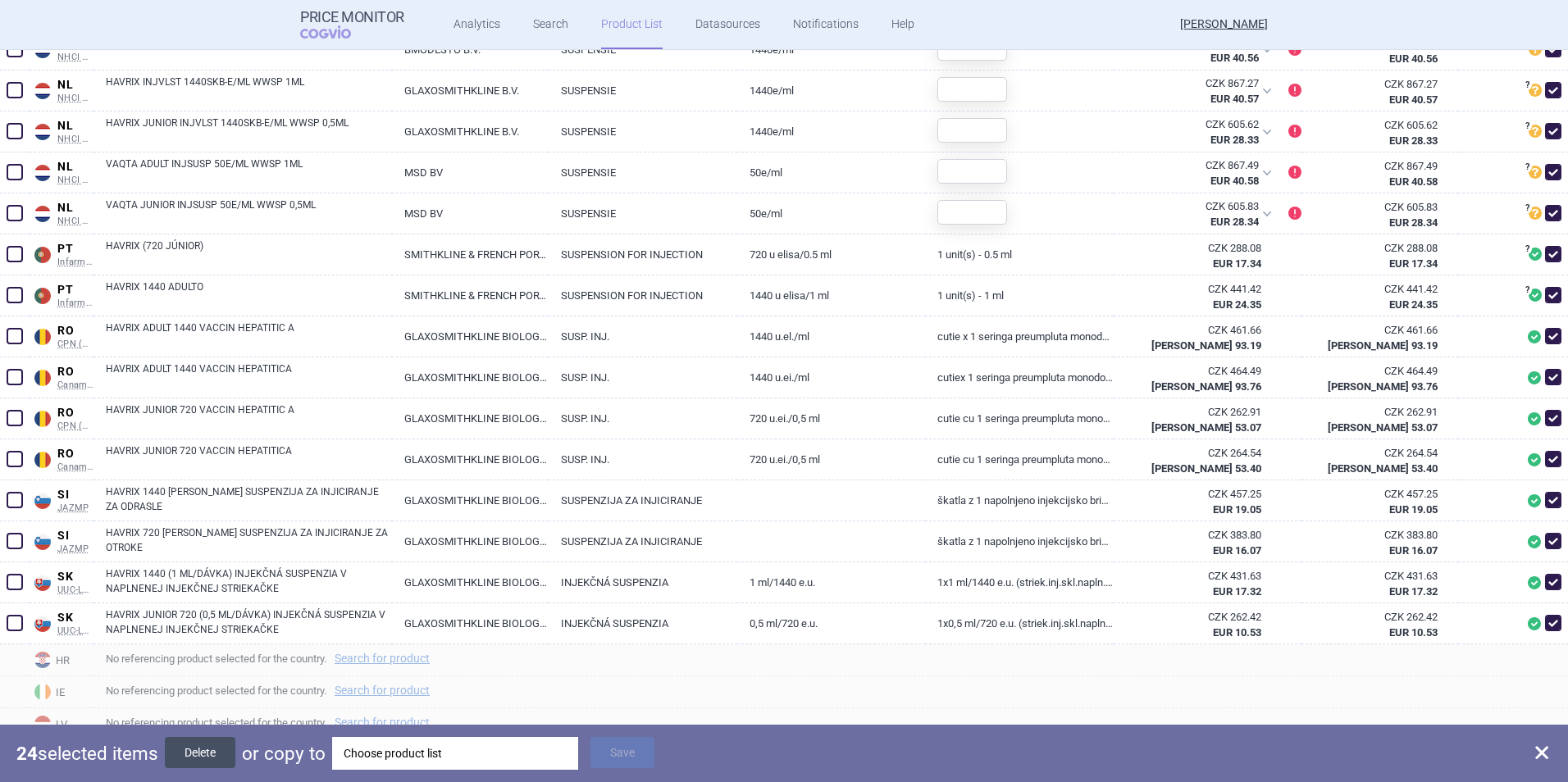
checkbox input "false"
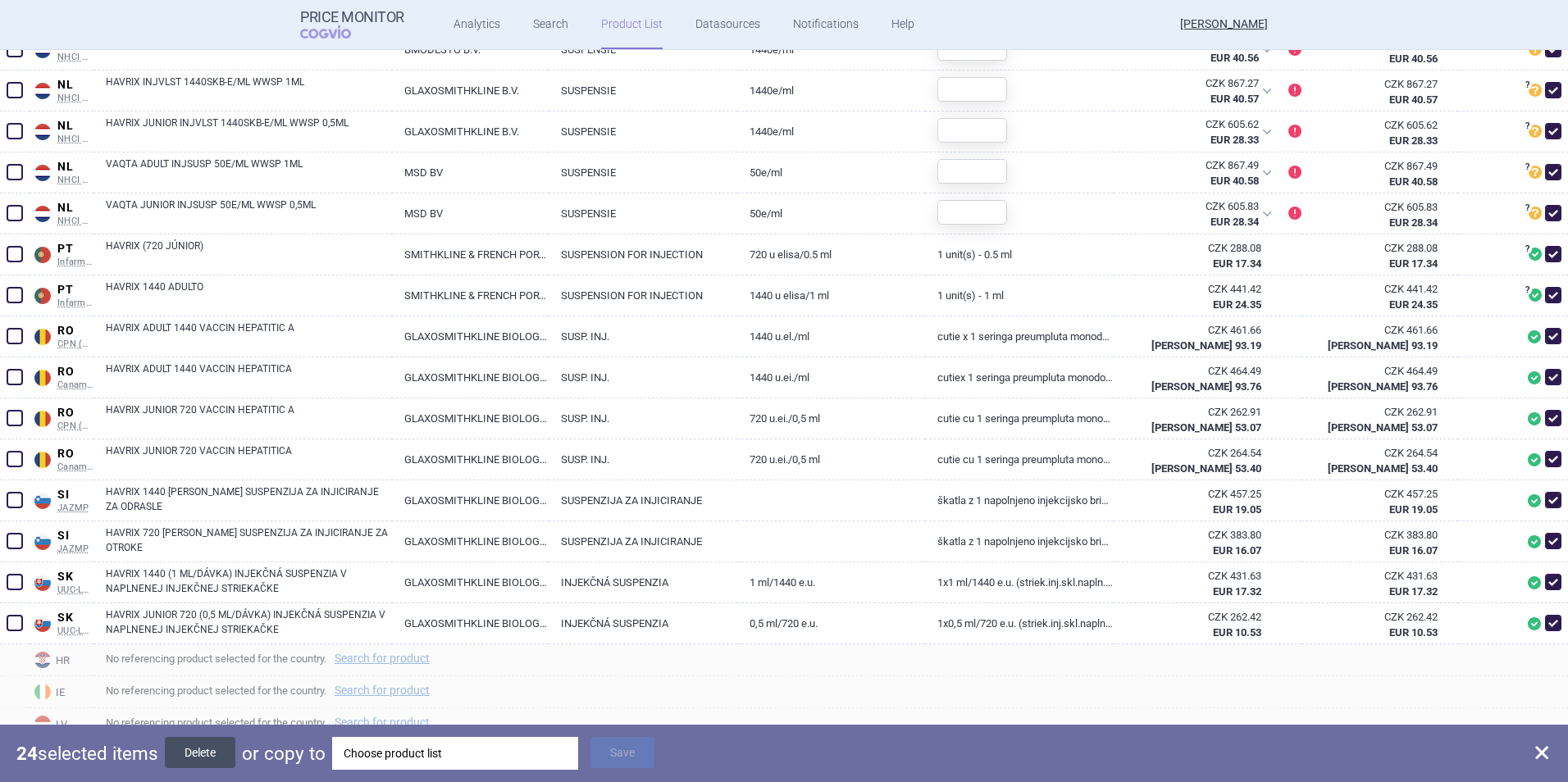
checkbox input "false"
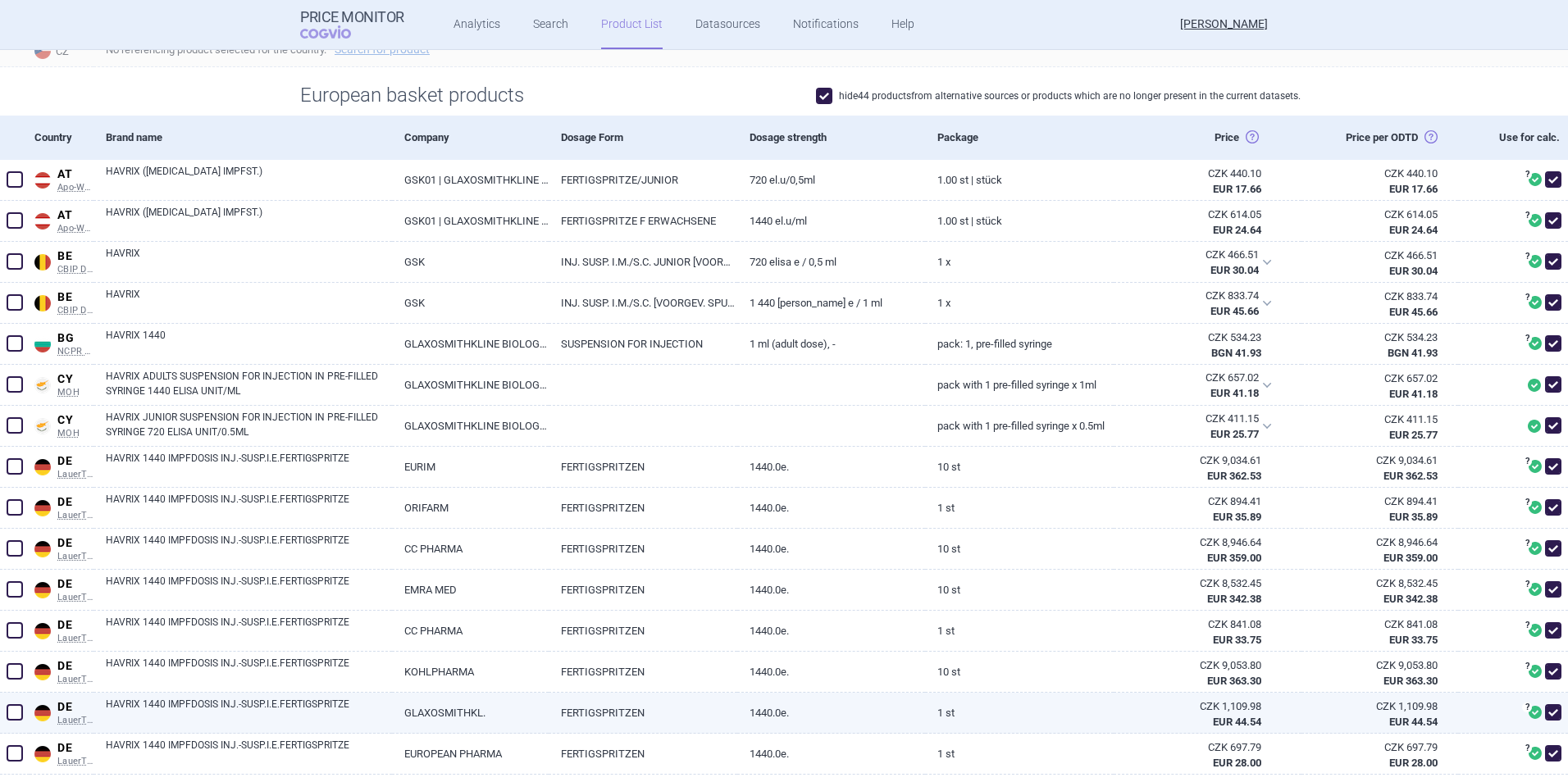
scroll to position [410, 0]
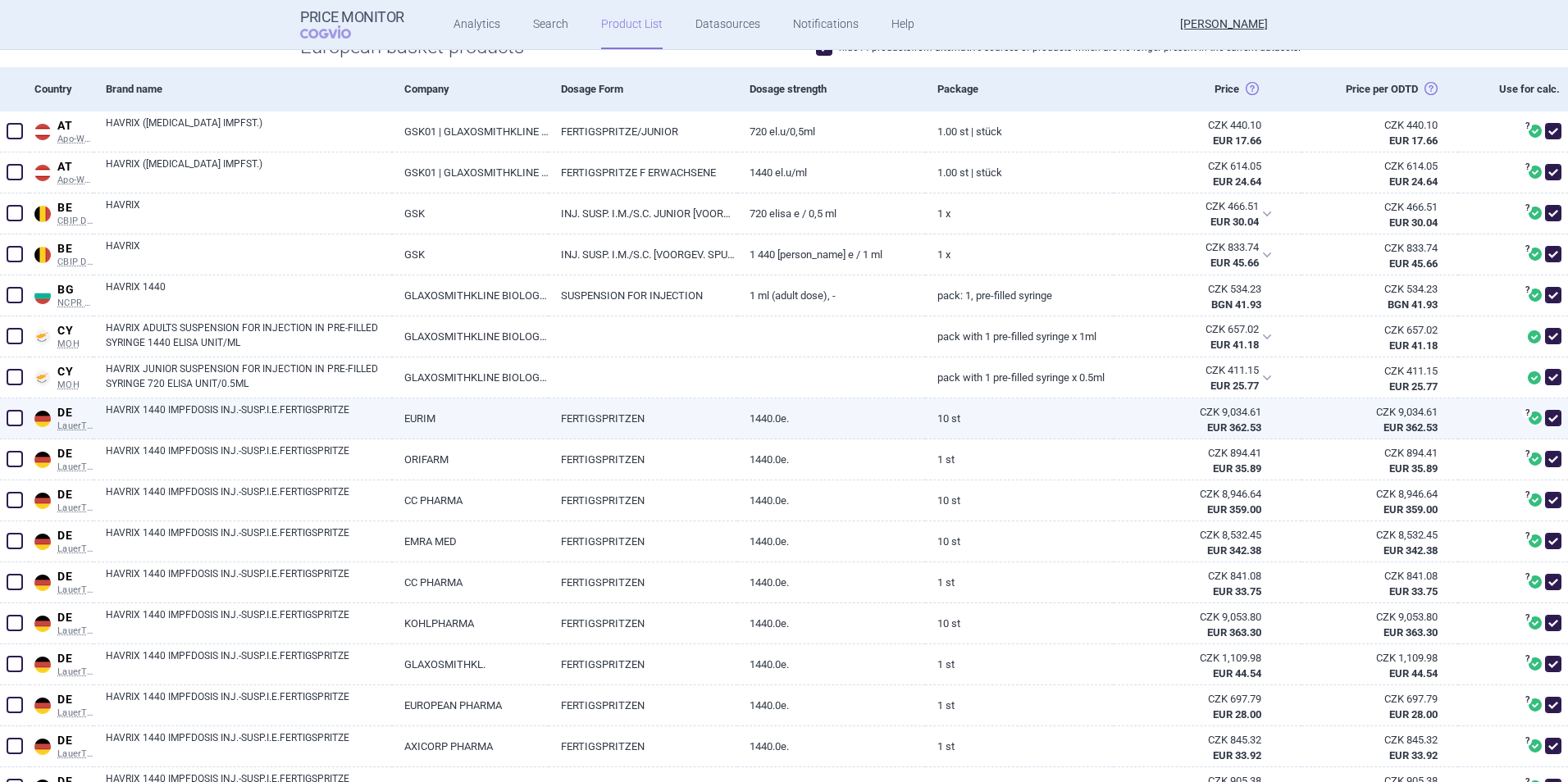
click at [17, 422] on span at bounding box center [15, 418] width 17 height 17
checkbox input "true"
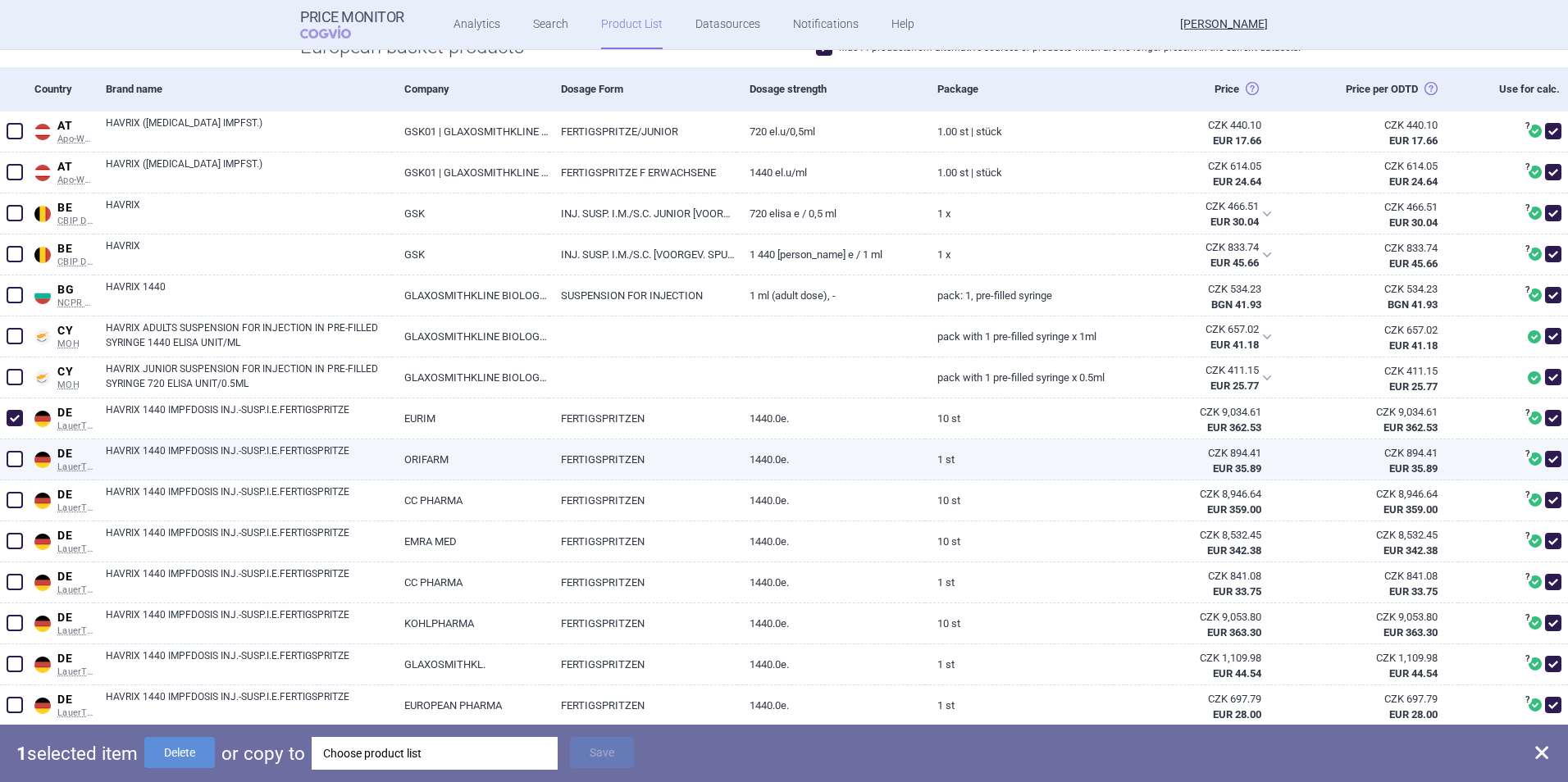
click at [19, 463] on span at bounding box center [15, 459] width 17 height 17
checkbox input "true"
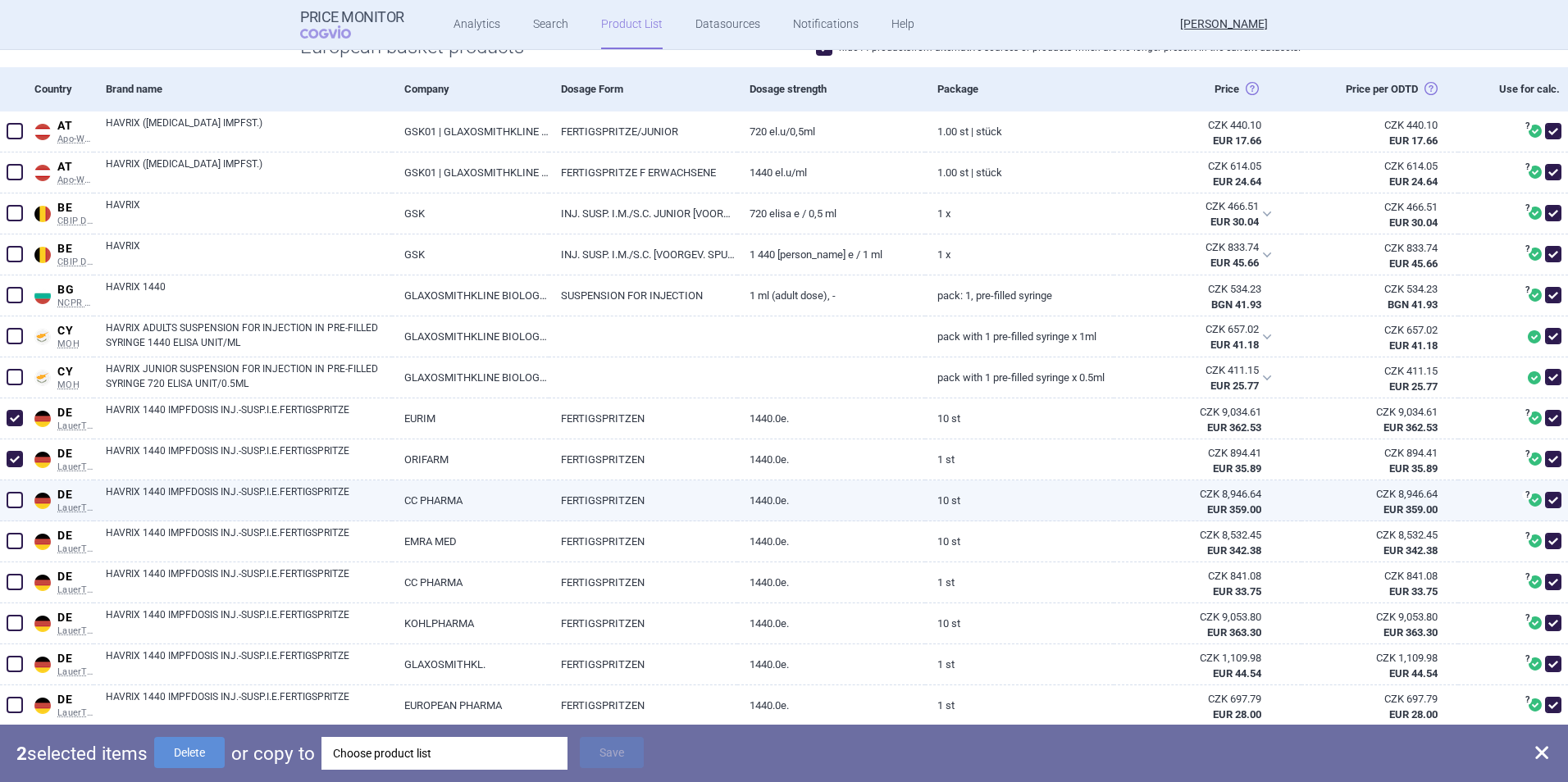
click at [17, 503] on span at bounding box center [15, 500] width 17 height 17
checkbox input "true"
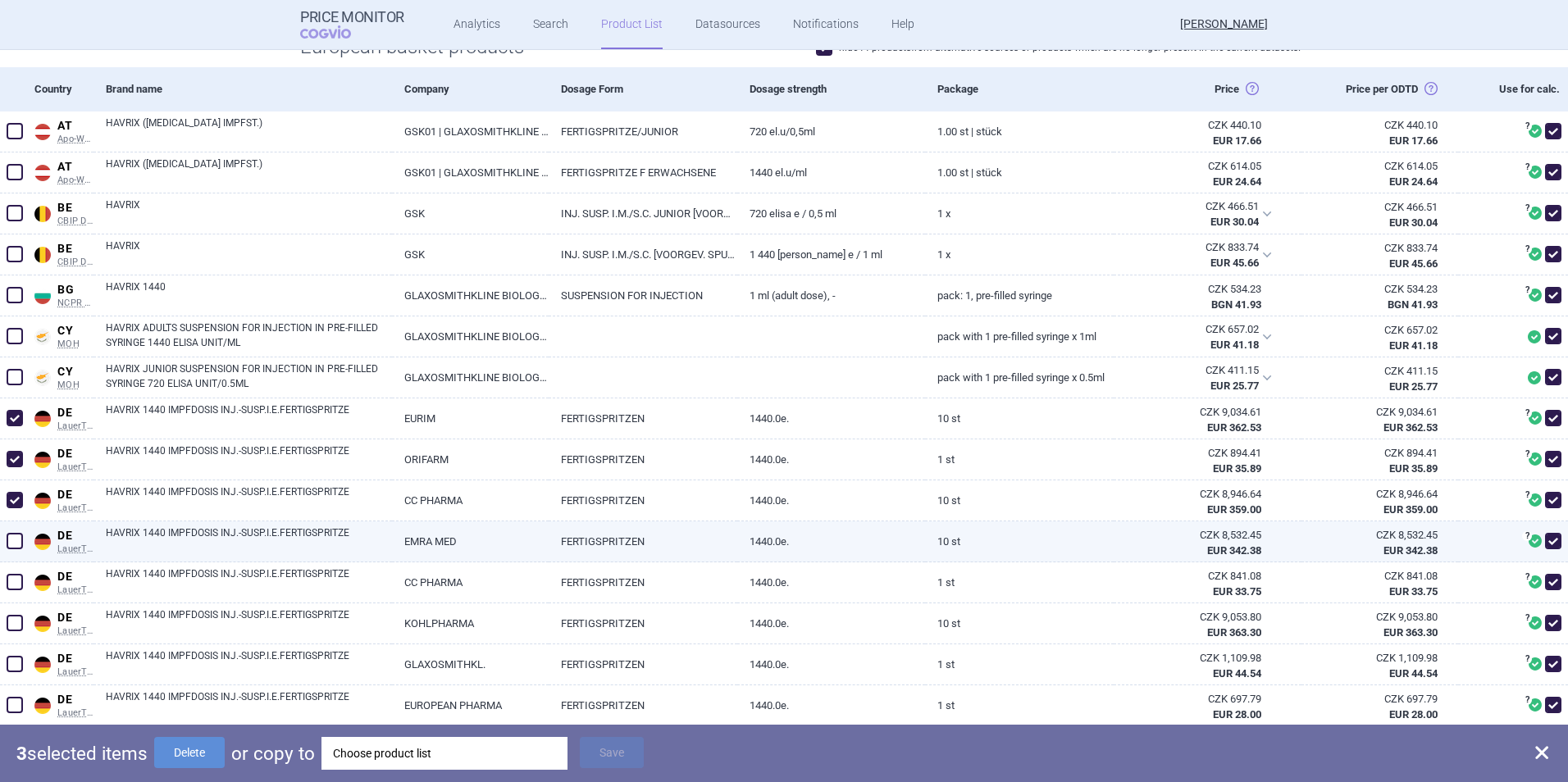
click at [17, 537] on span at bounding box center [15, 541] width 17 height 17
checkbox input "true"
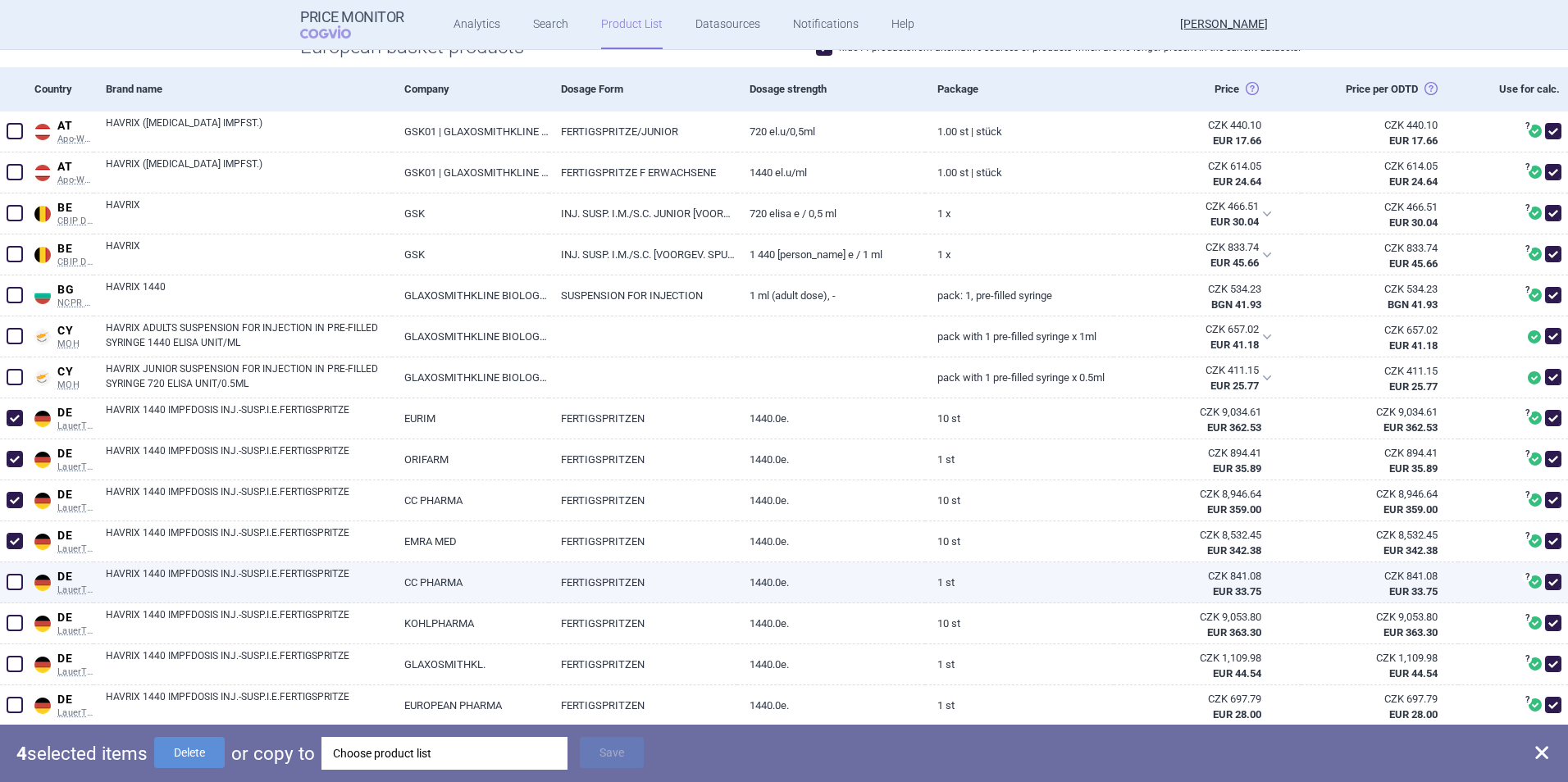
click at [8, 582] on span at bounding box center [15, 582] width 17 height 17
checkbox input "true"
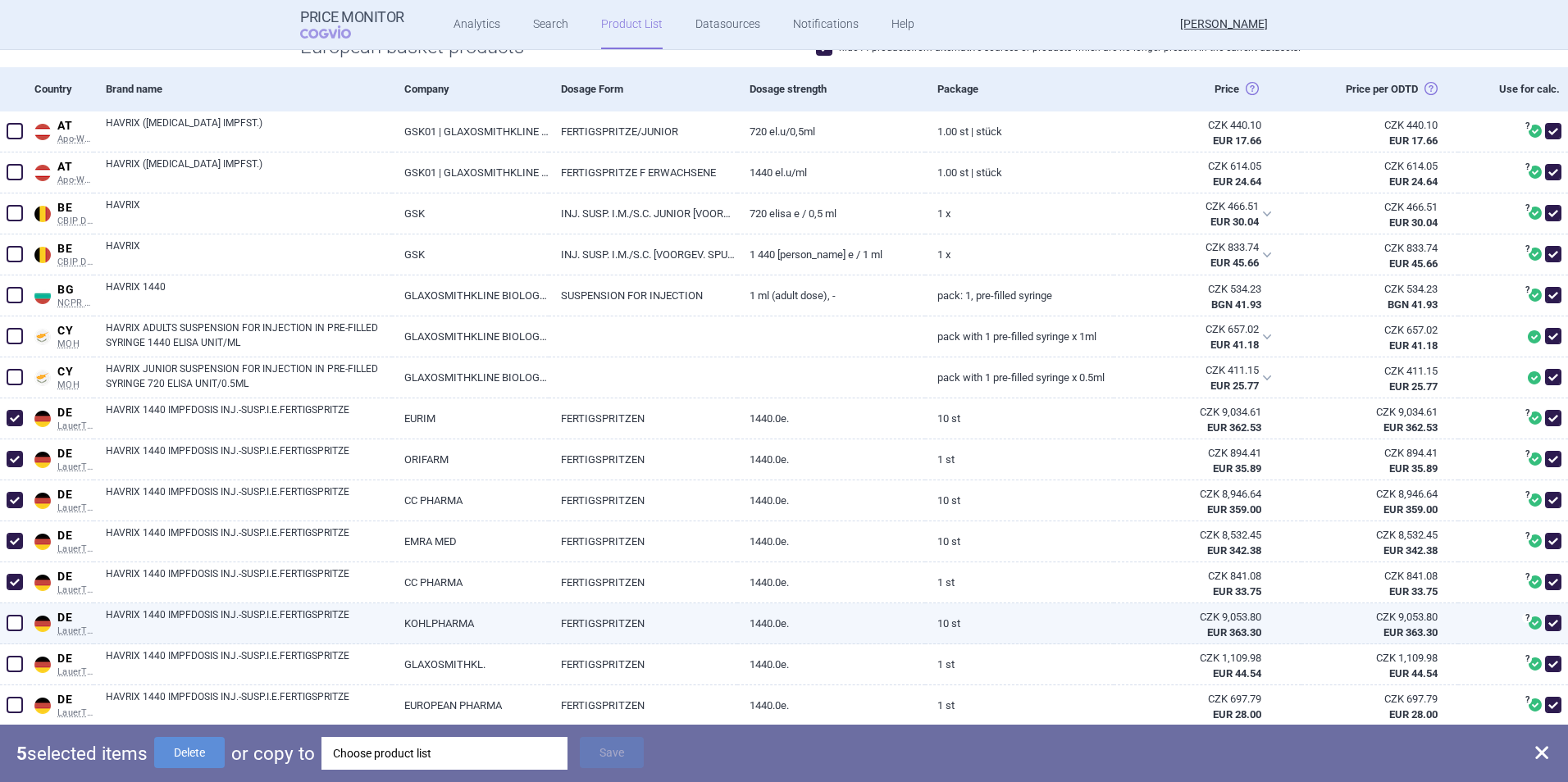
click at [9, 622] on span at bounding box center [15, 623] width 17 height 17
checkbox input "true"
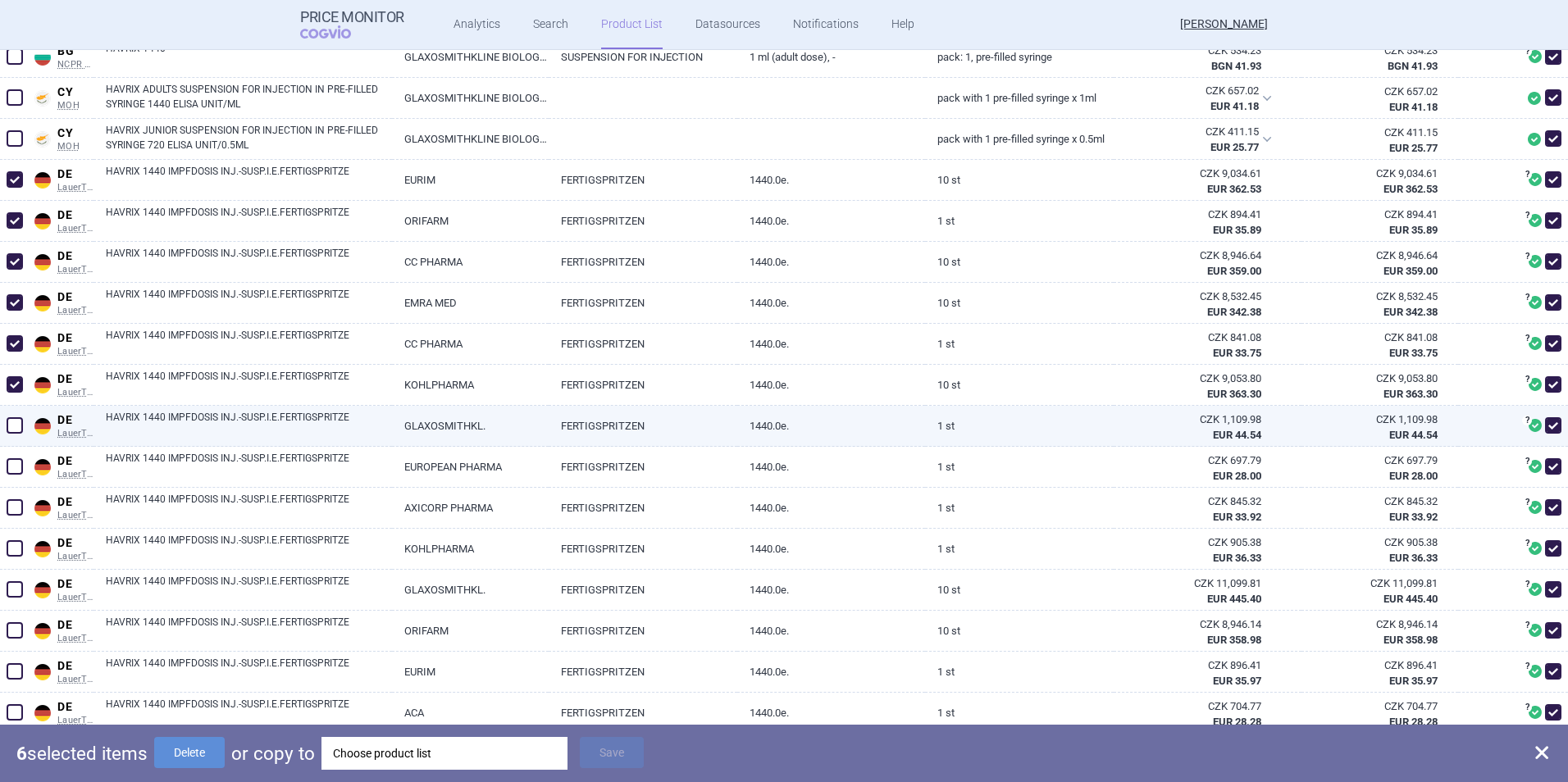
scroll to position [656, 0]
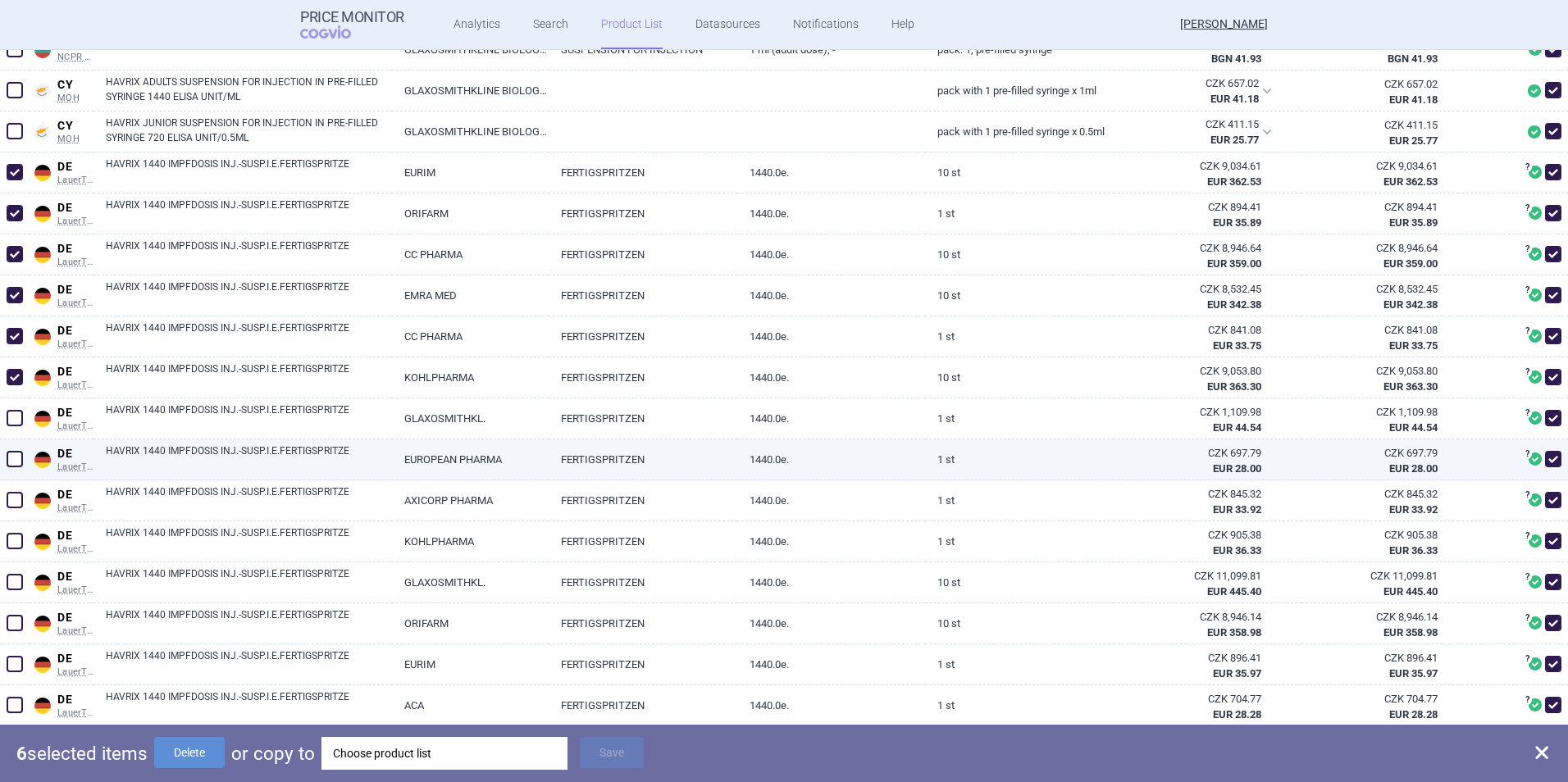
click at [9, 462] on span at bounding box center [15, 459] width 17 height 17
checkbox input "true"
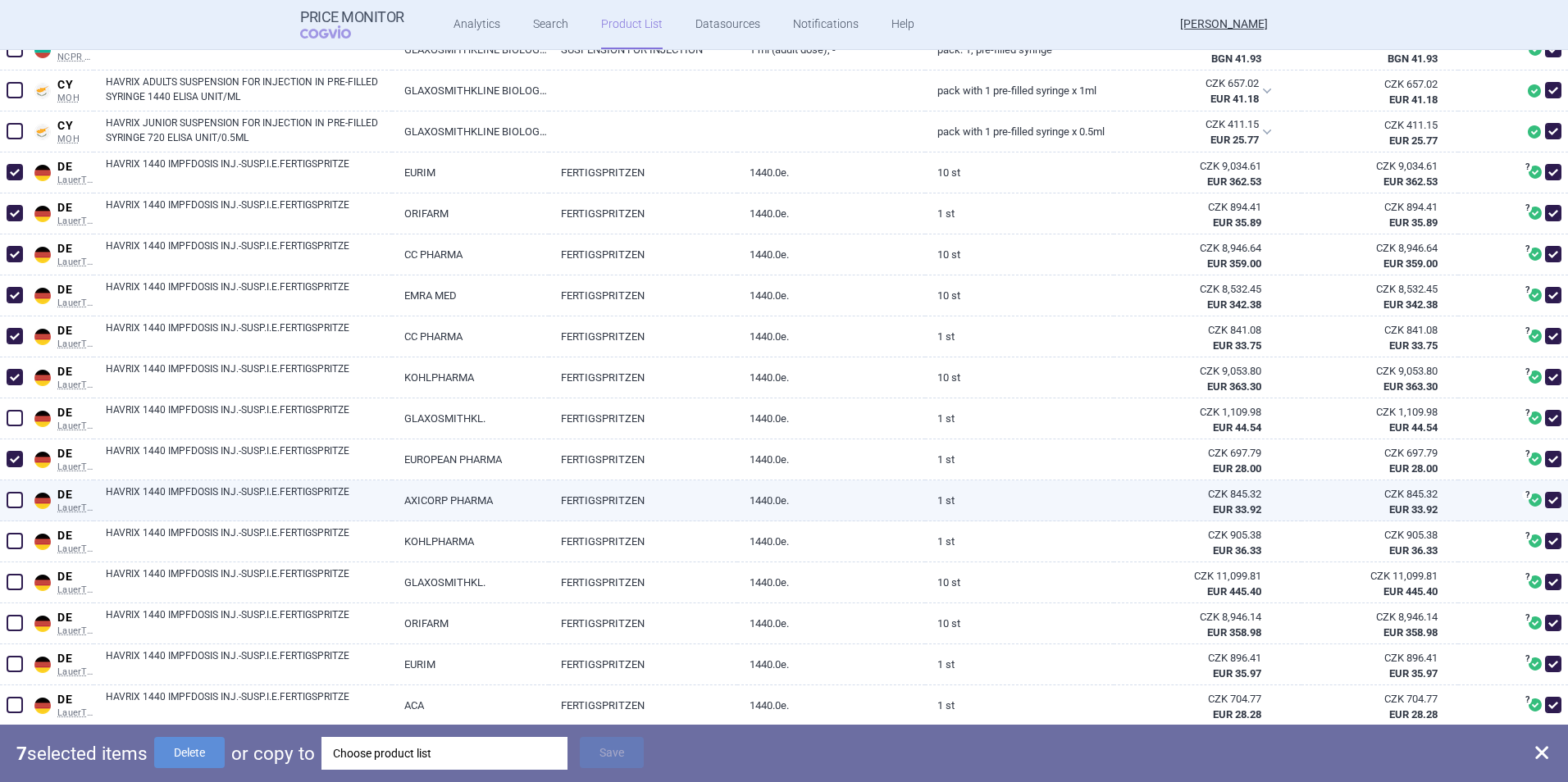
click at [16, 498] on span at bounding box center [15, 500] width 17 height 17
checkbox input "true"
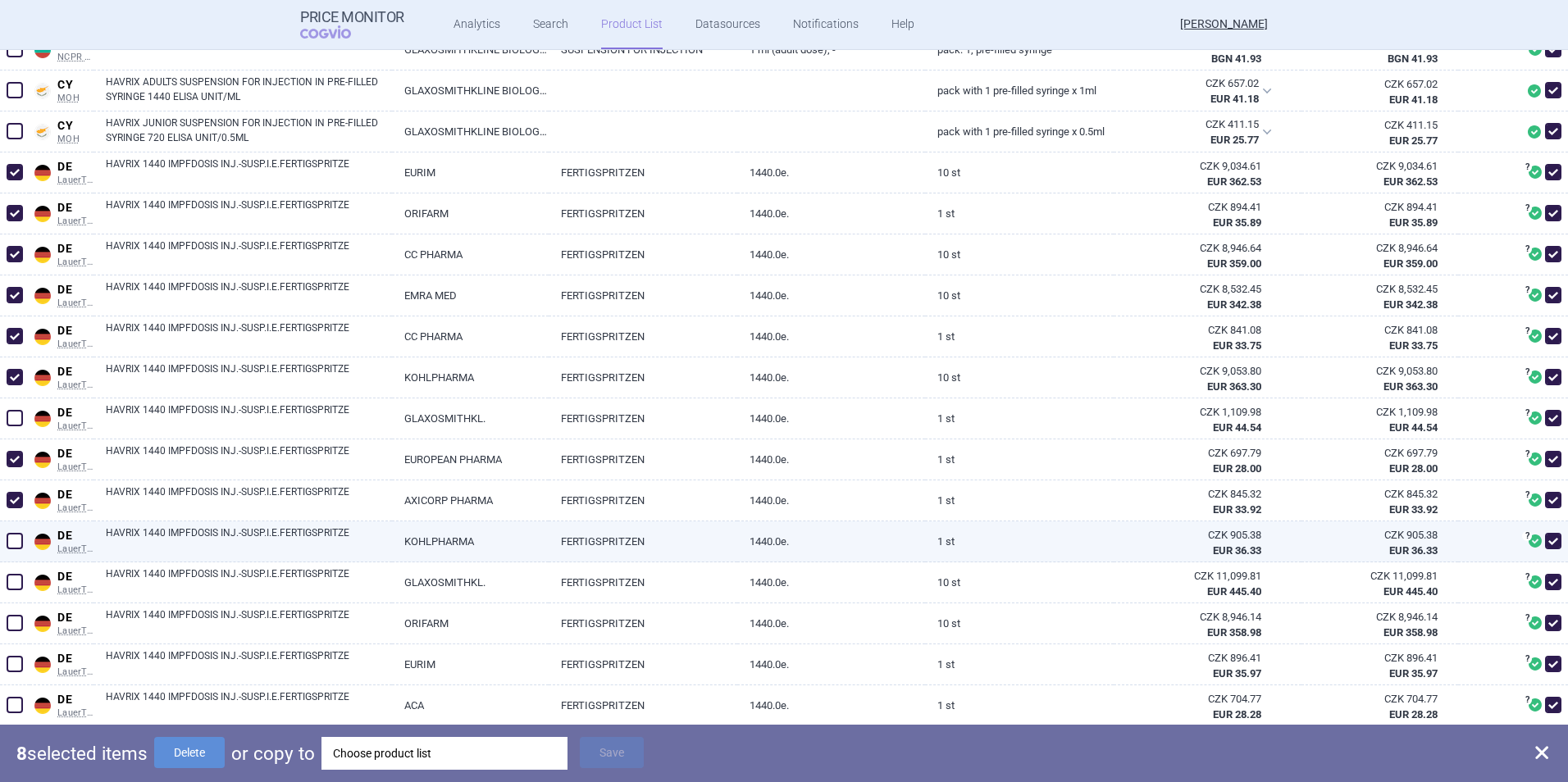
click at [12, 539] on span at bounding box center [15, 541] width 17 height 17
checkbox input "true"
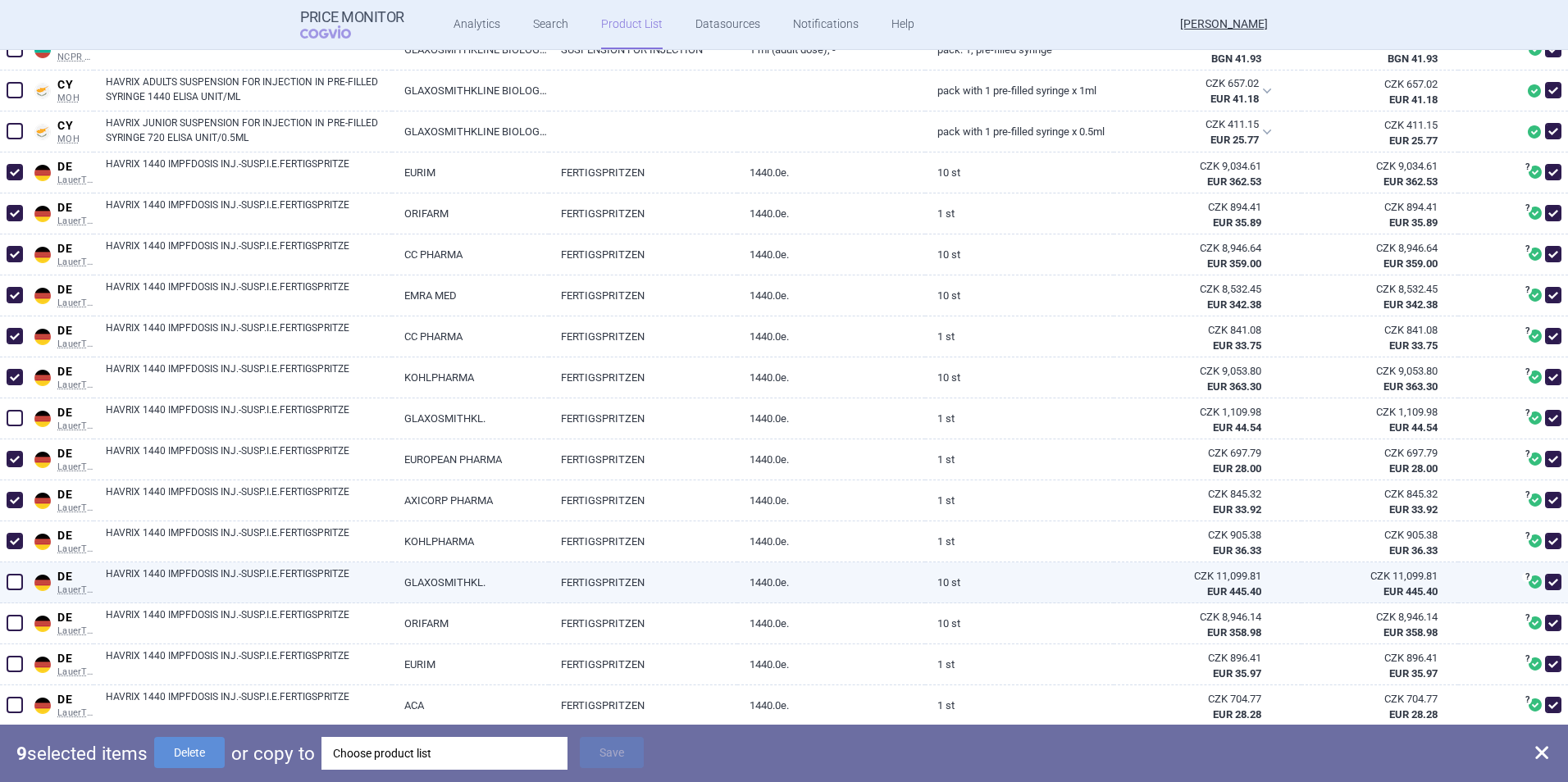
click at [12, 581] on span at bounding box center [15, 582] width 17 height 17
checkbox input "false"
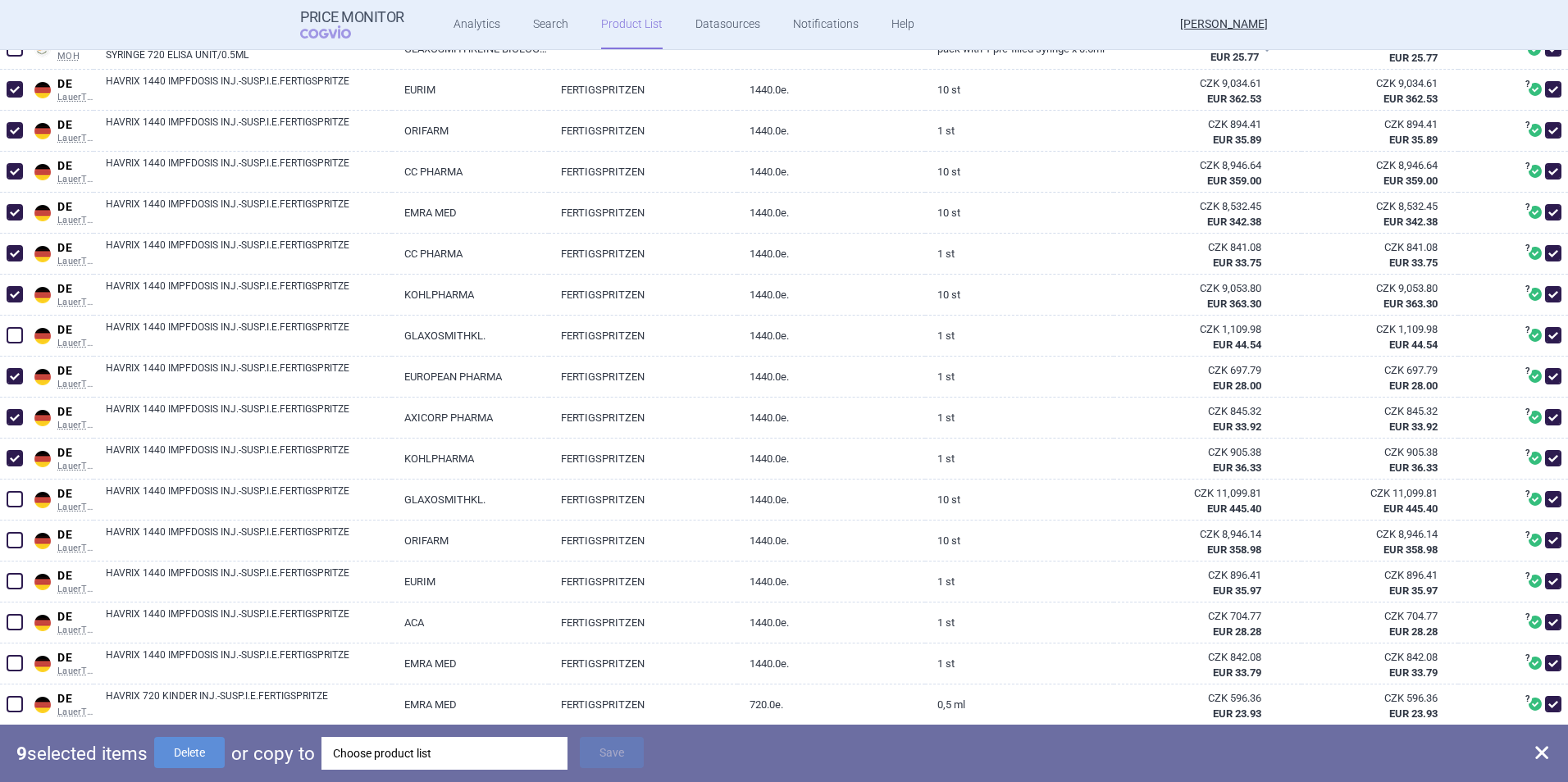
scroll to position [901, 0]
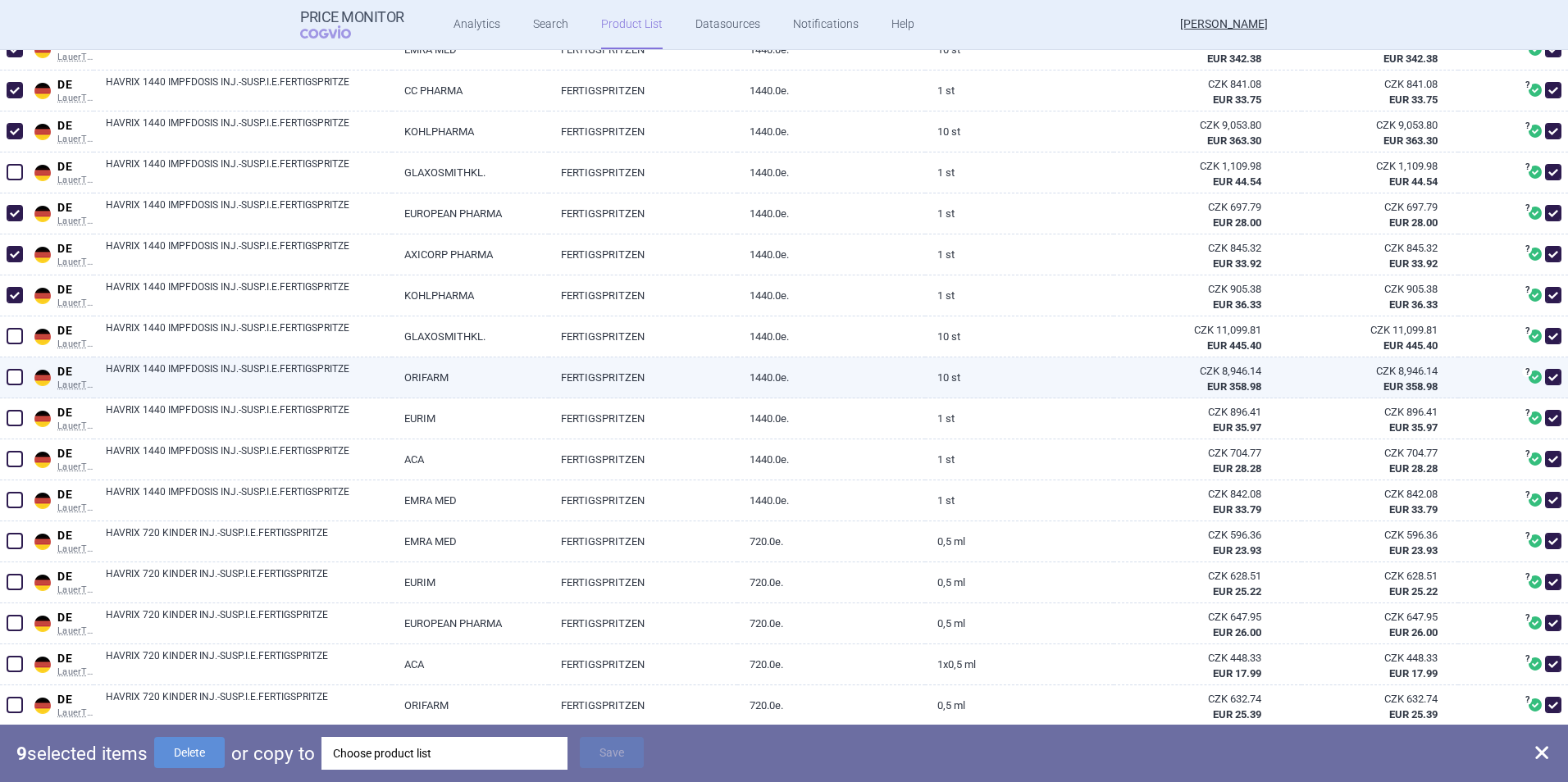
click at [13, 374] on span at bounding box center [15, 377] width 17 height 17
checkbox input "true"
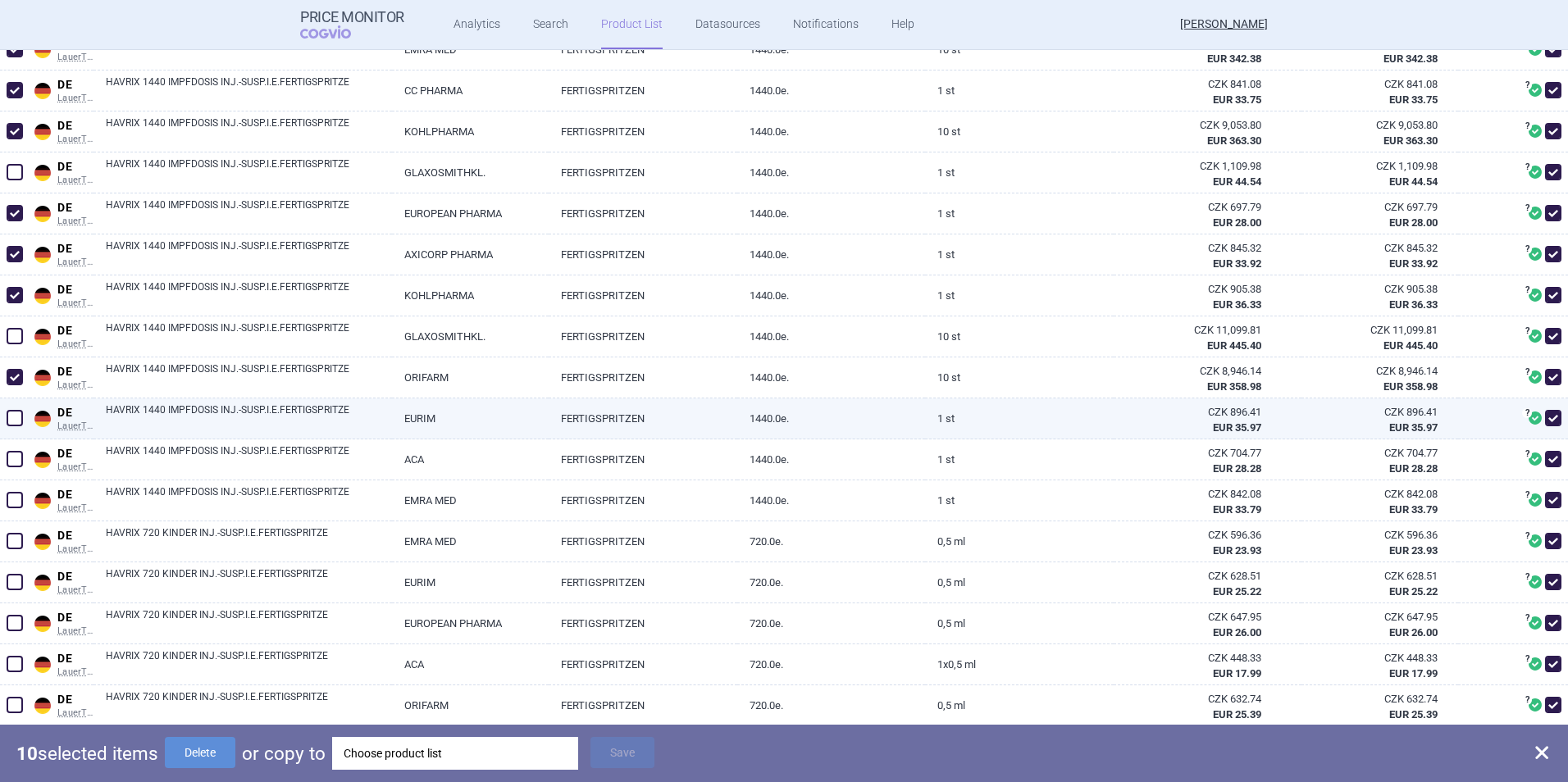
click at [13, 408] on span at bounding box center [15, 418] width 25 height 25
checkbox input "true"
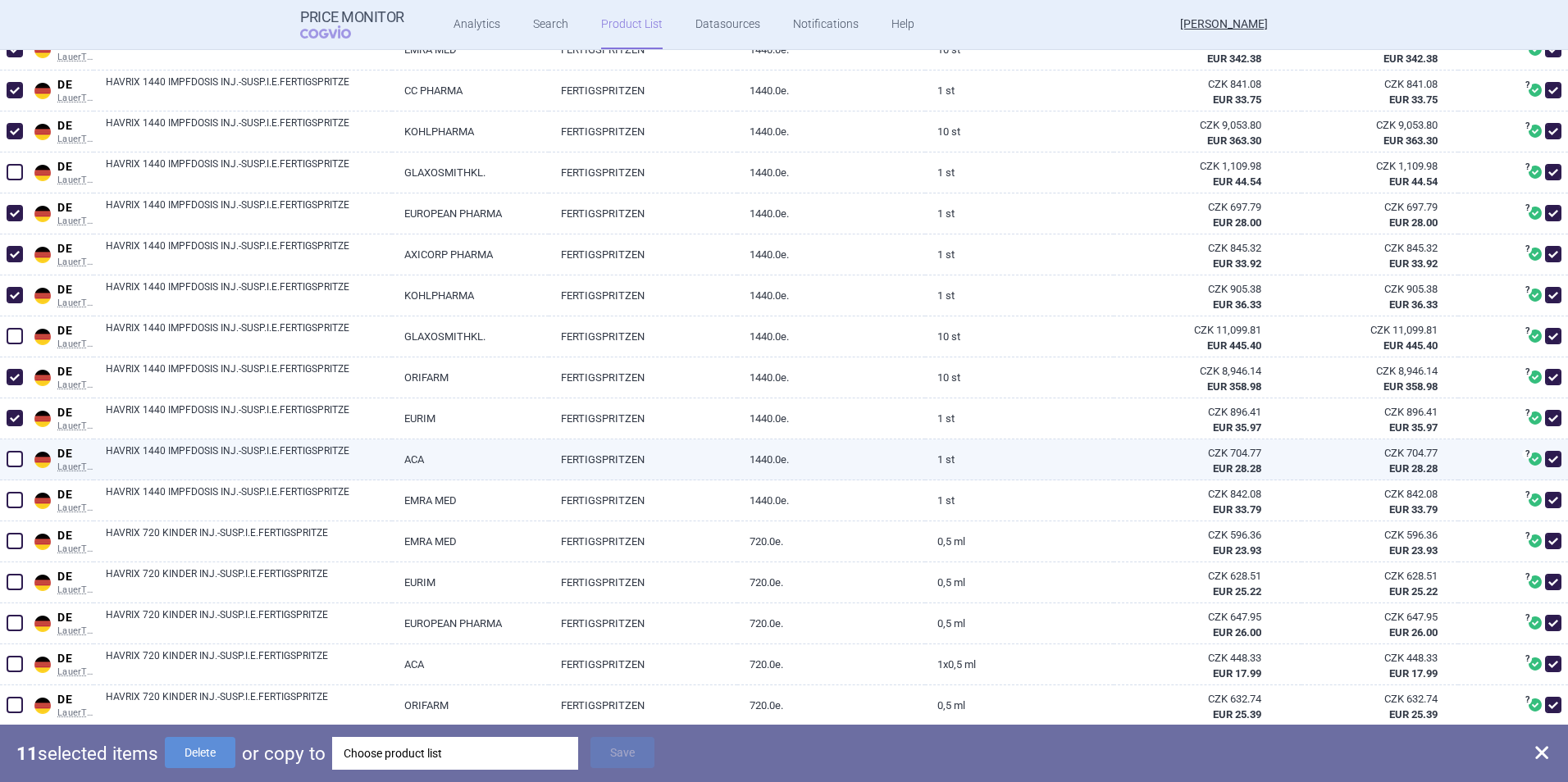
click at [7, 462] on span at bounding box center [15, 459] width 17 height 17
checkbox input "true"
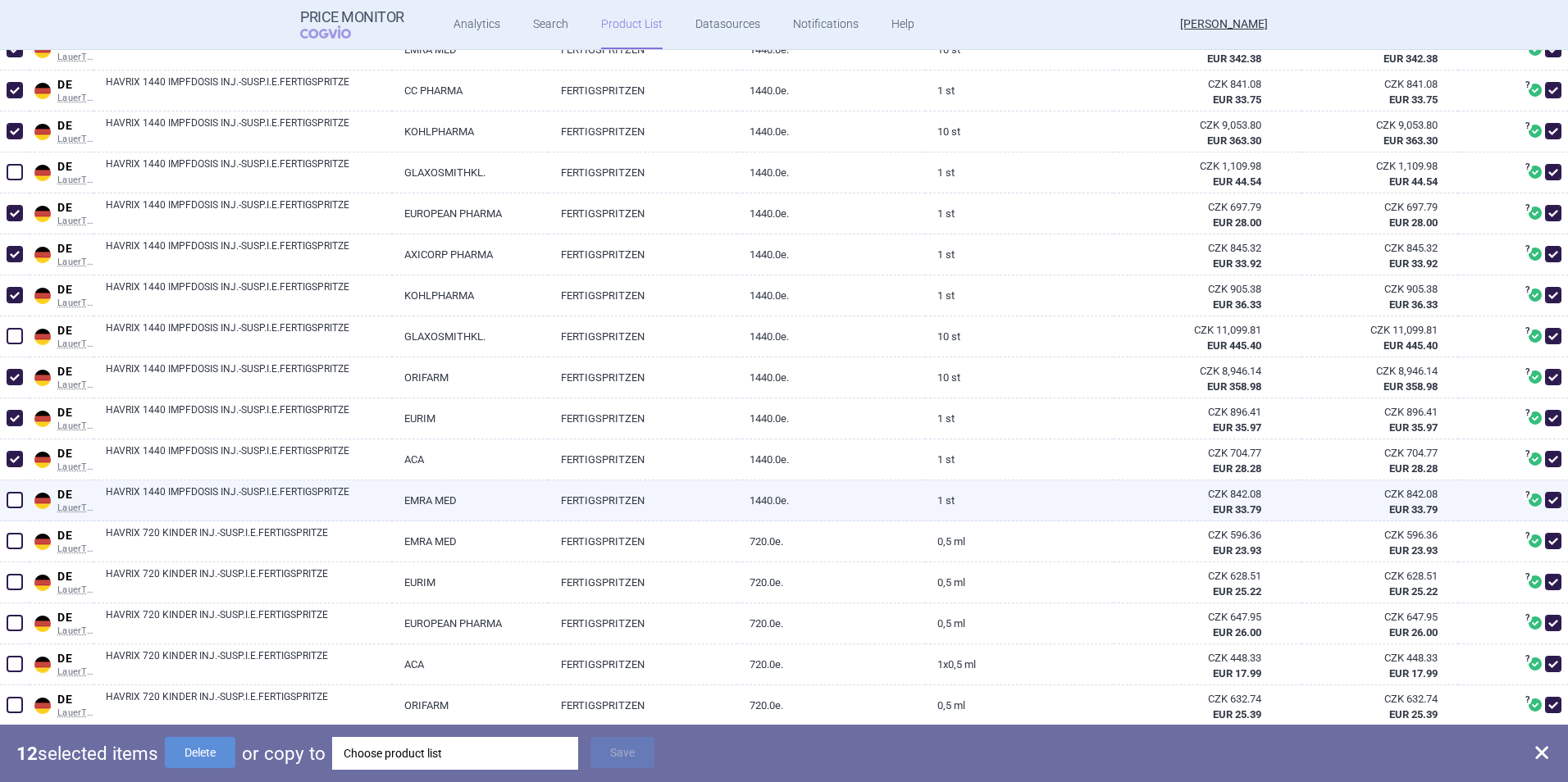
click at [17, 501] on span at bounding box center [15, 500] width 17 height 17
checkbox input "true"
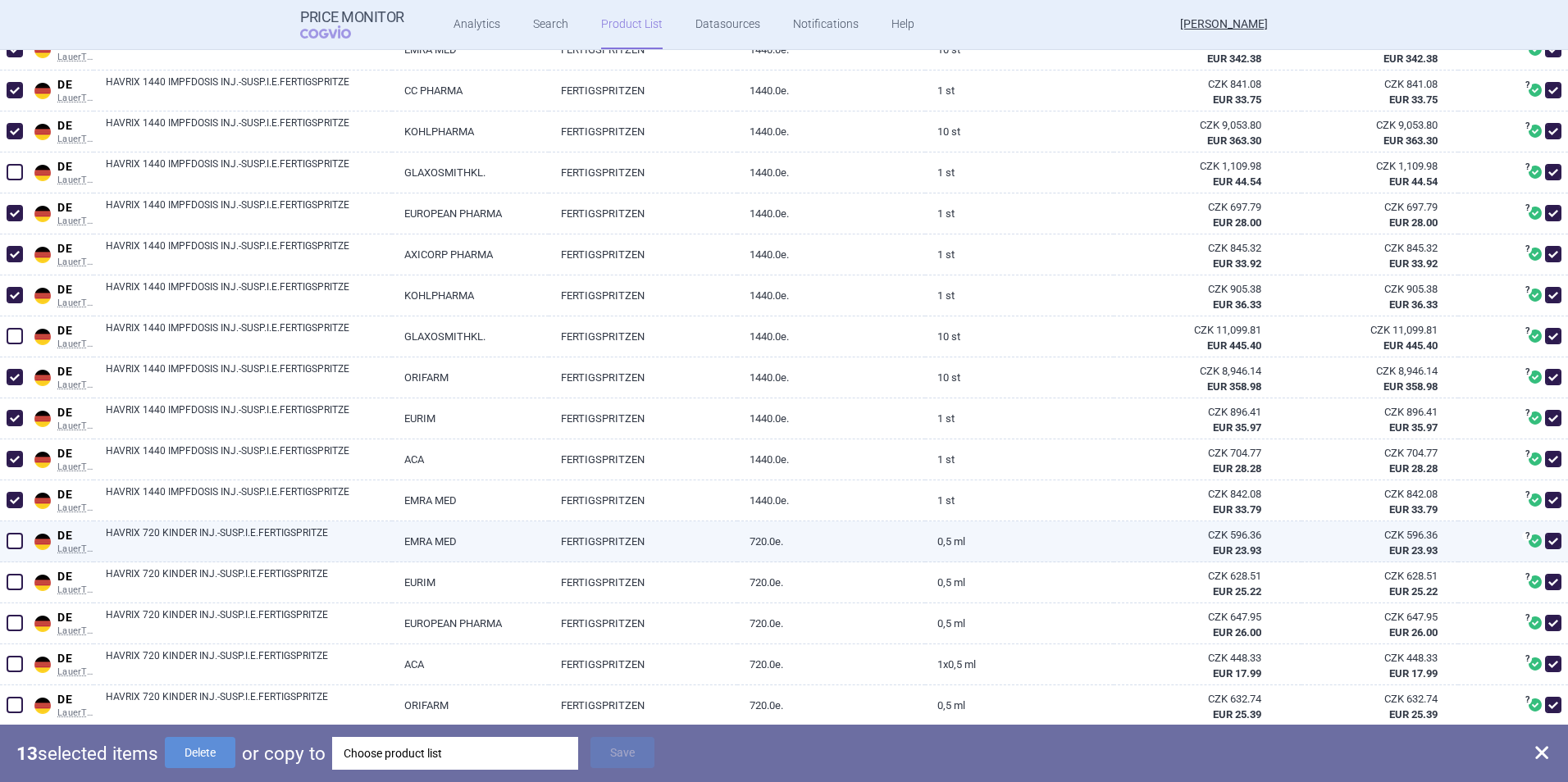
drag, startPoint x: 14, startPoint y: 534, endPoint x: 21, endPoint y: 553, distance: 20.2
click at [14, 538] on span at bounding box center [15, 541] width 17 height 17
checkbox input "true"
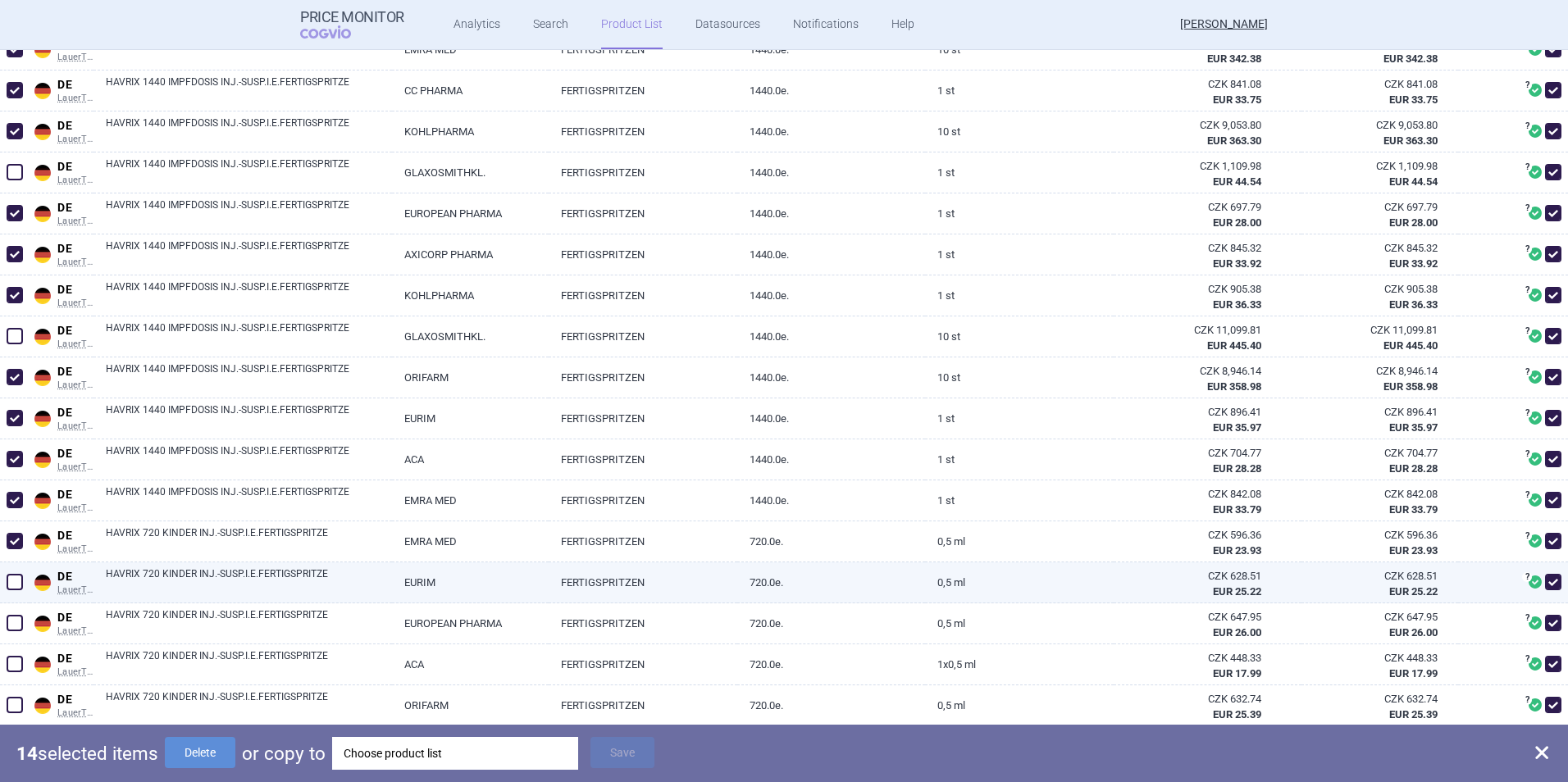
click at [18, 580] on span at bounding box center [15, 582] width 17 height 17
checkbox input "true"
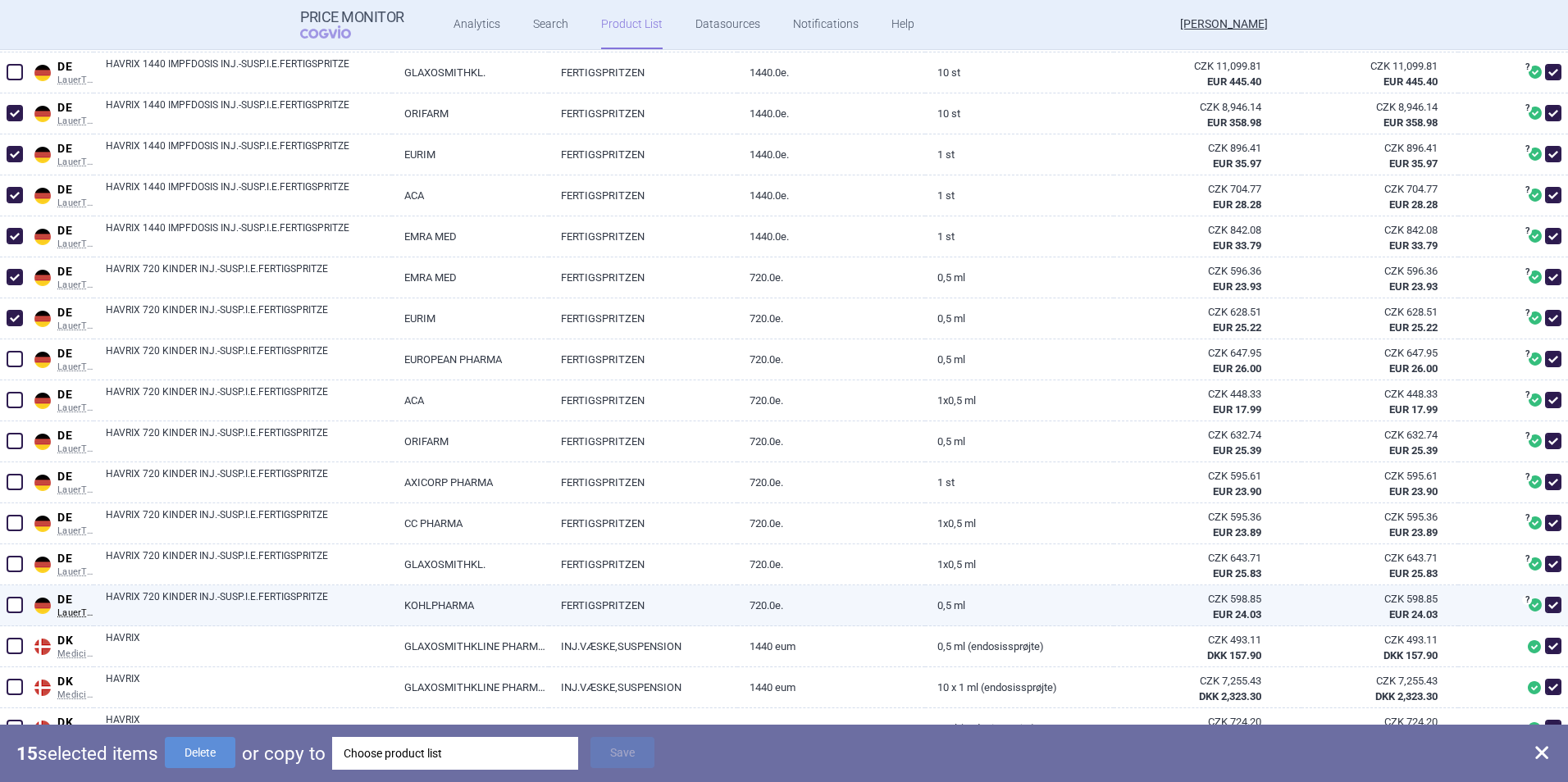
scroll to position [1229, 0]
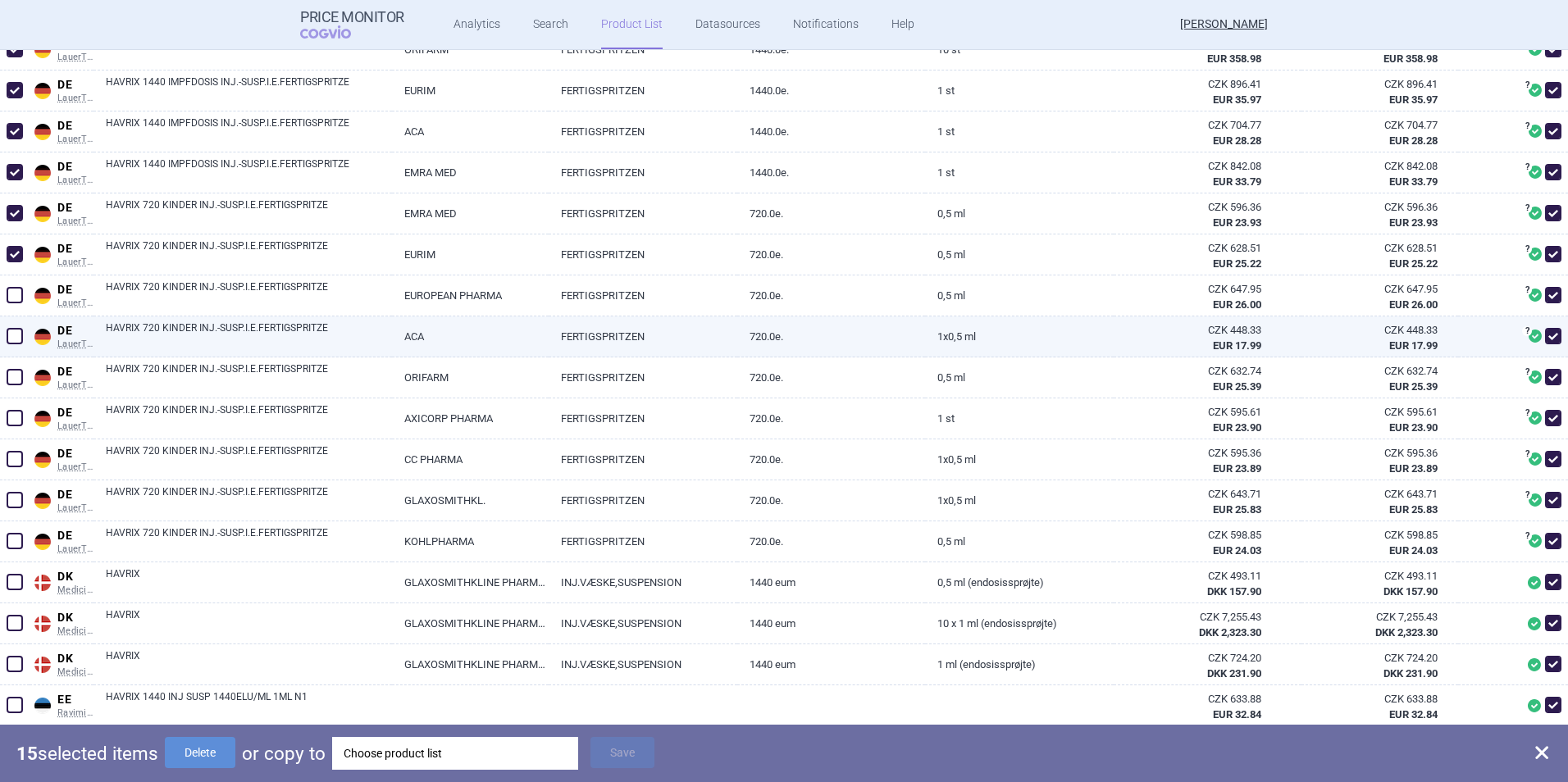
drag, startPoint x: 17, startPoint y: 297, endPoint x: 14, endPoint y: 324, distance: 27.2
click at [17, 297] on span at bounding box center [15, 295] width 17 height 17
checkbox input "true"
click at [12, 344] on span at bounding box center [15, 336] width 17 height 17
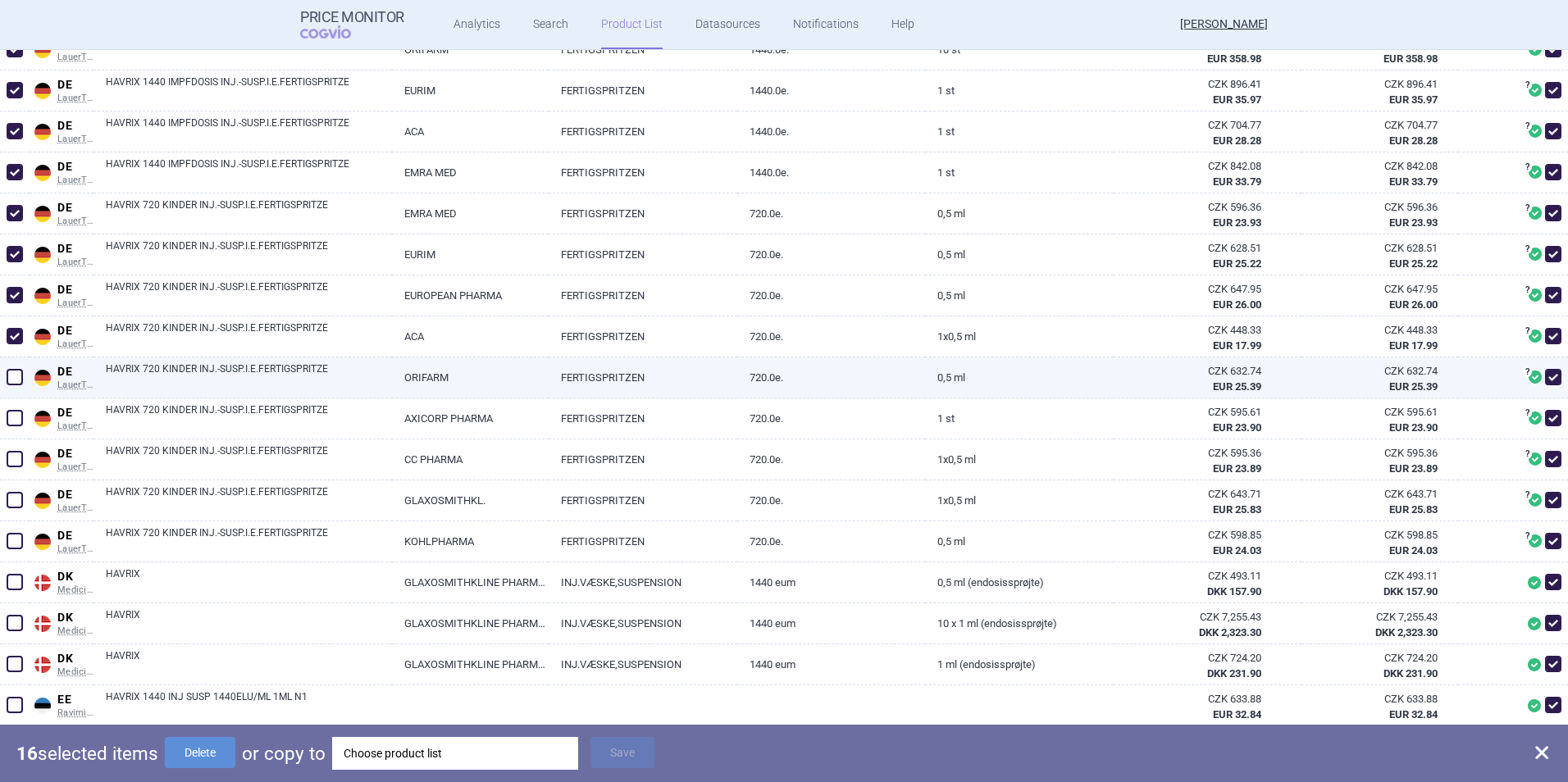
checkbox input "true"
drag, startPoint x: 8, startPoint y: 369, endPoint x: 10, endPoint y: 396, distance: 27.1
click at [8, 371] on span at bounding box center [15, 377] width 17 height 17
checkbox input "true"
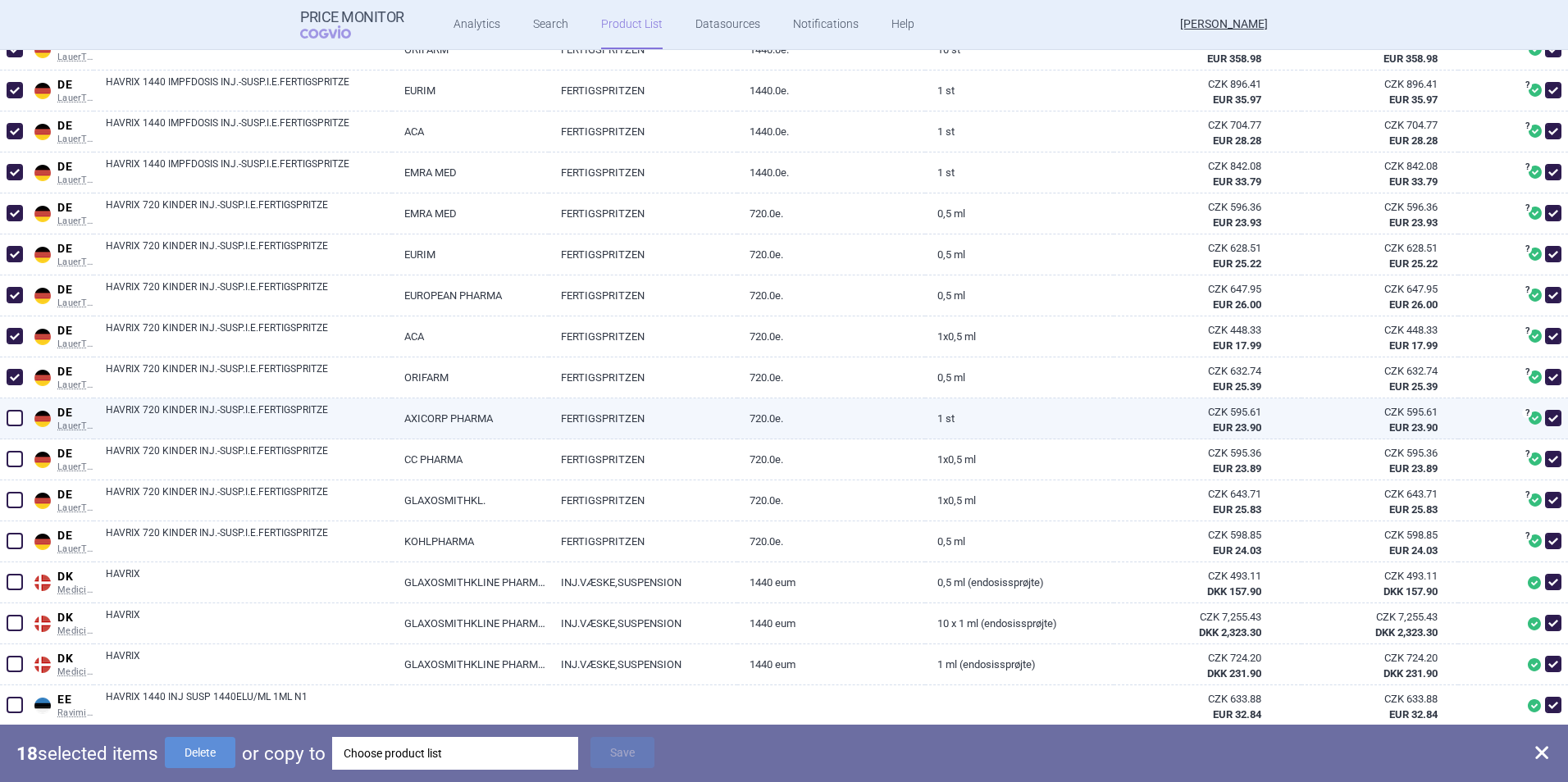
click at [12, 414] on span at bounding box center [15, 418] width 17 height 17
checkbox input "true"
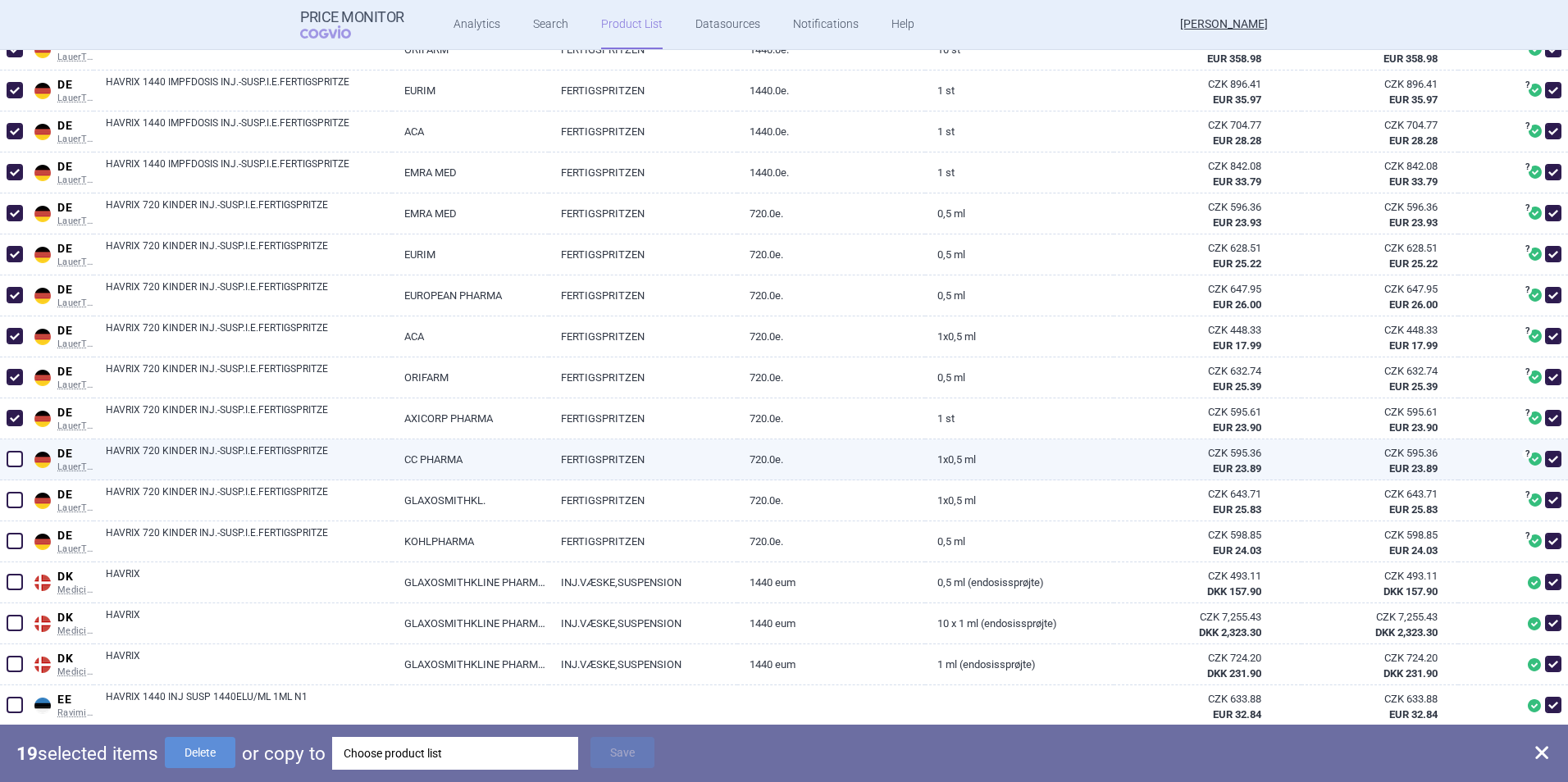
click at [14, 460] on span at bounding box center [15, 459] width 17 height 17
checkbox input "true"
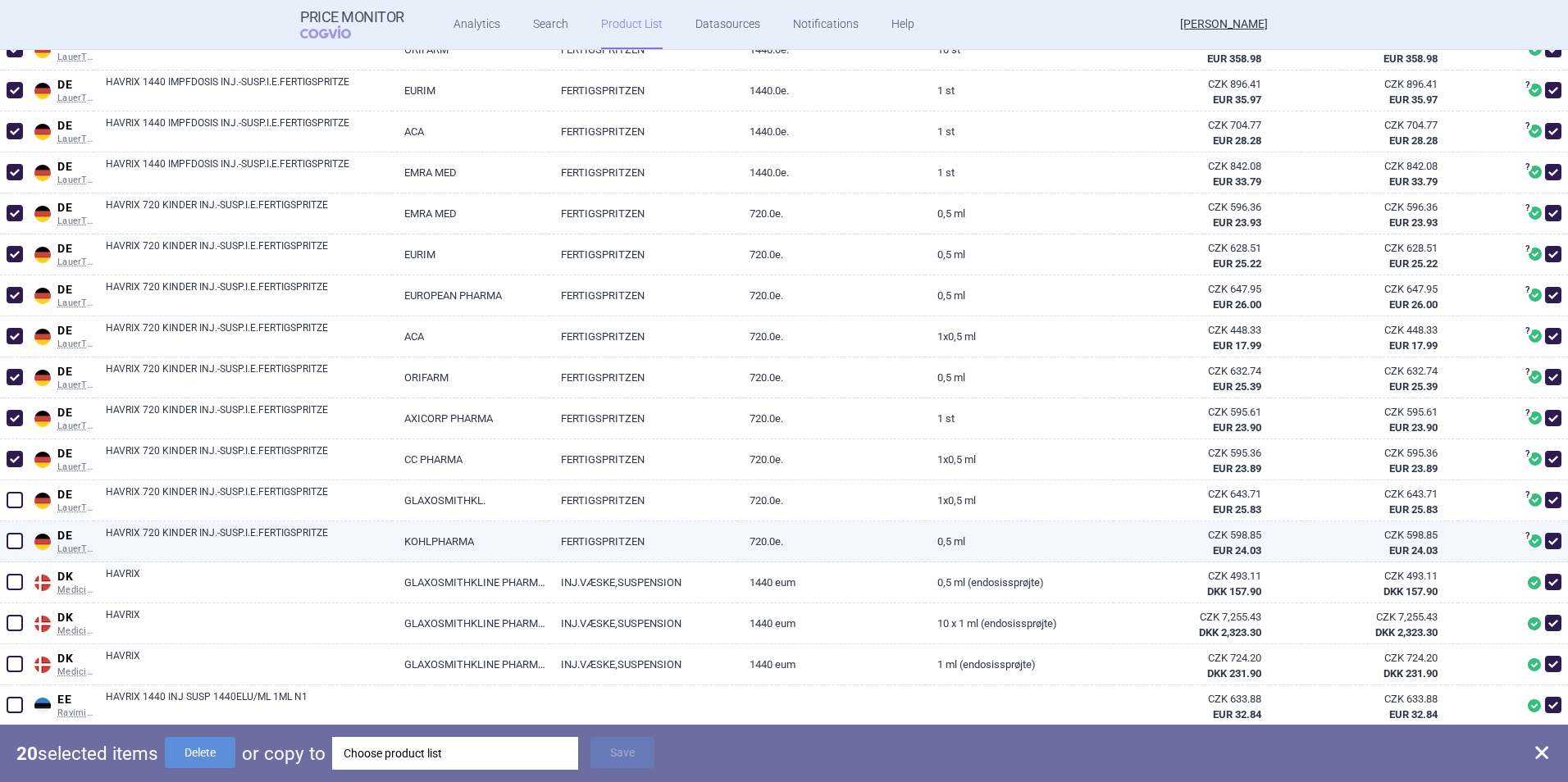
click at [14, 543] on span at bounding box center [15, 541] width 17 height 17
checkbox input "true"
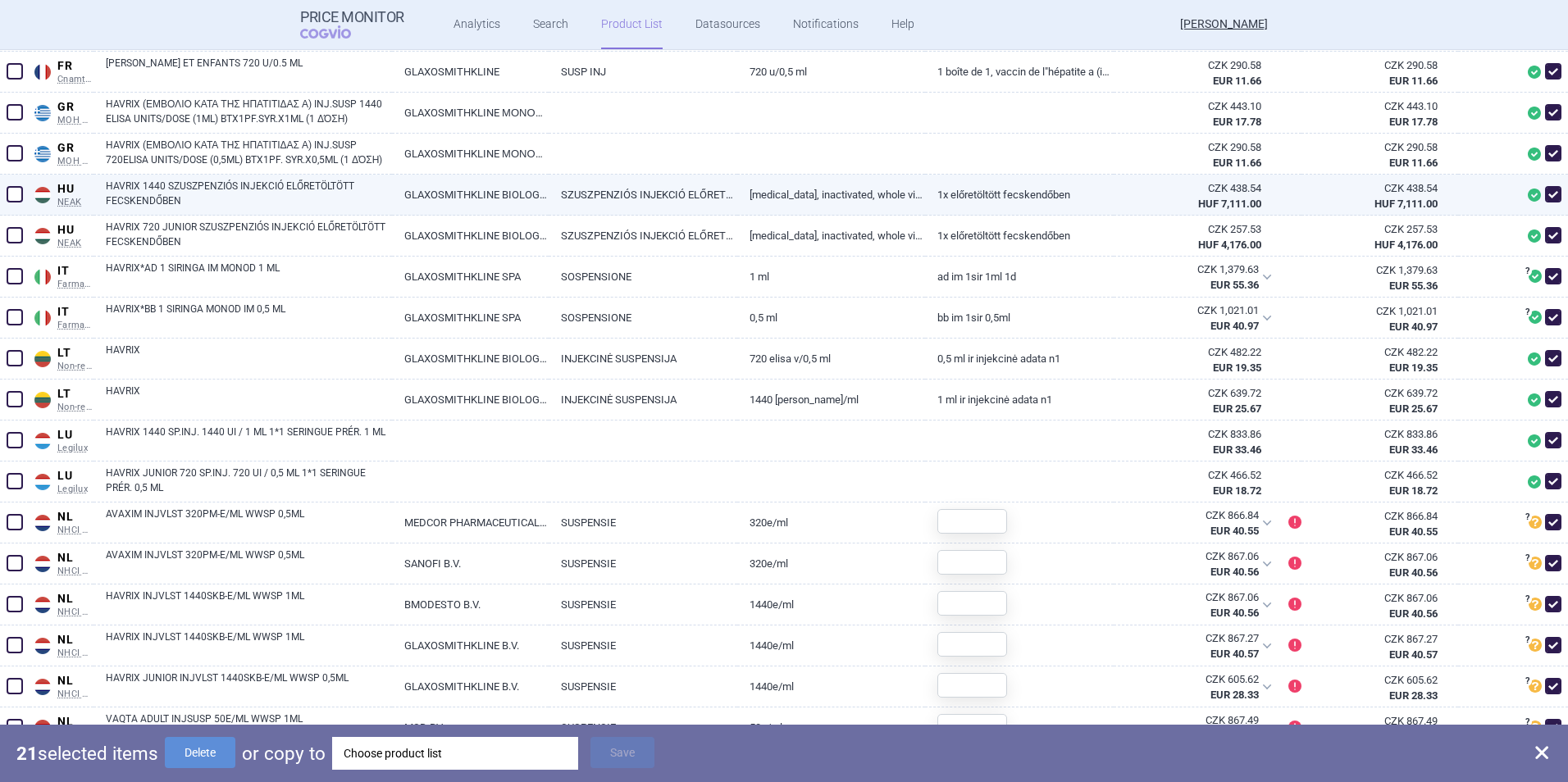
scroll to position [2295, 0]
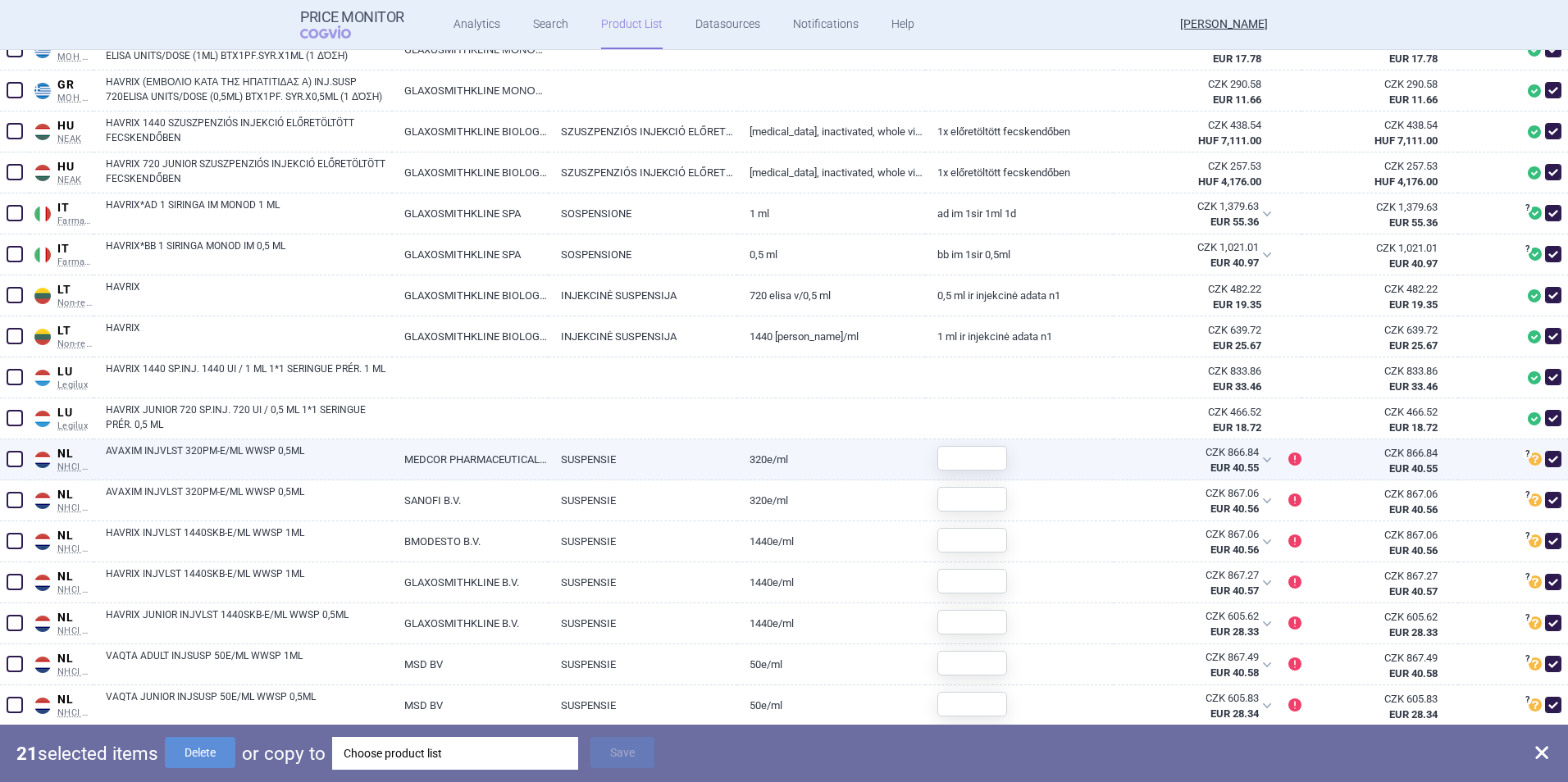
click at [14, 461] on span at bounding box center [15, 459] width 17 height 17
checkbox input "true"
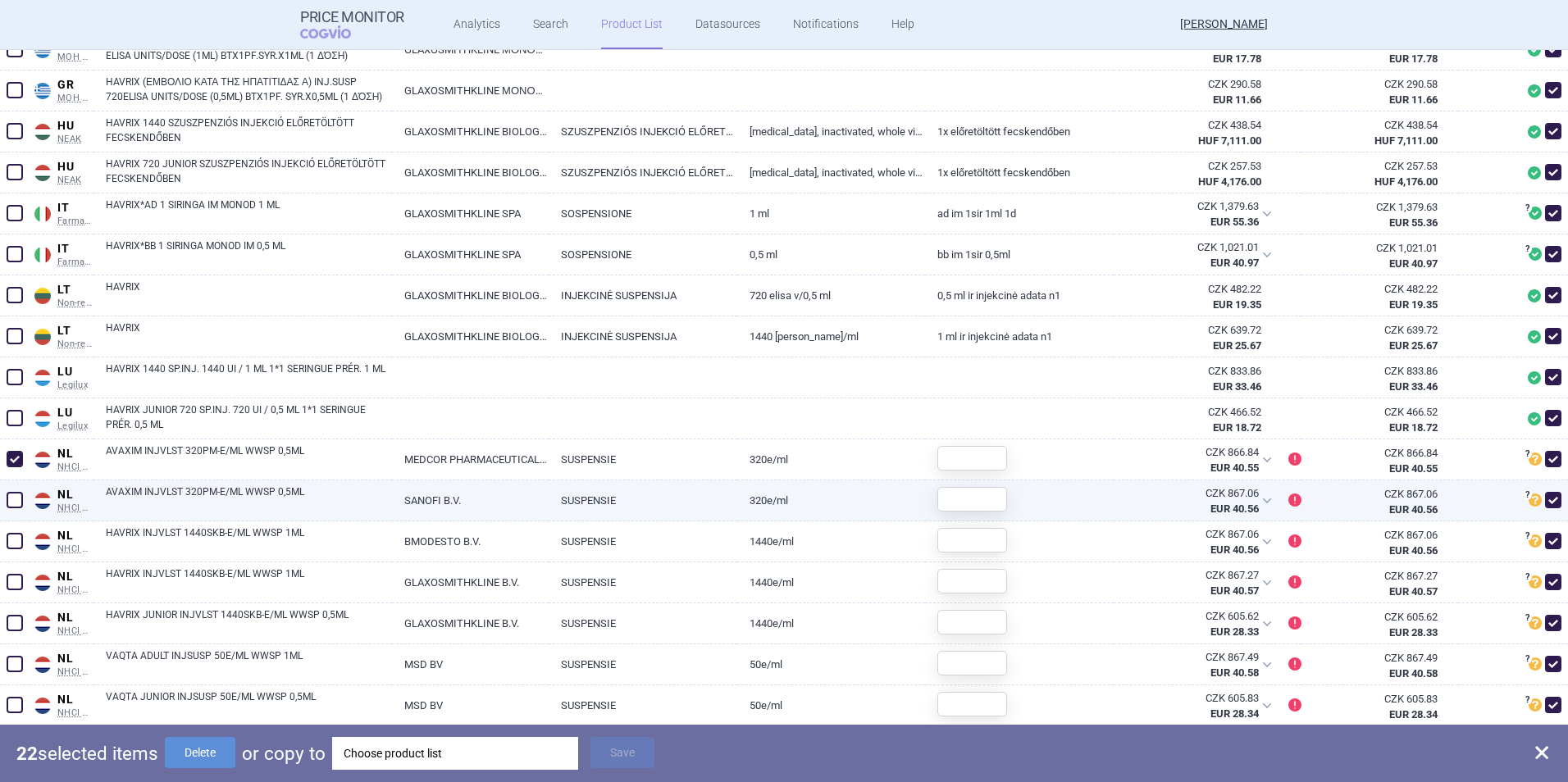
click at [22, 506] on span at bounding box center [15, 500] width 17 height 17
checkbox input "true"
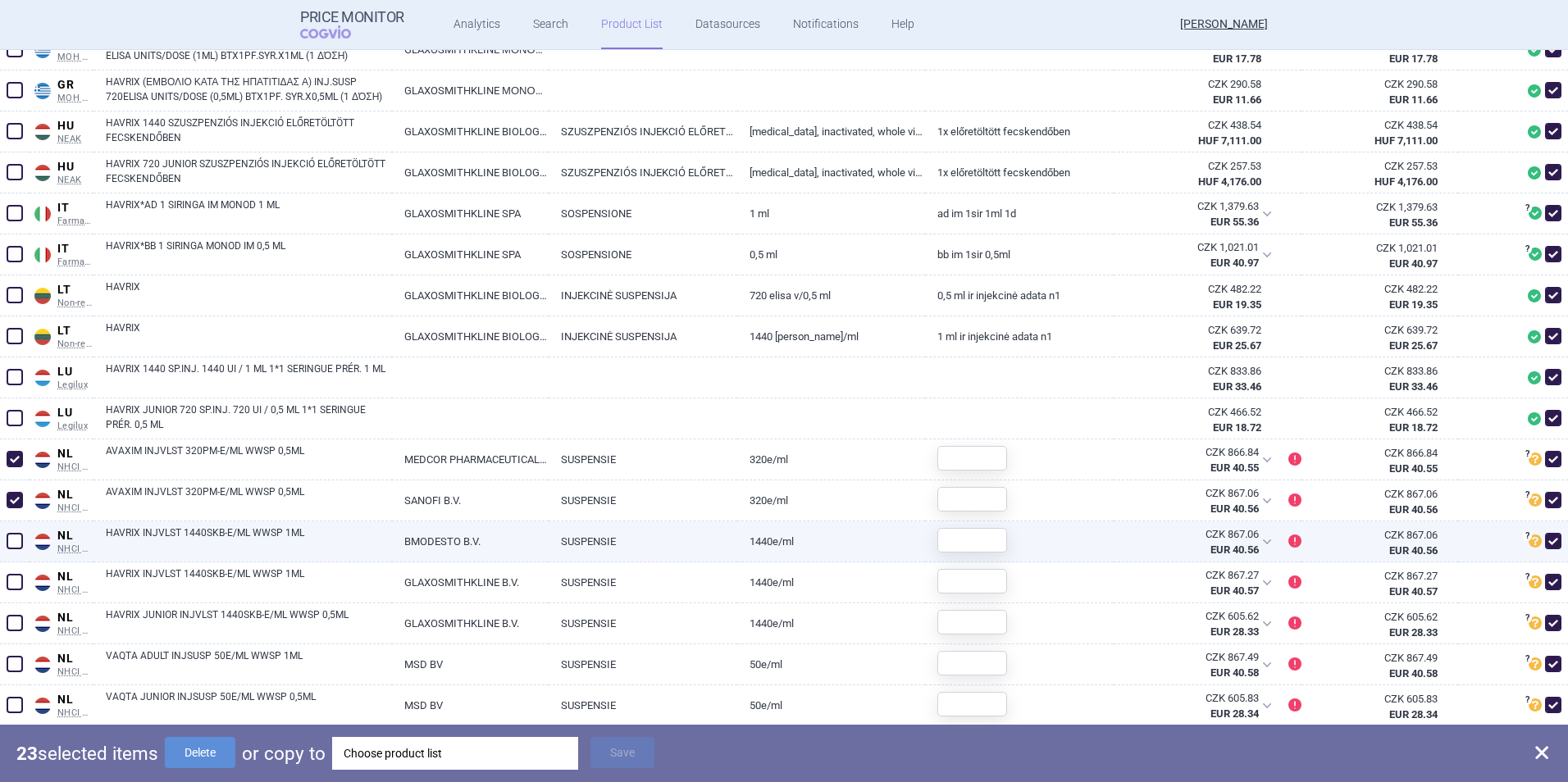
click at [25, 538] on span at bounding box center [15, 541] width 25 height 25
checkbox input "true"
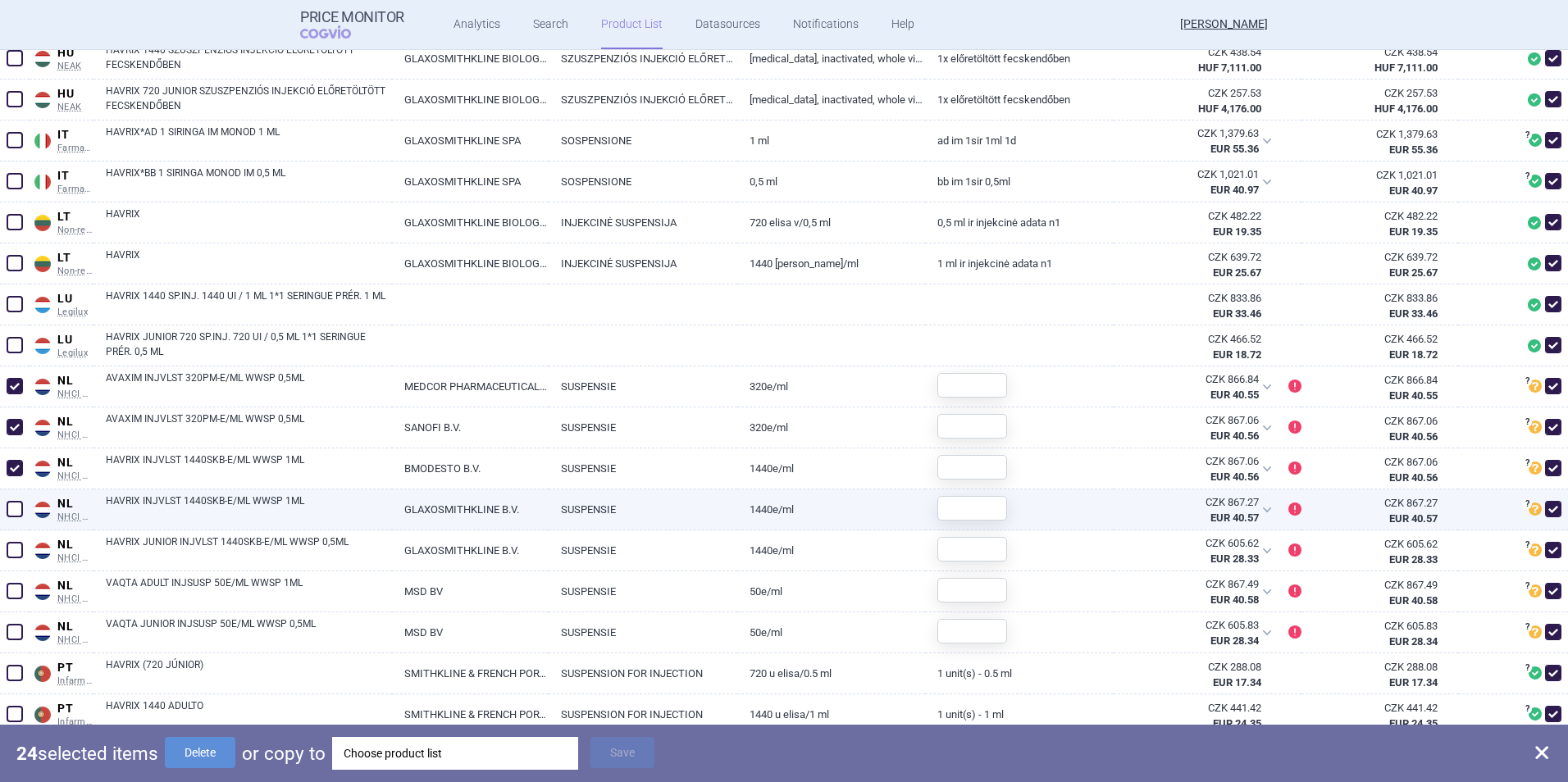
scroll to position [2459, 0]
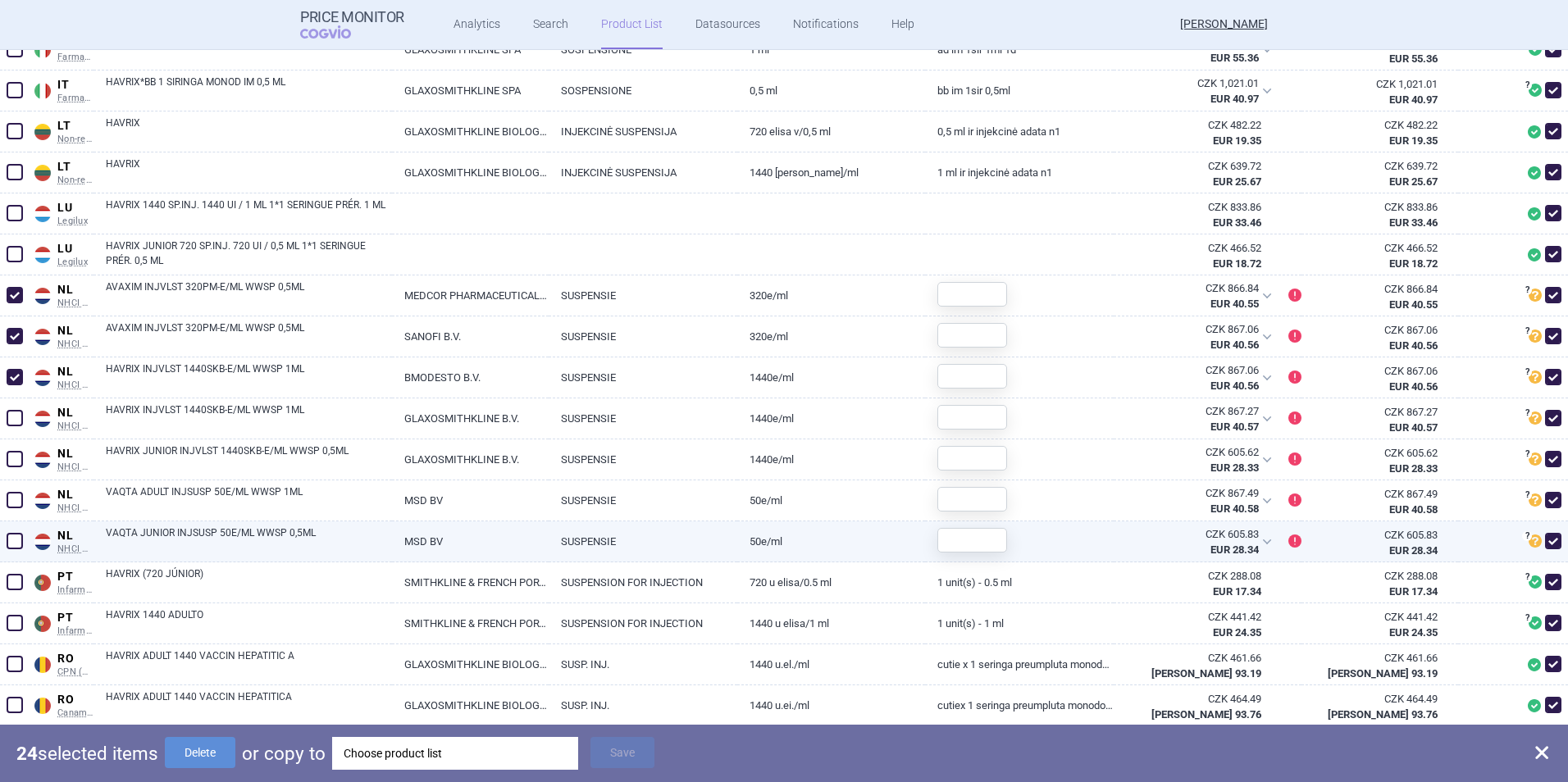
drag, startPoint x: 21, startPoint y: 500, endPoint x: 18, endPoint y: 523, distance: 23.2
click at [21, 501] on span at bounding box center [15, 500] width 17 height 17
checkbox input "true"
click at [16, 548] on span at bounding box center [15, 541] width 17 height 17
checkbox input "true"
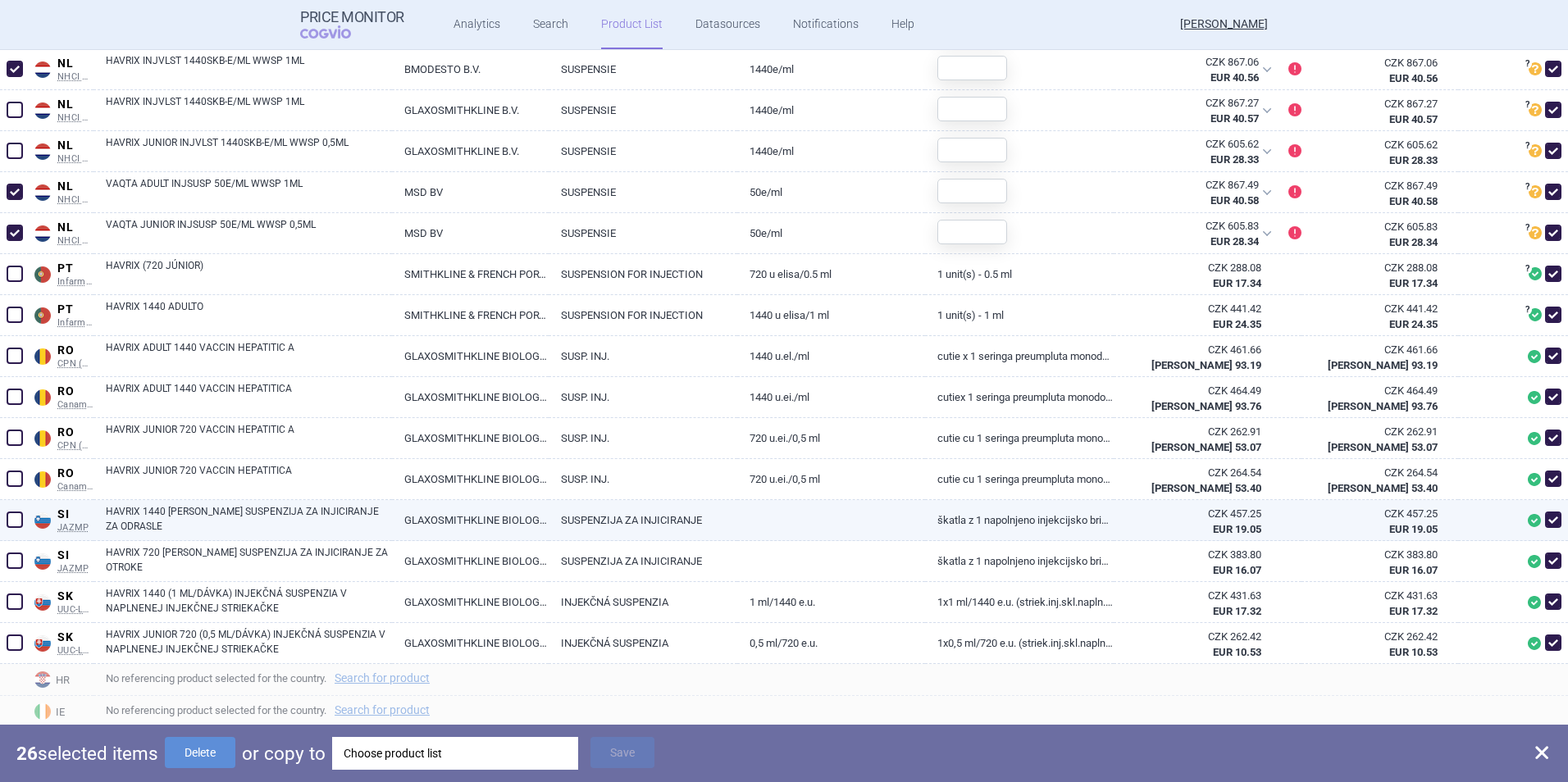
scroll to position [2882, 0]
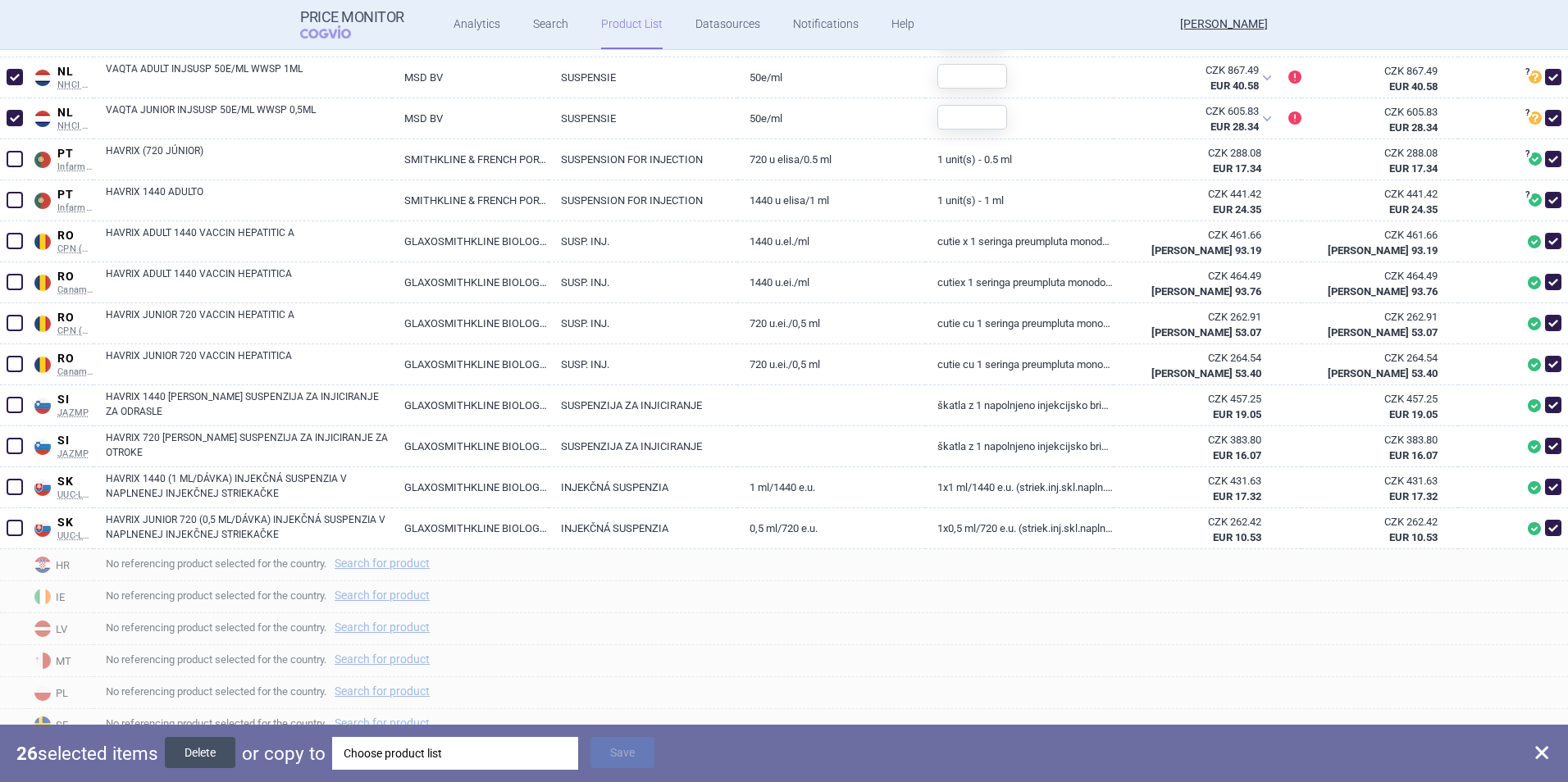
click at [222, 751] on button "Delete" at bounding box center [200, 752] width 70 height 31
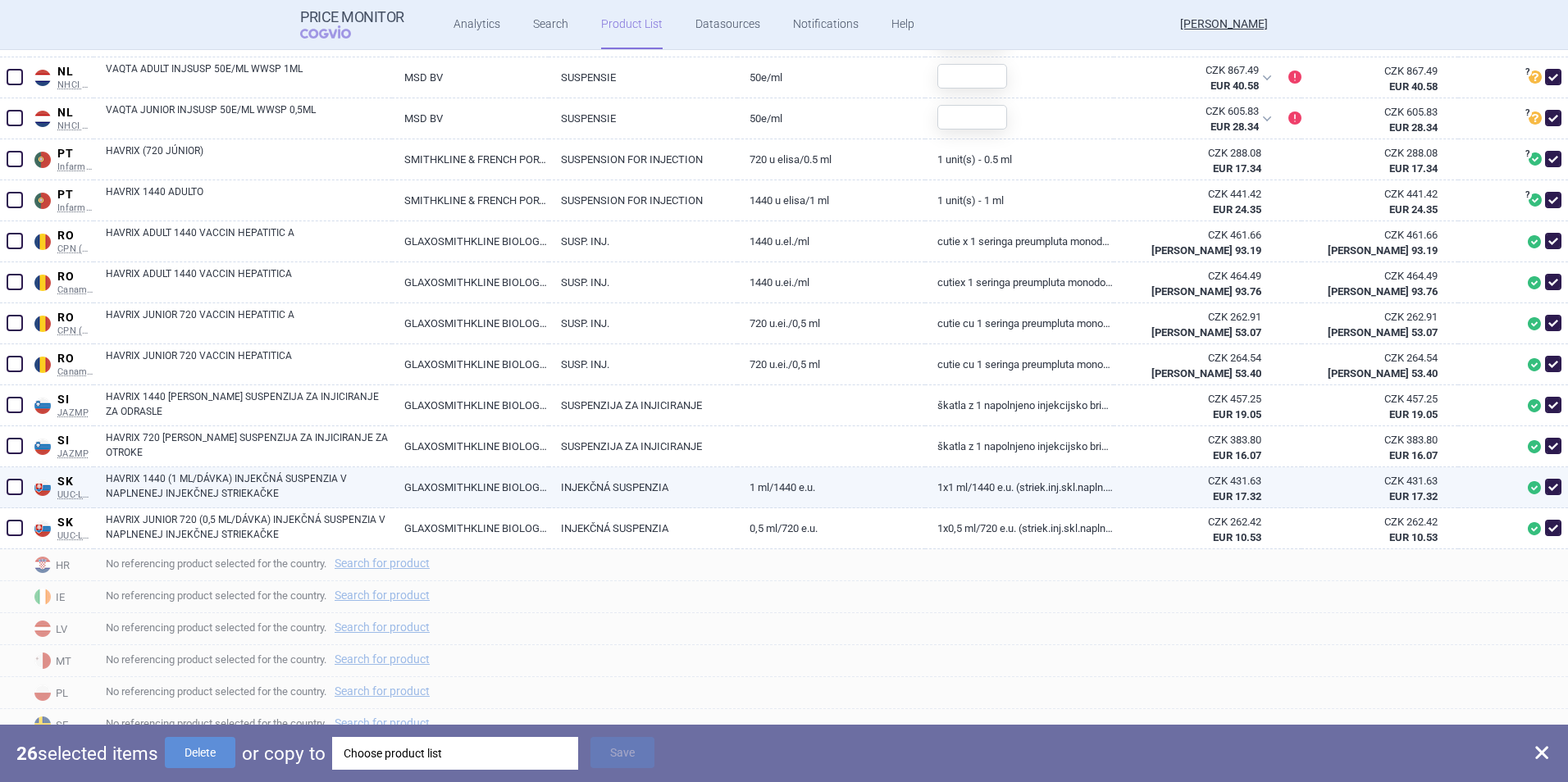
checkbox input "false"
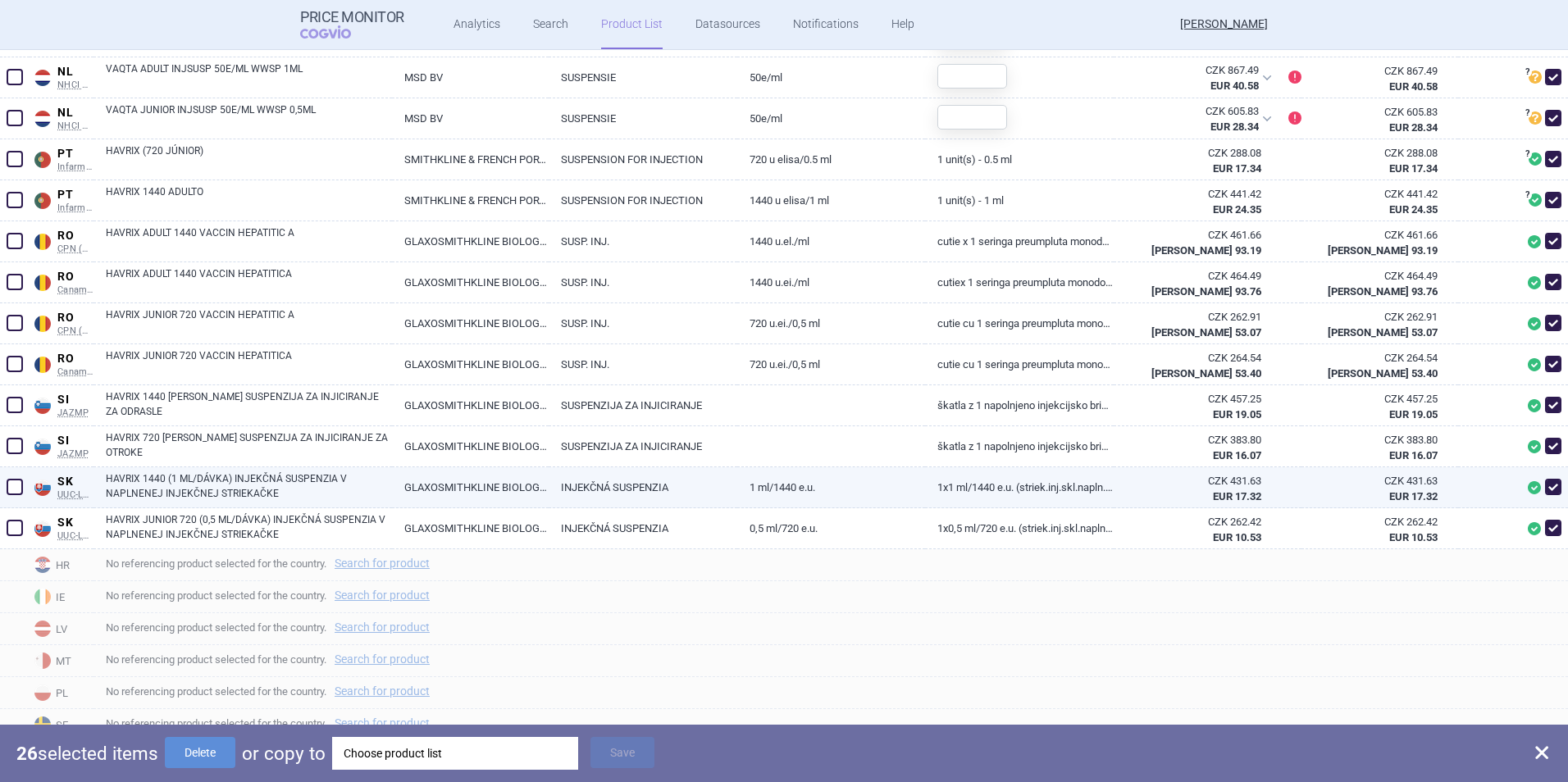
checkbox input "false"
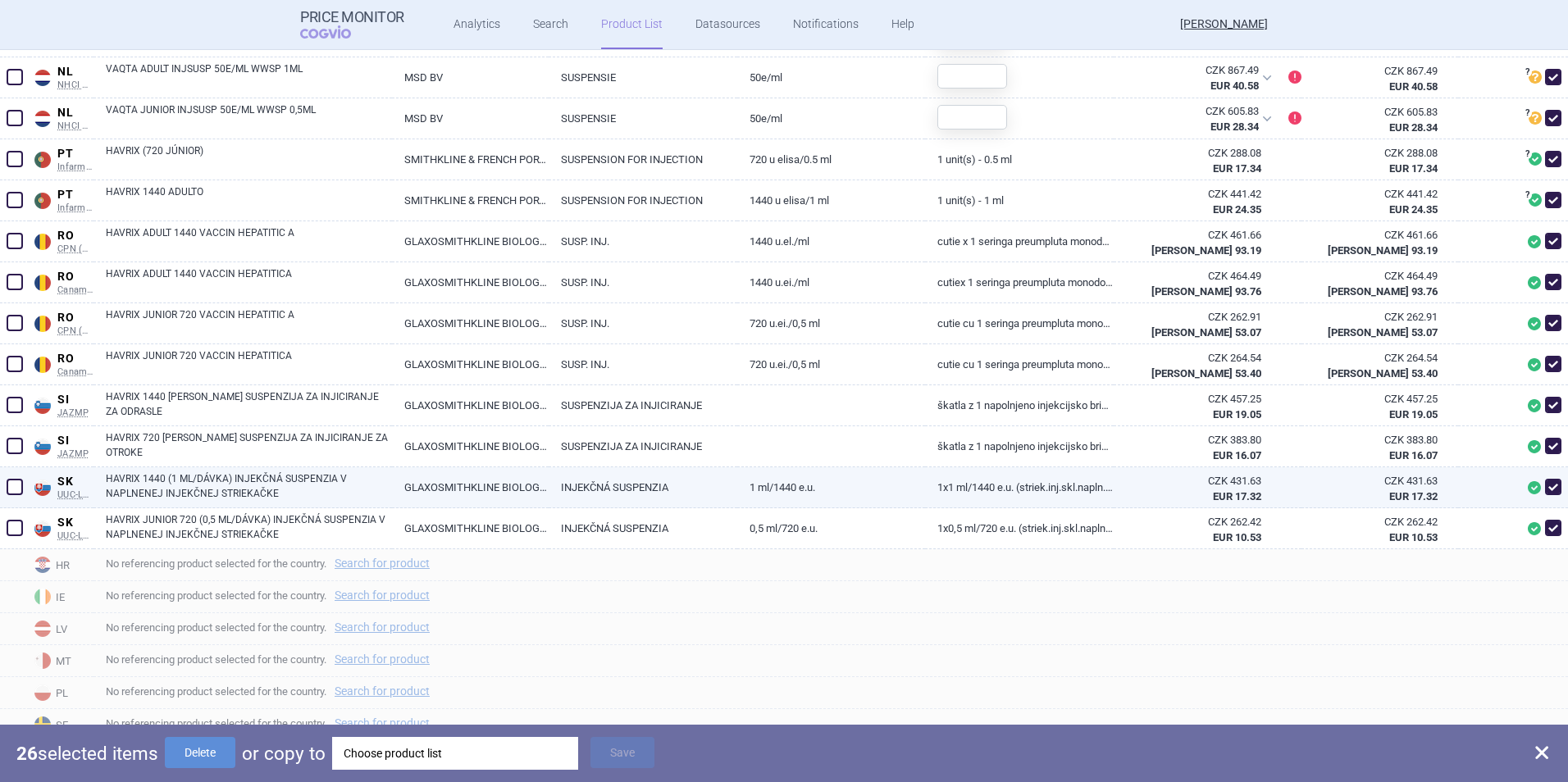
checkbox input "false"
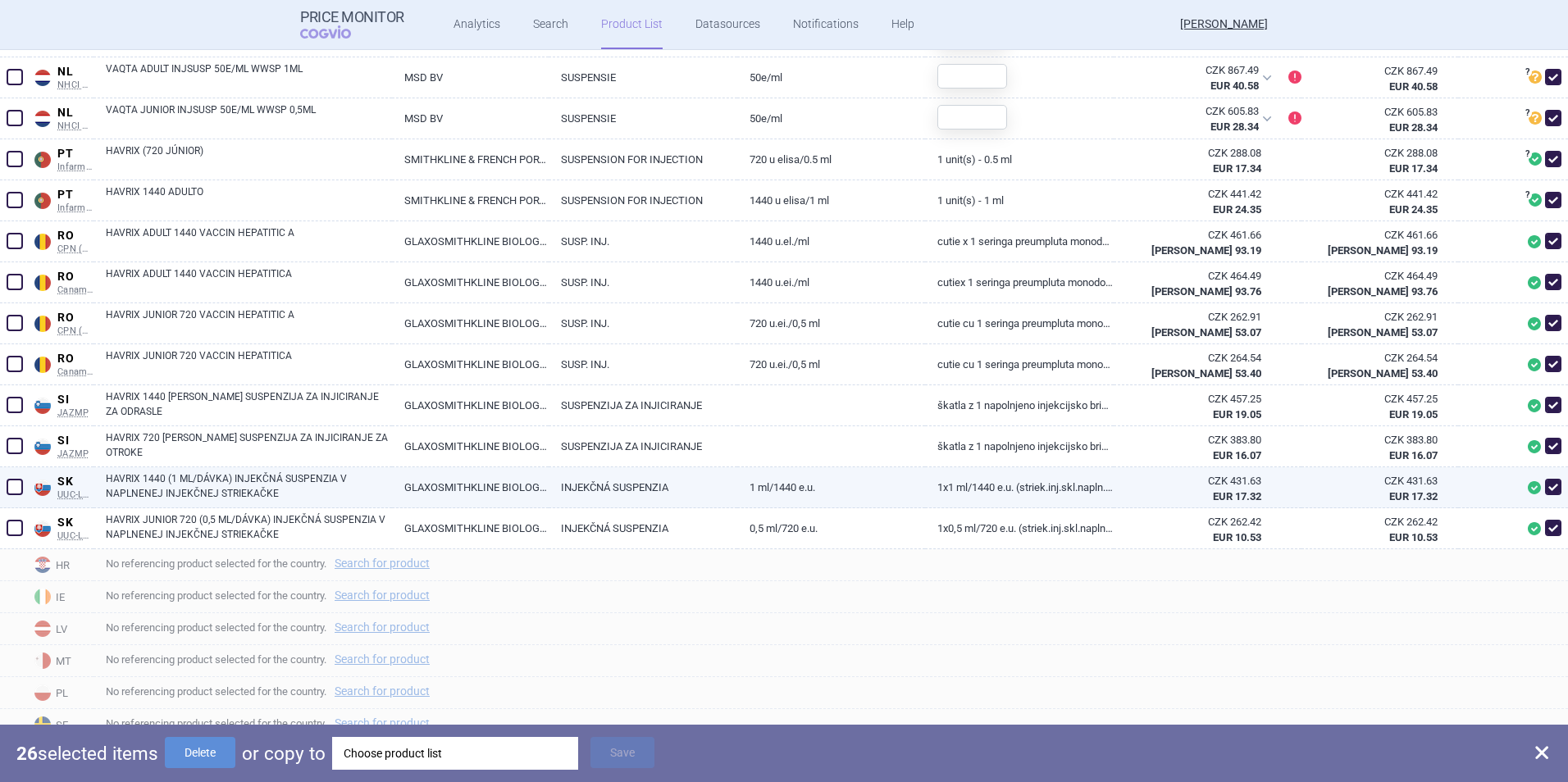
checkbox input "false"
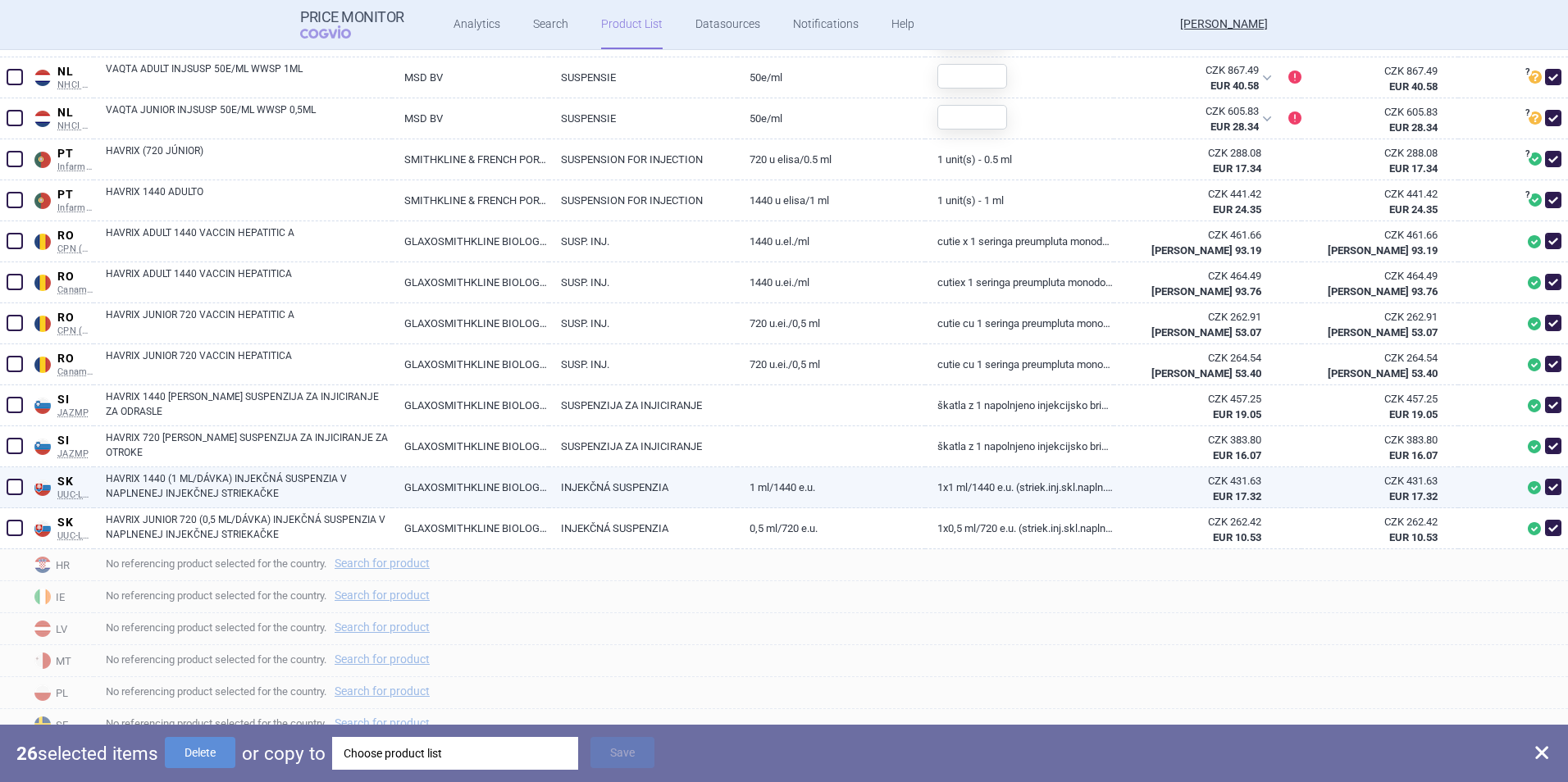
checkbox input "false"
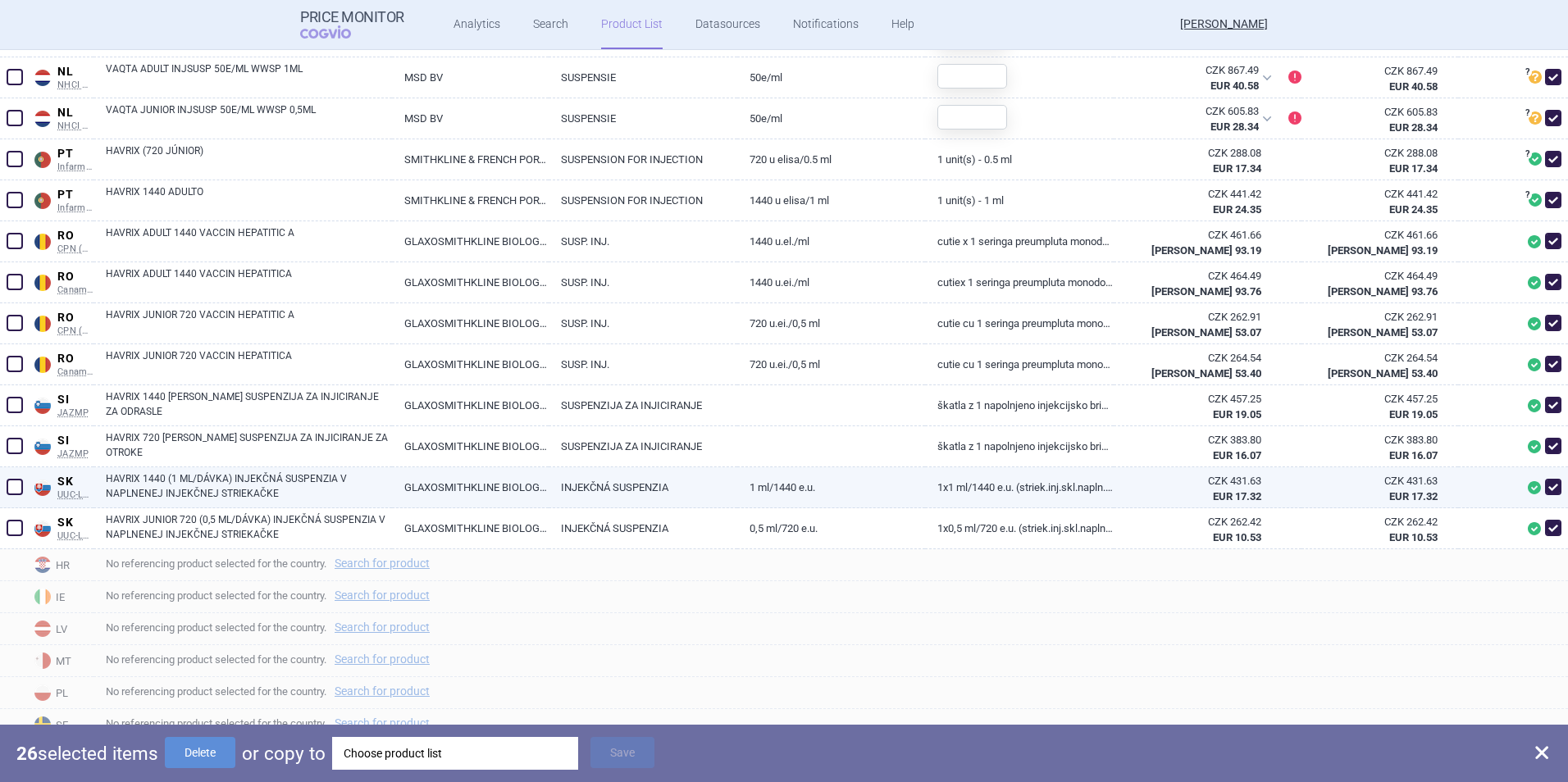
checkbox input "false"
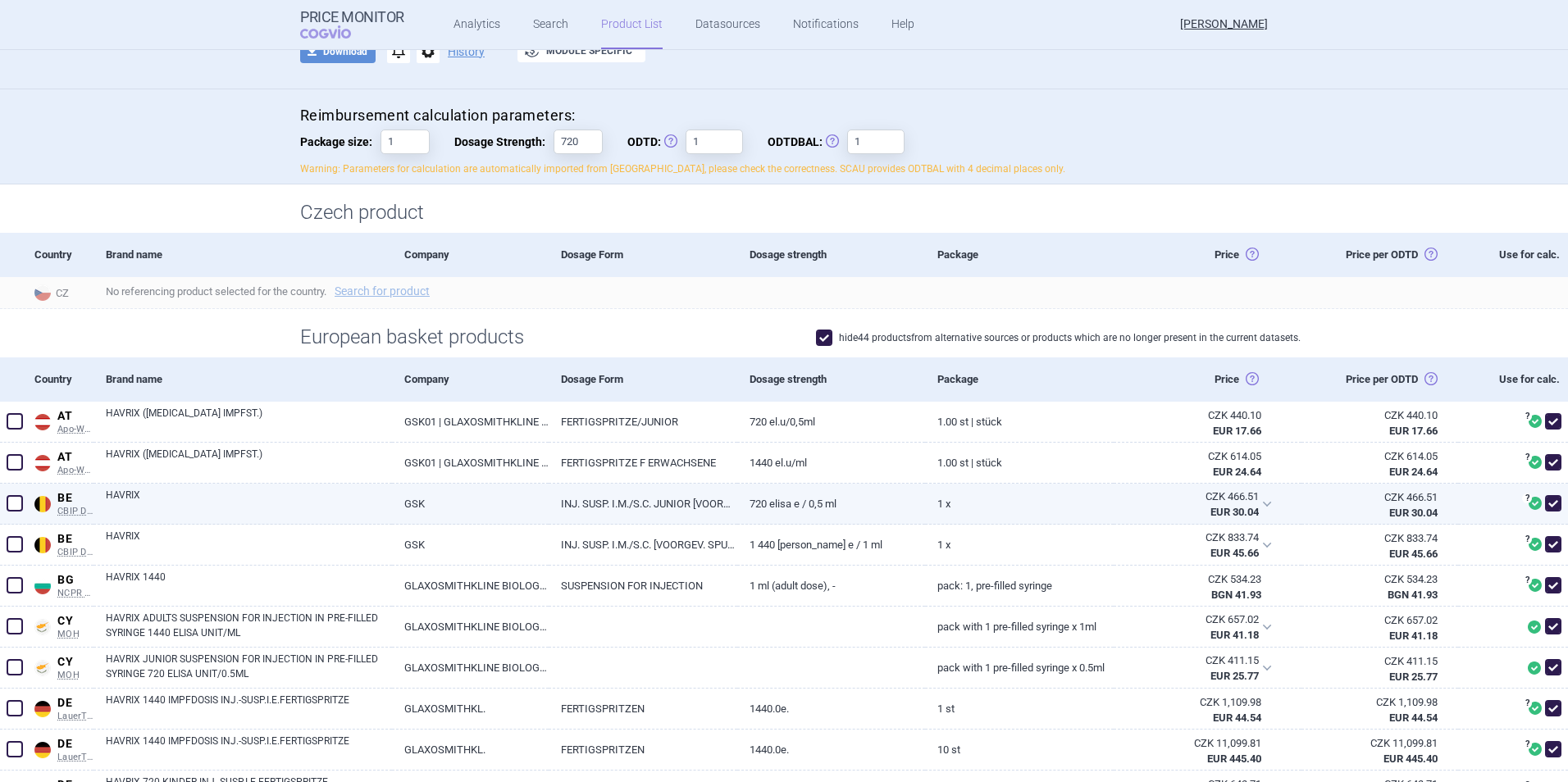
scroll to position [0, 0]
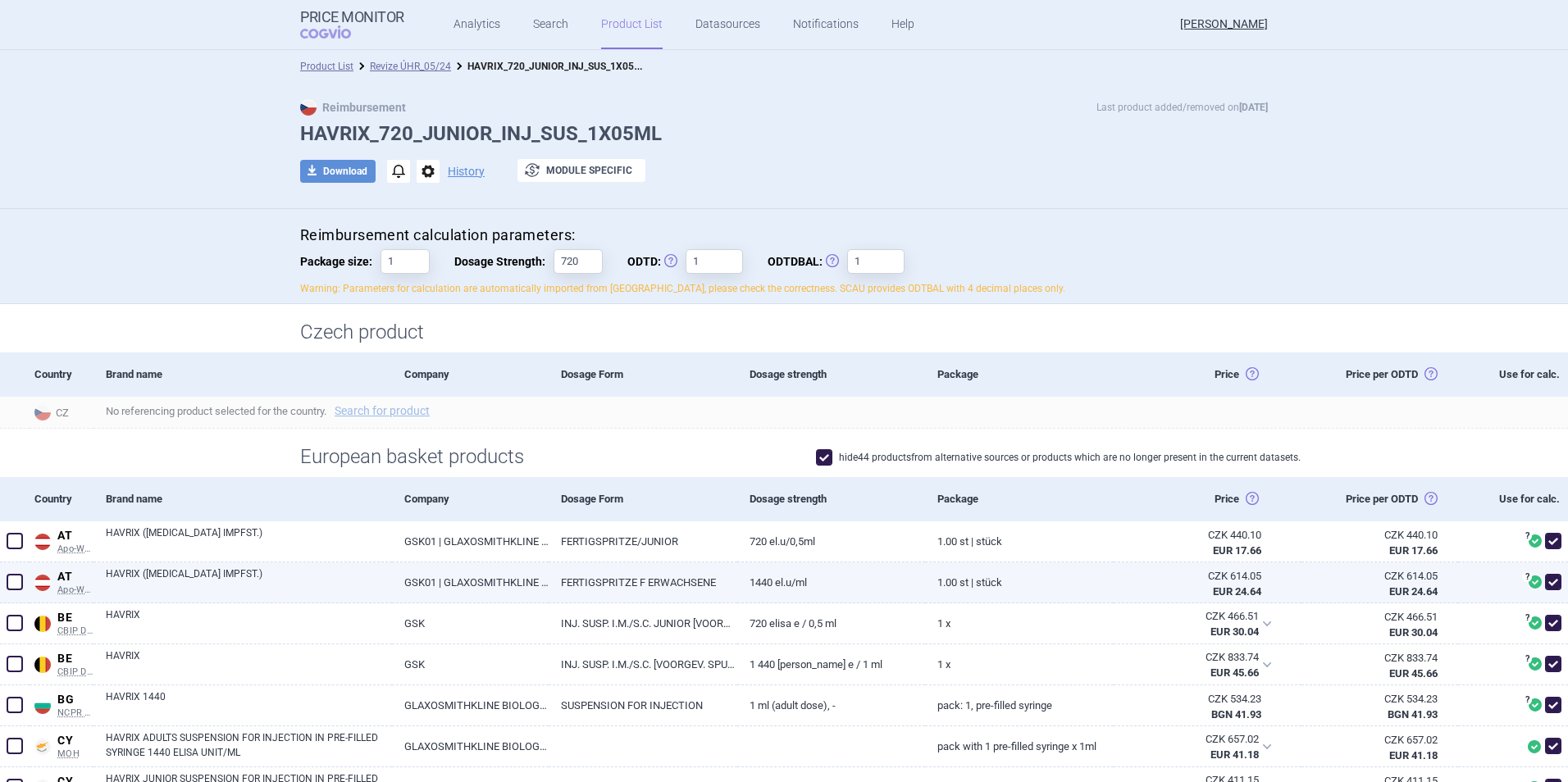
click at [18, 584] on span at bounding box center [15, 582] width 17 height 17
checkbox input "true"
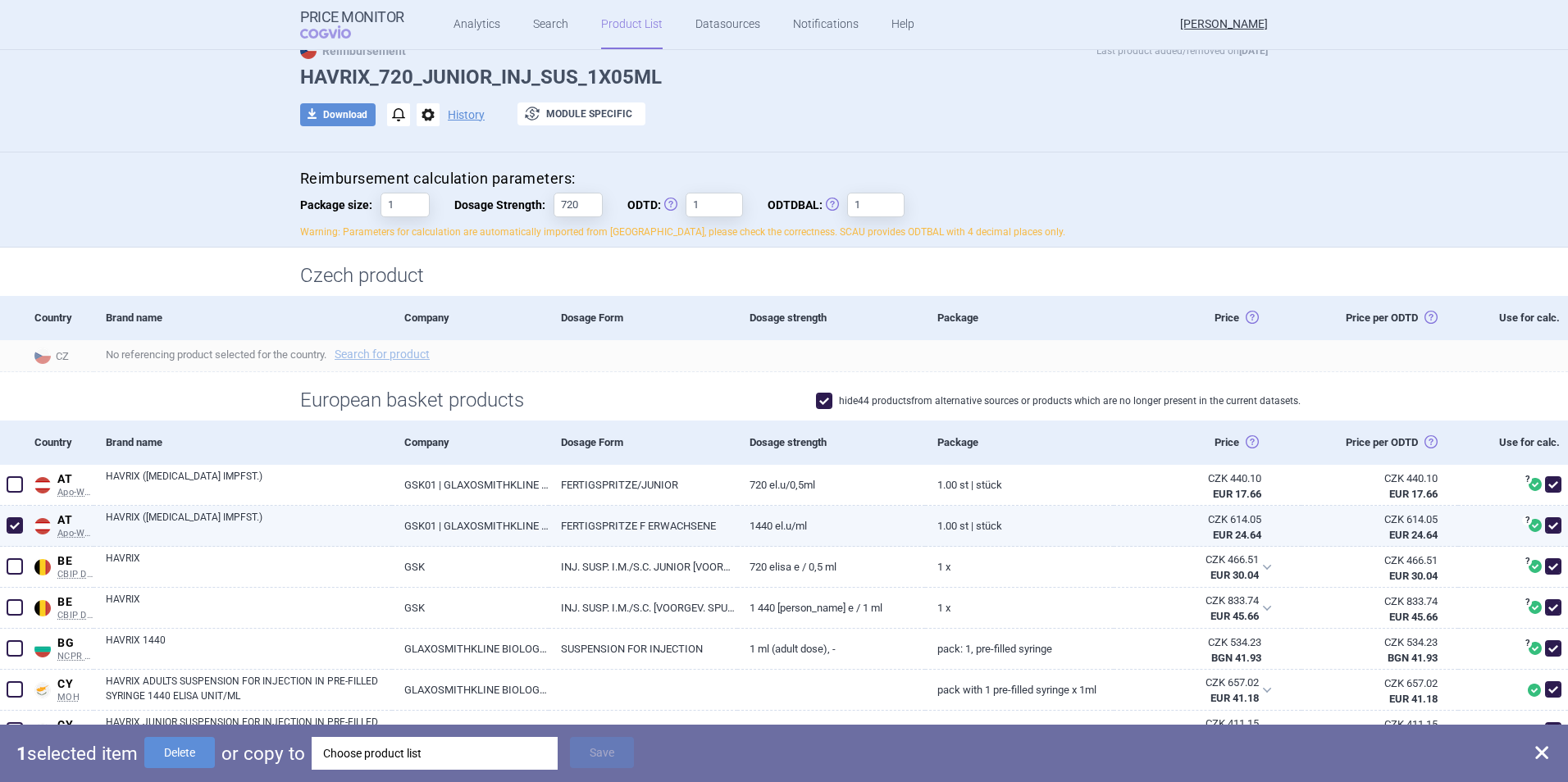
scroll to position [82, 0]
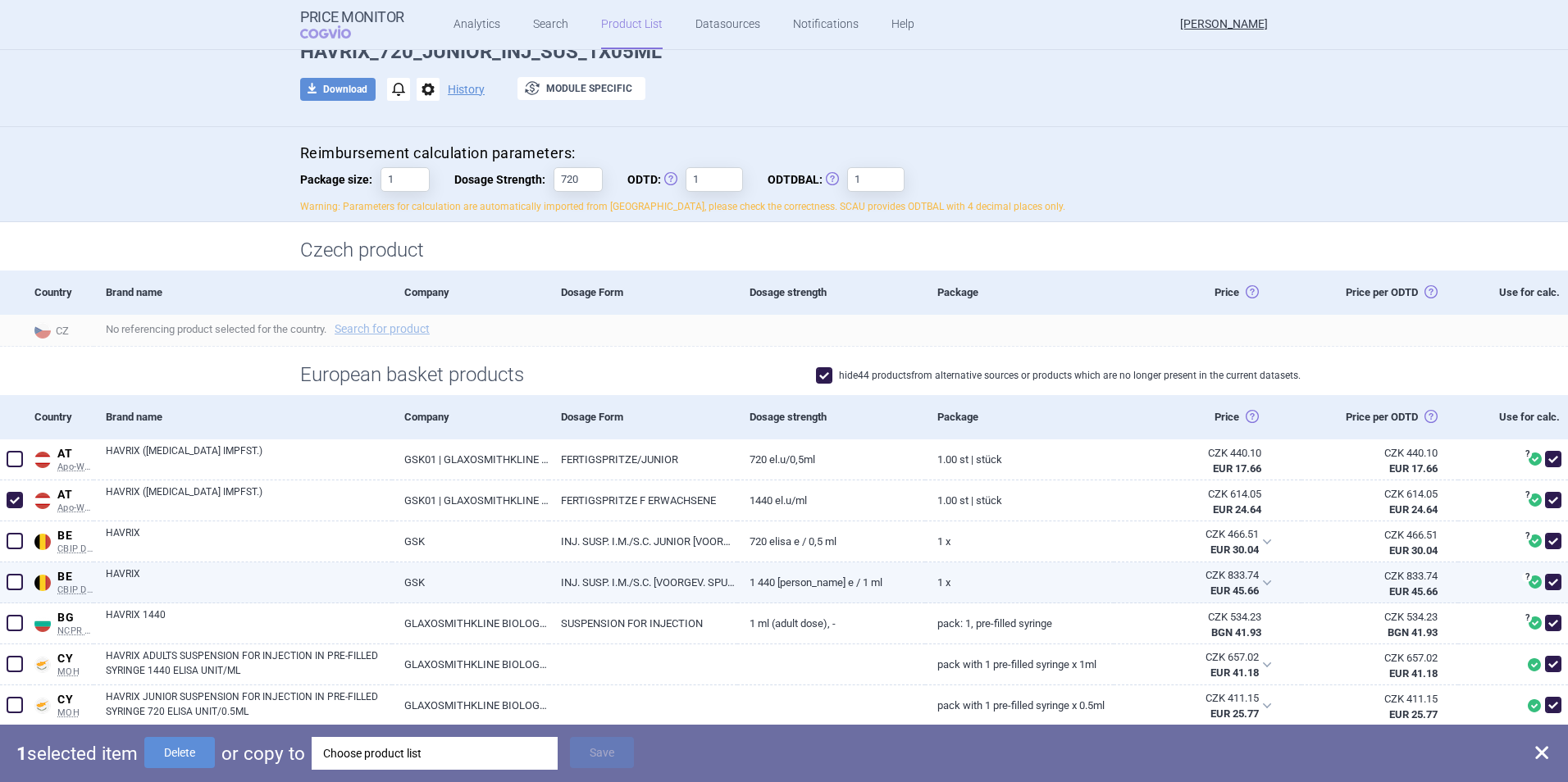
click at [24, 581] on span at bounding box center [15, 582] width 25 height 25
checkbox input "true"
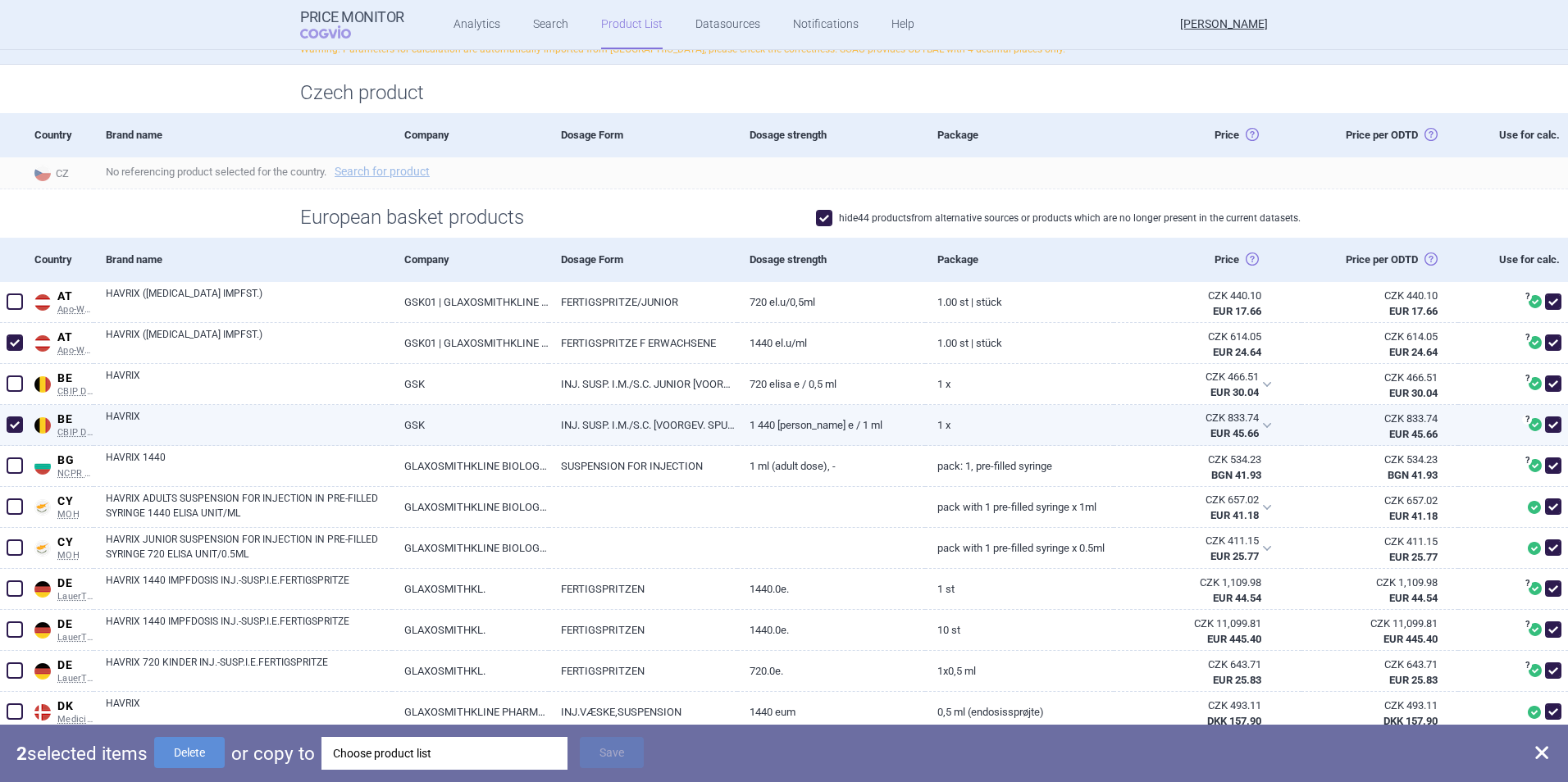
scroll to position [246, 0]
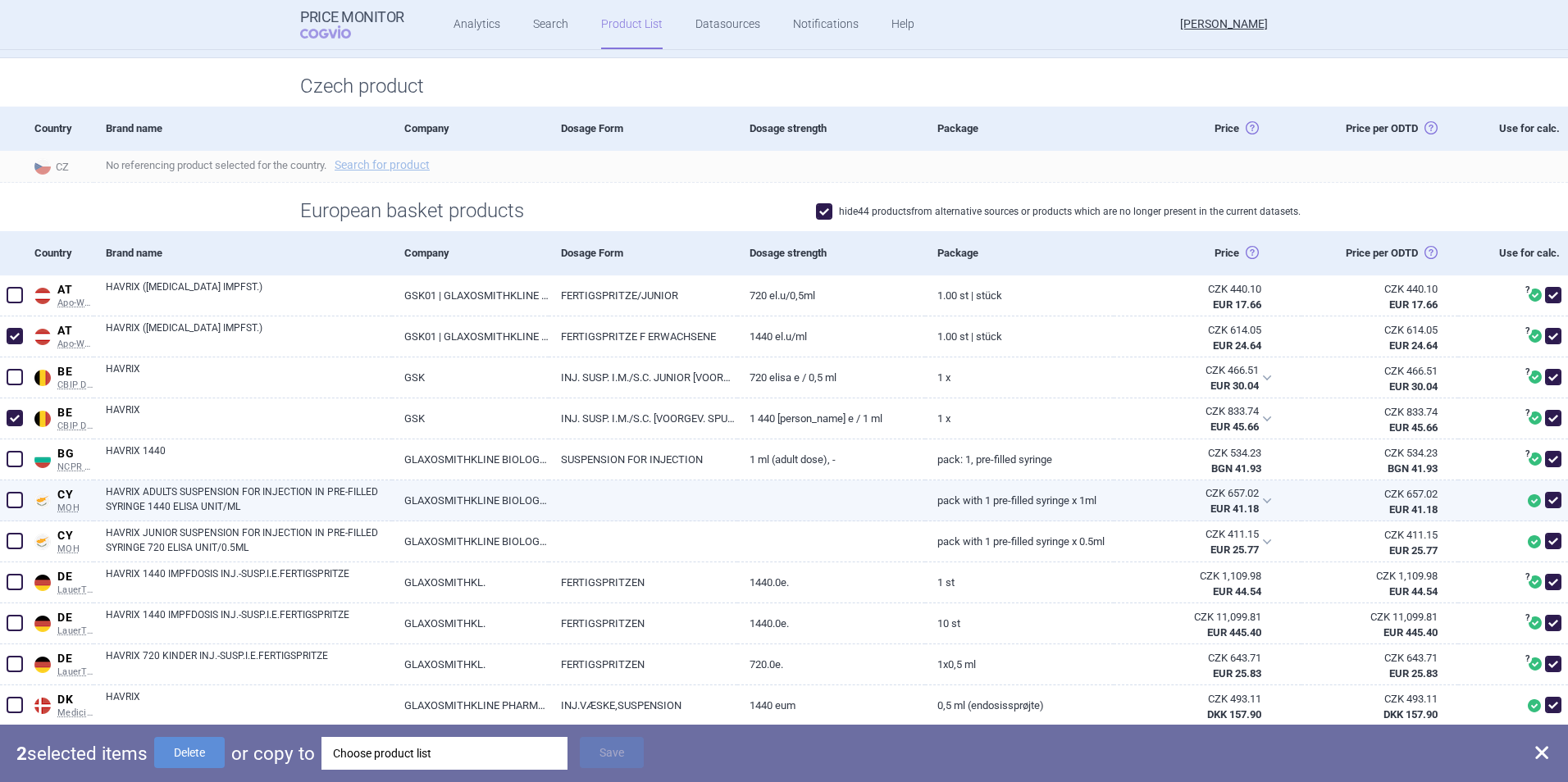
click at [16, 502] on span at bounding box center [15, 500] width 17 height 17
checkbox input "true"
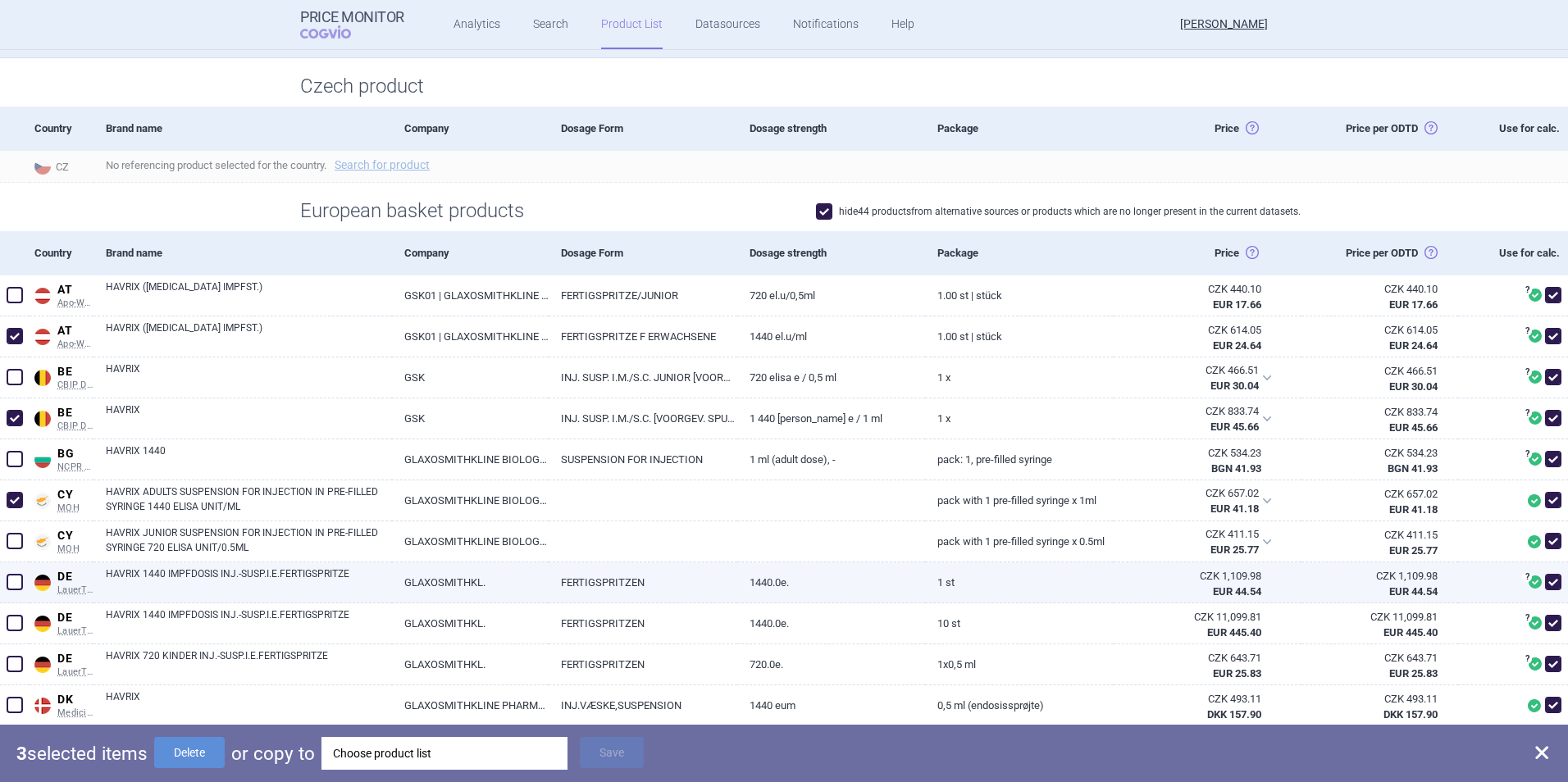
click at [18, 579] on span at bounding box center [15, 582] width 17 height 17
checkbox input "true"
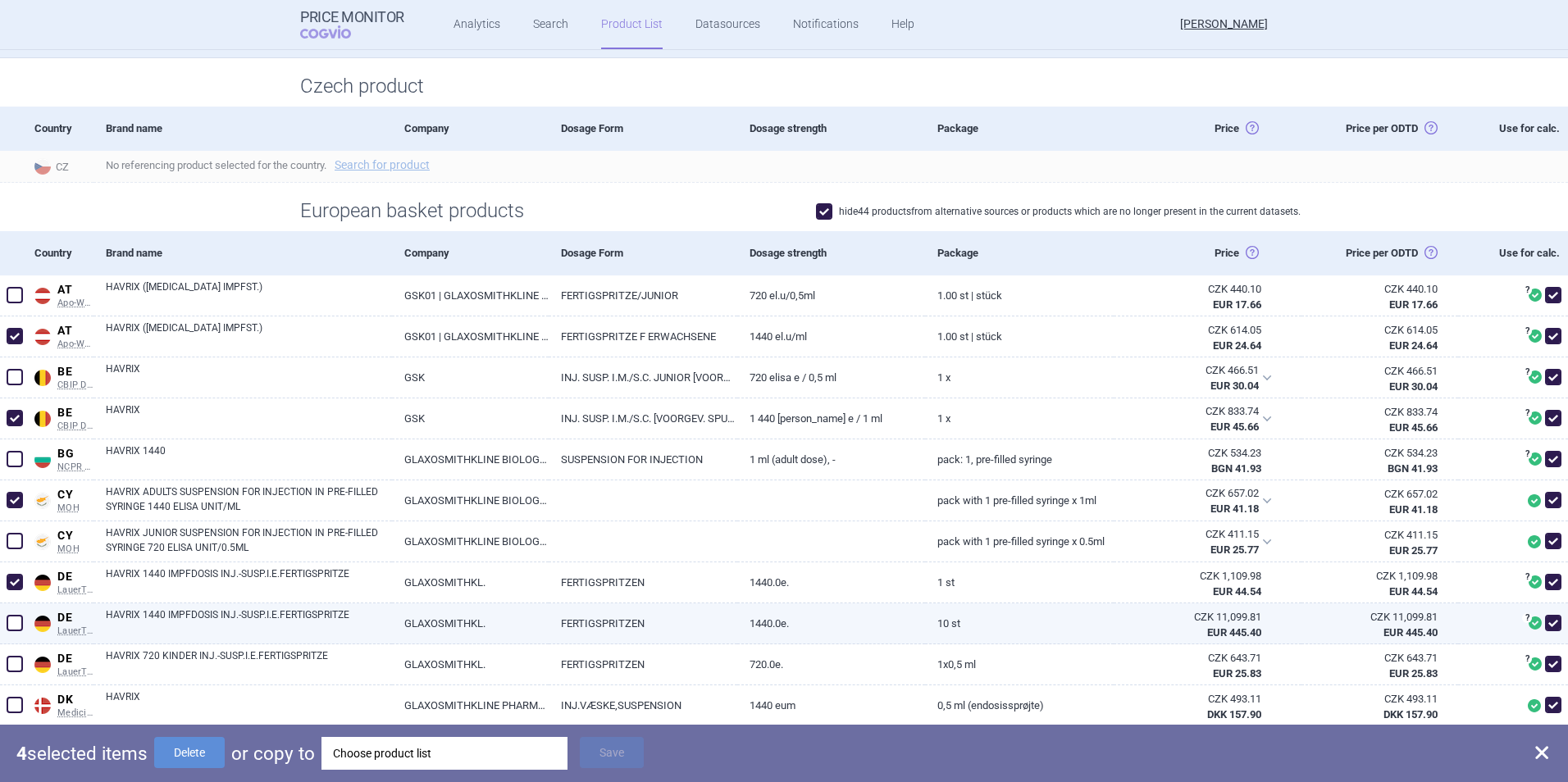
click at [15, 625] on span at bounding box center [15, 623] width 17 height 17
checkbox input "true"
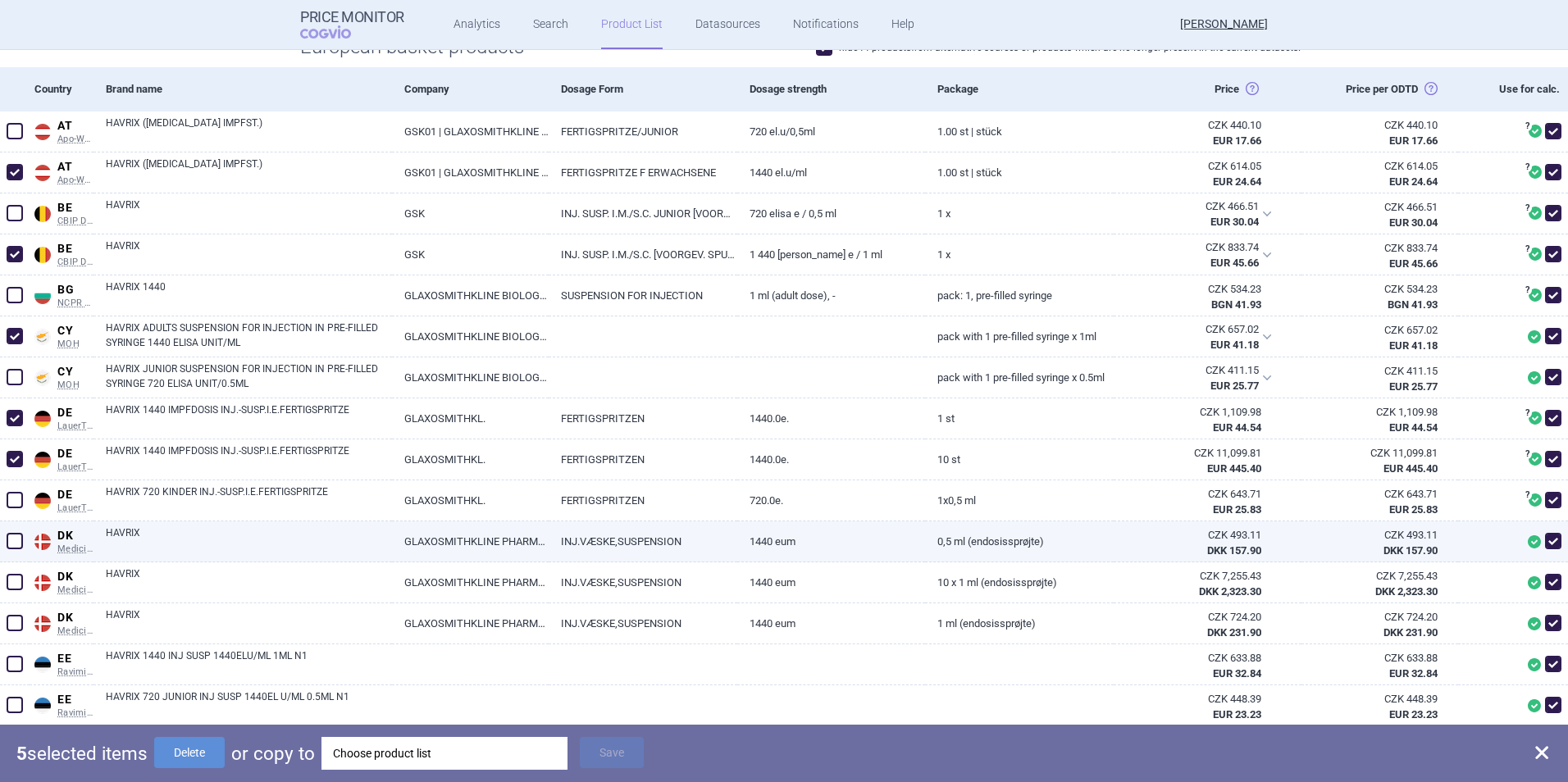
click at [13, 539] on span at bounding box center [15, 541] width 17 height 17
checkbox input "true"
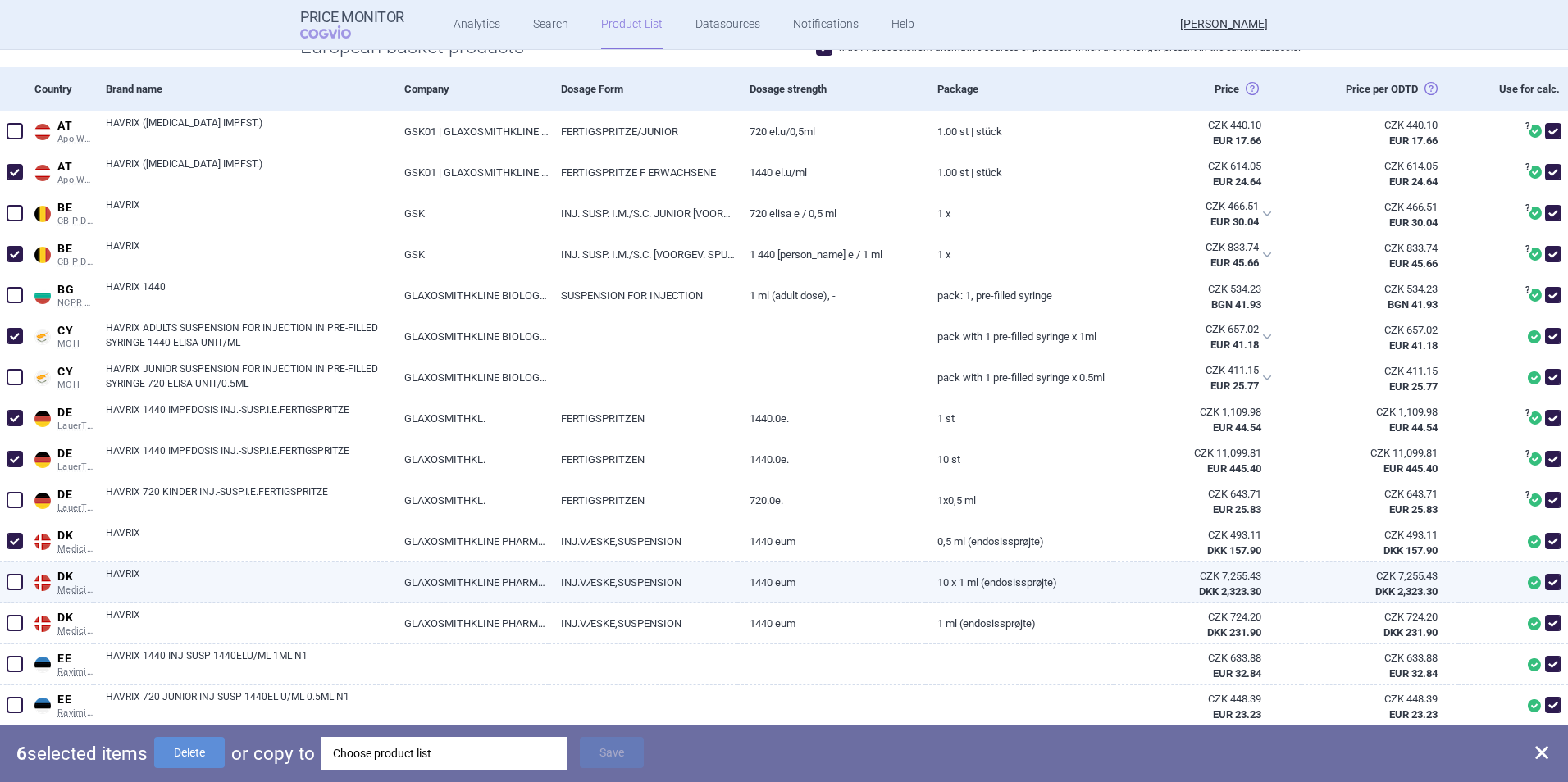
click at [12, 582] on span at bounding box center [15, 582] width 17 height 17
checkbox input "true"
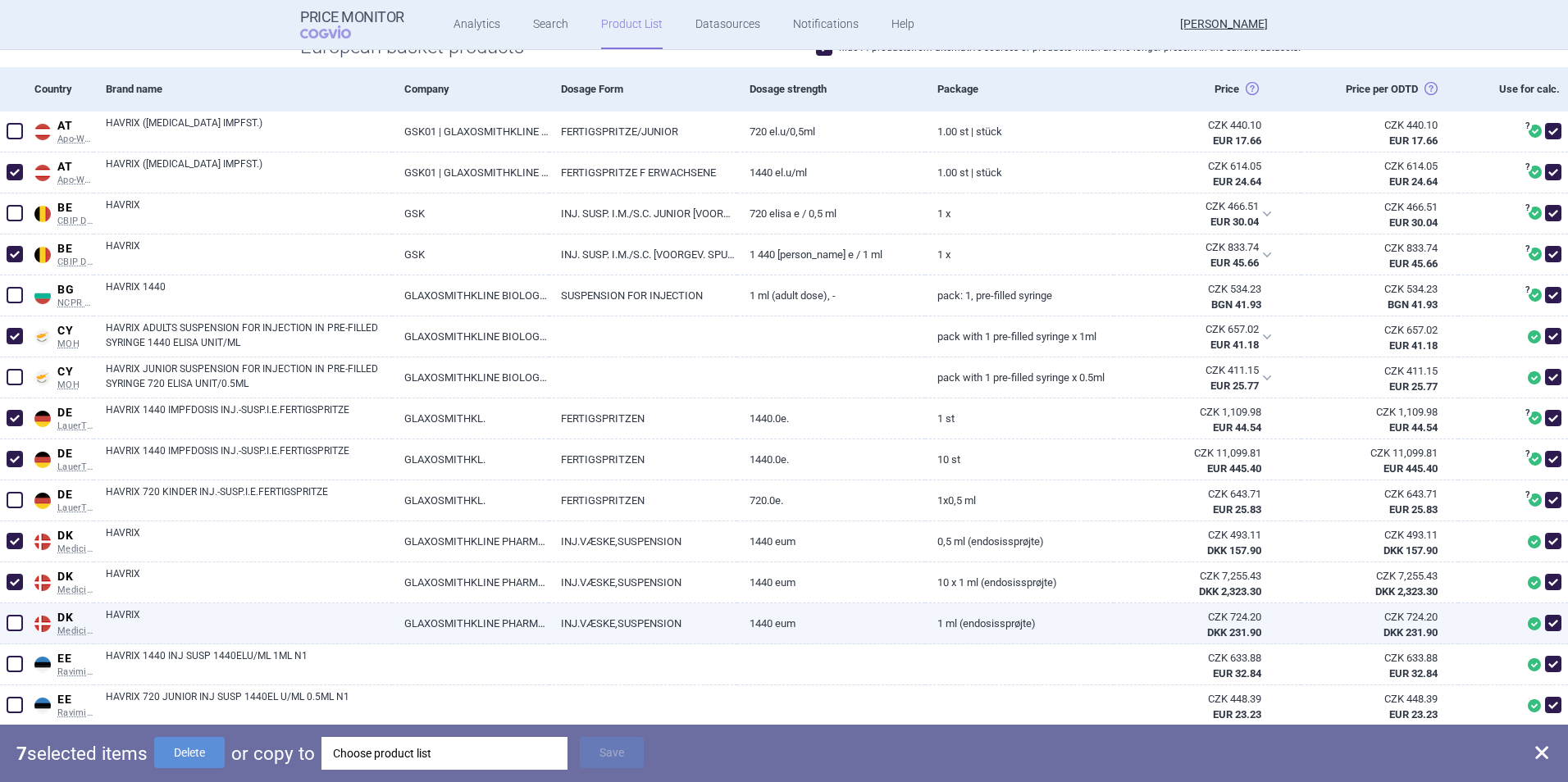
click at [17, 622] on span at bounding box center [15, 623] width 17 height 17
checkbox input "true"
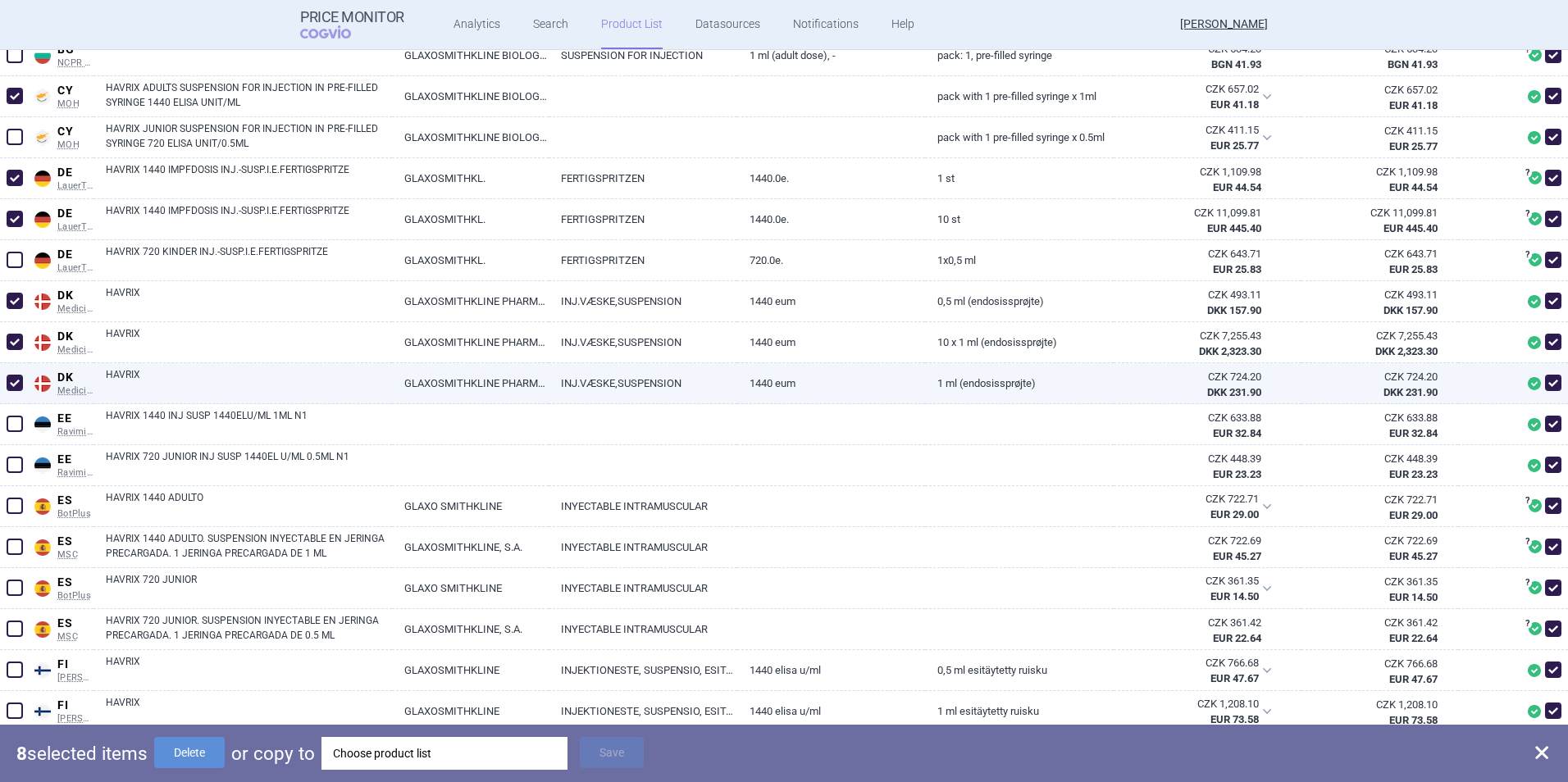
scroll to position [656, 0]
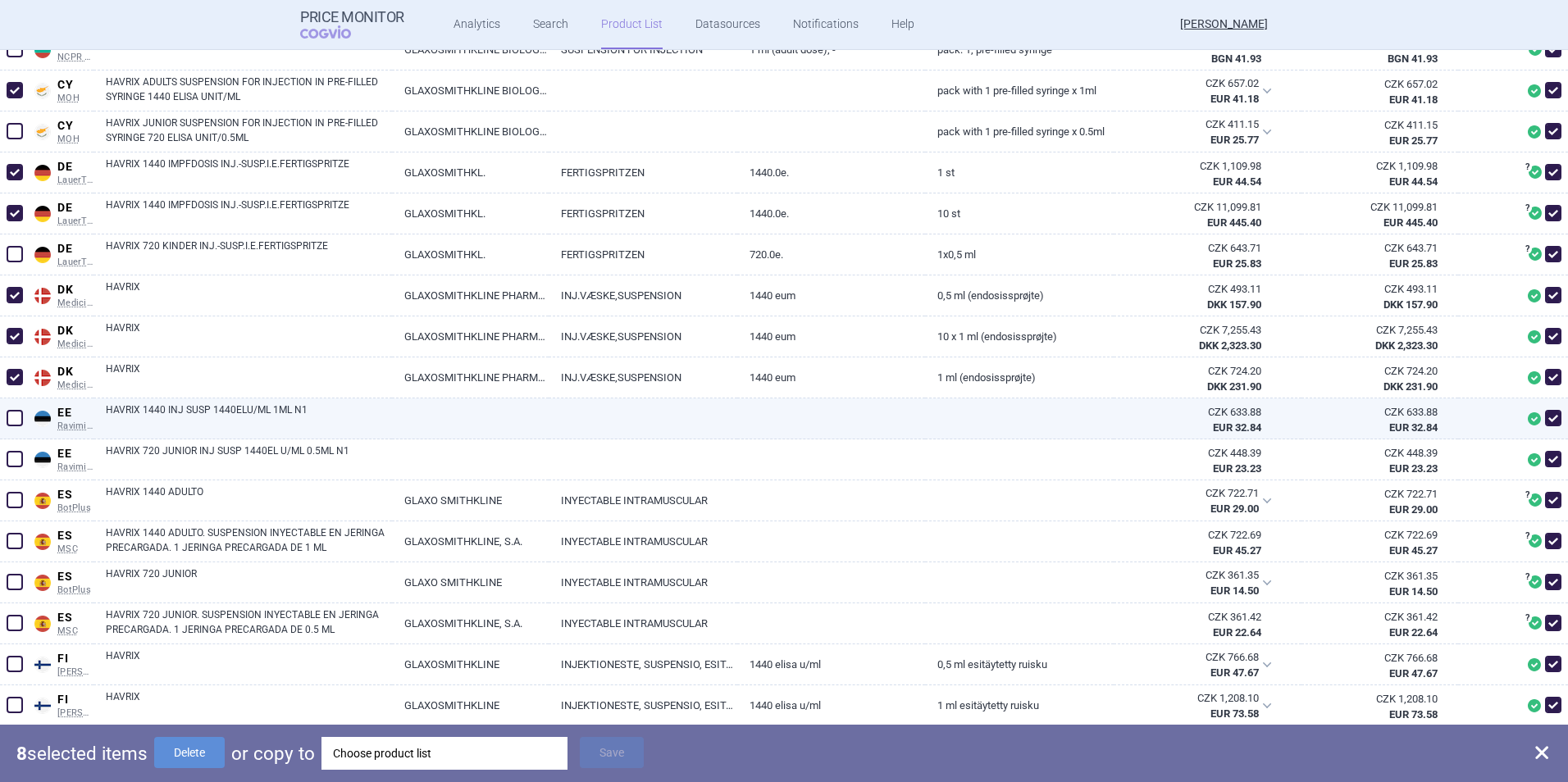
click at [16, 421] on span at bounding box center [15, 418] width 17 height 17
checkbox input "true"
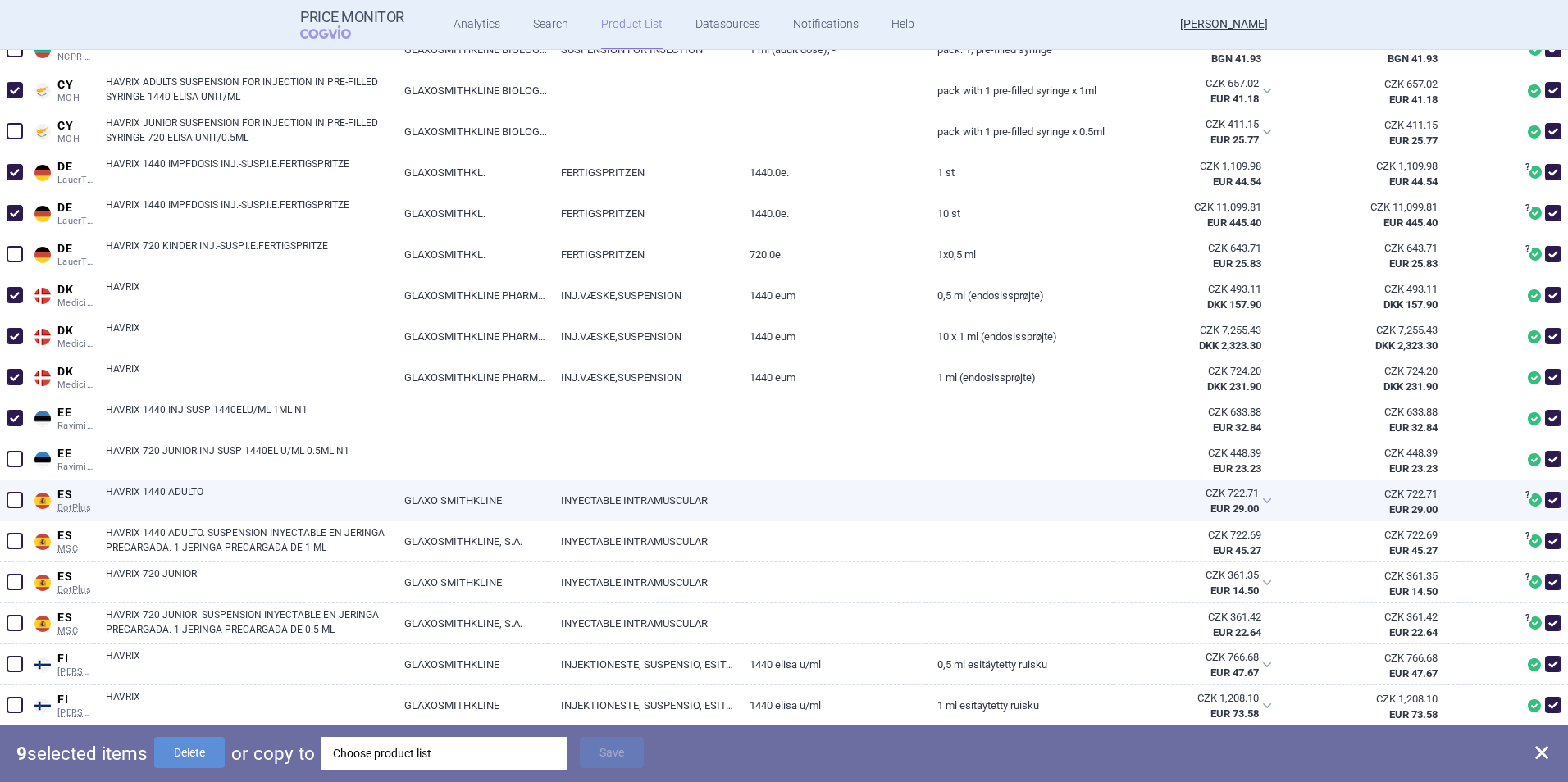
click at [9, 499] on span at bounding box center [15, 500] width 17 height 17
checkbox input "true"
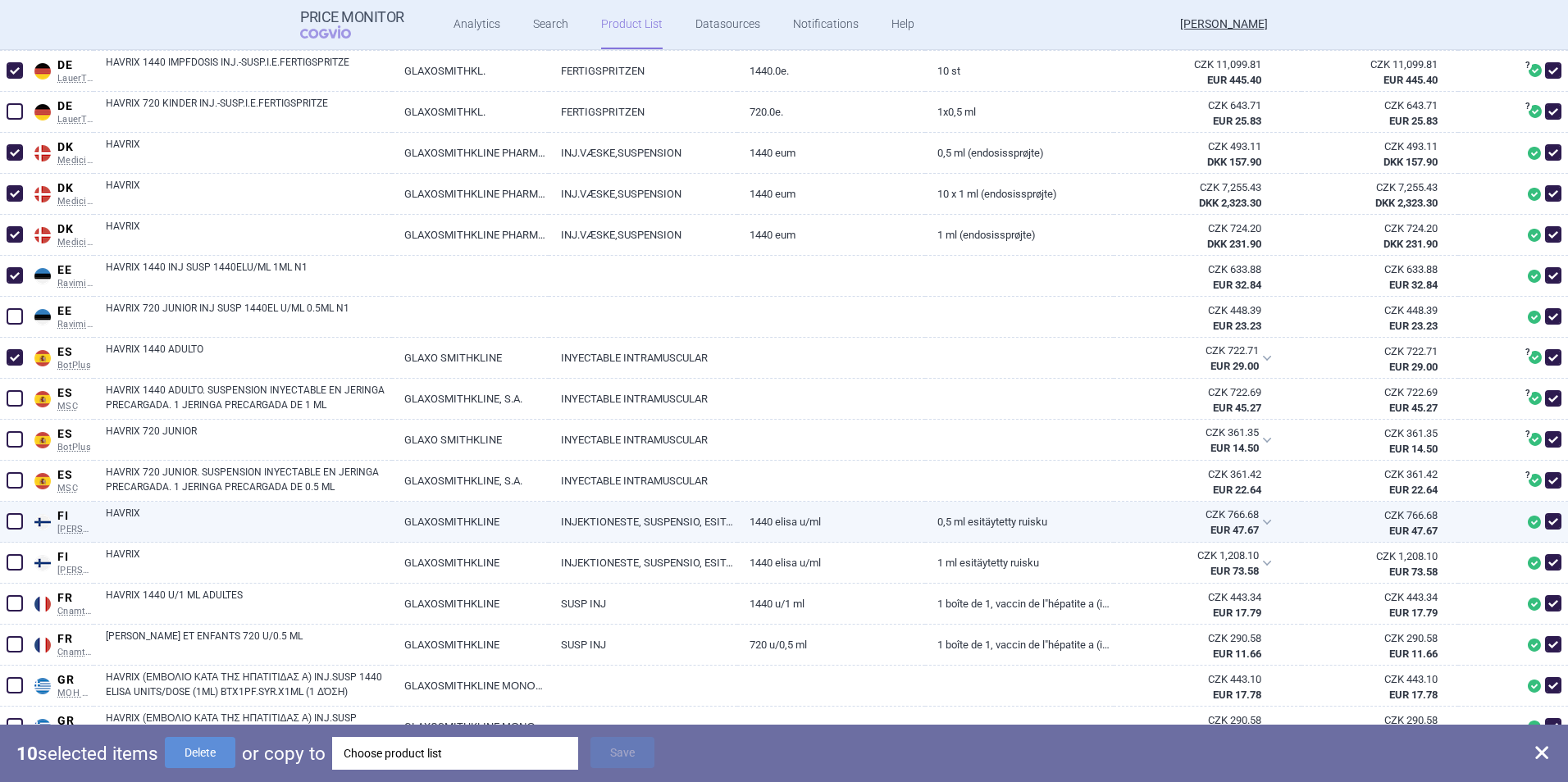
scroll to position [819, 0]
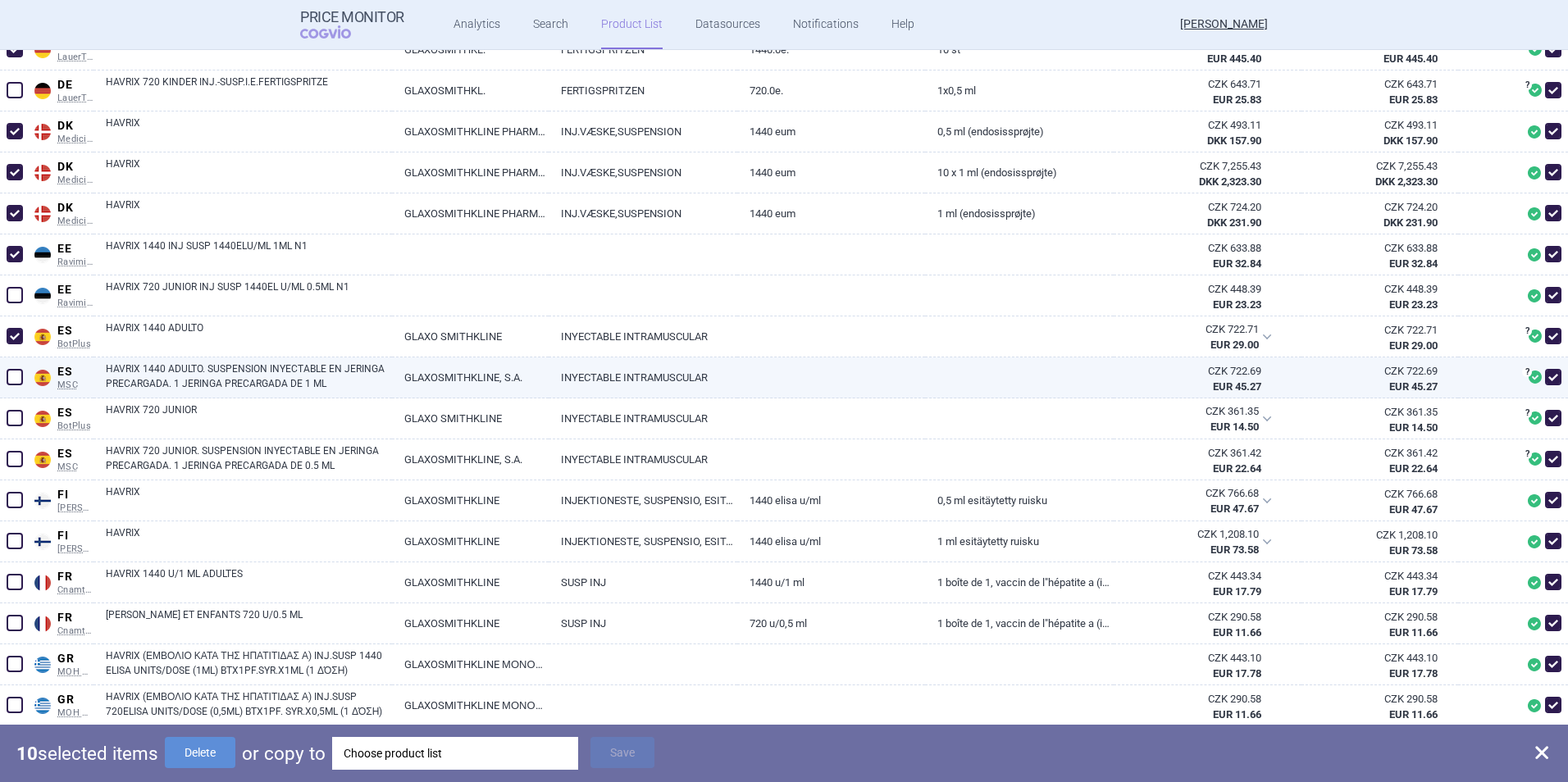
click at [17, 380] on span at bounding box center [15, 377] width 17 height 17
checkbox input "true"
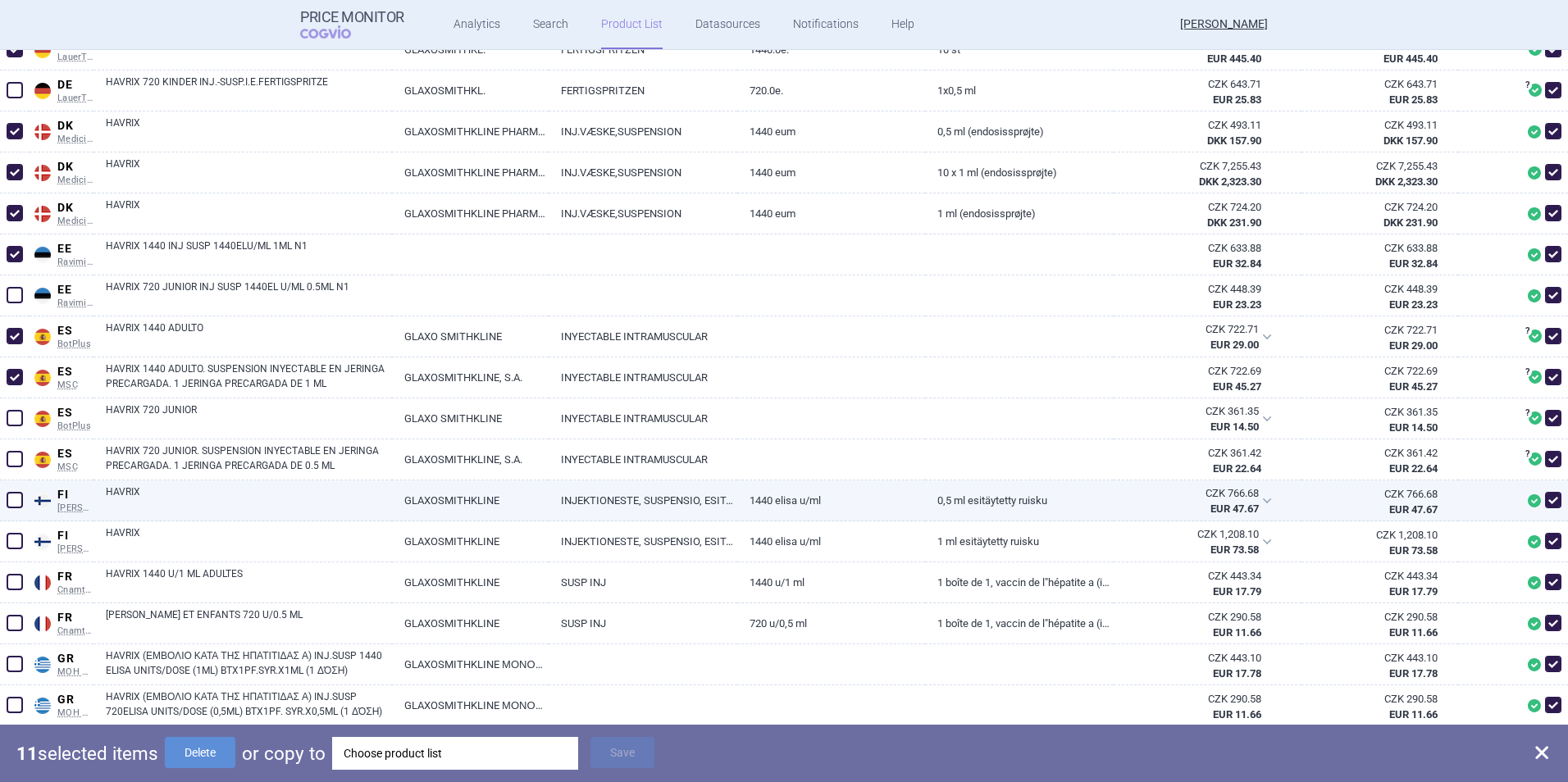
click at [18, 497] on span at bounding box center [15, 500] width 17 height 17
checkbox input "true"
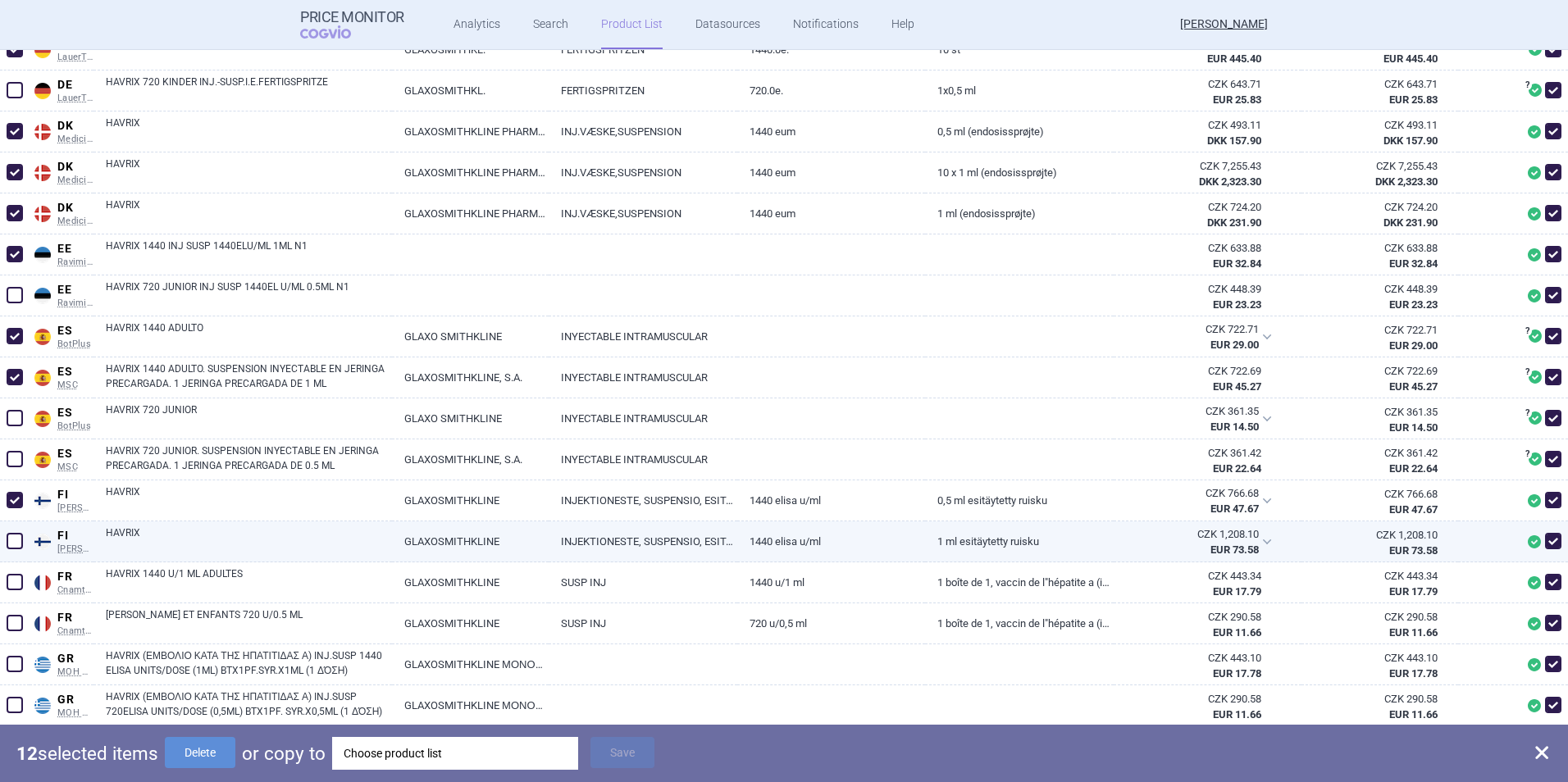
click at [7, 538] on span at bounding box center [15, 541] width 17 height 17
checkbox input "true"
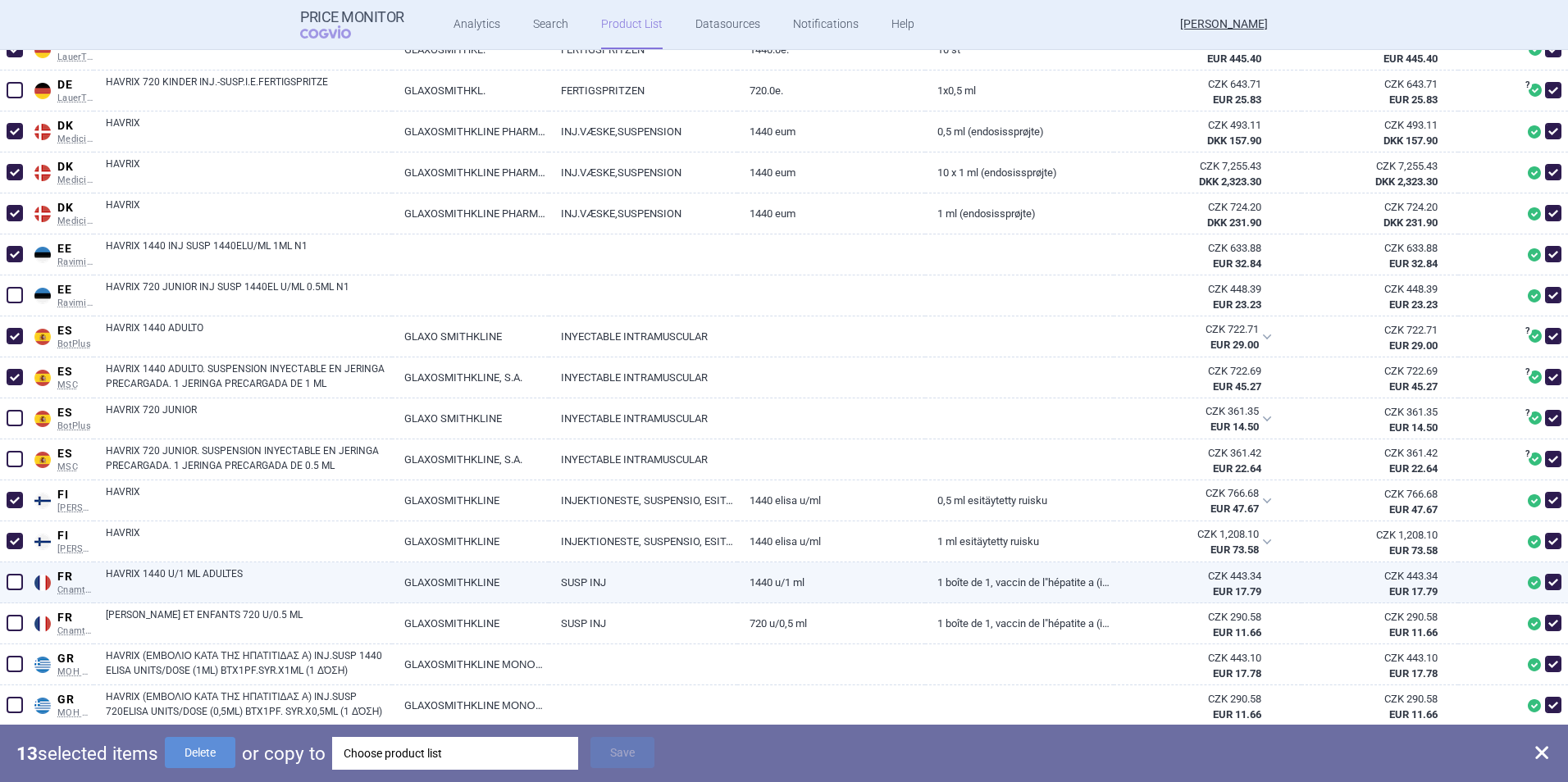
click at [12, 583] on span at bounding box center [15, 582] width 17 height 17
checkbox input "true"
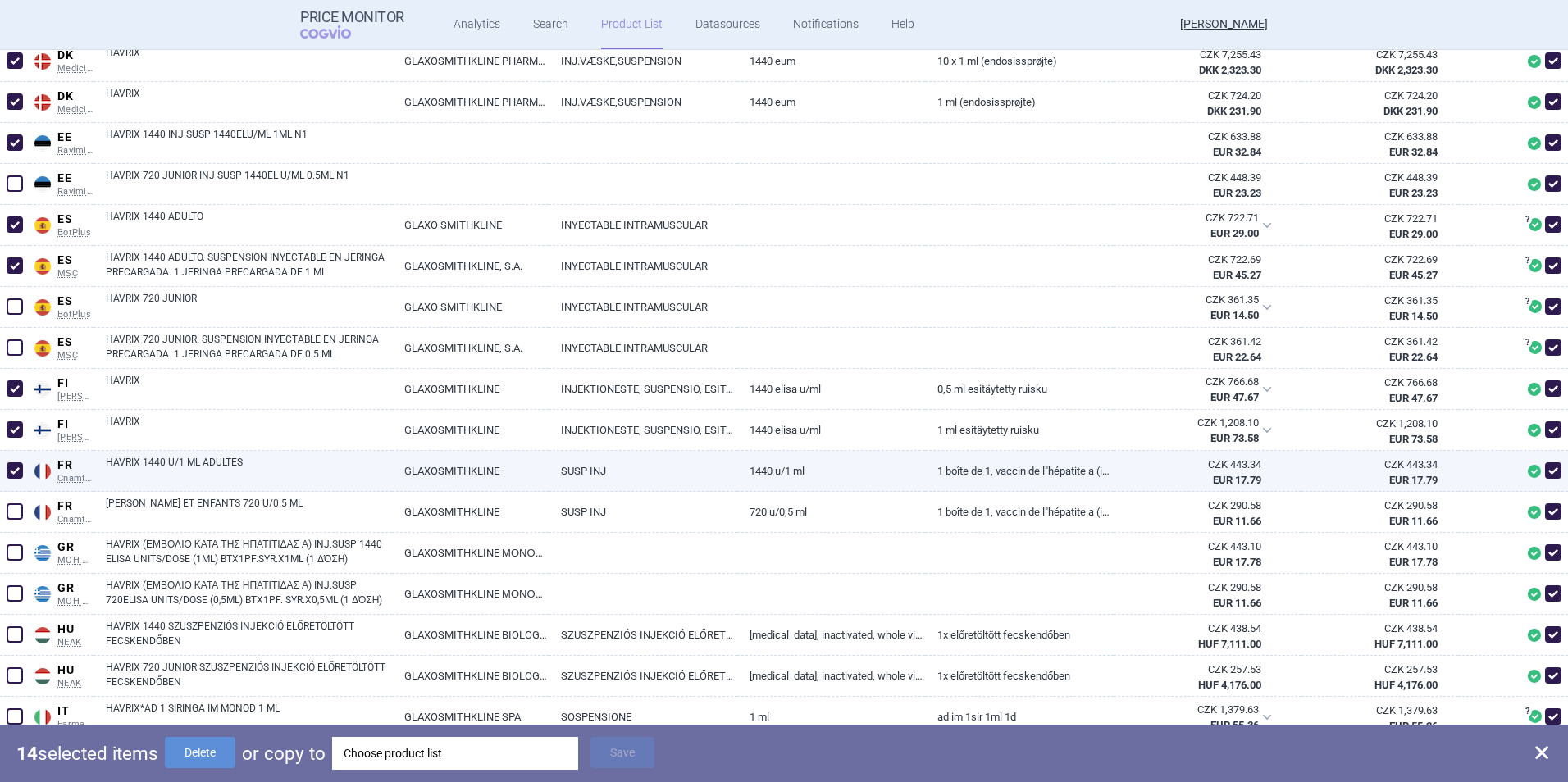
scroll to position [1065, 0]
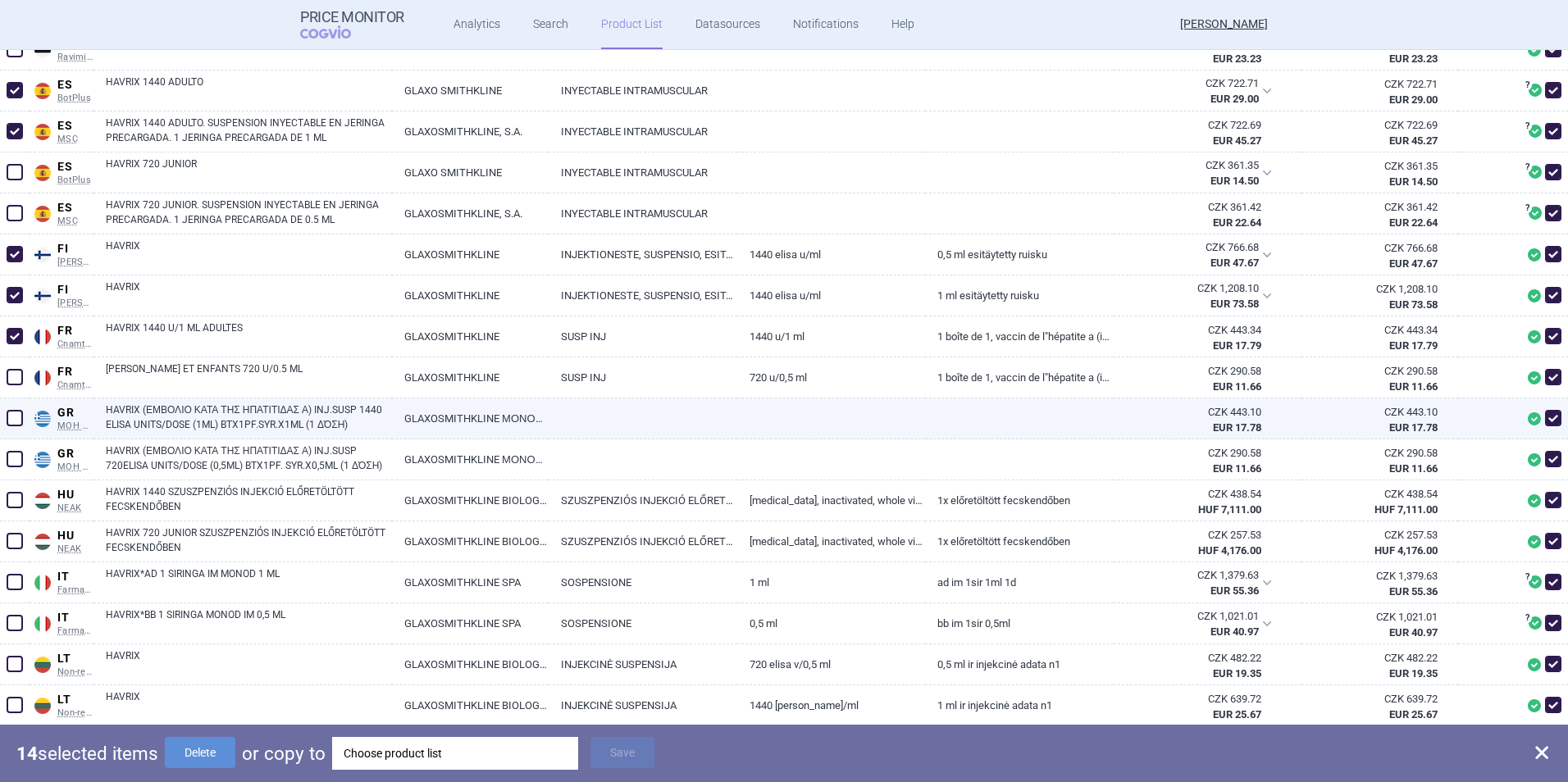
click at [14, 419] on span at bounding box center [15, 418] width 17 height 17
checkbox input "true"
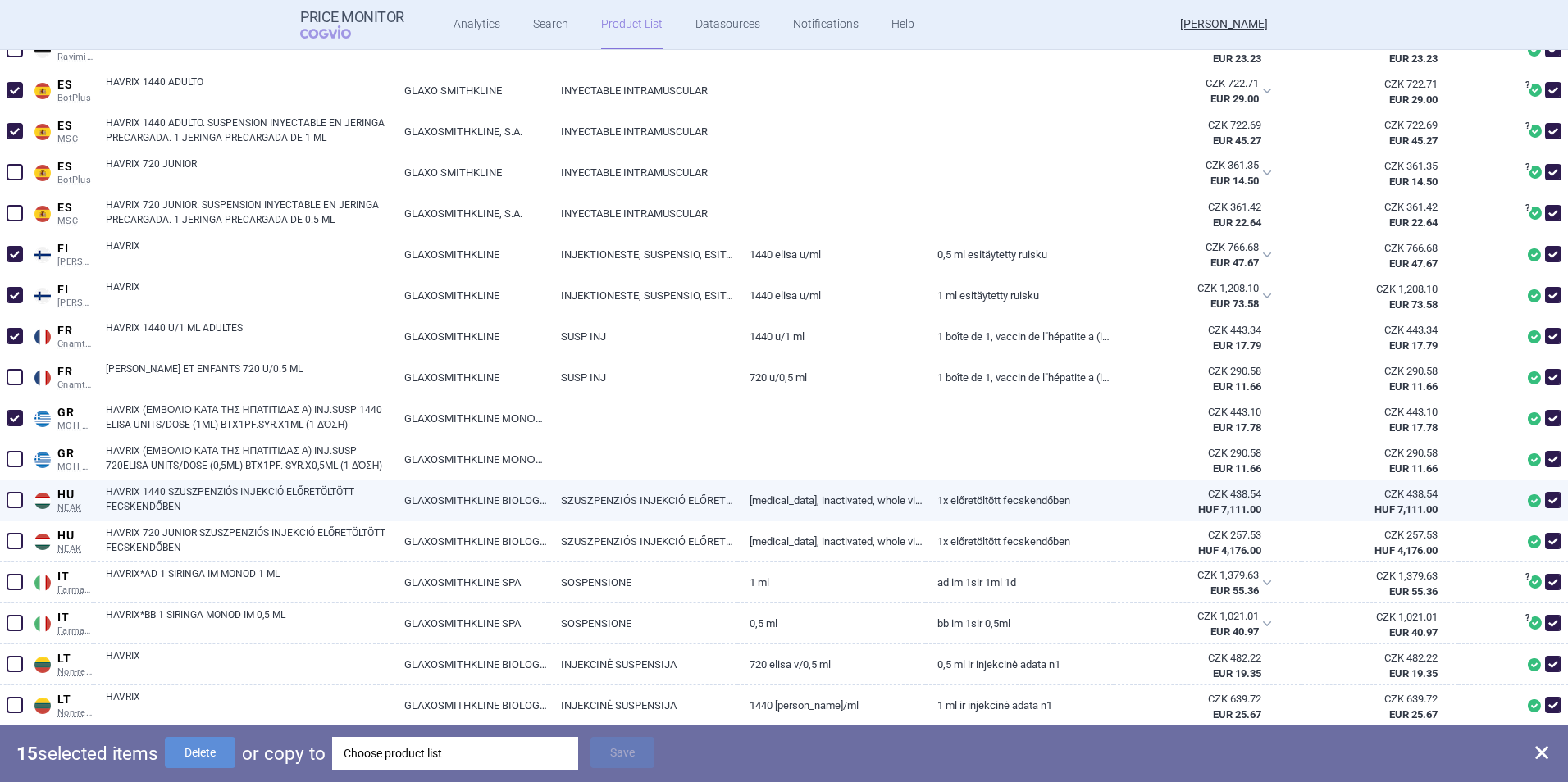
click at [13, 501] on span at bounding box center [15, 500] width 17 height 17
checkbox input "true"
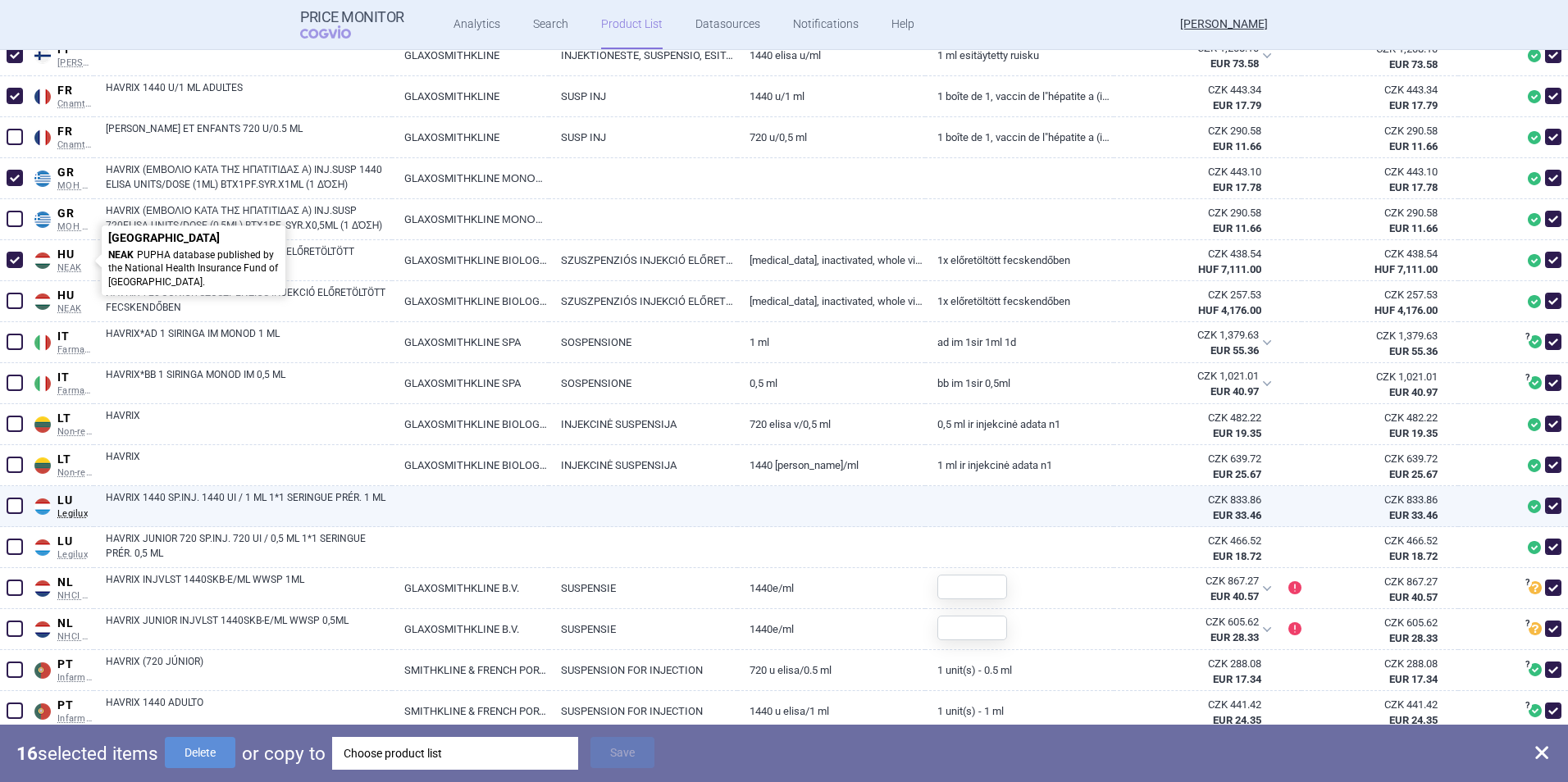
scroll to position [1311, 0]
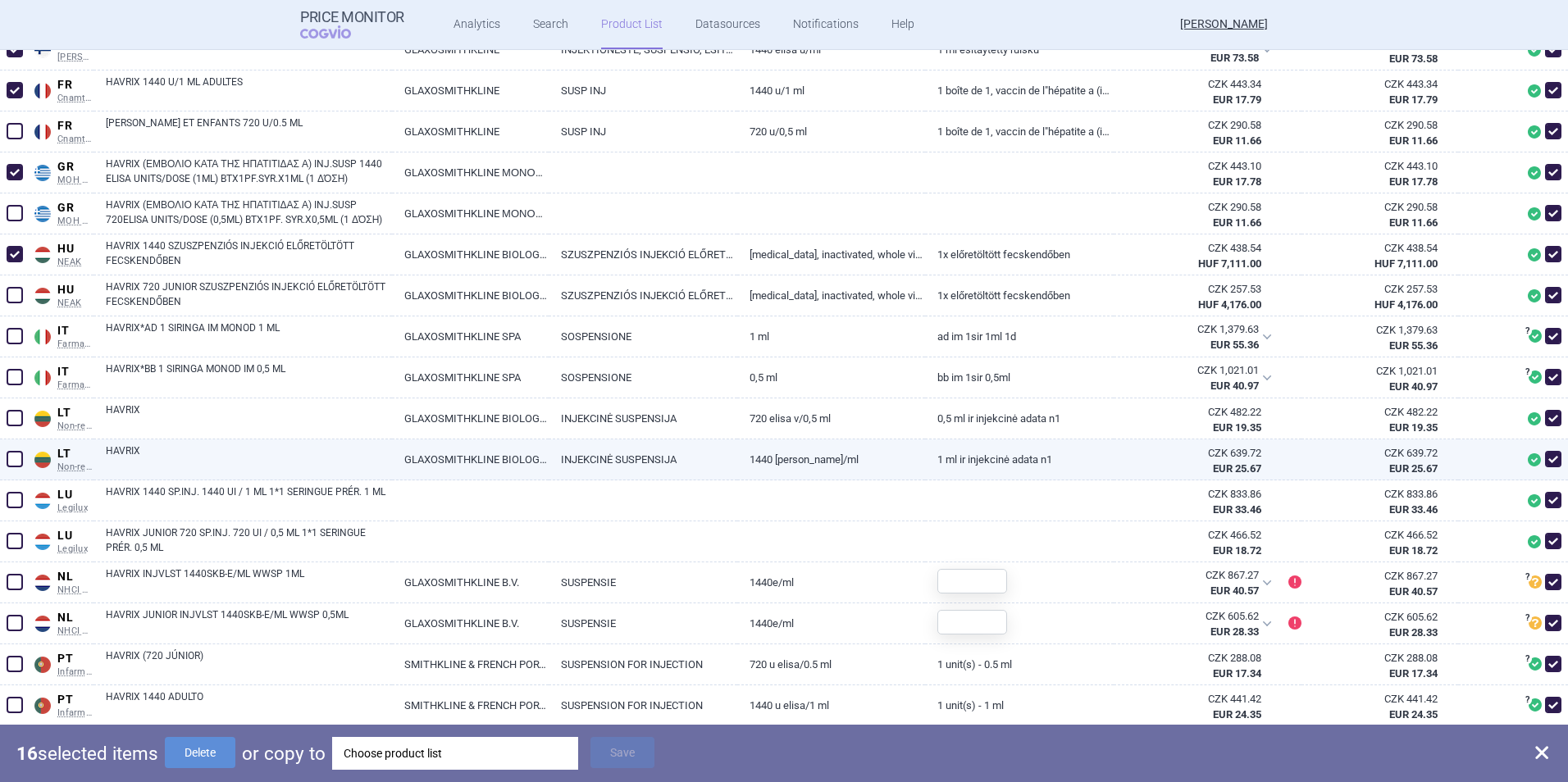
click at [15, 462] on span at bounding box center [15, 459] width 17 height 17
checkbox input "true"
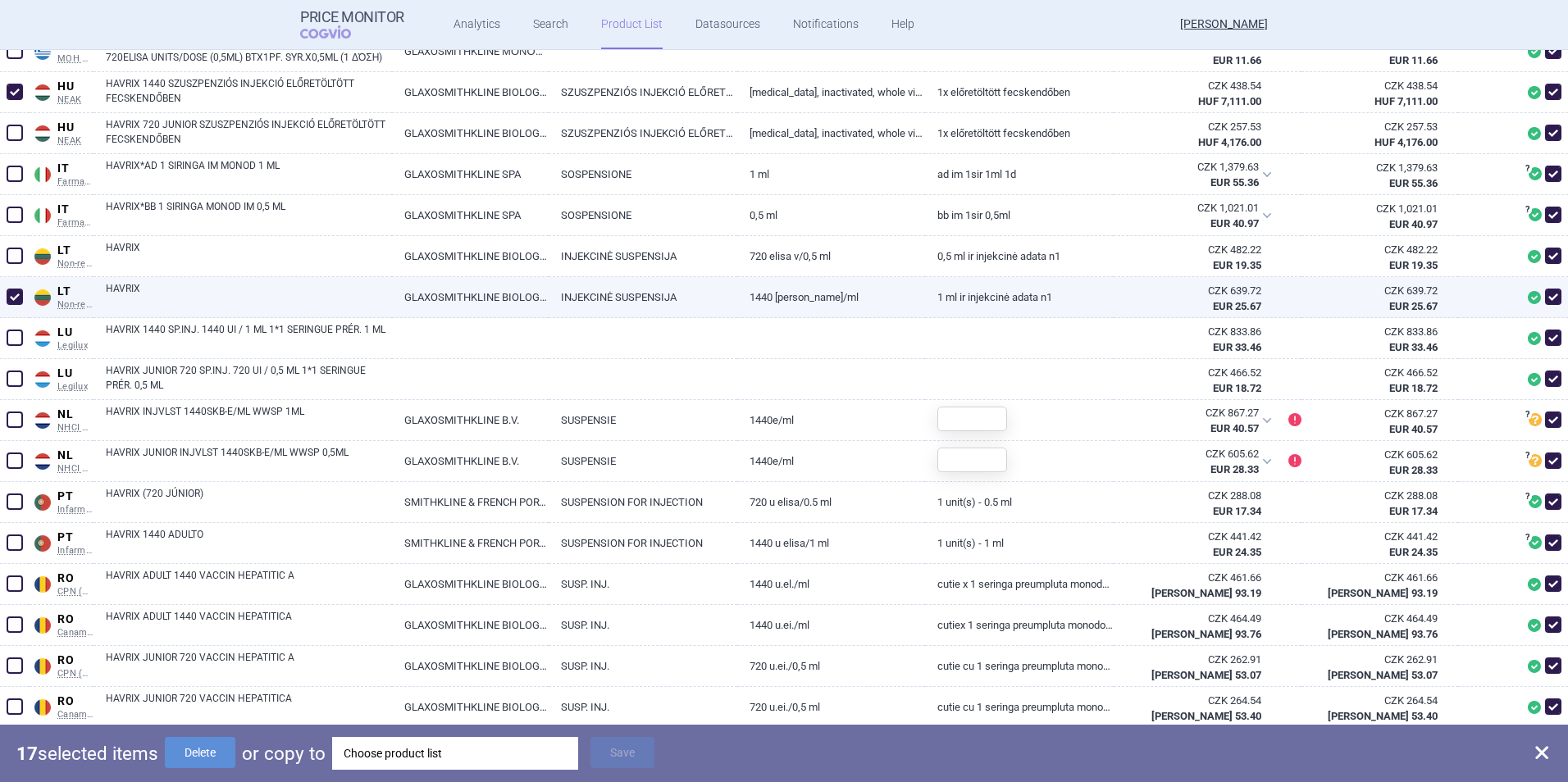
scroll to position [1475, 0]
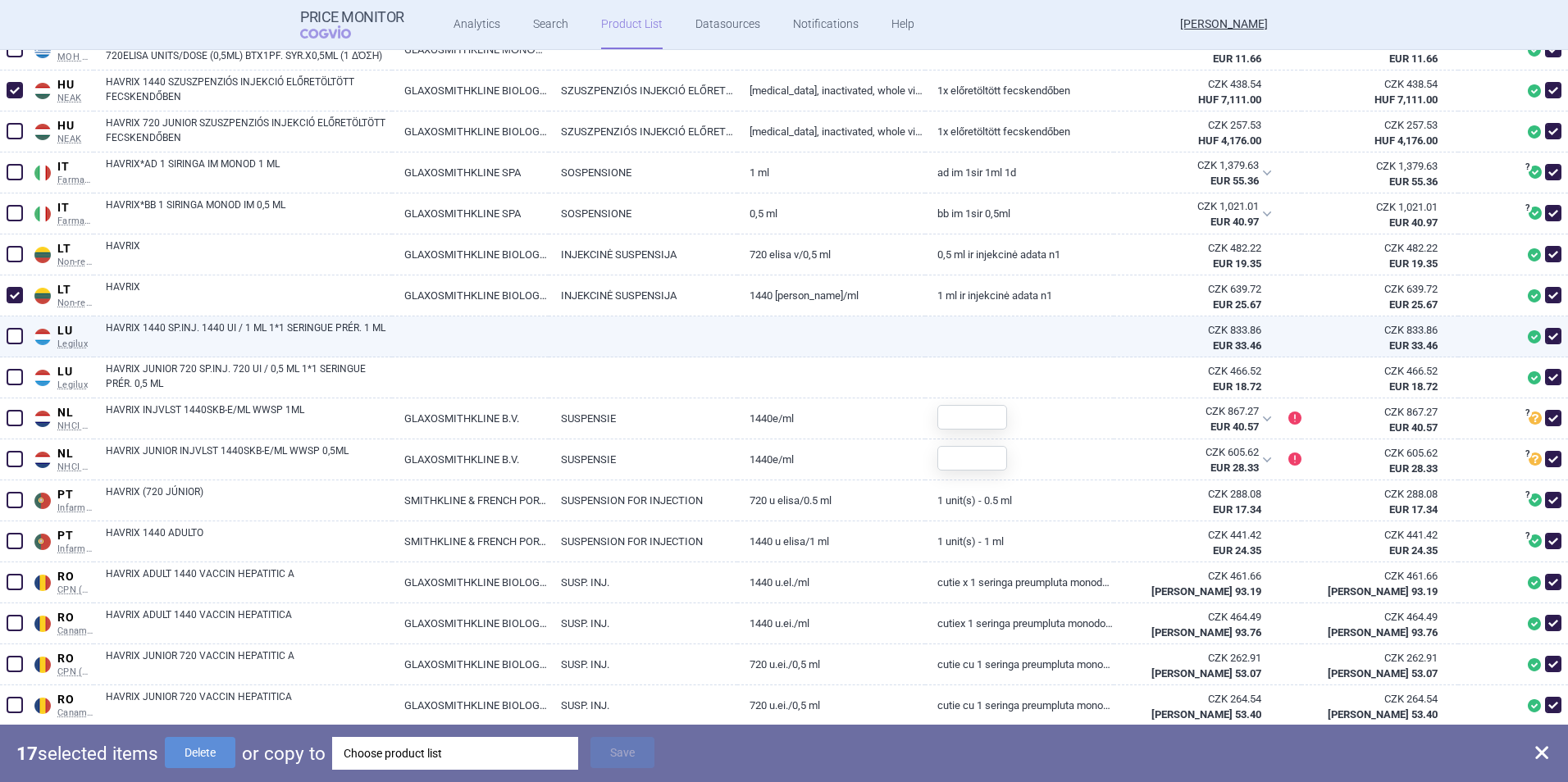
click at [21, 340] on span at bounding box center [15, 336] width 17 height 17
checkbox input "true"
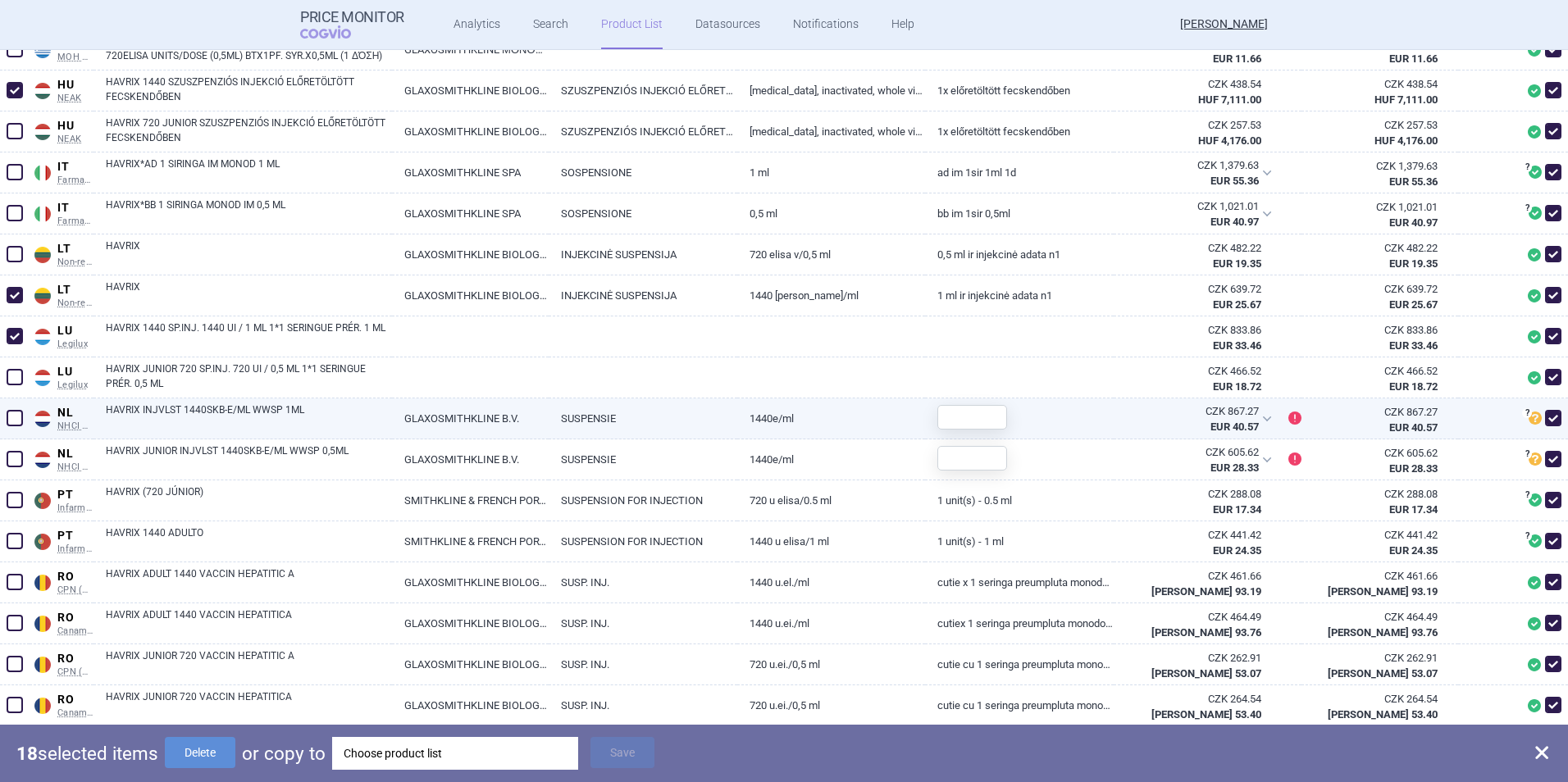
click at [17, 422] on span at bounding box center [15, 418] width 17 height 17
checkbox input "true"
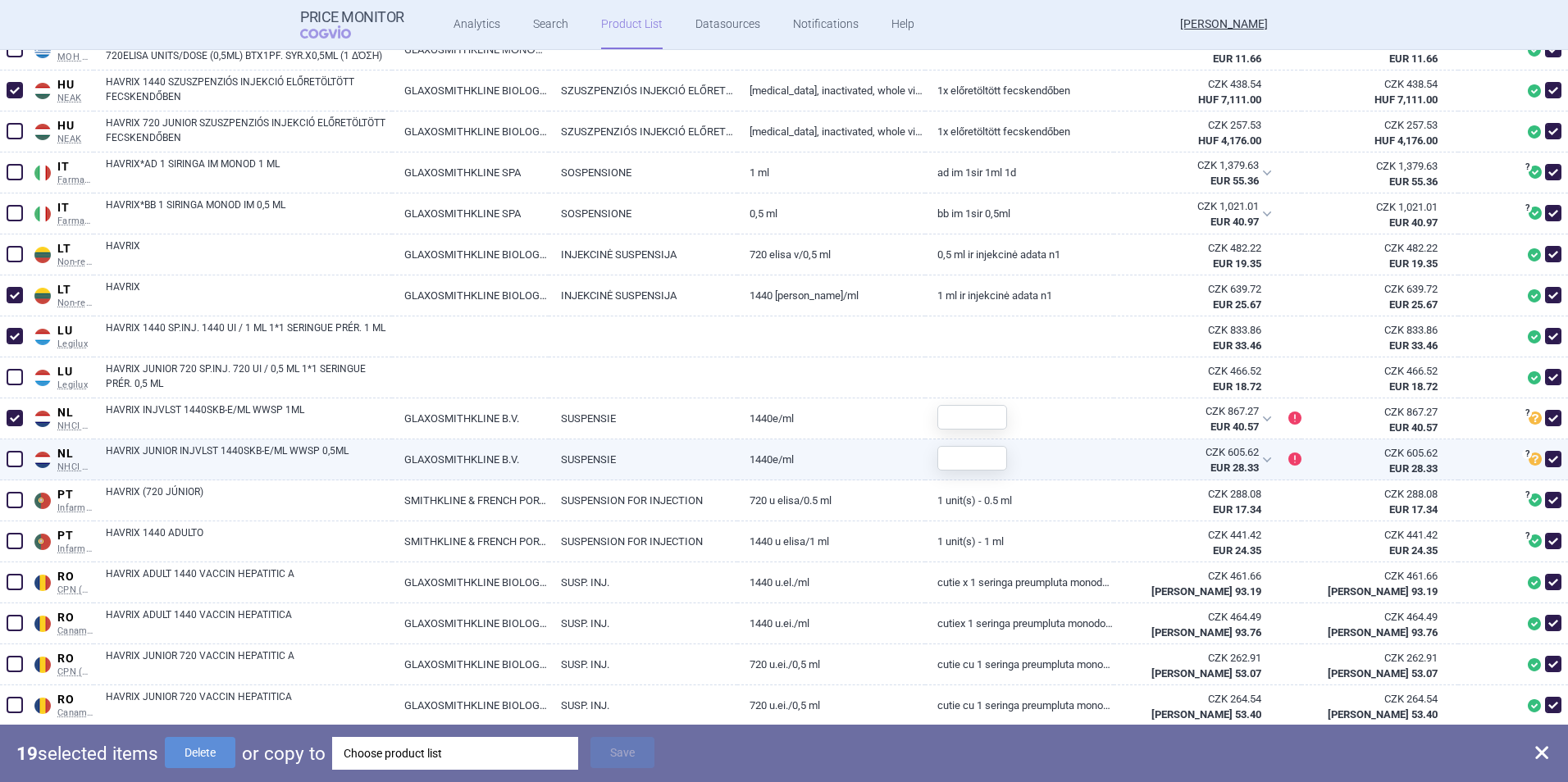
click at [16, 464] on span at bounding box center [15, 459] width 17 height 17
checkbox input "true"
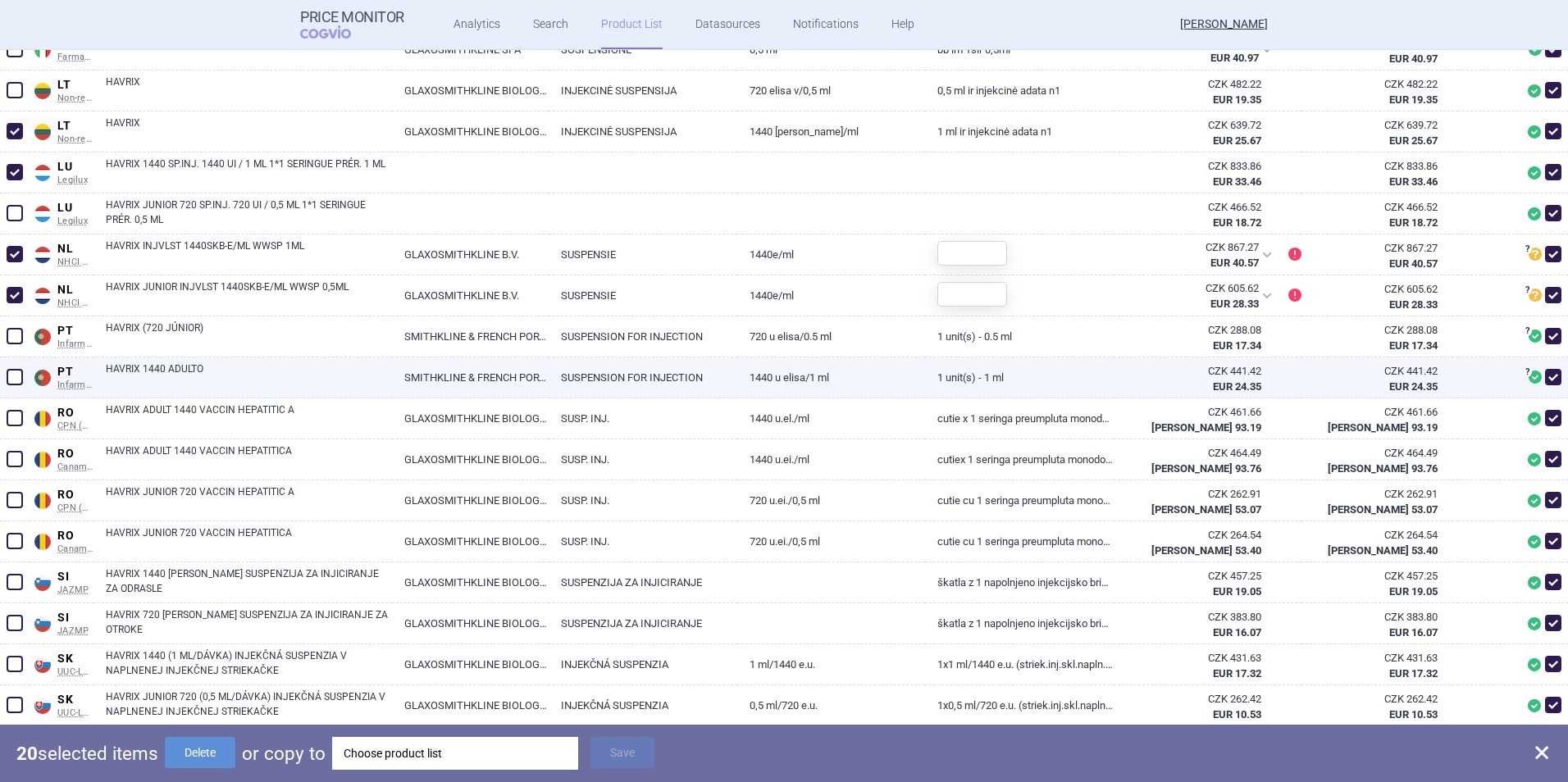
click at [16, 379] on span at bounding box center [15, 377] width 17 height 17
checkbox input "true"
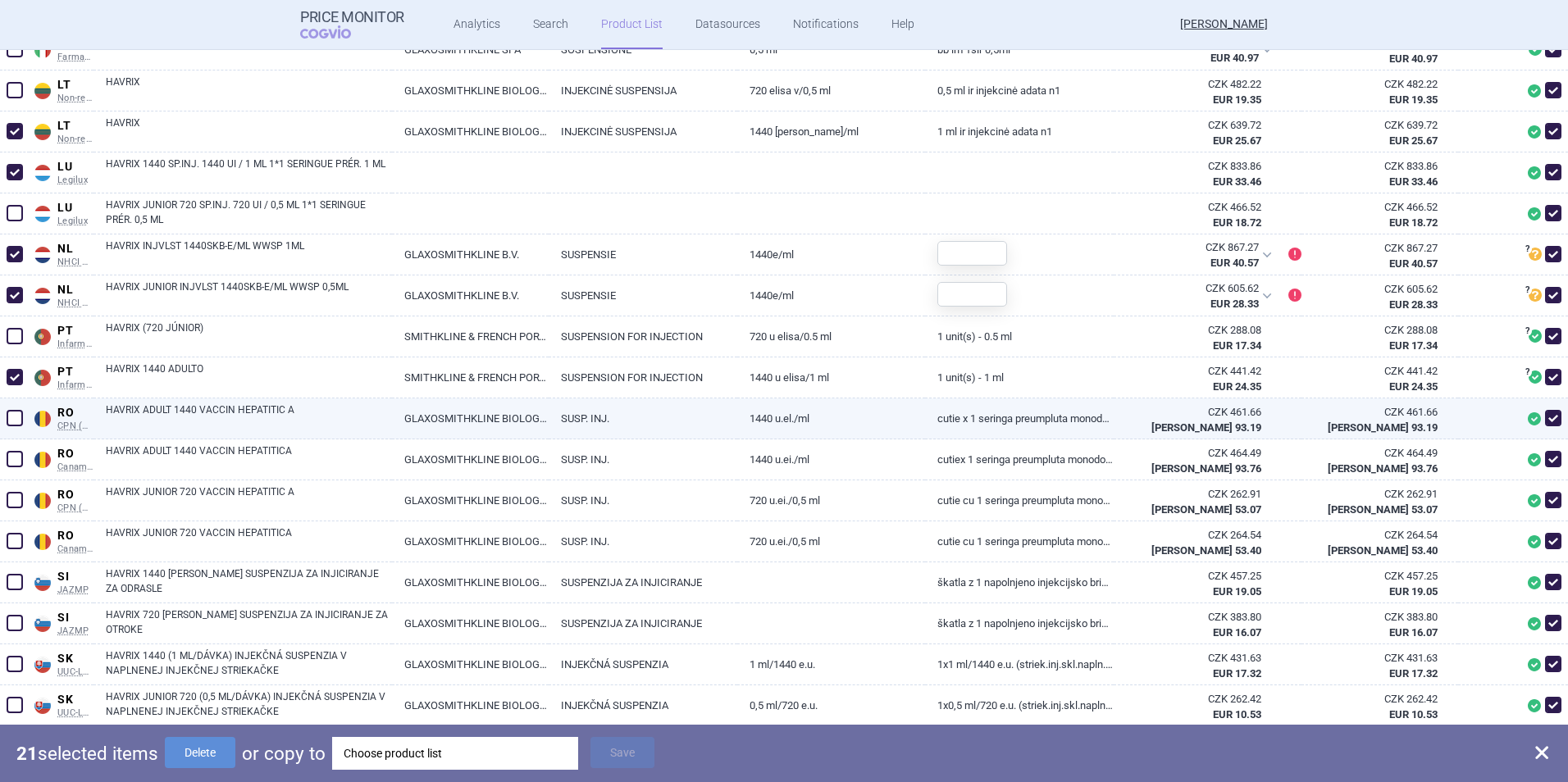
click at [10, 425] on span at bounding box center [15, 418] width 17 height 17
checkbox input "true"
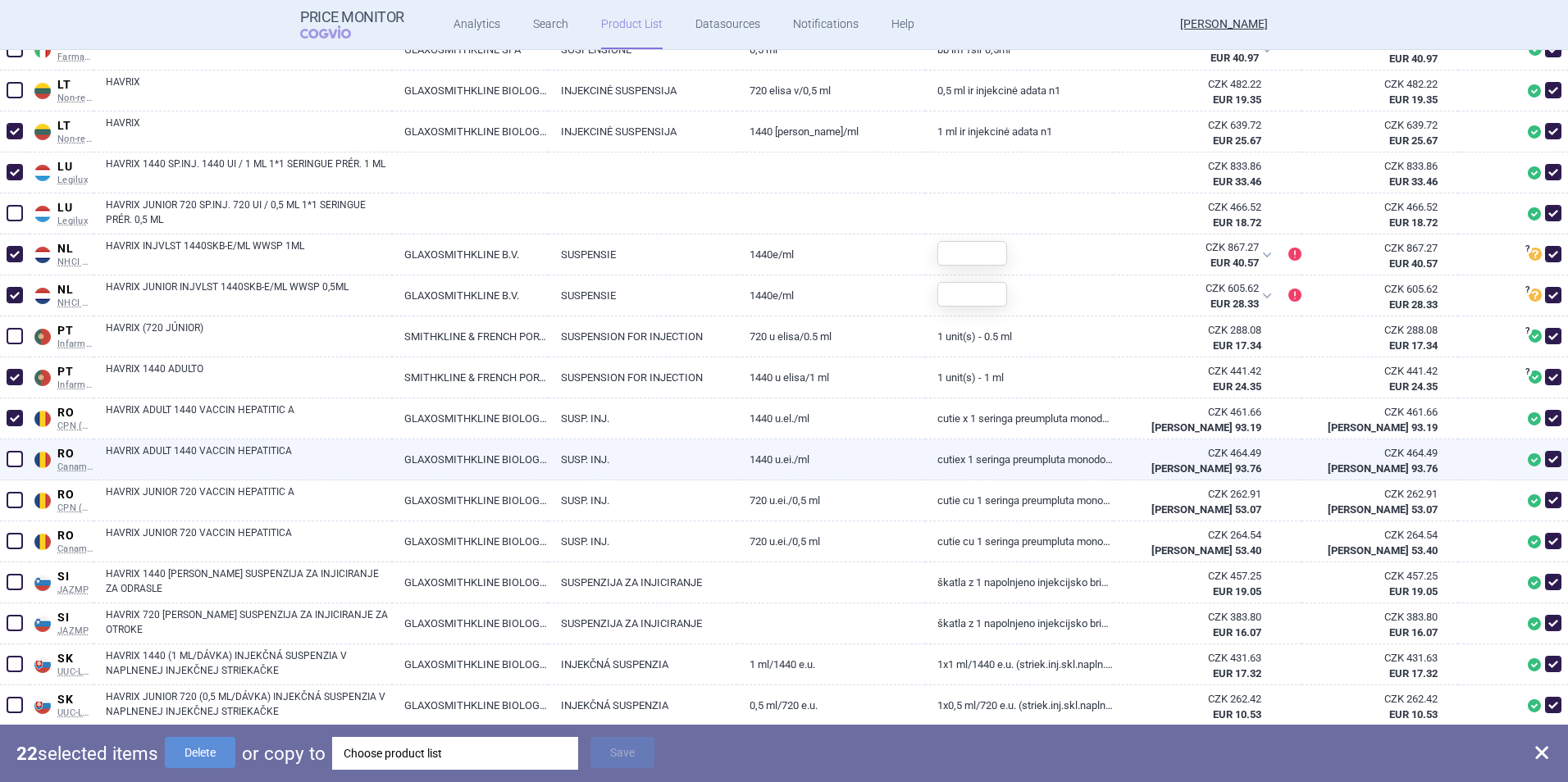
click at [17, 465] on span at bounding box center [15, 459] width 17 height 17
checkbox input "true"
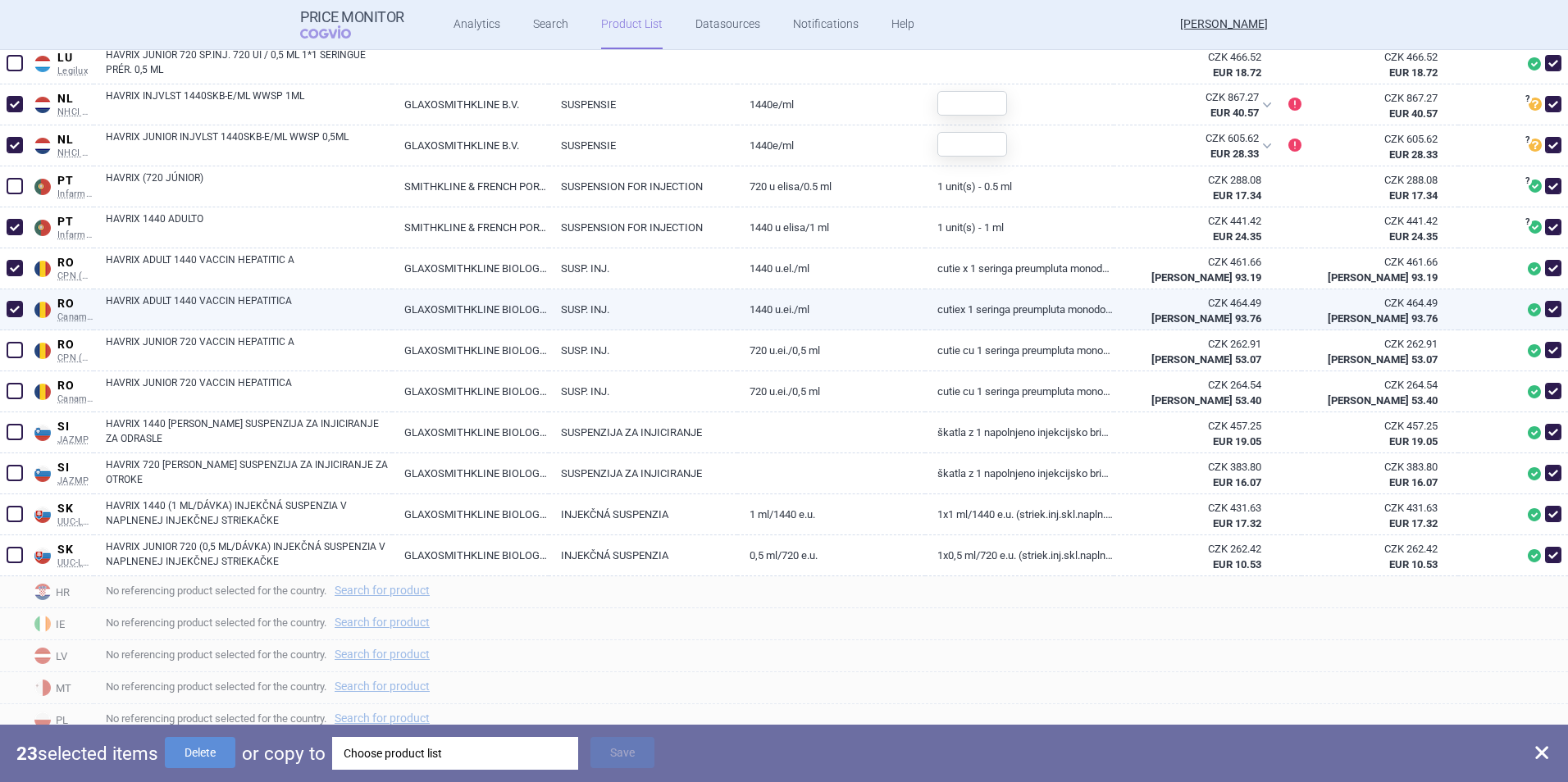
scroll to position [1803, 0]
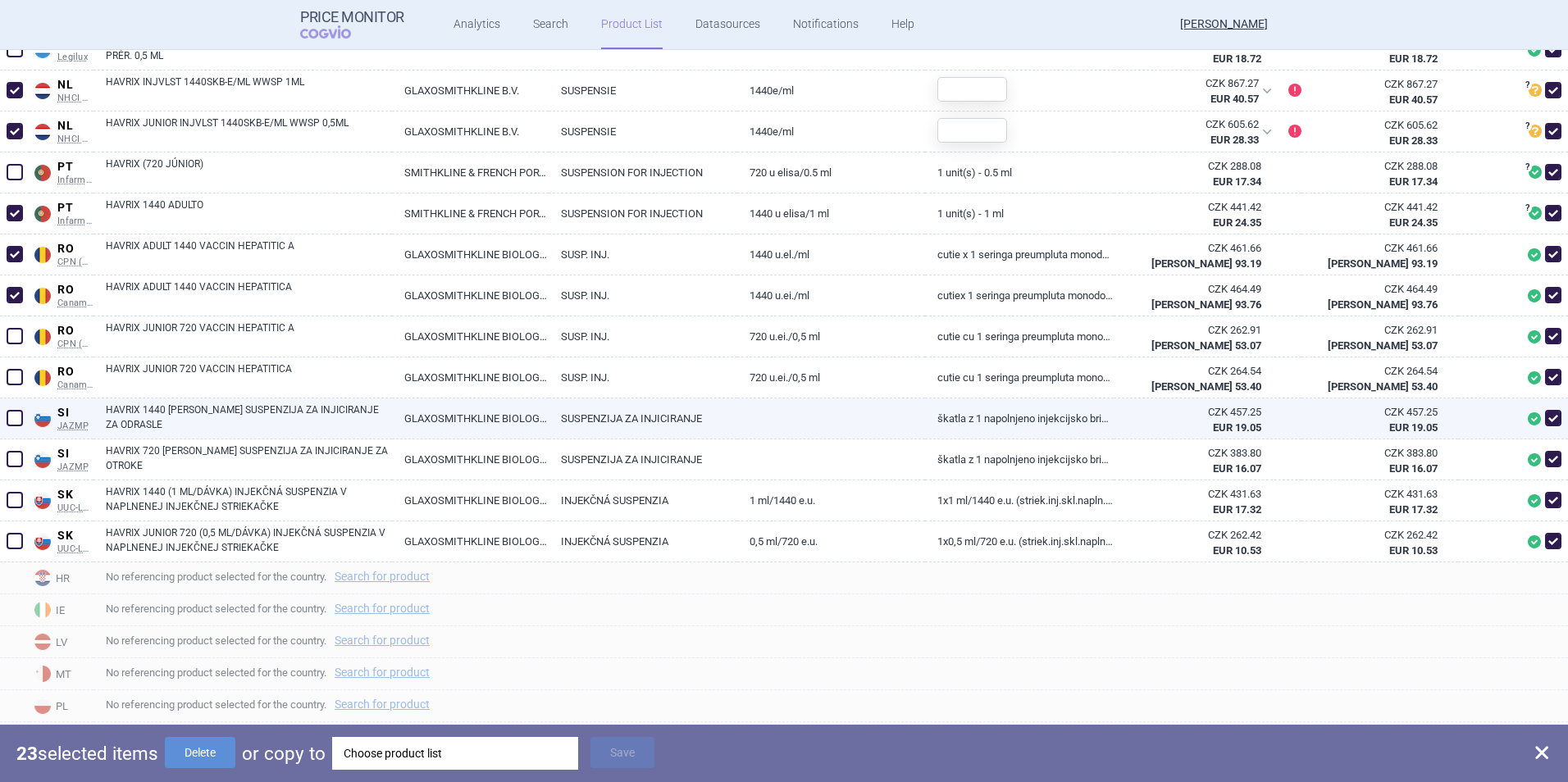
click at [17, 419] on span at bounding box center [15, 418] width 17 height 17
checkbox input "true"
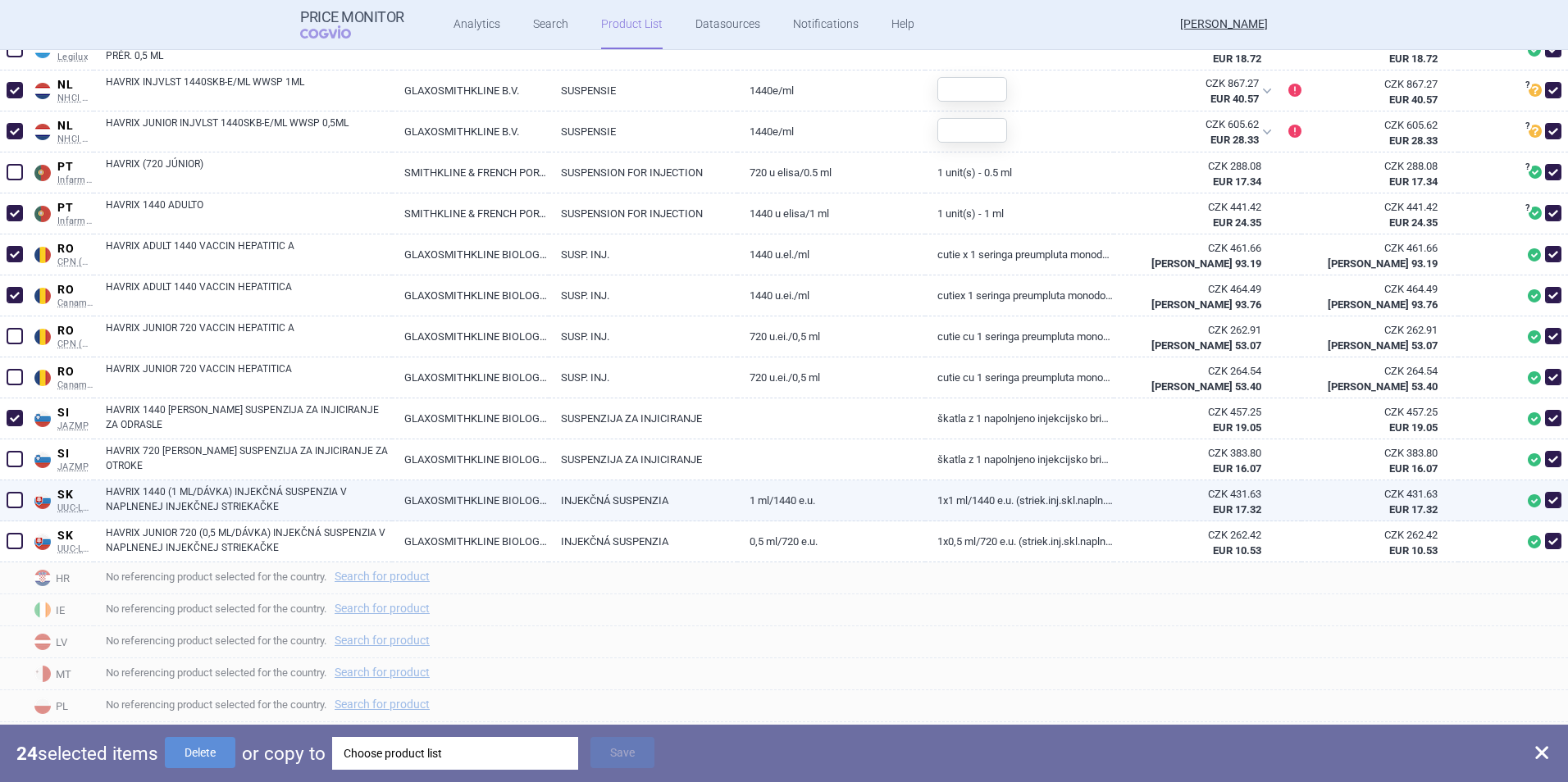
click at [17, 499] on span at bounding box center [15, 500] width 17 height 17
checkbox input "true"
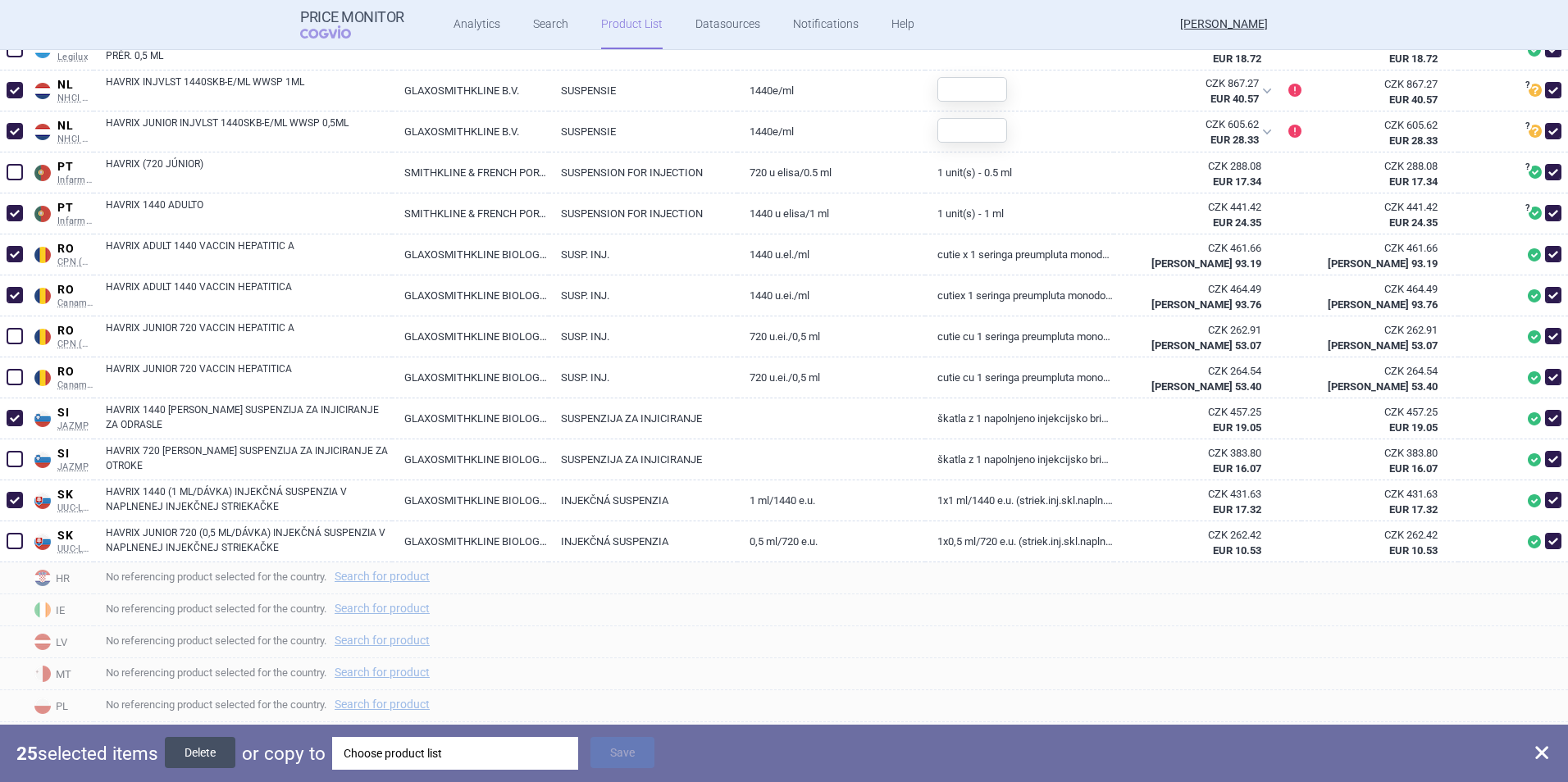
click at [192, 755] on button "Delete" at bounding box center [200, 752] width 70 height 31
checkbox input "false"
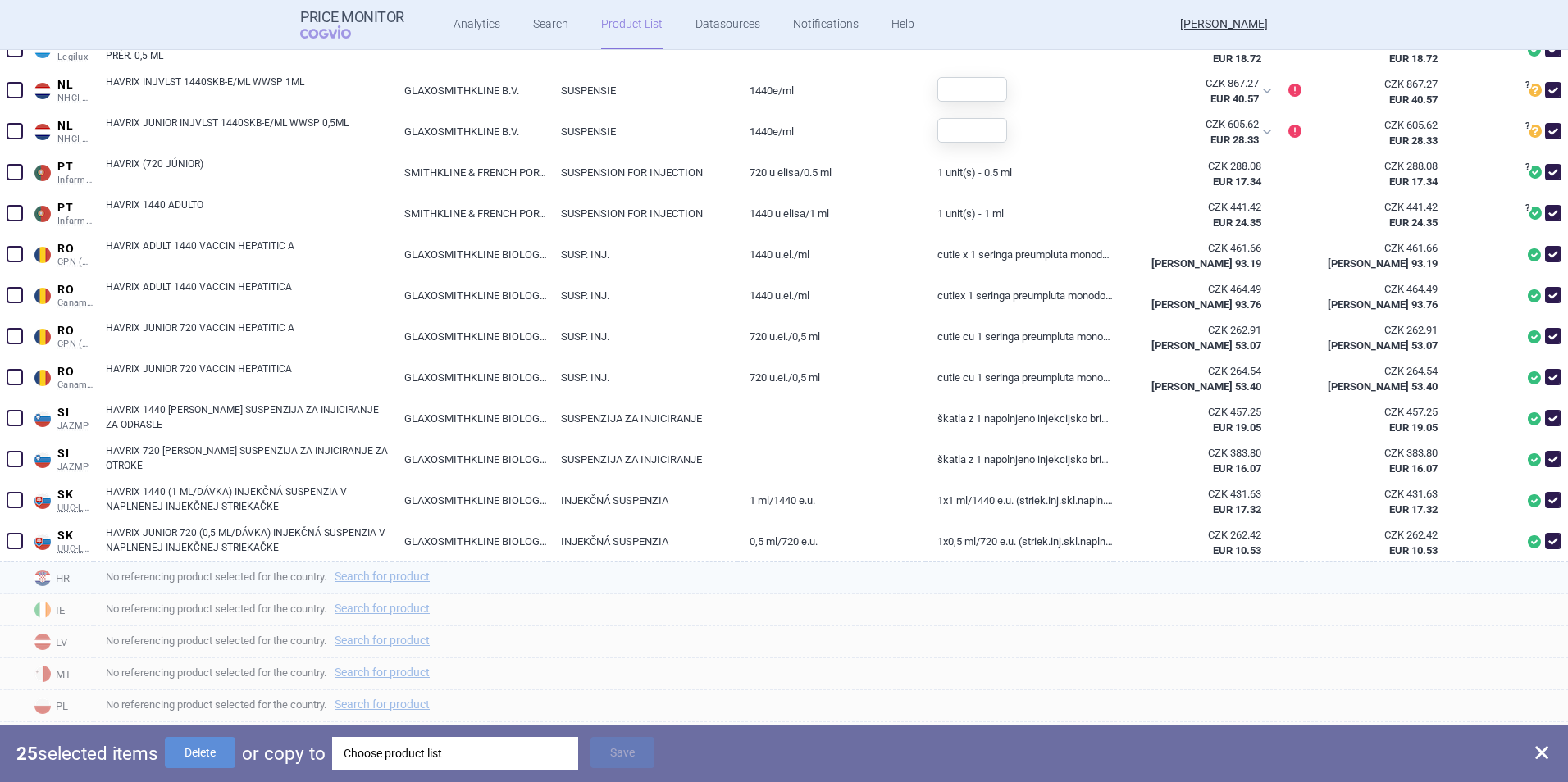
checkbox input "false"
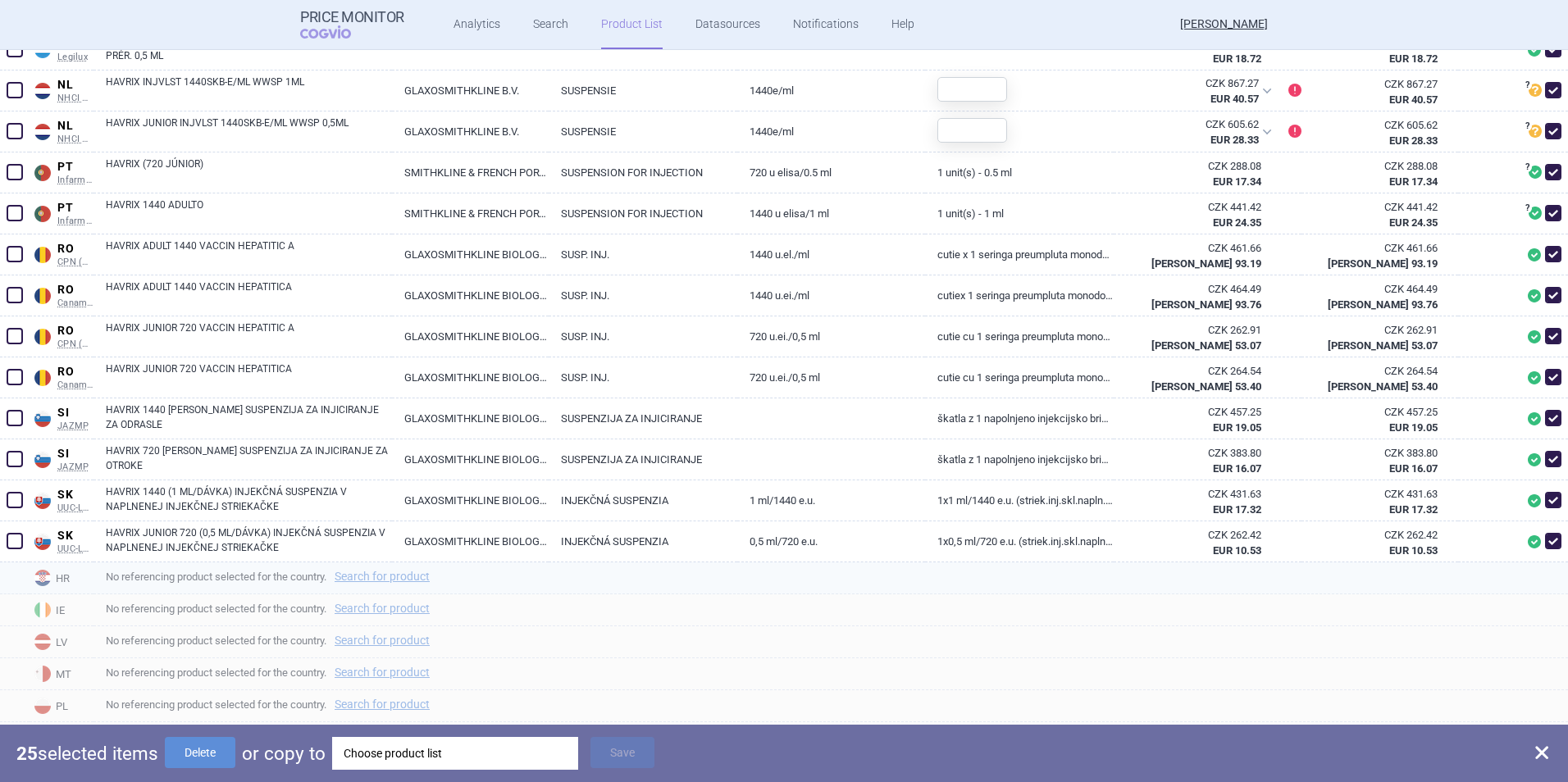
checkbox input "false"
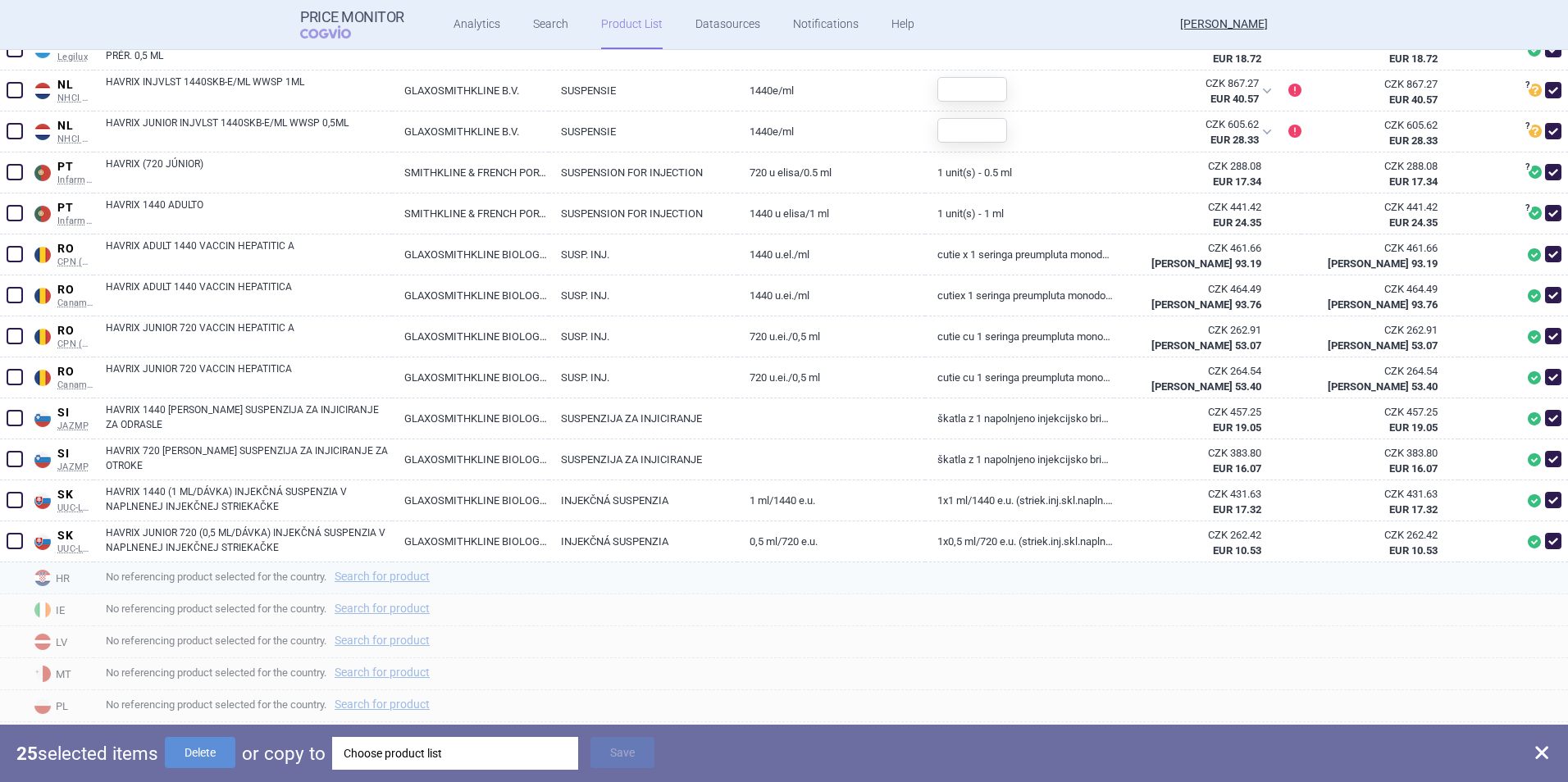
checkbox input "false"
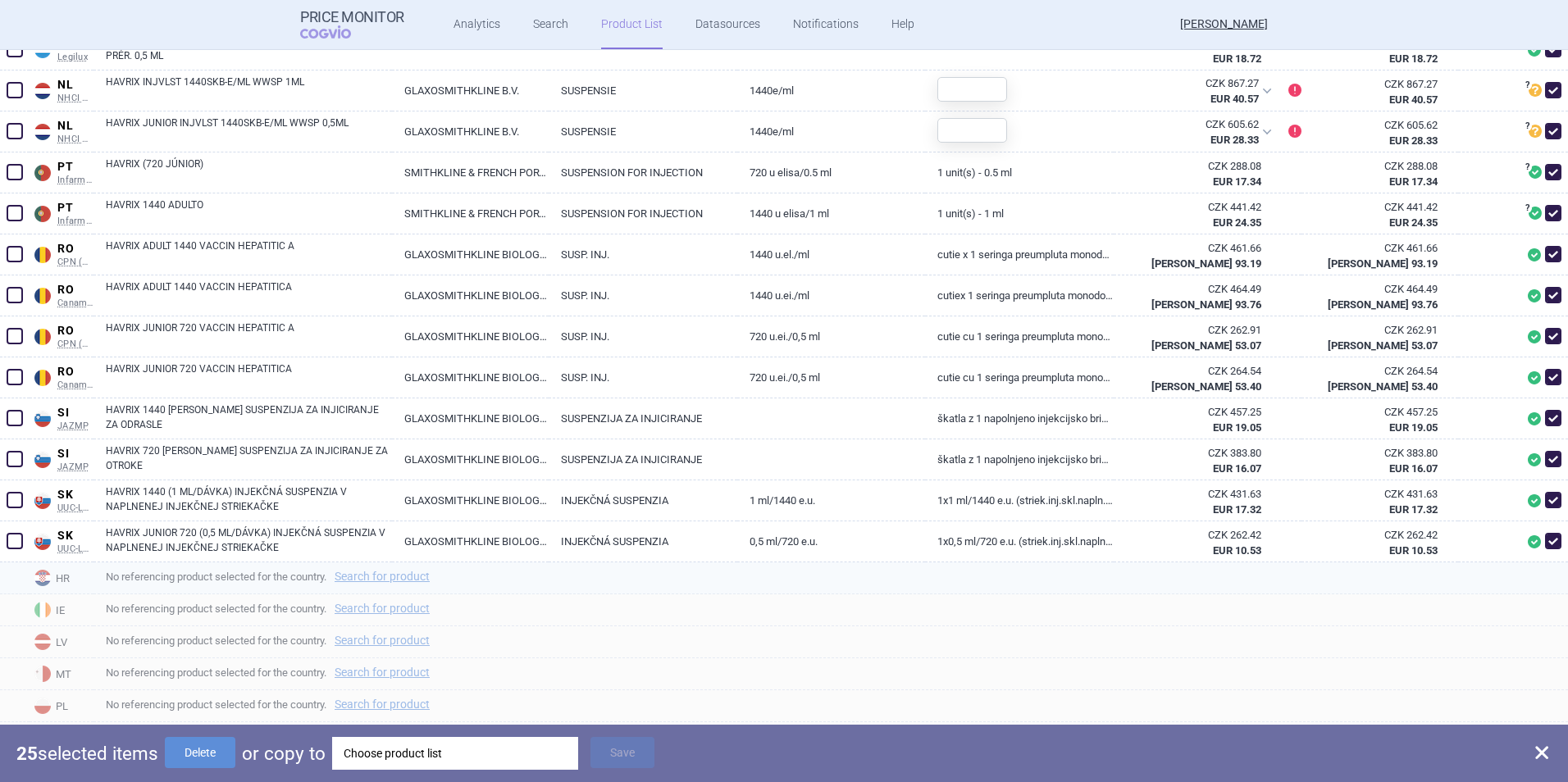
checkbox input "false"
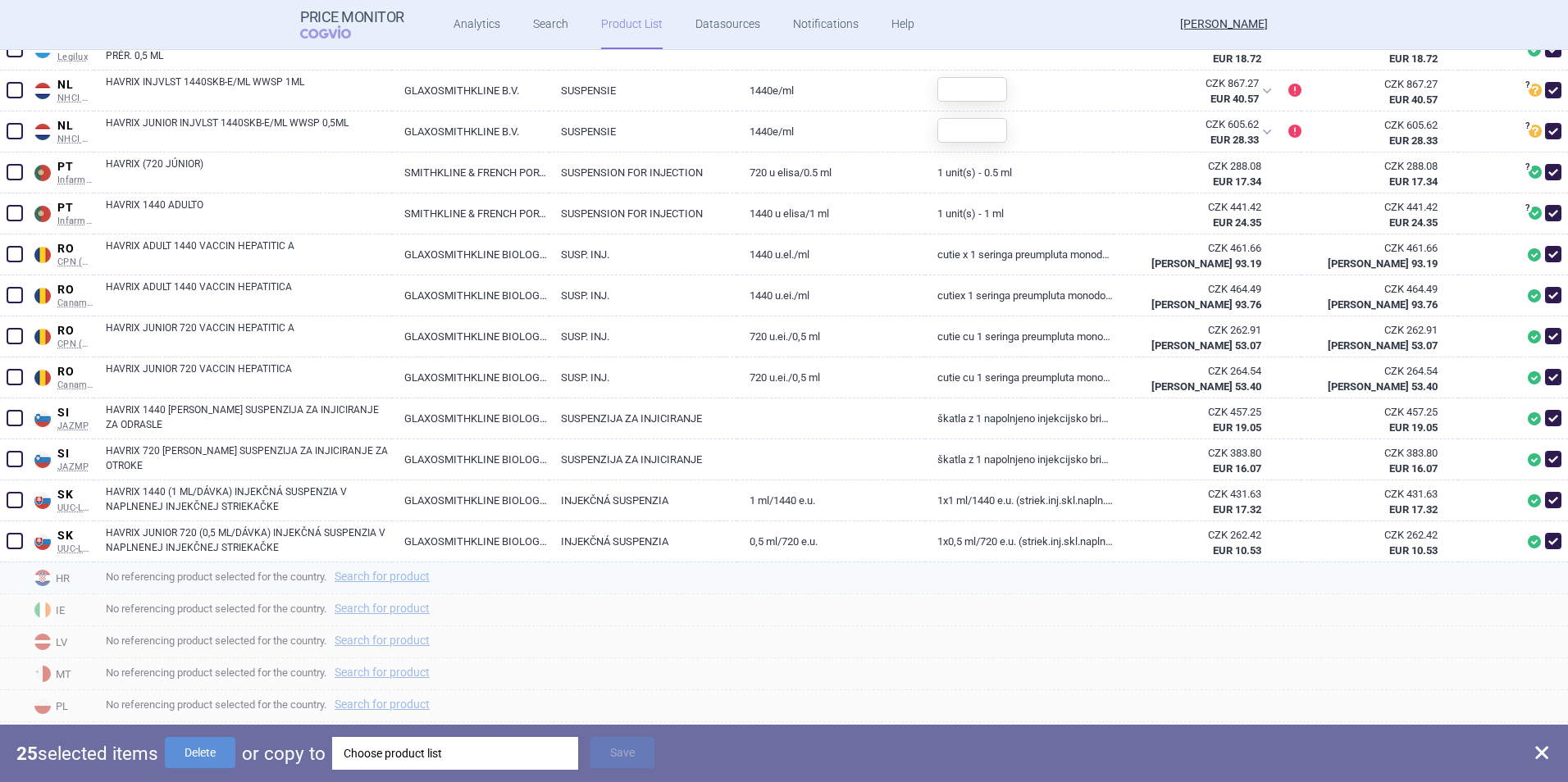
checkbox input "false"
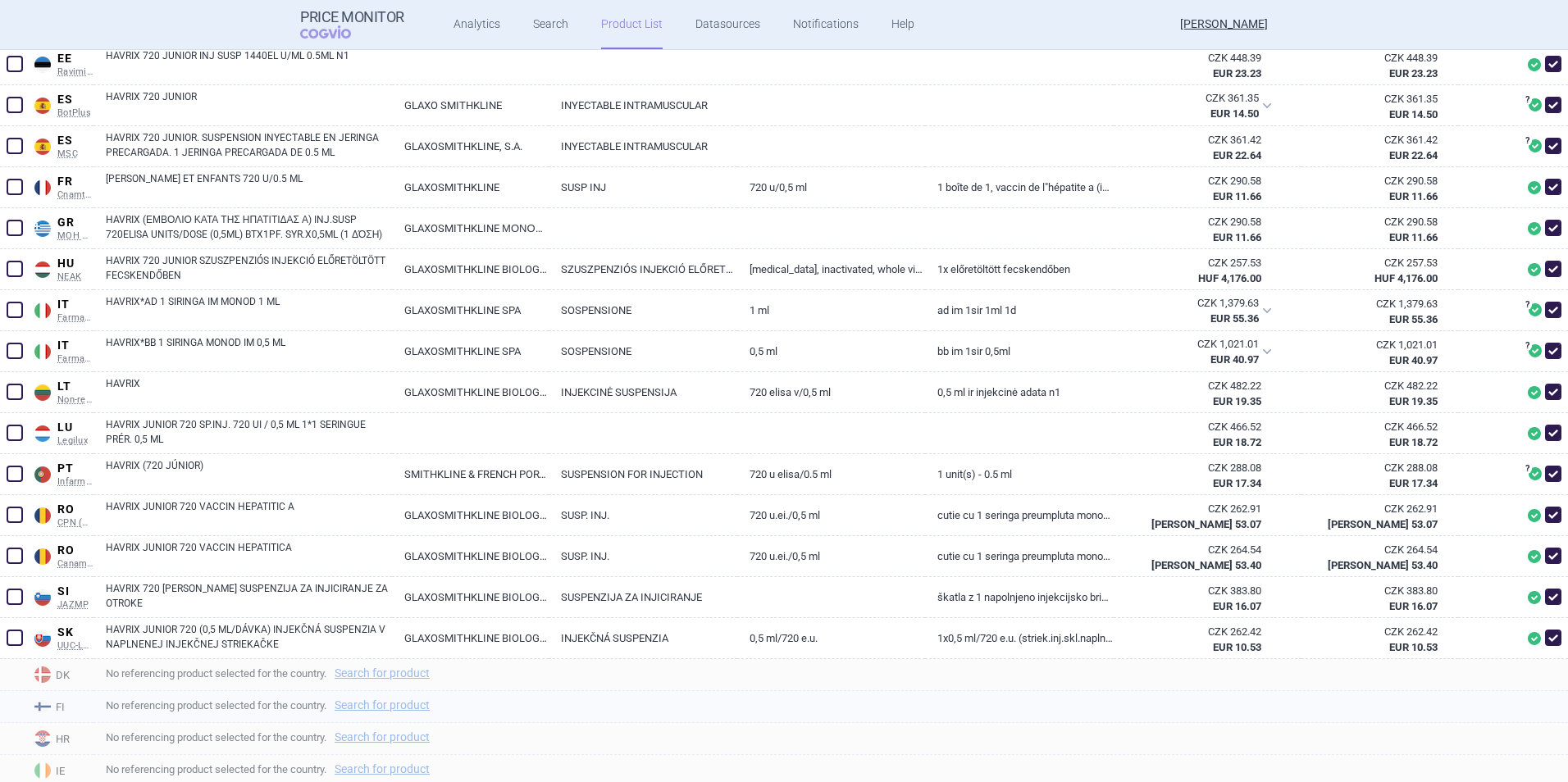
scroll to position [656, 0]
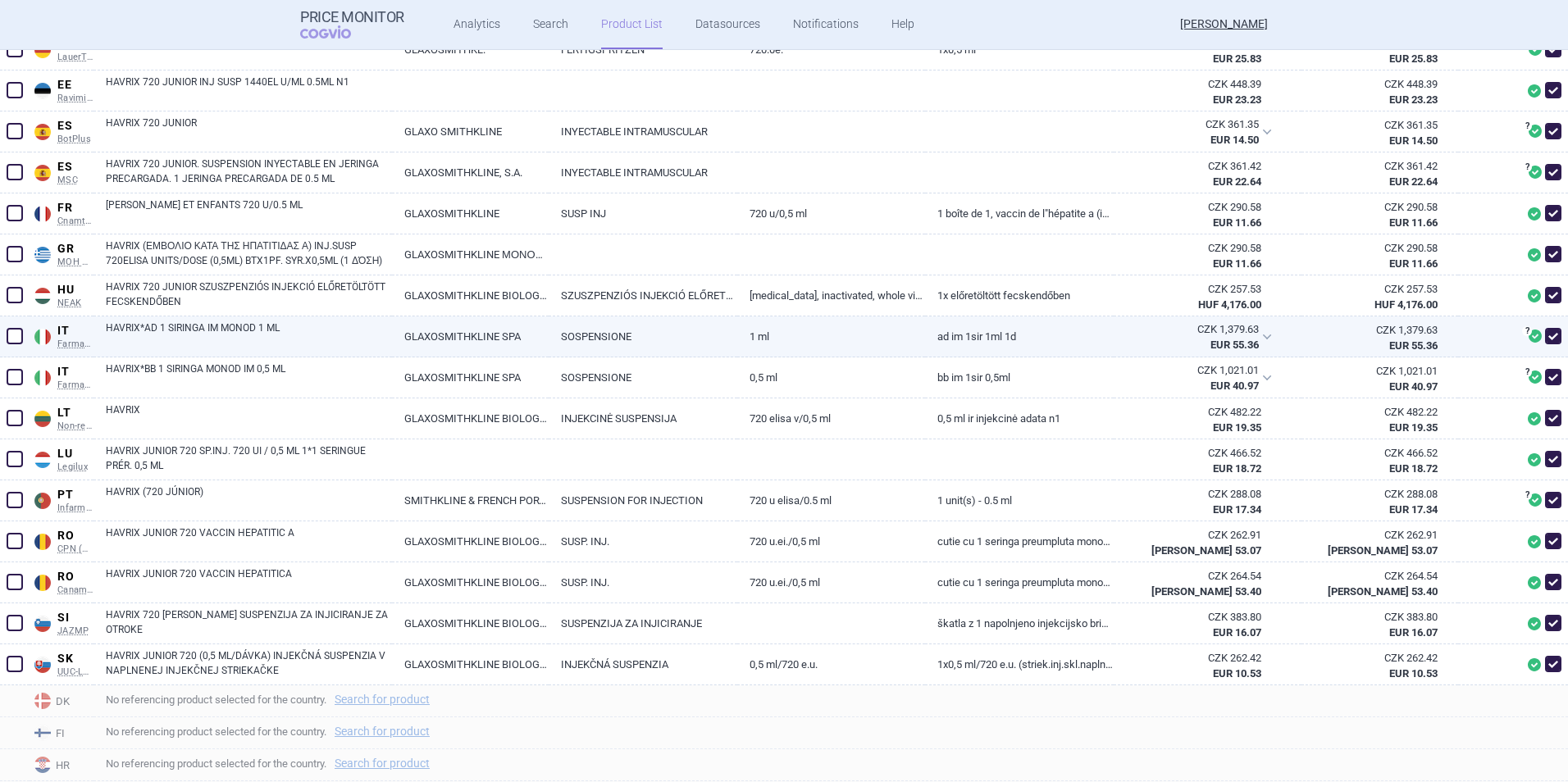
click at [21, 346] on span at bounding box center [15, 336] width 25 height 25
checkbox input "true"
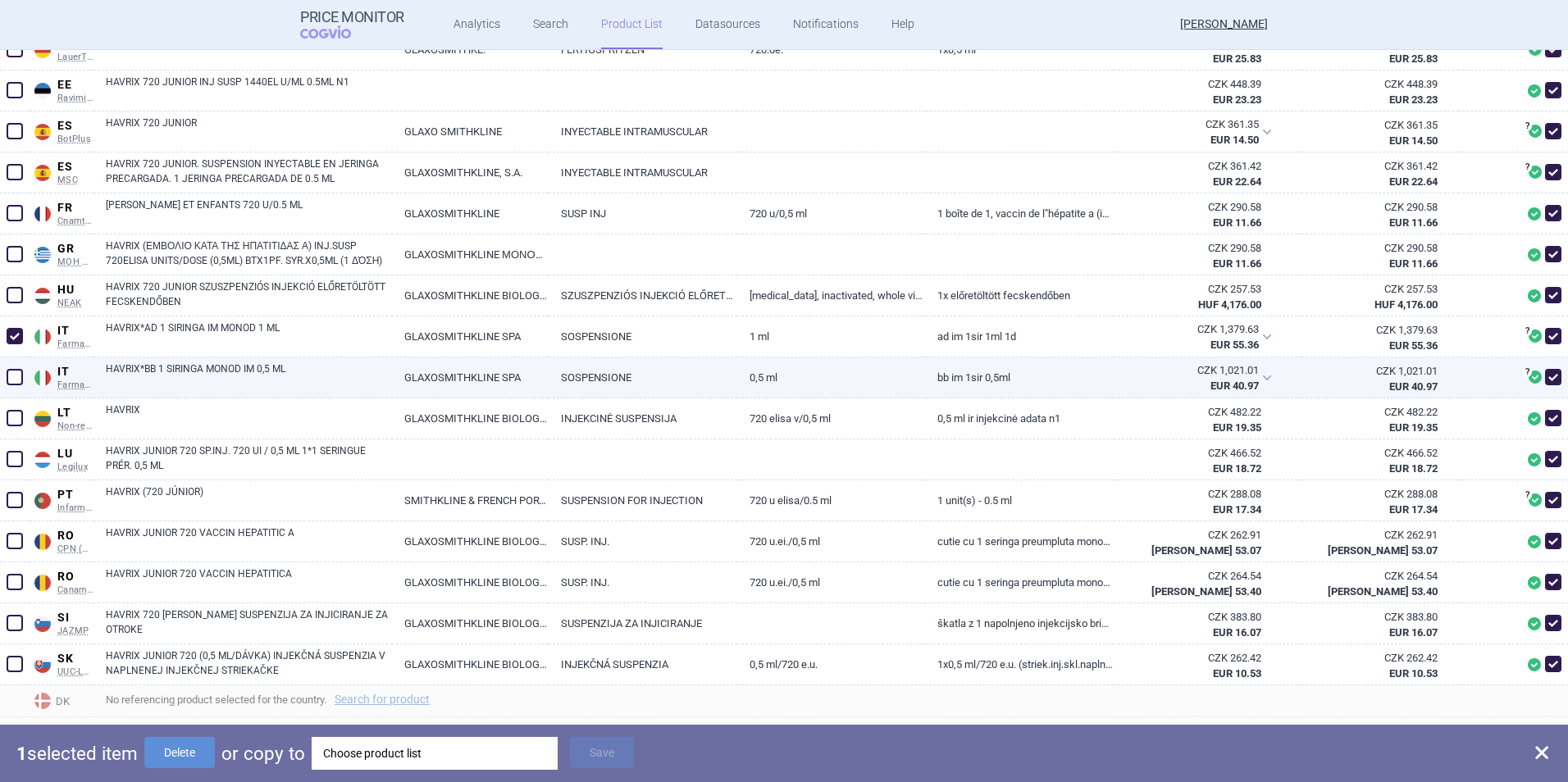
click at [16, 374] on span at bounding box center [15, 377] width 17 height 17
checkbox input "true"
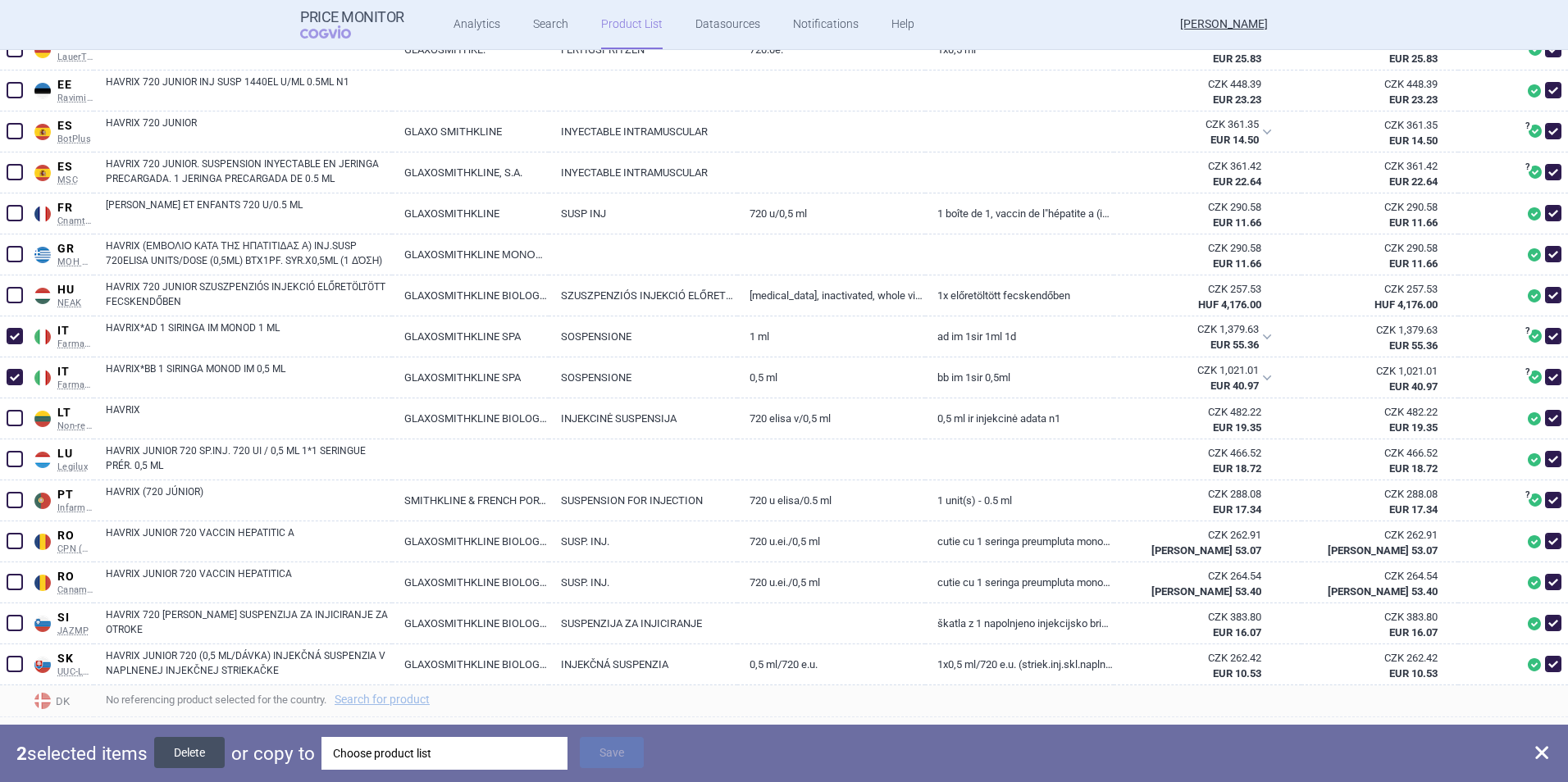
click at [186, 752] on button "Delete" at bounding box center [189, 752] width 70 height 31
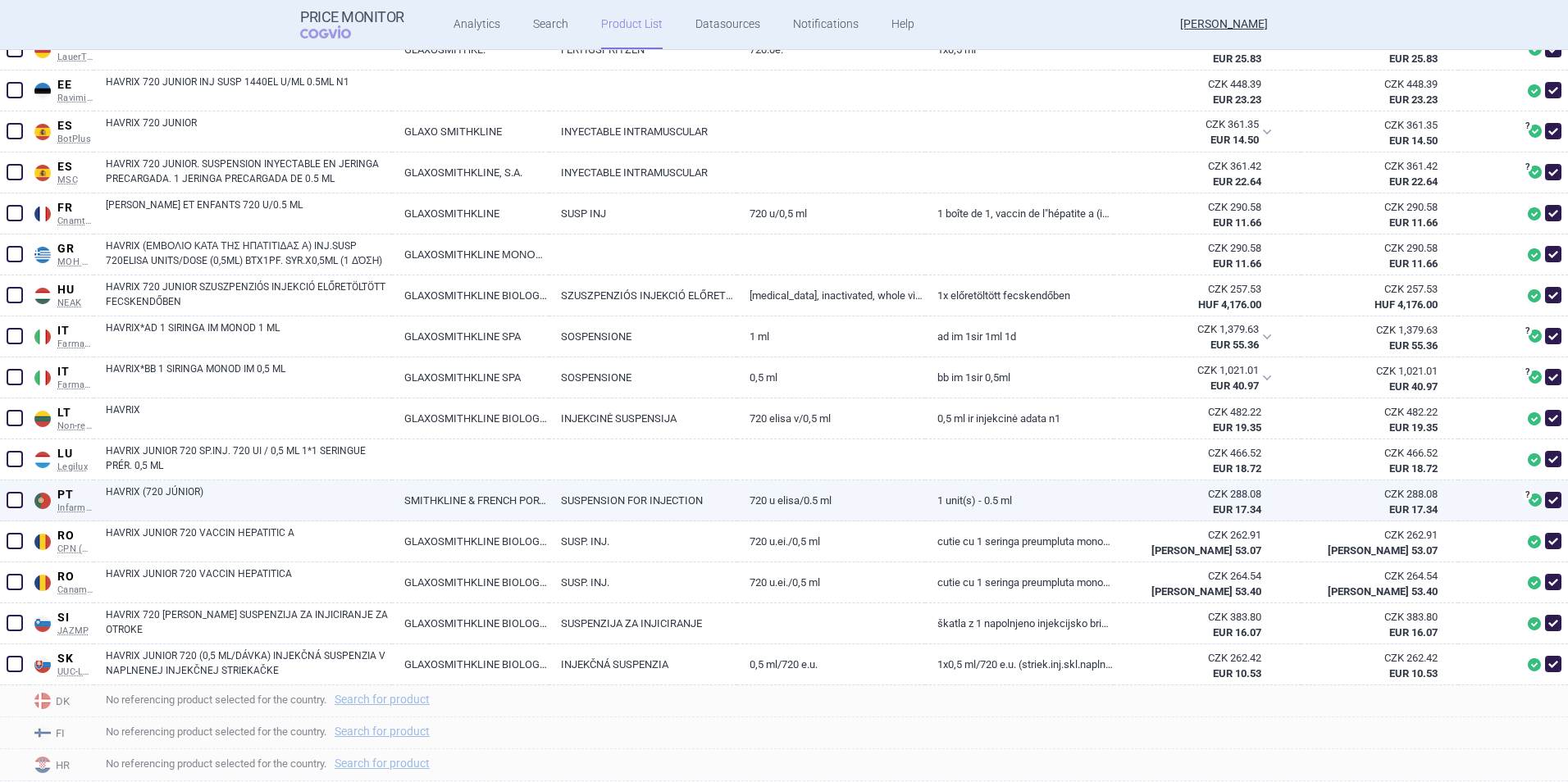
checkbox input "false"
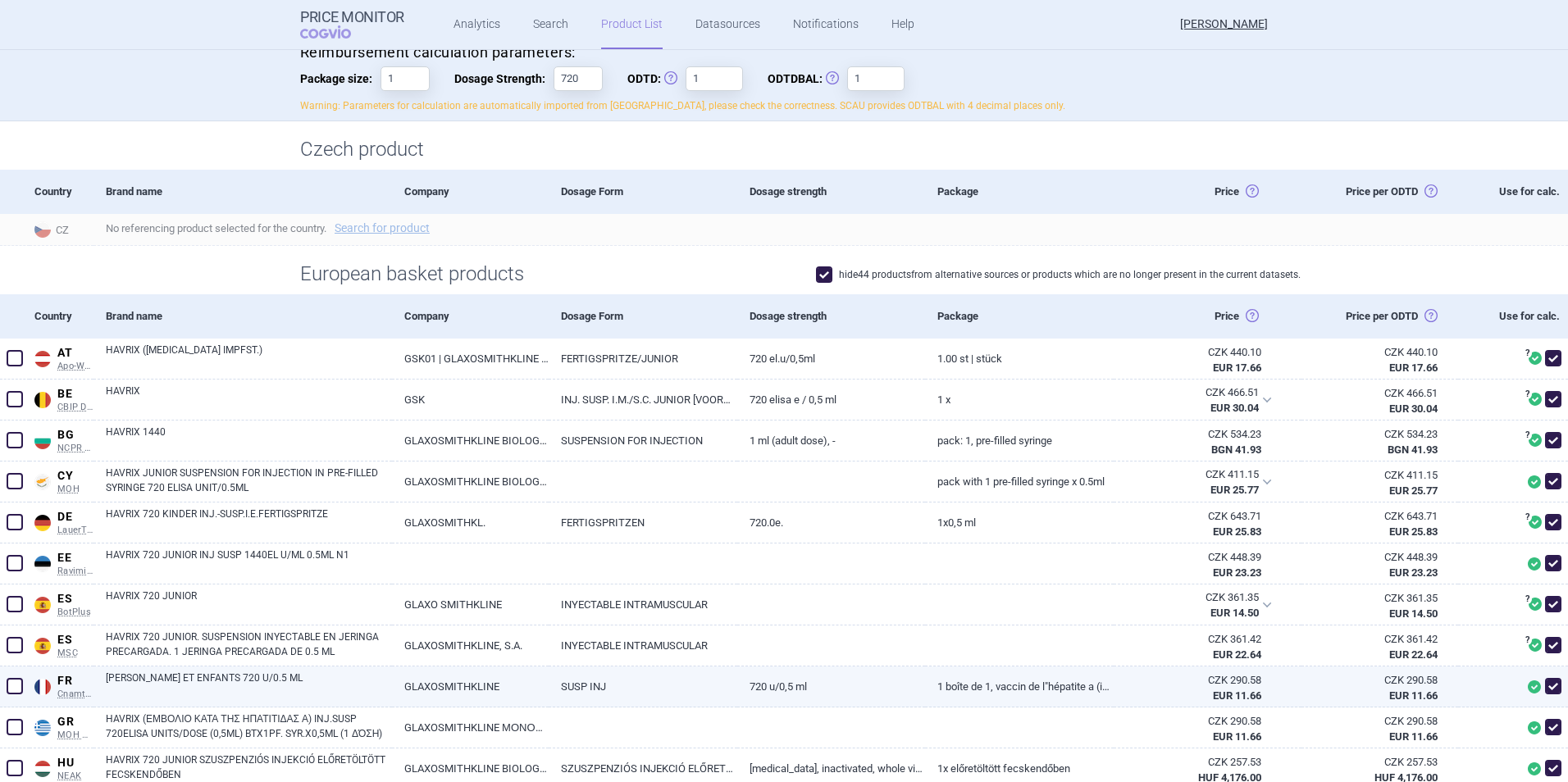
scroll to position [164, 0]
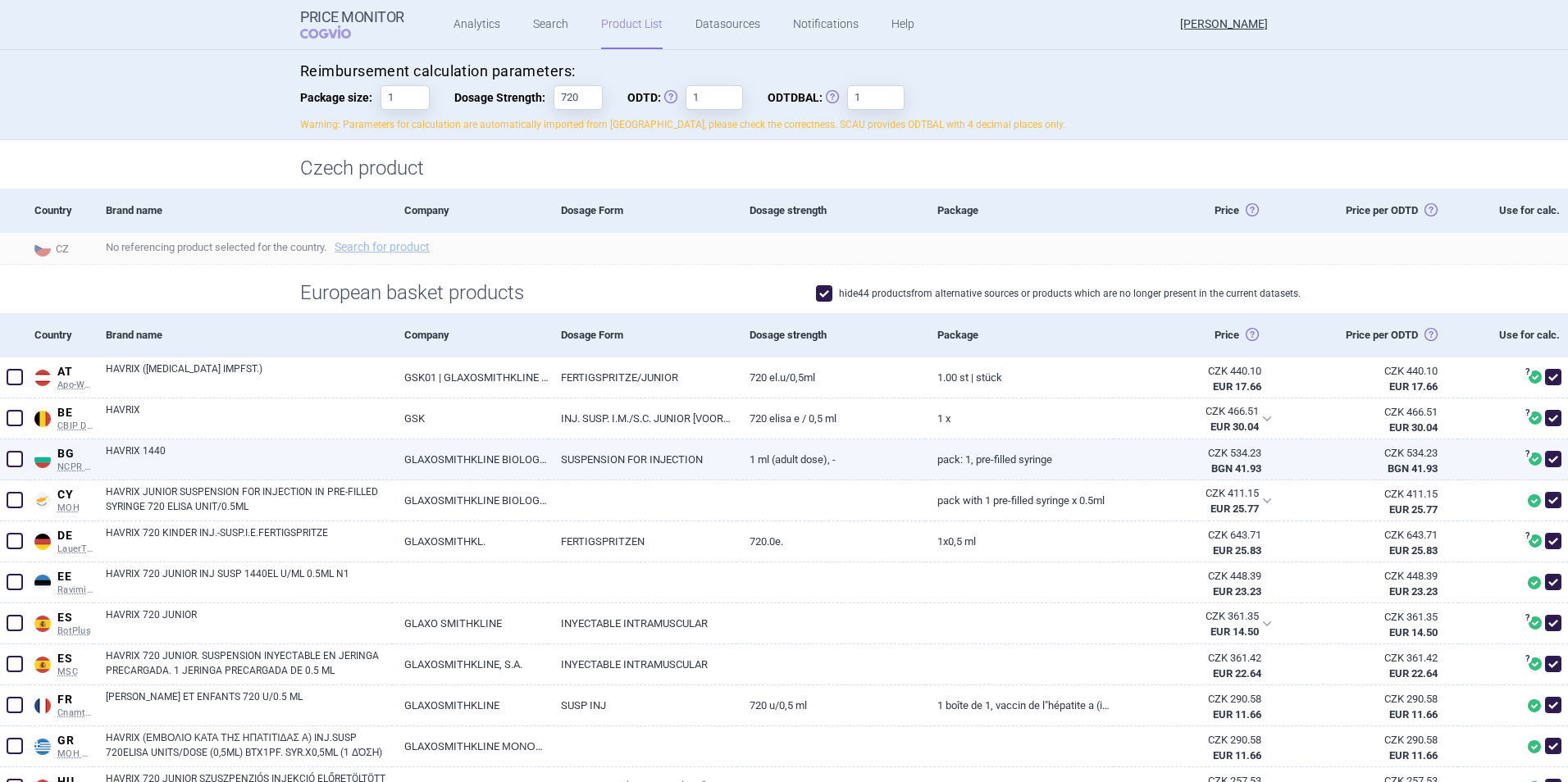
click at [18, 460] on span at bounding box center [15, 459] width 17 height 17
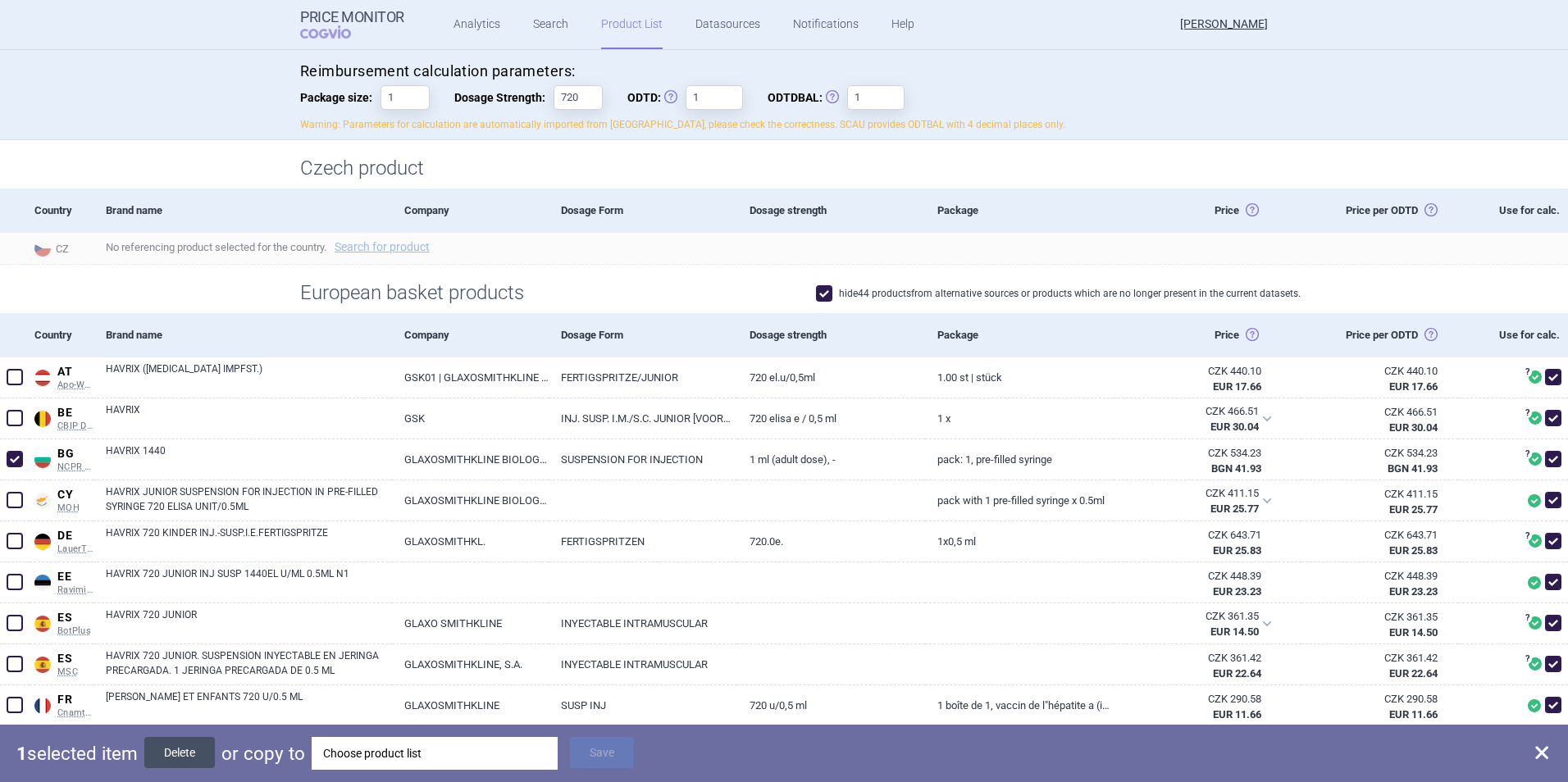
click at [211, 756] on button "Delete" at bounding box center [179, 752] width 70 height 31
checkbox input "false"
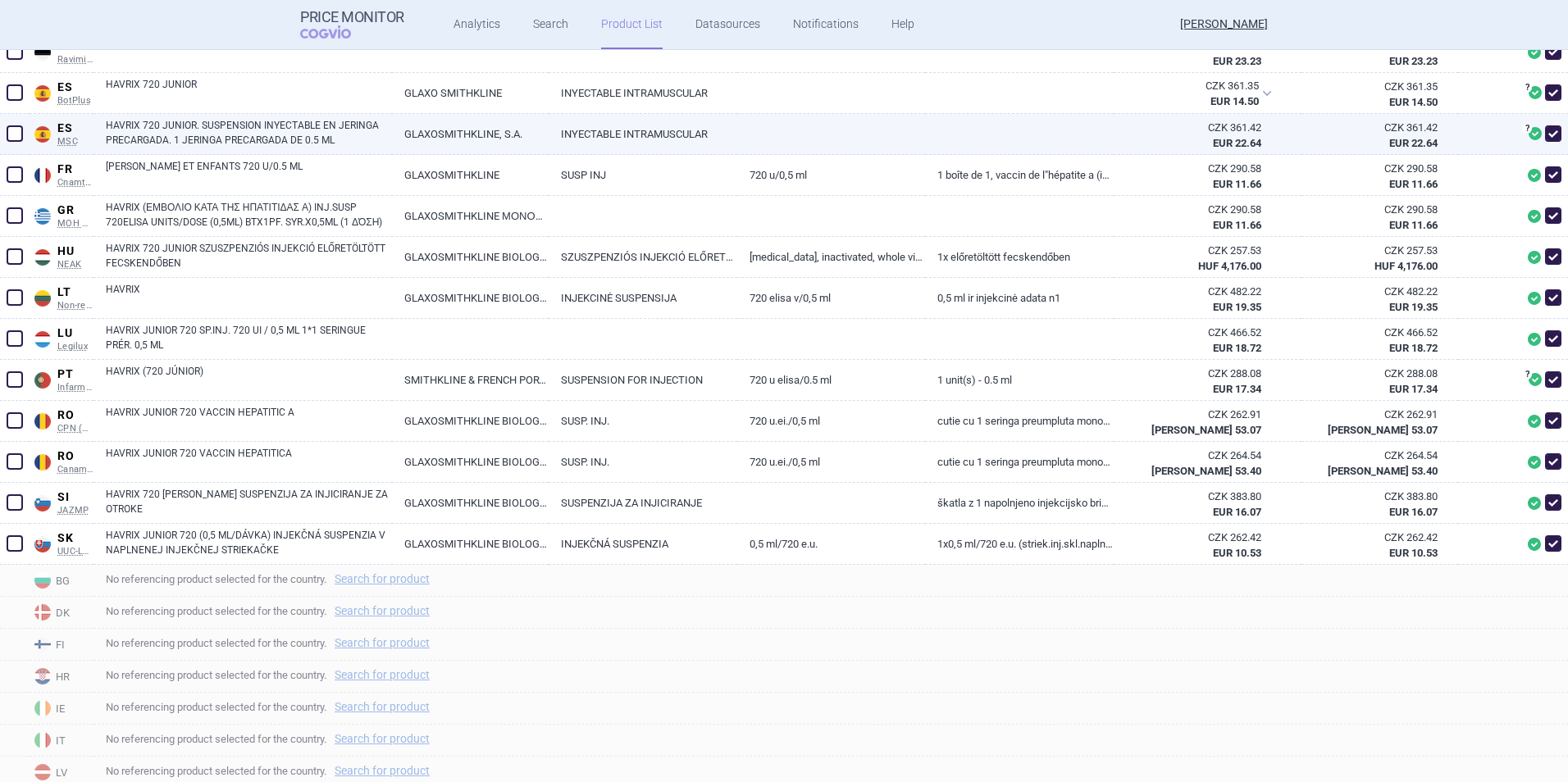
scroll to position [656, 0]
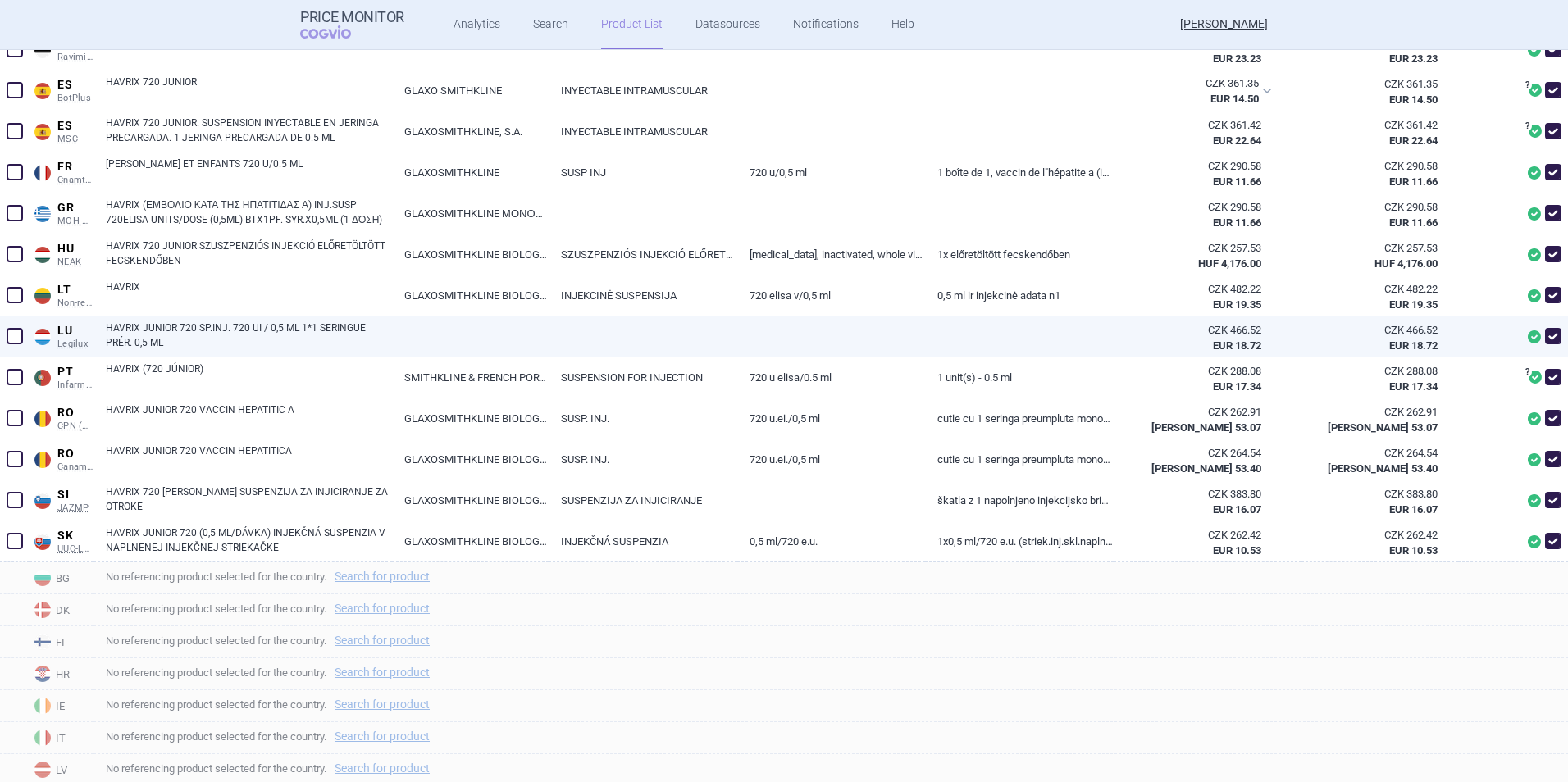
click at [157, 331] on link "HAVRIX JUNIOR 720 SP.INJ. 720 UI / 0,5 ML 1*1 SERINGUE PRÉR. 0,5 ML" at bounding box center [249, 335] width 286 height 30
select select "EUR"
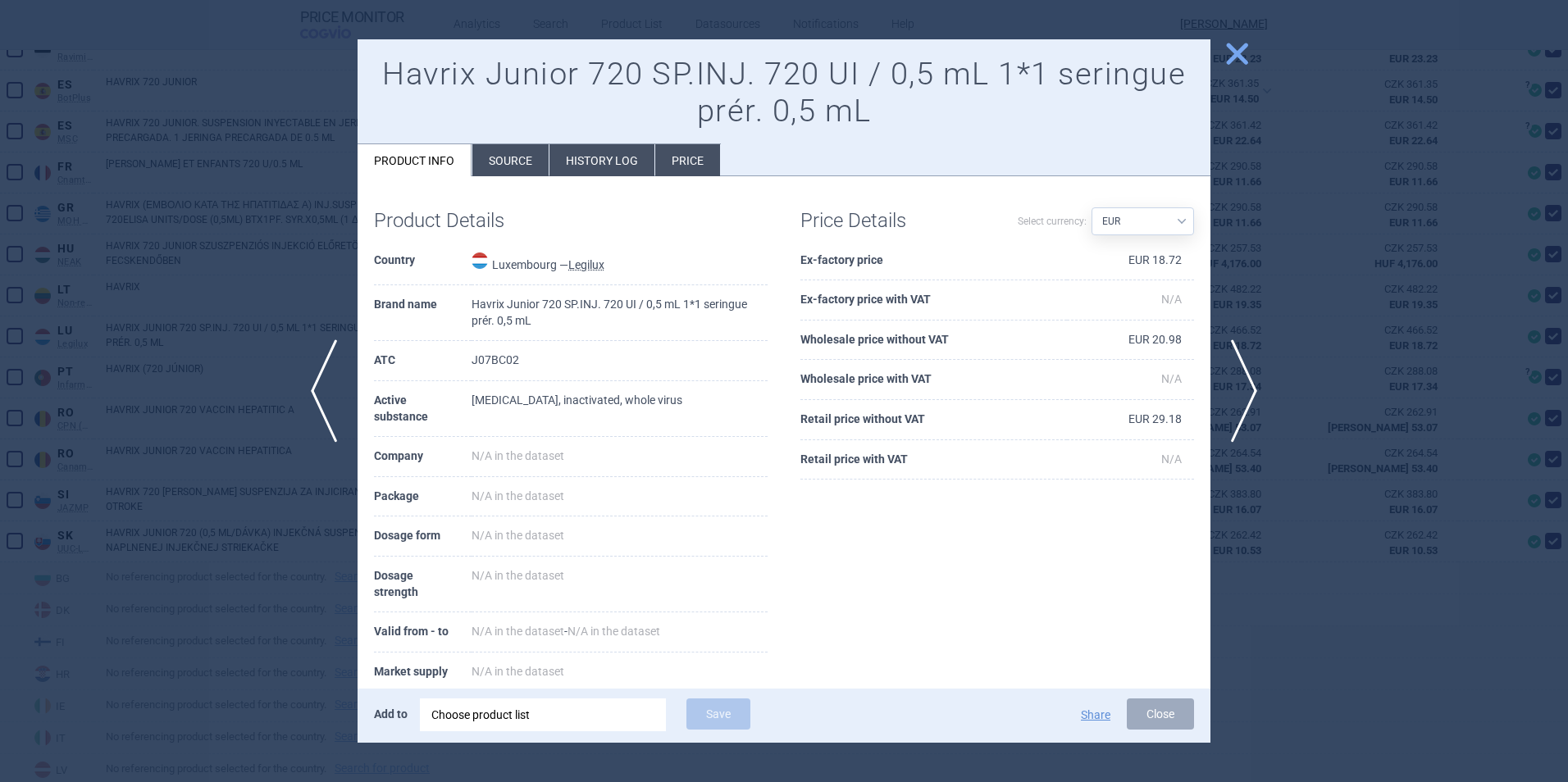
click at [519, 164] on li "Source" at bounding box center [511, 160] width 76 height 32
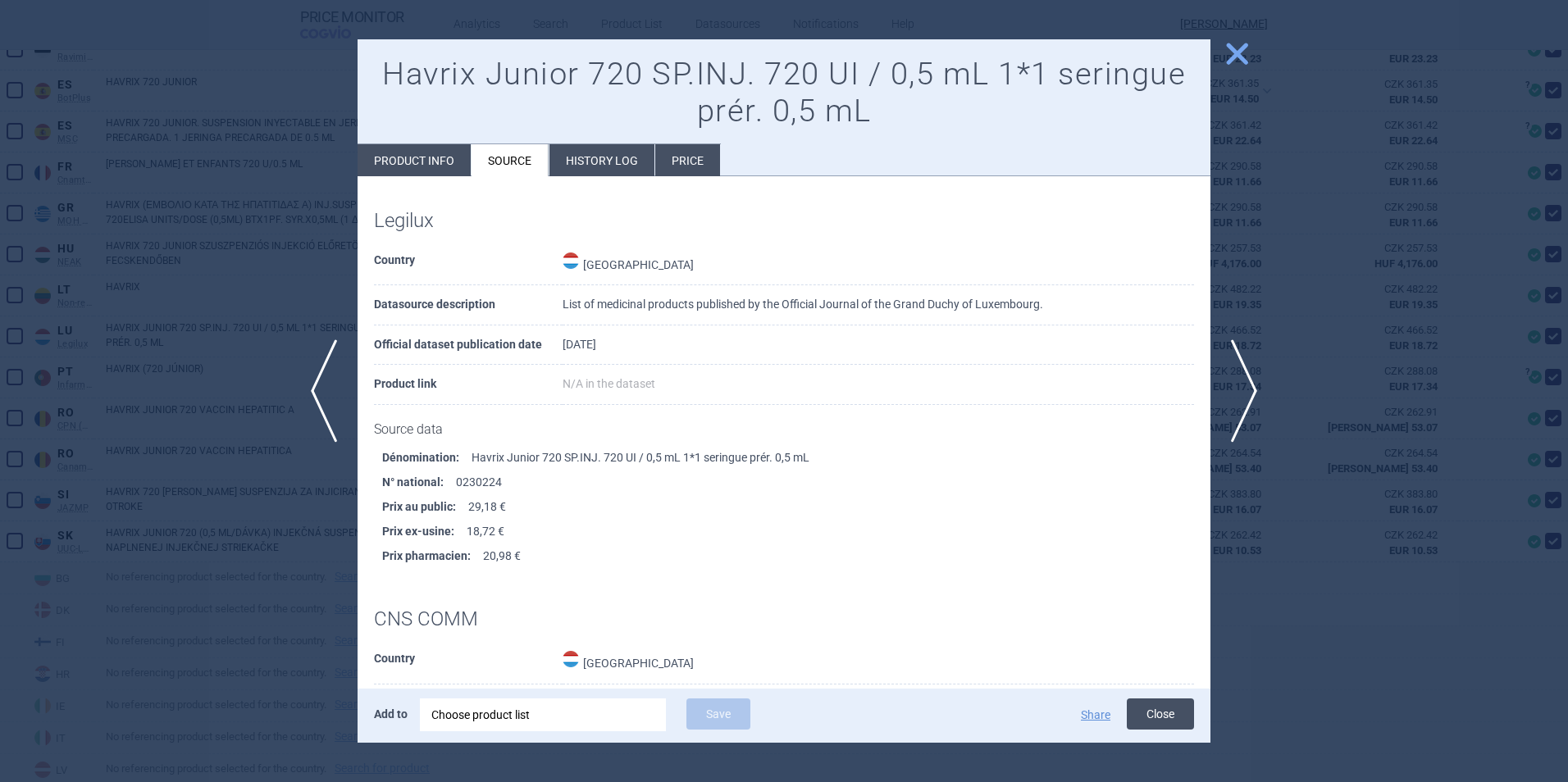
click at [1147, 713] on button "Close" at bounding box center [1159, 714] width 67 height 31
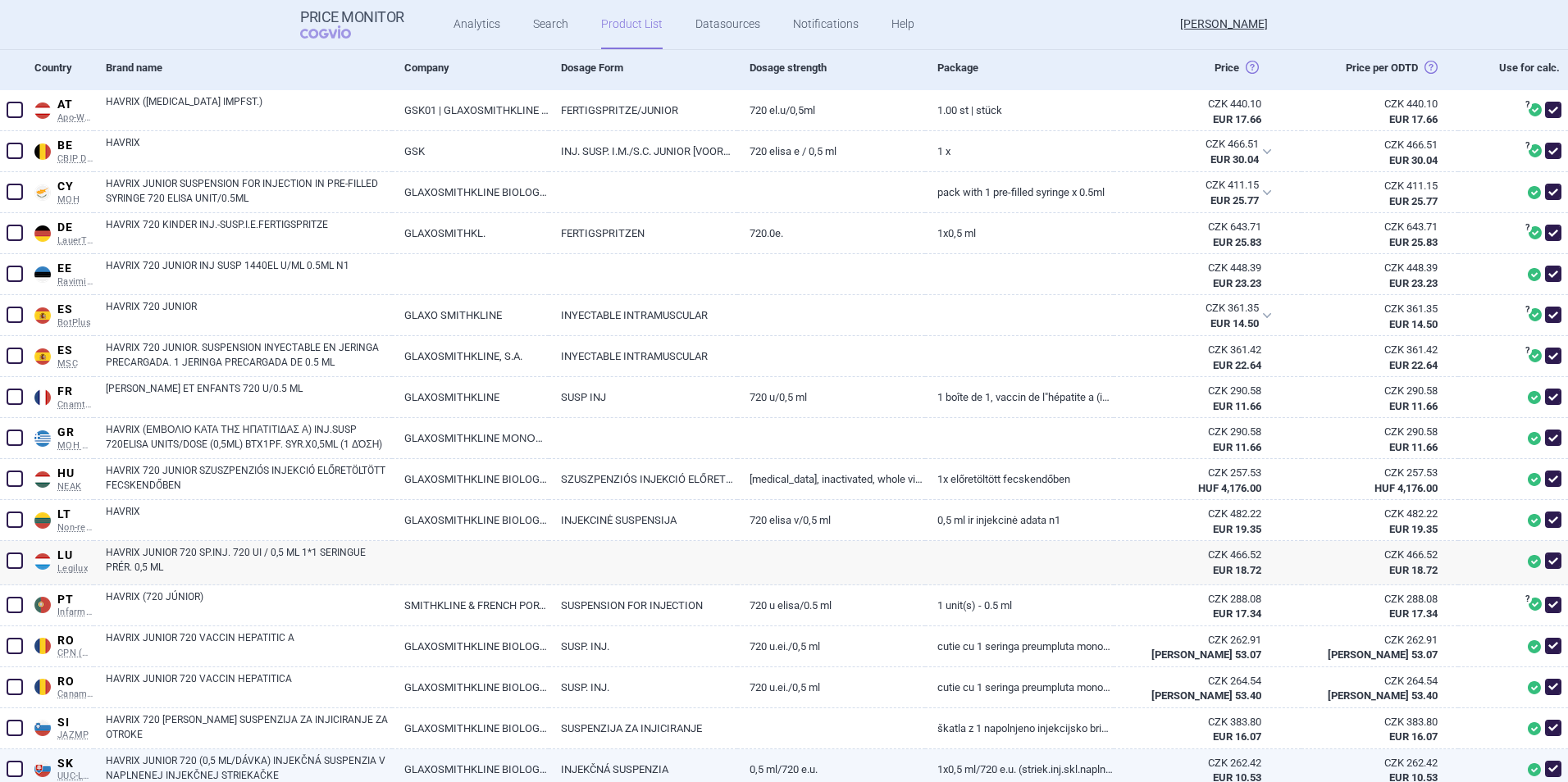
scroll to position [328, 0]
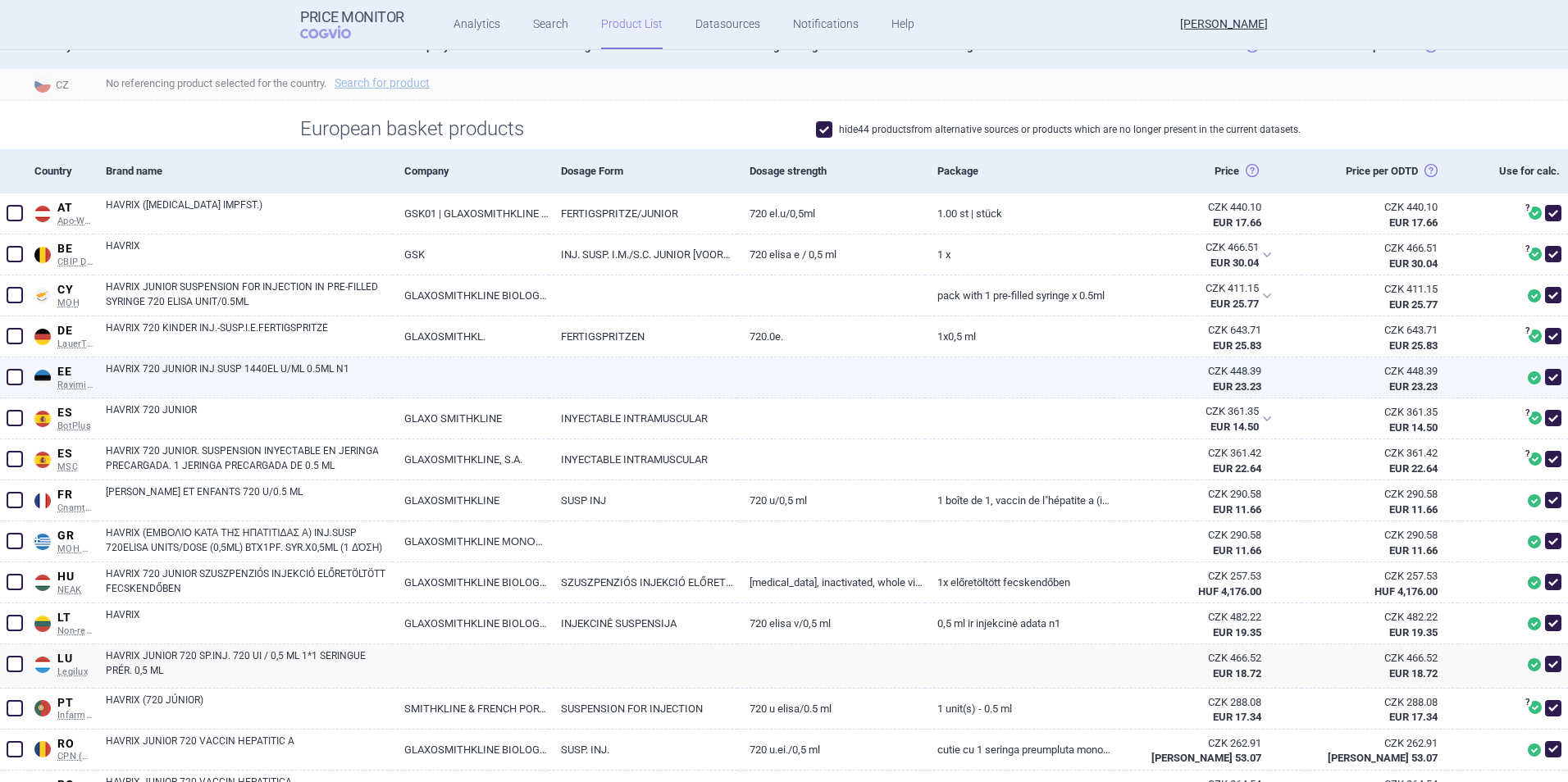
click at [215, 361] on link "HAVRIX 720 JUNIOR INJ SUSP 1440EL U/ML 0.5ML N1" at bounding box center [249, 376] width 286 height 30
select select "EUR"
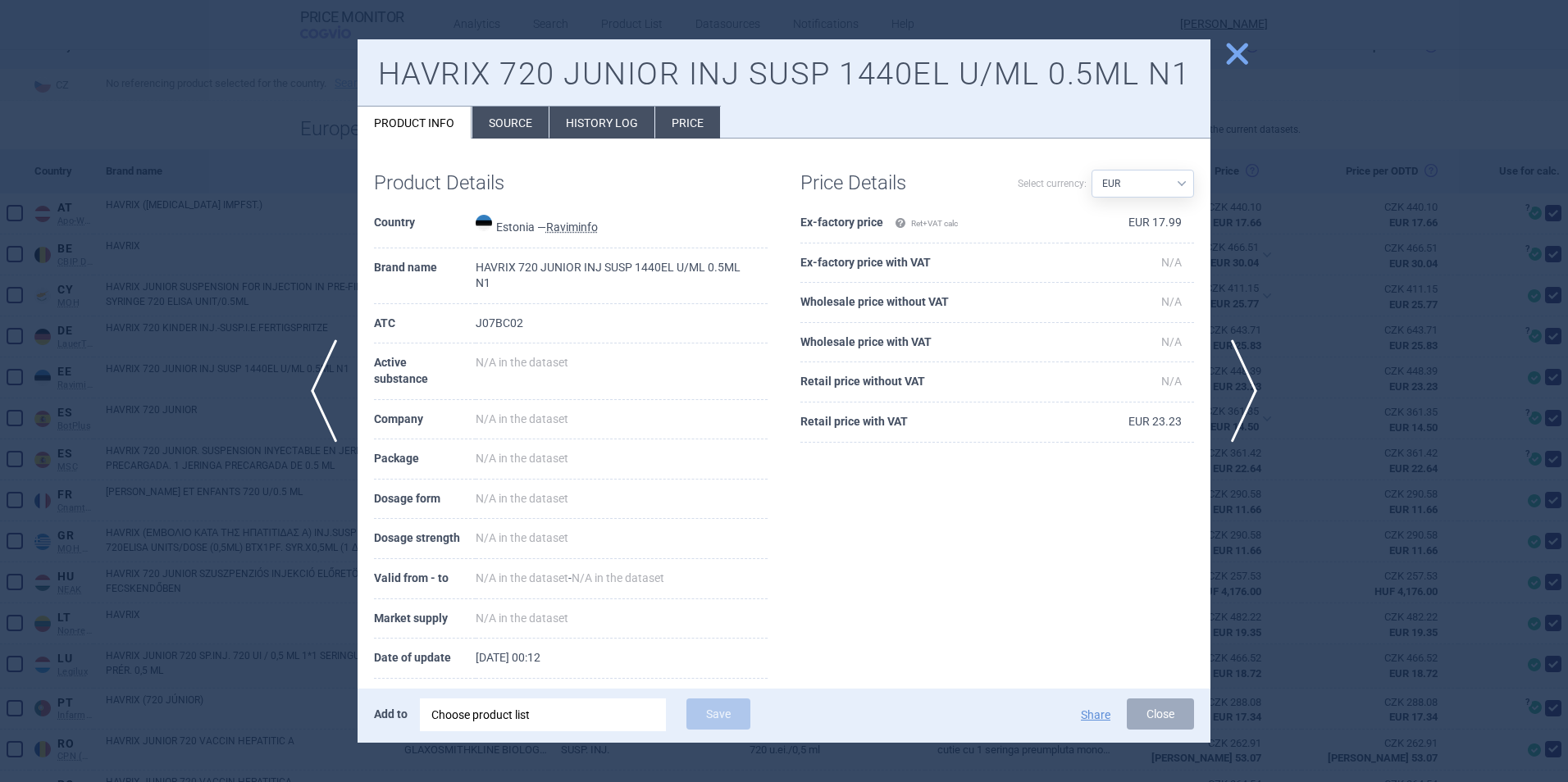
click at [499, 132] on li "Source" at bounding box center [511, 123] width 76 height 32
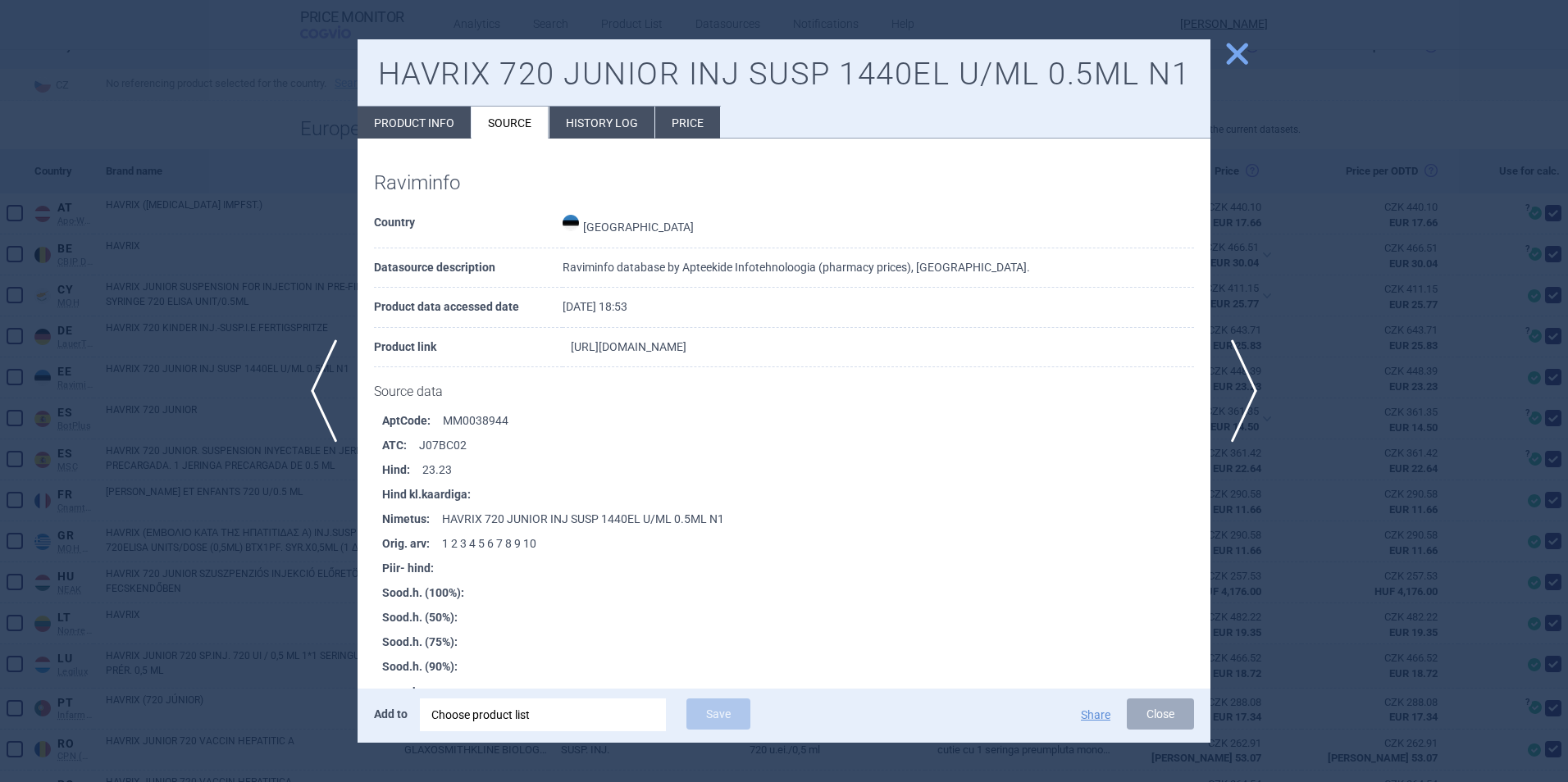
click at [641, 345] on link "[URL][DOMAIN_NAME]" at bounding box center [629, 347] width 116 height 12
select select "EUR"
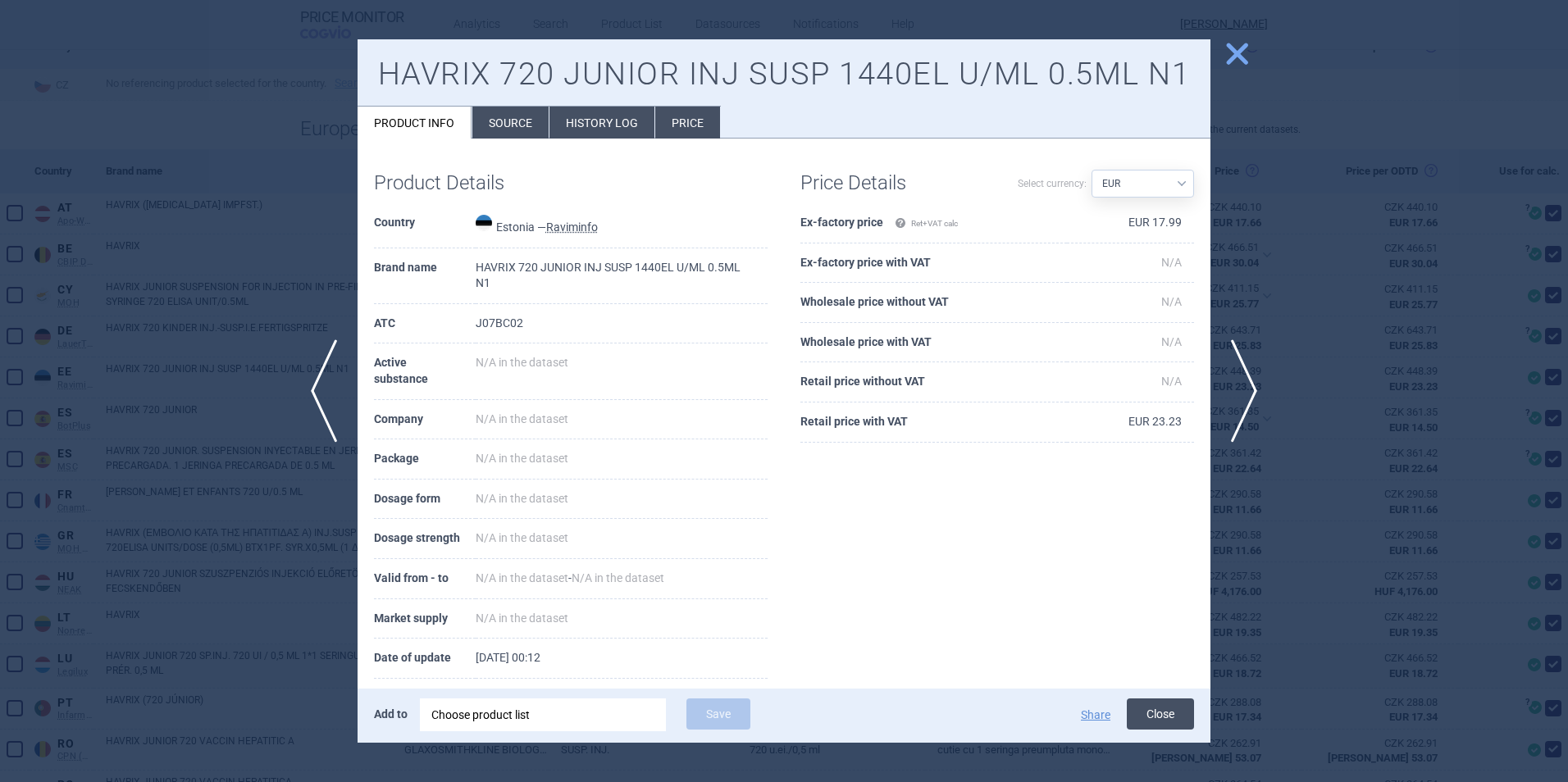
drag, startPoint x: 1157, startPoint y: 713, endPoint x: 1137, endPoint y: 722, distance: 21.9
click at [1155, 713] on button "Close" at bounding box center [1159, 714] width 67 height 31
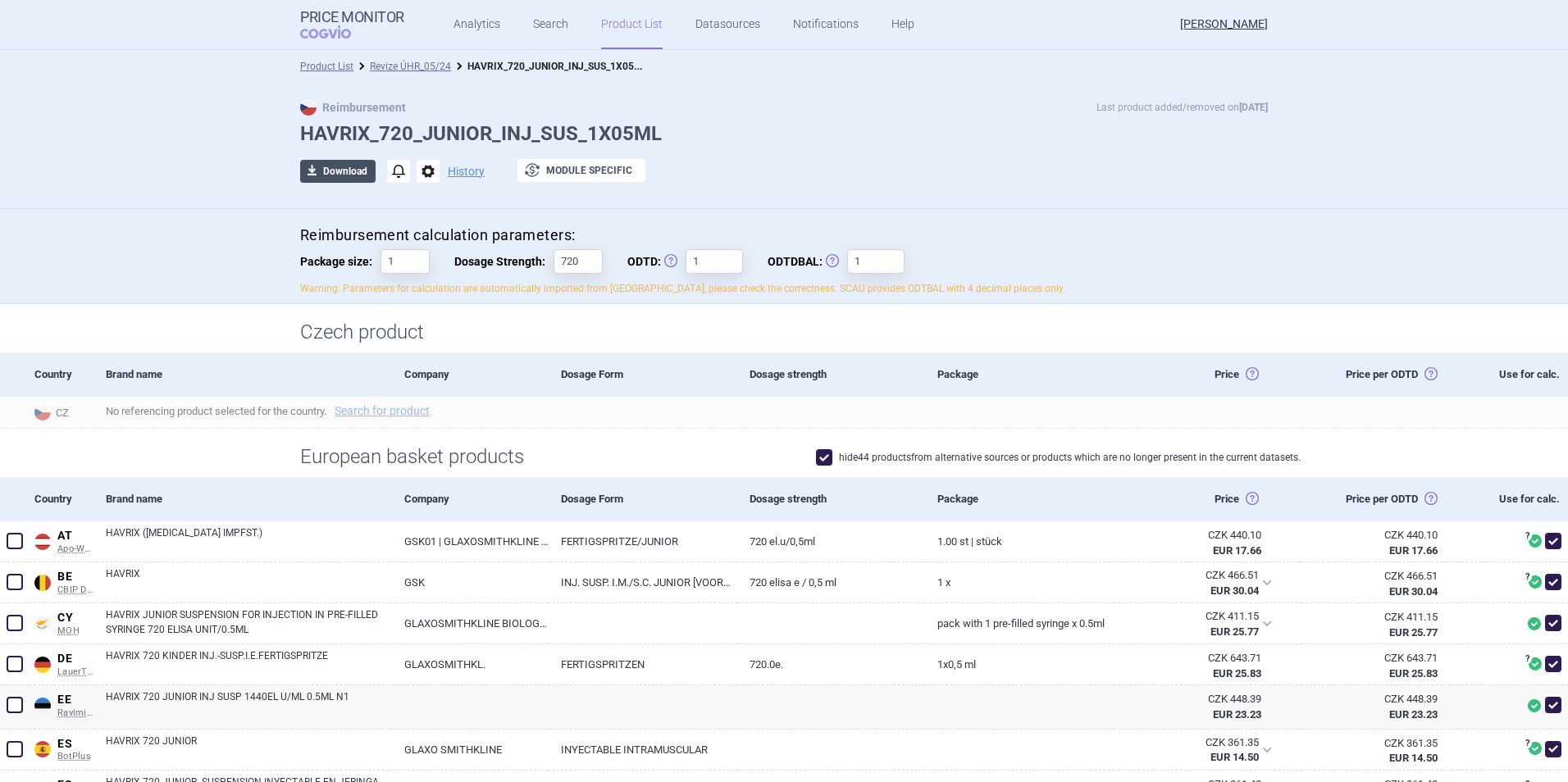
click at [342, 164] on button "download Download" at bounding box center [337, 171] width 75 height 23
select select "EUR"
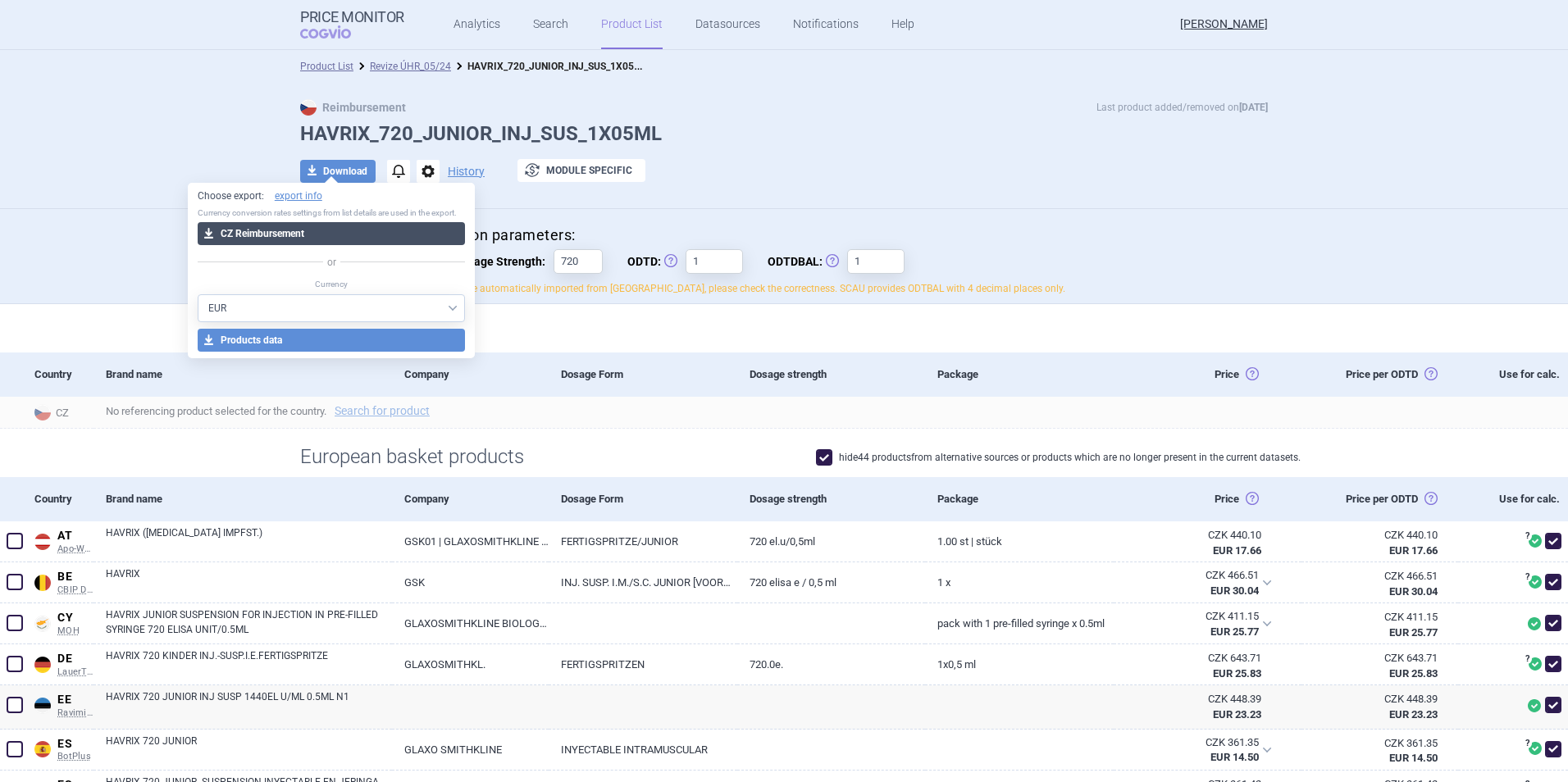
click at [340, 232] on button "download CZ Reimbursement" at bounding box center [332, 234] width 269 height 23
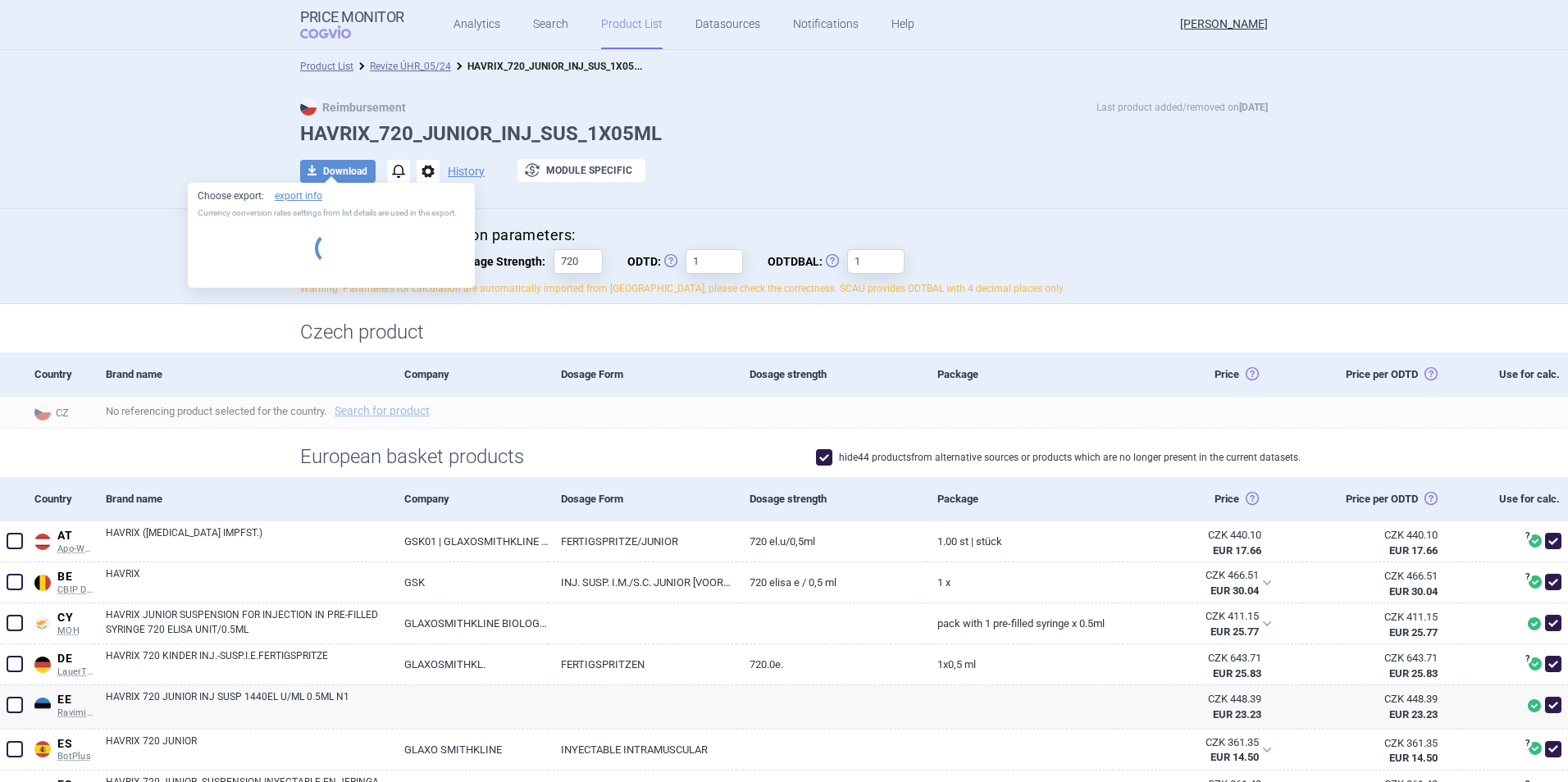
select select "EUR"
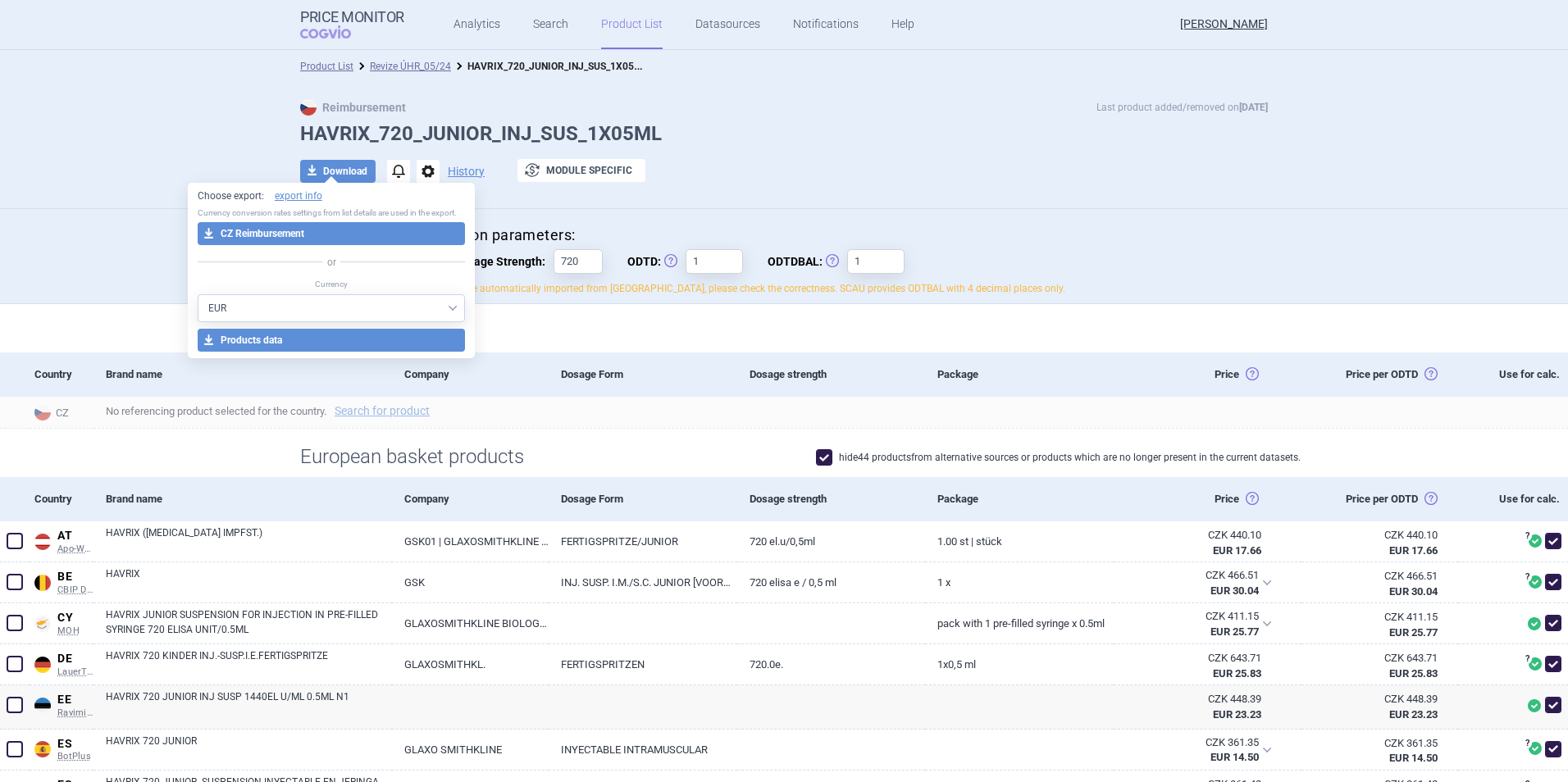
click at [956, 159] on div "download Download notifications options History exchange Module specific" at bounding box center [783, 171] width 967 height 25
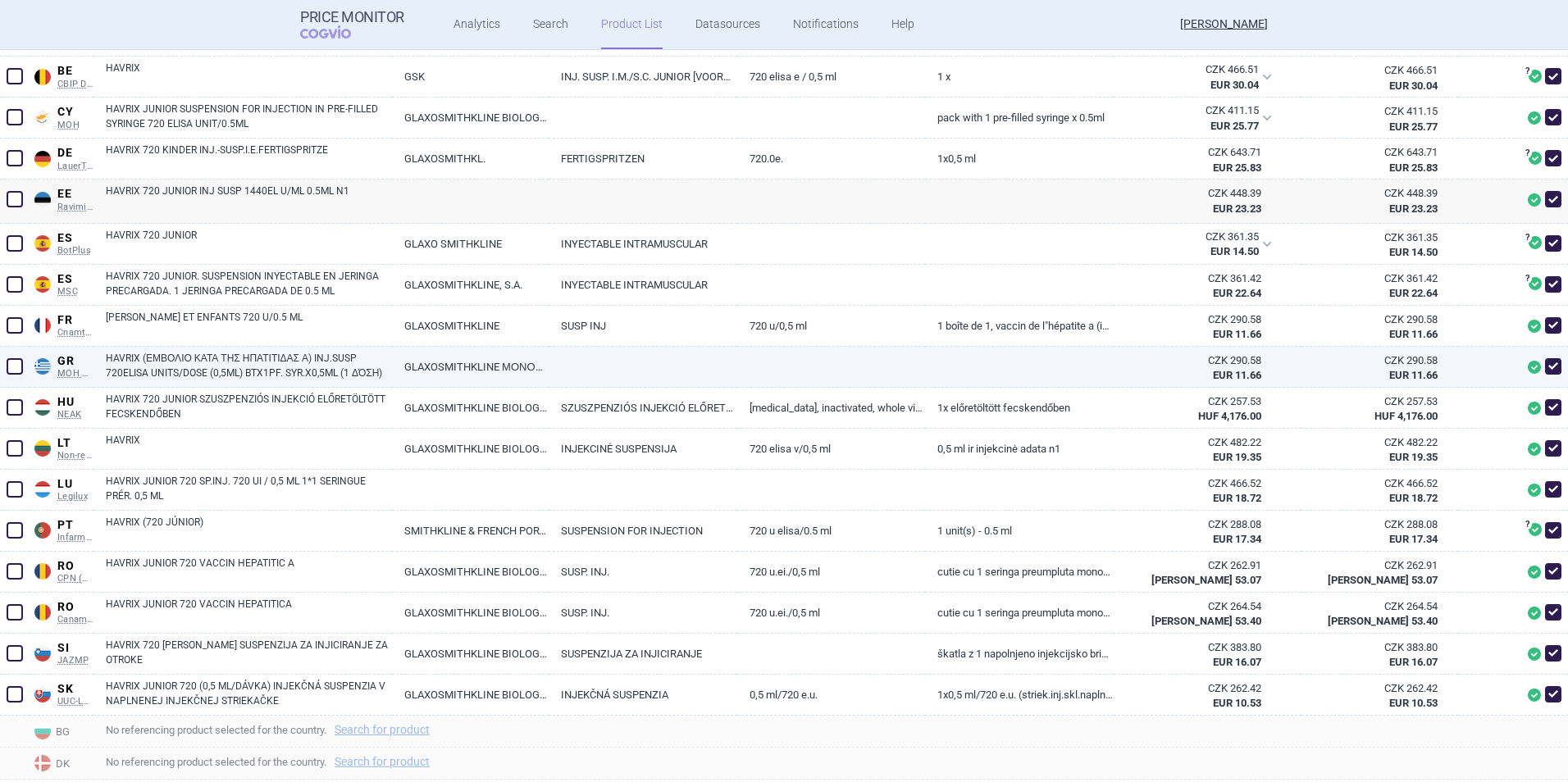
scroll to position [656, 0]
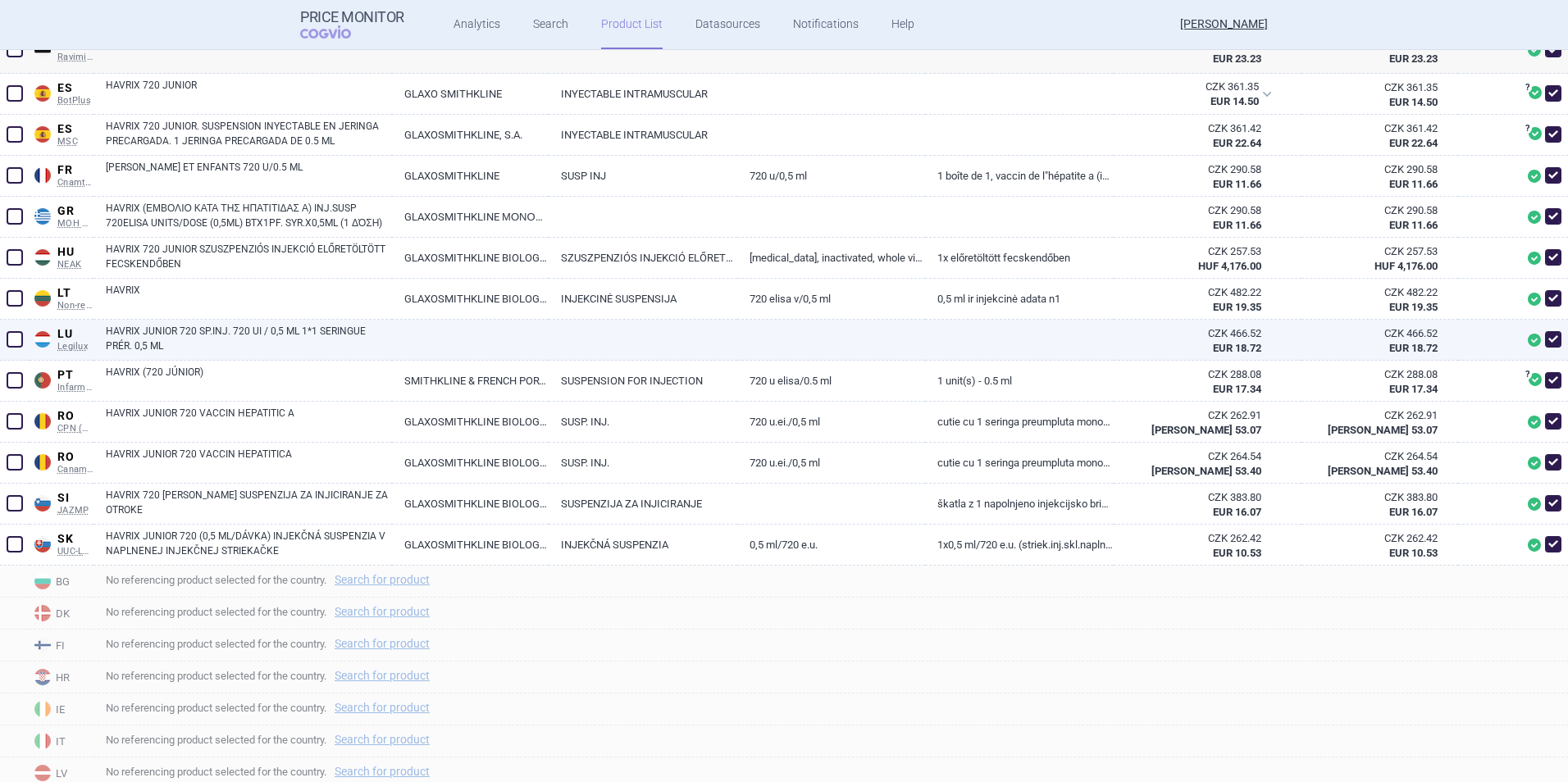
click at [248, 330] on link "HAVRIX JUNIOR 720 SP.INJ. 720 UI / 0,5 ML 1*1 SERINGUE PRÉR. 0,5 ML" at bounding box center [249, 339] width 286 height 30
select select "EUR"
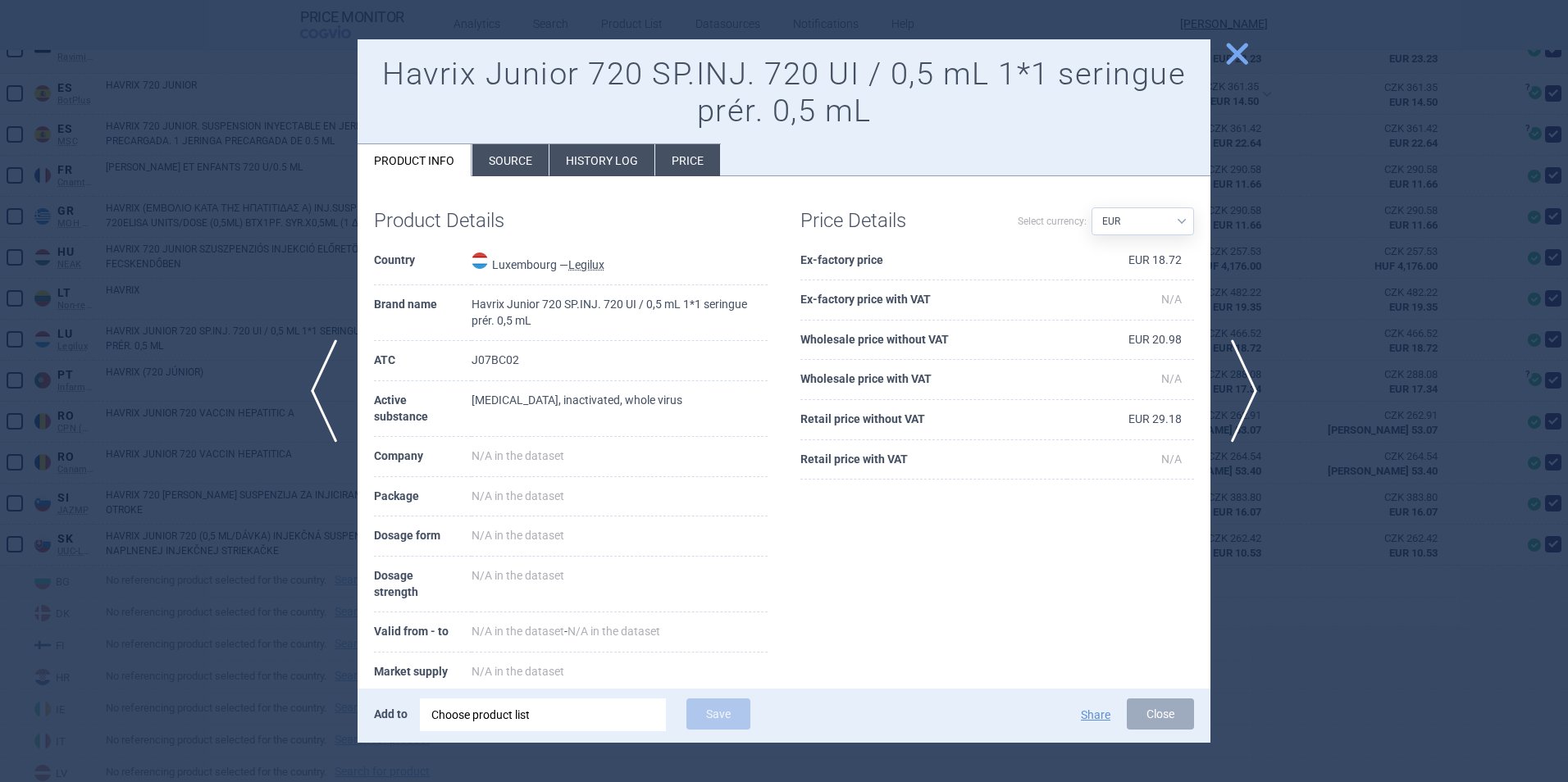
click at [527, 151] on li "Source" at bounding box center [511, 160] width 76 height 32
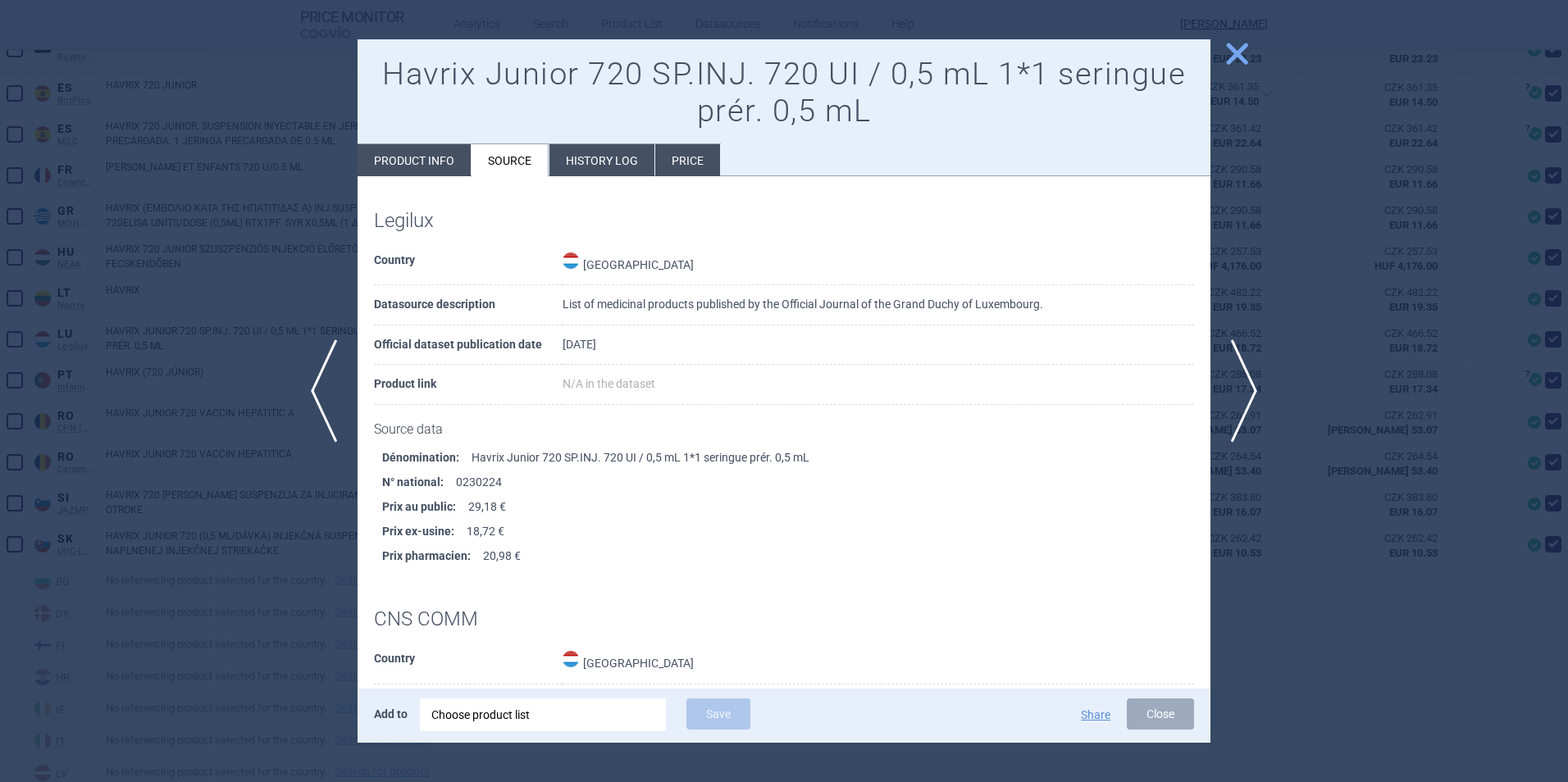
click at [1144, 719] on button "Close" at bounding box center [1159, 714] width 67 height 31
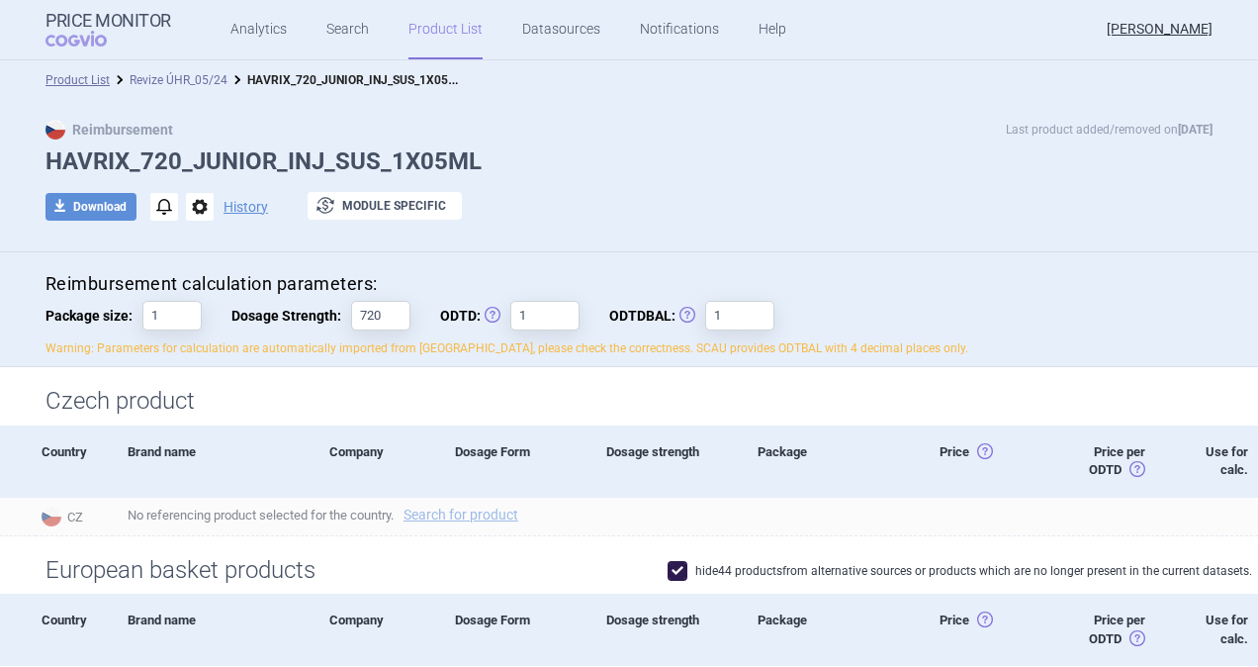
click at [153, 80] on link "Revize ÚHR_05/24" at bounding box center [179, 80] width 98 height 14
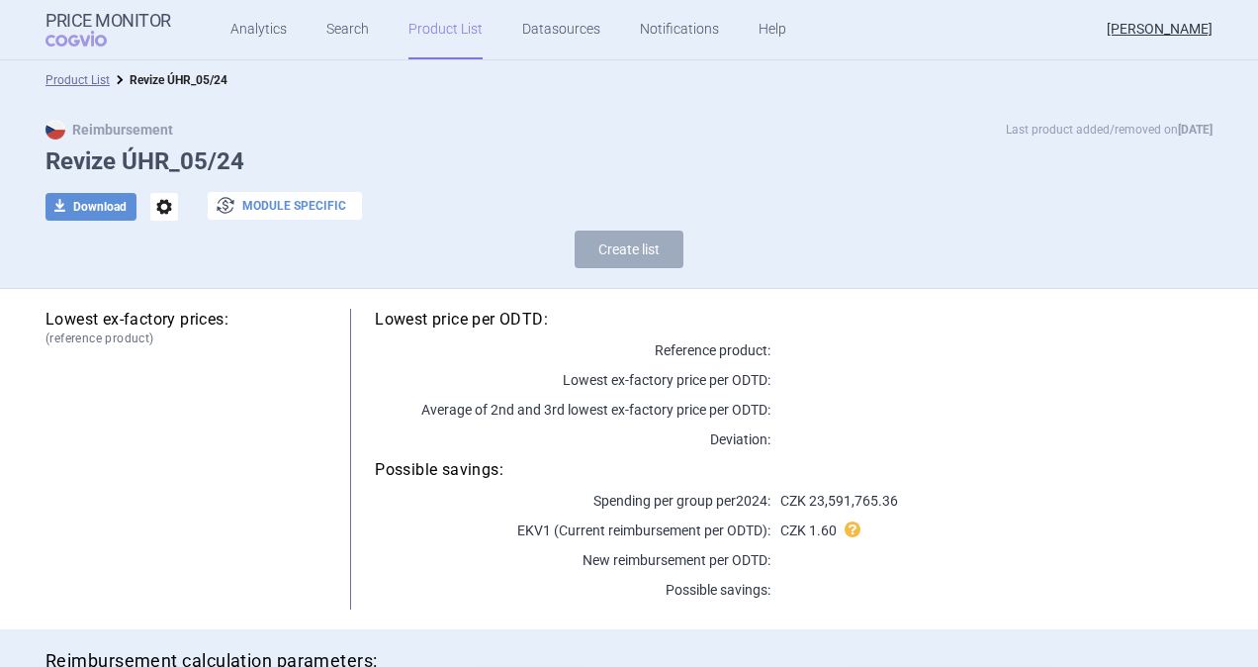
select select "[DATE]"
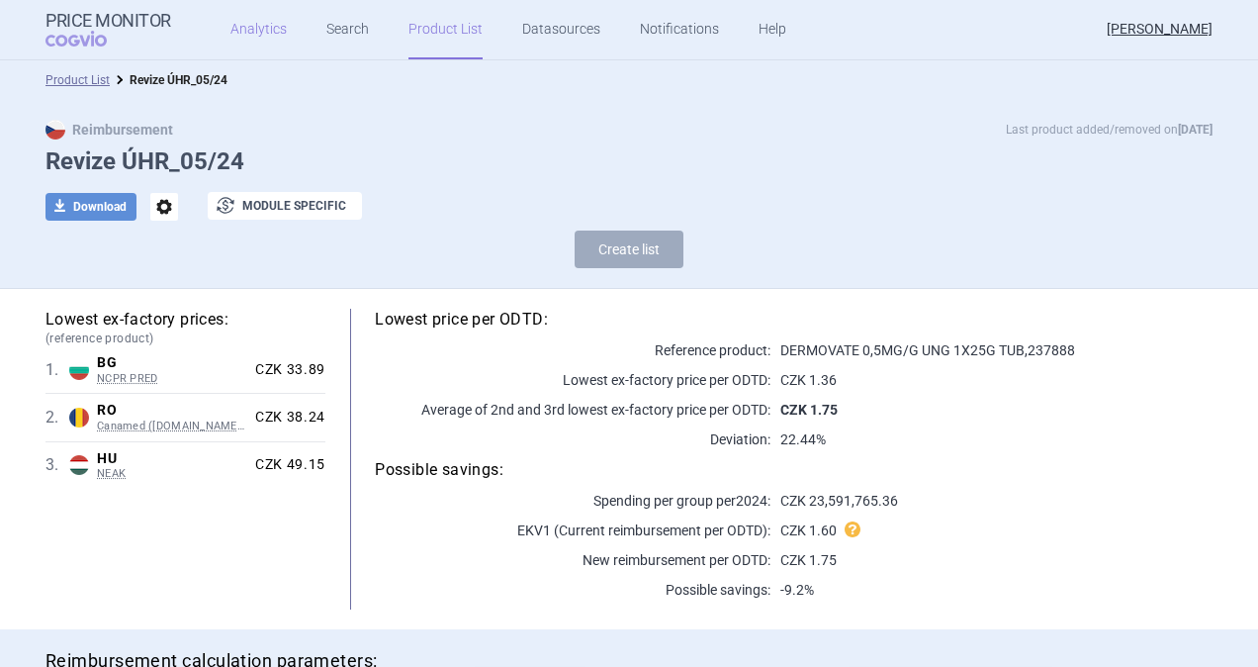
click at [241, 32] on link "Analytics" at bounding box center [259, 29] width 56 height 59
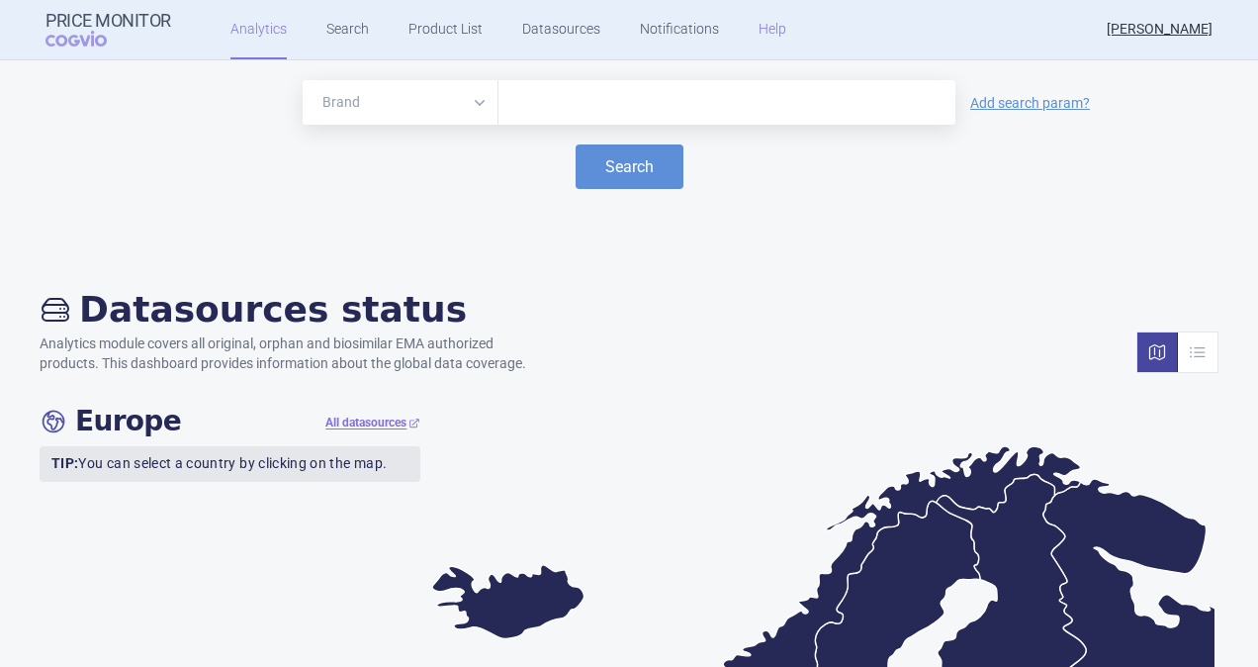
click at [762, 34] on link "Help" at bounding box center [773, 29] width 28 height 59
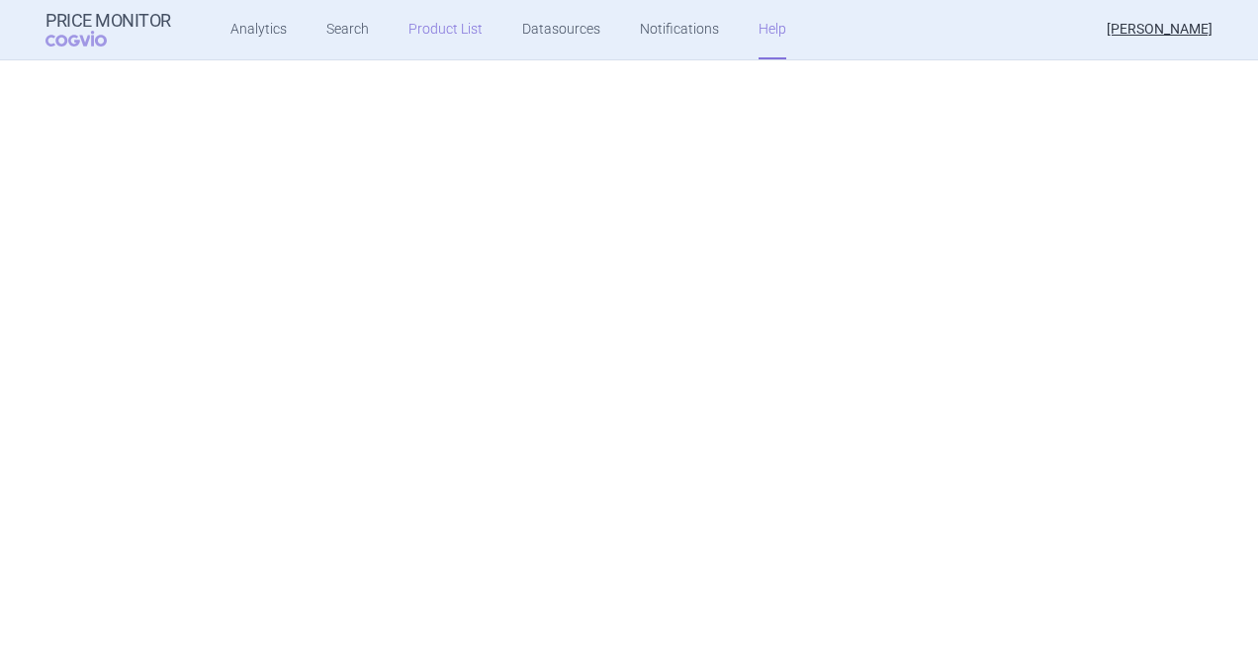
click at [416, 32] on link "Product List" at bounding box center [446, 29] width 74 height 59
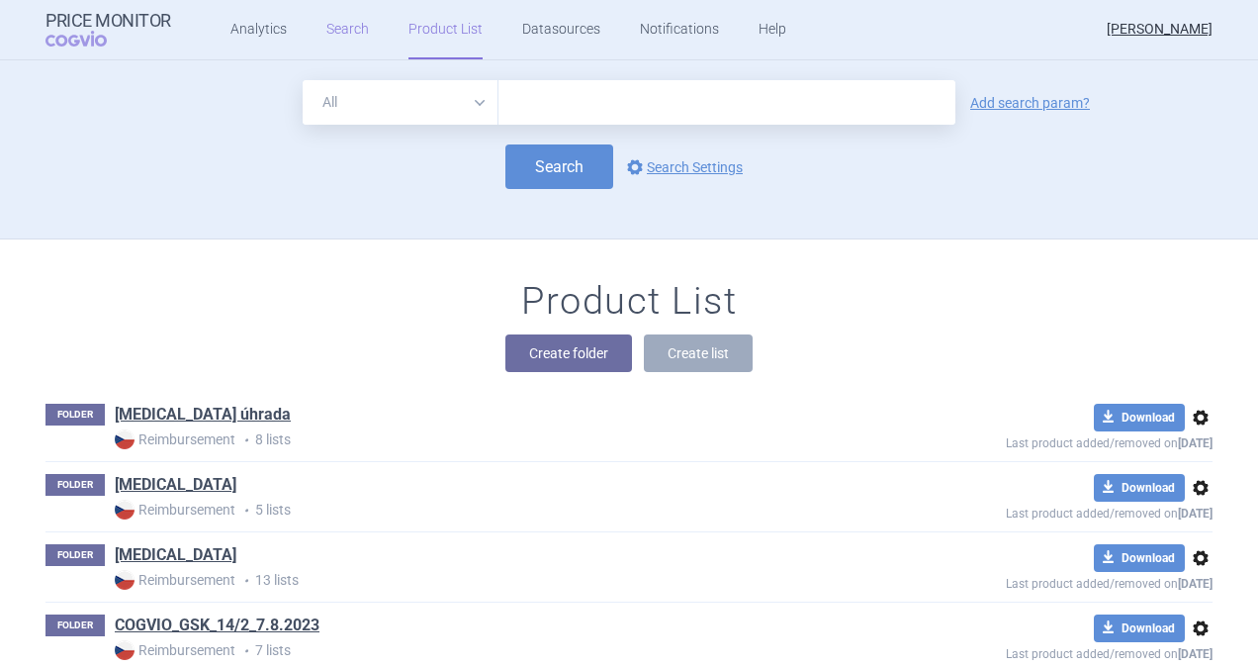
click at [333, 24] on link "Search" at bounding box center [347, 29] width 43 height 59
click at [544, 106] on input "text" at bounding box center [727, 102] width 457 height 45
type input "[MEDICAL_DATA]"
click button "Search" at bounding box center [560, 166] width 108 height 45
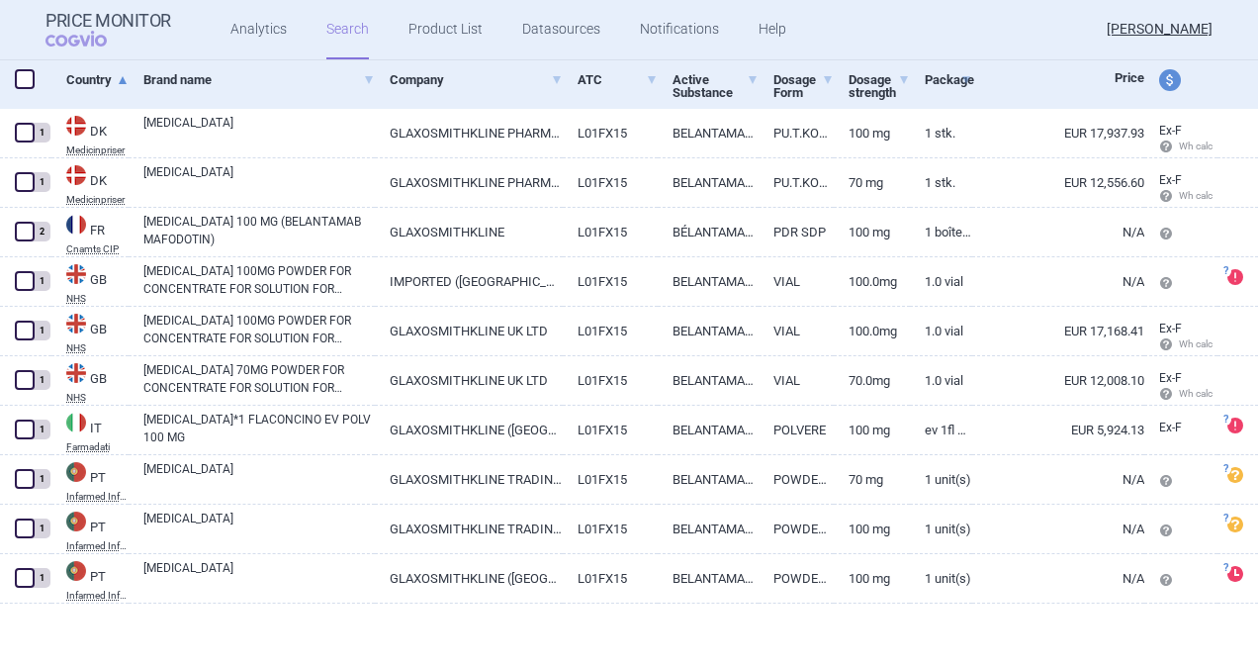
scroll to position [303, 0]
click at [28, 80] on span at bounding box center [25, 78] width 20 height 20
checkbox input "true"
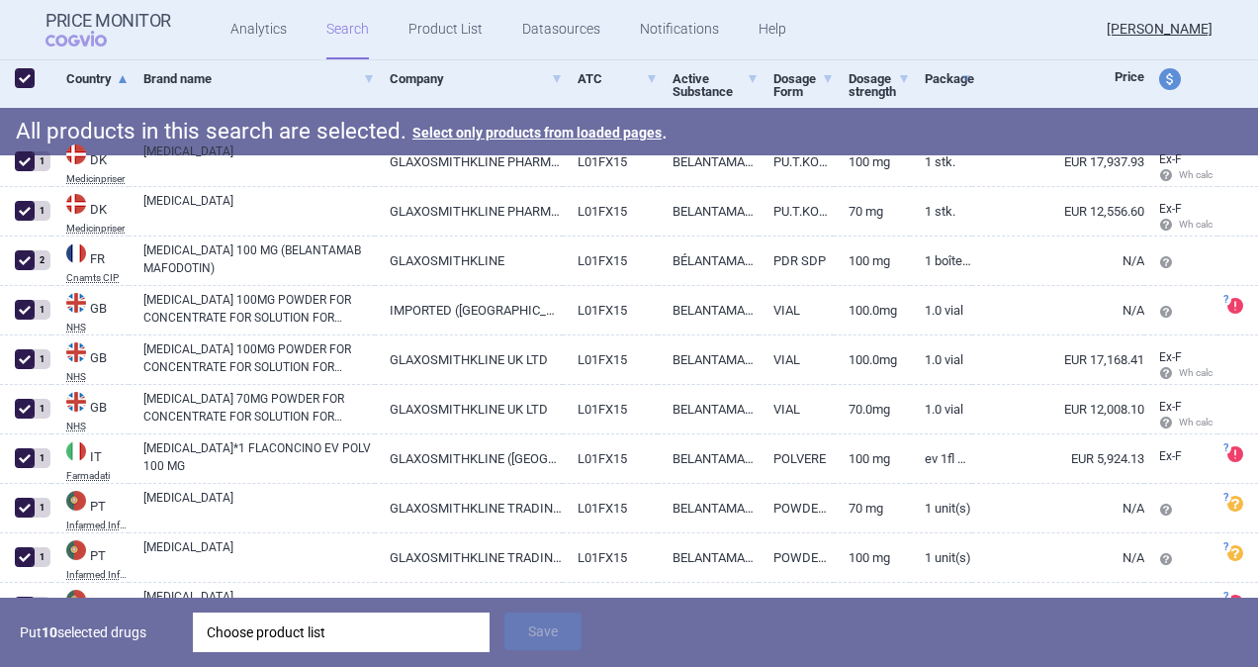
click at [238, 636] on div "Choose product list" at bounding box center [341, 632] width 269 height 40
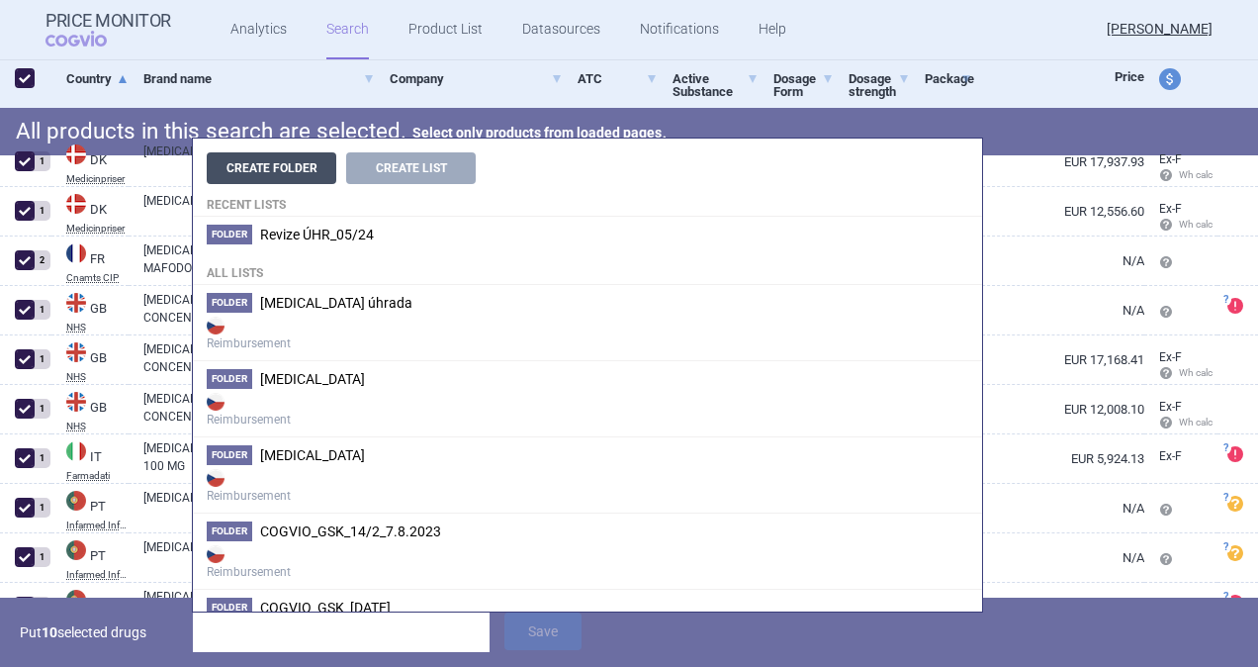
click at [295, 170] on button "Create Folder" at bounding box center [272, 168] width 130 height 32
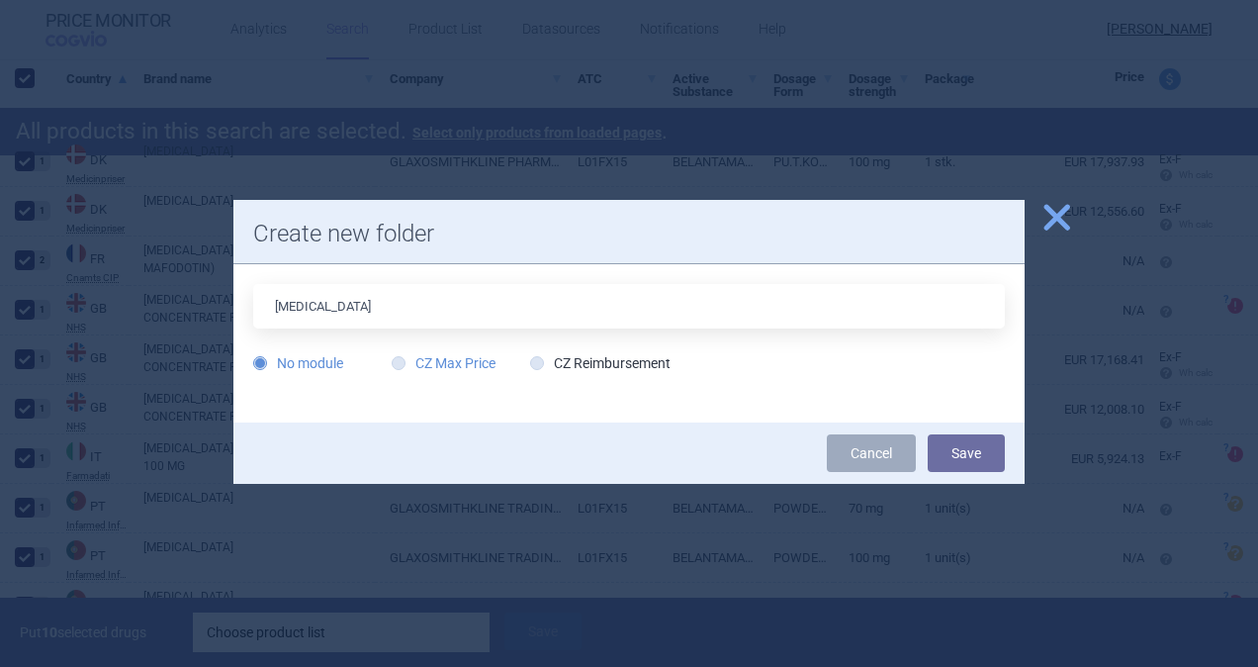
type input "[MEDICAL_DATA]"
click at [402, 366] on icon at bounding box center [399, 363] width 14 height 14
click at [402, 366] on input "CZ Max Price" at bounding box center [403, 364] width 20 height 20
radio input "true"
click at [967, 447] on button "Save" at bounding box center [966, 453] width 77 height 38
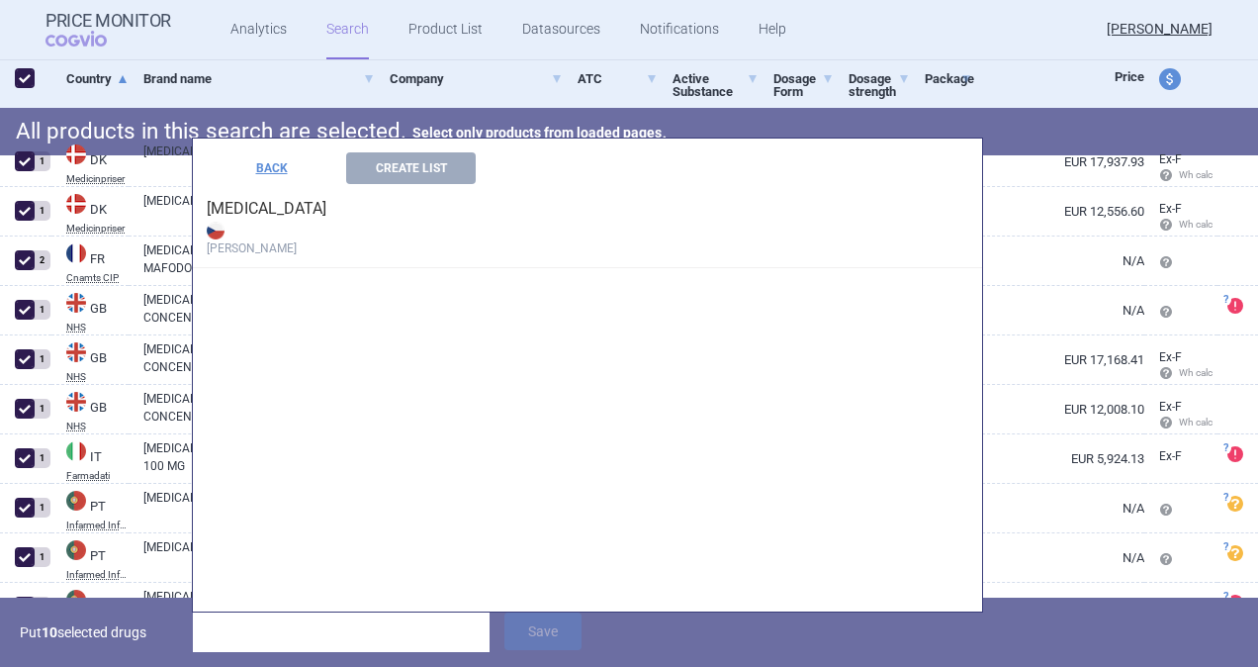
click at [222, 187] on h4 "[MEDICAL_DATA] Max Price" at bounding box center [588, 226] width 790 height 84
click at [224, 212] on h4 "[MEDICAL_DATA] Max Price" at bounding box center [588, 226] width 790 height 84
click at [433, 156] on button "Create List" at bounding box center [411, 168] width 130 height 32
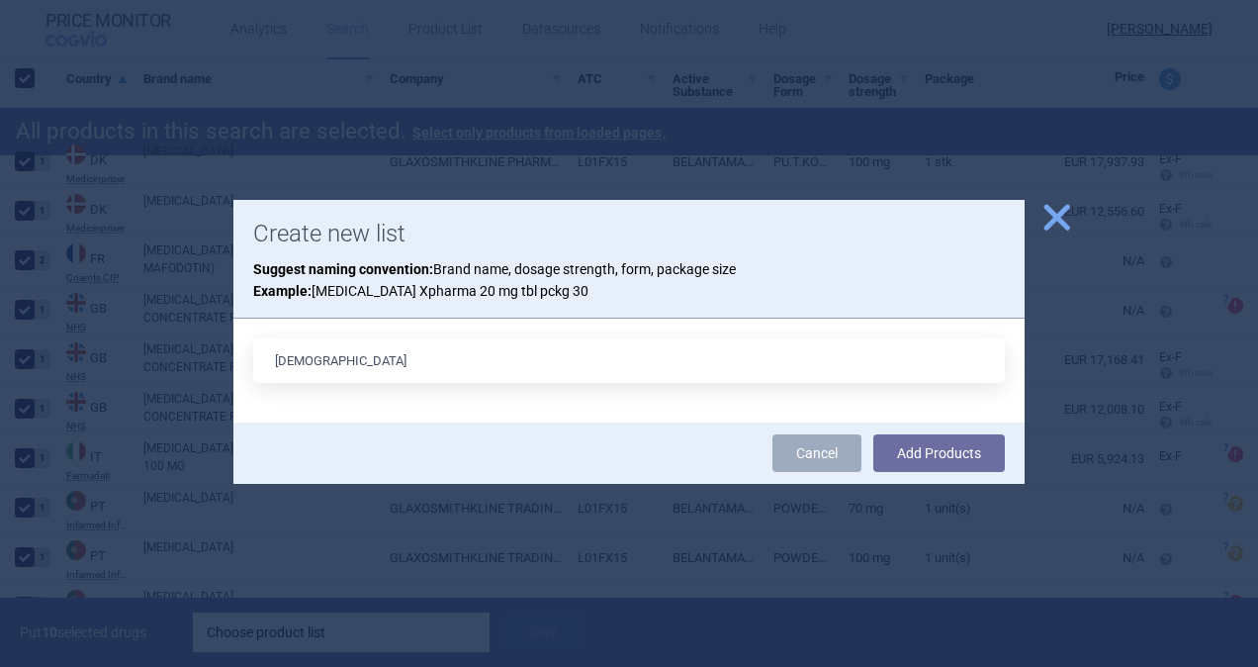
type input "B"
type input "[MEDICAL_DATA]"
click at [923, 452] on button "Add Products" at bounding box center [940, 453] width 132 height 38
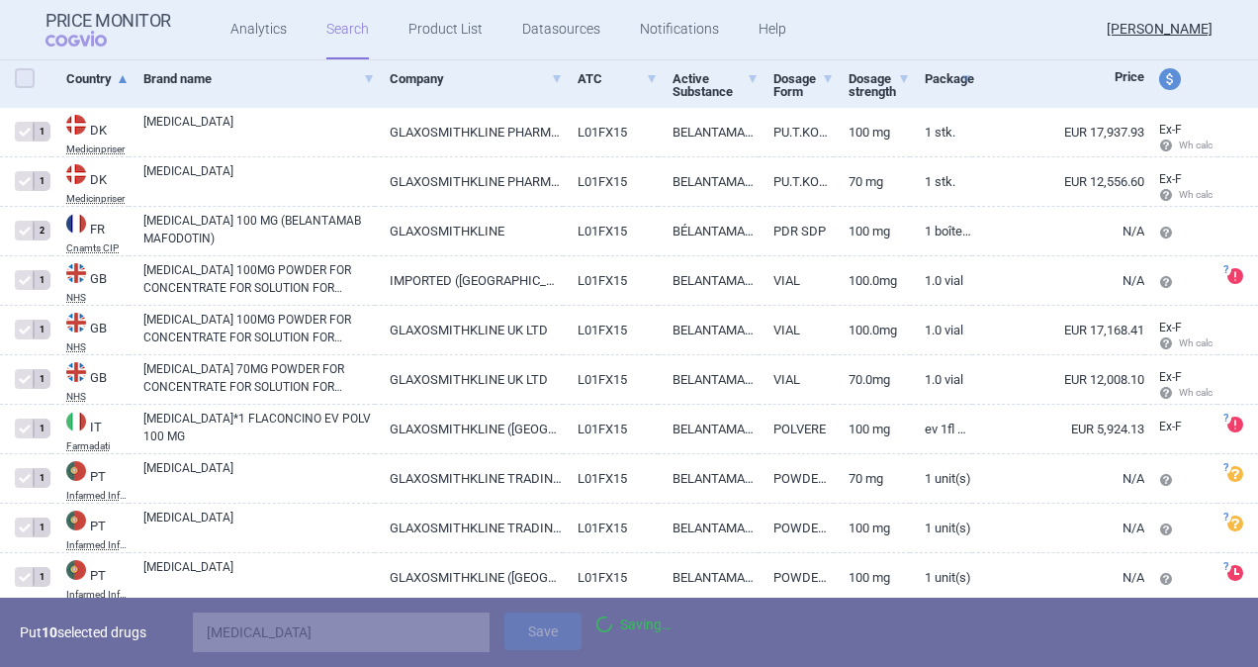
checkbox input "false"
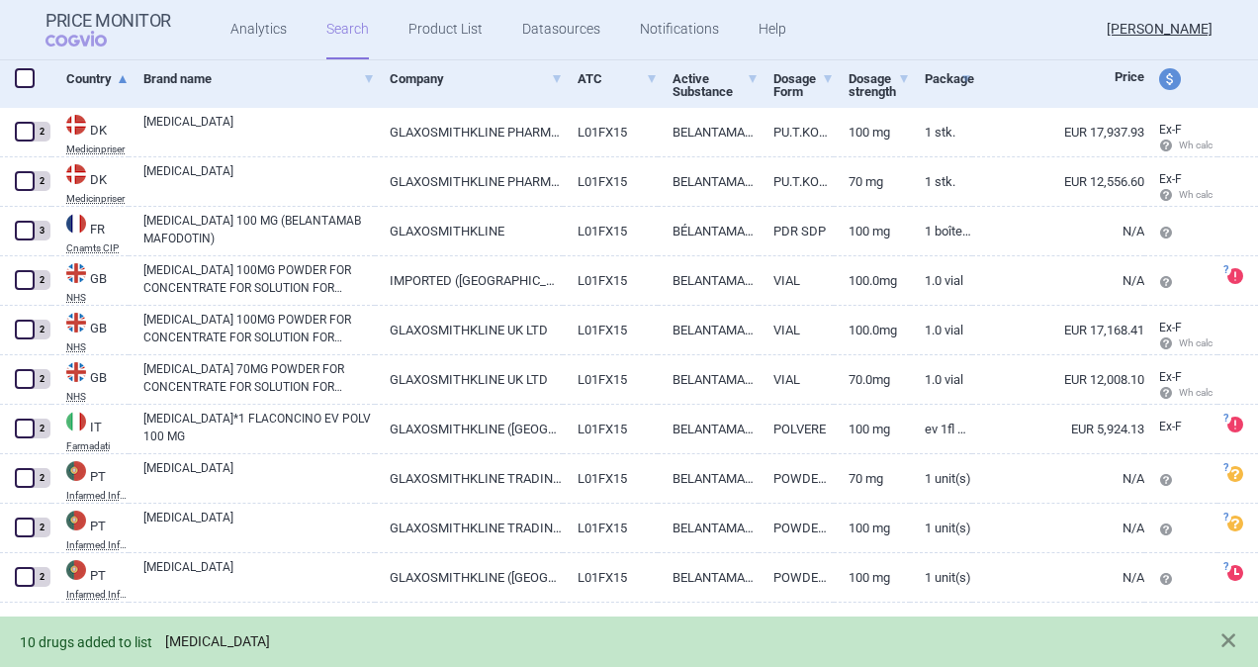
click at [178, 640] on link "[MEDICAL_DATA]" at bounding box center [217, 641] width 105 height 17
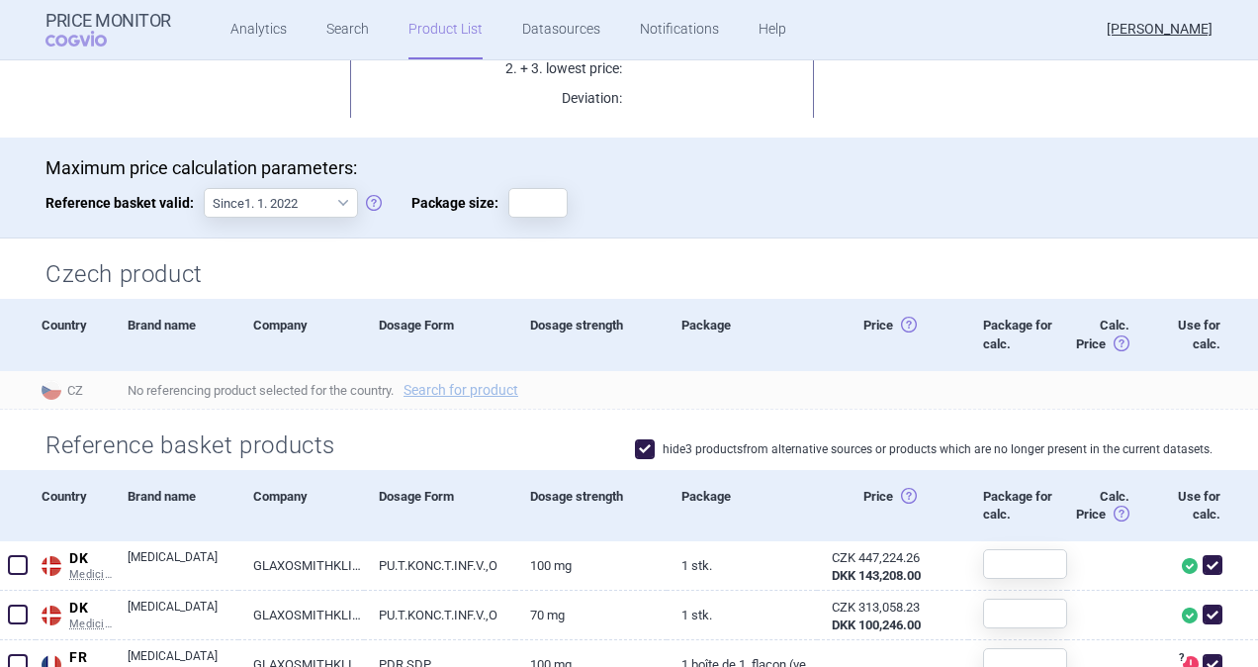
scroll to position [297, 0]
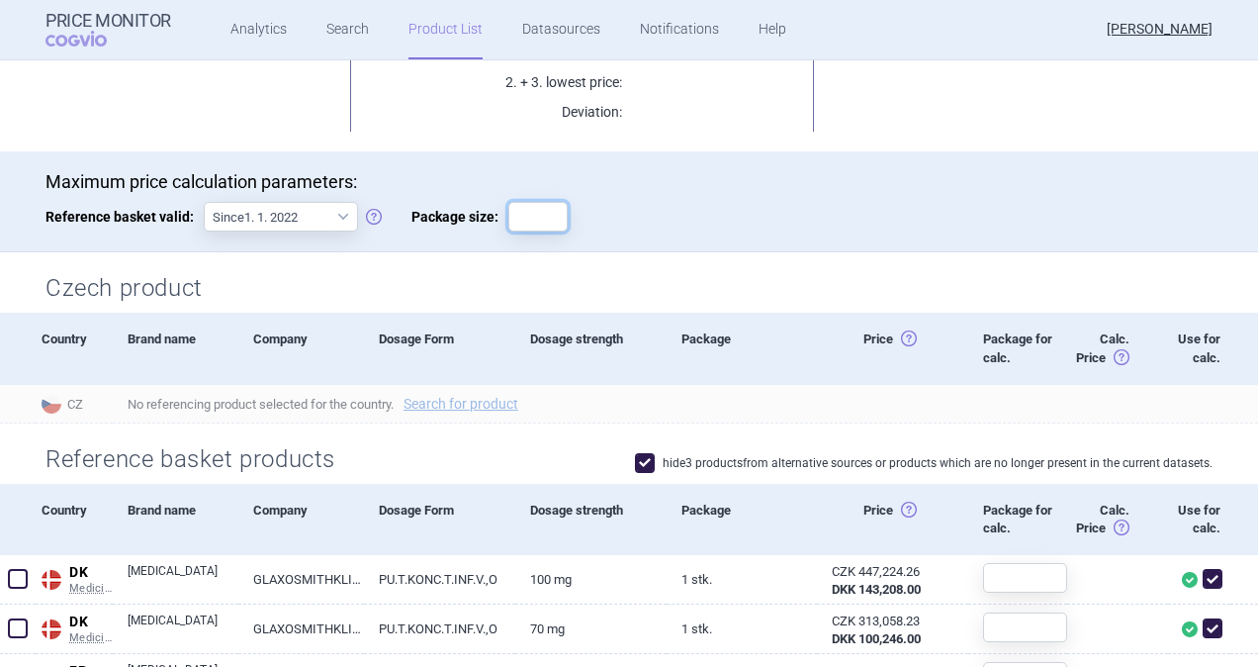
click at [530, 218] on input "Package size:" at bounding box center [538, 217] width 59 height 30
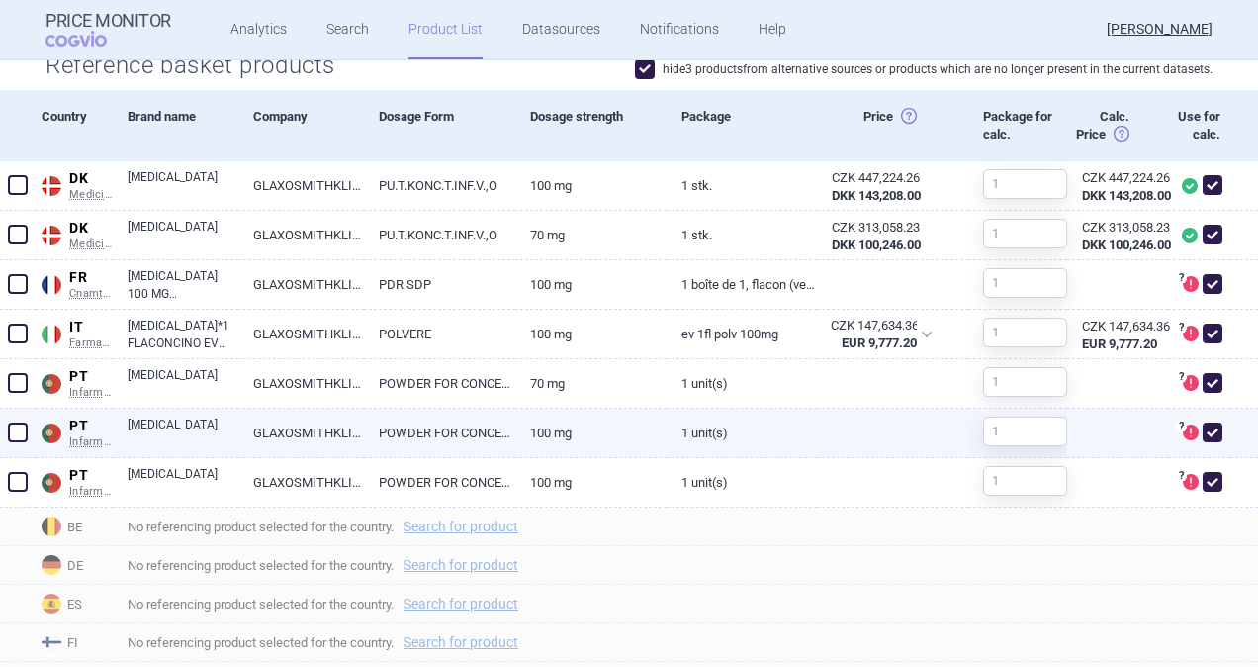
scroll to position [693, 0]
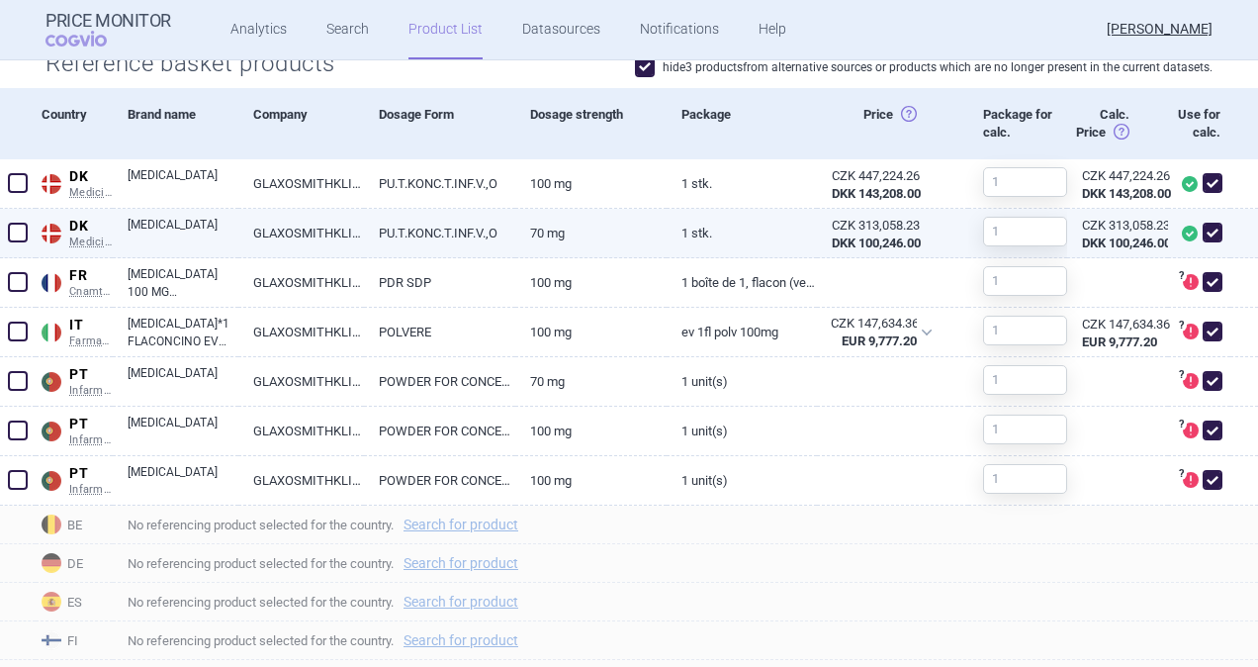
type input "1"
drag, startPoint x: 12, startPoint y: 225, endPoint x: 19, endPoint y: 239, distance: 16.4
click at [12, 226] on span at bounding box center [18, 233] width 20 height 20
checkbox input "true"
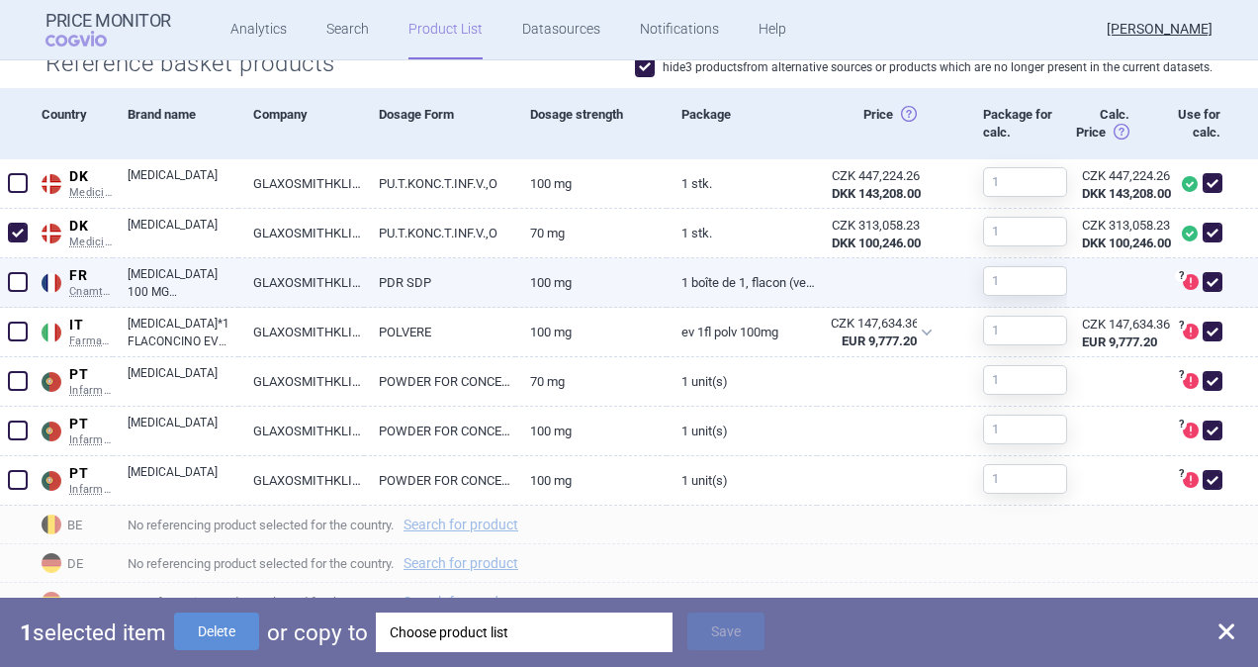
click at [16, 281] on span at bounding box center [18, 282] width 20 height 20
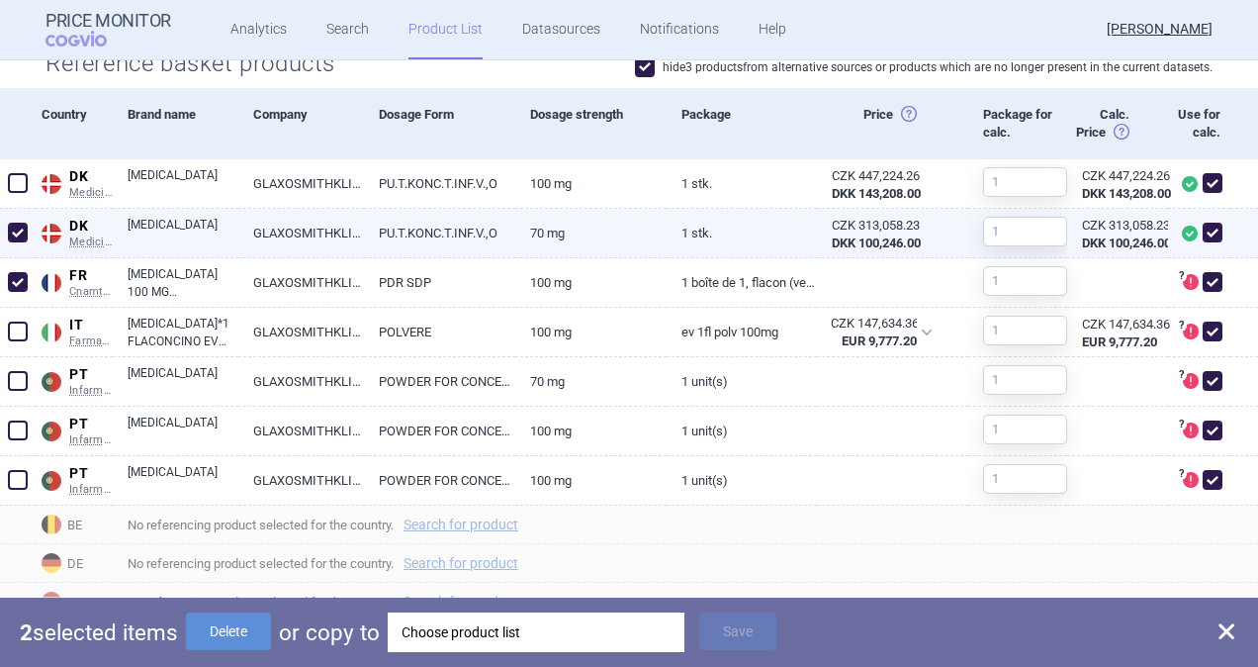
drag, startPoint x: 15, startPoint y: 281, endPoint x: 14, endPoint y: 251, distance: 29.7
click at [15, 280] on span at bounding box center [18, 282] width 20 height 20
checkbox input "false"
click at [18, 233] on span at bounding box center [18, 233] width 20 height 20
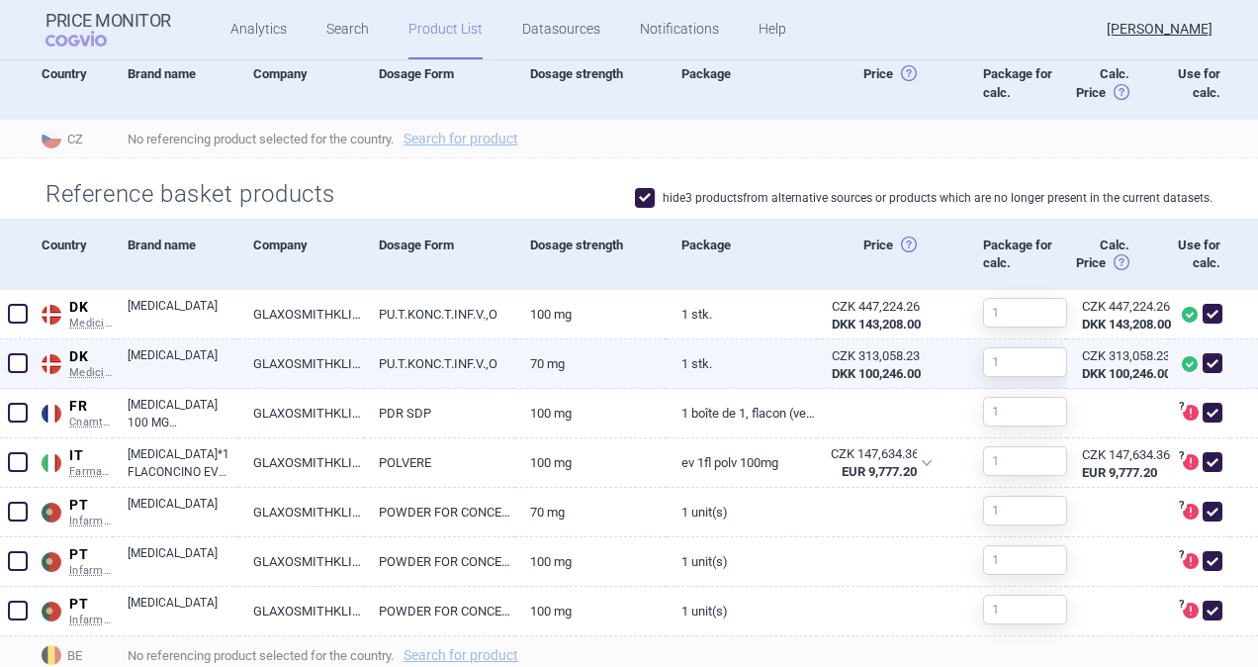
scroll to position [594, 0]
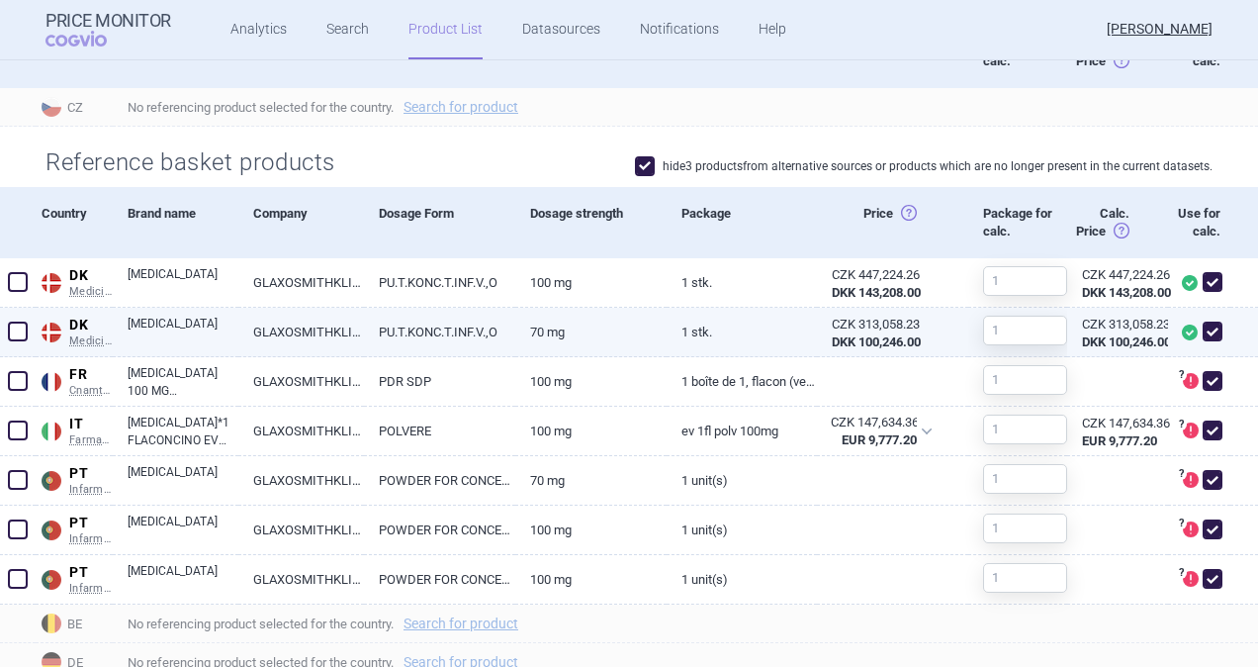
click at [15, 330] on span at bounding box center [18, 332] width 20 height 20
checkbox input "true"
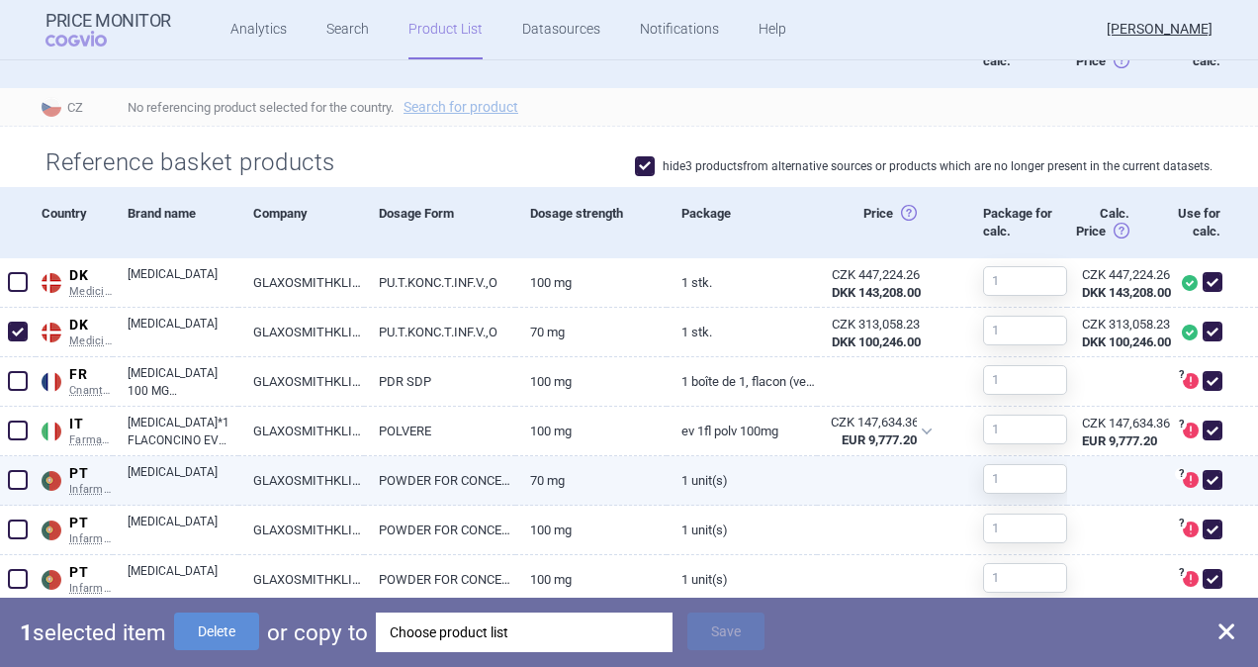
click at [11, 478] on span at bounding box center [18, 480] width 20 height 20
checkbox input "true"
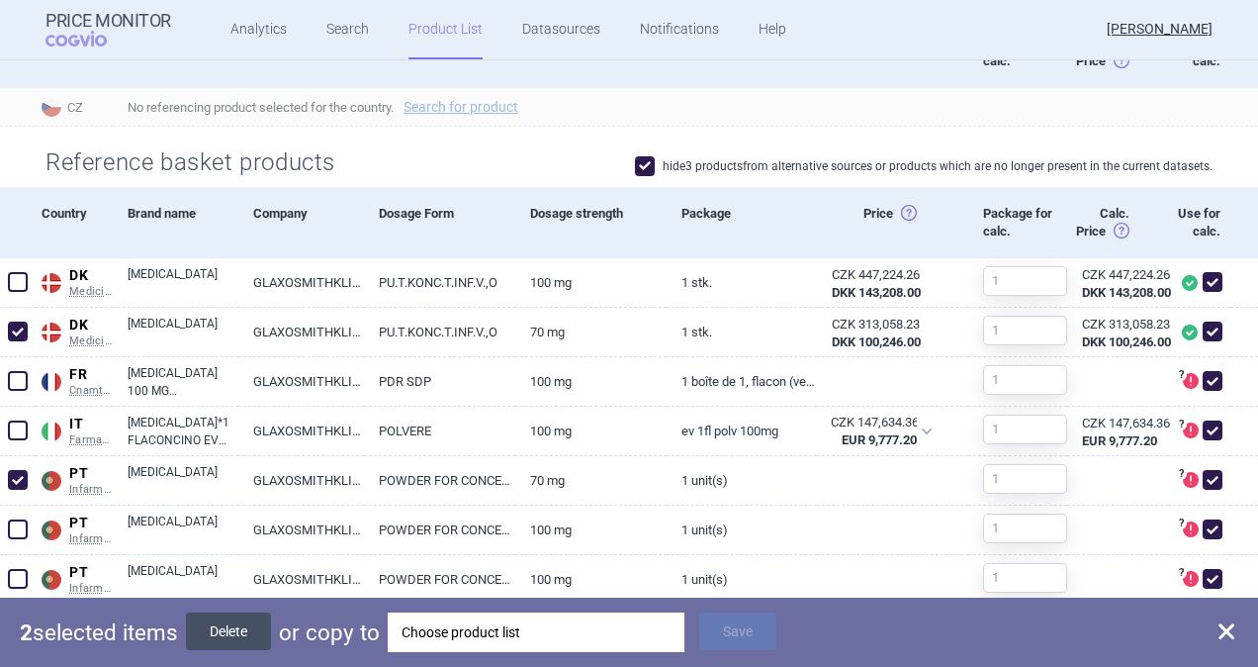
click at [244, 624] on button "Delete" at bounding box center [228, 631] width 85 height 38
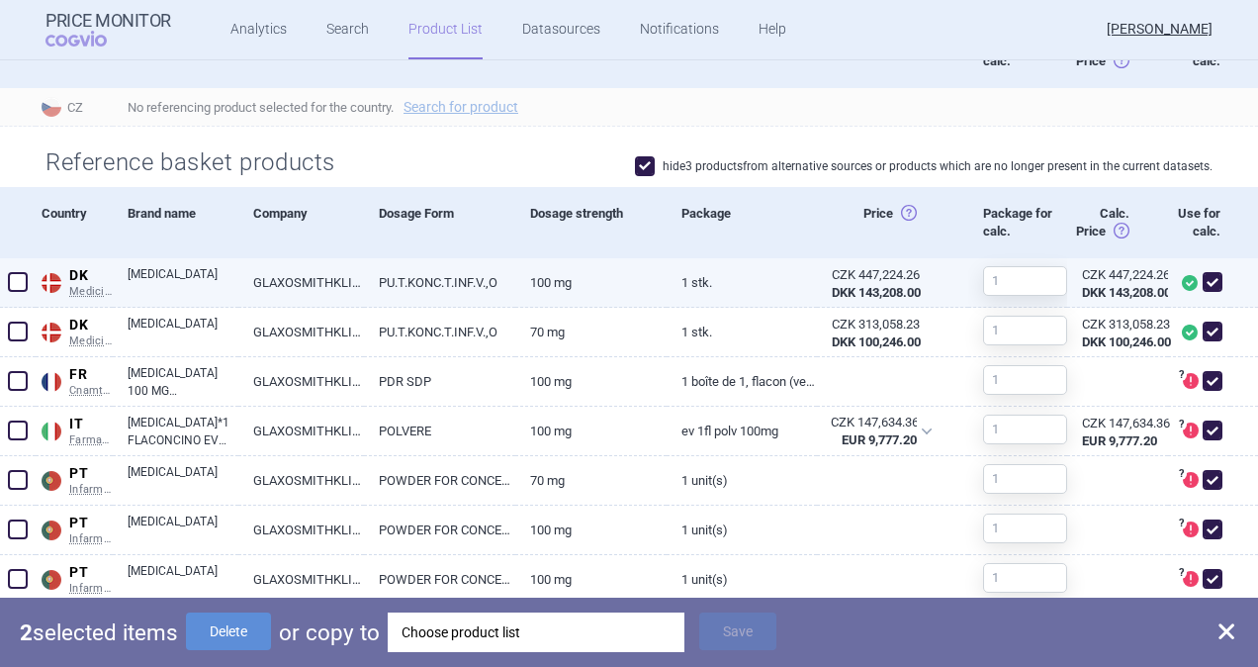
checkbox input "false"
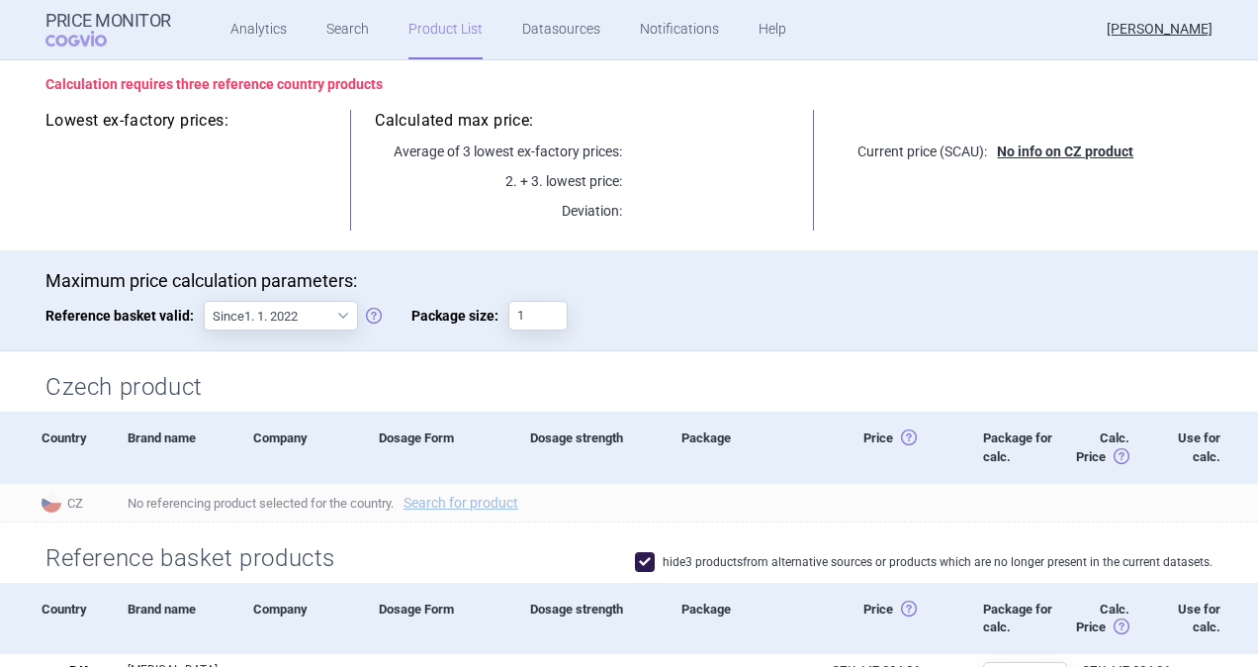
scroll to position [99, 0]
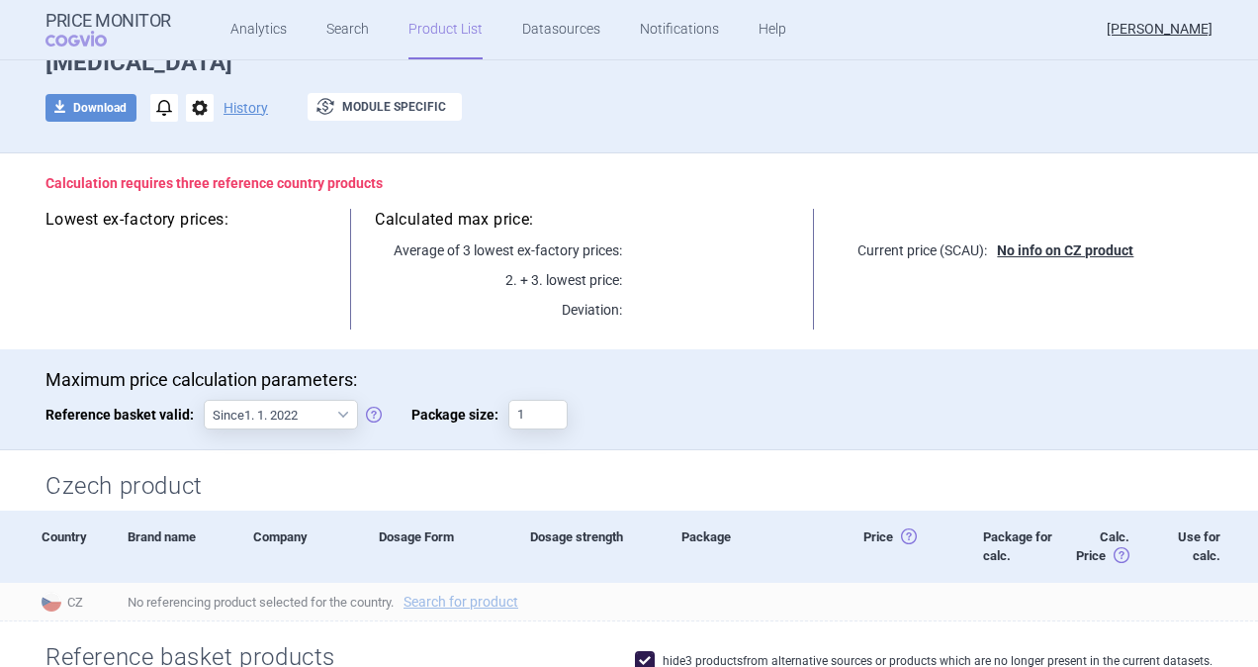
click at [443, 32] on link "Product List" at bounding box center [446, 29] width 74 height 59
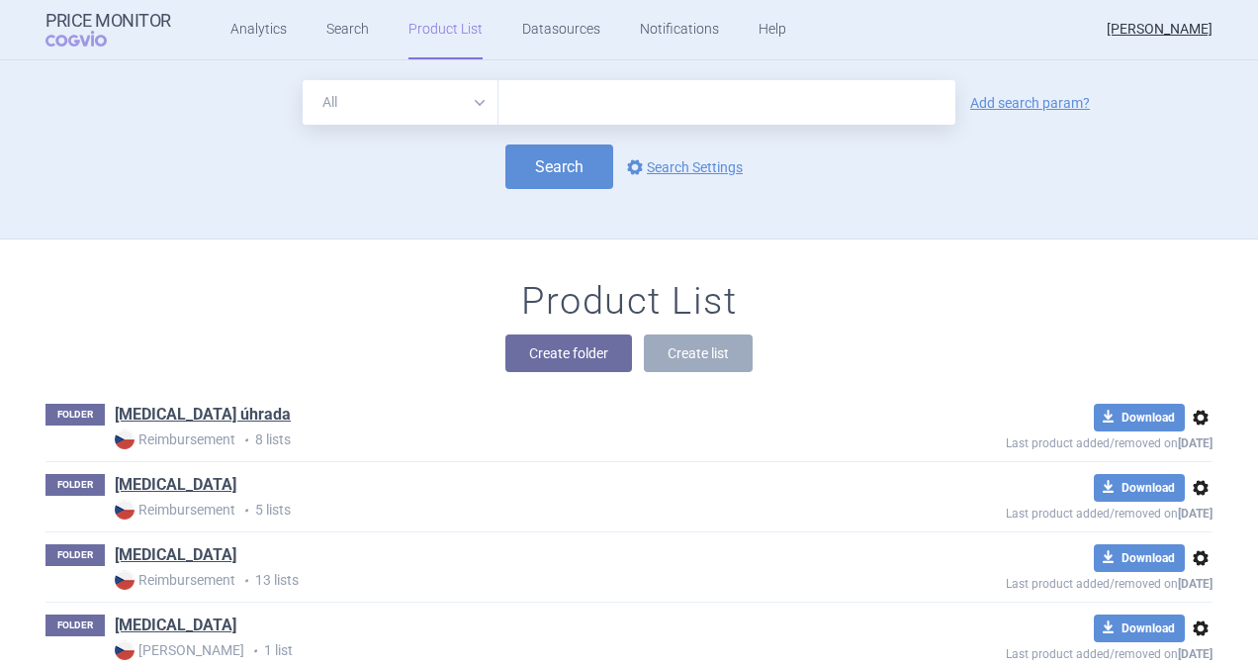
scroll to position [178, 0]
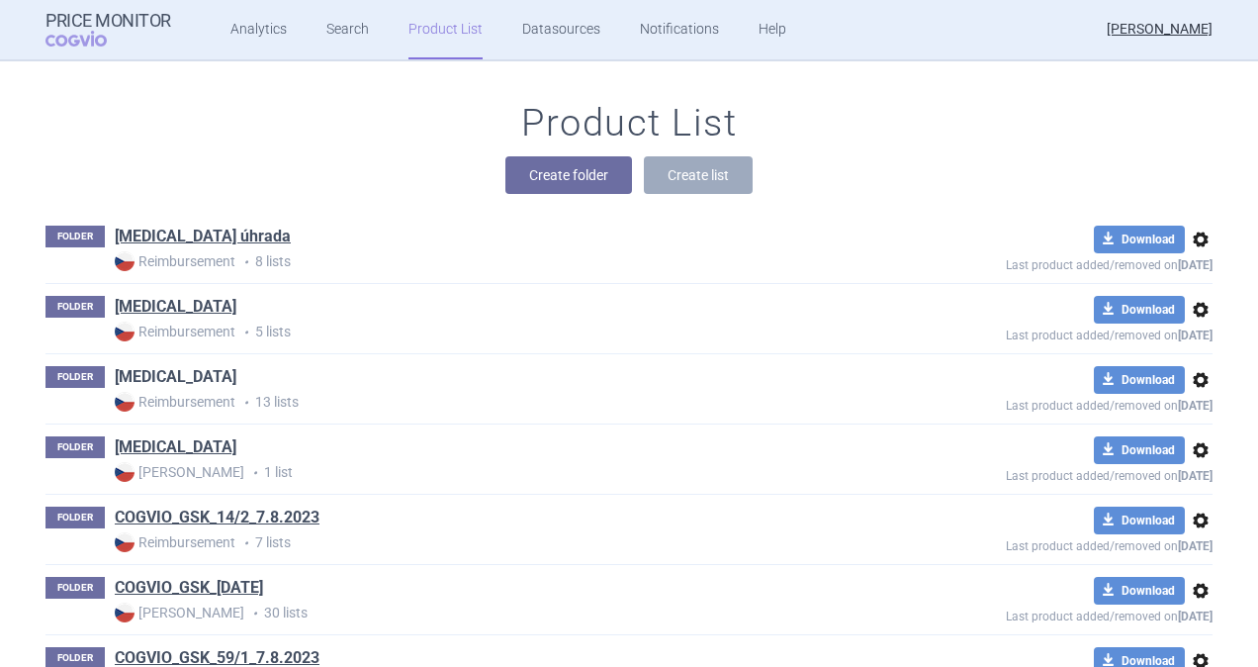
click at [157, 380] on link "[MEDICAL_DATA]" at bounding box center [176, 377] width 122 height 22
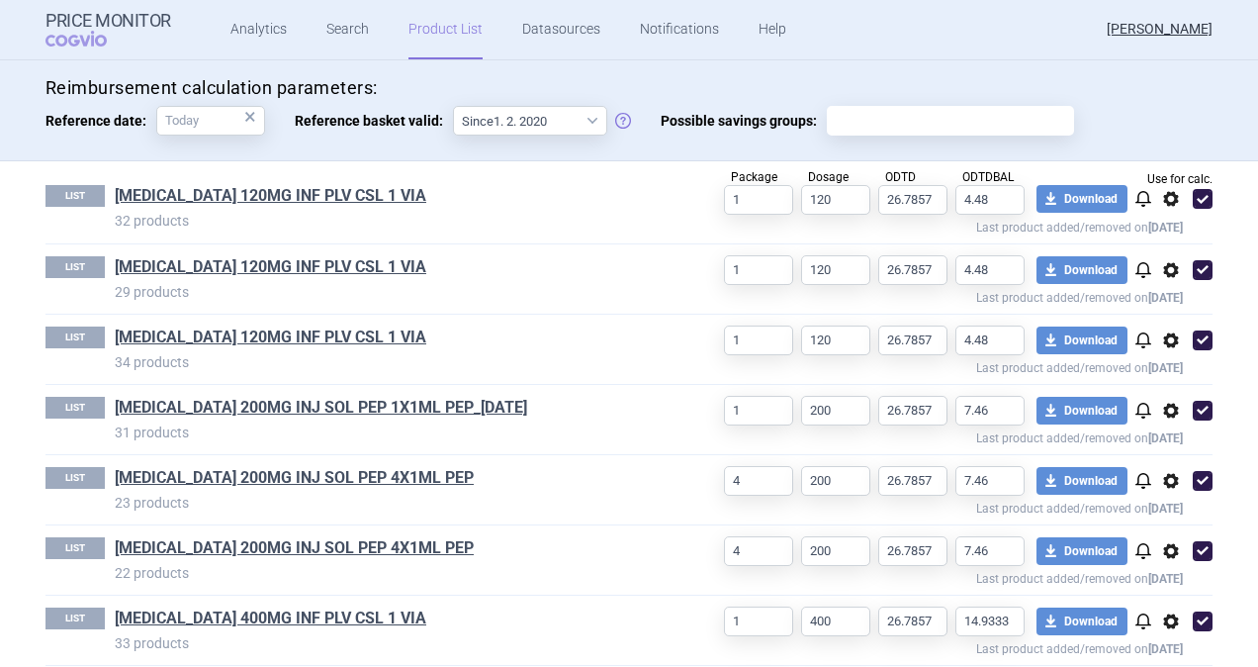
scroll to position [594, 0]
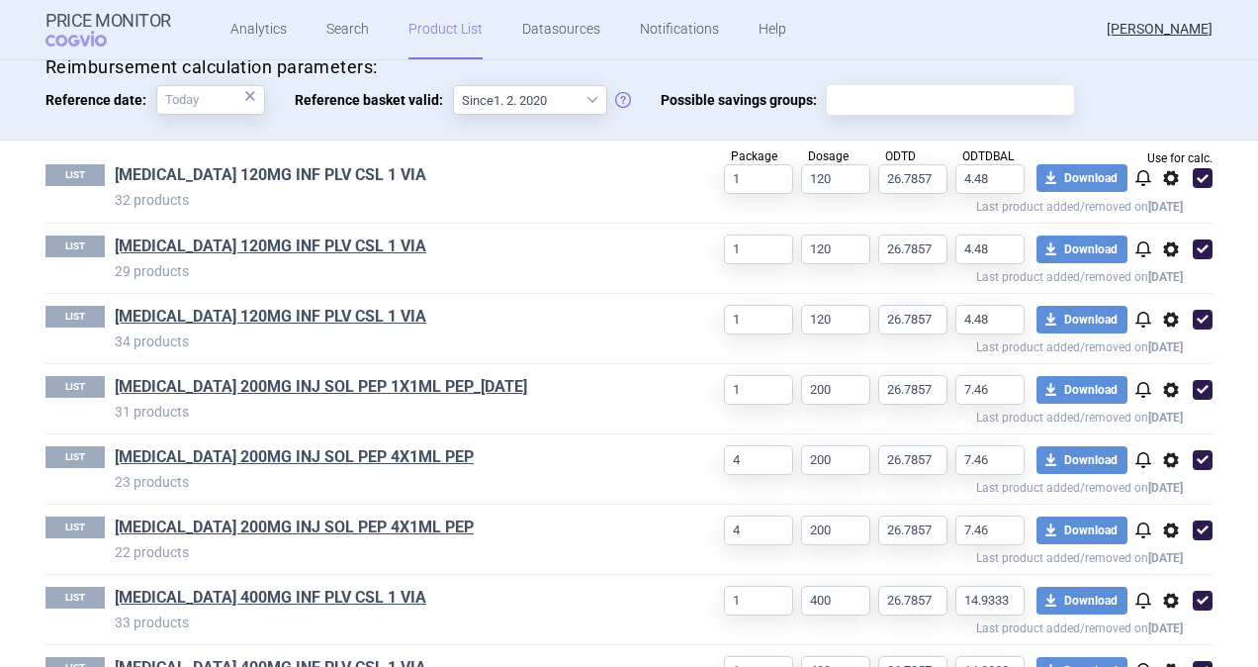
click at [303, 170] on link "[MEDICAL_DATA] 120MG INF PLV CSL 1 VIA" at bounding box center [271, 175] width 312 height 22
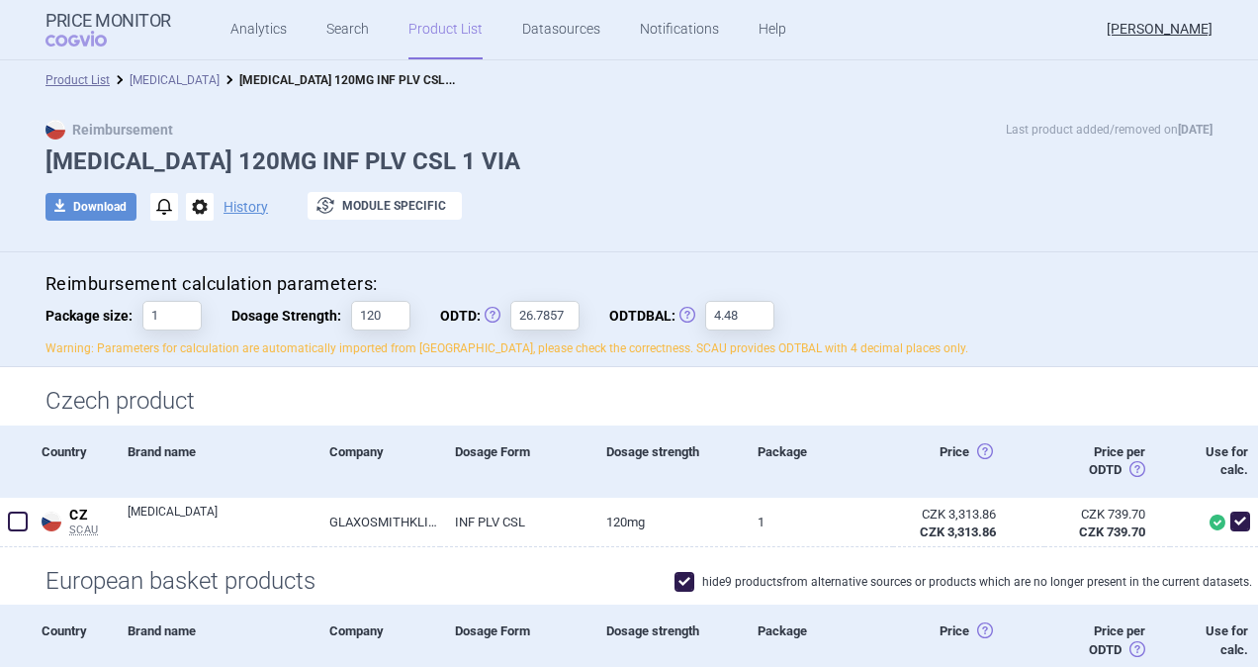
click at [158, 73] on link "[MEDICAL_DATA]" at bounding box center [175, 80] width 90 height 14
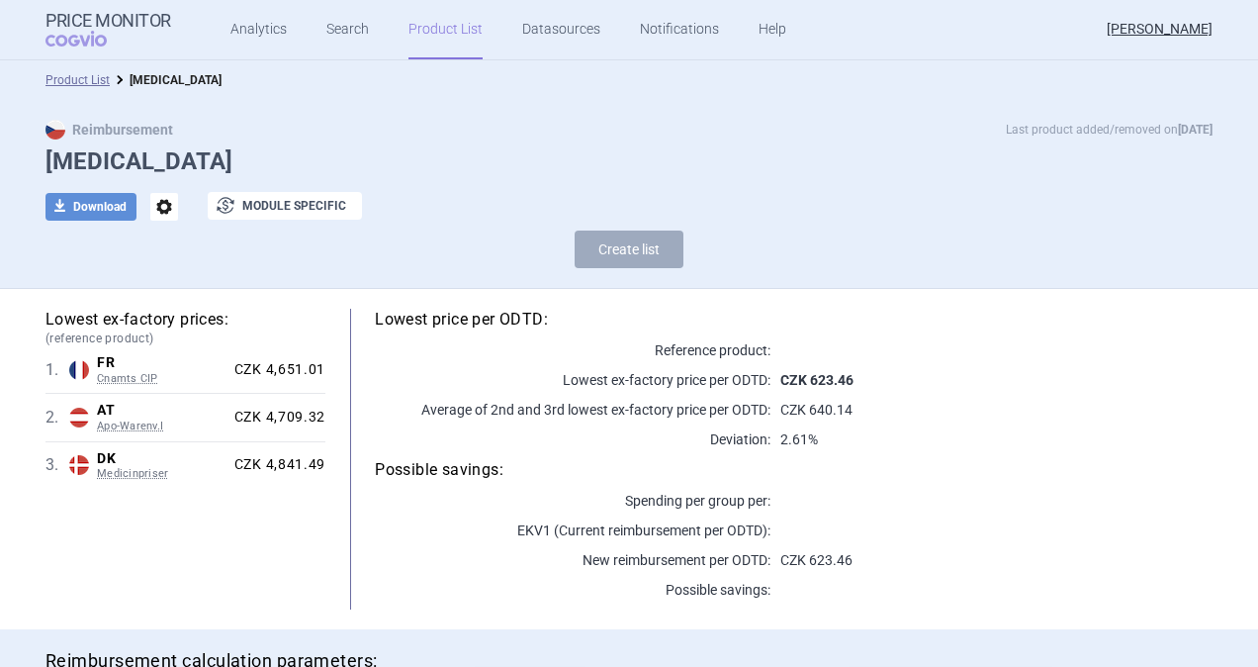
select select "[DATE]"
click at [84, 78] on link "Product List" at bounding box center [78, 80] width 64 height 14
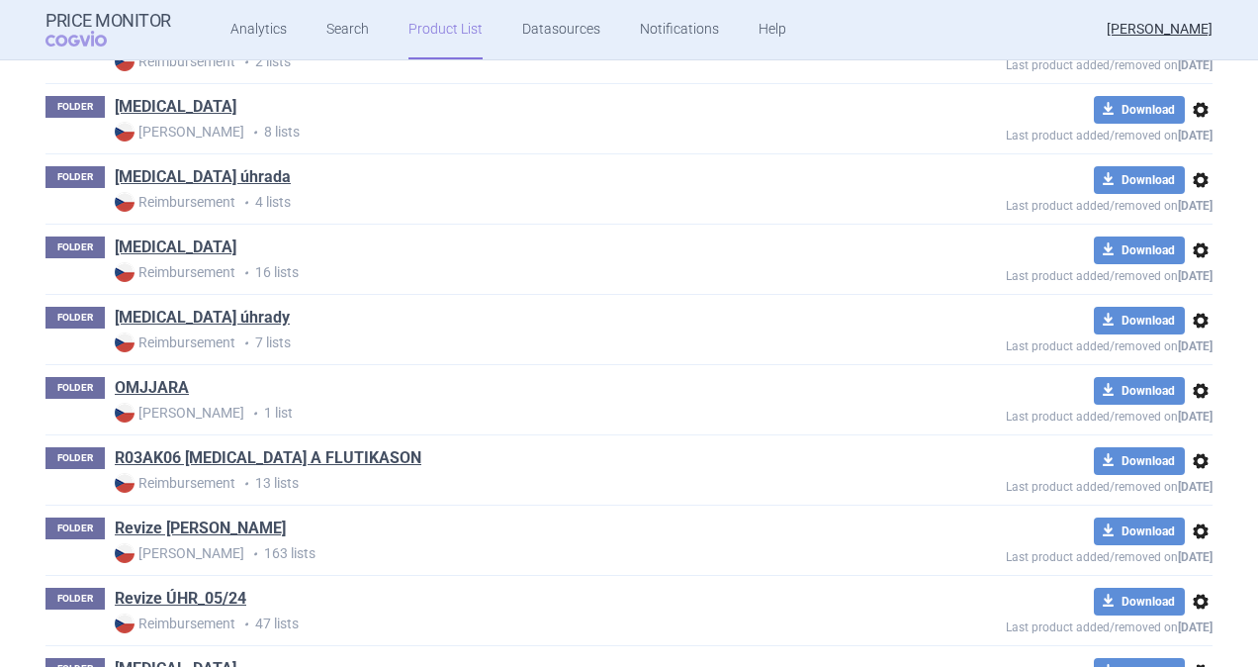
scroll to position [1950, 0]
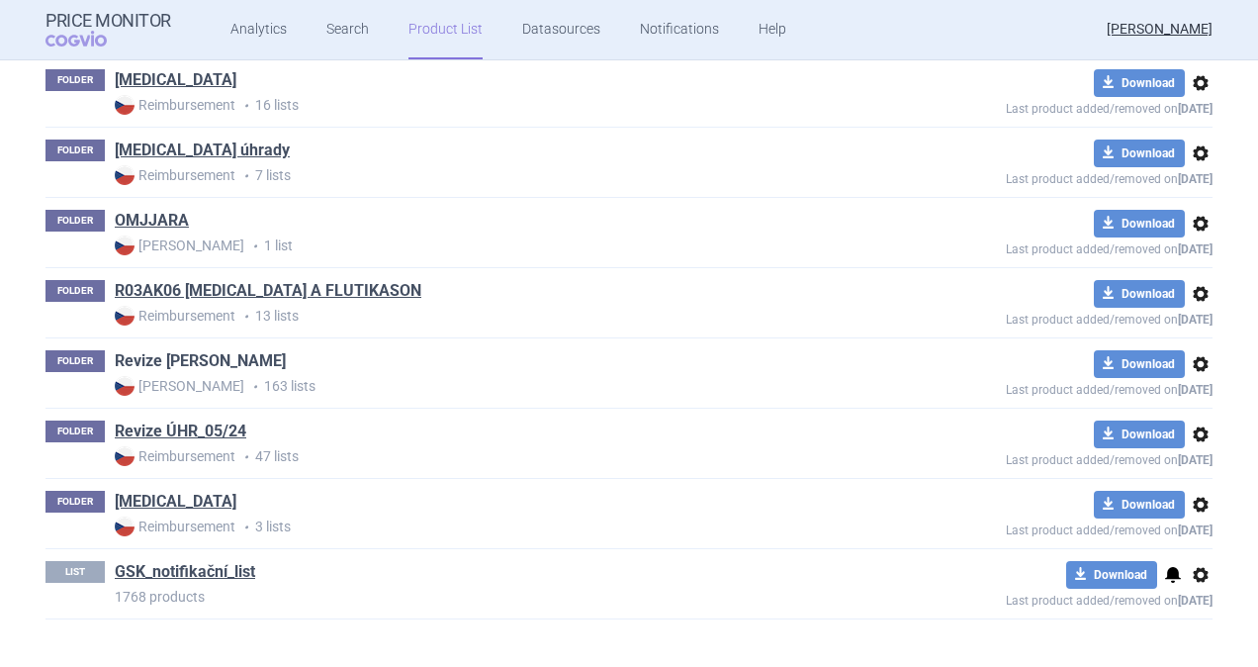
click at [178, 350] on link "Revize [PERSON_NAME]" at bounding box center [200, 361] width 171 height 22
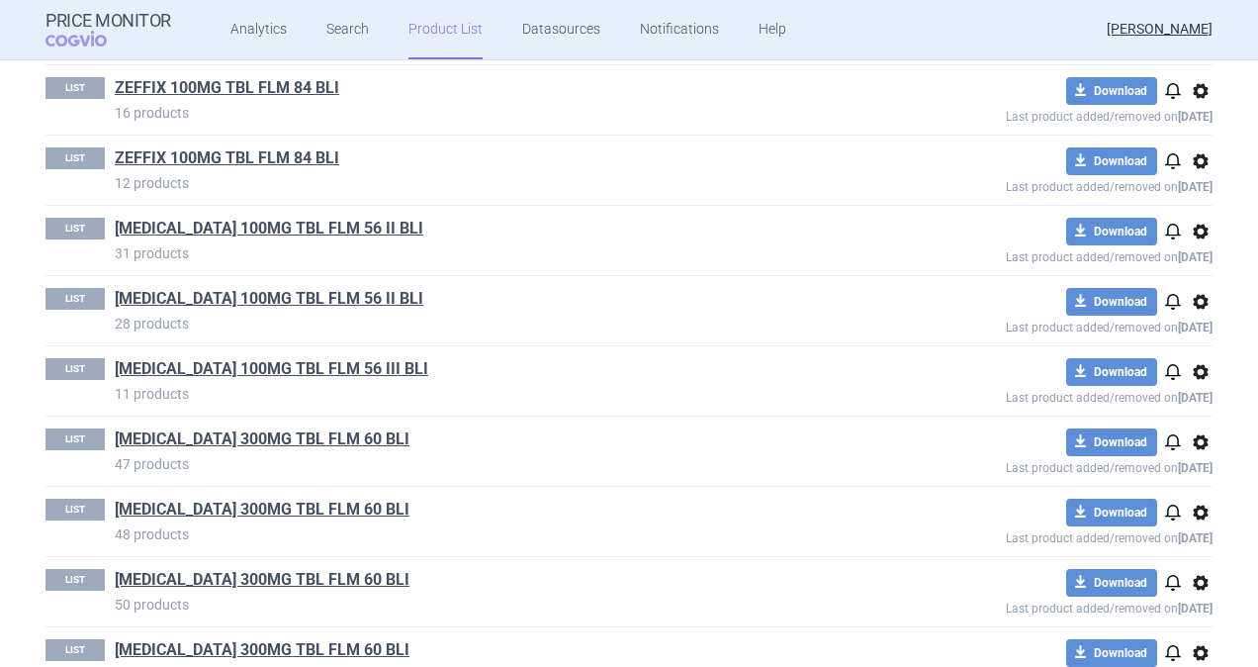
scroll to position [10685, 0]
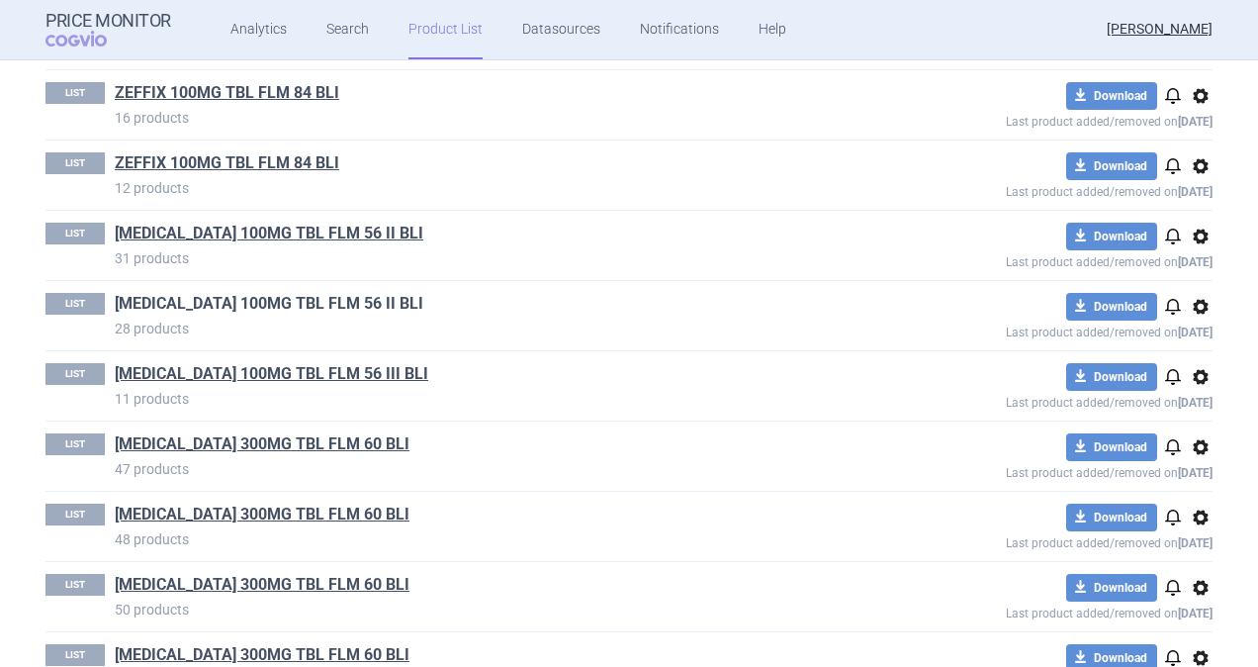
click at [280, 293] on link "[MEDICAL_DATA] 100MG TBL FLM 56 II BLI" at bounding box center [269, 304] width 309 height 22
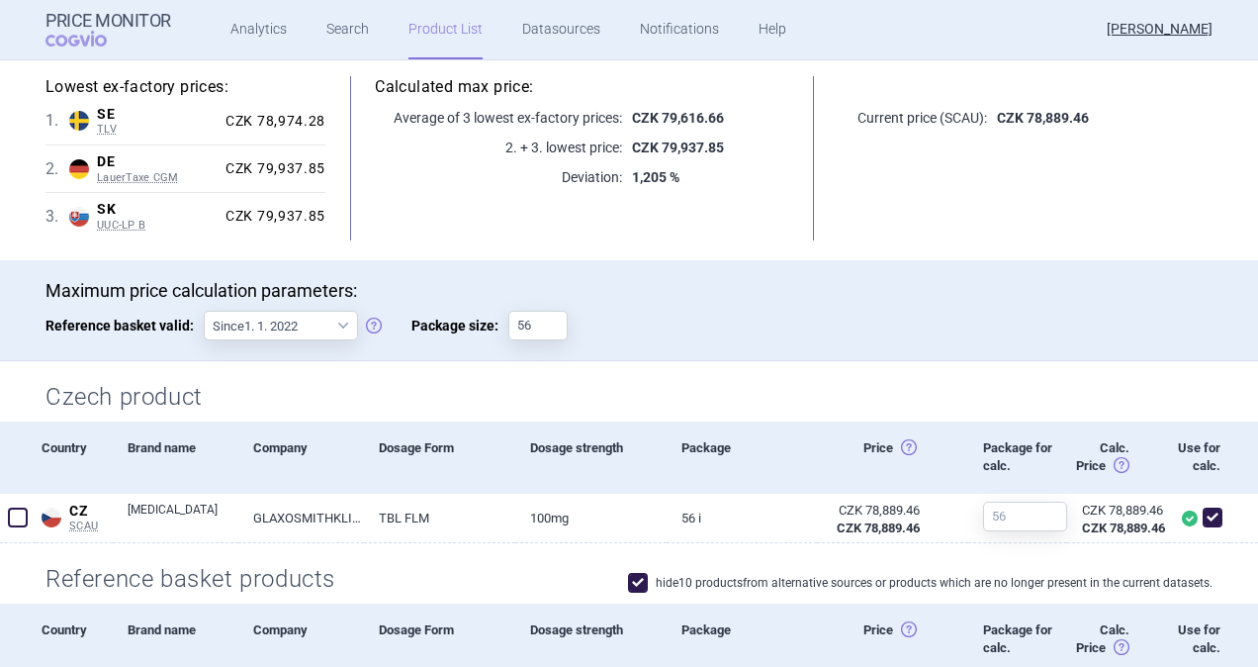
scroll to position [59, 0]
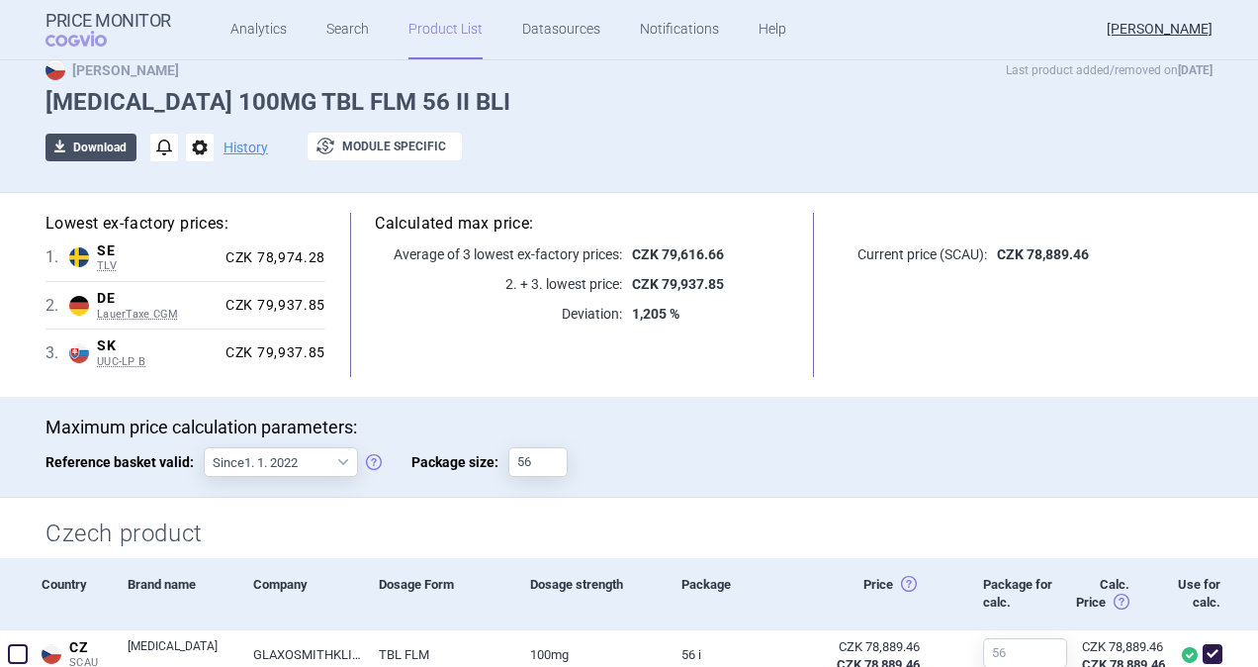
click at [93, 146] on button "download Download" at bounding box center [91, 148] width 91 height 28
select select "EUR"
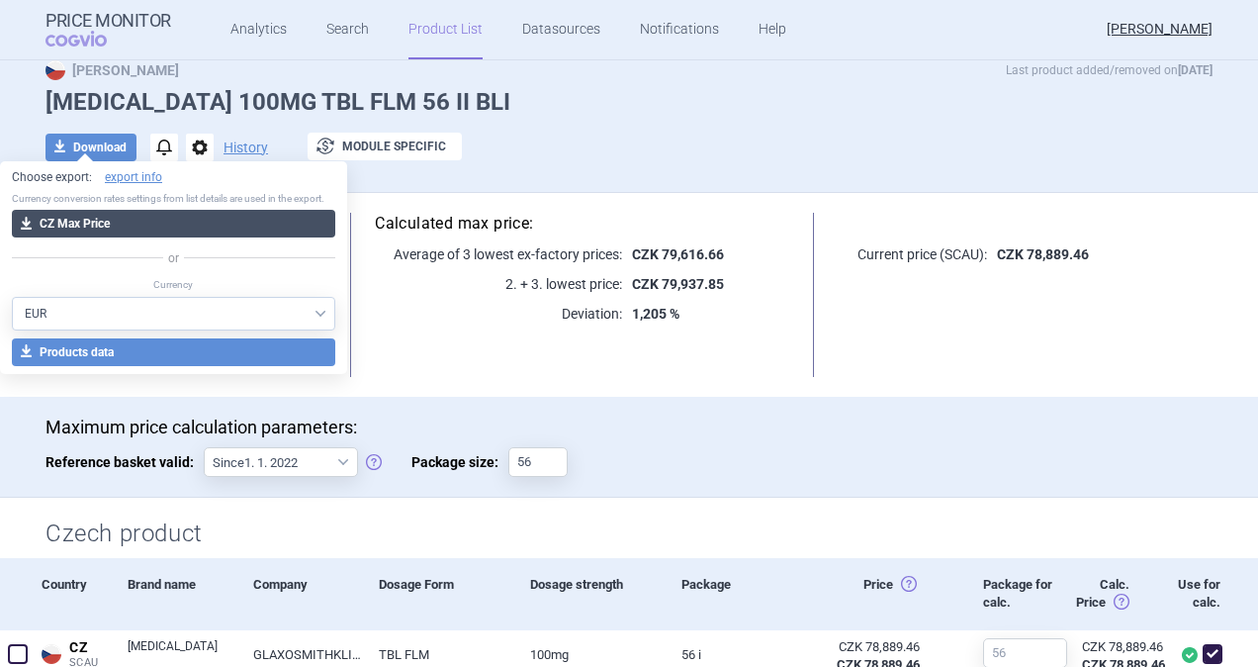
click at [105, 223] on button "download CZ Max Price" at bounding box center [174, 224] width 324 height 28
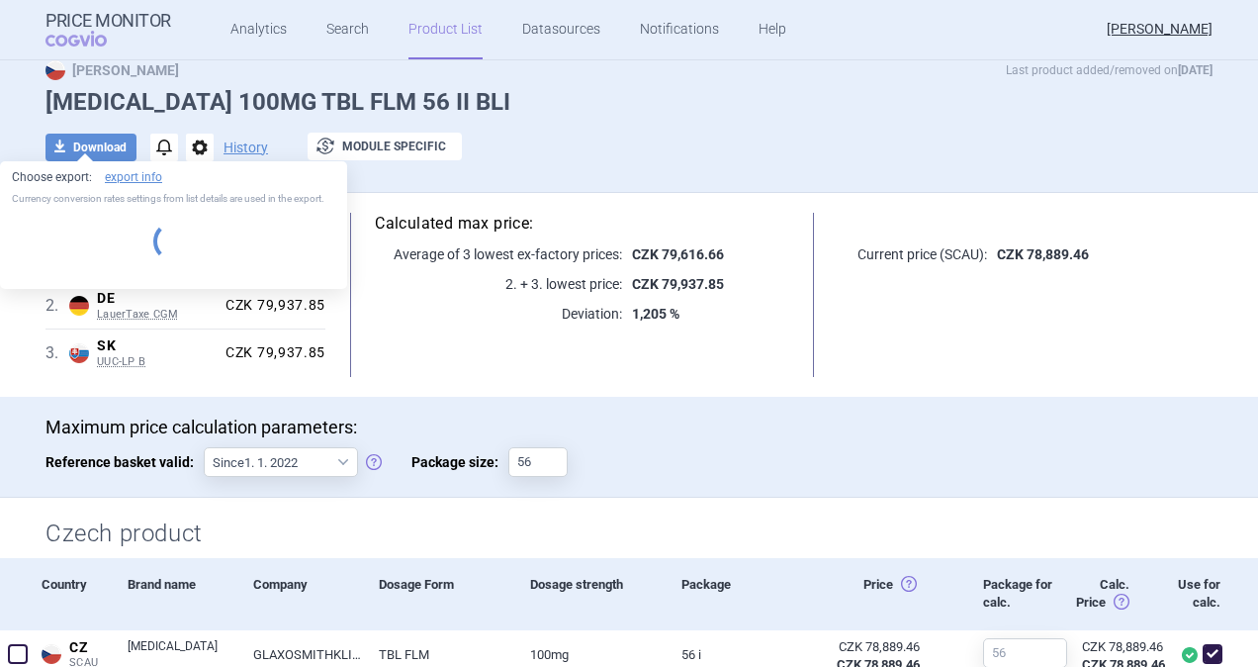
select select "EUR"
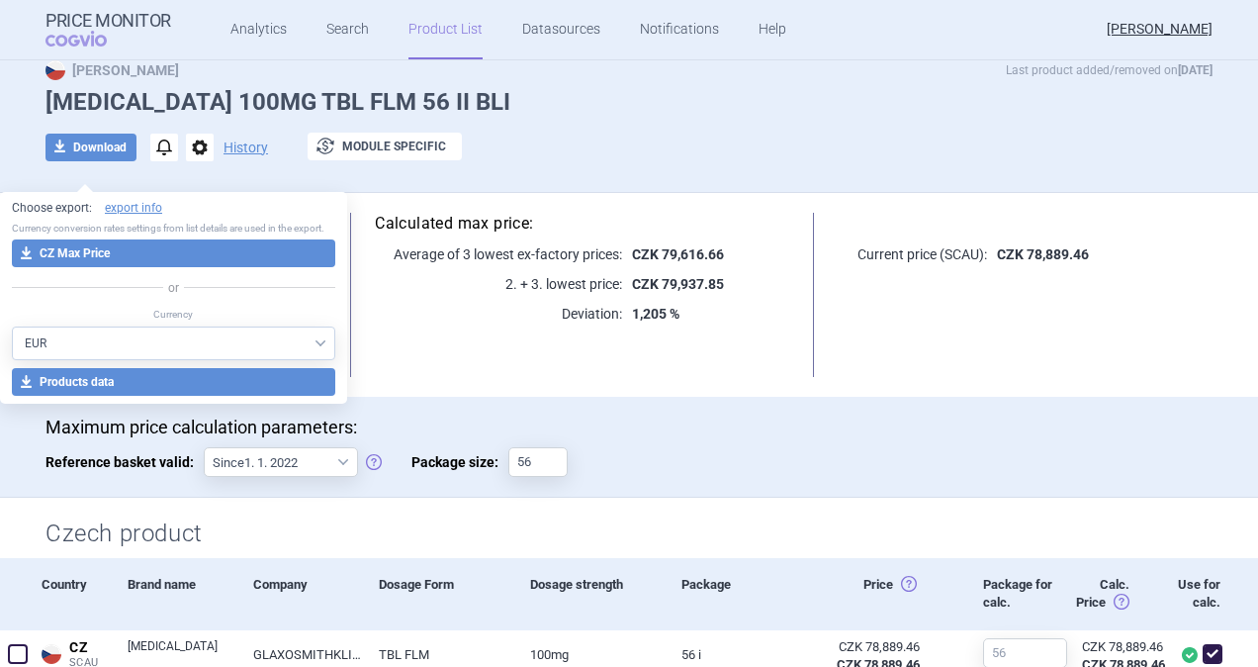
scroll to position [0, 0]
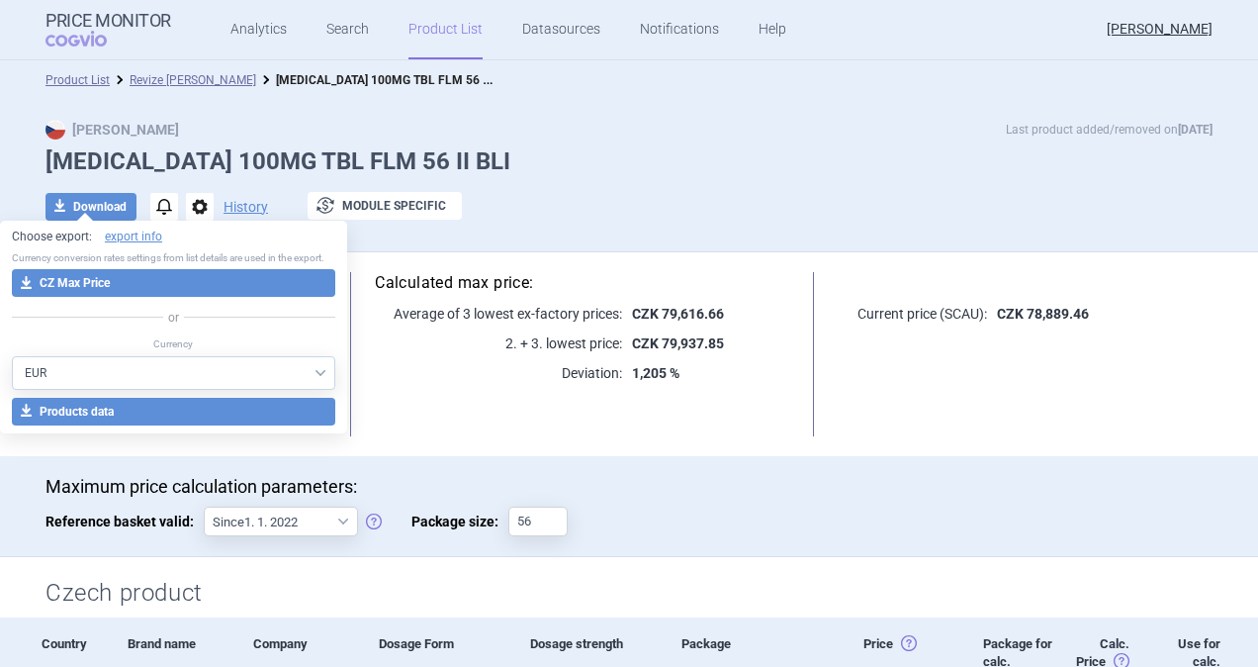
click at [431, 34] on link "Product List" at bounding box center [446, 29] width 74 height 59
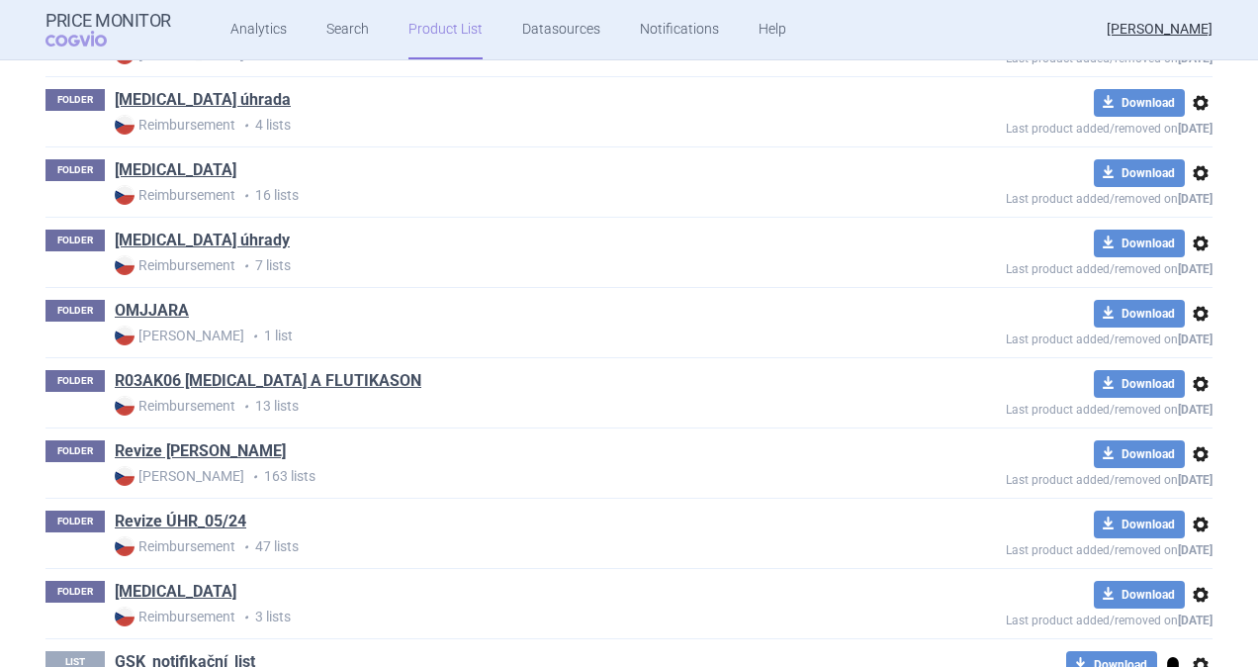
scroll to position [1950, 0]
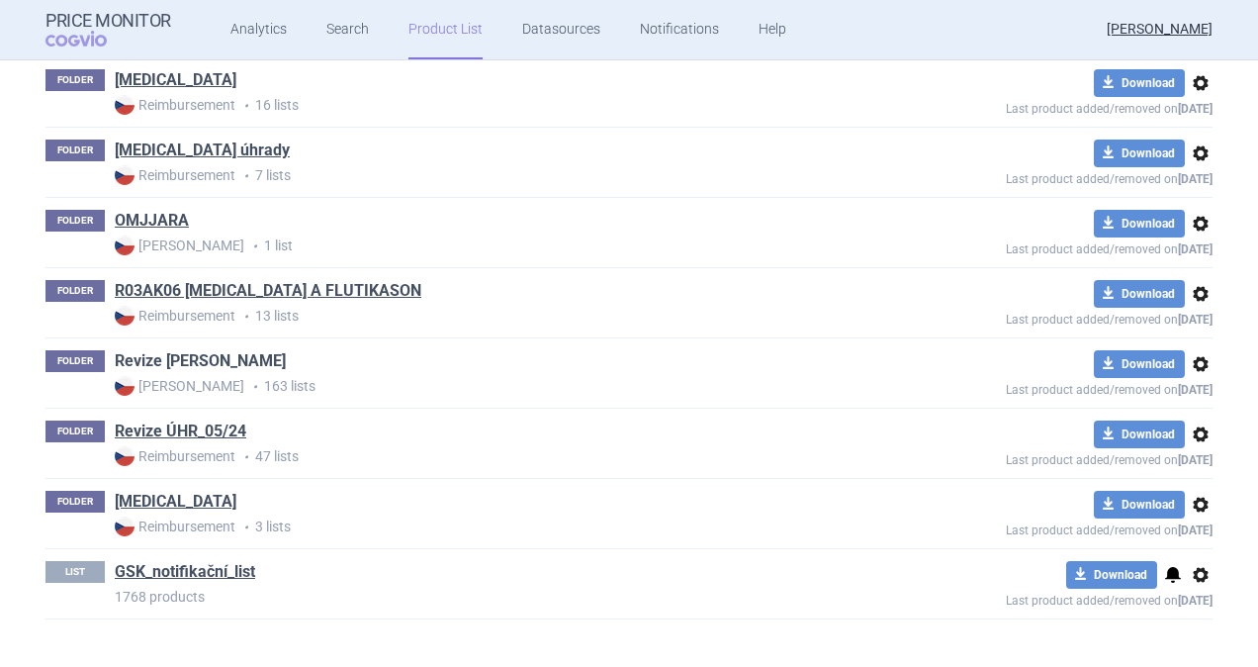
click at [137, 351] on link "Revize [PERSON_NAME]" at bounding box center [200, 361] width 171 height 22
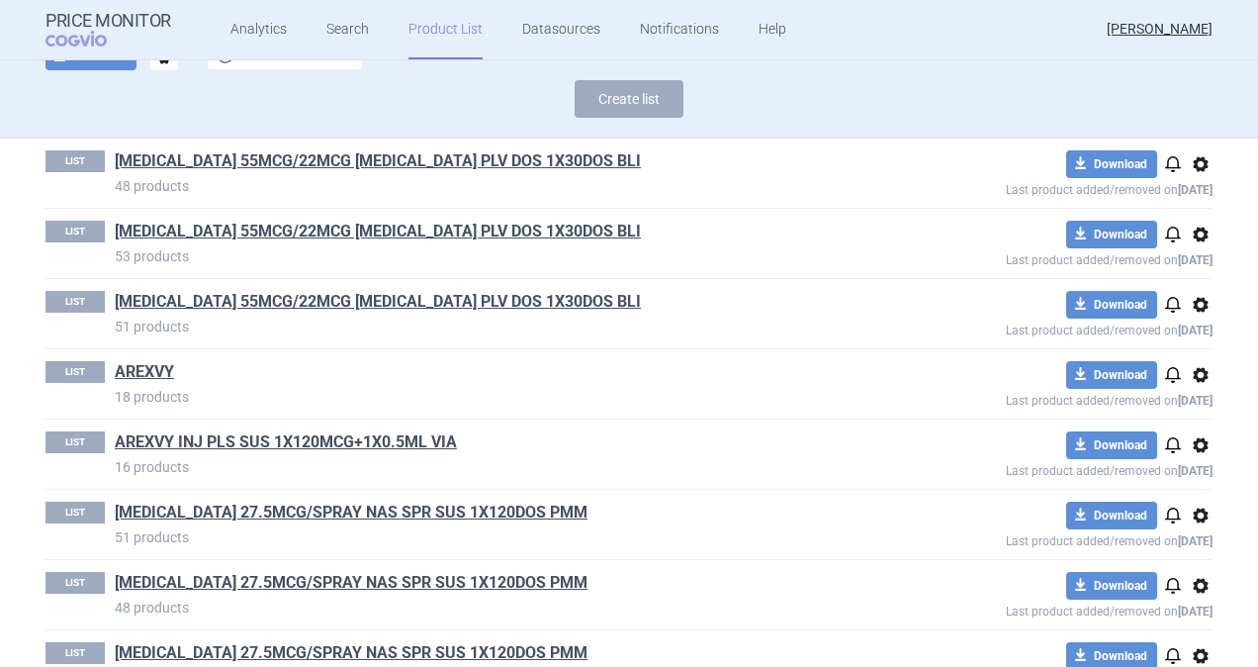
scroll to position [198, 0]
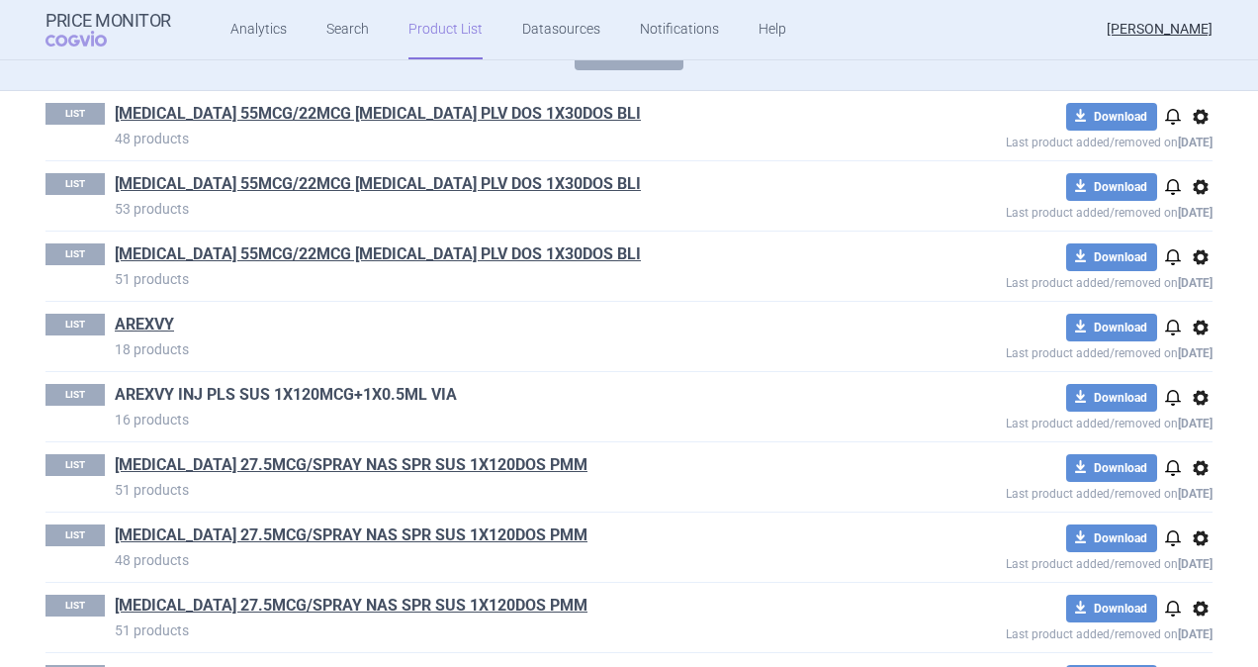
click at [150, 391] on link "AREXVY INJ PLS SUS 1X120MCG+1X0.5ML VIA" at bounding box center [286, 395] width 342 height 22
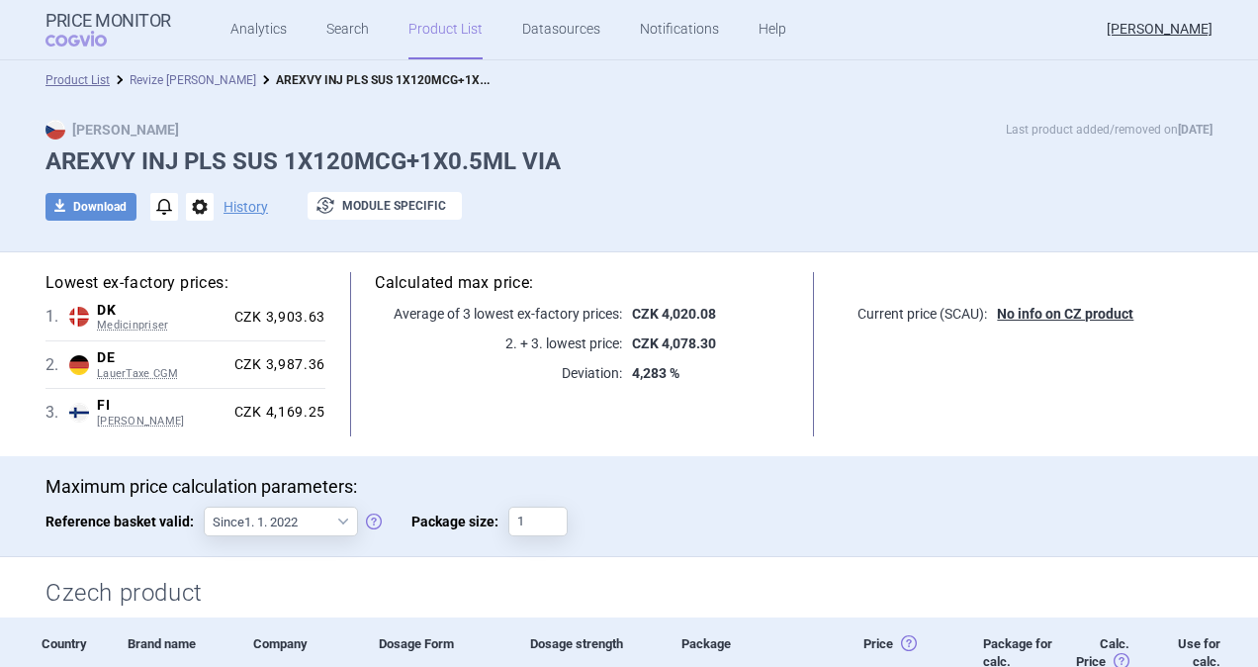
click at [176, 80] on link "Revize [PERSON_NAME]" at bounding box center [193, 80] width 127 height 14
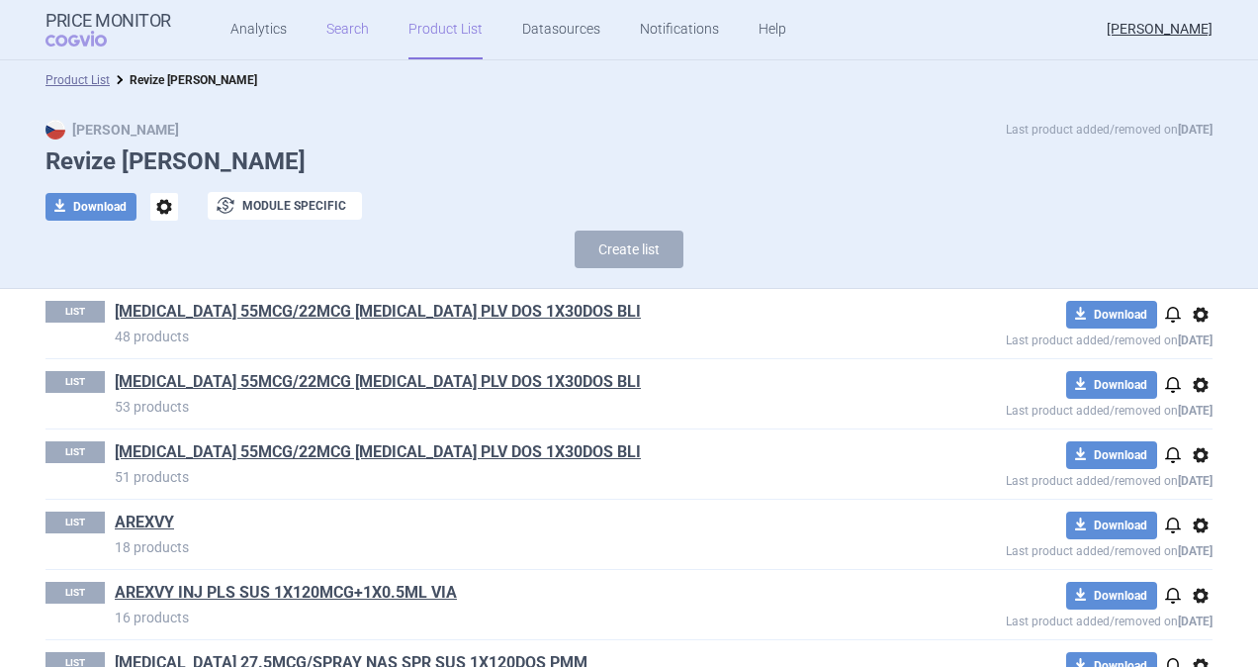
click at [350, 33] on link "Search" at bounding box center [347, 29] width 43 height 59
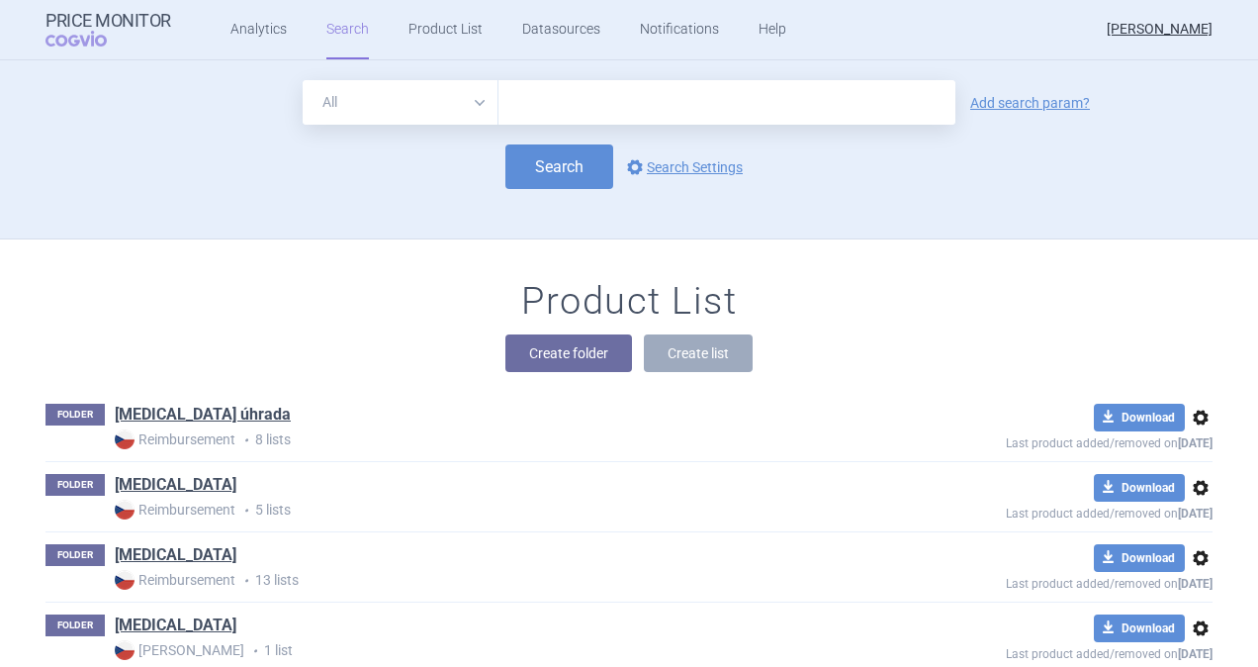
click at [574, 107] on input "text" at bounding box center [727, 102] width 457 height 45
type input "arexvy"
click at [989, 99] on link "Add search param?" at bounding box center [1031, 103] width 120 height 14
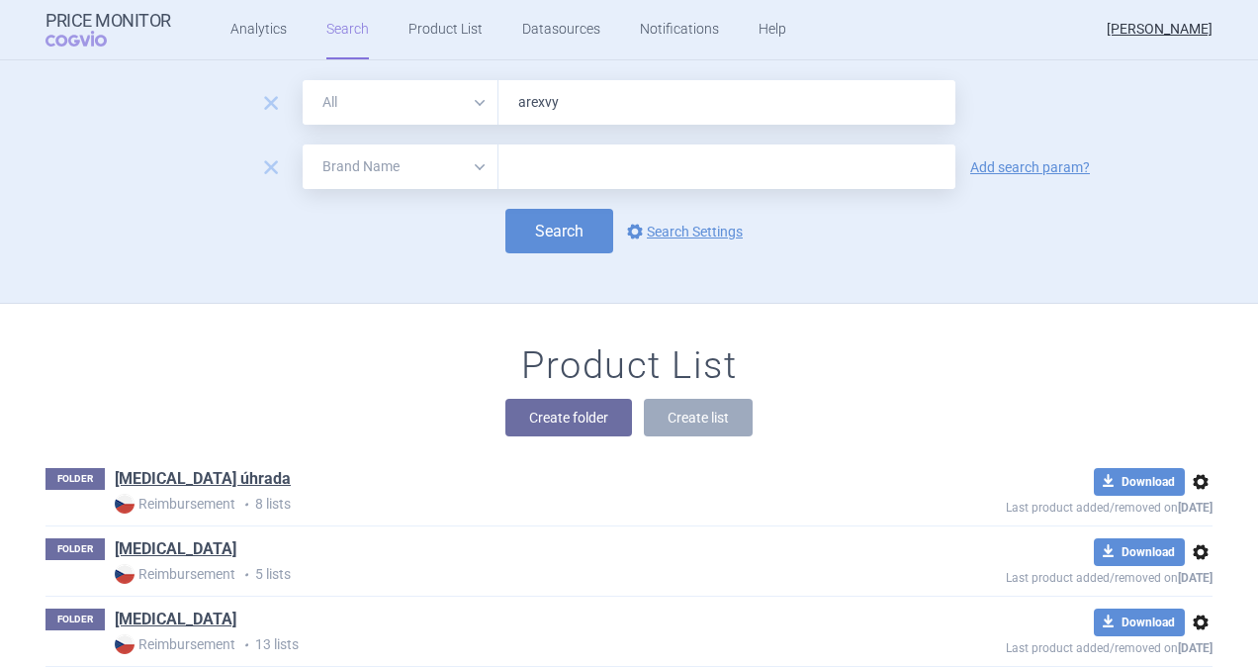
click at [465, 175] on select "All Brand Name ATC Company Active Substance Country Newer than" at bounding box center [401, 166] width 196 height 45
select select "newerThan"
click at [303, 144] on select "All Brand Name ATC Company Active Substance Country Newer than" at bounding box center [401, 166] width 196 height 45
click at [550, 169] on input "text" at bounding box center [727, 166] width 457 height 45
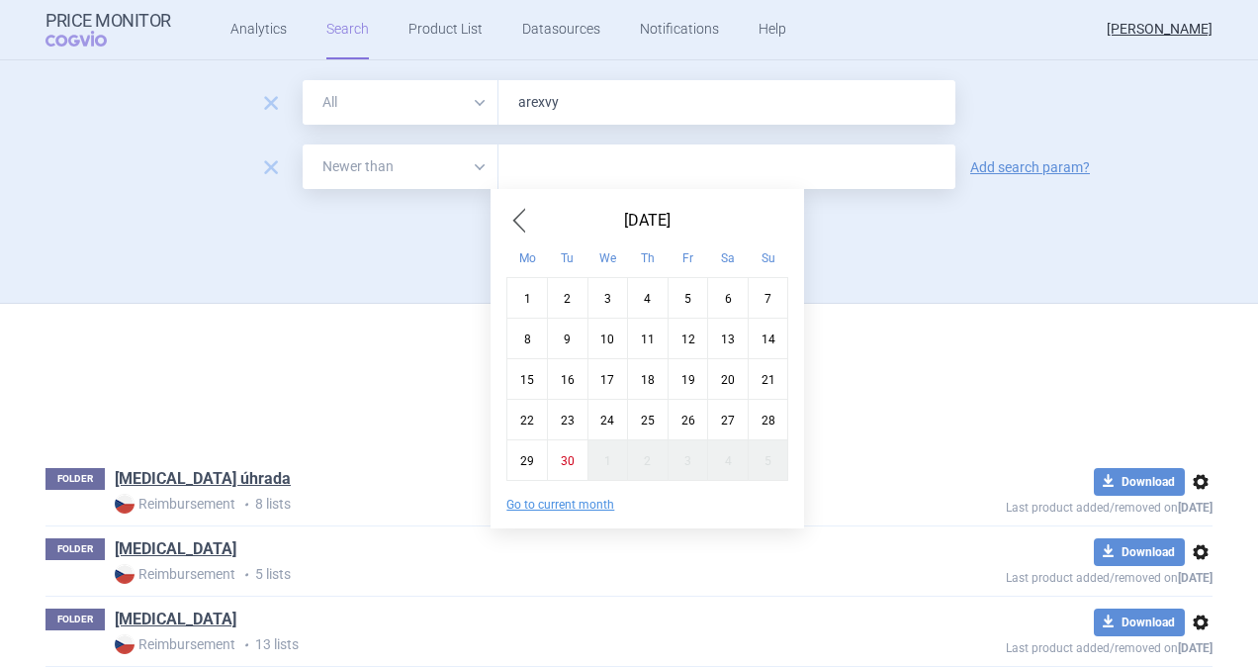
click at [520, 222] on span "Previous Month" at bounding box center [519, 221] width 24 height 32
click at [526, 457] on div "25" at bounding box center [528, 459] width 41 height 41
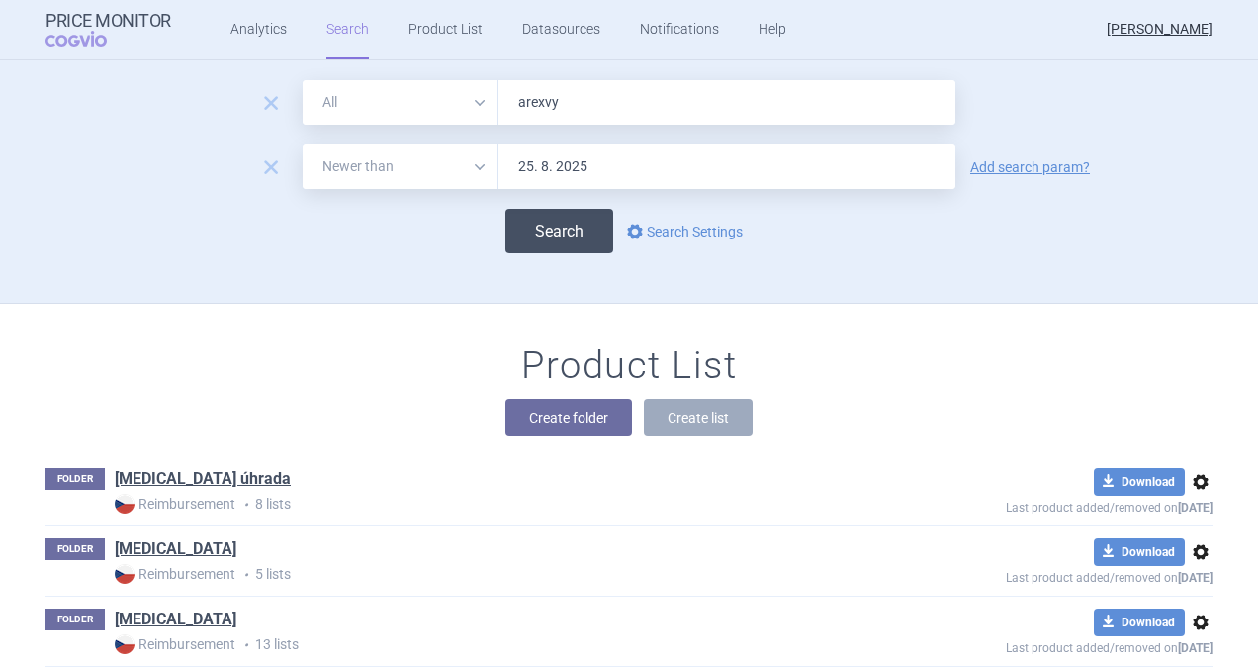
click at [536, 230] on button "Search" at bounding box center [560, 231] width 108 height 45
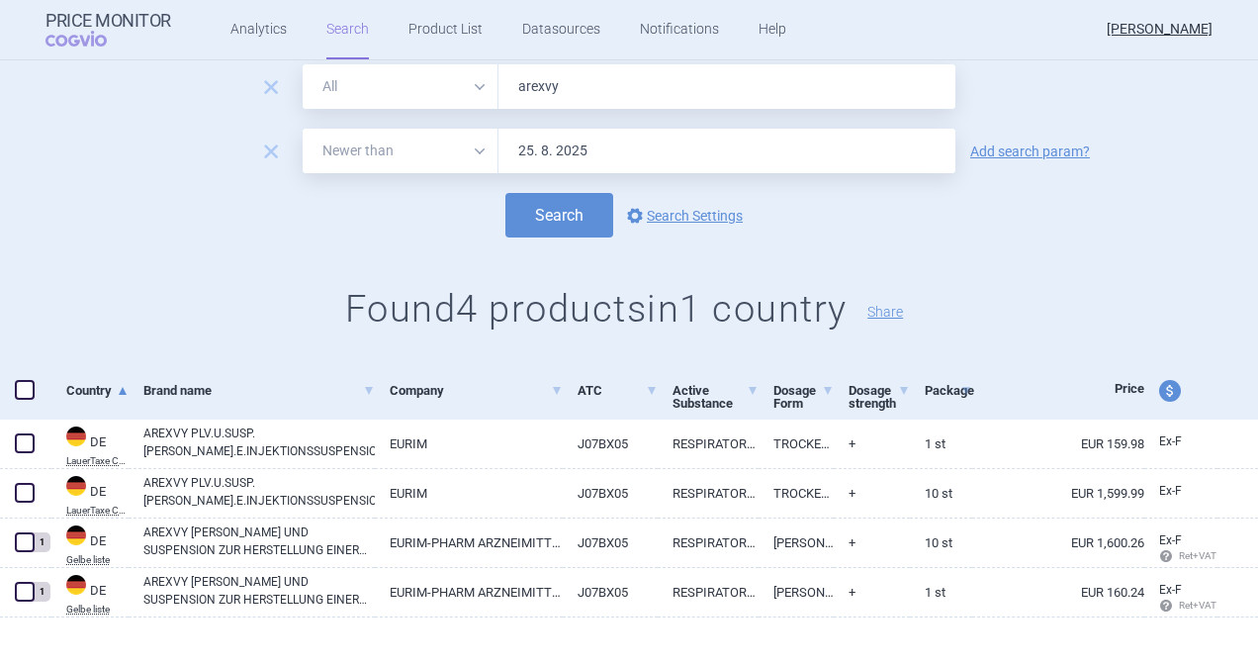
scroll to position [69, 0]
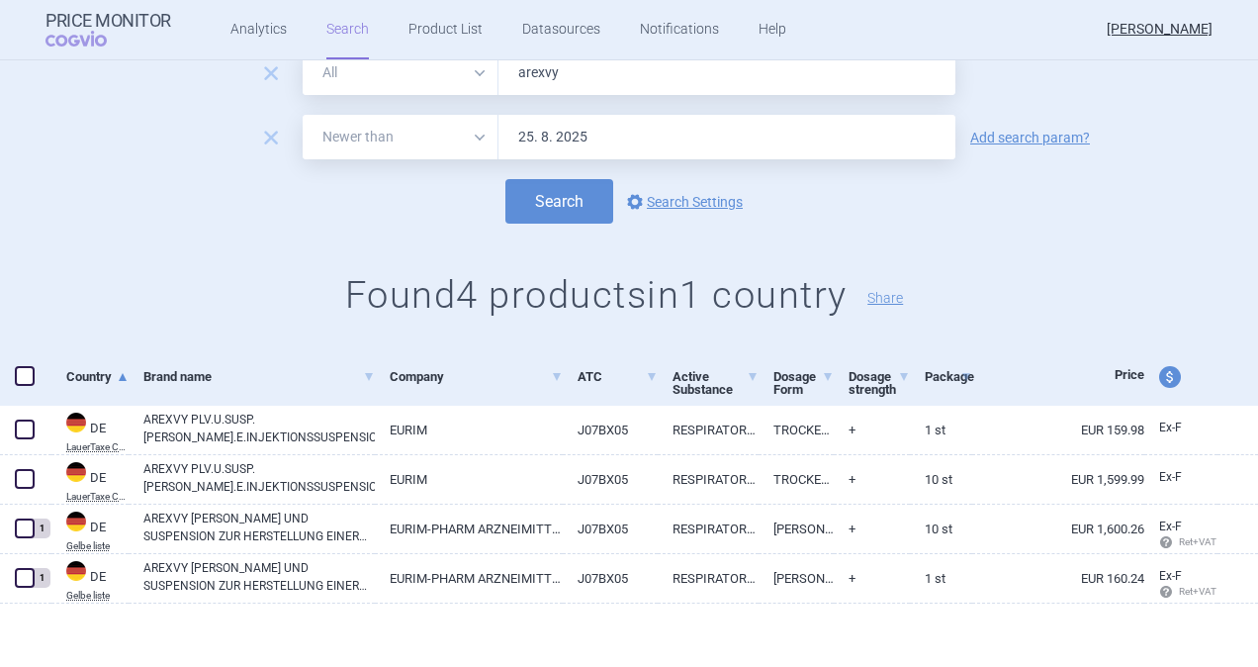
click at [25, 374] on span at bounding box center [25, 376] width 20 height 20
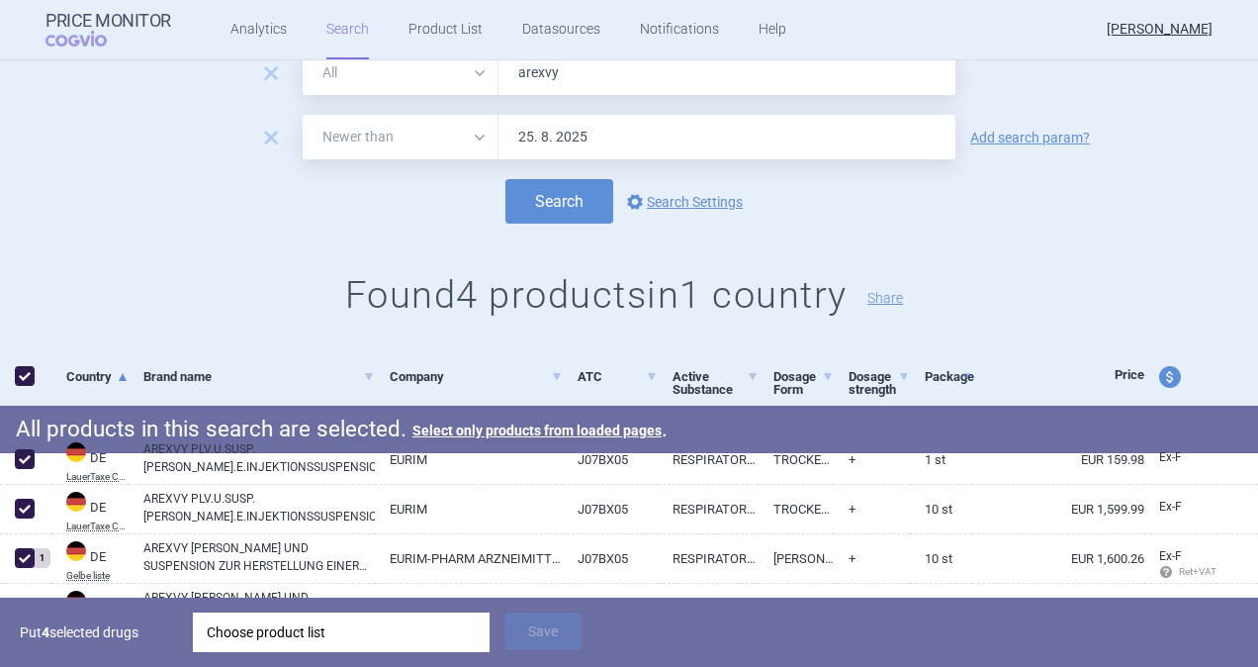
click at [233, 637] on div "Choose product list" at bounding box center [341, 632] width 269 height 40
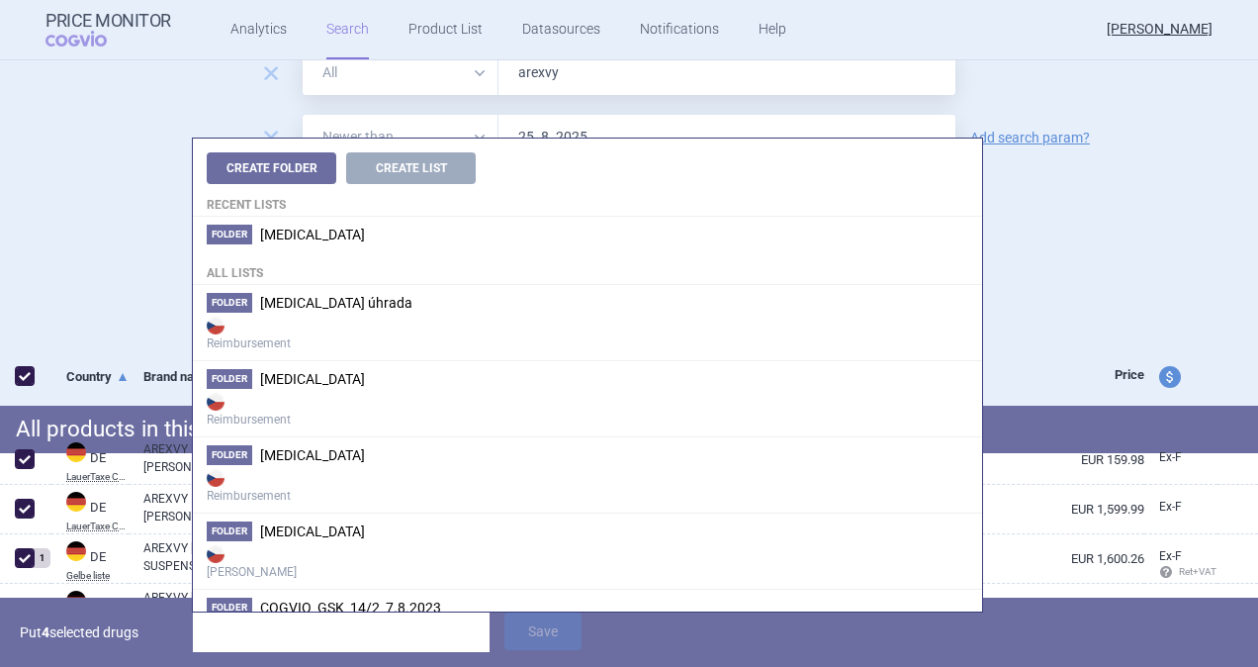
click at [107, 74] on div "remove All Brand Name ATC Company Active Substance Country Newer than arexvy" at bounding box center [629, 72] width 1258 height 45
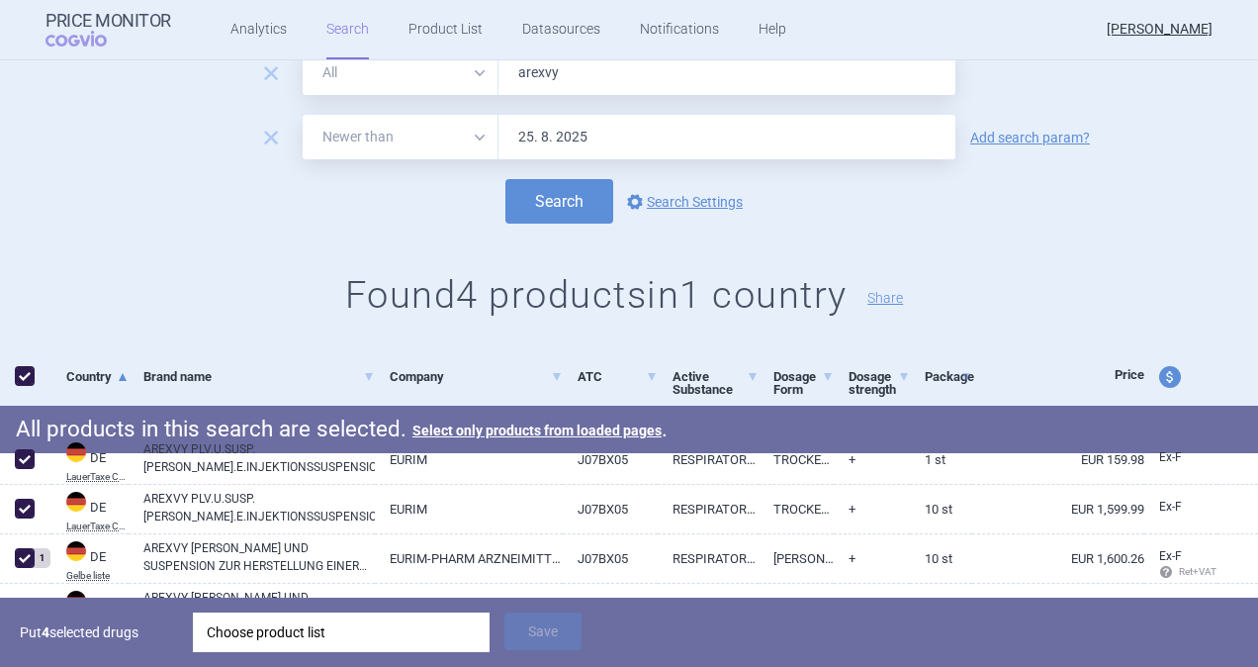
click at [337, 30] on link "Search" at bounding box center [347, 29] width 43 height 59
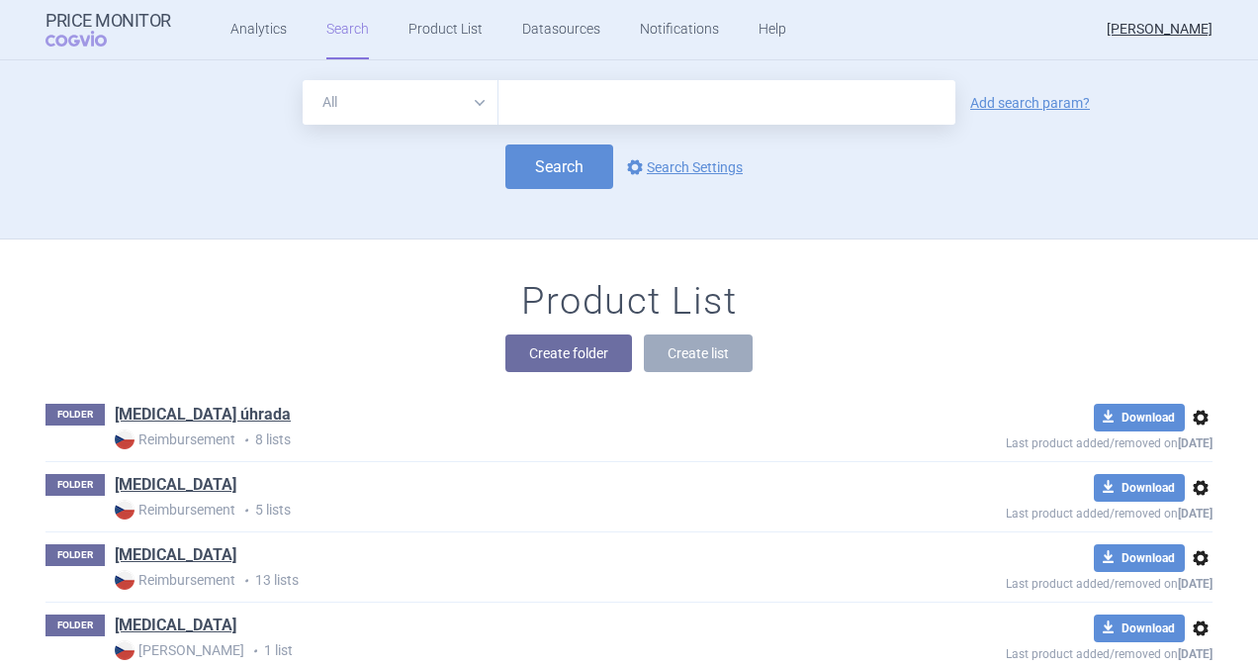
click at [539, 103] on input "text" at bounding box center [727, 102] width 457 height 45
click at [248, 34] on link "Analytics" at bounding box center [259, 29] width 56 height 59
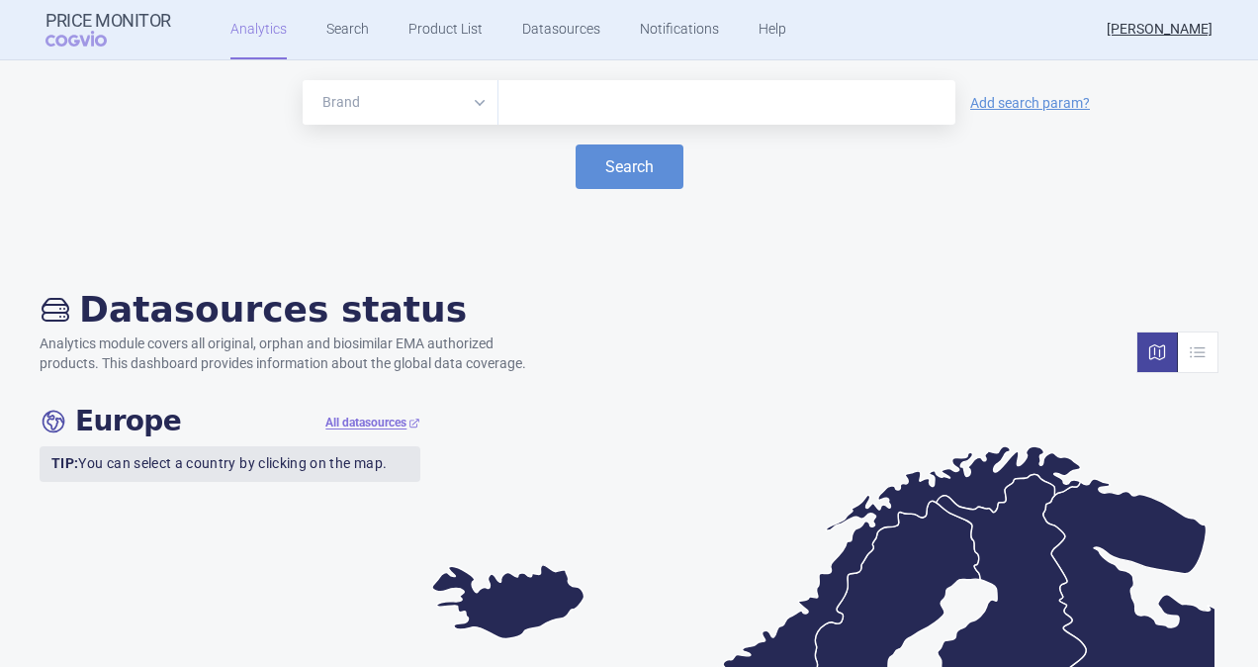
click at [540, 106] on input "text" at bounding box center [727, 103] width 437 height 26
click at [619, 167] on button "Search" at bounding box center [630, 166] width 108 height 45
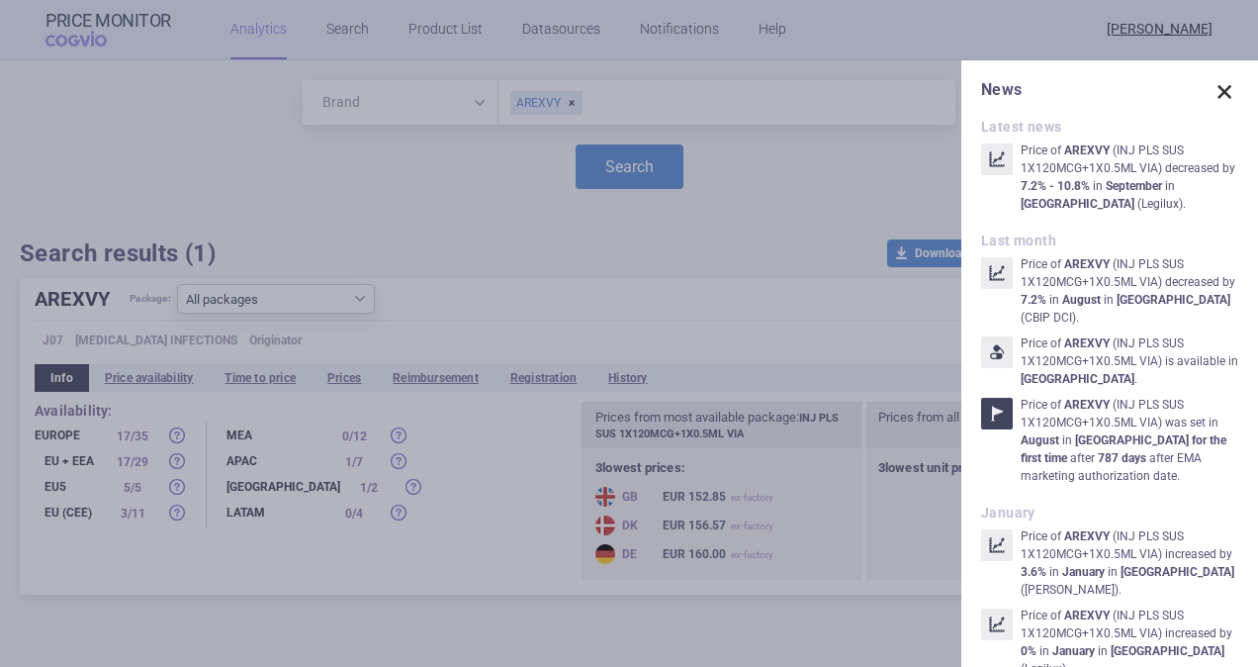
click at [1211, 89] on span at bounding box center [1225, 92] width 28 height 28
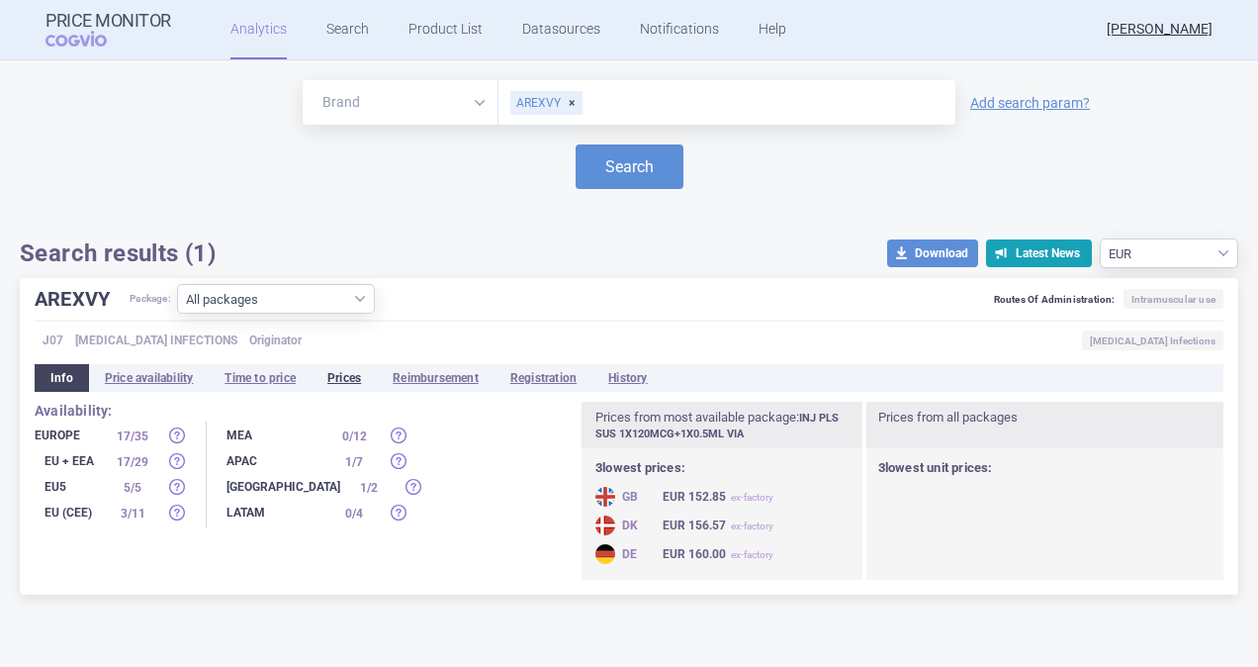
click at [348, 379] on li "Prices" at bounding box center [344, 378] width 65 height 28
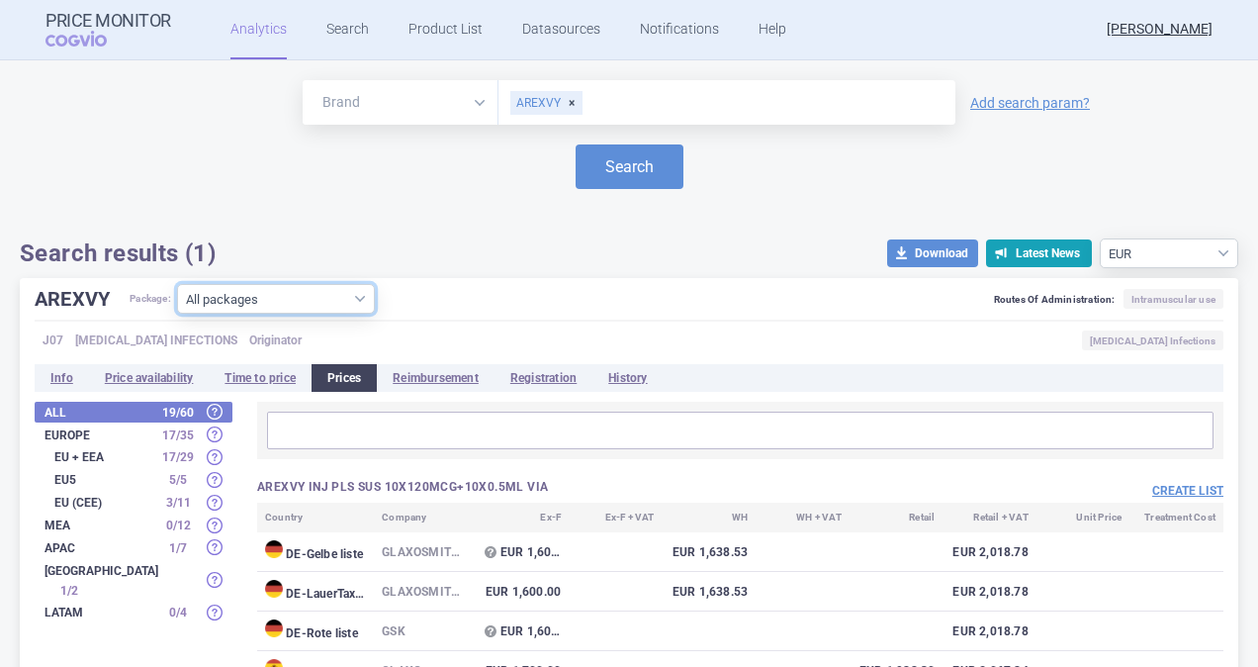
click at [360, 301] on select "All packages INJ PLS SUS 10X120MCG+10X0.5ML VIA ( 4 ) INJ PLS SUS 1X120MCG+1X0.…" at bounding box center [276, 299] width 198 height 30
click at [179, 314] on select "All packages INJ PLS SUS 10X120MCG+10X0.5ML VIA ( 4 ) INJ PLS SUS 1X120MCG+1X0.…" at bounding box center [276, 299] width 198 height 30
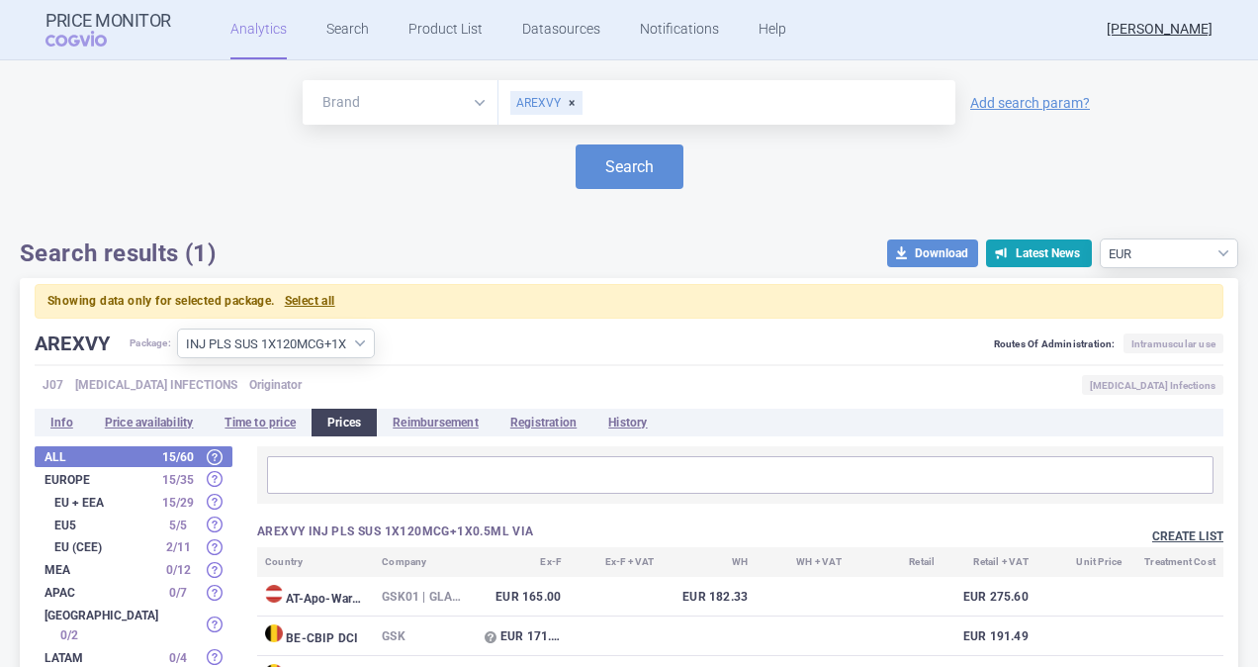
click at [1179, 534] on button "Create list" at bounding box center [1188, 536] width 71 height 17
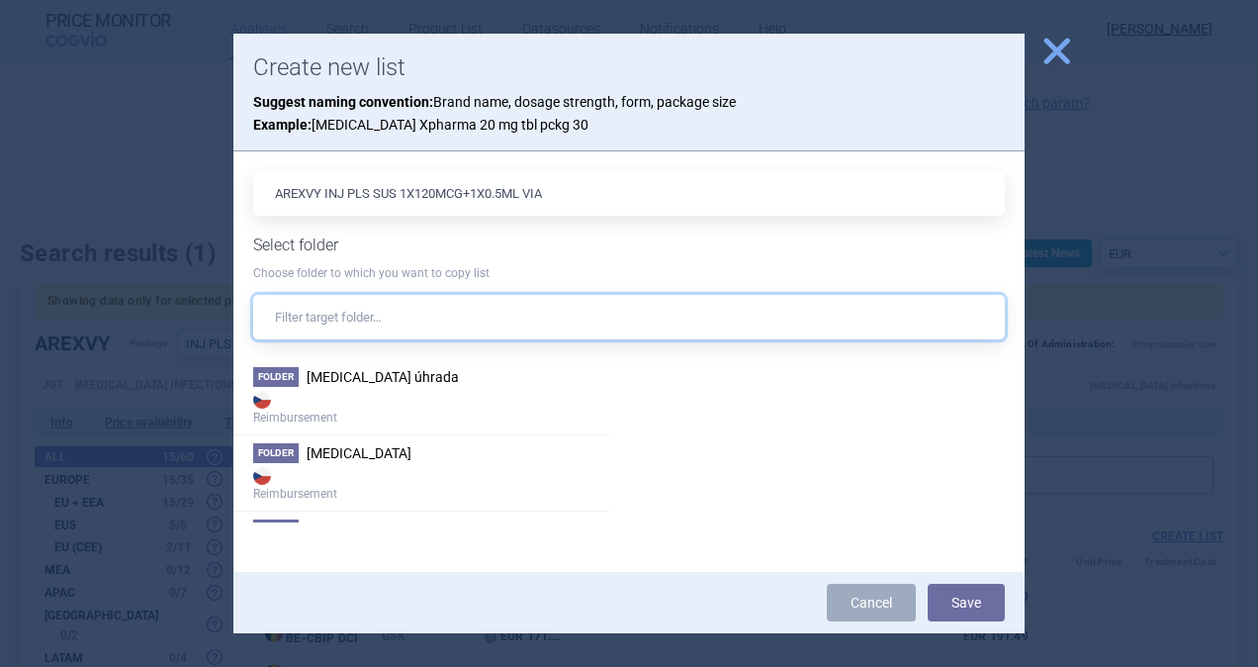
click at [340, 315] on input "text" at bounding box center [629, 317] width 752 height 45
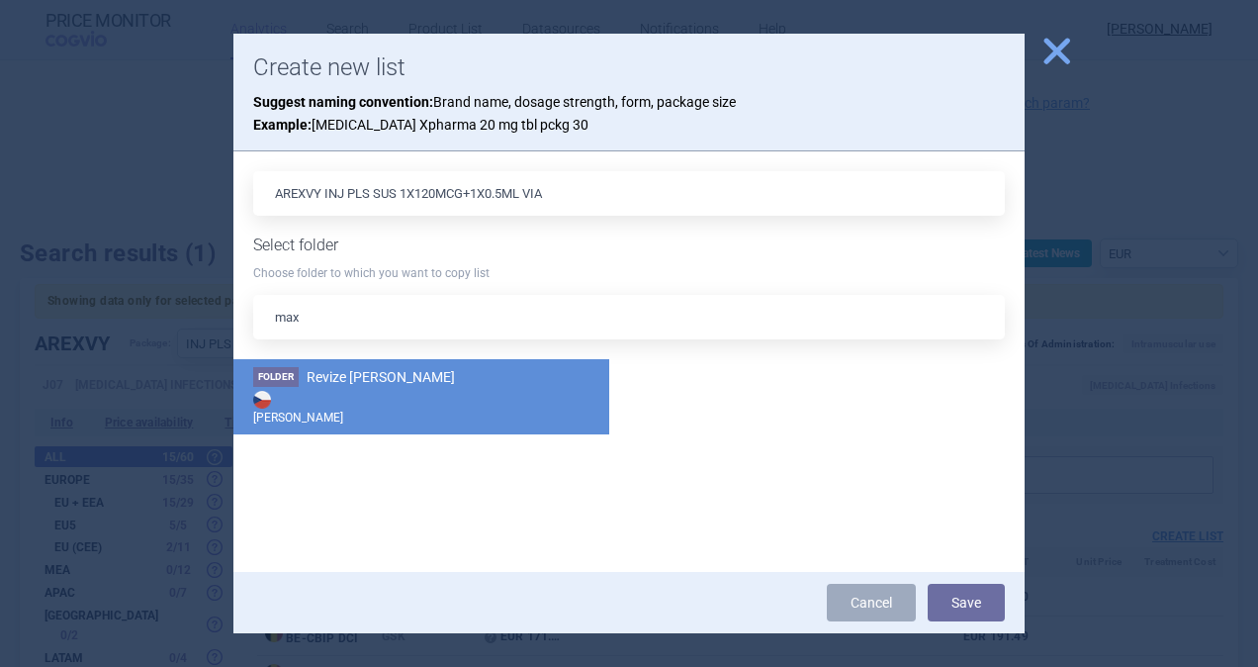
click at [354, 379] on span "Revize [PERSON_NAME]" at bounding box center [381, 377] width 148 height 16
click at [978, 603] on button "Save" at bounding box center [966, 603] width 77 height 38
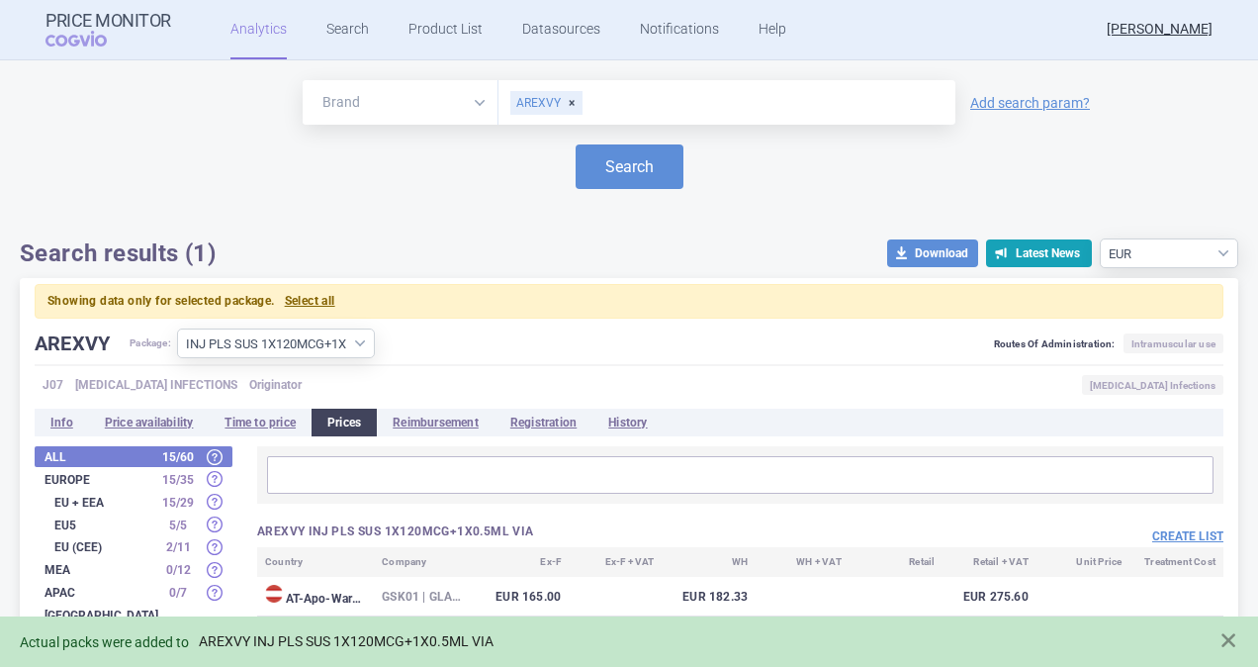
click at [261, 637] on link "AREXVY INJ PLS SUS 1X120MCG+1X0.5ML VIA" at bounding box center [346, 641] width 295 height 17
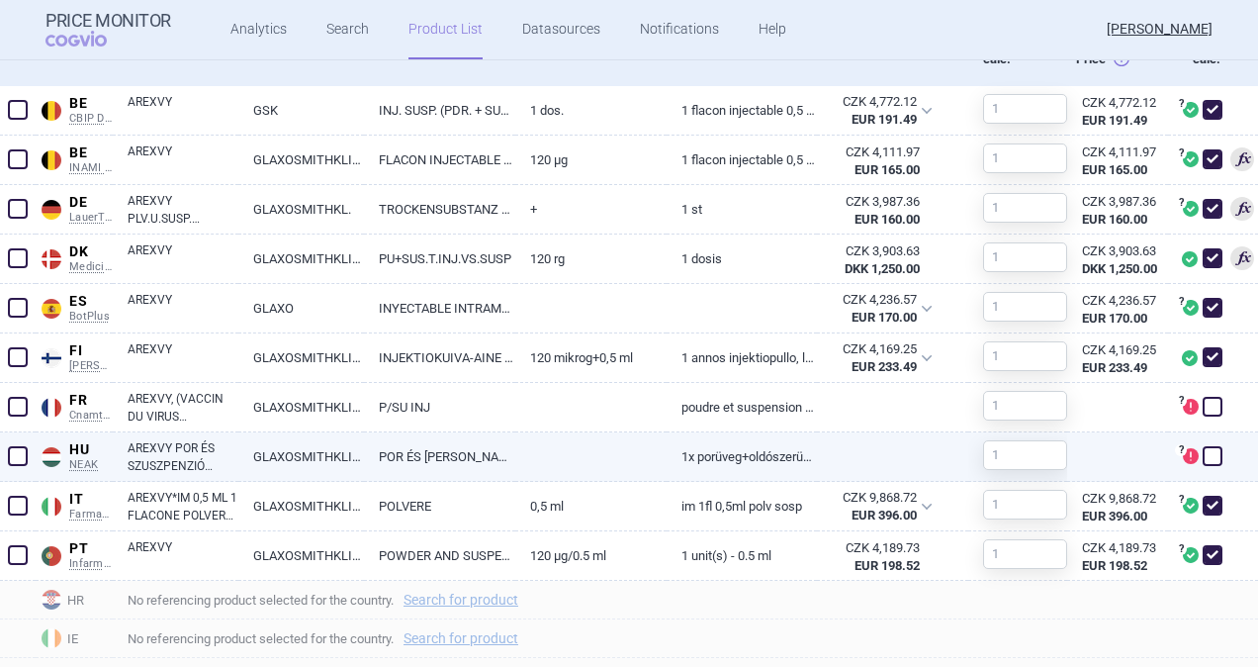
scroll to position [693, 0]
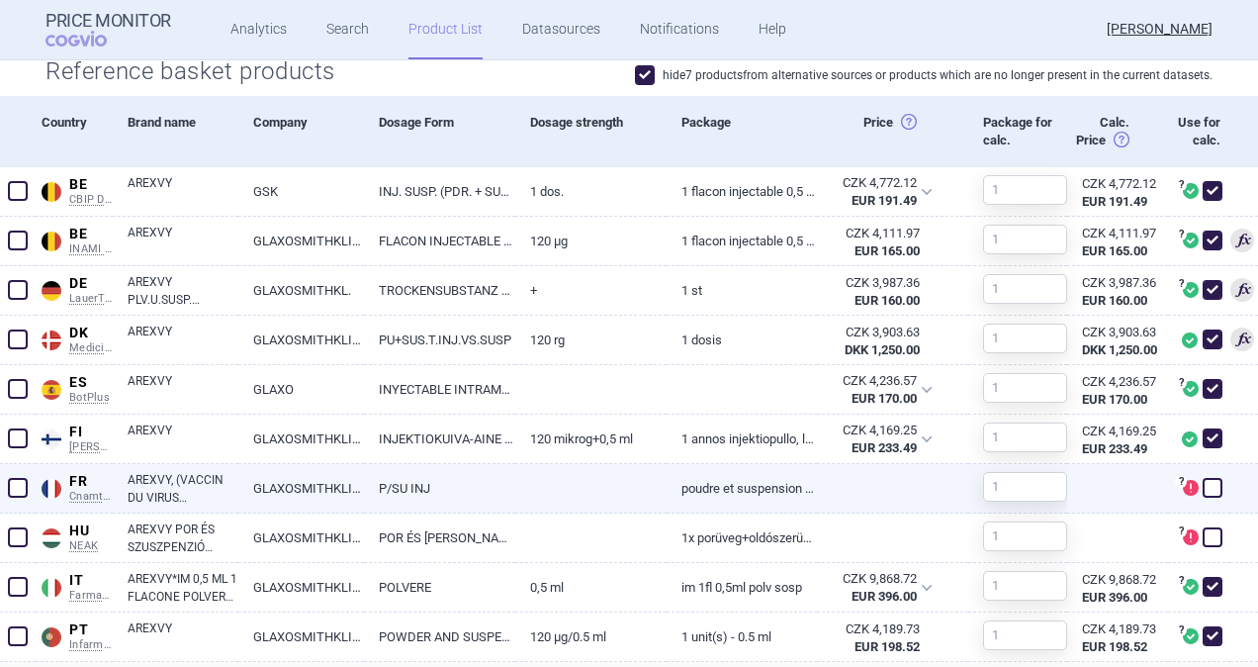
click at [15, 483] on span at bounding box center [18, 488] width 20 height 20
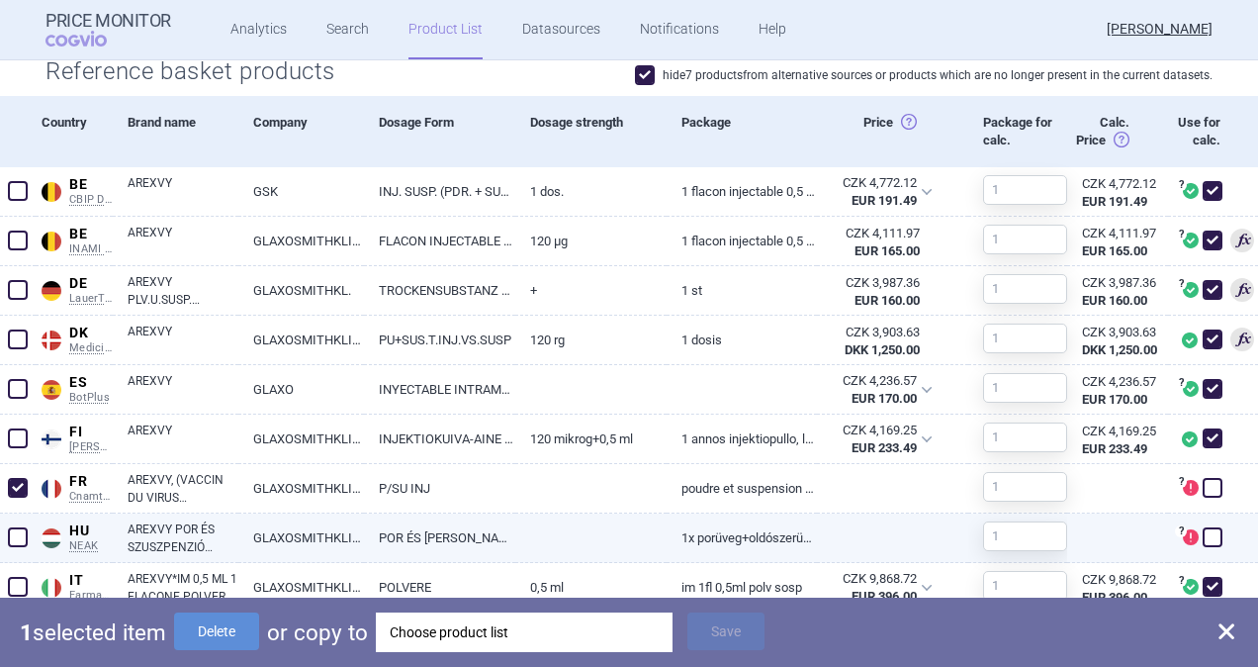
click at [5, 536] on span at bounding box center [18, 537] width 30 height 30
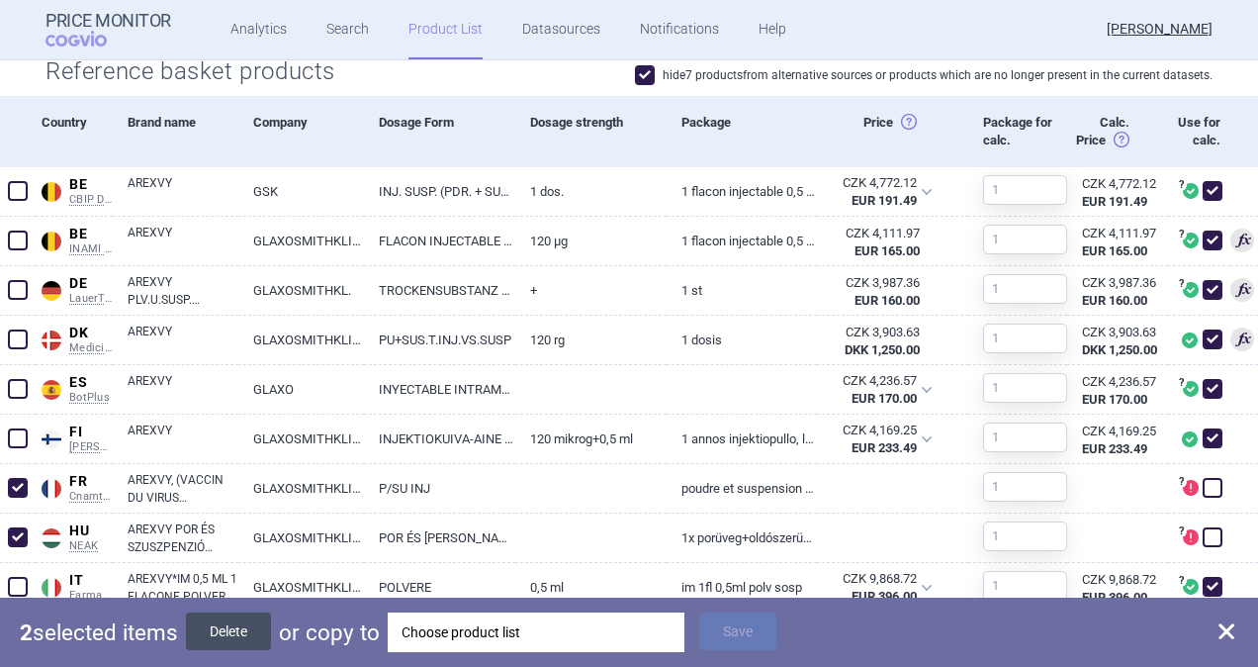
click at [230, 627] on button "Delete" at bounding box center [228, 631] width 85 height 38
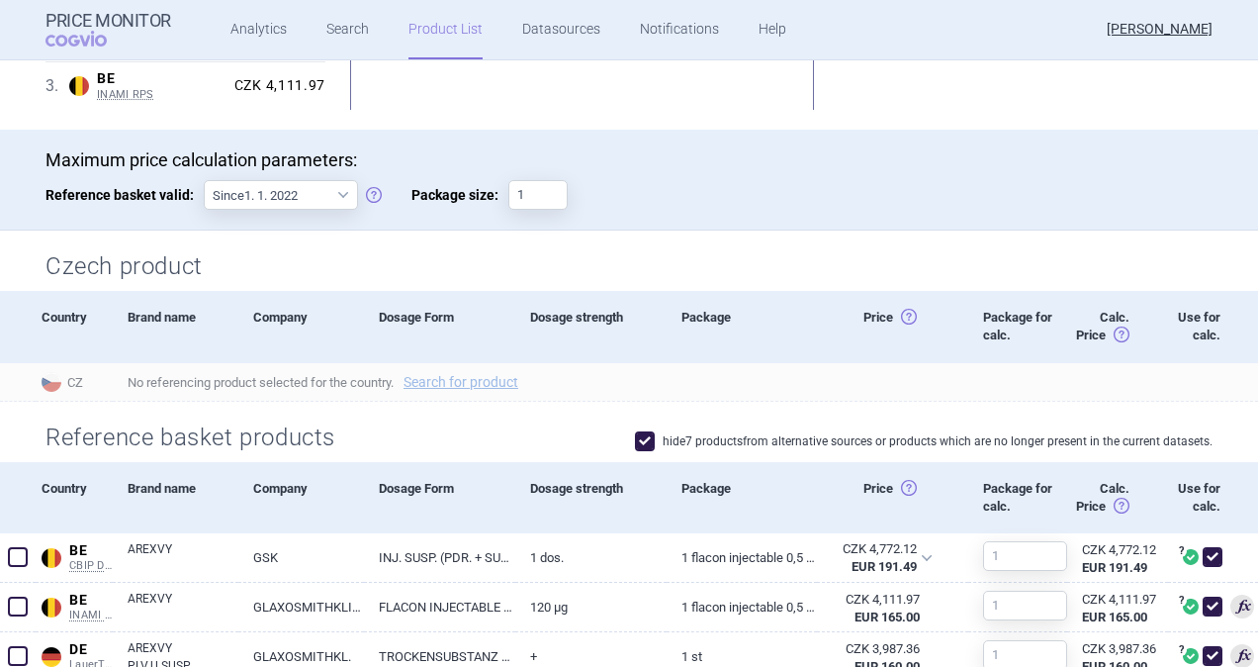
scroll to position [198, 0]
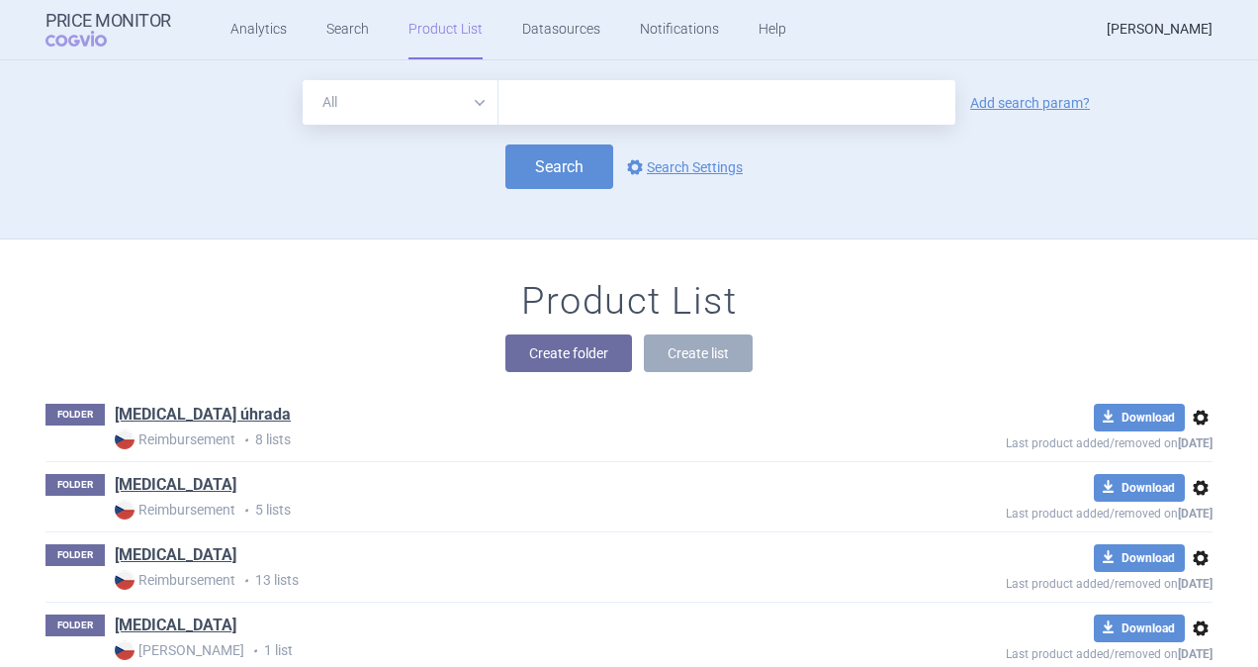
click at [1152, 28] on link "[PERSON_NAME]" at bounding box center [1160, 29] width 106 height 59
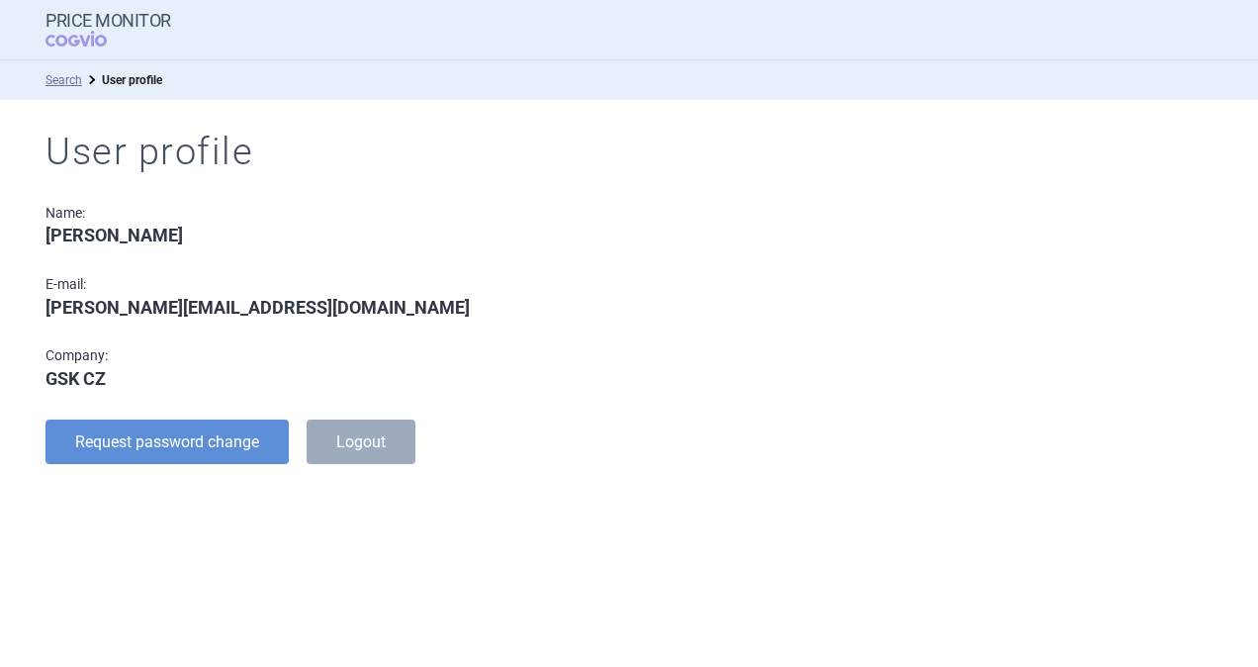
click at [628, 210] on div "User profile Name: Lucie Tůmová E-mail: lucie.x.tumova@gsk.com Company: GSK CZ …" at bounding box center [629, 297] width 1167 height 394
click at [611, 70] on ul "Search User profile" at bounding box center [629, 80] width 1167 height 20
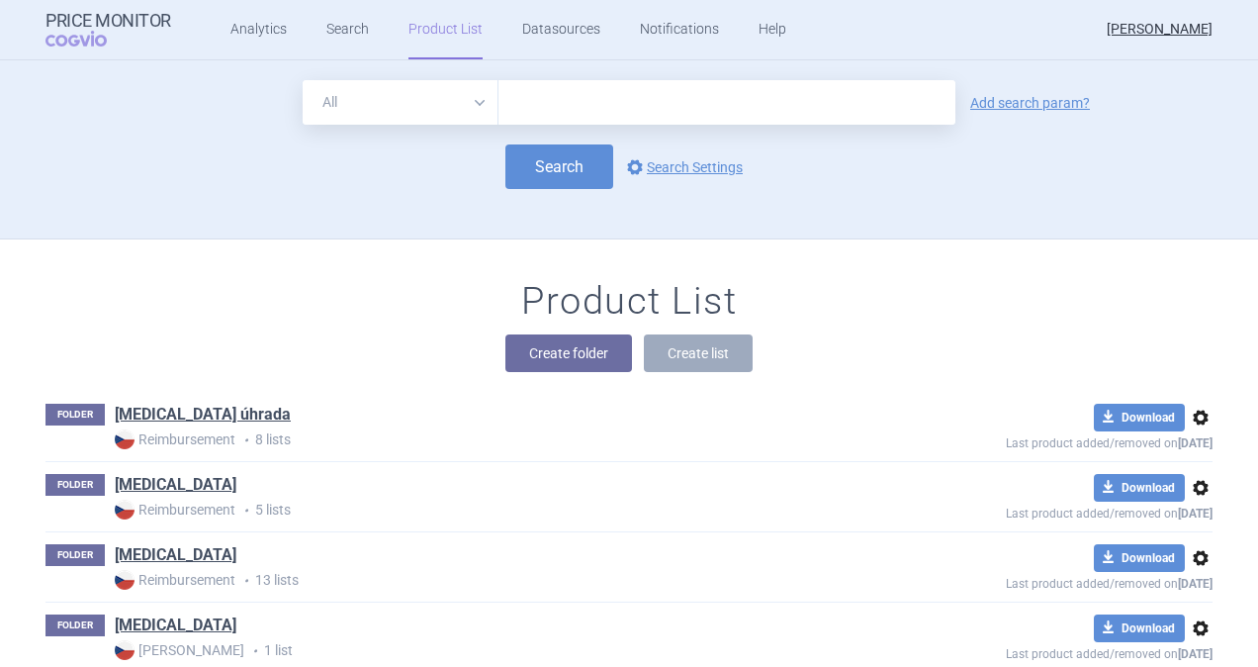
scroll to position [178, 0]
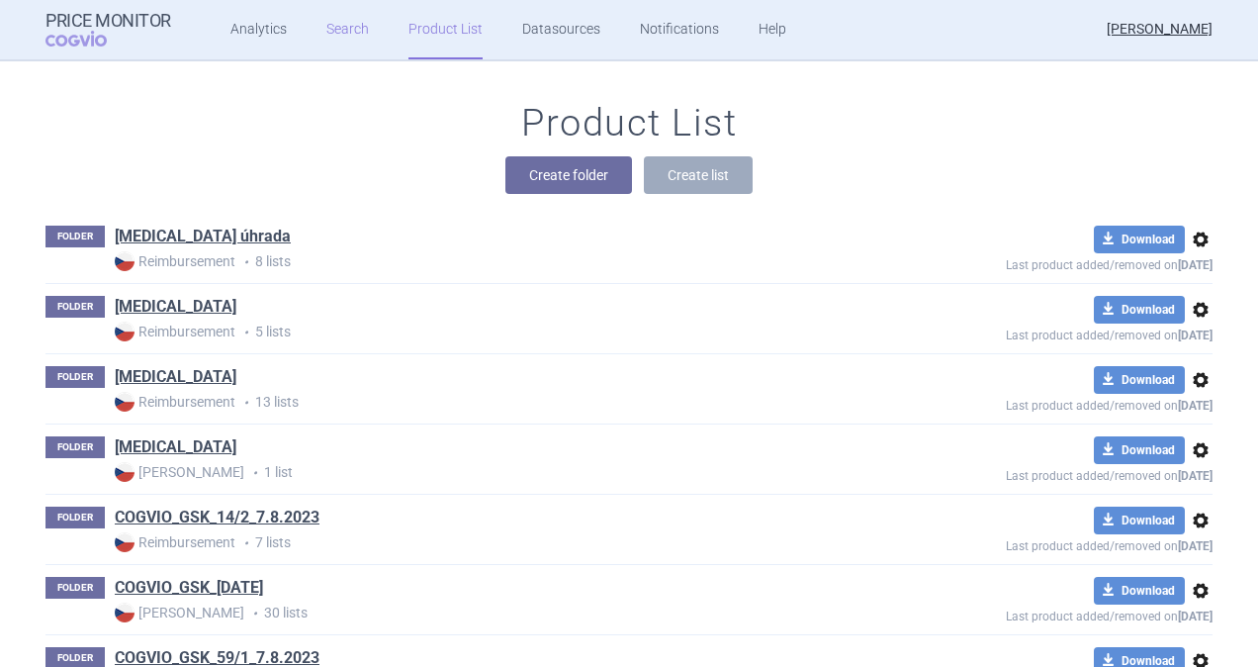
click at [338, 27] on link "Search" at bounding box center [347, 29] width 43 height 59
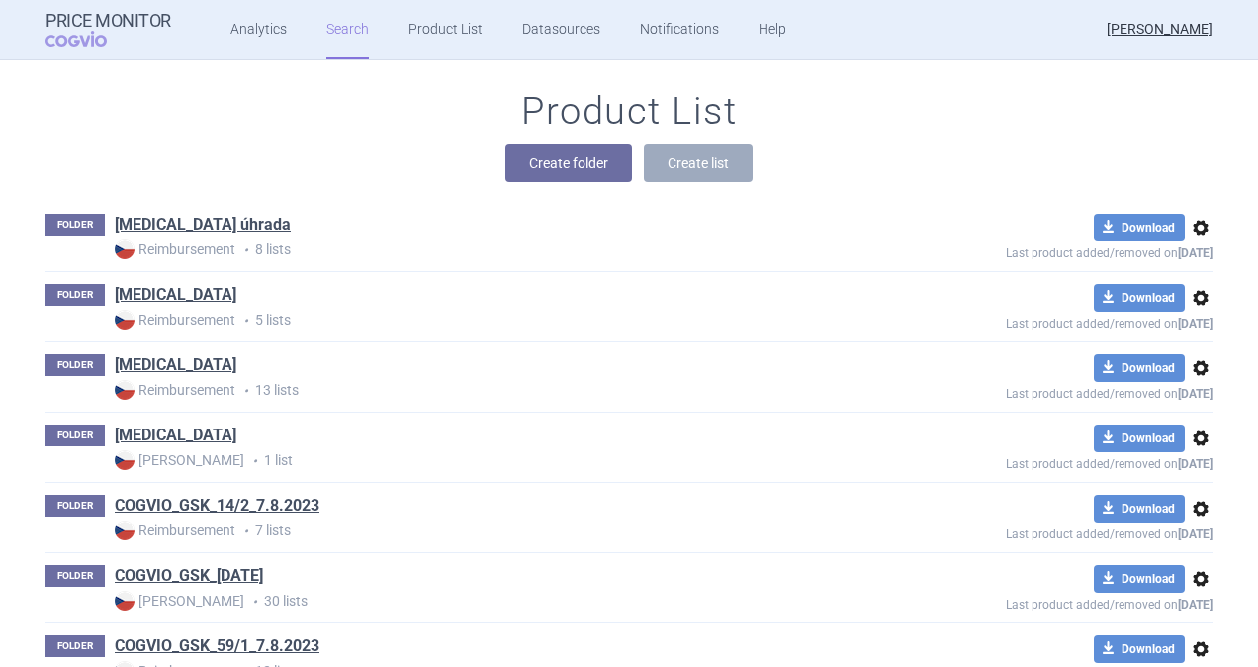
scroll to position [198, 0]
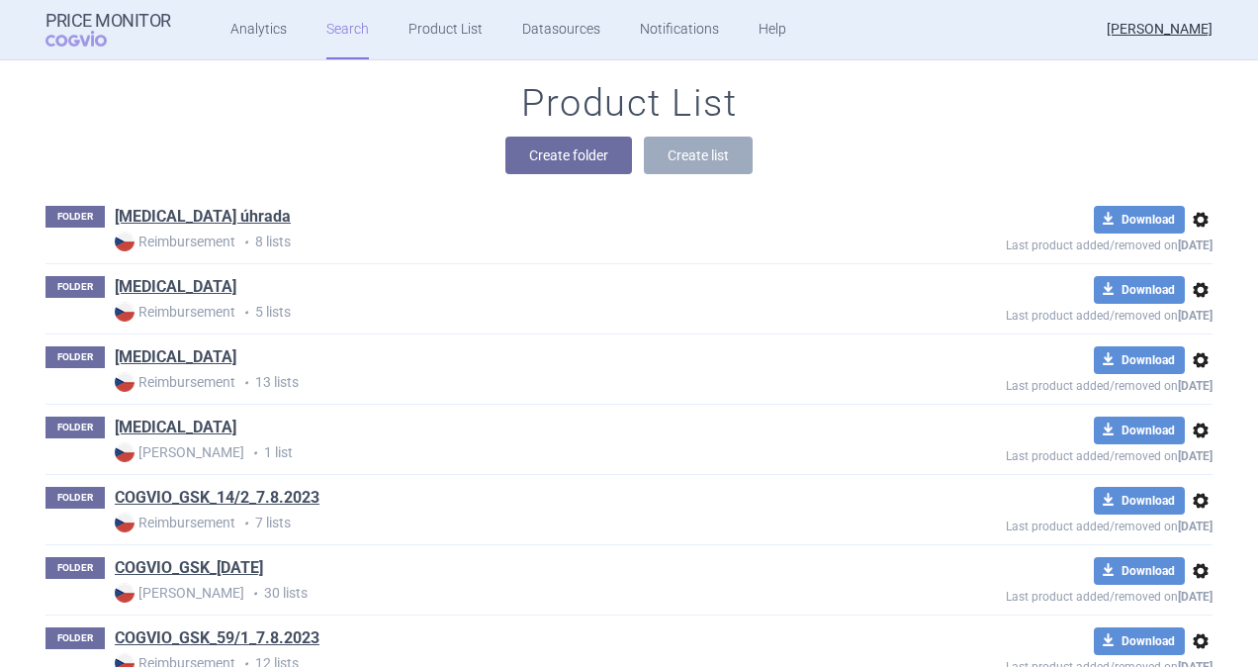
click at [1191, 424] on span "options" at bounding box center [1201, 431] width 24 height 24
click at [1199, 546] on button "Delete" at bounding box center [1192, 544] width 63 height 29
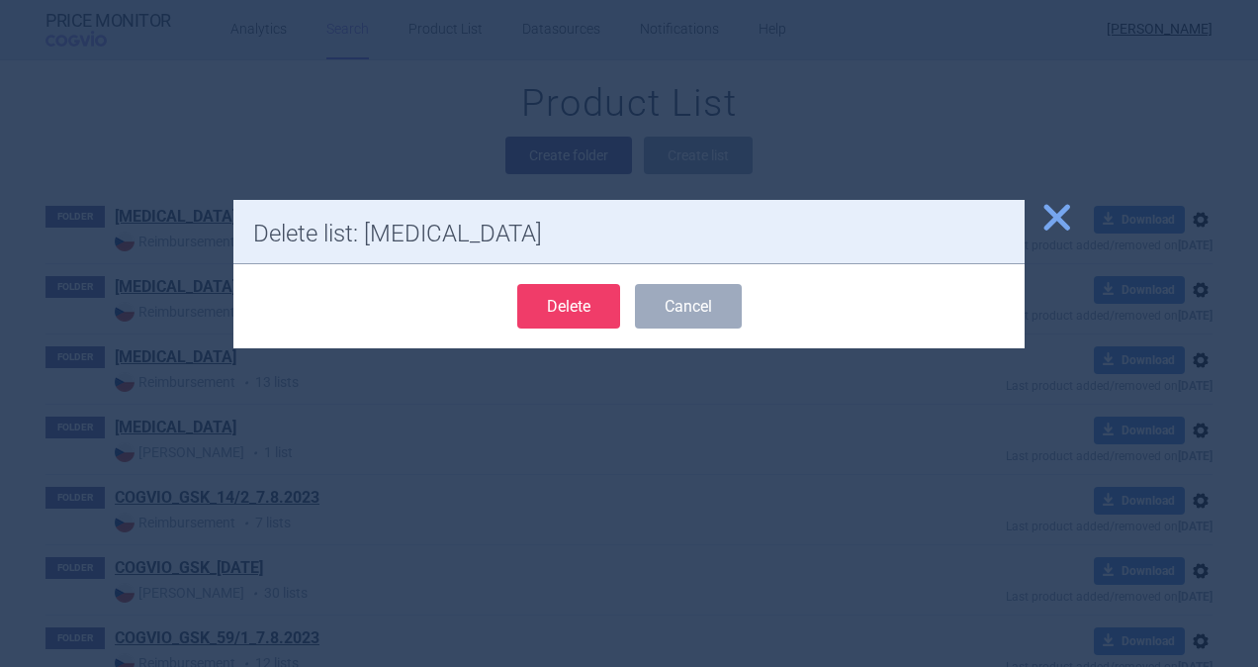
click at [580, 281] on div "Delete Cancel" at bounding box center [629, 306] width 792 height 84
click at [578, 317] on button "Delete" at bounding box center [568, 306] width 103 height 45
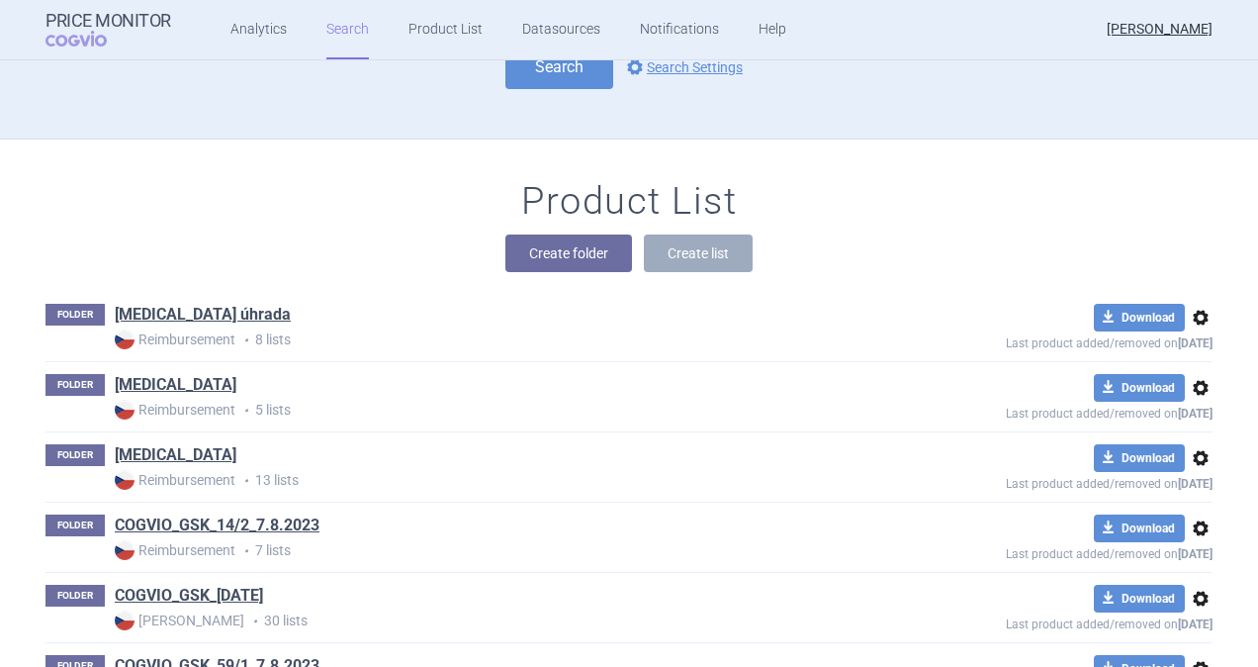
scroll to position [0, 0]
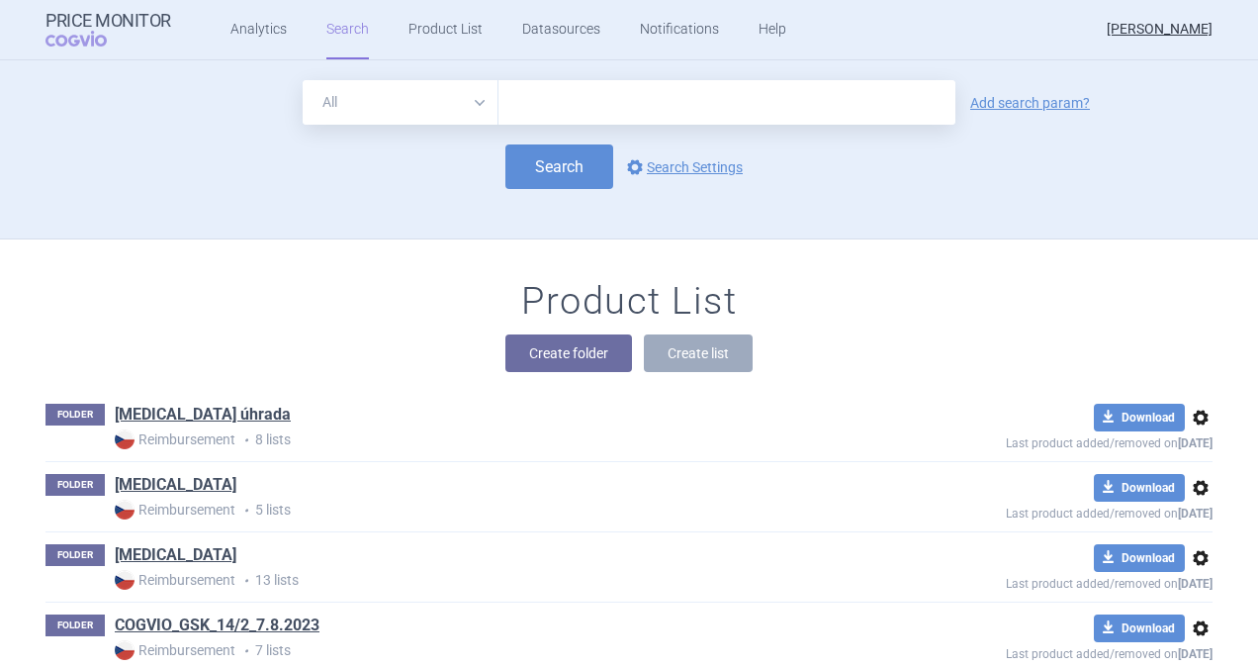
click at [575, 97] on input "text" at bounding box center [727, 102] width 457 height 45
type input "[MEDICAL_DATA]"
click button "Search" at bounding box center [560, 166] width 108 height 45
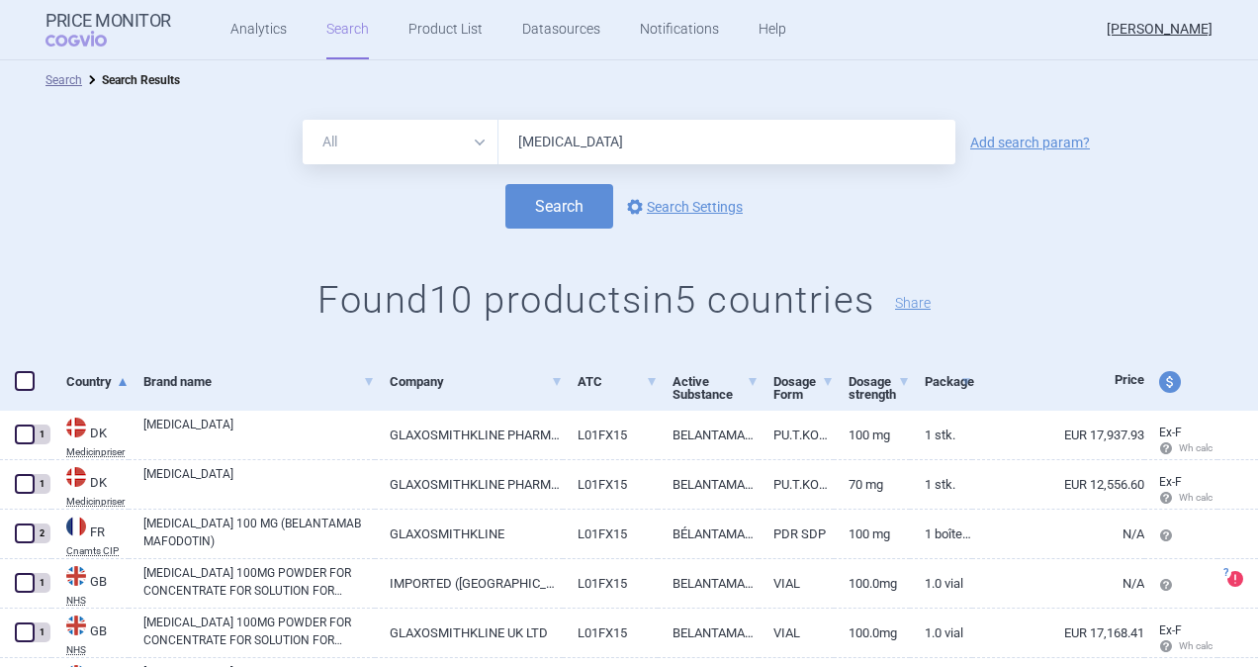
scroll to position [198, 0]
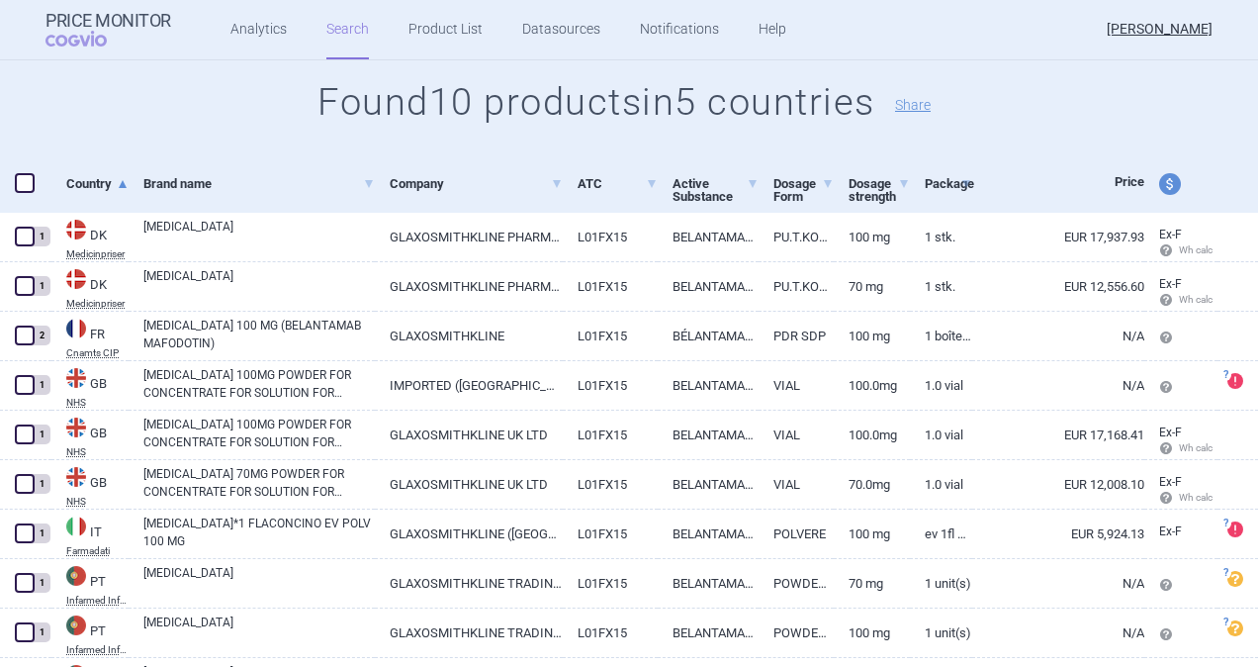
click at [1160, 189] on span "price and currency" at bounding box center [1171, 184] width 22 height 22
select select "ex-factory"
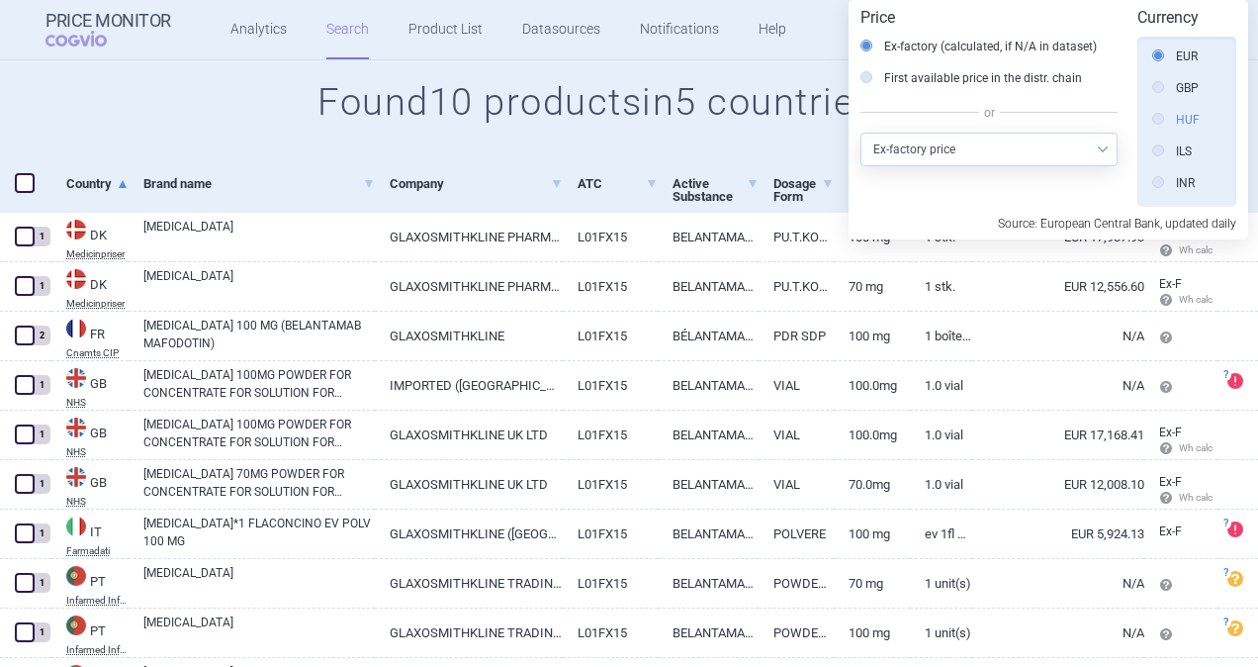
scroll to position [347, 0]
click at [1169, 58] on label "CZK" at bounding box center [1176, 60] width 47 height 20
click at [1169, 58] on input "CZK" at bounding box center [1164, 61] width 20 height 20
